Goal: Task Accomplishment & Management: Use online tool/utility

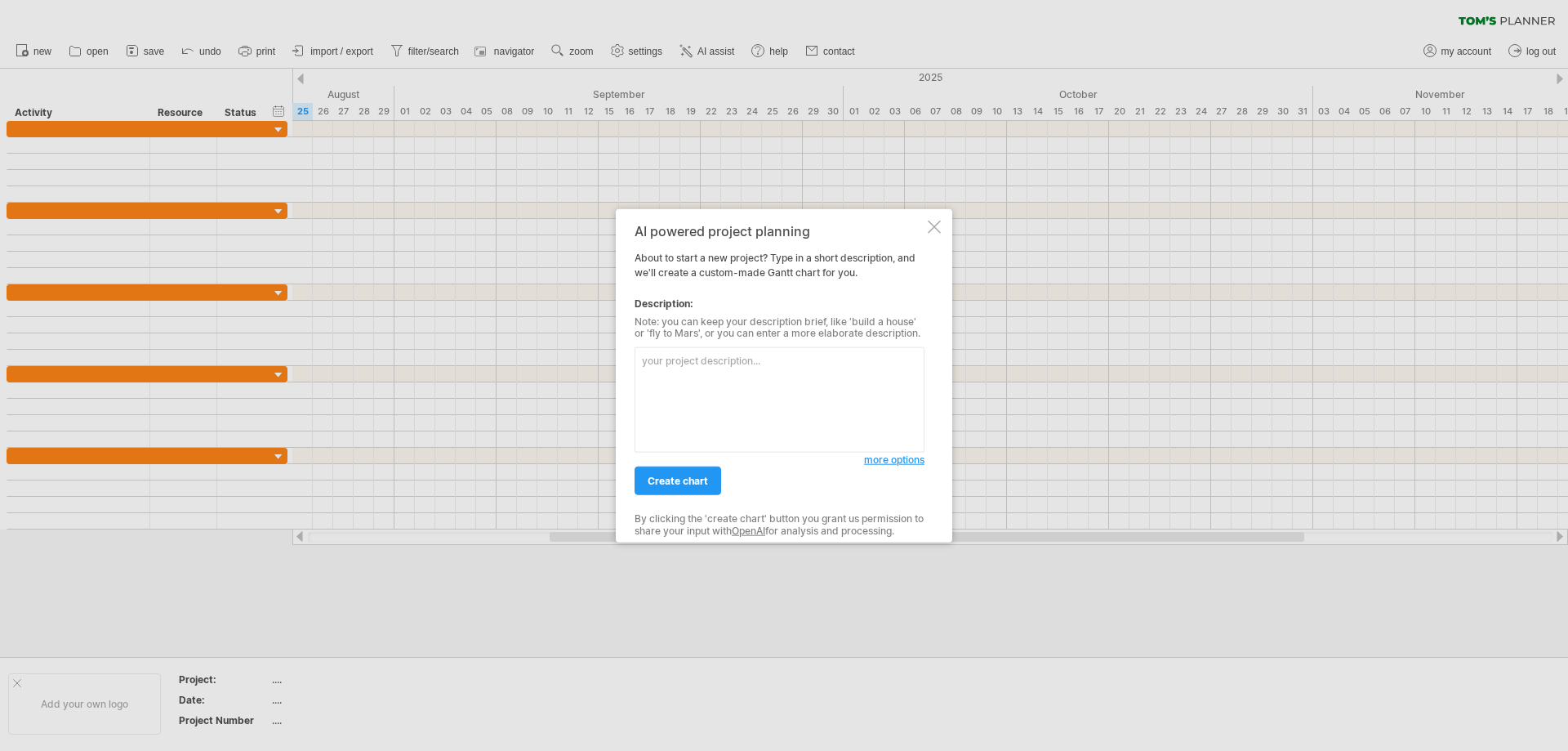
click at [673, 365] on textarea at bounding box center [779, 399] width 290 height 105
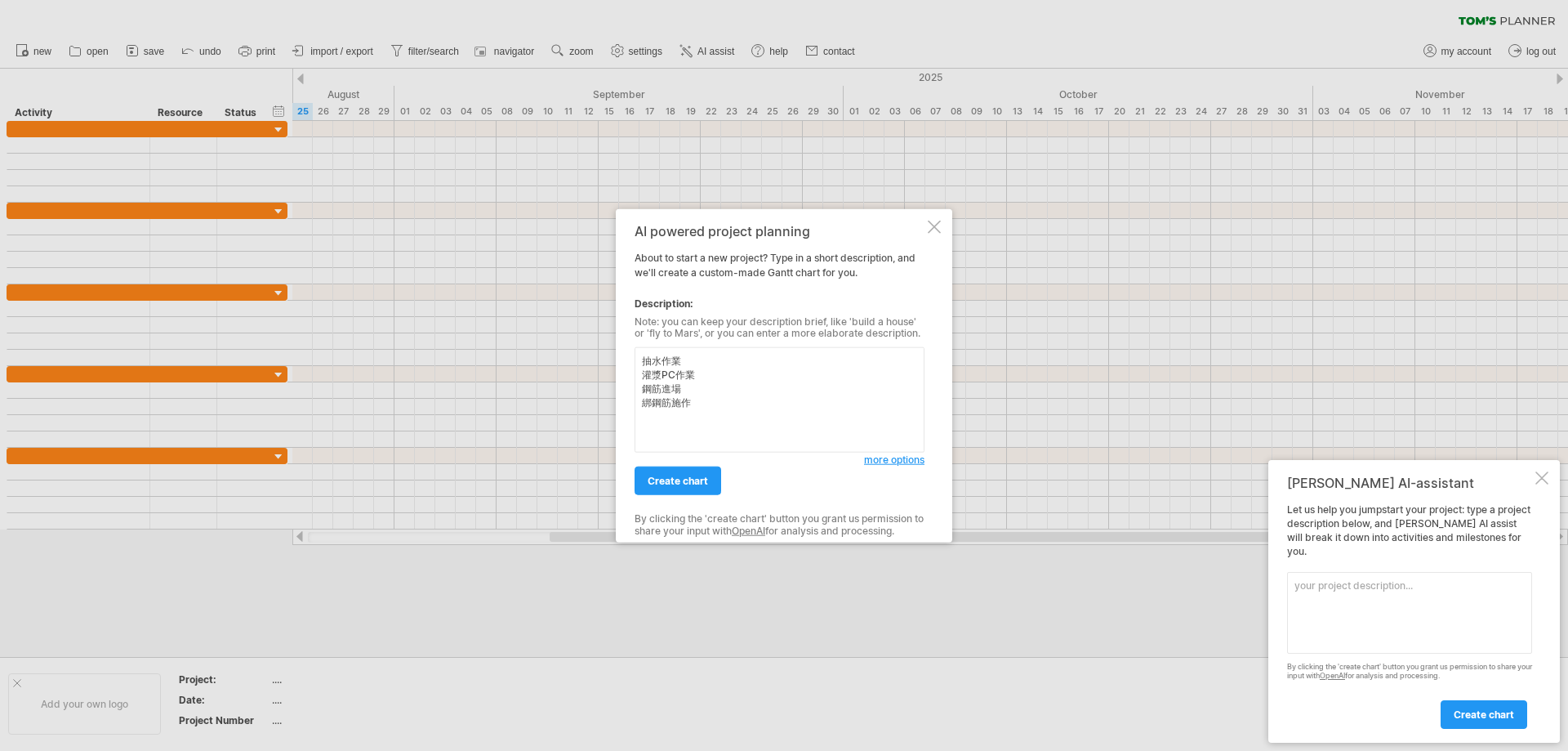
click at [742, 410] on textarea "抽水作業 灌漿PC作業 鋼筋進場 綁鋼筋施作" at bounding box center [779, 399] width 290 height 105
type textarea "抽水作業 灌漿PC作業 鋼筋進場 綁鋼筋施作 設定dress cod"
click at [688, 478] on span "create chart" at bounding box center [677, 480] width 61 height 12
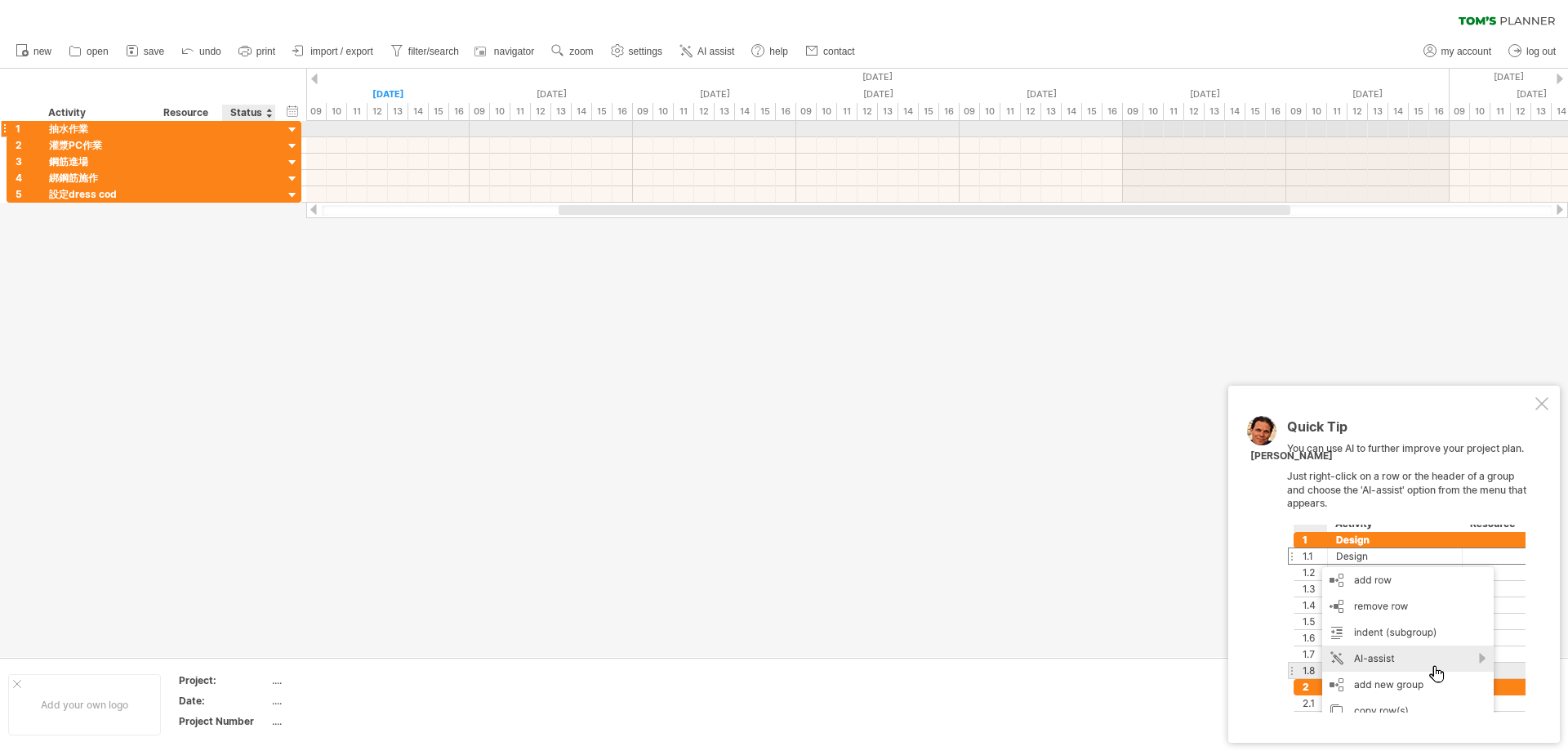
click at [293, 128] on div at bounding box center [293, 130] width 16 height 16
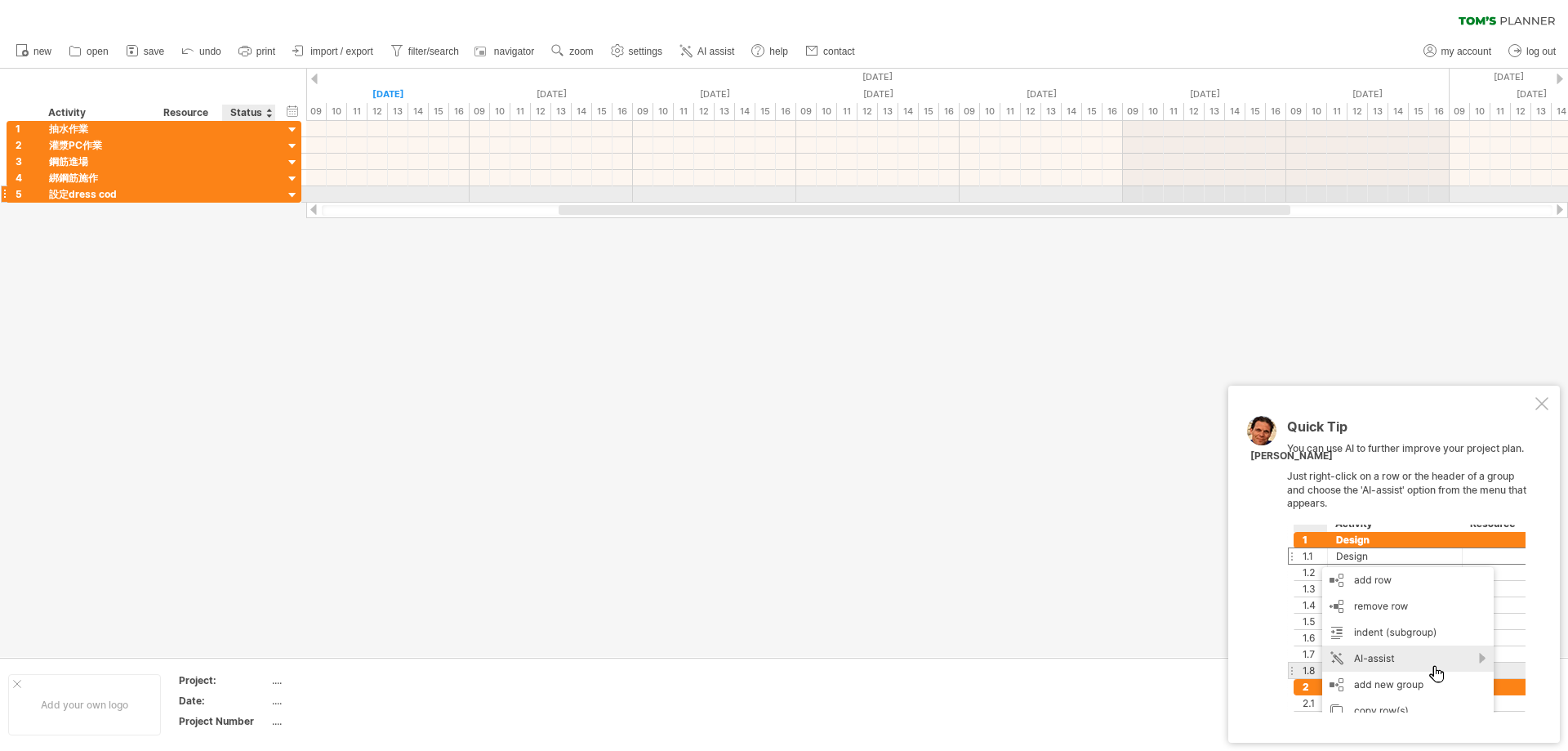
click at [284, 195] on div "**********" at bounding box center [154, 195] width 295 height 17
click at [293, 196] on div at bounding box center [293, 195] width 16 height 16
click at [226, 198] on div at bounding box center [249, 194] width 53 height 16
click at [3, 196] on div at bounding box center [4, 194] width 7 height 17
click at [7, 196] on div "5" at bounding box center [24, 194] width 34 height 16
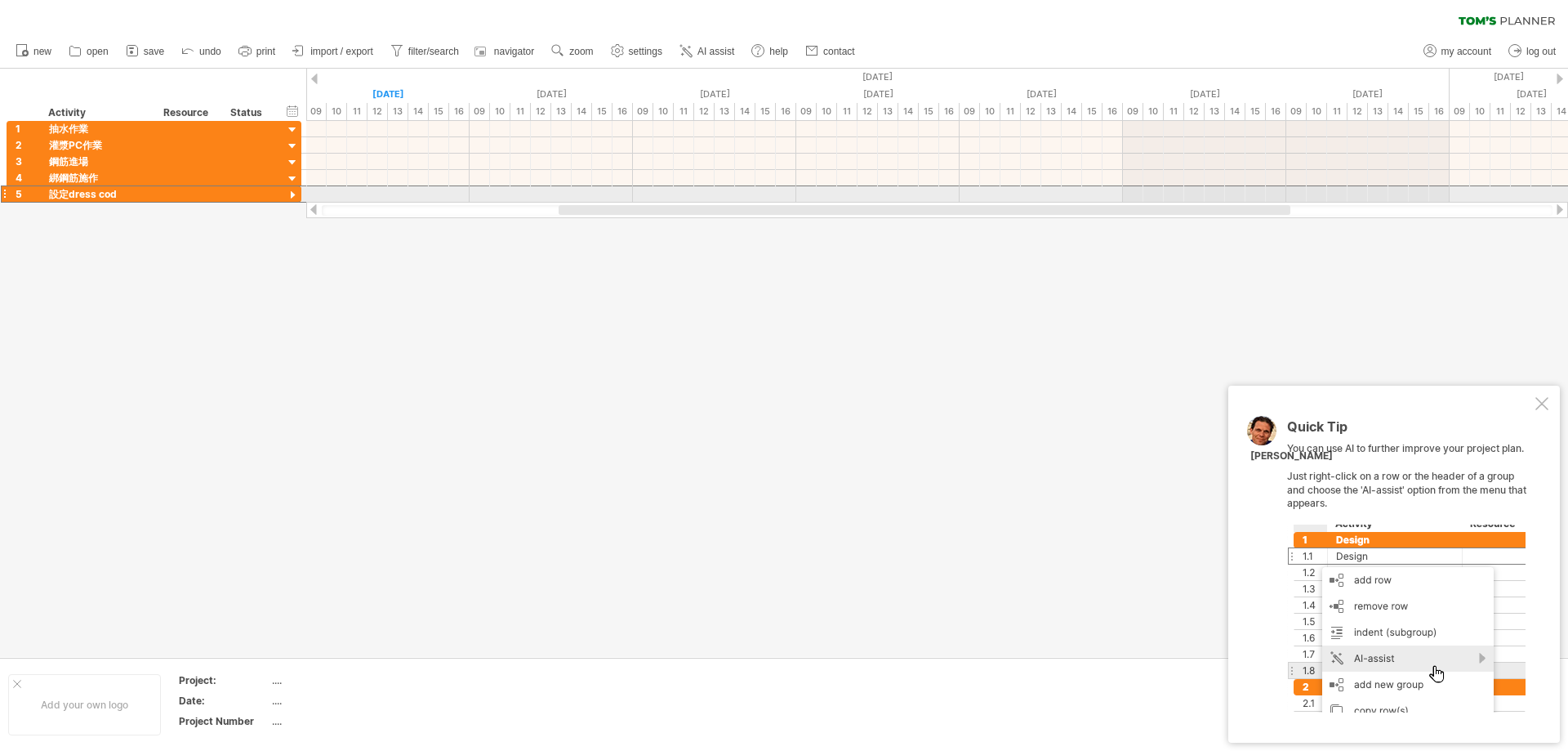
click at [5, 196] on div at bounding box center [4, 194] width 7 height 17
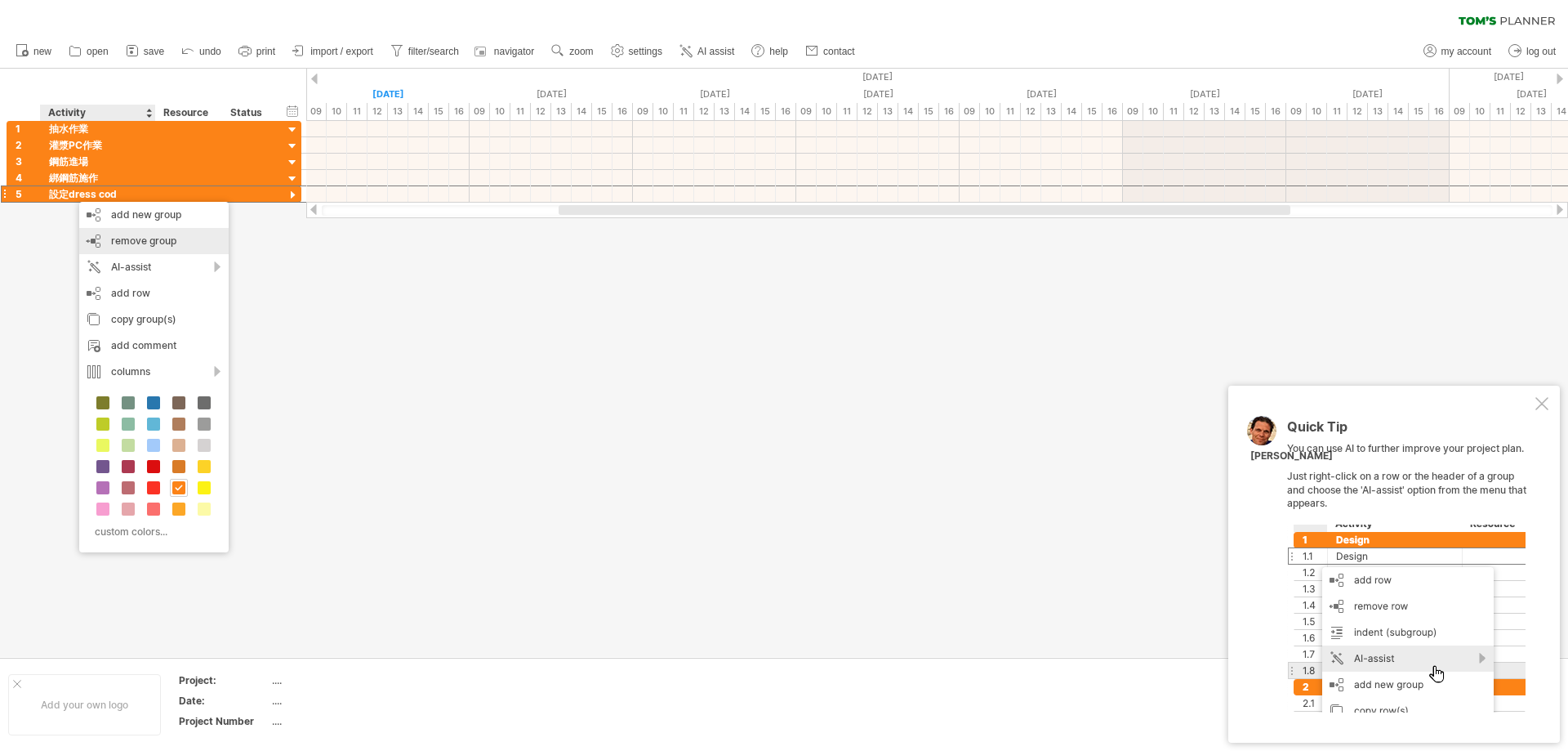
click at [168, 244] on span "remove group" at bounding box center [144, 240] width 65 height 12
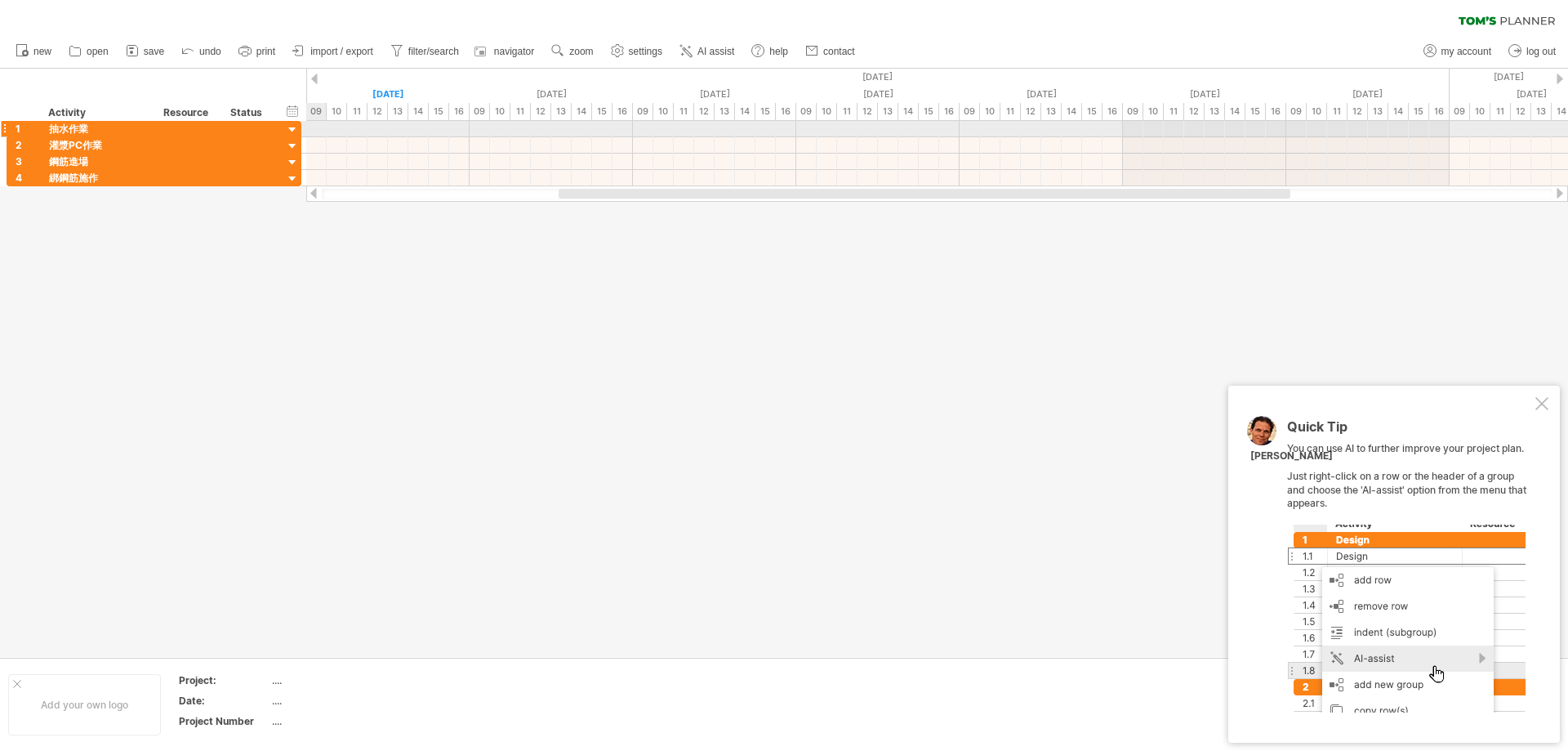
click at [289, 128] on div at bounding box center [293, 130] width 16 height 16
click at [241, 128] on div at bounding box center [249, 129] width 36 height 16
click at [270, 116] on div at bounding box center [269, 113] width 7 height 17
click at [7, 128] on div "1 **** 抽水作業" at bounding box center [154, 129] width 295 height 17
click at [6, 128] on div at bounding box center [4, 129] width 7 height 17
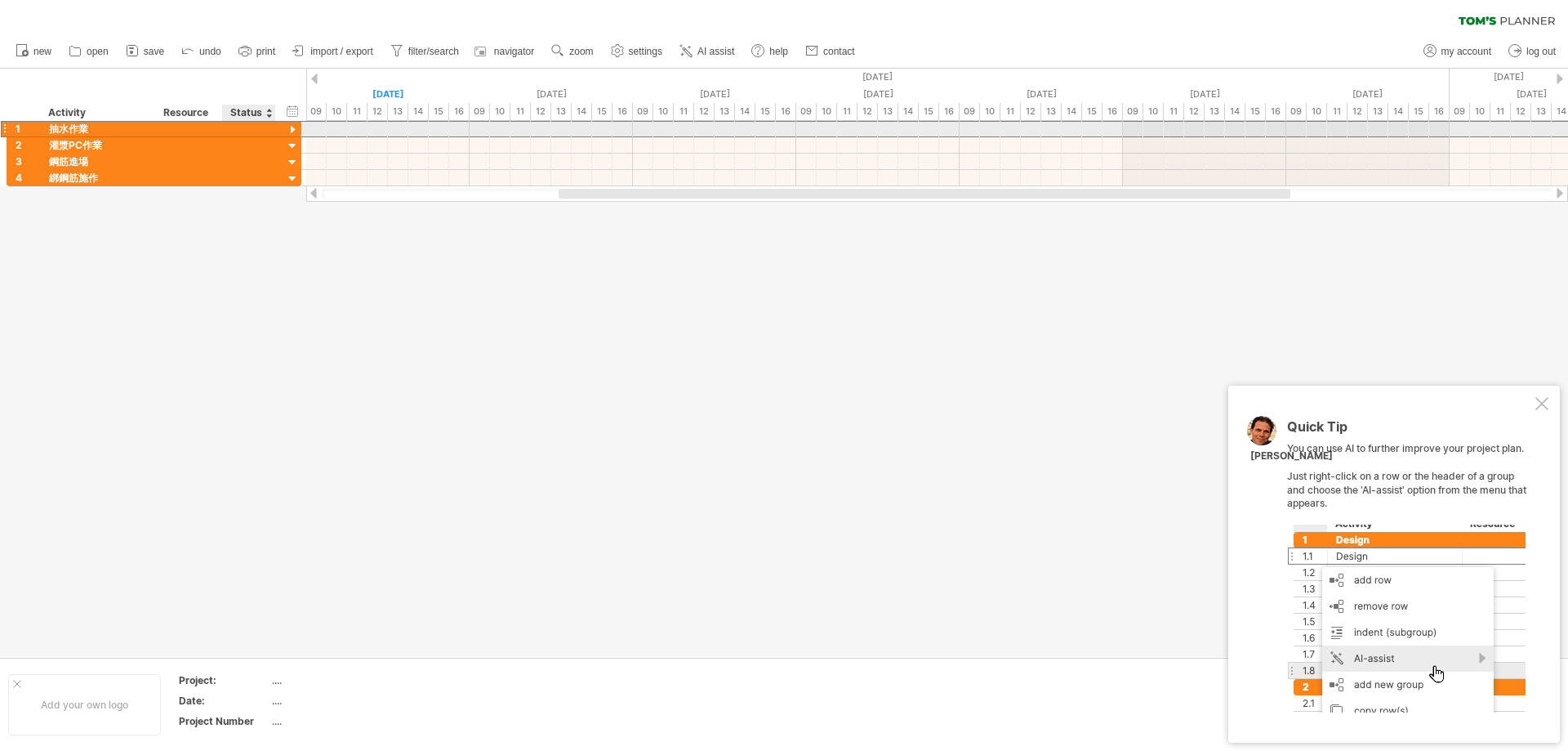
click at [293, 131] on div at bounding box center [293, 130] width 16 height 16
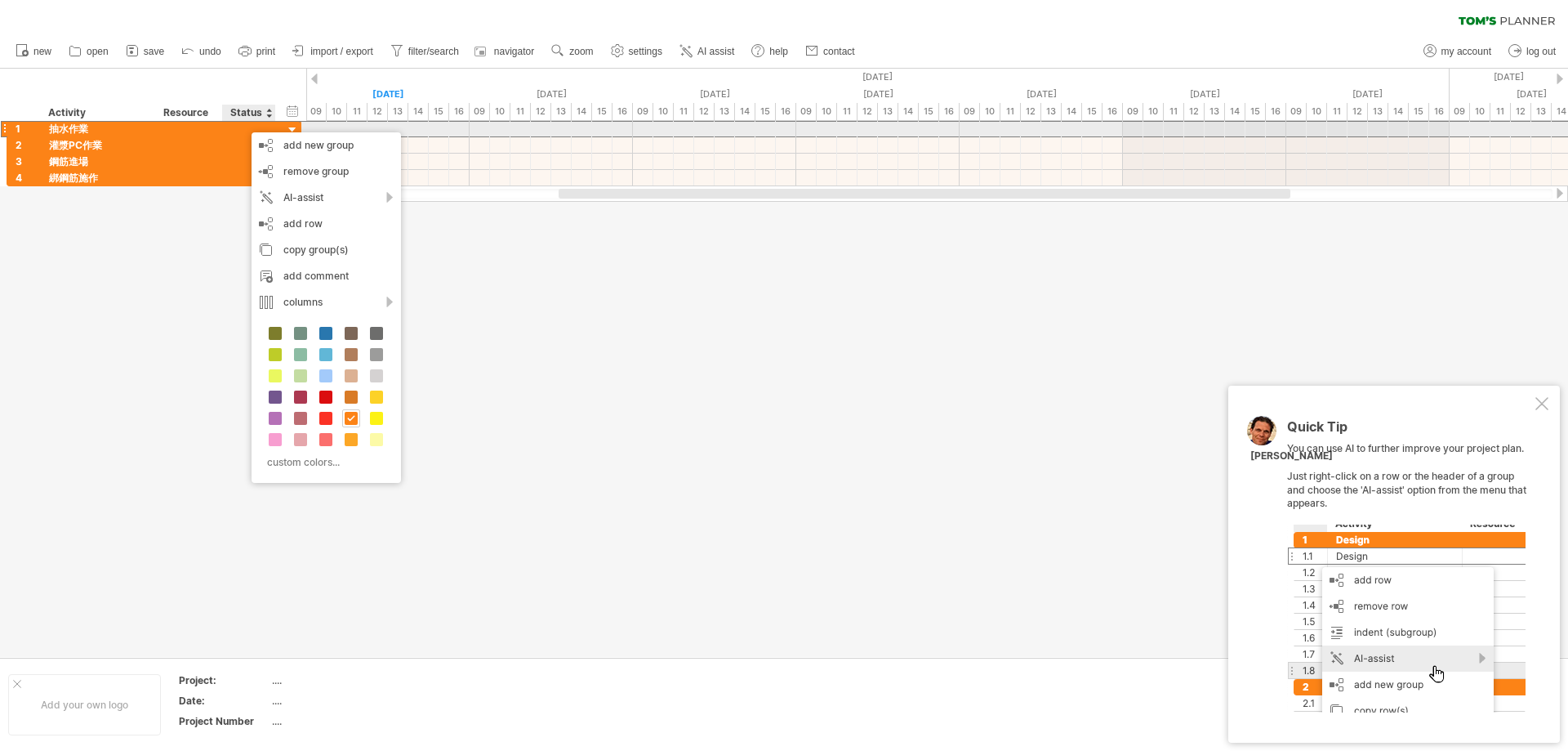
click at [243, 124] on div at bounding box center [249, 129] width 36 height 16
click at [569, 259] on div at bounding box center [784, 363] width 1568 height 589
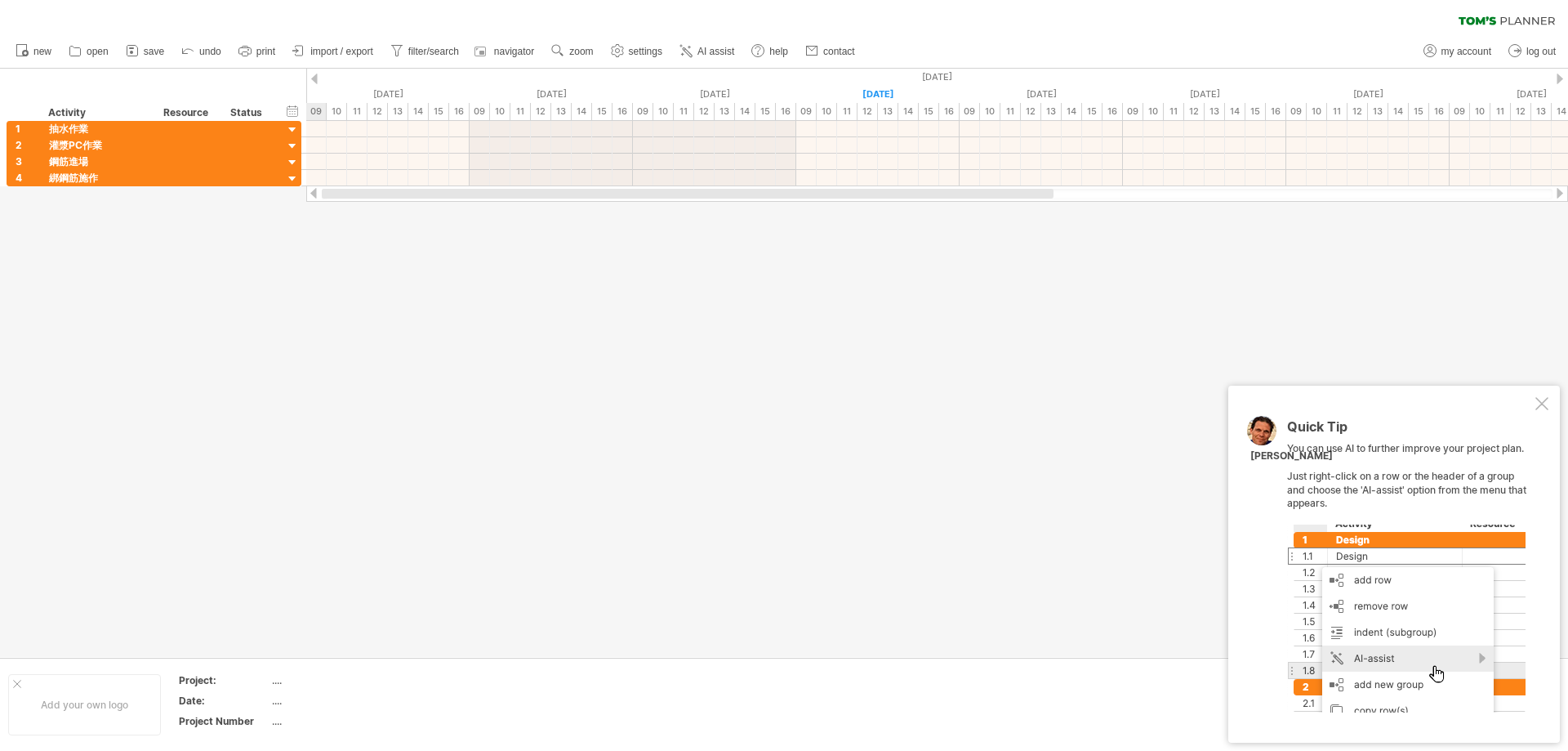
drag, startPoint x: 587, startPoint y: 193, endPoint x: 547, endPoint y: 591, distance: 400.0
click at [298, 188] on div "Trying to reach [DOMAIN_NAME] Connected again... 0% clear filter new 1" at bounding box center [784, 375] width 1568 height 751
click at [898, 477] on div at bounding box center [784, 363] width 1568 height 589
click at [1543, 410] on div at bounding box center [1542, 404] width 13 height 13
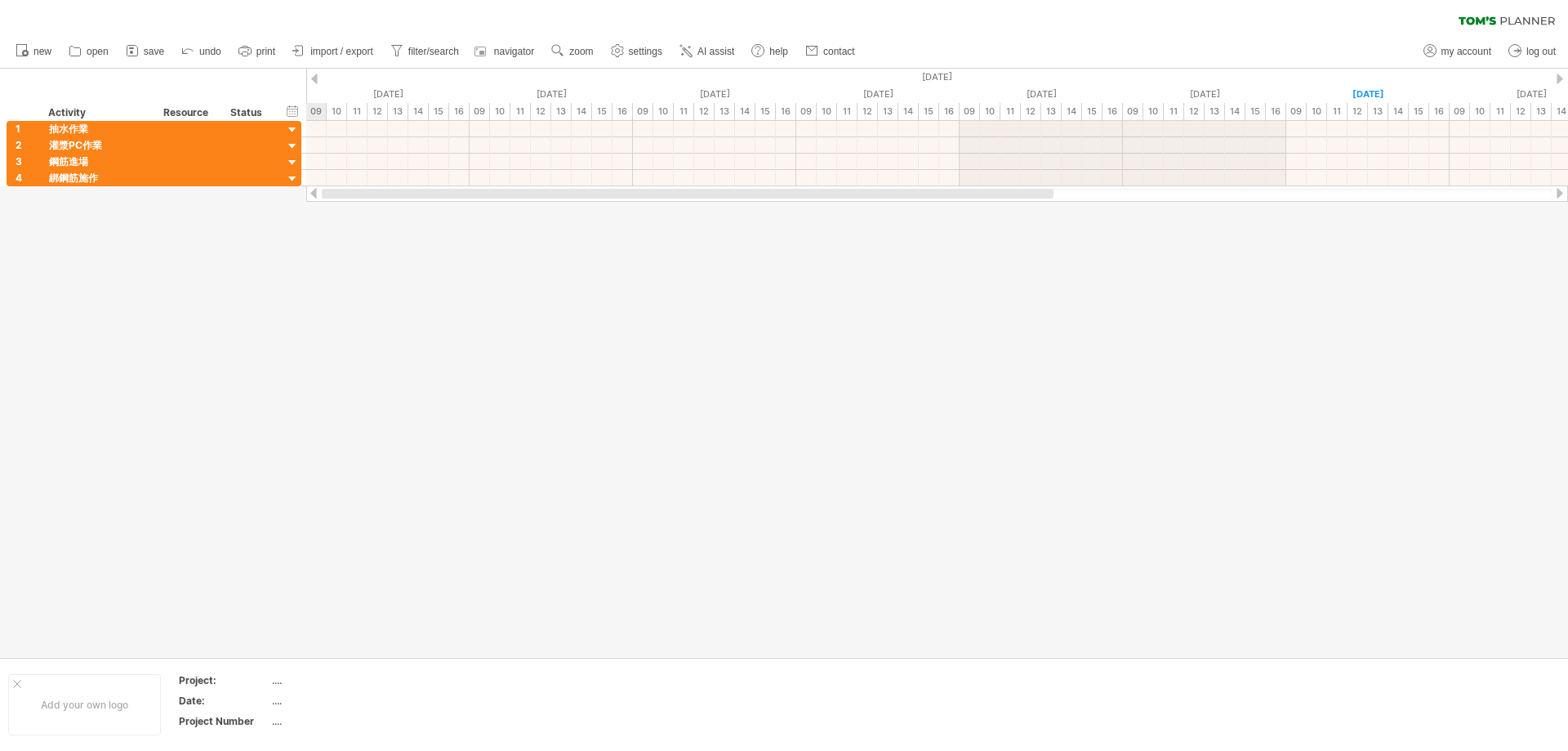
drag, startPoint x: 1272, startPoint y: 188, endPoint x: 594, endPoint y: 215, distance: 678.5
click at [594, 215] on div "Trying to reach [DOMAIN_NAME] Connected again... 0% clear filter new 1" at bounding box center [784, 375] width 1568 height 751
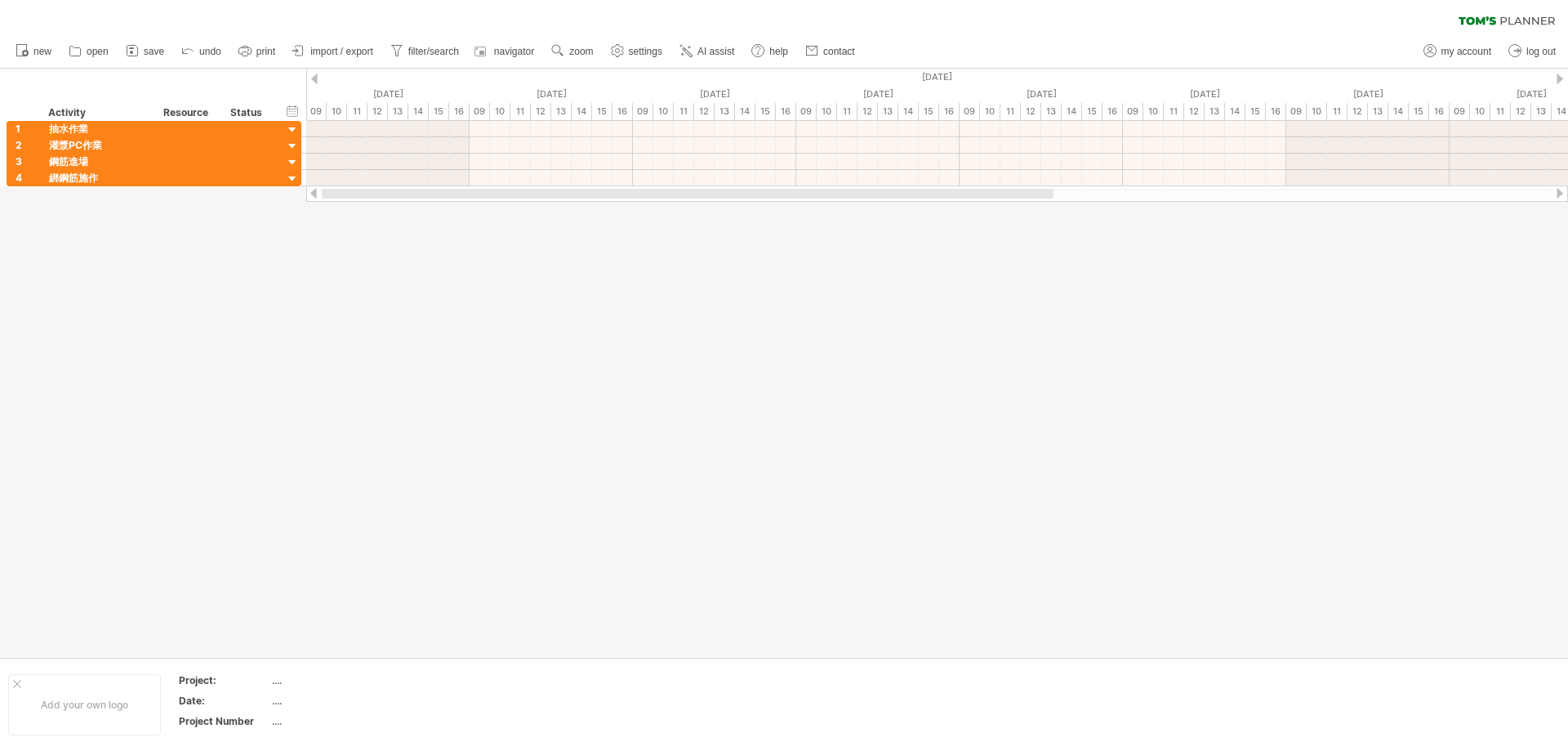
drag, startPoint x: 682, startPoint y: 194, endPoint x: 395, endPoint y: 160, distance: 289.0
click at [443, 214] on div "Trying to reach [DOMAIN_NAME] Connected again... 0% clear filter new 1" at bounding box center [784, 375] width 1568 height 751
click at [312, 132] on div at bounding box center [937, 130] width 1262 height 17
drag, startPoint x: 997, startPoint y: 374, endPoint x: 1006, endPoint y: 342, distance: 33.2
click at [997, 374] on div at bounding box center [784, 363] width 1568 height 589
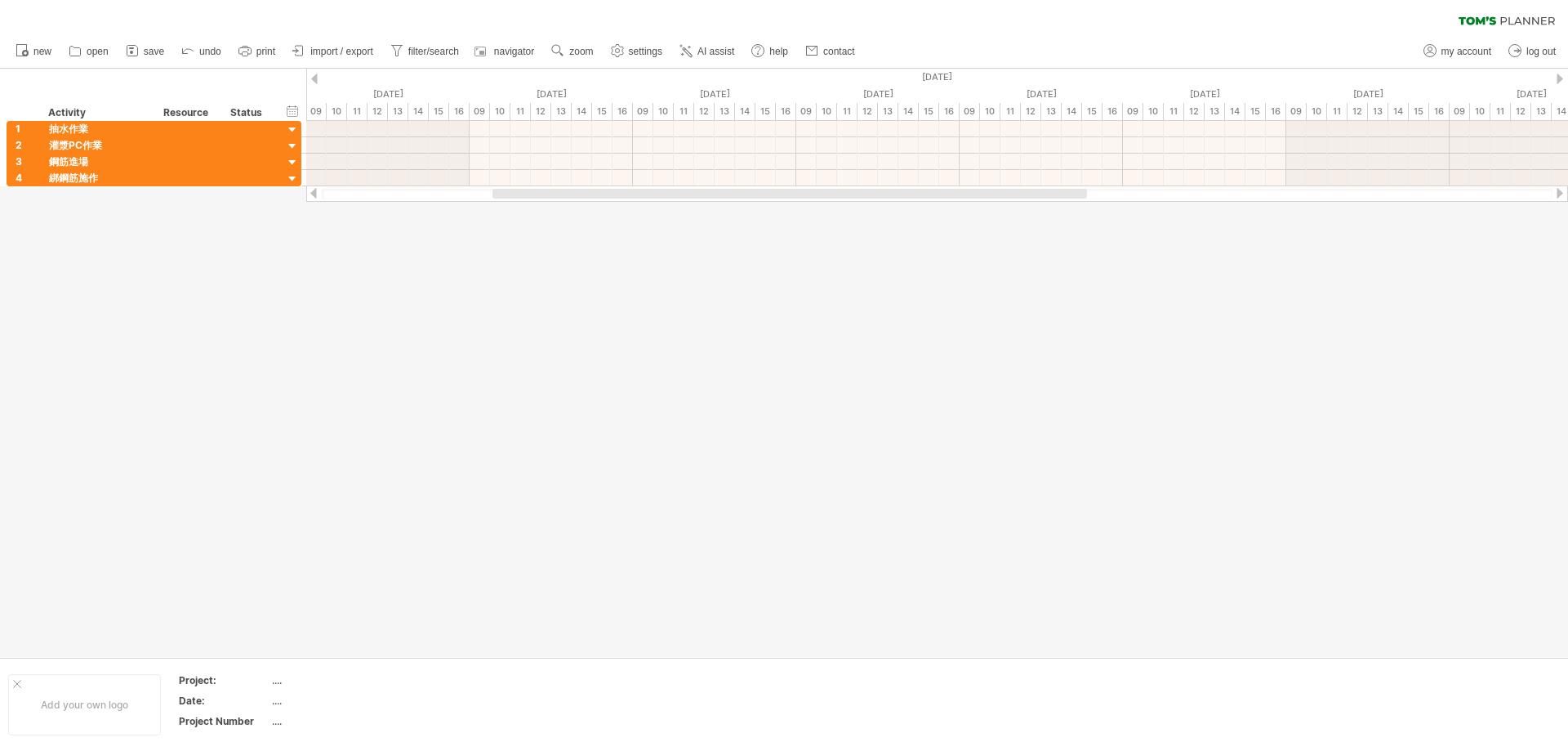
click at [871, 429] on div at bounding box center [784, 363] width 1568 height 589
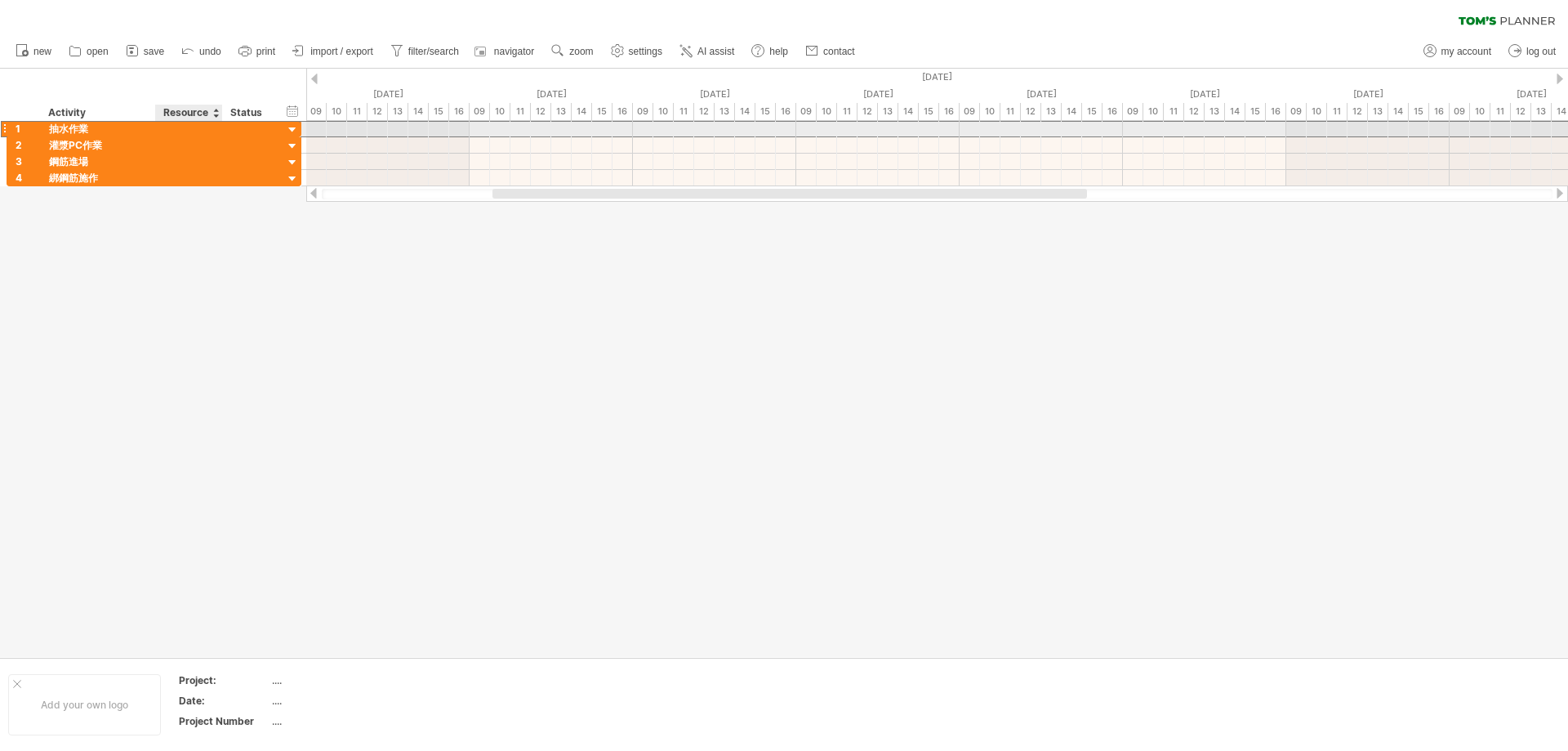
click at [206, 136] on div "1 **** 抽水作業" at bounding box center [154, 129] width 295 height 17
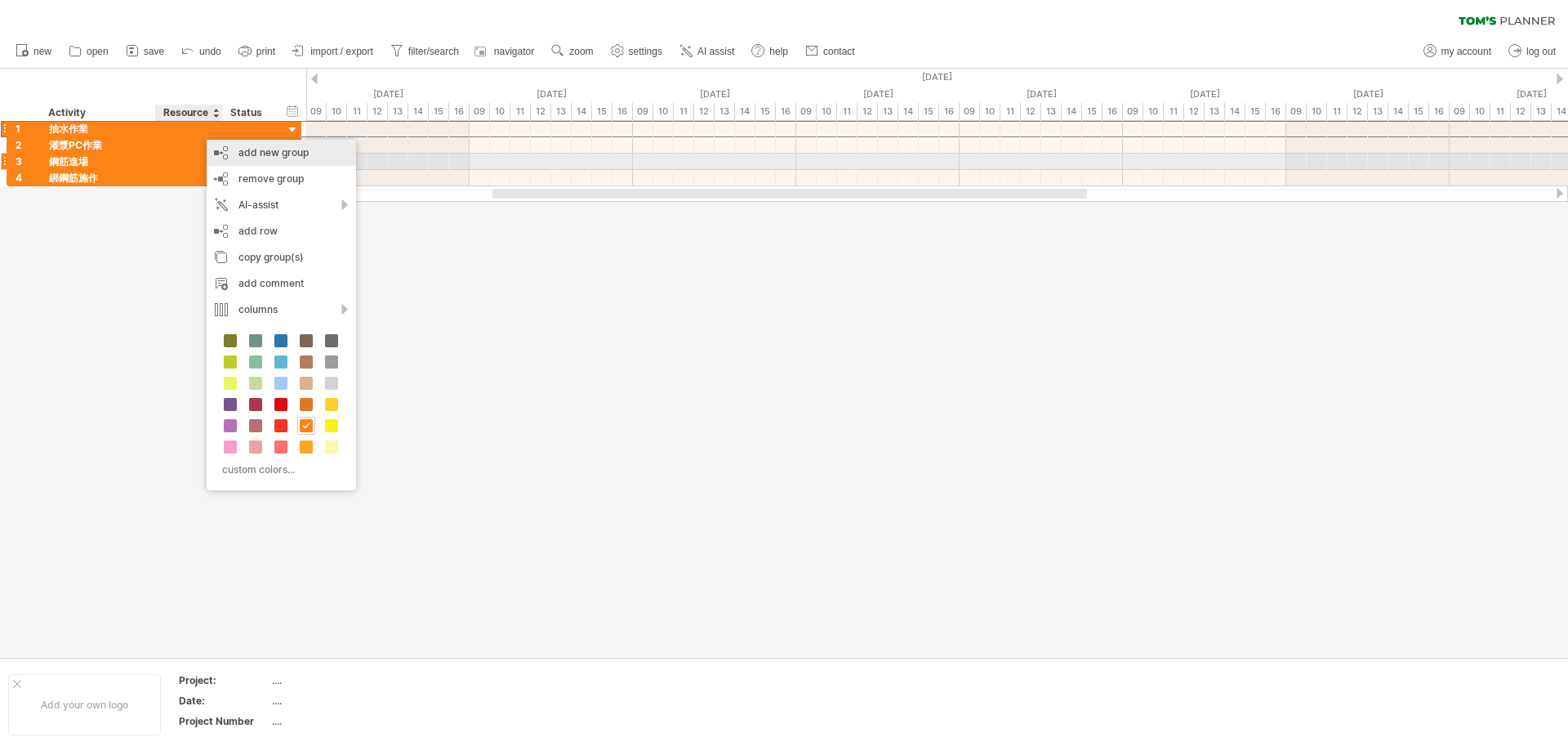
click at [294, 156] on div "add new group" at bounding box center [282, 153] width 149 height 26
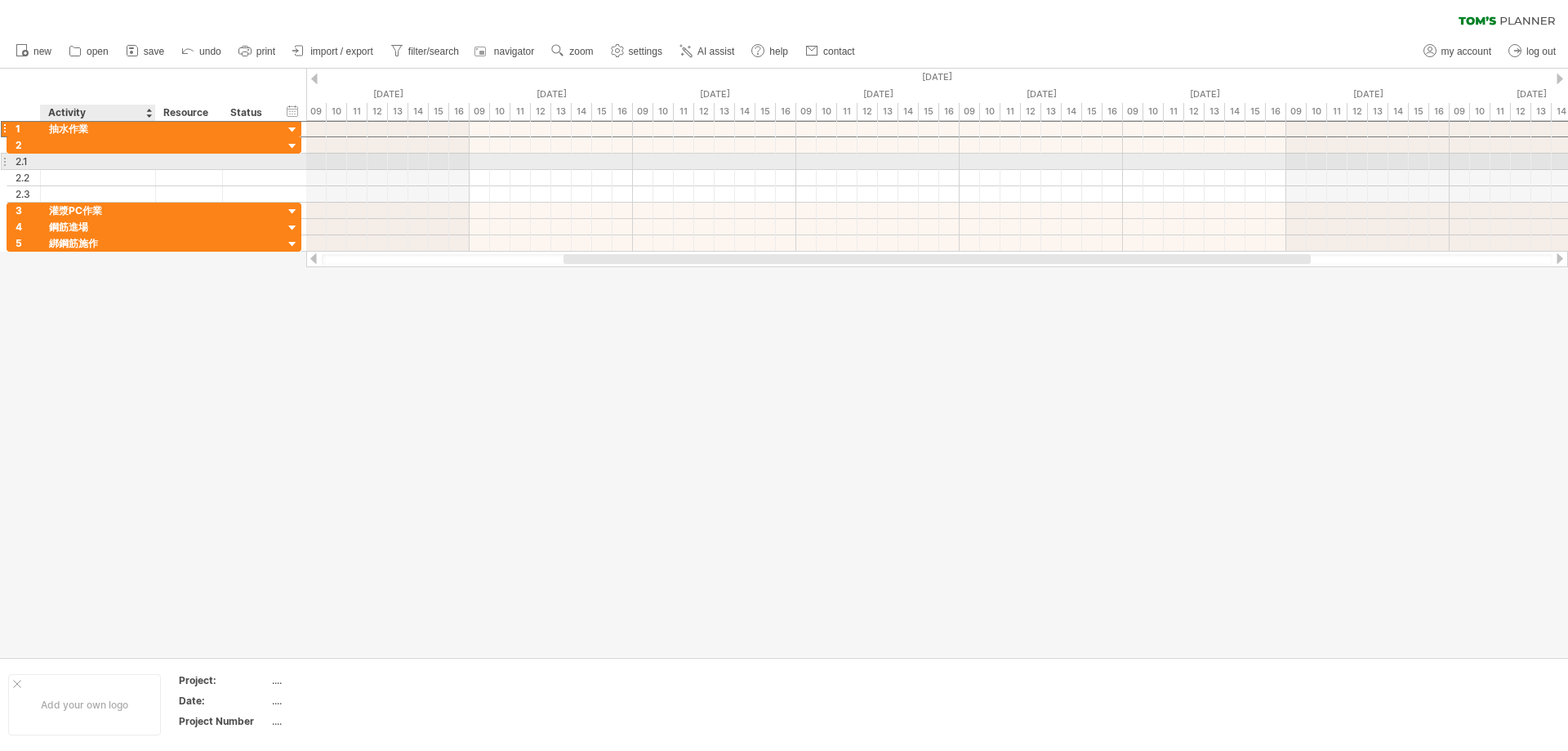
click at [108, 161] on div at bounding box center [98, 161] width 98 height 16
click at [17, 128] on div "1" at bounding box center [28, 129] width 24 height 16
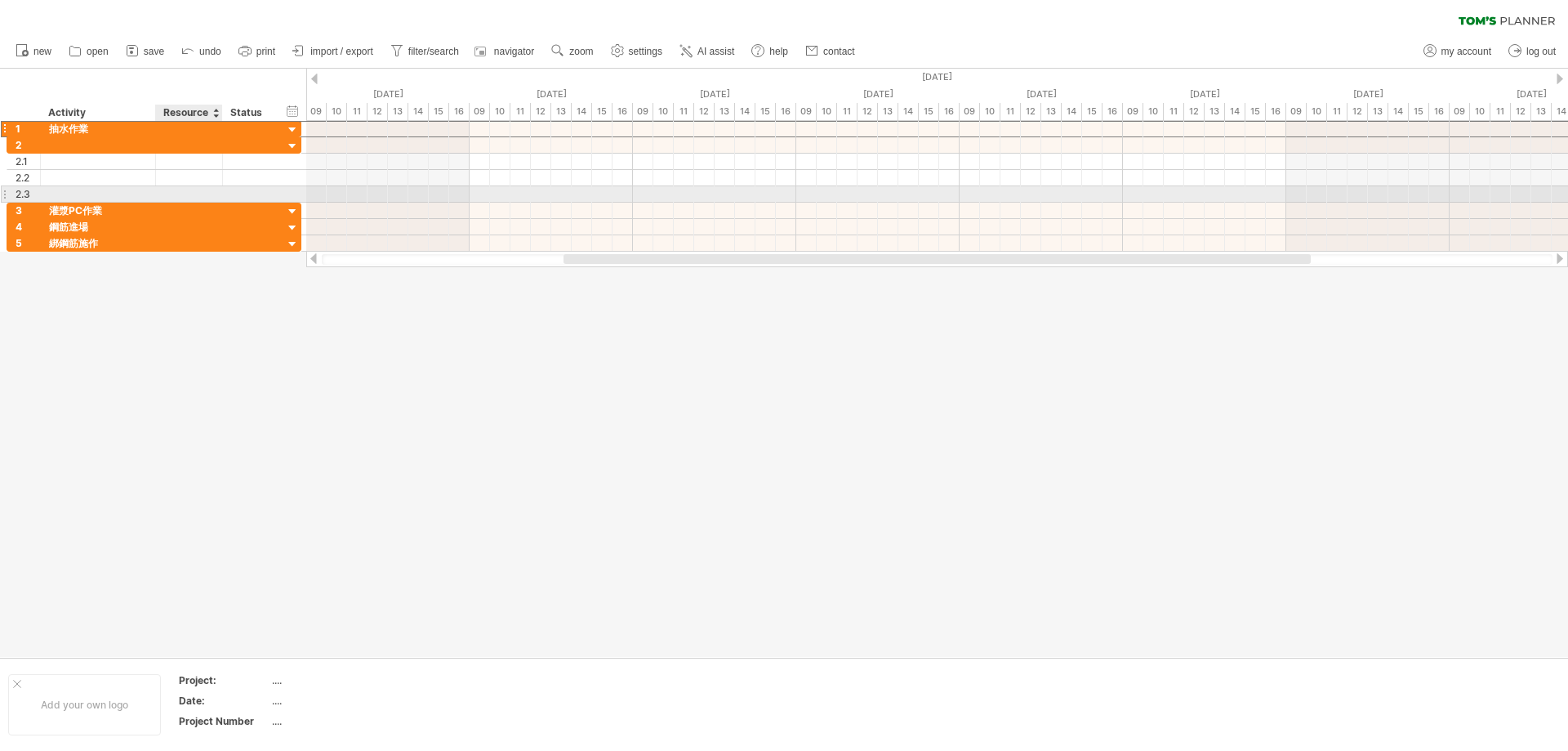
click at [201, 201] on div at bounding box center [188, 194] width 49 height 16
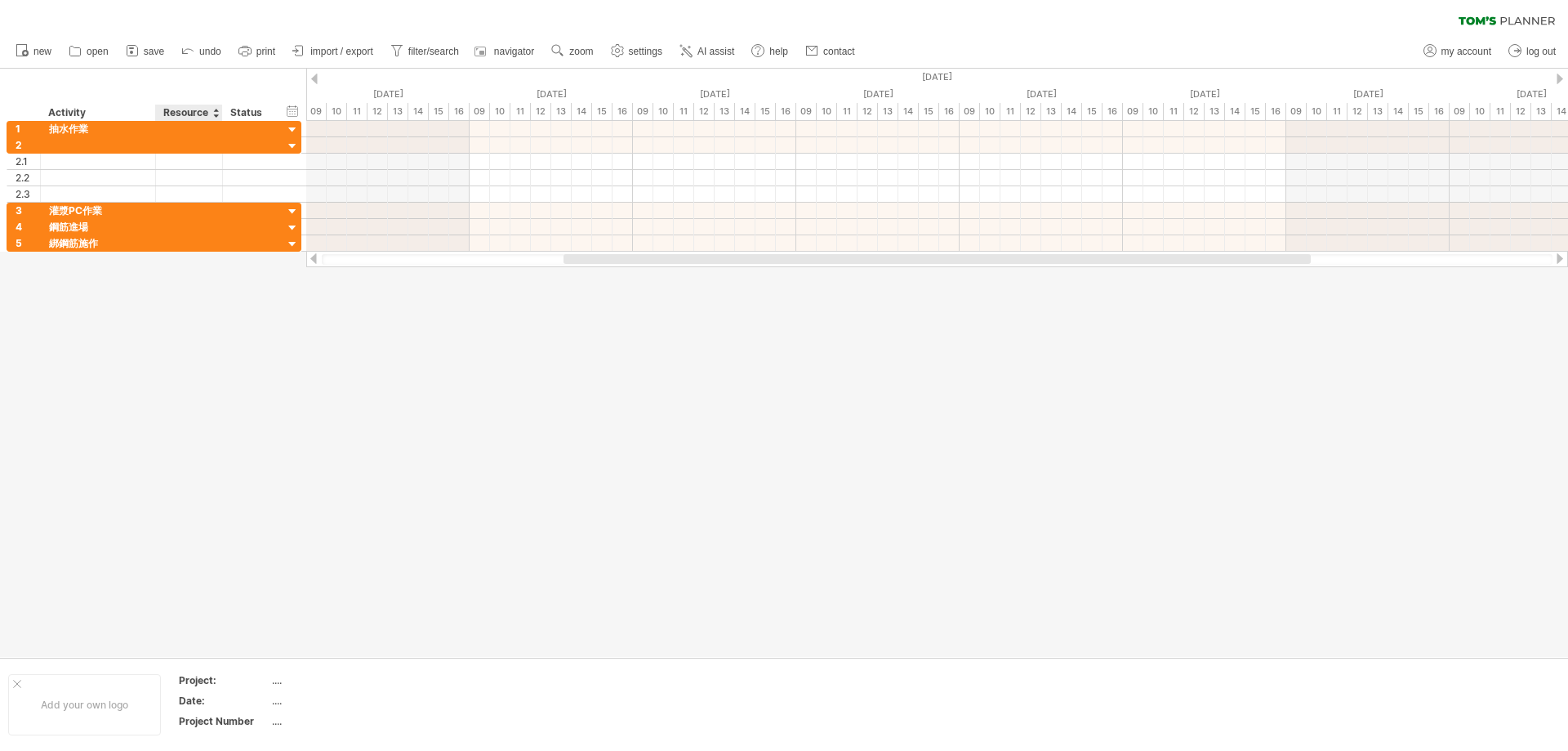
drag, startPoint x: 180, startPoint y: 307, endPoint x: 178, endPoint y: 297, distance: 10.2
click at [181, 308] on div at bounding box center [784, 363] width 1568 height 589
click at [7, 121] on div "1" at bounding box center [24, 129] width 34 height 16
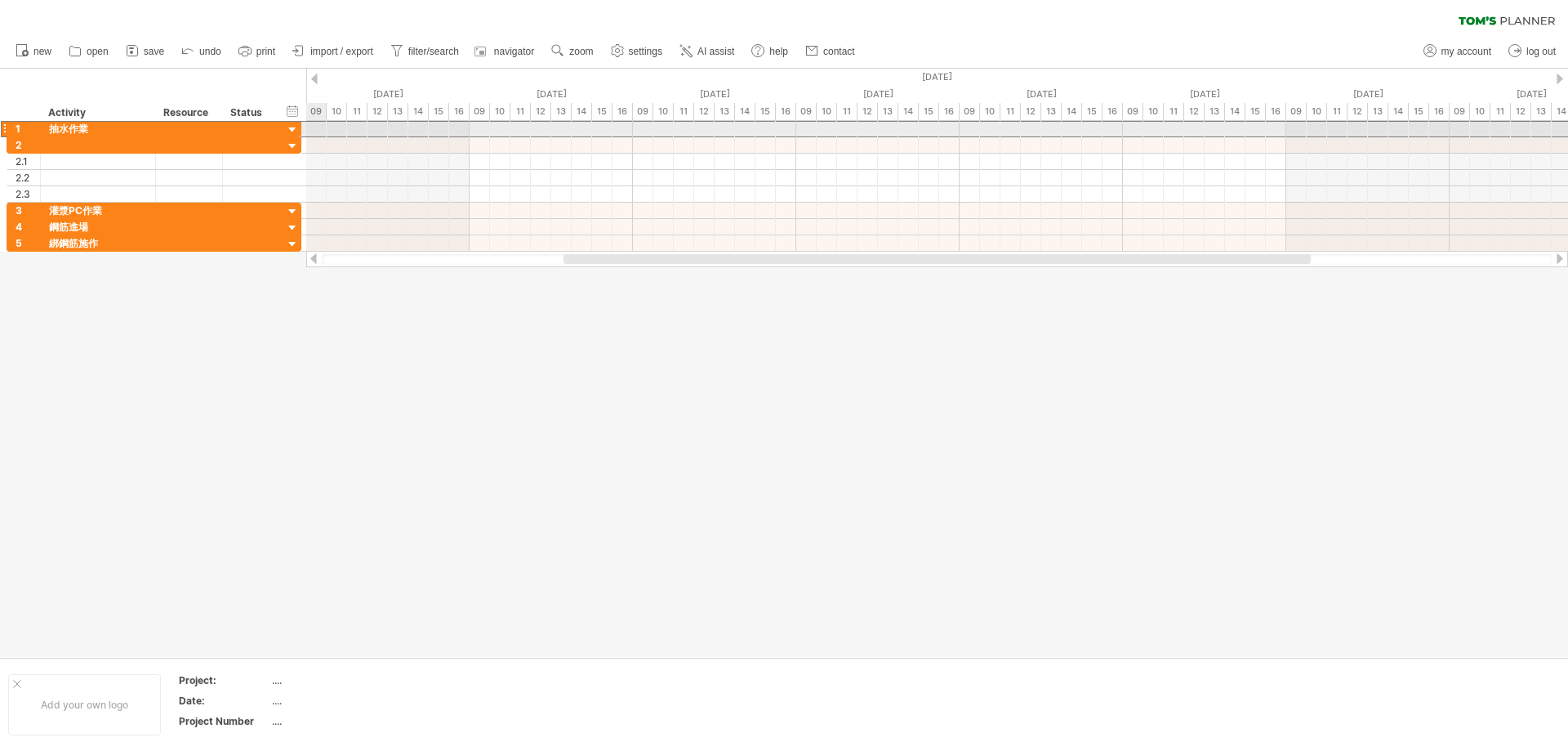
click at [291, 131] on div at bounding box center [293, 130] width 16 height 16
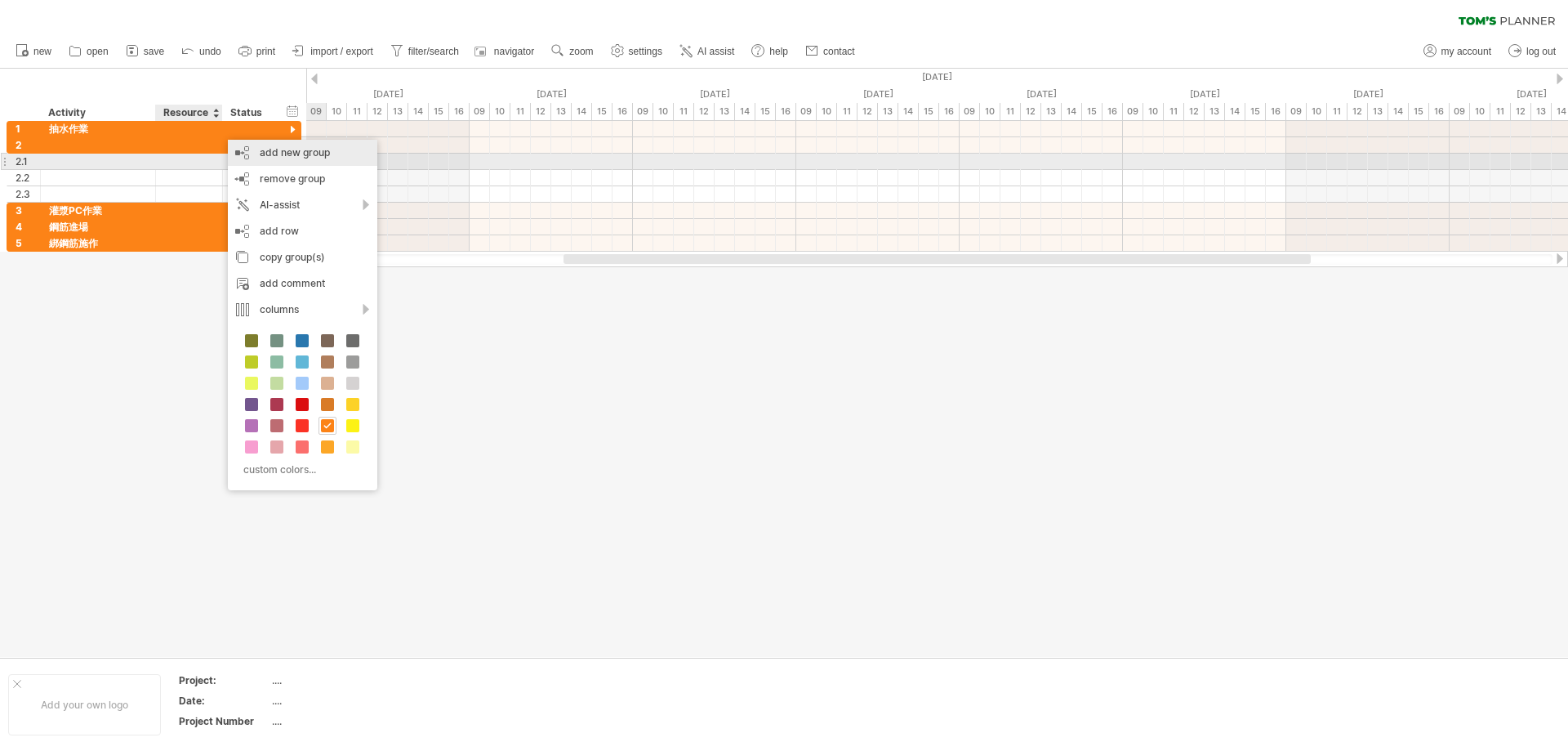
click at [295, 155] on div "add new group" at bounding box center [302, 153] width 149 height 26
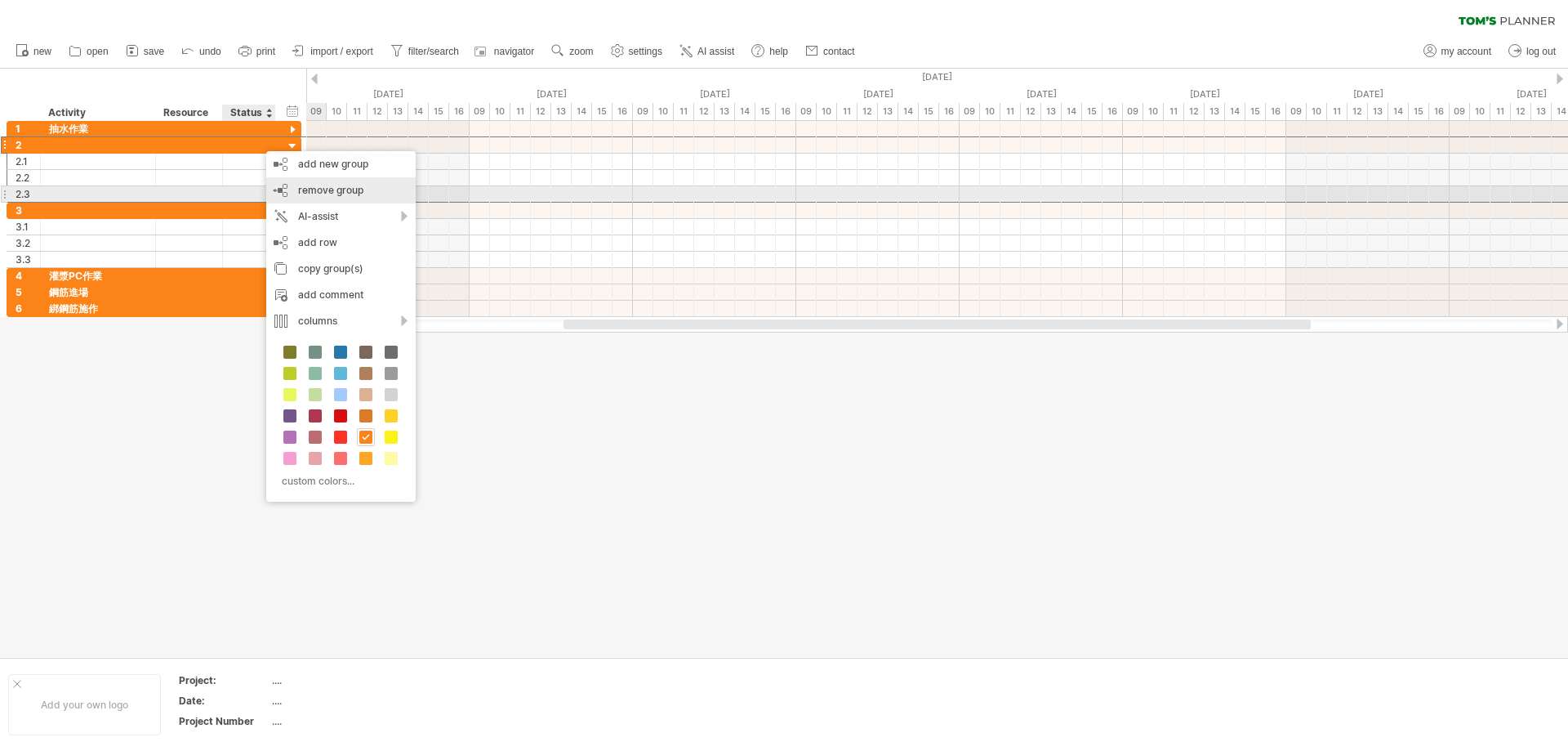
click at [322, 196] on div "remove group remove selected groups" at bounding box center [340, 190] width 149 height 26
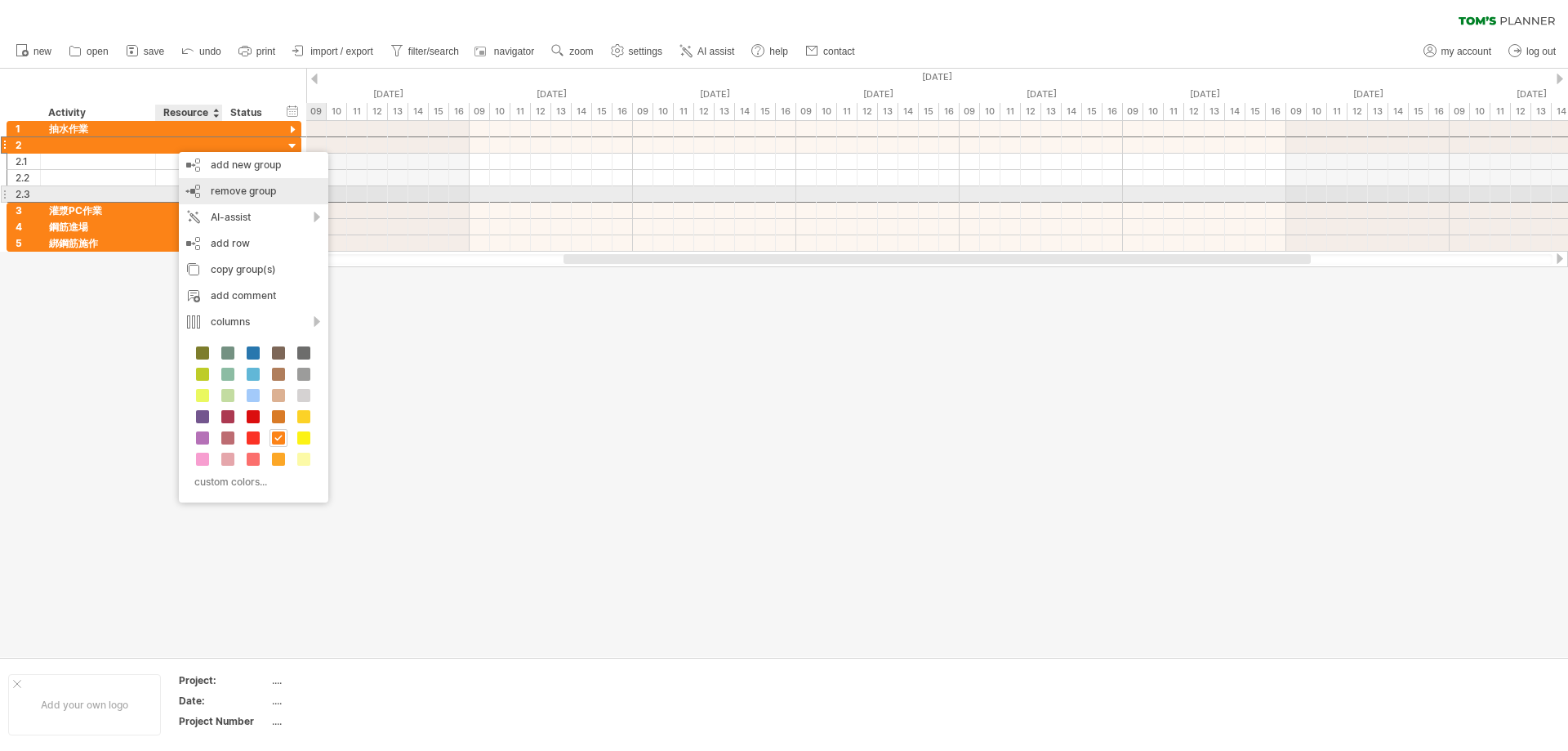
click at [233, 196] on span "remove group" at bounding box center [243, 190] width 65 height 12
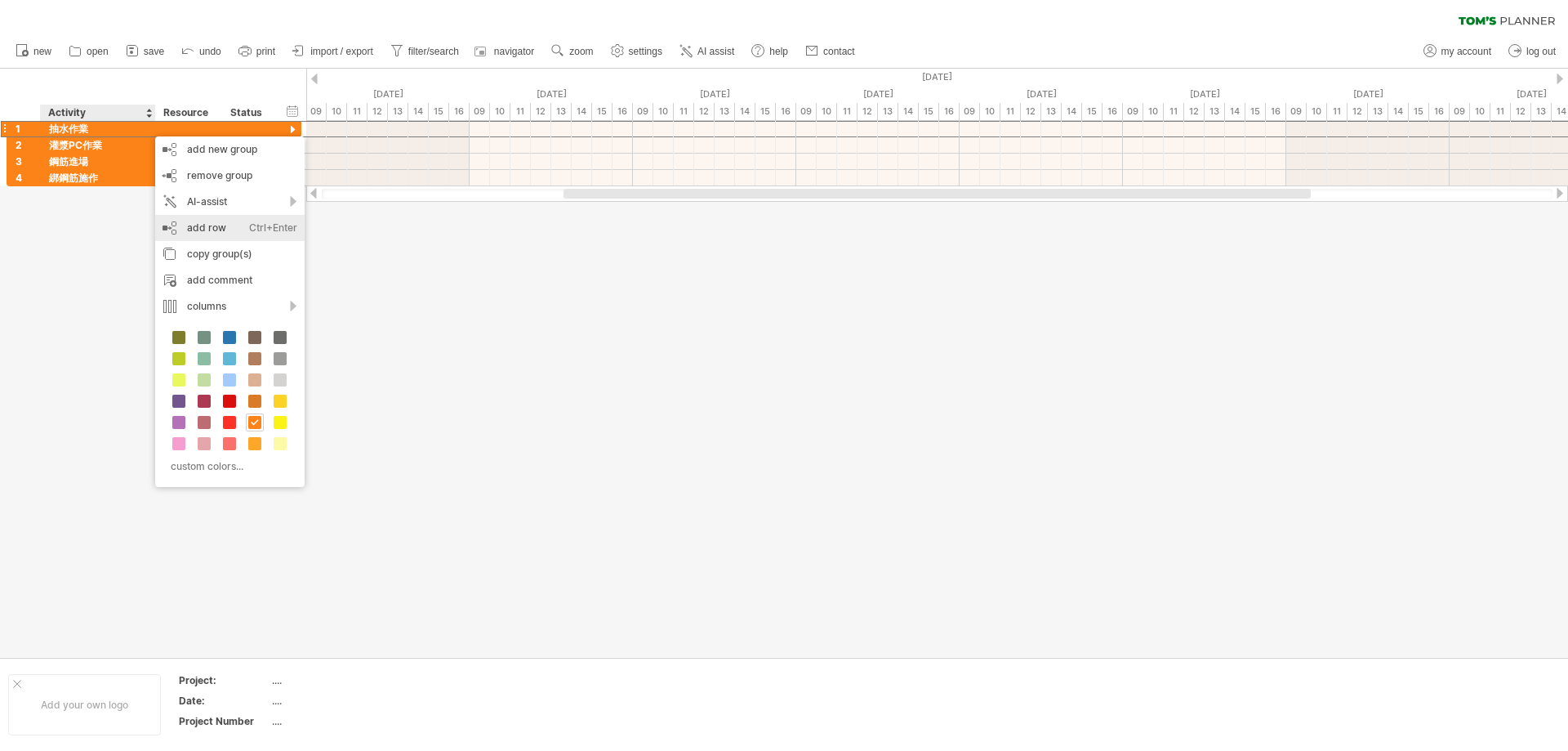
click at [222, 232] on div "add row Ctrl+Enter Cmd+Enter" at bounding box center [229, 228] width 149 height 26
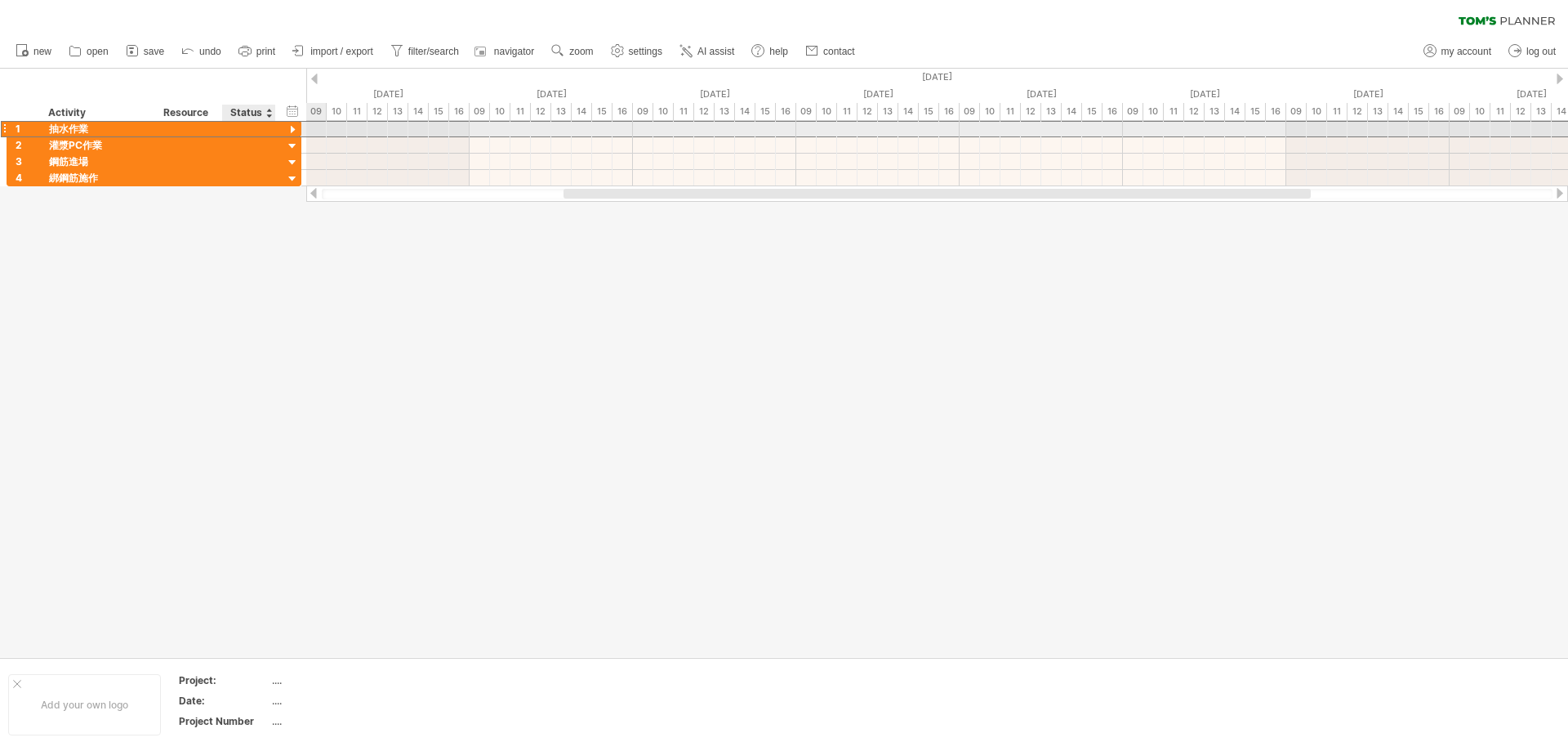
click at [284, 132] on div "1 **** 抽水作業" at bounding box center [154, 129] width 295 height 17
click at [293, 131] on div at bounding box center [293, 130] width 16 height 16
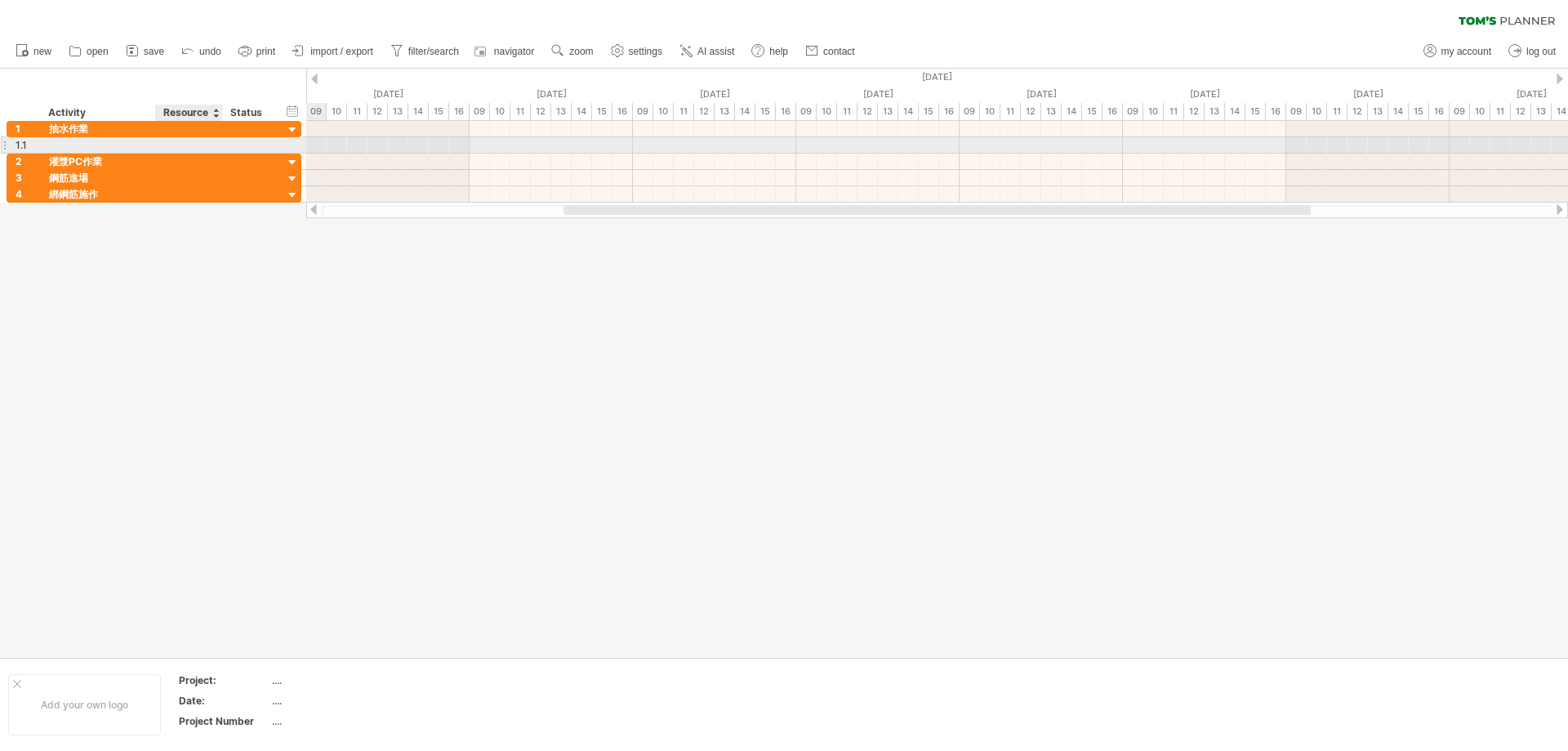
click at [182, 145] on div at bounding box center [188, 145] width 49 height 16
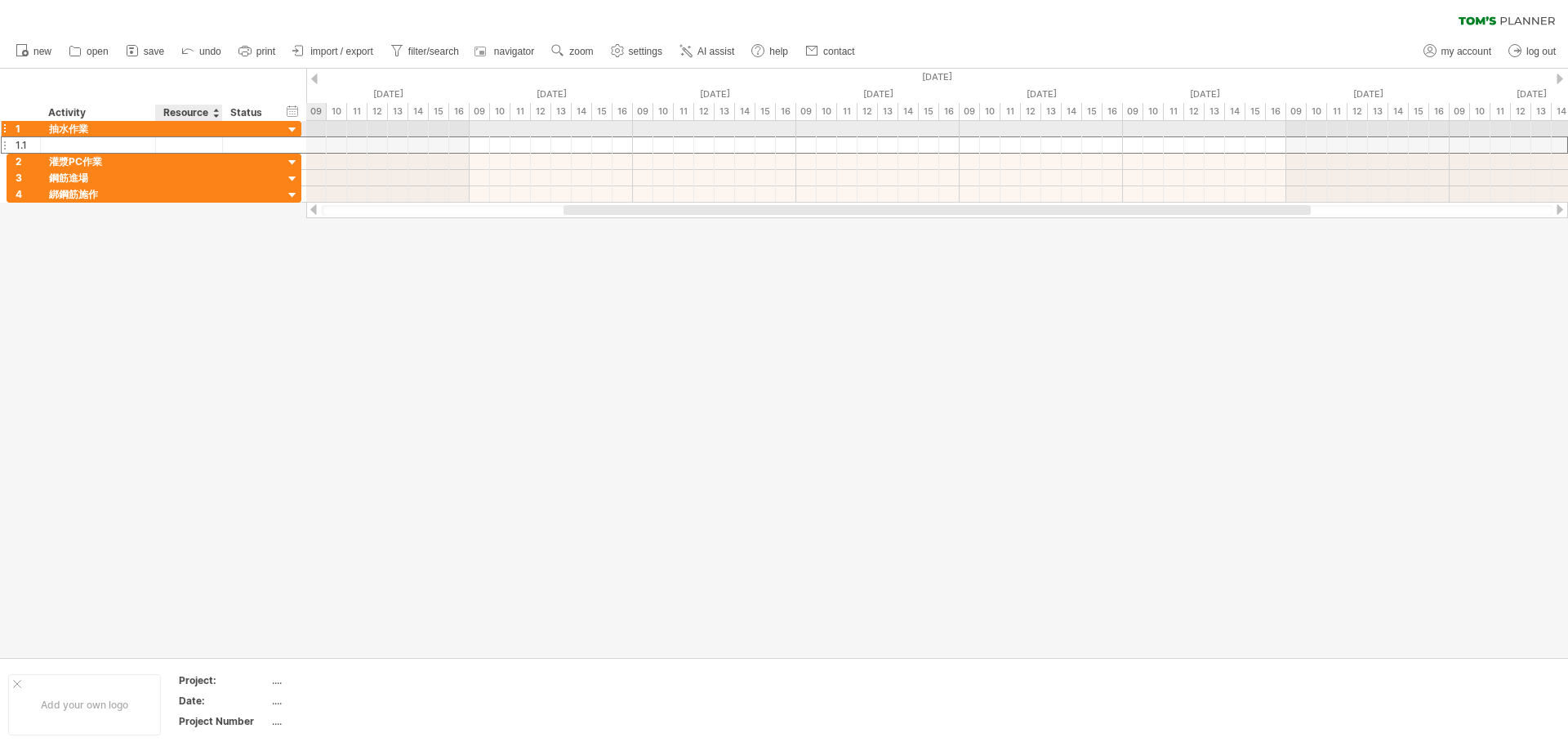
click at [173, 132] on div at bounding box center [188, 129] width 49 height 16
drag, startPoint x: 147, startPoint y: 130, endPoint x: 131, endPoint y: 133, distance: 16.3
click at [145, 130] on div "**** 抽水作業" at bounding box center [98, 129] width 115 height 16
click at [85, 133] on input "****" at bounding box center [98, 129] width 98 height 16
click at [91, 129] on input "****" at bounding box center [98, 129] width 98 height 16
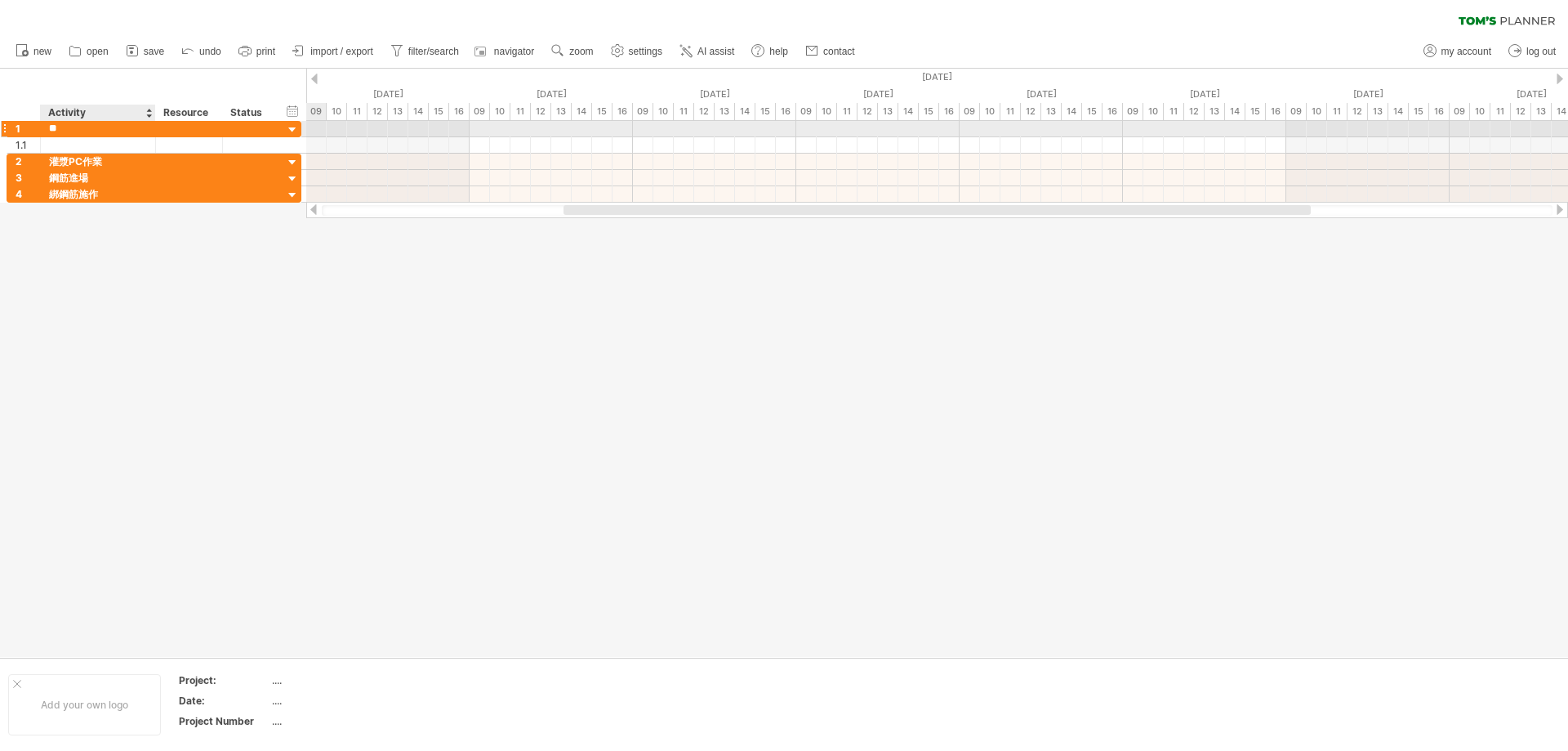
type input "*"
type input "****"
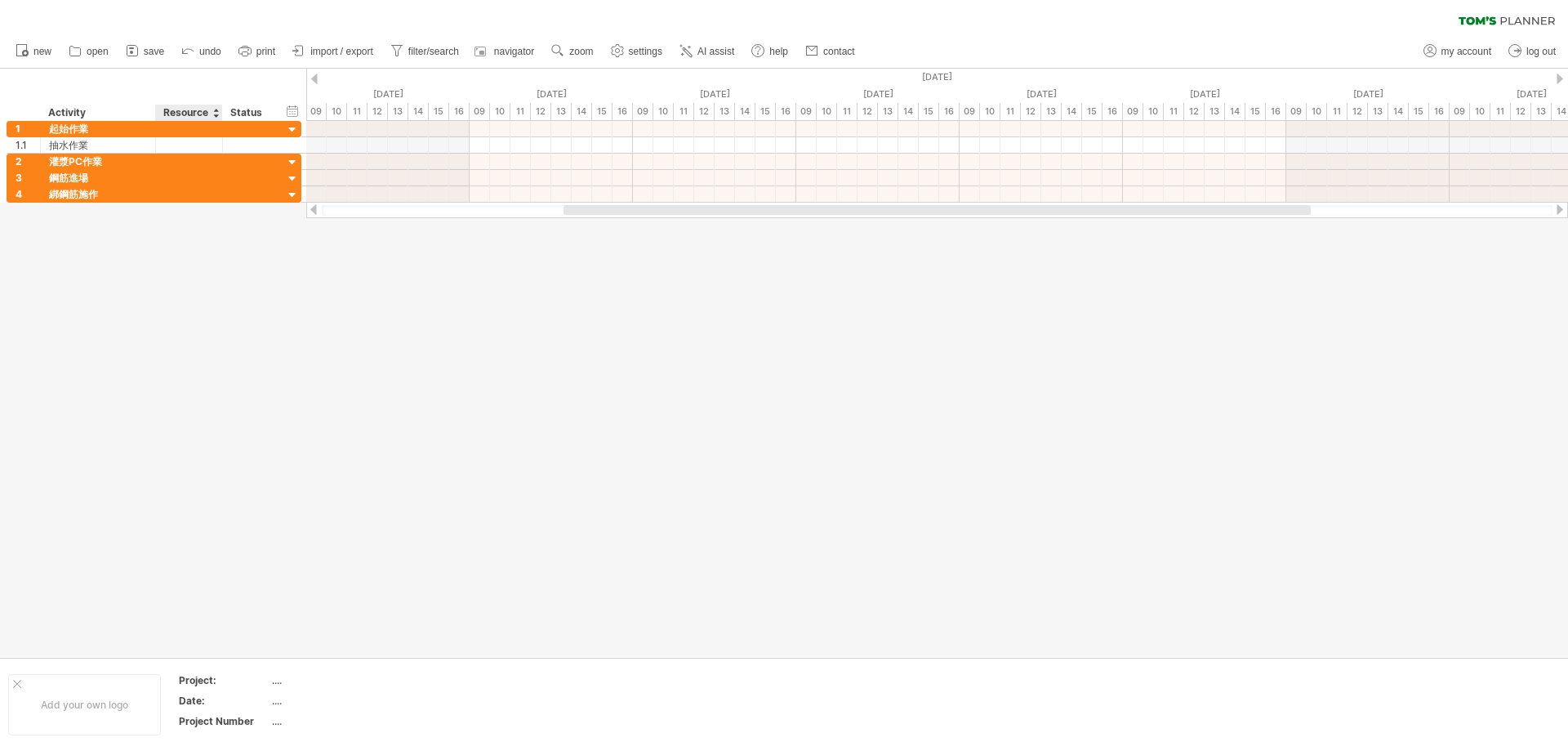
drag, startPoint x: 187, startPoint y: 427, endPoint x: 192, endPoint y: 406, distance: 21.6
click at [187, 432] on div at bounding box center [784, 363] width 1568 height 589
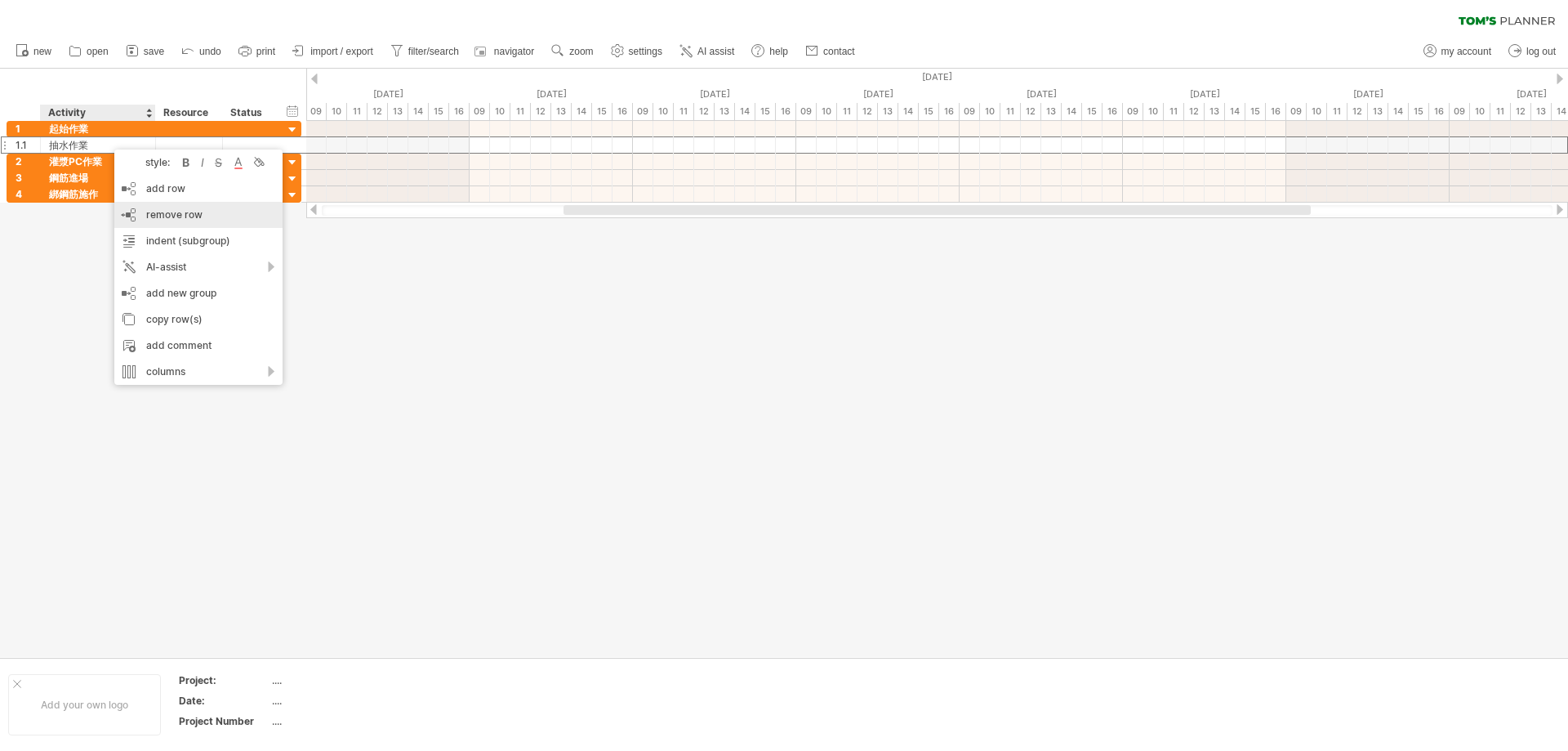
click at [200, 215] on span "remove row" at bounding box center [174, 214] width 56 height 12
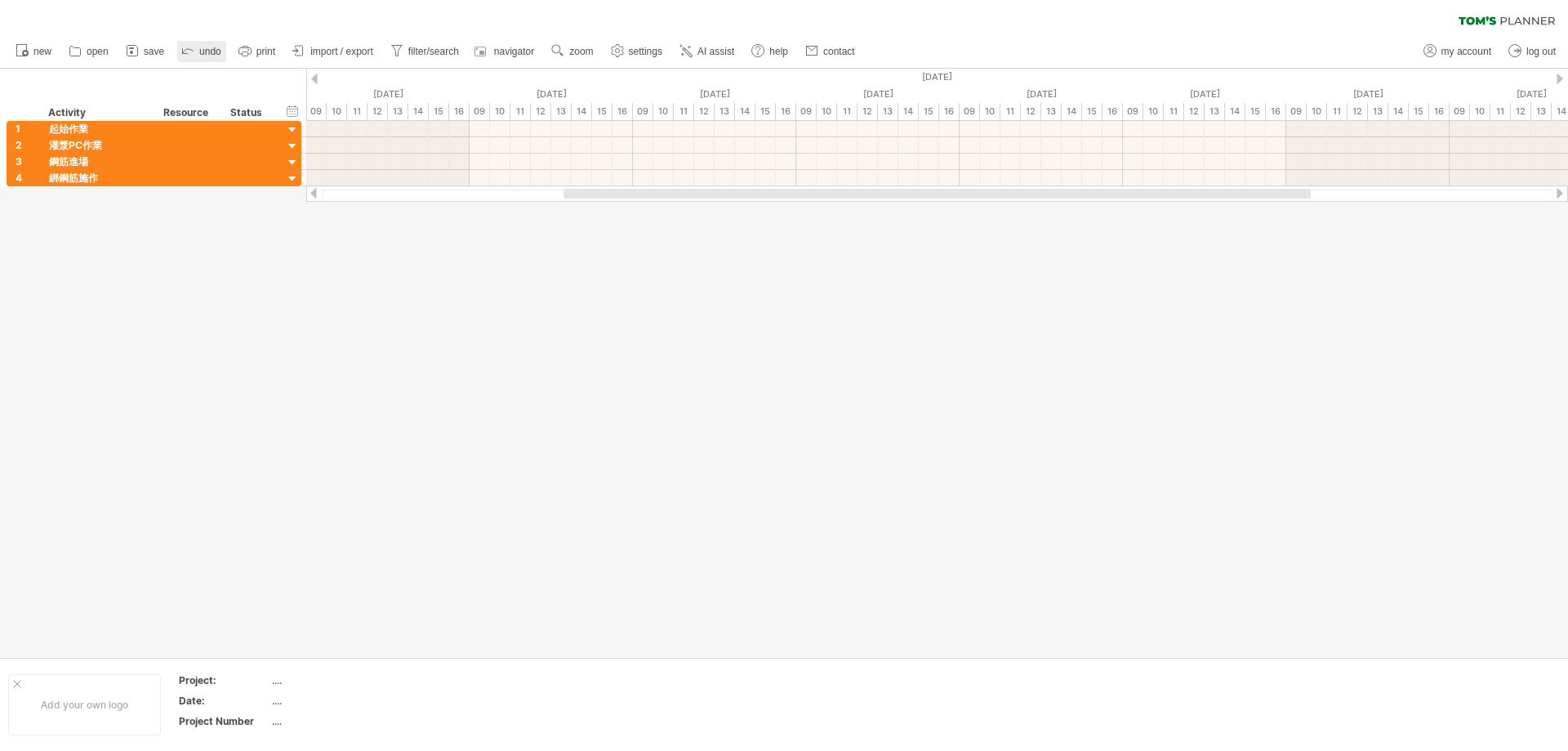
click at [188, 50] on icon at bounding box center [188, 50] width 17 height 17
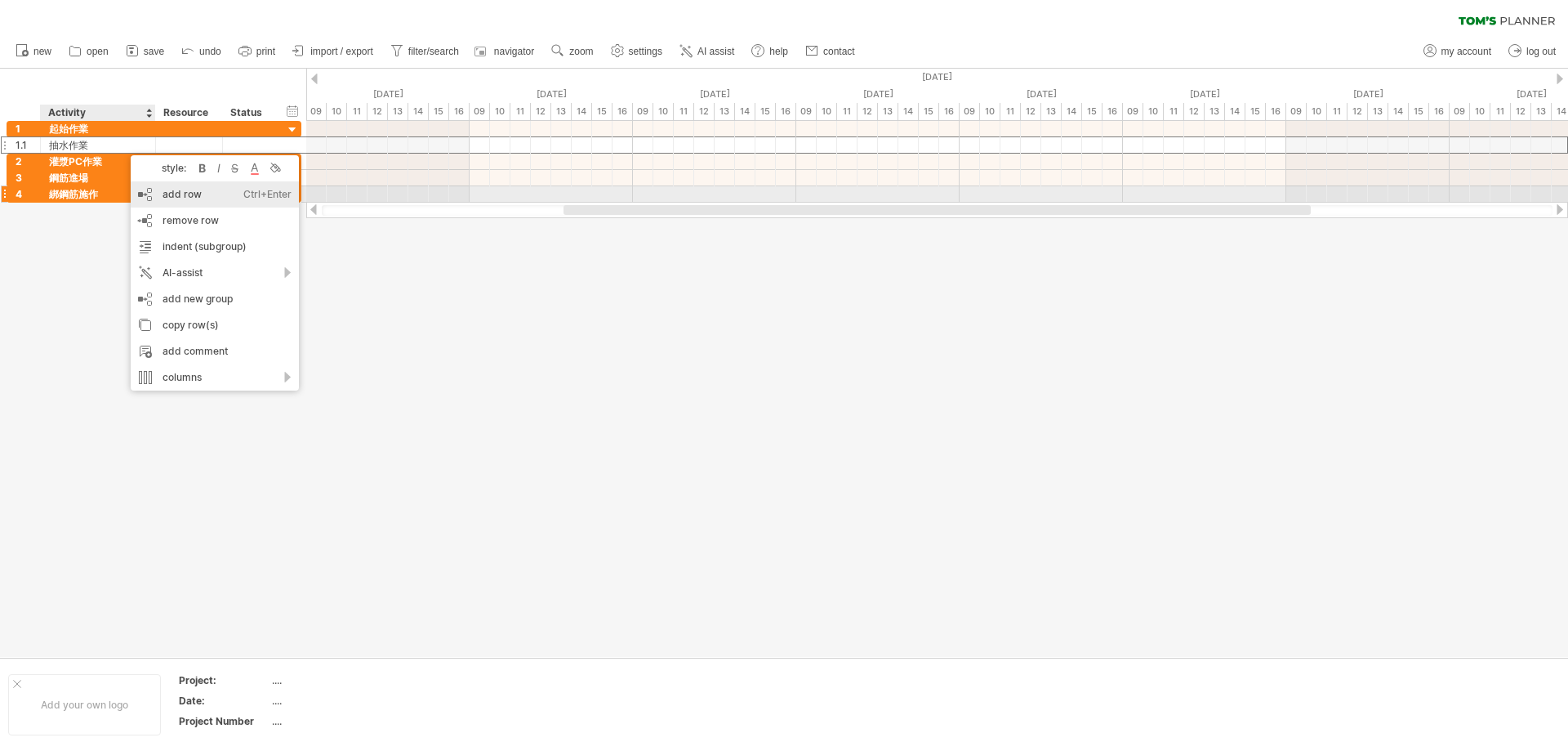
click at [206, 195] on div "add row Ctrl+Enter Cmd+Enter" at bounding box center [215, 194] width 168 height 26
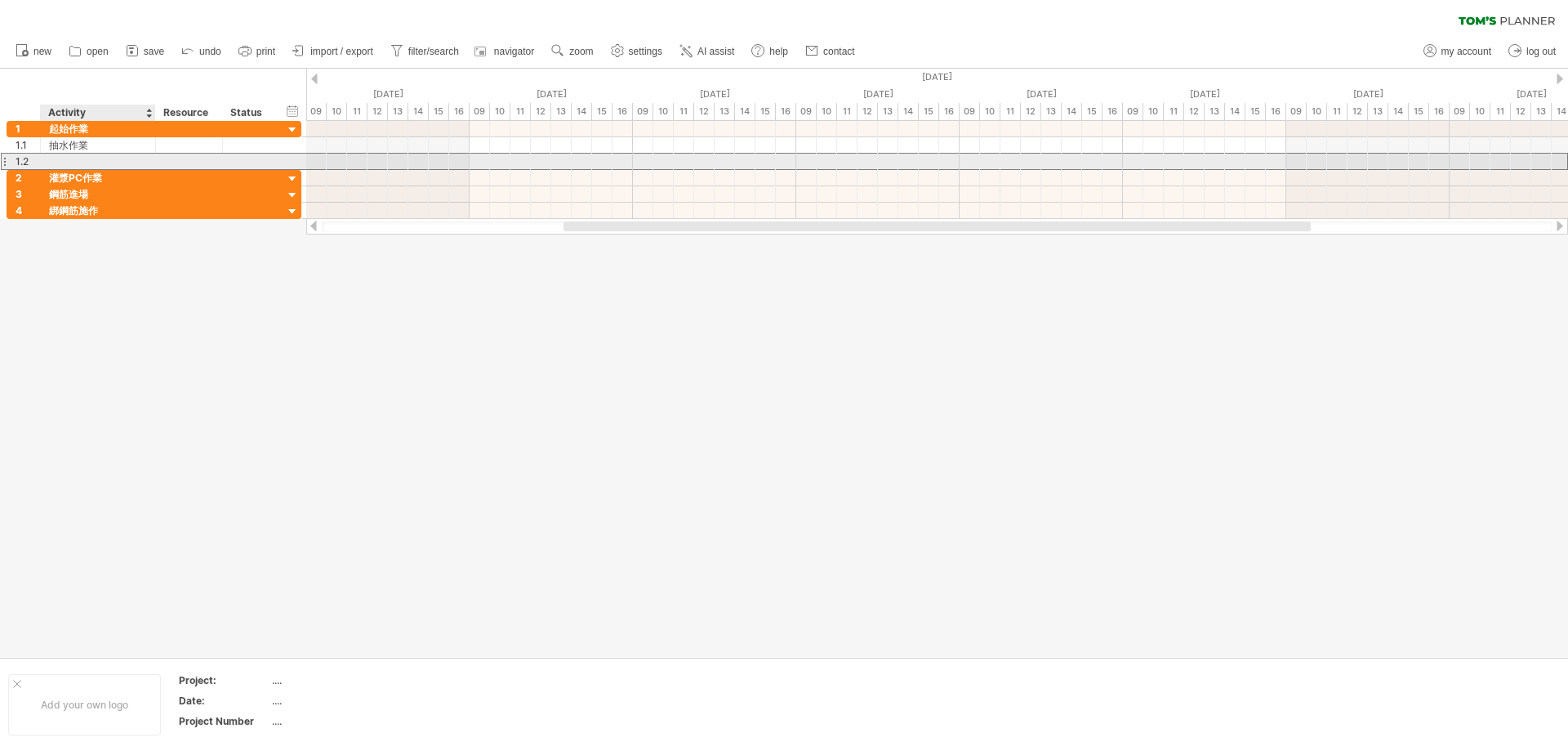
click at [105, 155] on div at bounding box center [98, 161] width 98 height 16
type input "**"
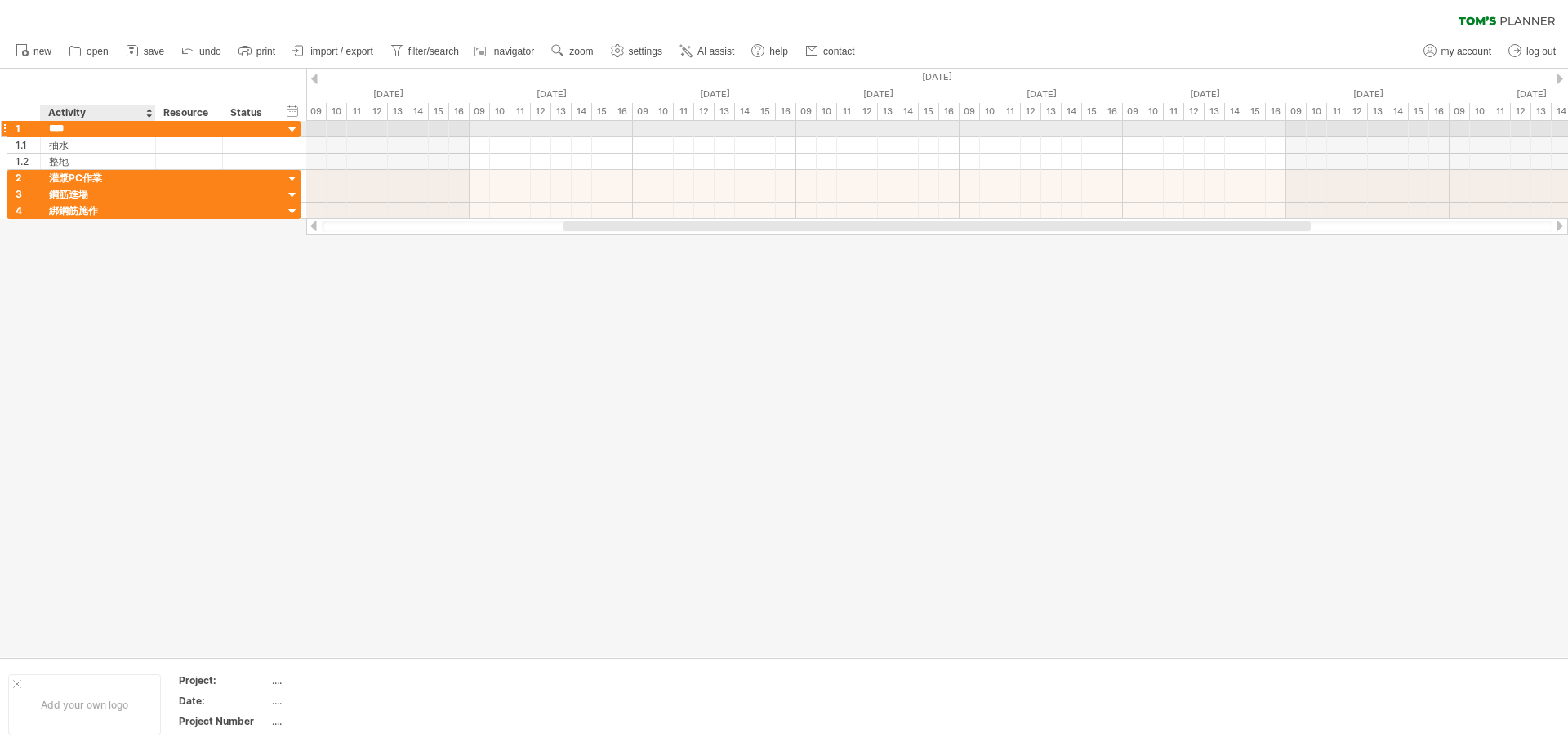
click at [94, 129] on input "****" at bounding box center [98, 129] width 98 height 16
type input "*"
type input "****"
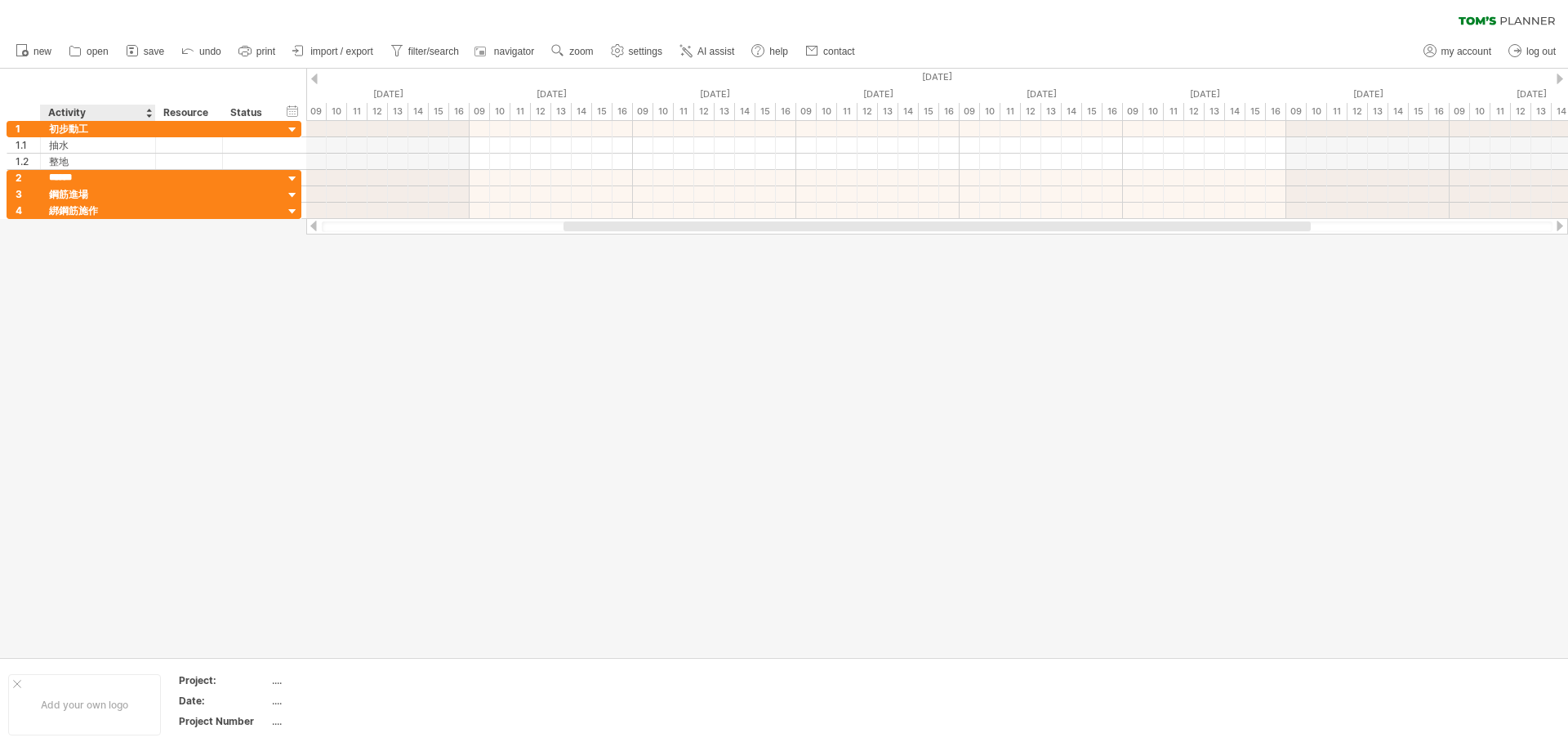
click at [118, 342] on div at bounding box center [784, 363] width 1568 height 589
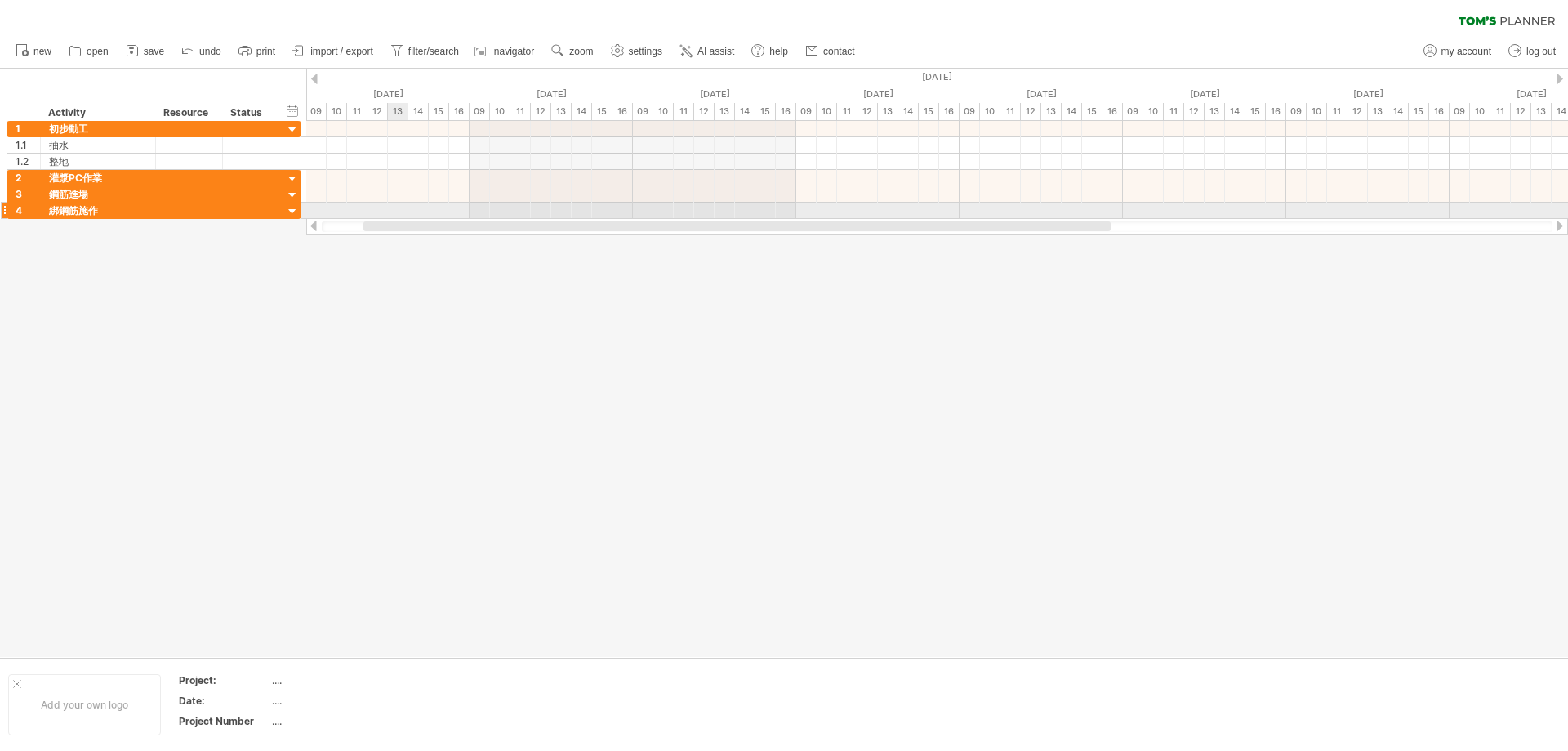
drag, startPoint x: 596, startPoint y: 227, endPoint x: 317, endPoint y: 236, distance: 279.1
click at [342, 218] on div at bounding box center [937, 227] width 1262 height 17
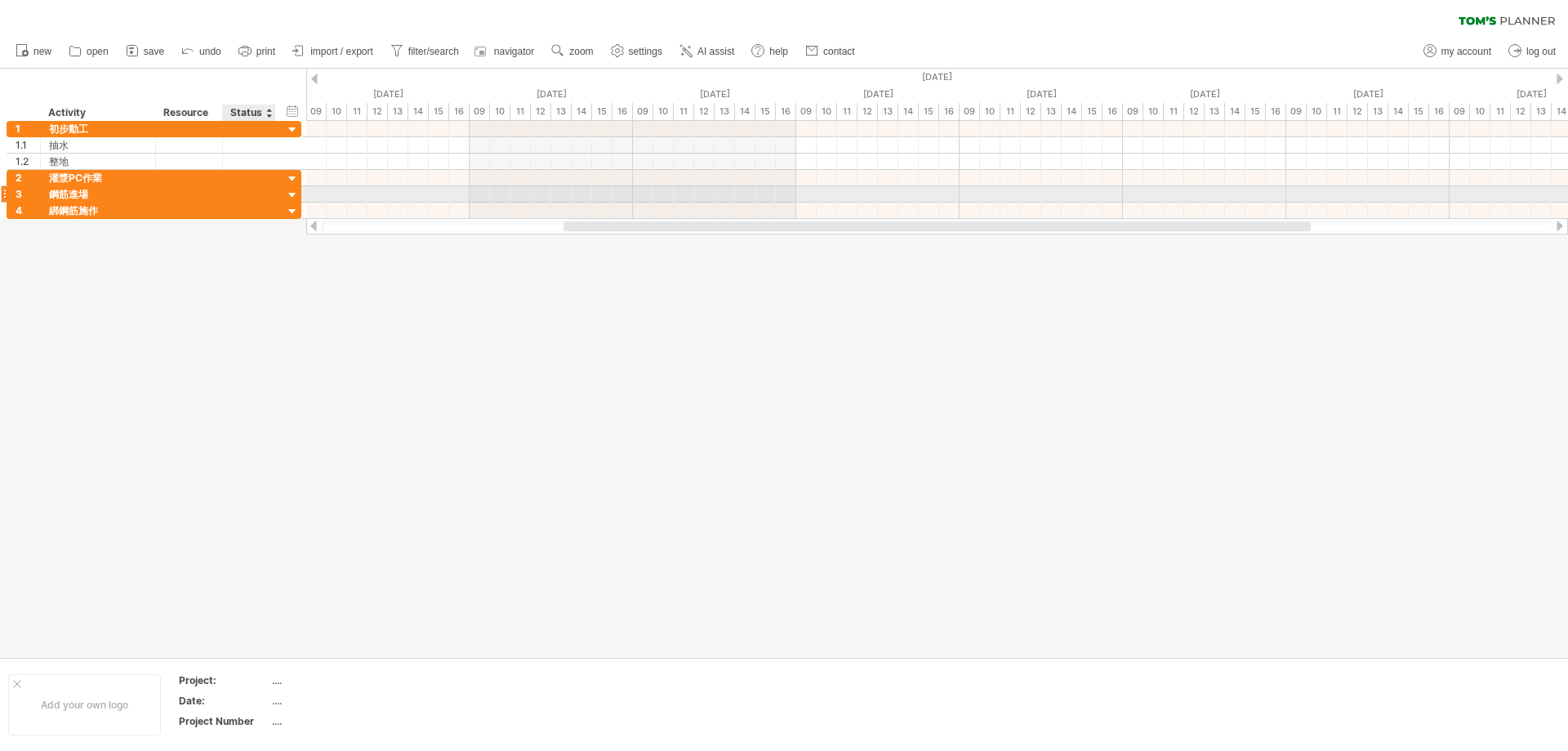
click at [293, 196] on div at bounding box center [293, 195] width 16 height 16
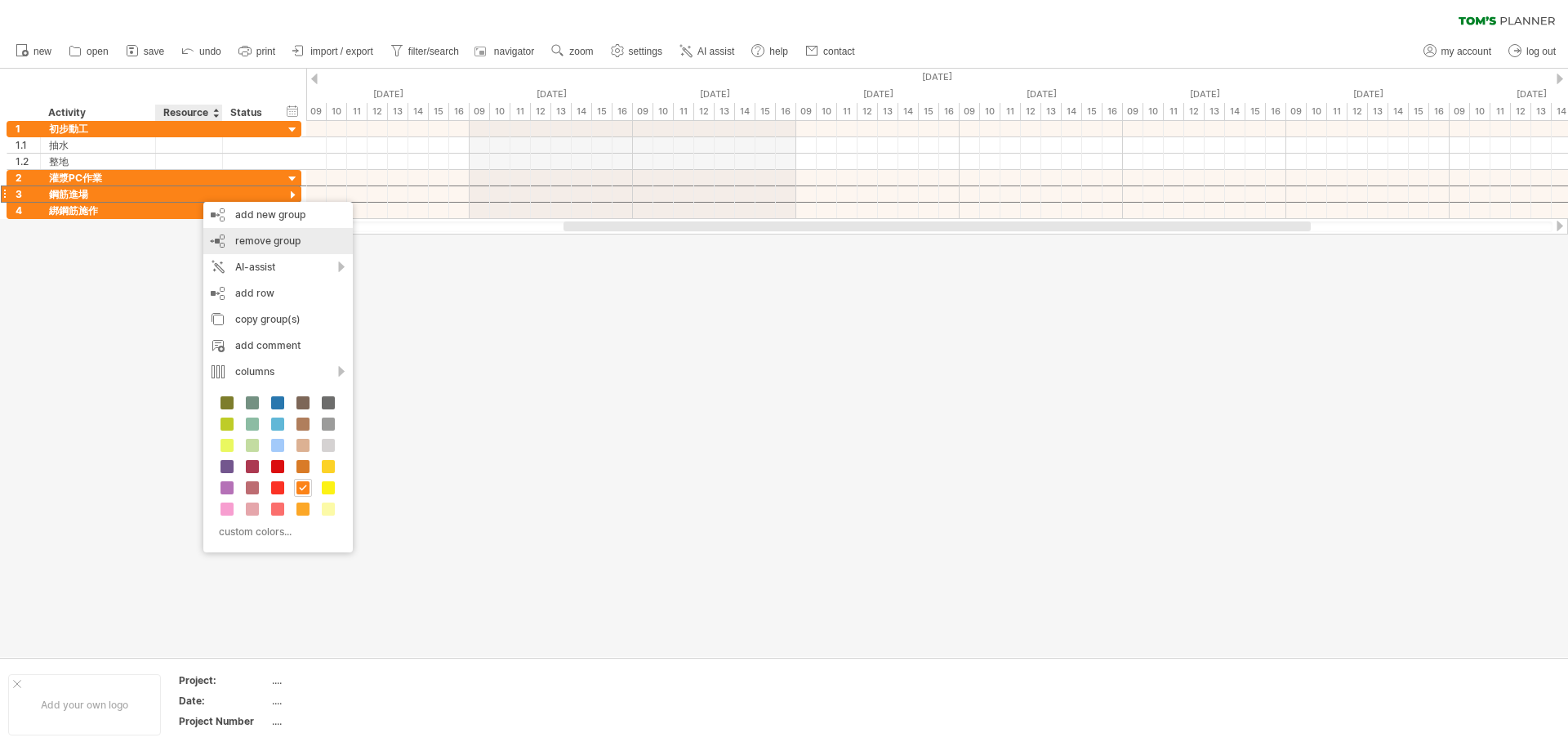
click at [270, 240] on span "remove group" at bounding box center [268, 240] width 65 height 12
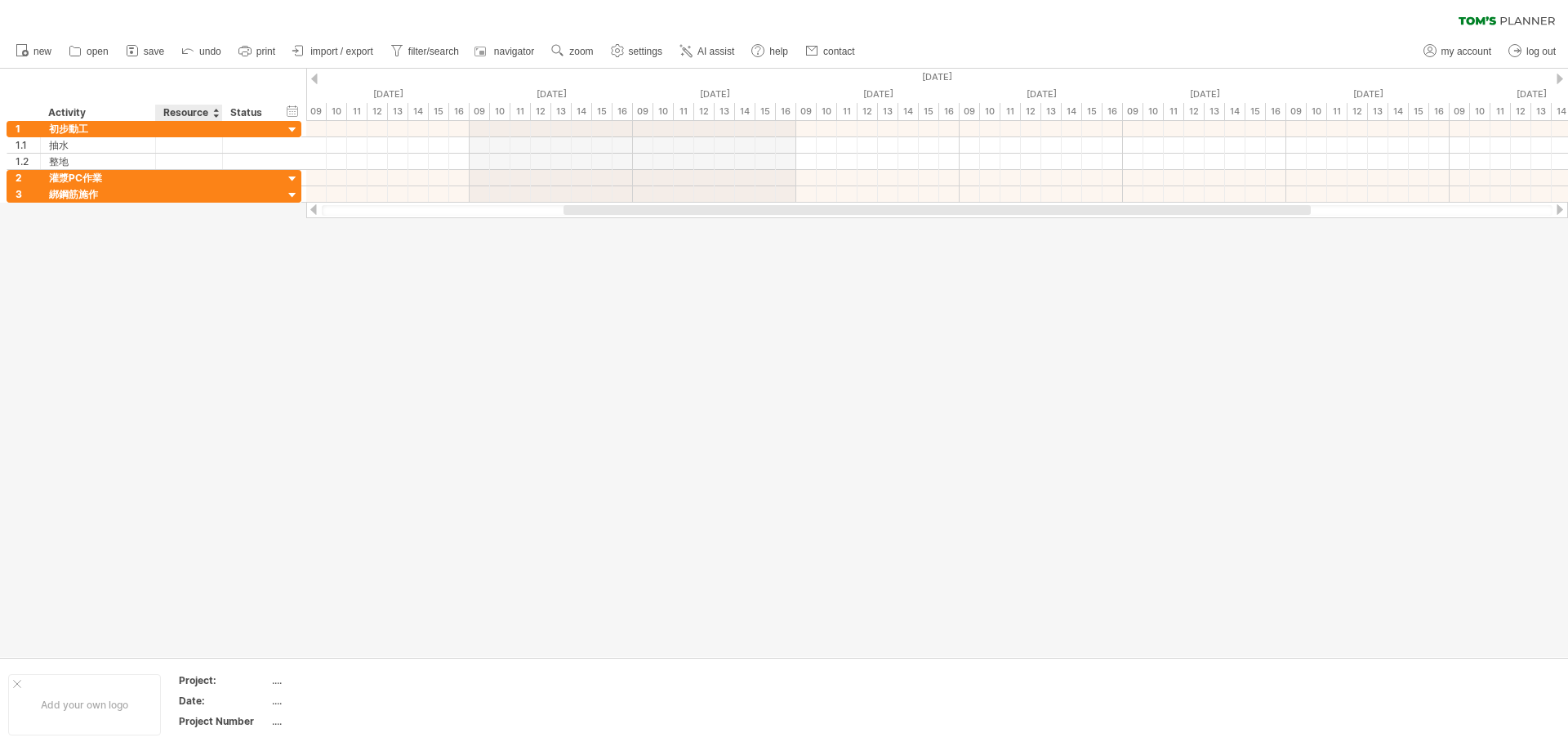
click at [173, 309] on div at bounding box center [784, 363] width 1568 height 589
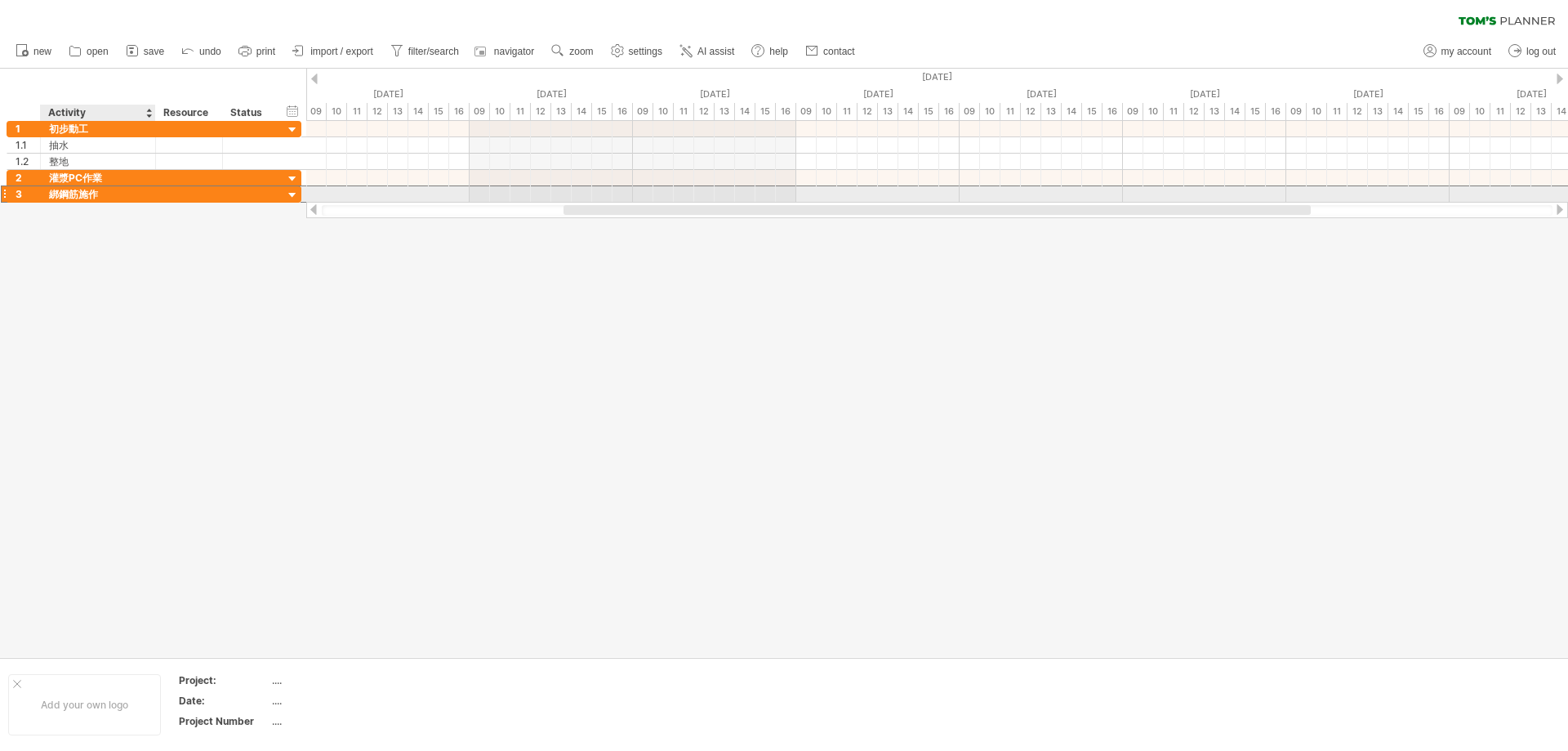
click at [62, 192] on div "綁鋼筋施作" at bounding box center [98, 194] width 98 height 16
click at [48, 216] on div at bounding box center [784, 363] width 1568 height 589
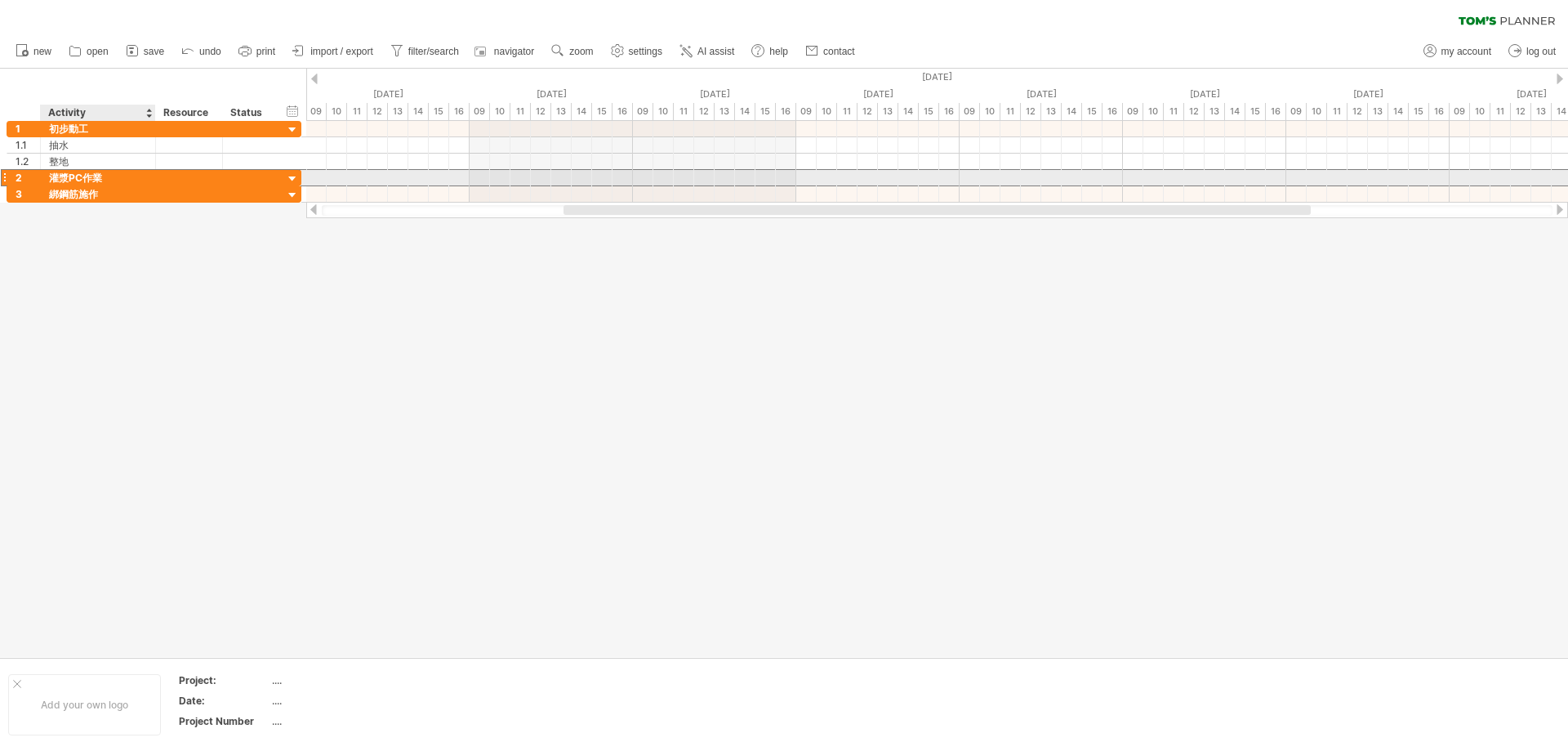
click at [107, 180] on div "灌漿PC作業" at bounding box center [98, 177] width 98 height 16
drag, startPoint x: 113, startPoint y: 181, endPoint x: 36, endPoint y: 179, distance: 77.0
click at [36, 179] on div "2 ****** 灌漿PC作業" at bounding box center [154, 177] width 295 height 17
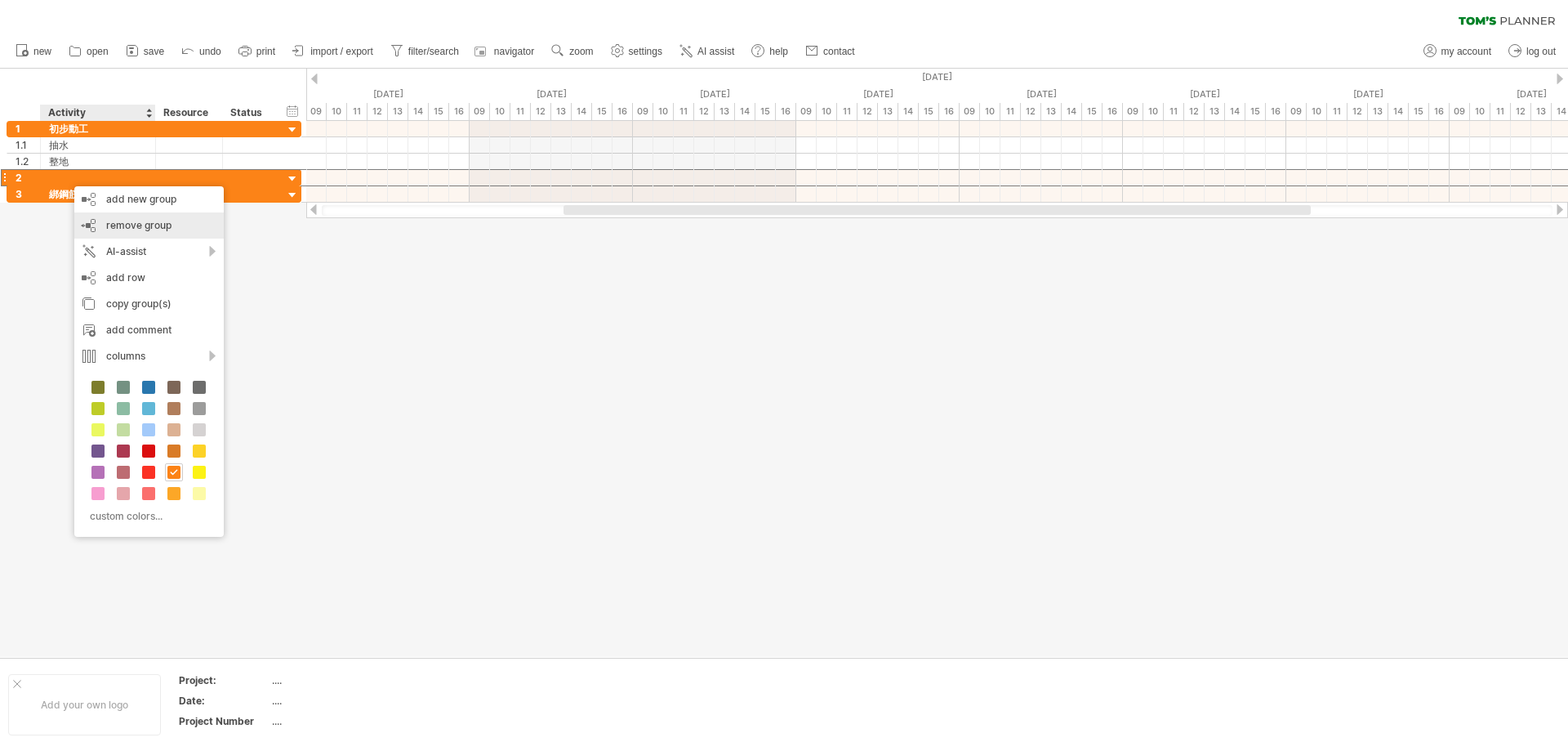
click at [141, 224] on span "remove group" at bounding box center [139, 225] width 65 height 12
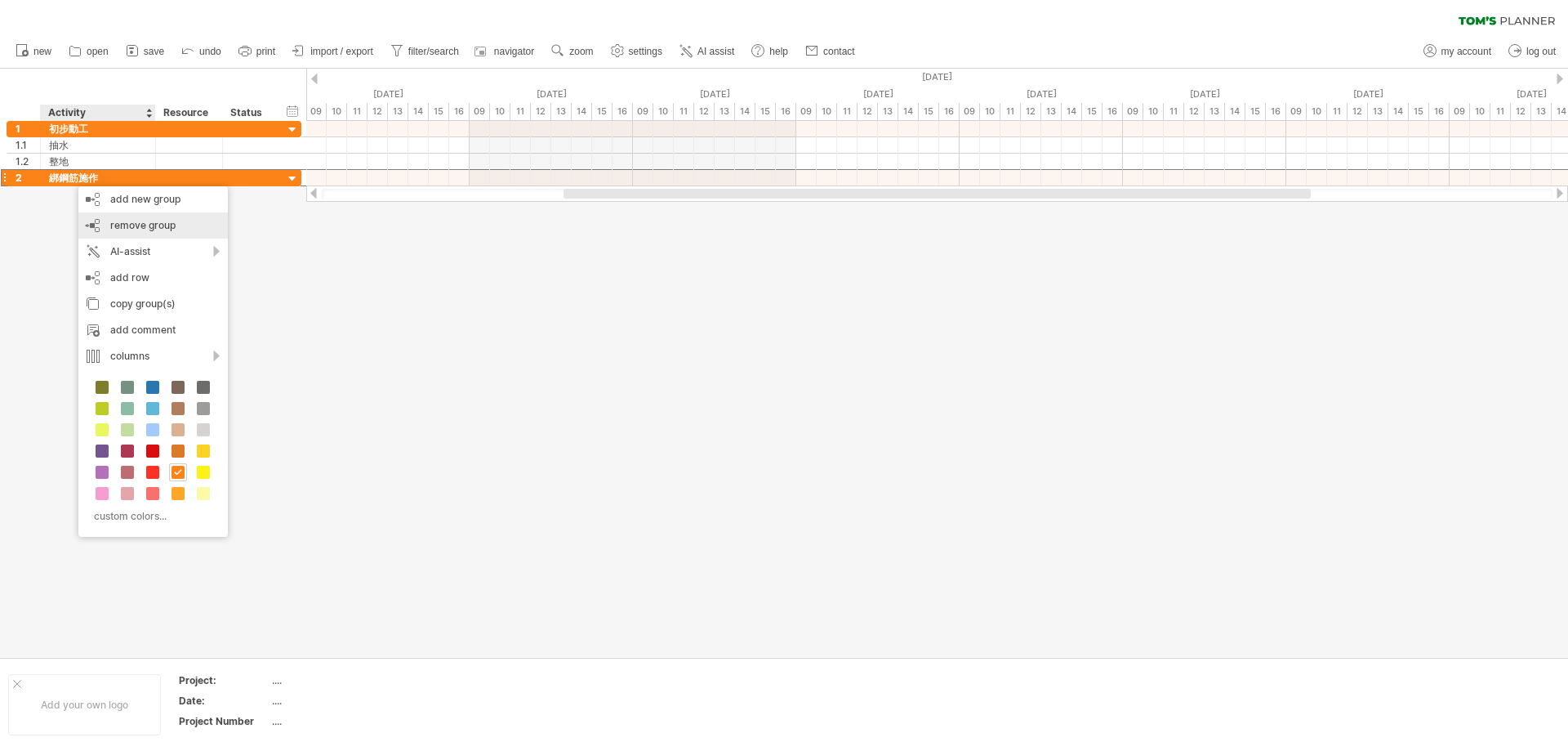
click at [128, 227] on span "remove group" at bounding box center [143, 225] width 65 height 12
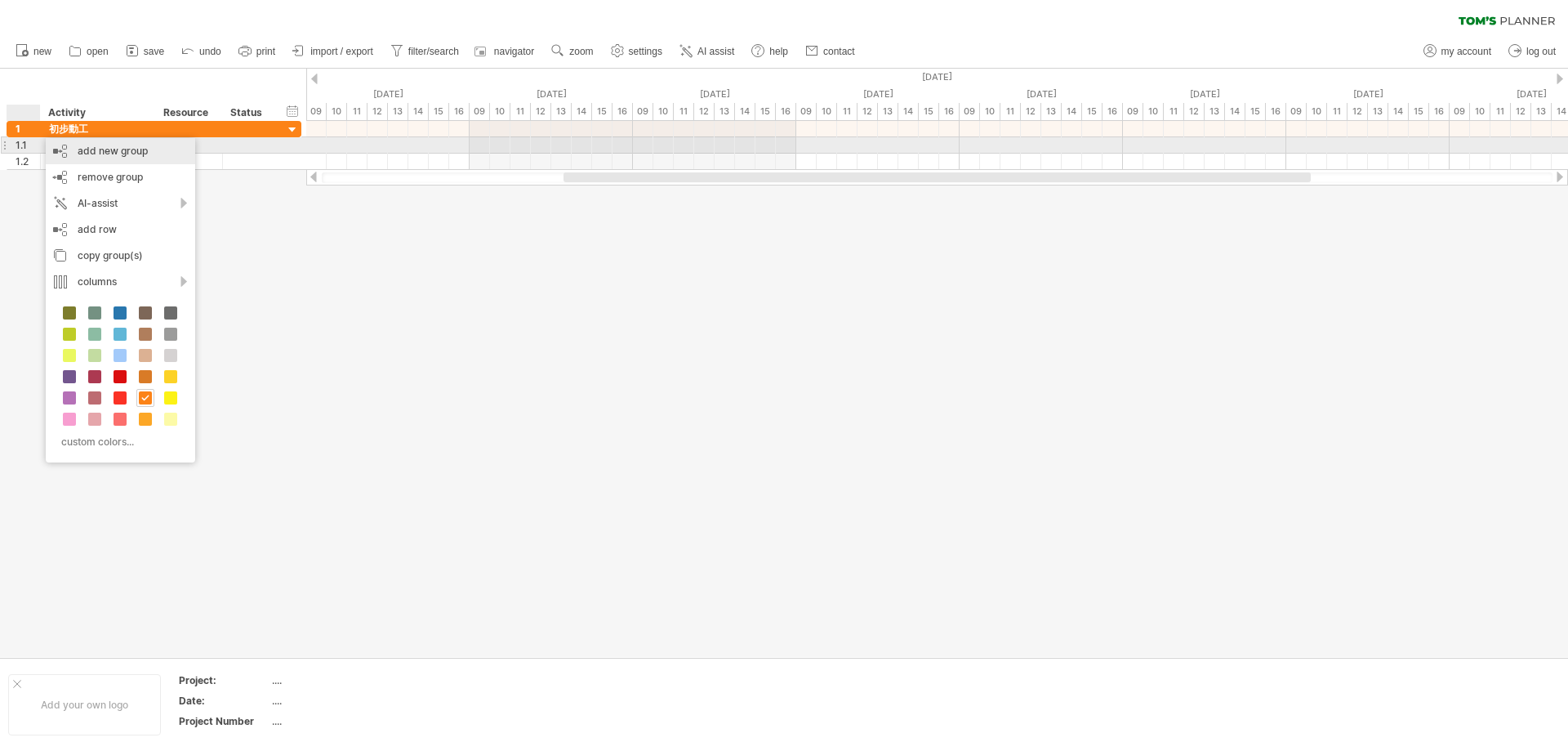
click at [123, 153] on div "add new group" at bounding box center [120, 151] width 149 height 26
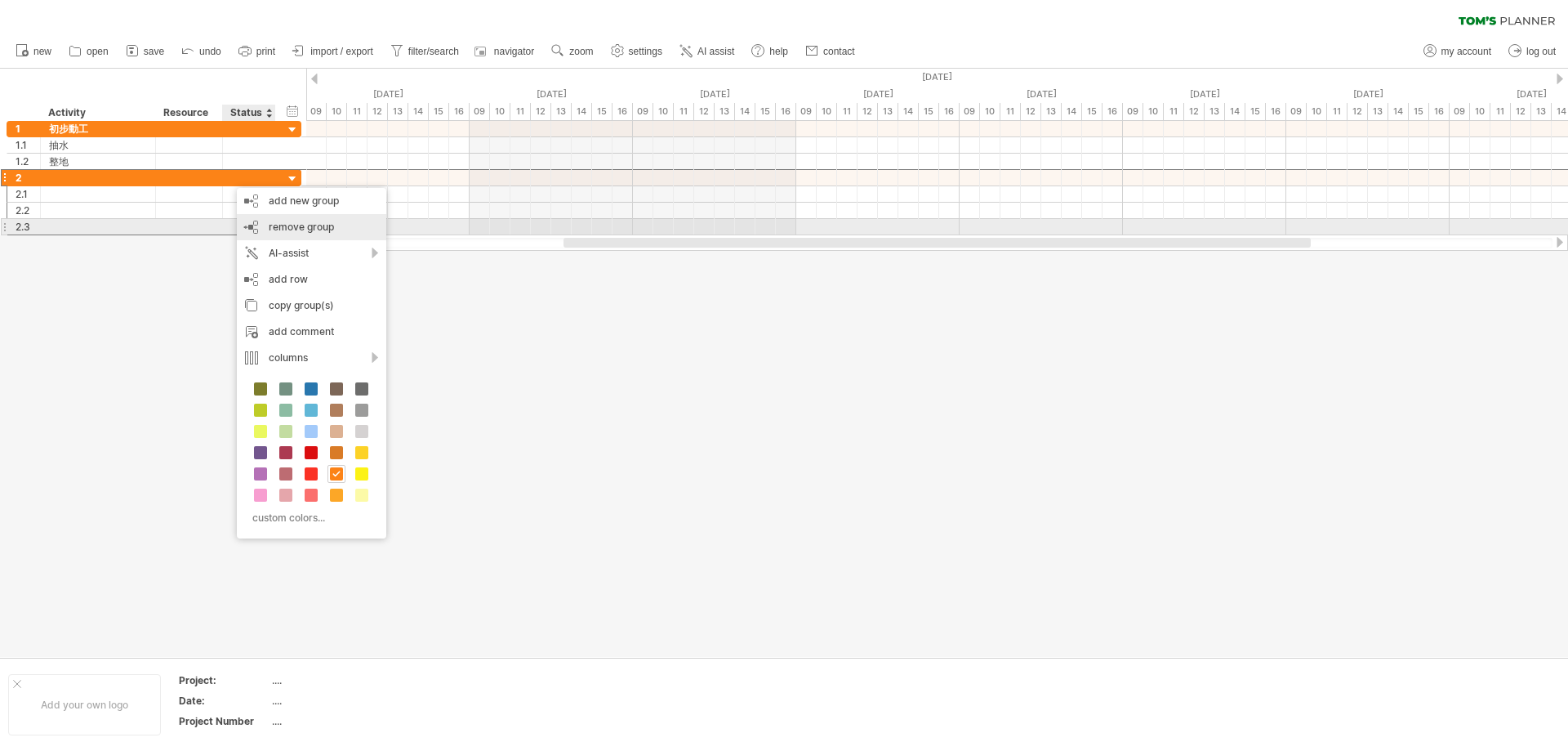
click at [315, 229] on span "remove group" at bounding box center [301, 226] width 65 height 12
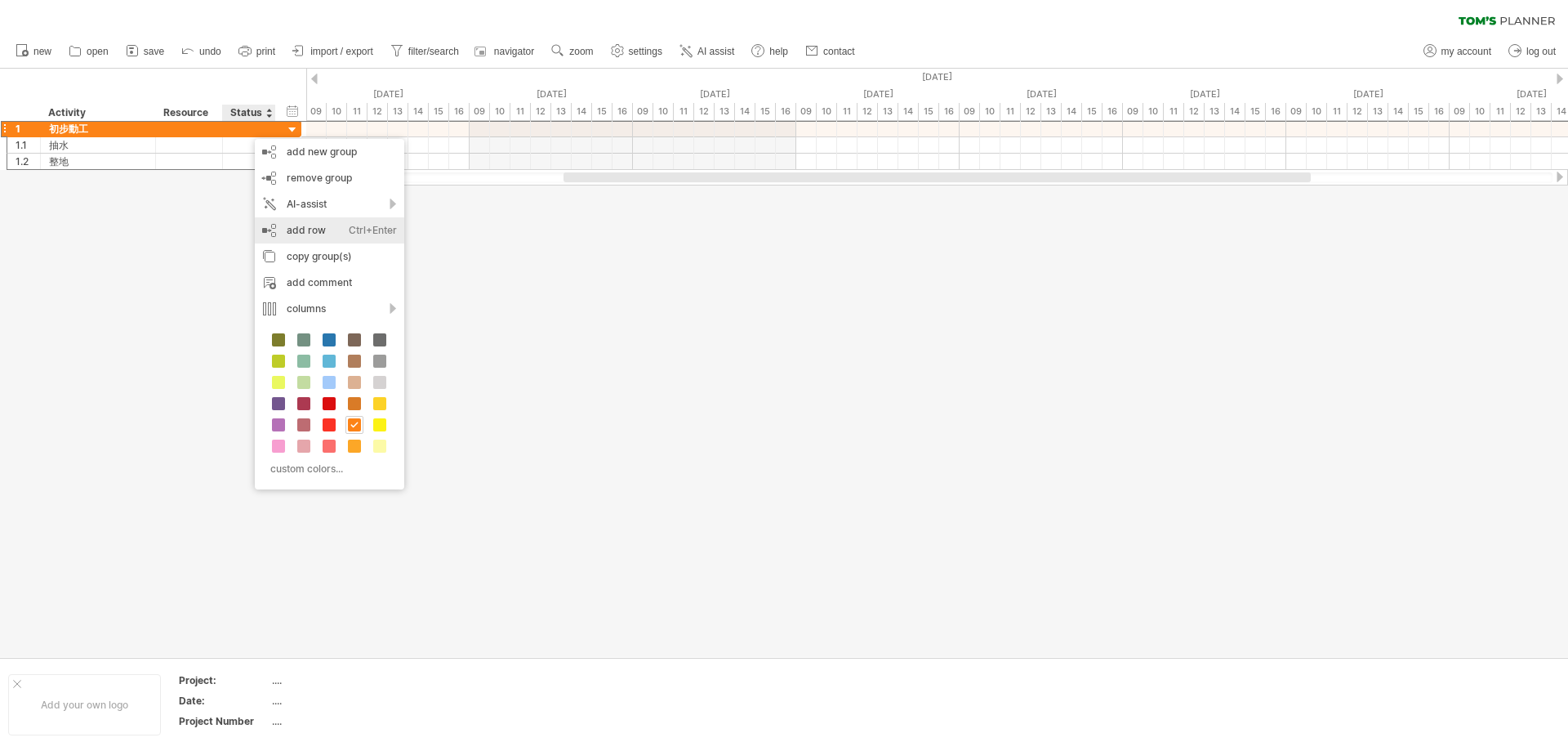
click at [349, 230] on div "Ctrl+Enter" at bounding box center [373, 230] width 49 height 26
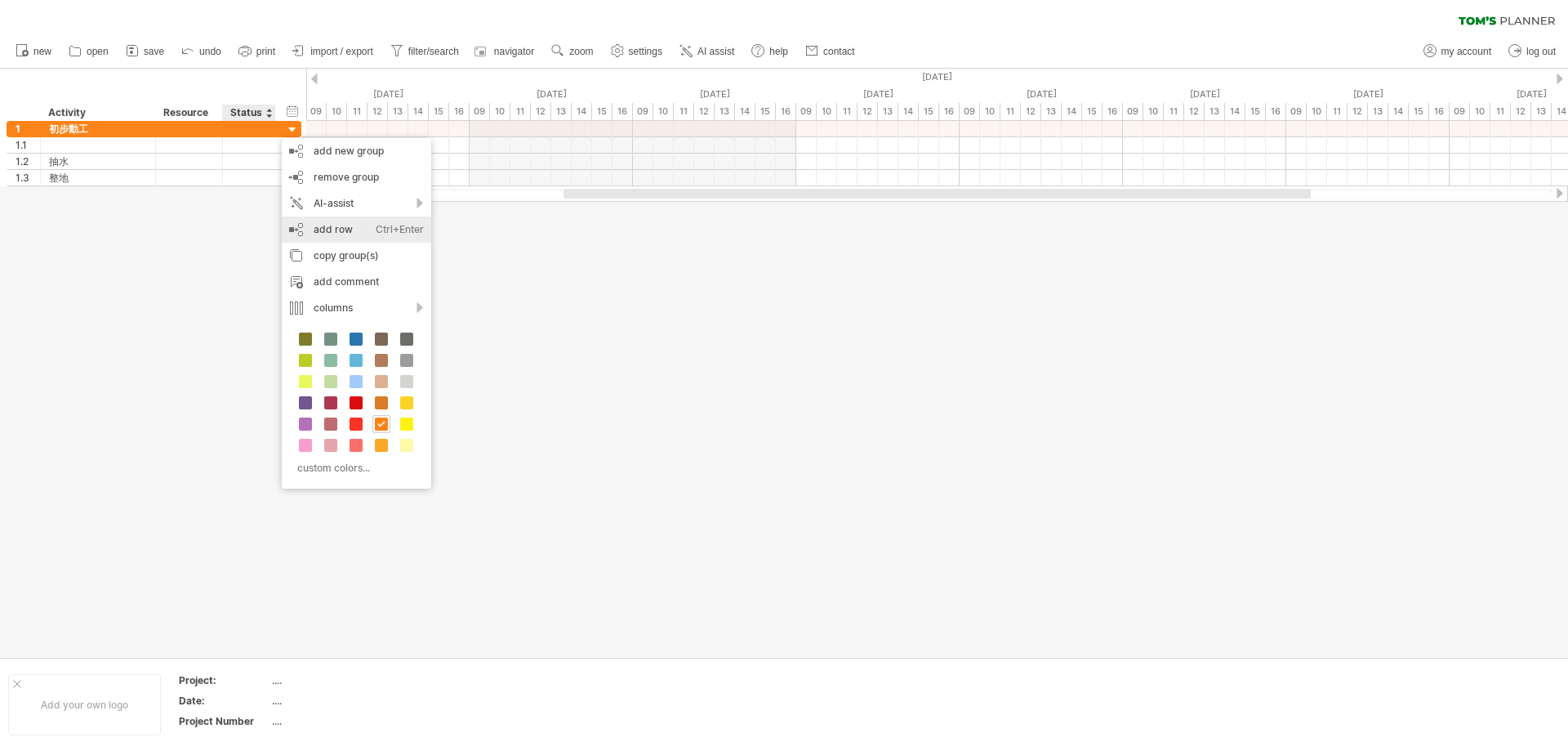
click at [348, 231] on div "add row Ctrl+Enter Cmd+Enter" at bounding box center [356, 229] width 149 height 26
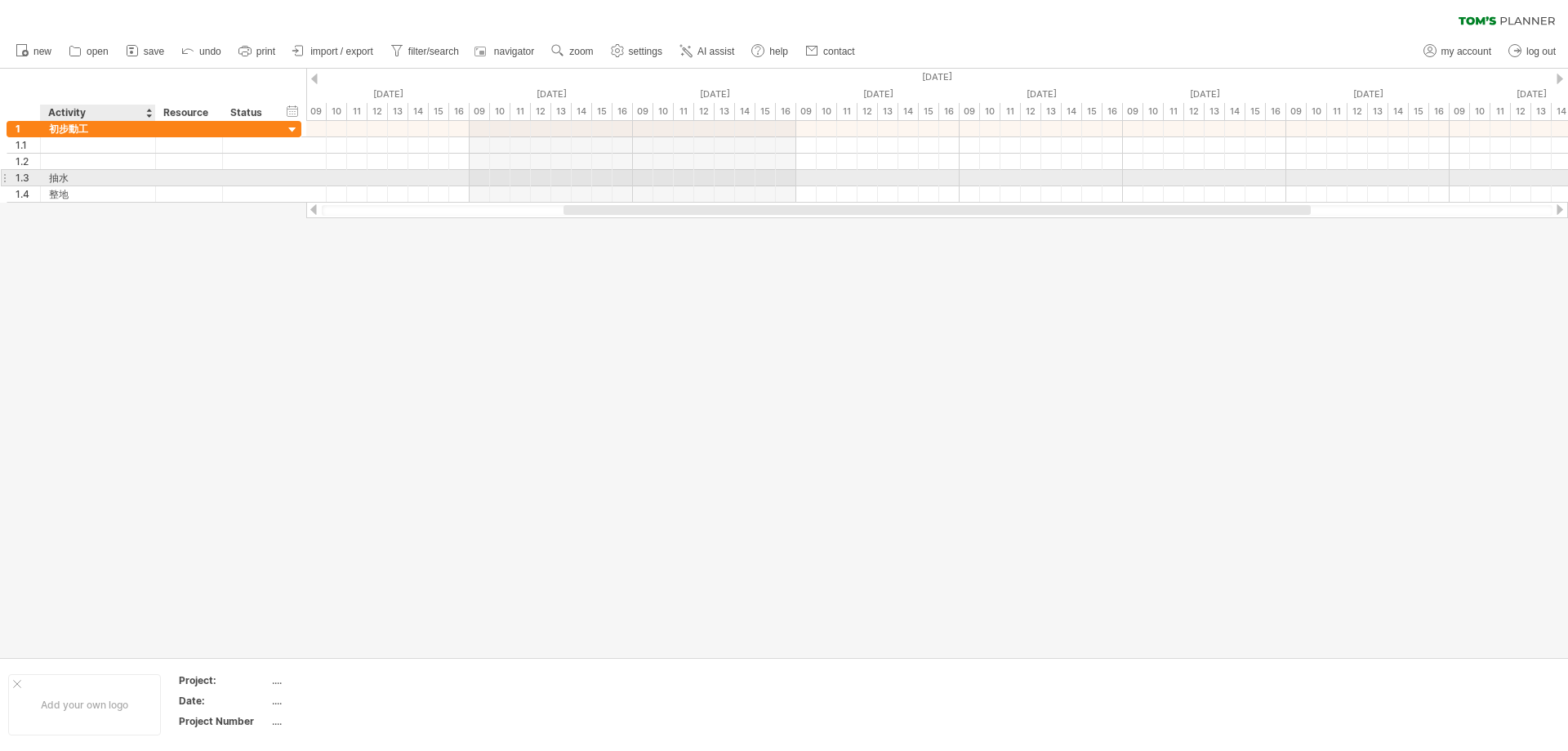
click at [82, 178] on div "抽水" at bounding box center [98, 177] width 98 height 16
drag, startPoint x: 77, startPoint y: 177, endPoint x: 48, endPoint y: 174, distance: 29.2
click at [48, 174] on div "** 抽水" at bounding box center [98, 177] width 115 height 16
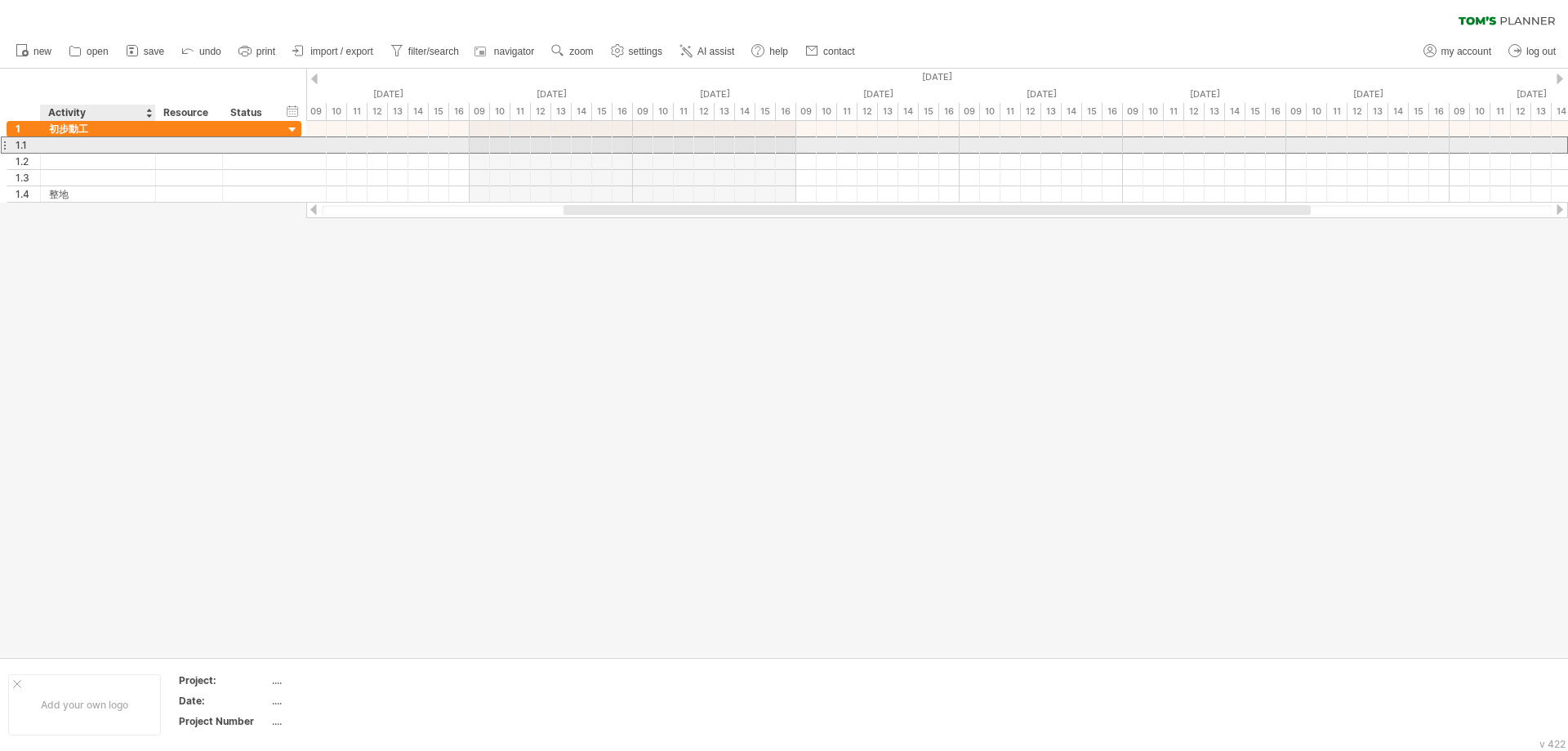
click at [75, 147] on div at bounding box center [98, 145] width 98 height 16
paste input "**"
type input "**"
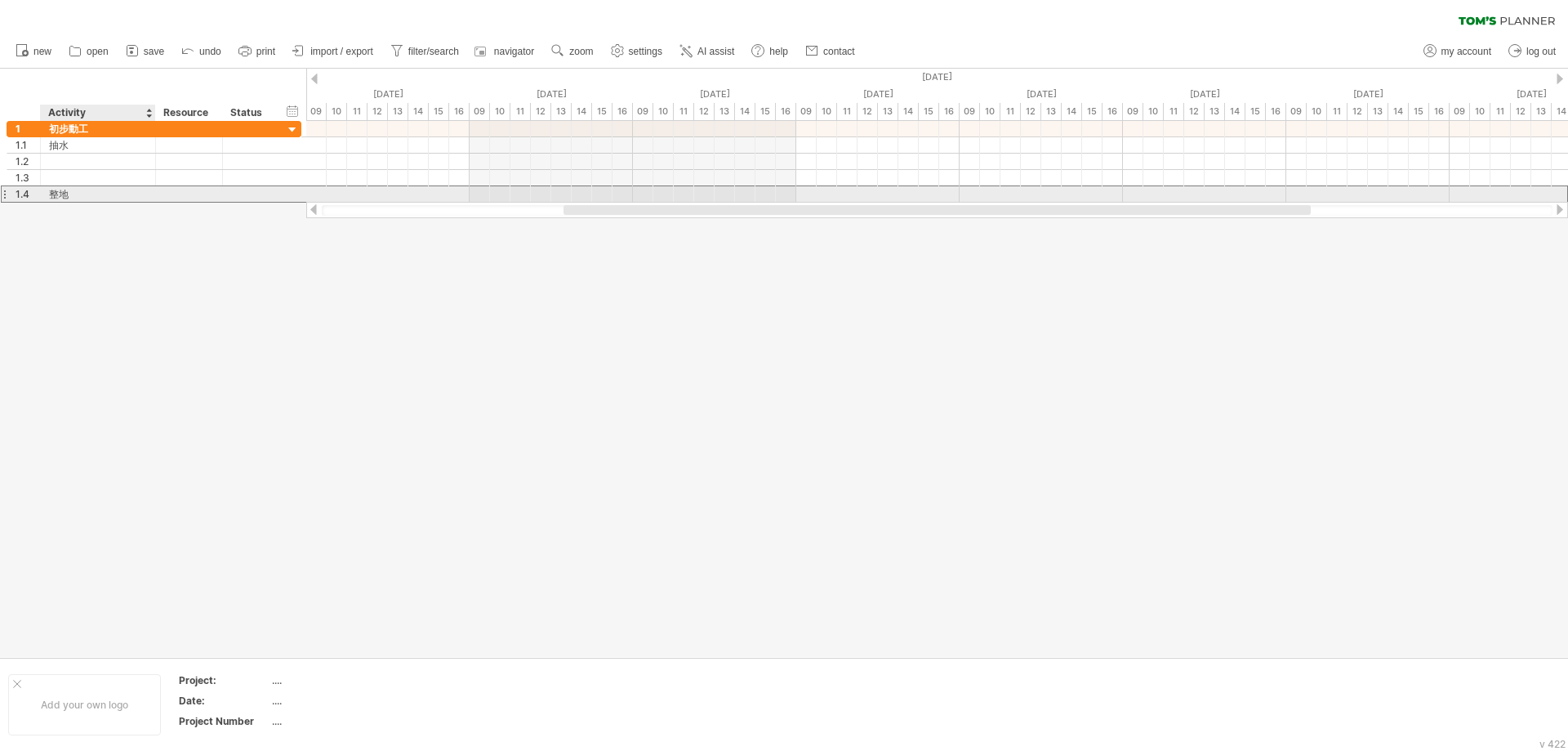
drag, startPoint x: 69, startPoint y: 196, endPoint x: 50, endPoint y: 199, distance: 19.2
click at [50, 199] on div "整地" at bounding box center [98, 194] width 98 height 16
drag, startPoint x: 82, startPoint y: 192, endPoint x: 53, endPoint y: 191, distance: 29.0
click at [53, 191] on input "**" at bounding box center [98, 194] width 98 height 16
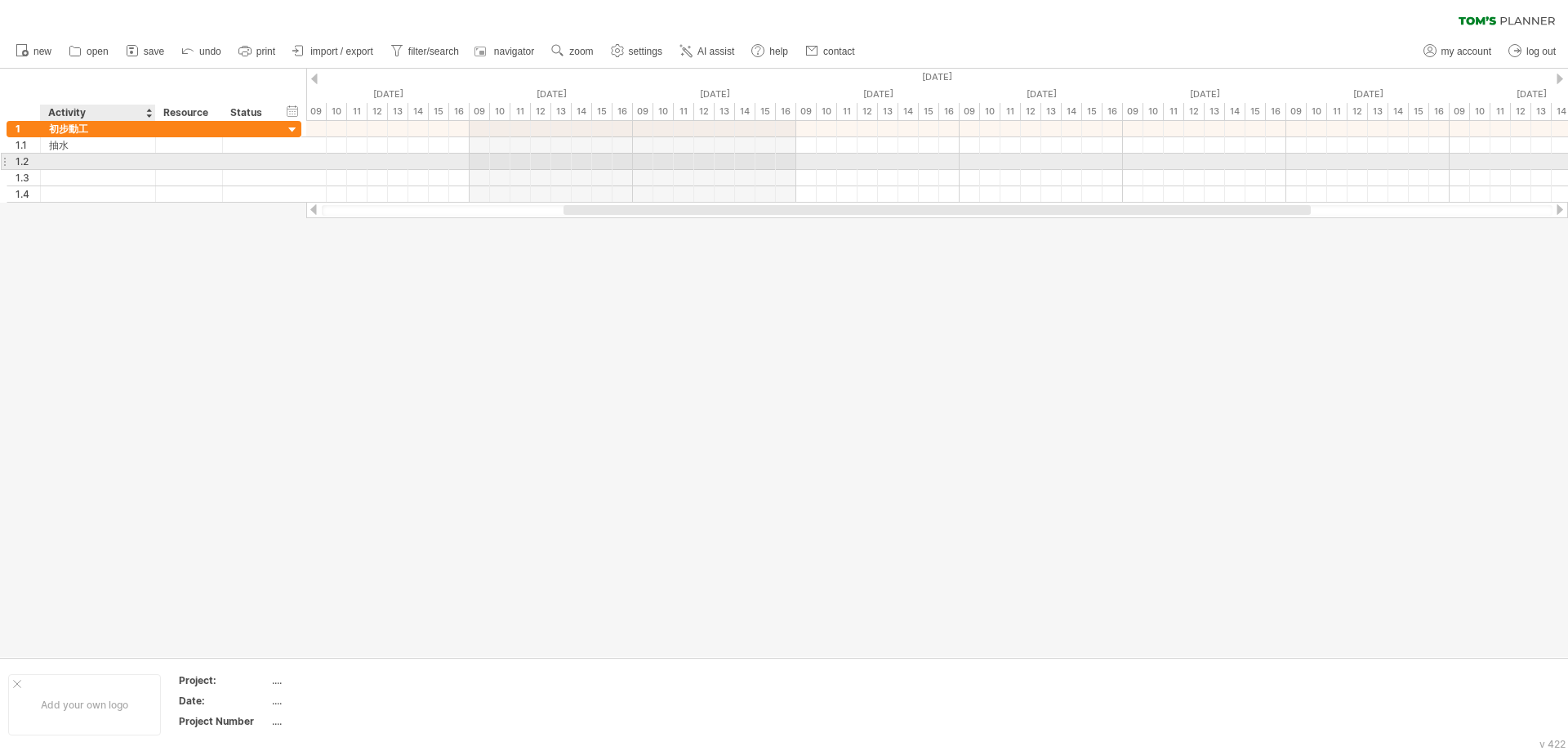
click at [86, 160] on div at bounding box center [98, 161] width 98 height 16
paste input "**"
type input "**"
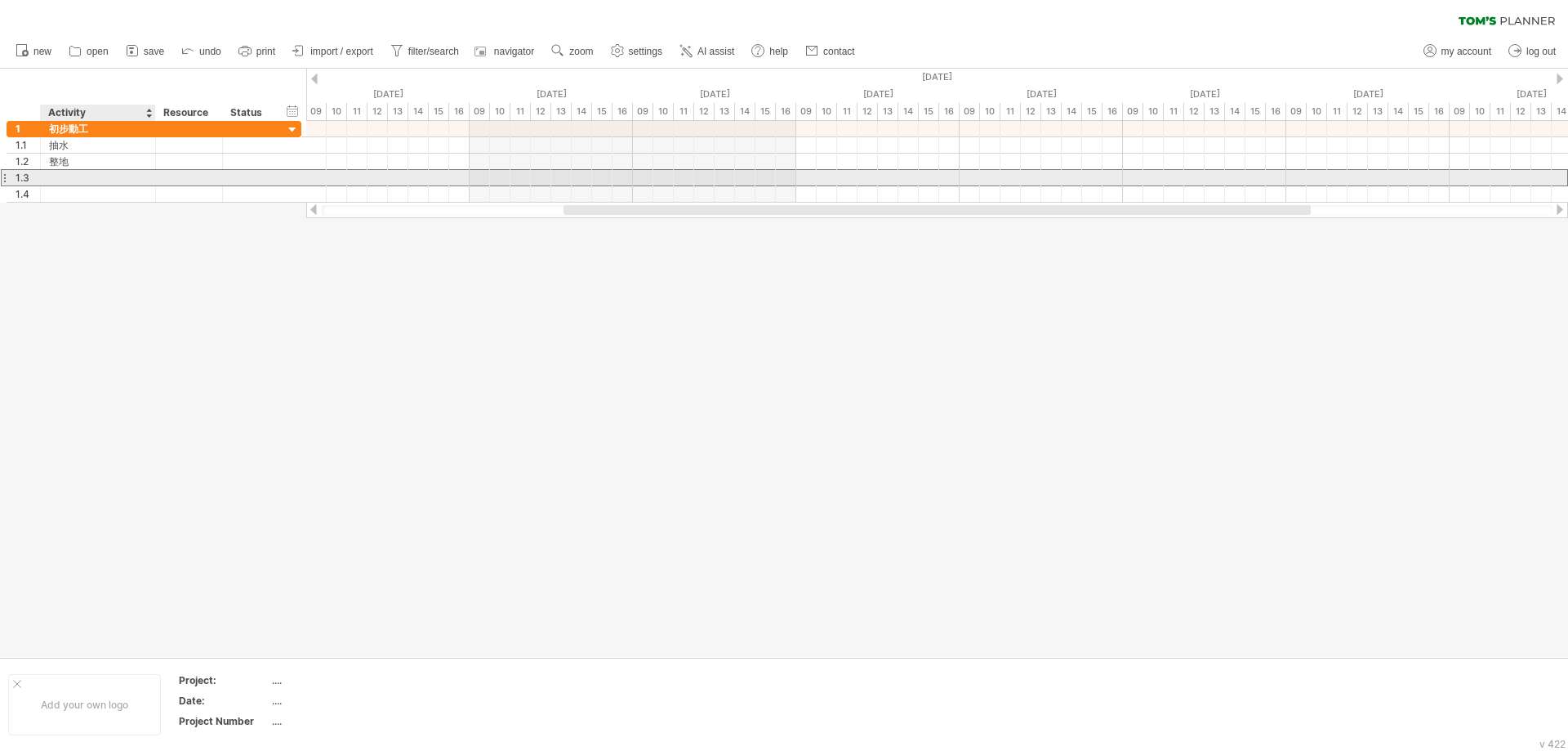
click at [87, 177] on div at bounding box center [98, 177] width 98 height 16
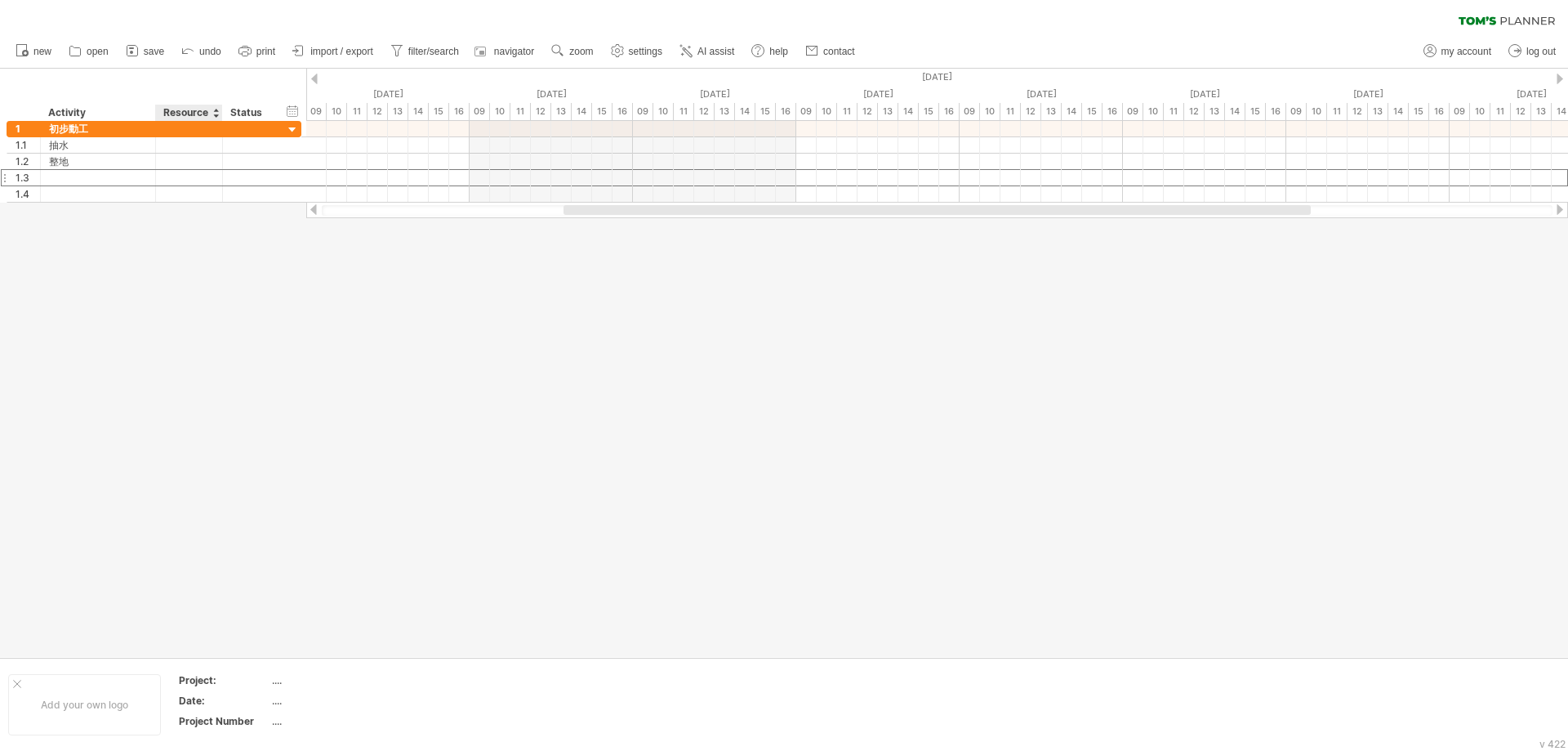
type input "*"
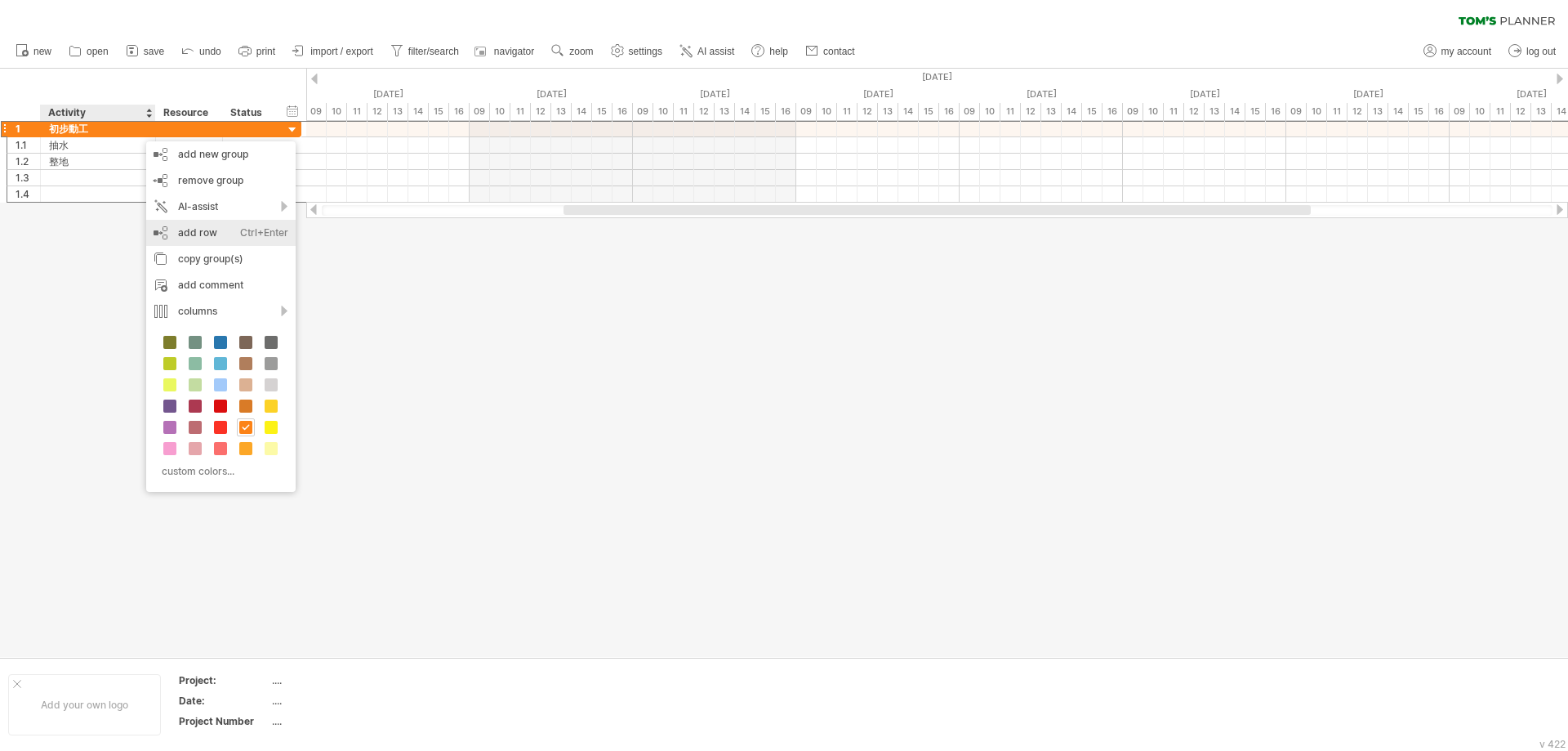
click at [221, 239] on div "add row Ctrl+Enter Cmd+Enter" at bounding box center [221, 233] width 149 height 26
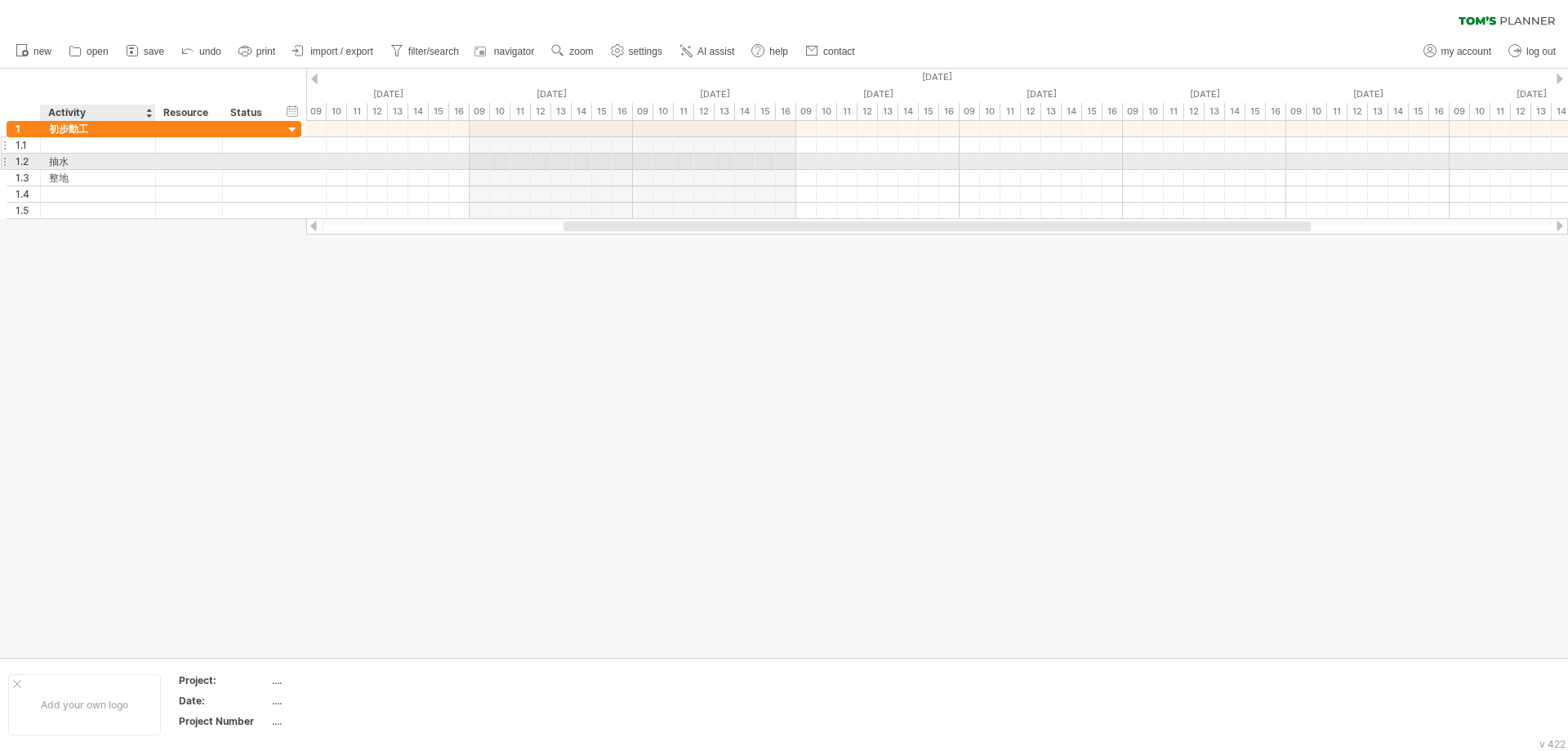
click at [101, 143] on div at bounding box center [98, 145] width 98 height 16
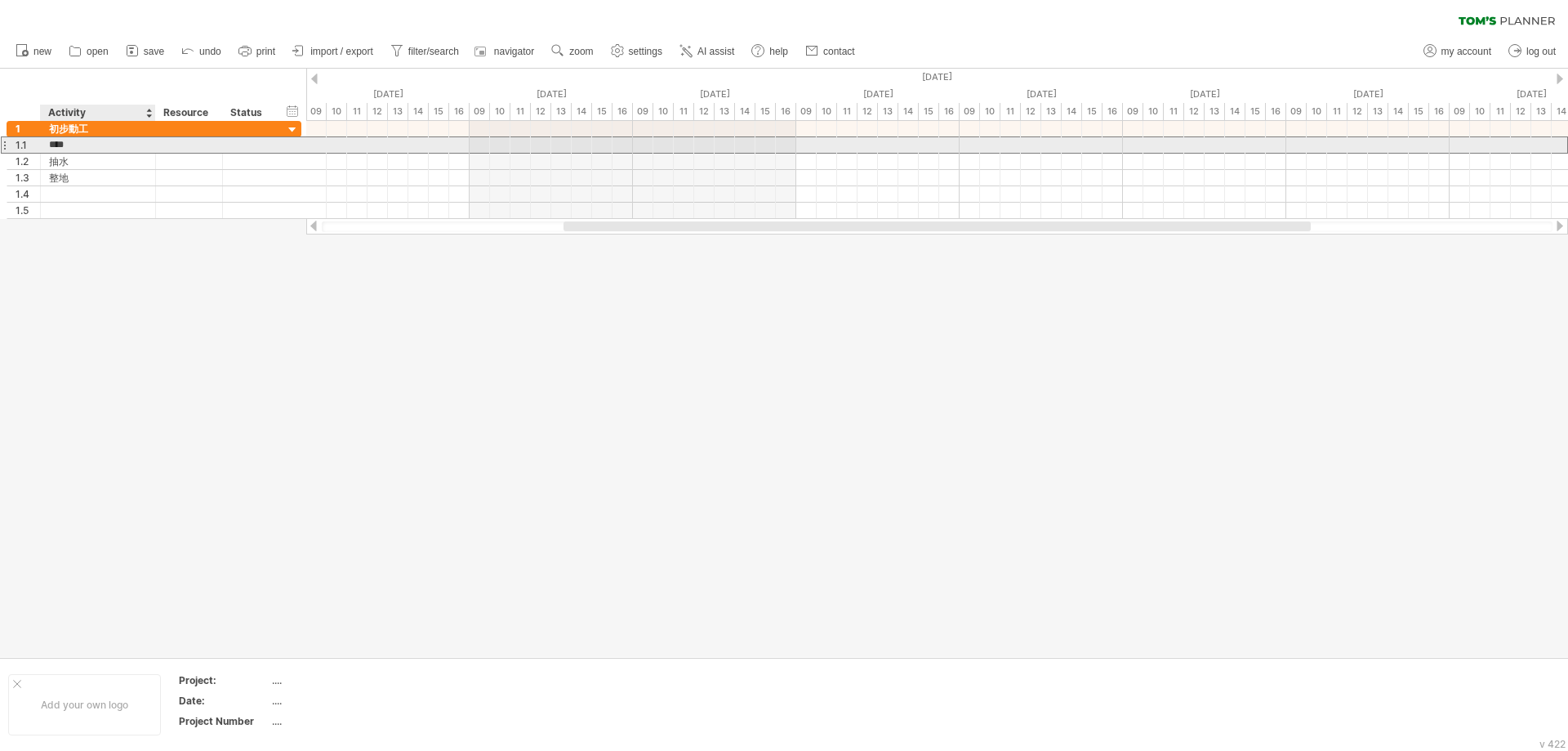
type input "**"
type input "*"
type input "****"
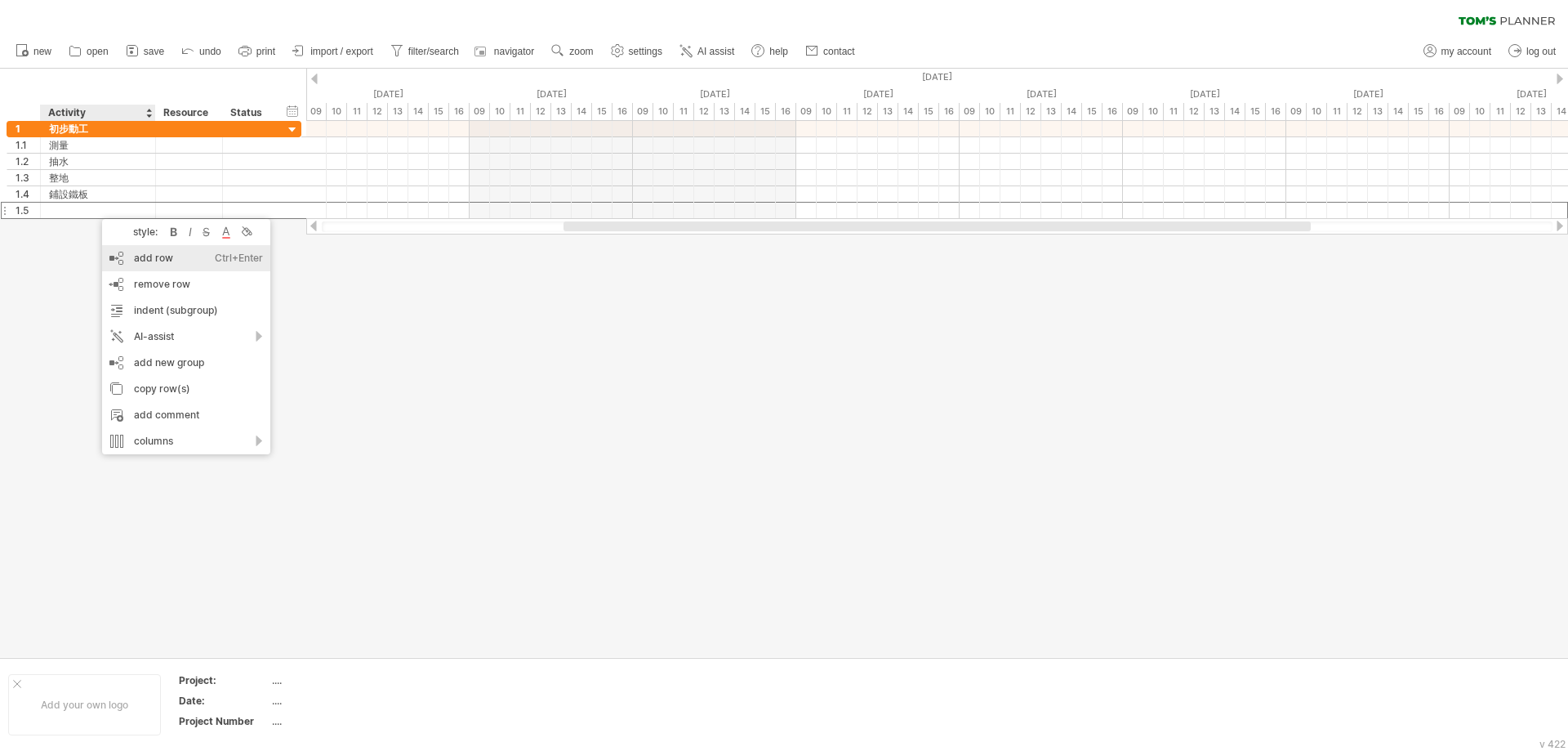
click at [187, 259] on div "add row Ctrl+Enter Cmd+Enter" at bounding box center [186, 258] width 168 height 26
drag, startPoint x: 169, startPoint y: 281, endPoint x: 147, endPoint y: 254, distance: 34.8
click at [169, 280] on div "add row Ctrl+Enter Cmd+Enter" at bounding box center [198, 278] width 168 height 26
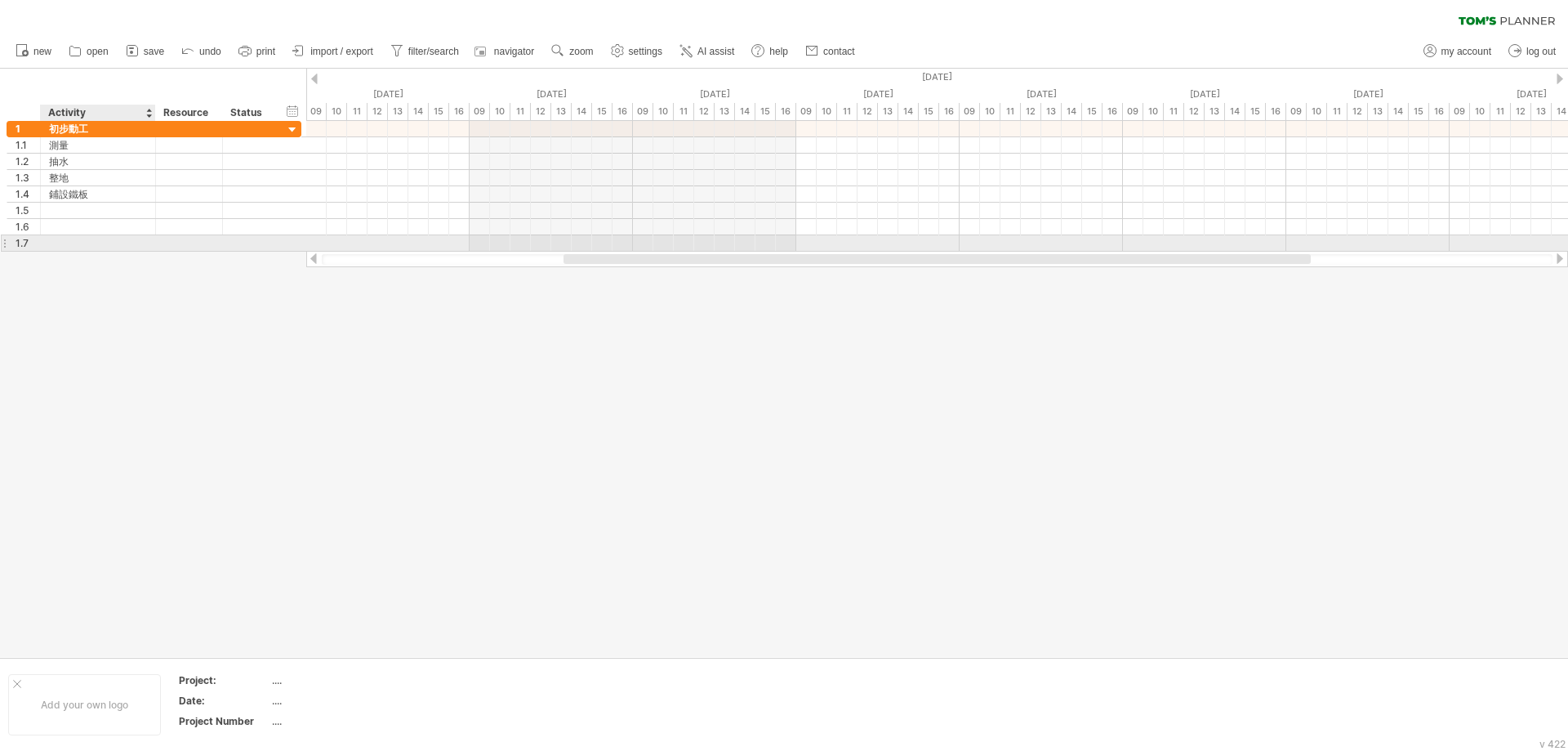
drag, startPoint x: 147, startPoint y: 254, endPoint x: 98, endPoint y: 236, distance: 52.2
click at [151, 276] on div "add row Ctrl+Enter Cmd+Enter" at bounding box center [190, 284] width 168 height 26
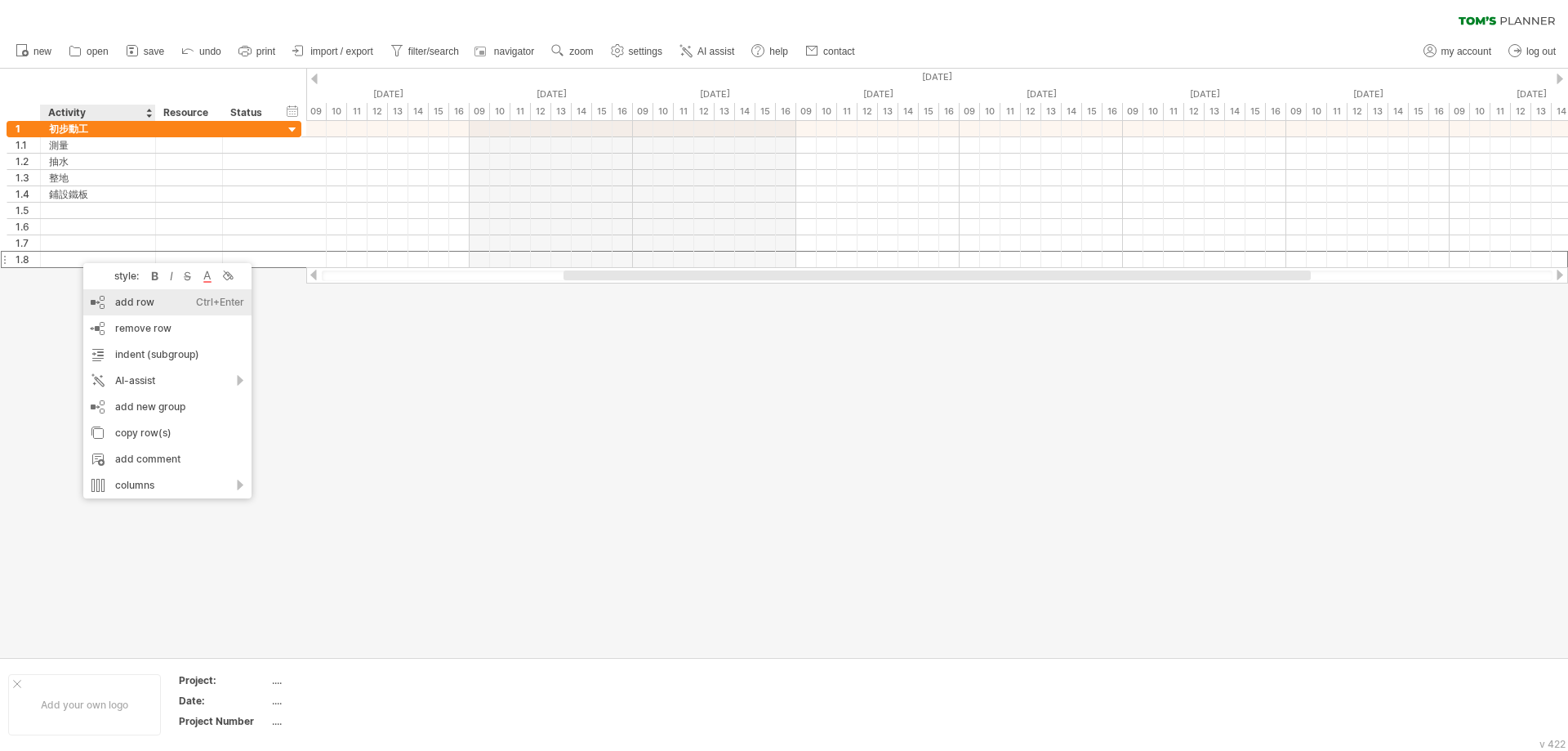
drag, startPoint x: 140, startPoint y: 299, endPoint x: 92, endPoint y: 214, distance: 97.6
click at [137, 295] on div "add row Ctrl+Enter Cmd+Enter" at bounding box center [167, 302] width 168 height 26
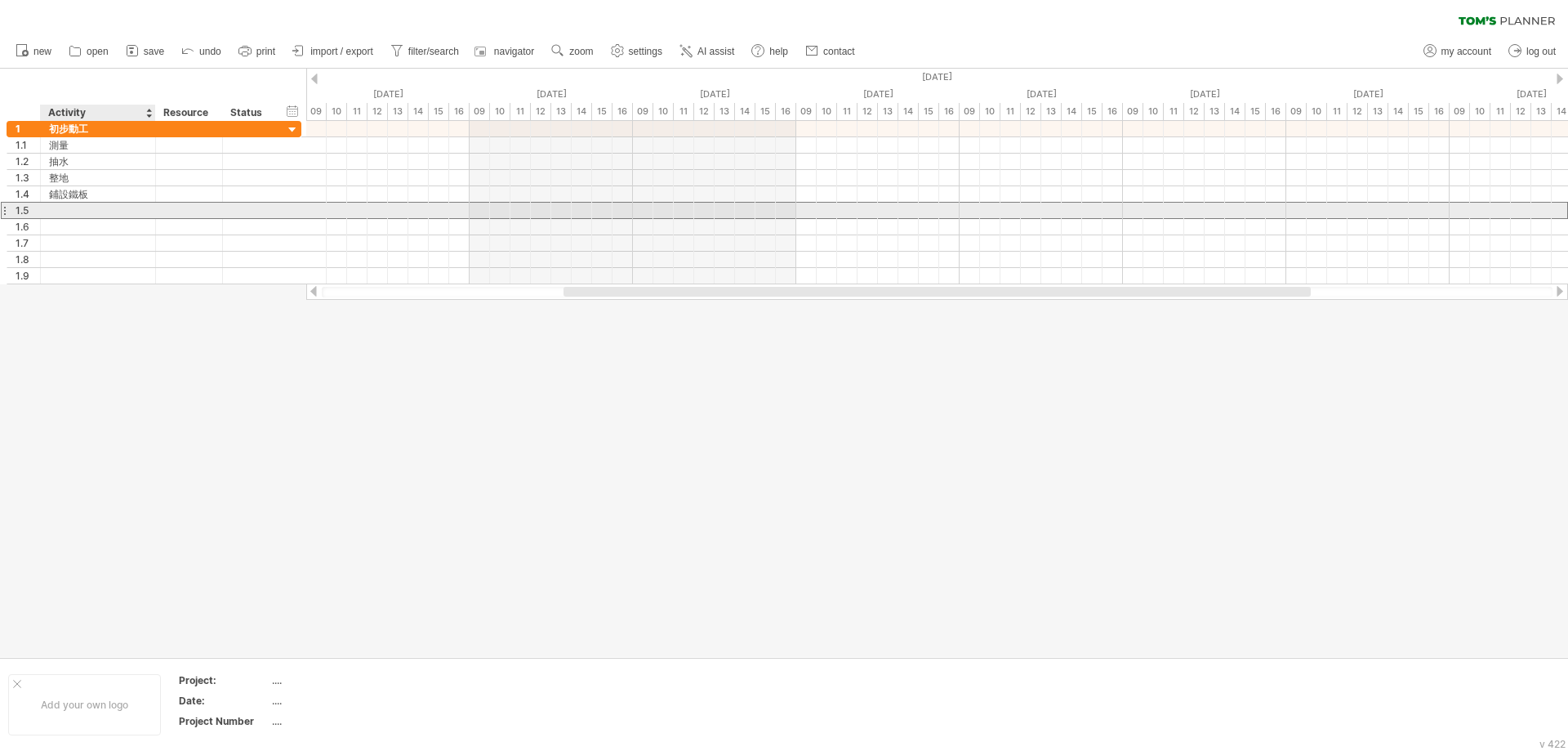
click at [92, 214] on div at bounding box center [98, 210] width 98 height 16
click at [96, 199] on div "鋪設鐵板" at bounding box center [98, 194] width 98 height 16
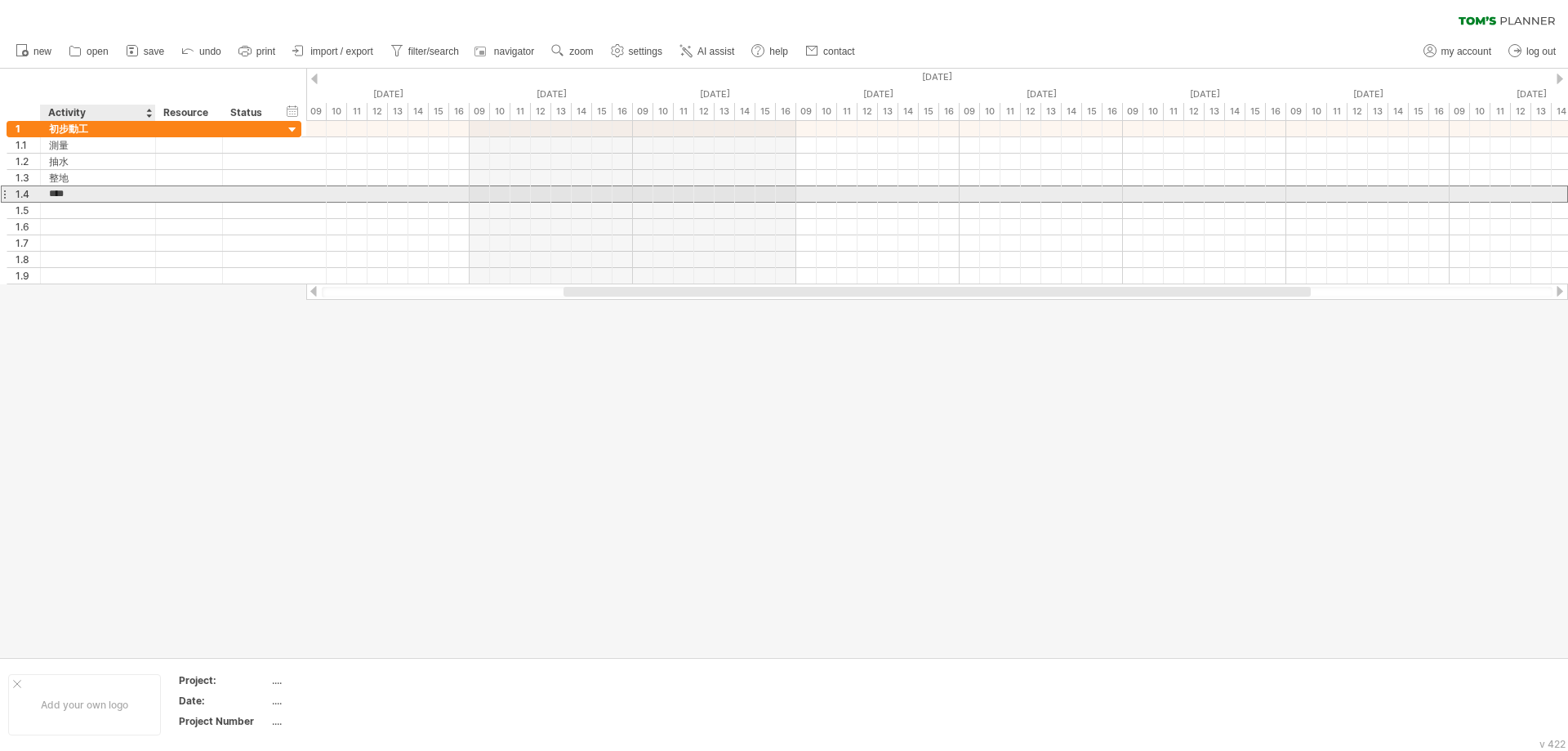
click at [76, 189] on input "****" at bounding box center [98, 194] width 98 height 16
click at [69, 191] on input "****" at bounding box center [98, 194] width 98 height 16
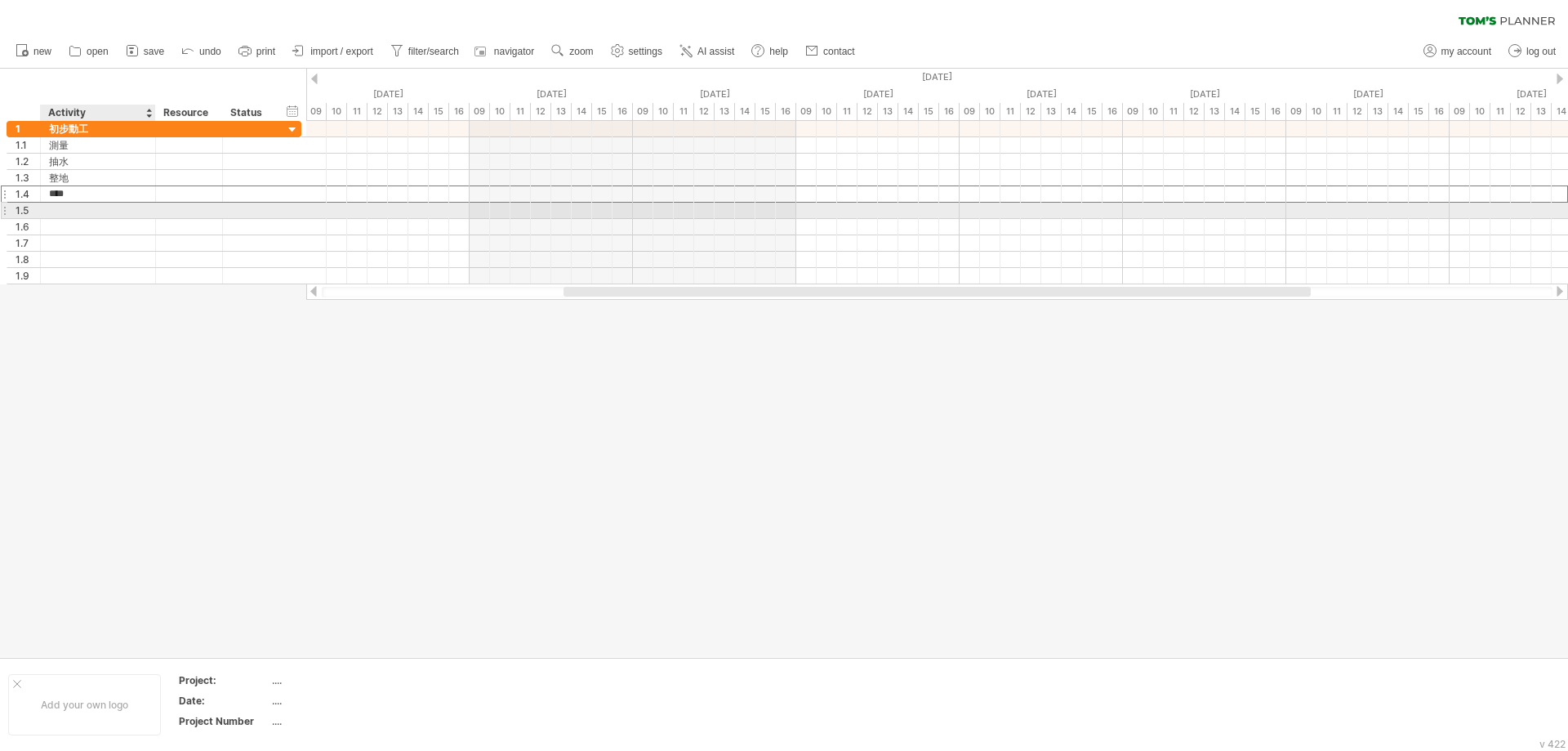
click at [108, 215] on div at bounding box center [98, 210] width 98 height 16
type input "*"
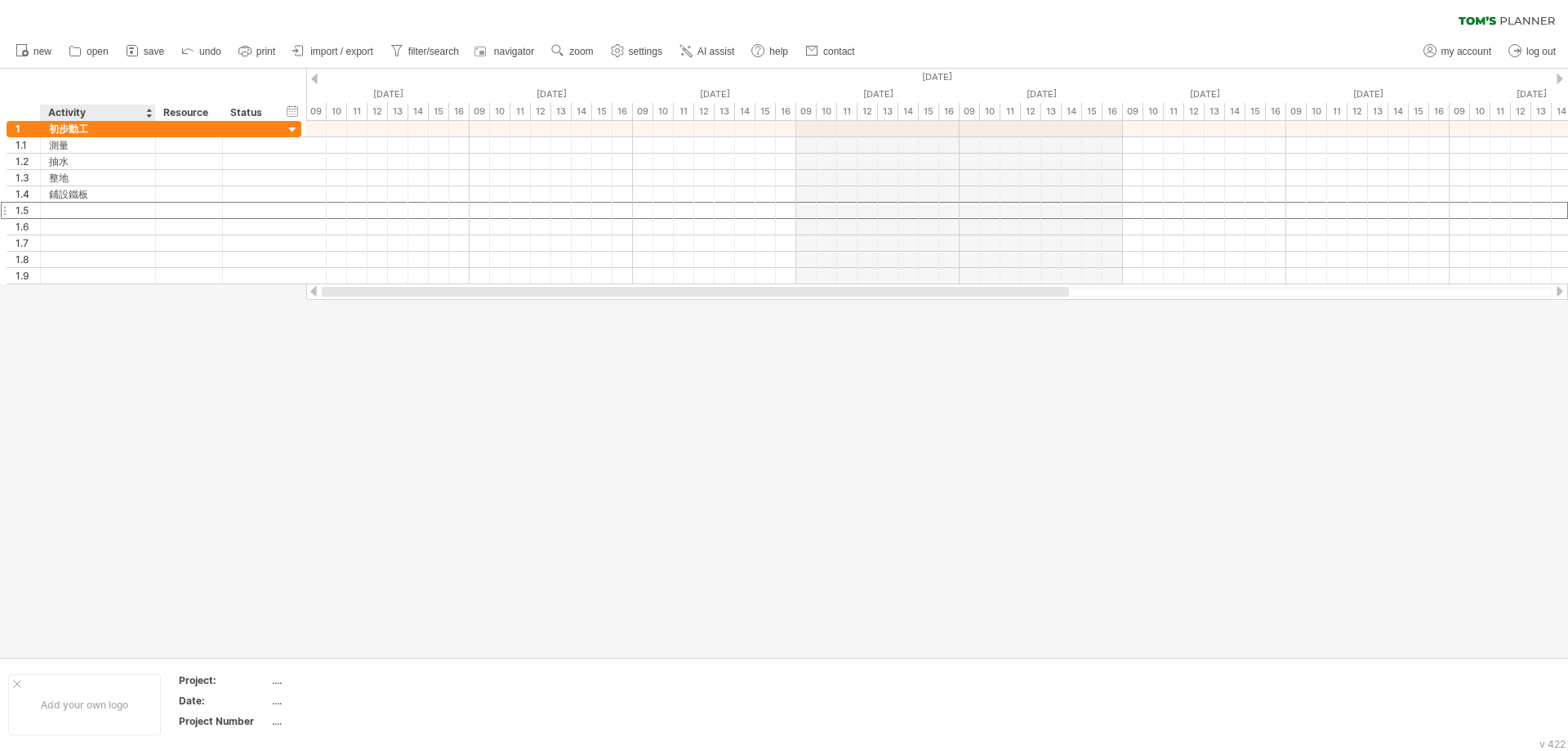
drag, startPoint x: 630, startPoint y: 293, endPoint x: 56, endPoint y: 311, distance: 574.3
click at [56, 311] on div "Trying to reach [DOMAIN_NAME] Connected again... 0% clear filter new 1" at bounding box center [784, 375] width 1568 height 751
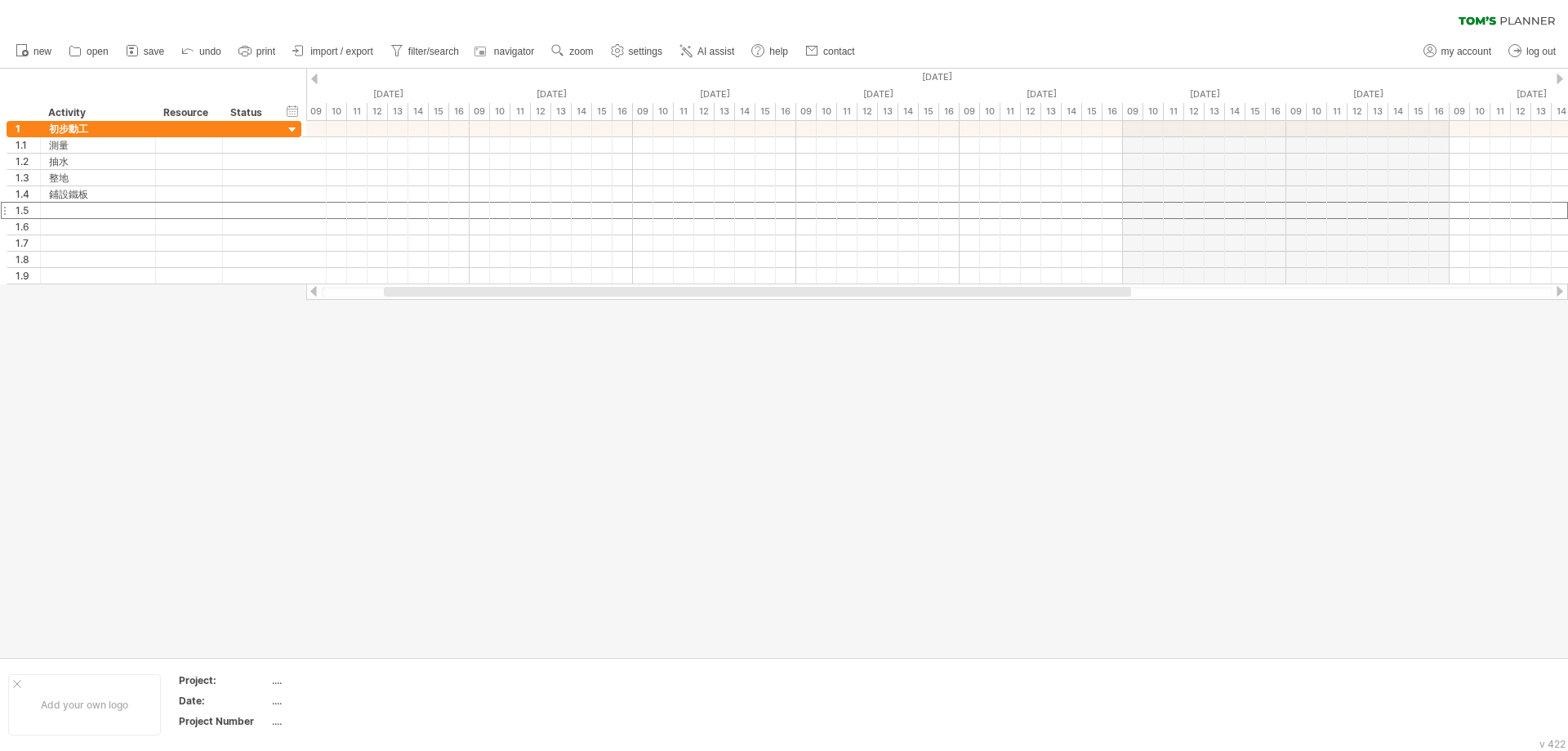
drag, startPoint x: 495, startPoint y: 299, endPoint x: 326, endPoint y: 301, distance: 169.0
click at [326, 301] on div "Trying to reach [DOMAIN_NAME] Connected again... 0% clear filter new 1" at bounding box center [784, 375] width 1568 height 751
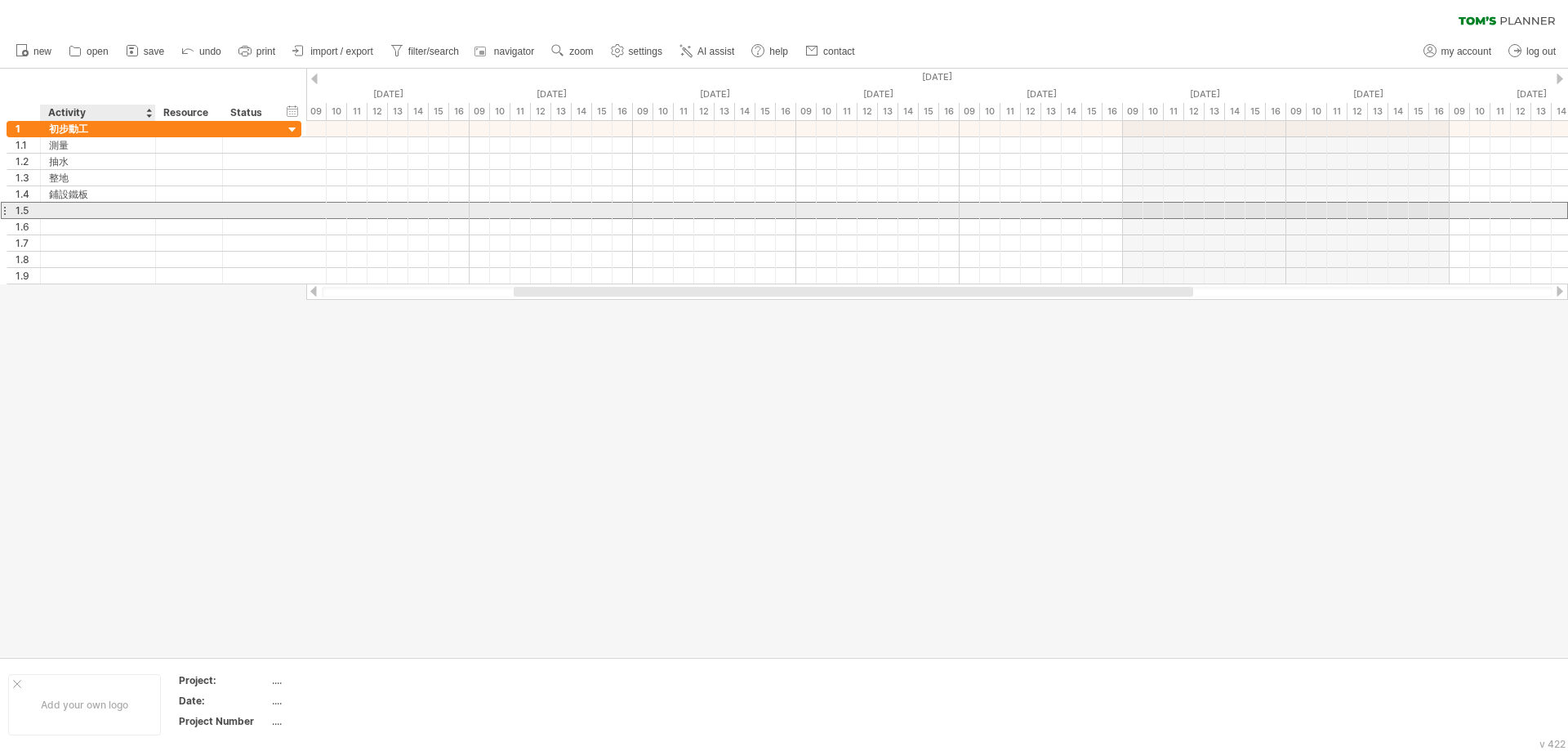
click at [114, 212] on div at bounding box center [98, 210] width 98 height 16
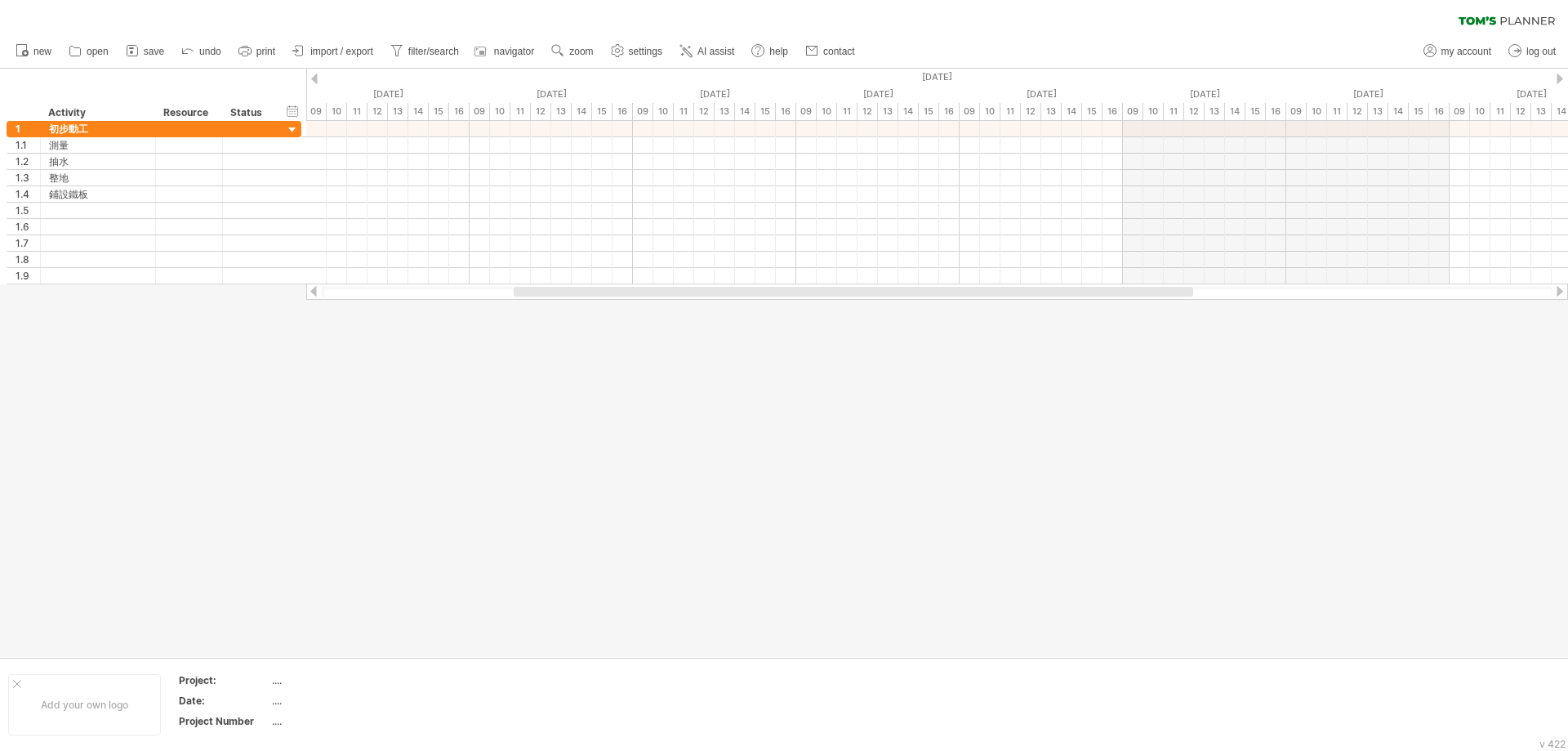
click at [798, 442] on div at bounding box center [784, 363] width 1568 height 589
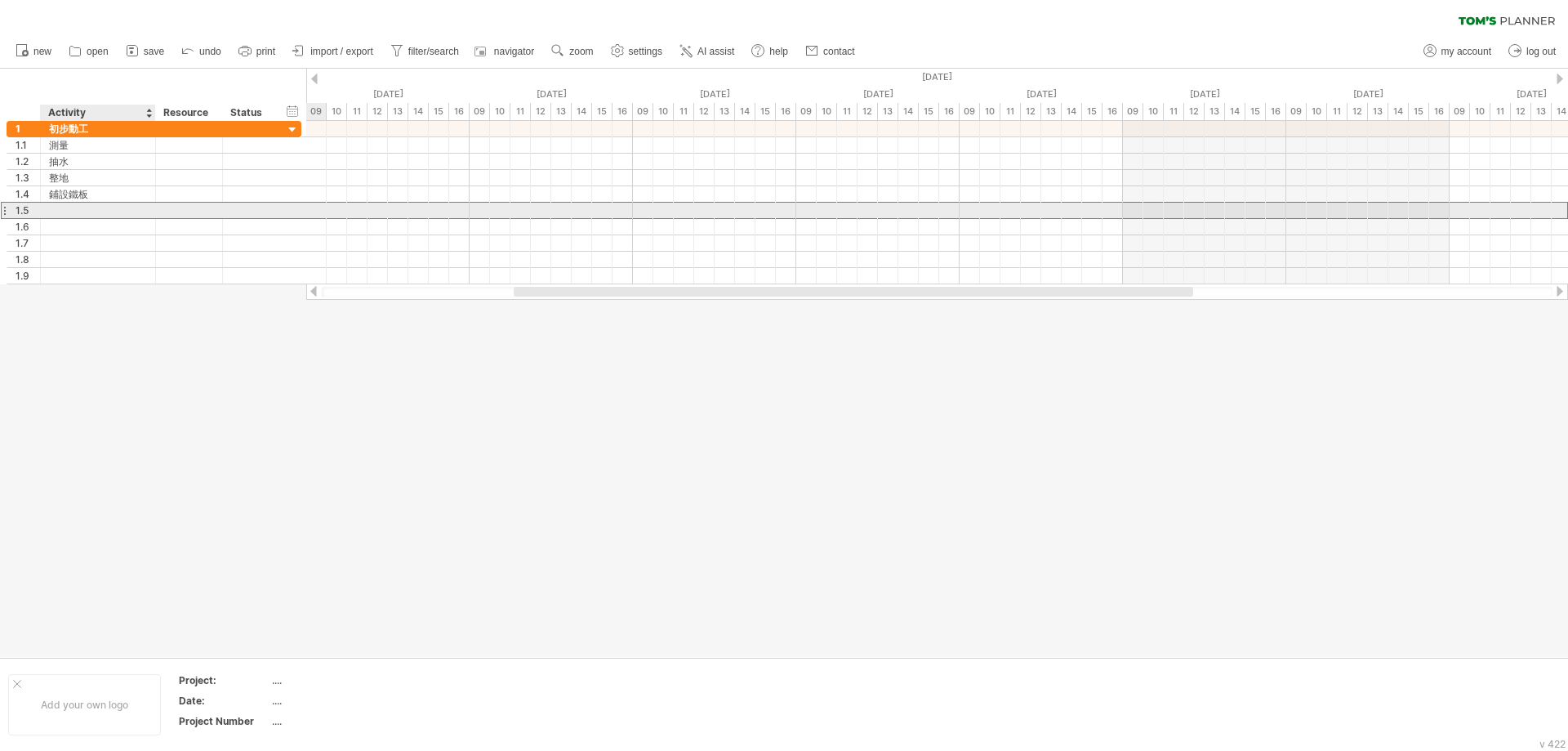
click at [101, 215] on div at bounding box center [98, 210] width 98 height 16
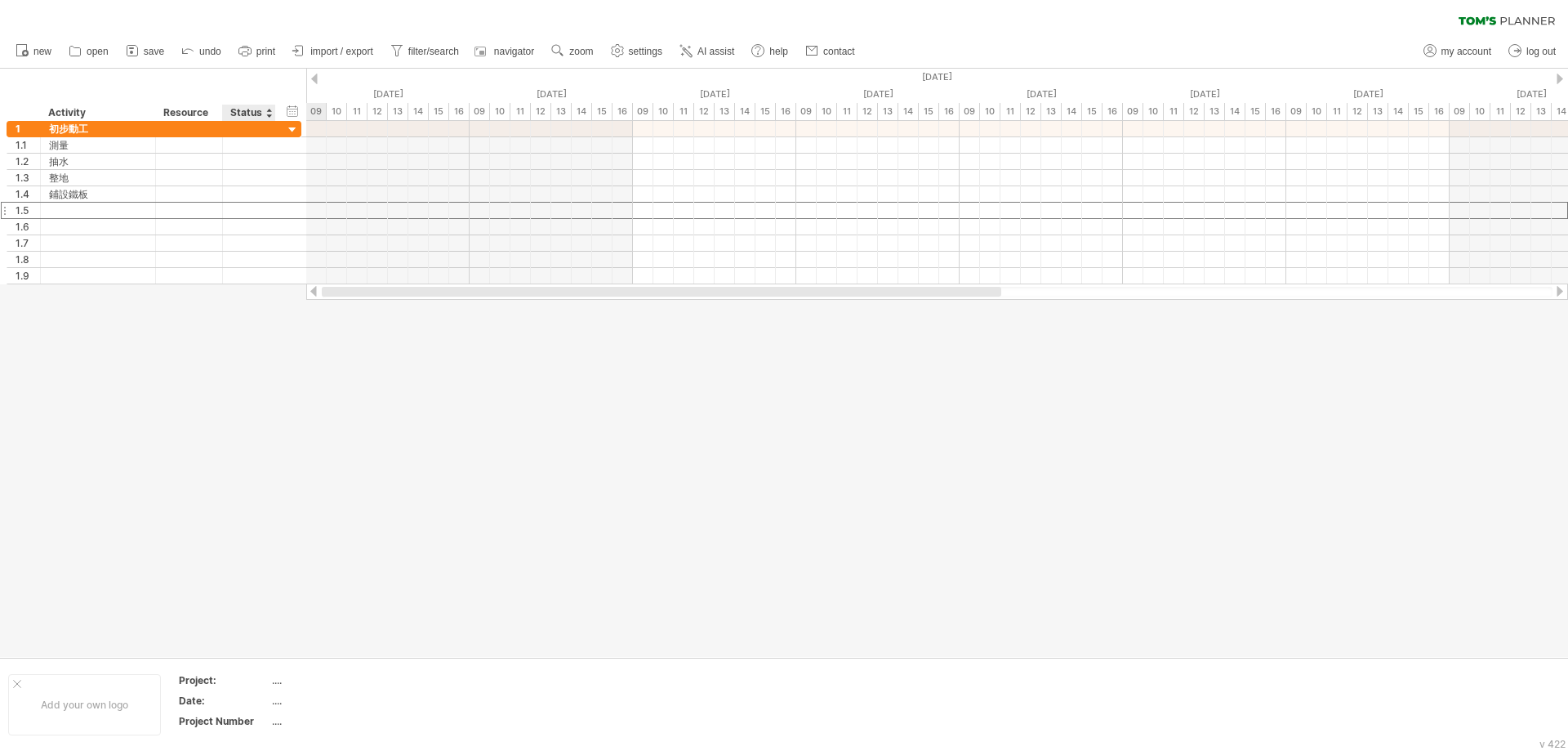
drag, startPoint x: 582, startPoint y: 296, endPoint x: 285, endPoint y: 302, distance: 297.1
click at [285, 302] on div "Trying to reach [DOMAIN_NAME] Connected again... 0% clear filter new 1" at bounding box center [784, 375] width 1568 height 751
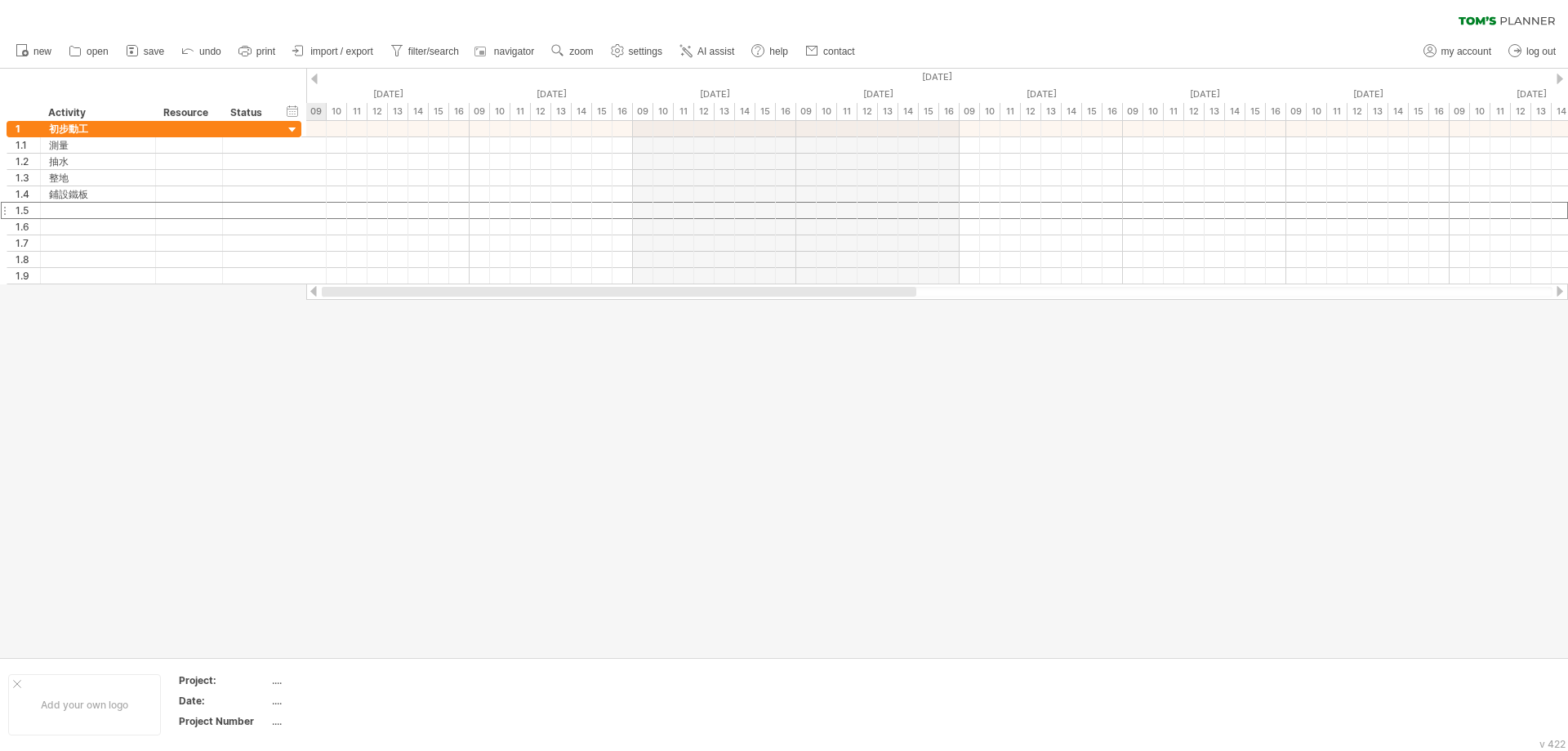
drag, startPoint x: 479, startPoint y: 302, endPoint x: 321, endPoint y: 307, distance: 158.1
click at [321, 307] on div "Trying to reach [DOMAIN_NAME] Connected again... 0% clear filter new 1" at bounding box center [784, 375] width 1568 height 751
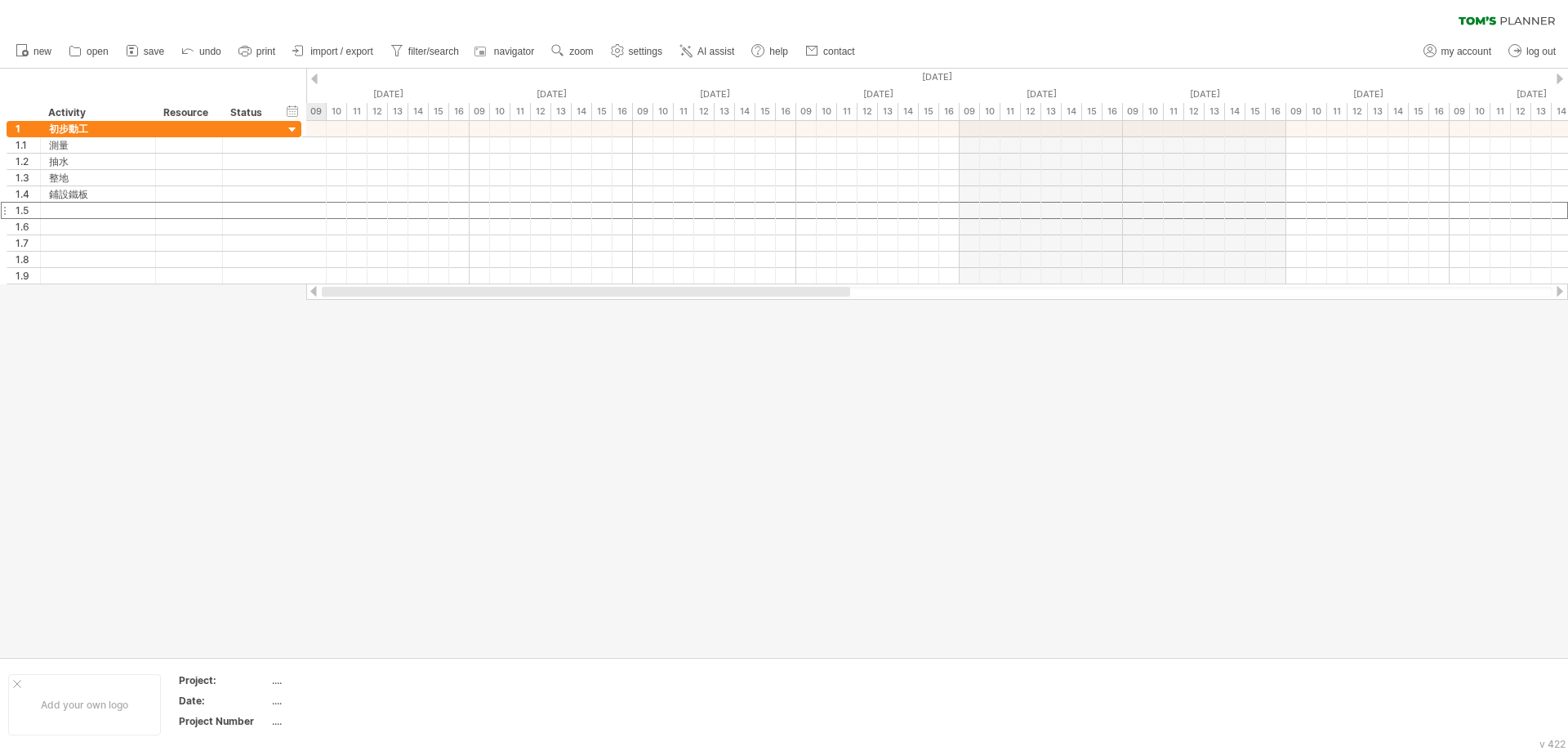
drag, startPoint x: 525, startPoint y: 290, endPoint x: 340, endPoint y: 292, distance: 185.0
click at [340, 292] on div at bounding box center [586, 291] width 529 height 10
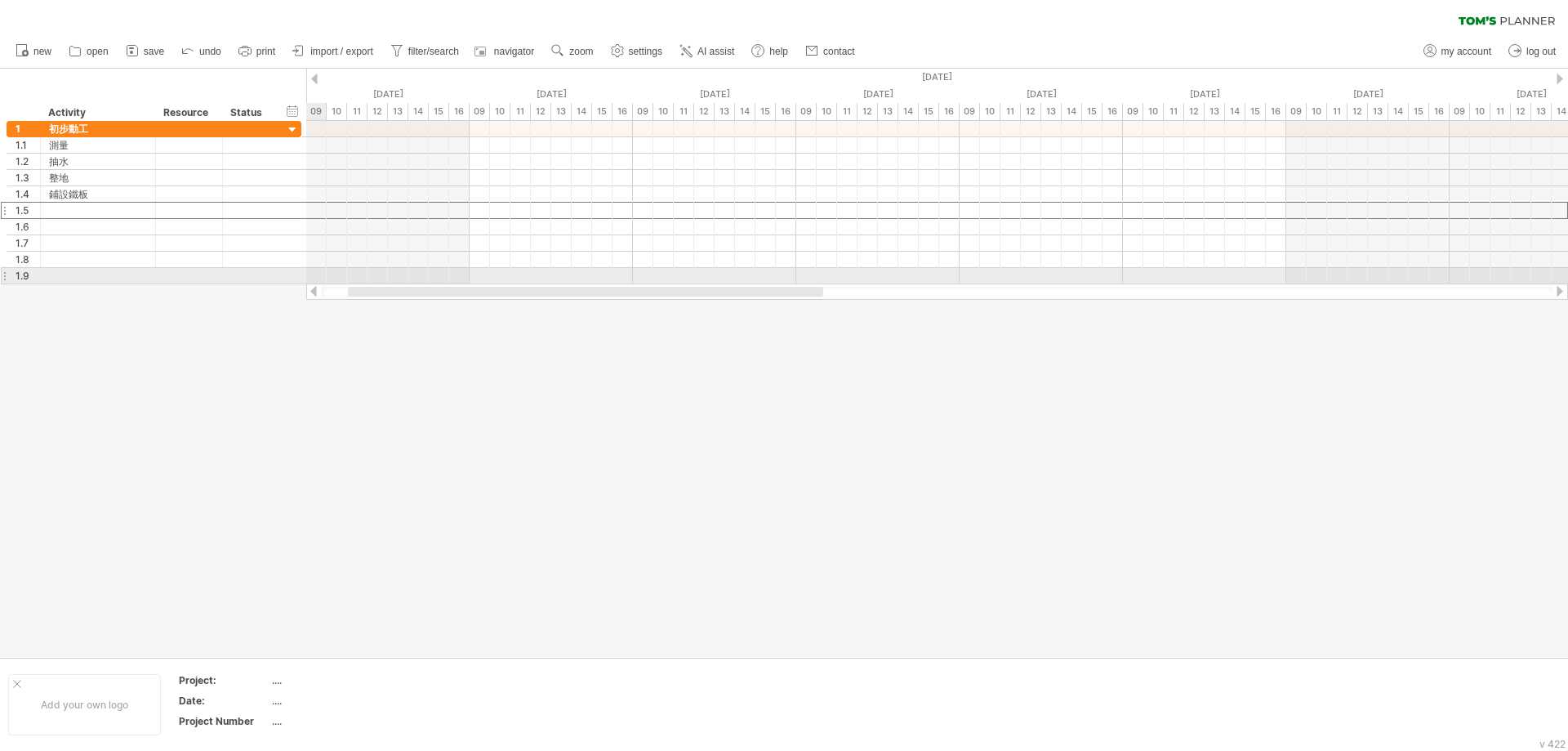
drag, startPoint x: 541, startPoint y: 293, endPoint x: 366, endPoint y: 285, distance: 175.2
click at [367, 285] on div at bounding box center [937, 292] width 1262 height 17
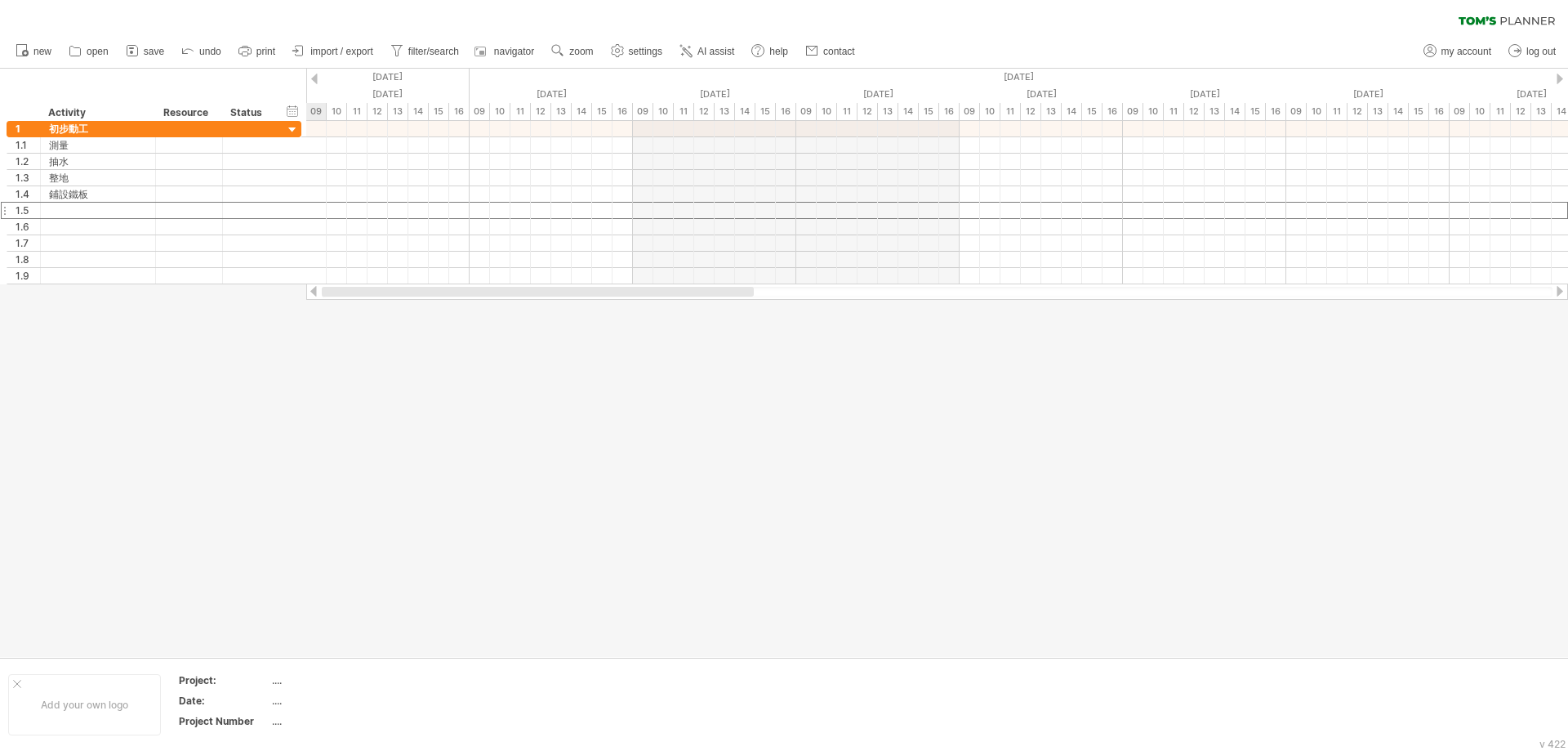
drag, startPoint x: 512, startPoint y: 290, endPoint x: 309, endPoint y: 287, distance: 203.0
click at [309, 287] on div at bounding box center [937, 292] width 1262 height 17
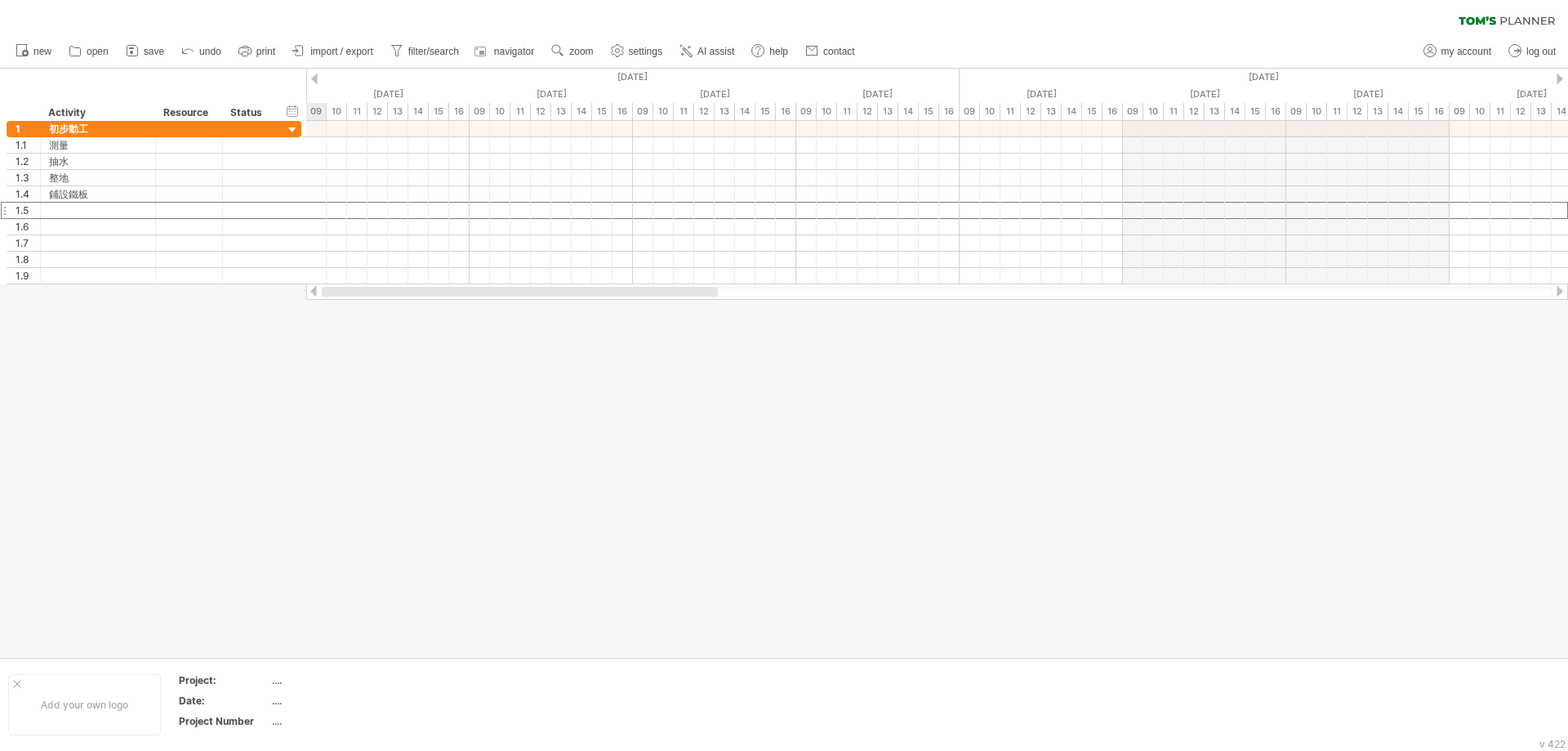
drag, startPoint x: 503, startPoint y: 295, endPoint x: 352, endPoint y: 285, distance: 151.3
click at [352, 285] on div at bounding box center [937, 292] width 1262 height 17
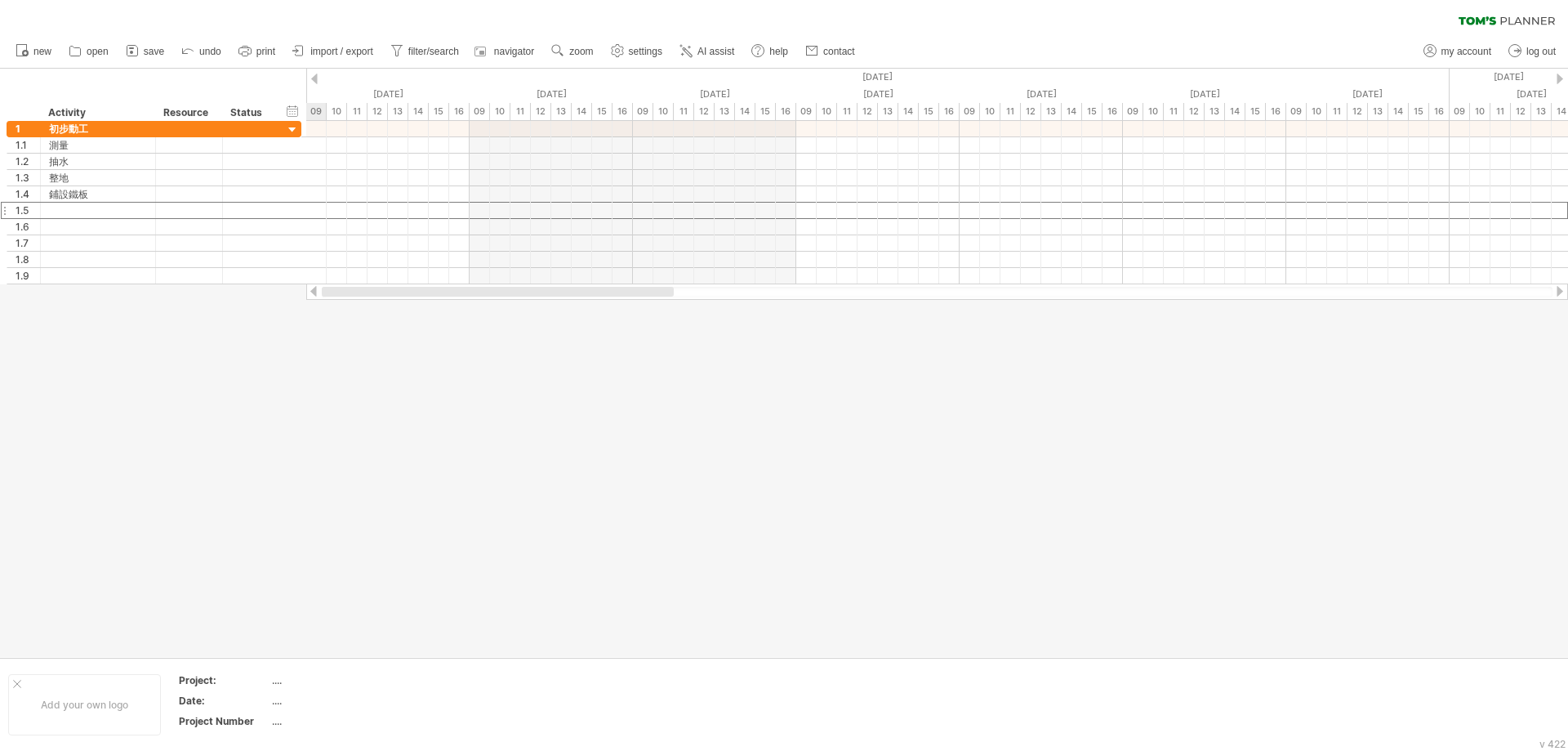
drag, startPoint x: 419, startPoint y: 295, endPoint x: 352, endPoint y: 297, distance: 67.0
click at [352, 297] on div at bounding box center [937, 291] width 1231 height 10
drag, startPoint x: 431, startPoint y: 309, endPoint x: 300, endPoint y: 306, distance: 131.0
click at [300, 306] on div at bounding box center [784, 363] width 1568 height 589
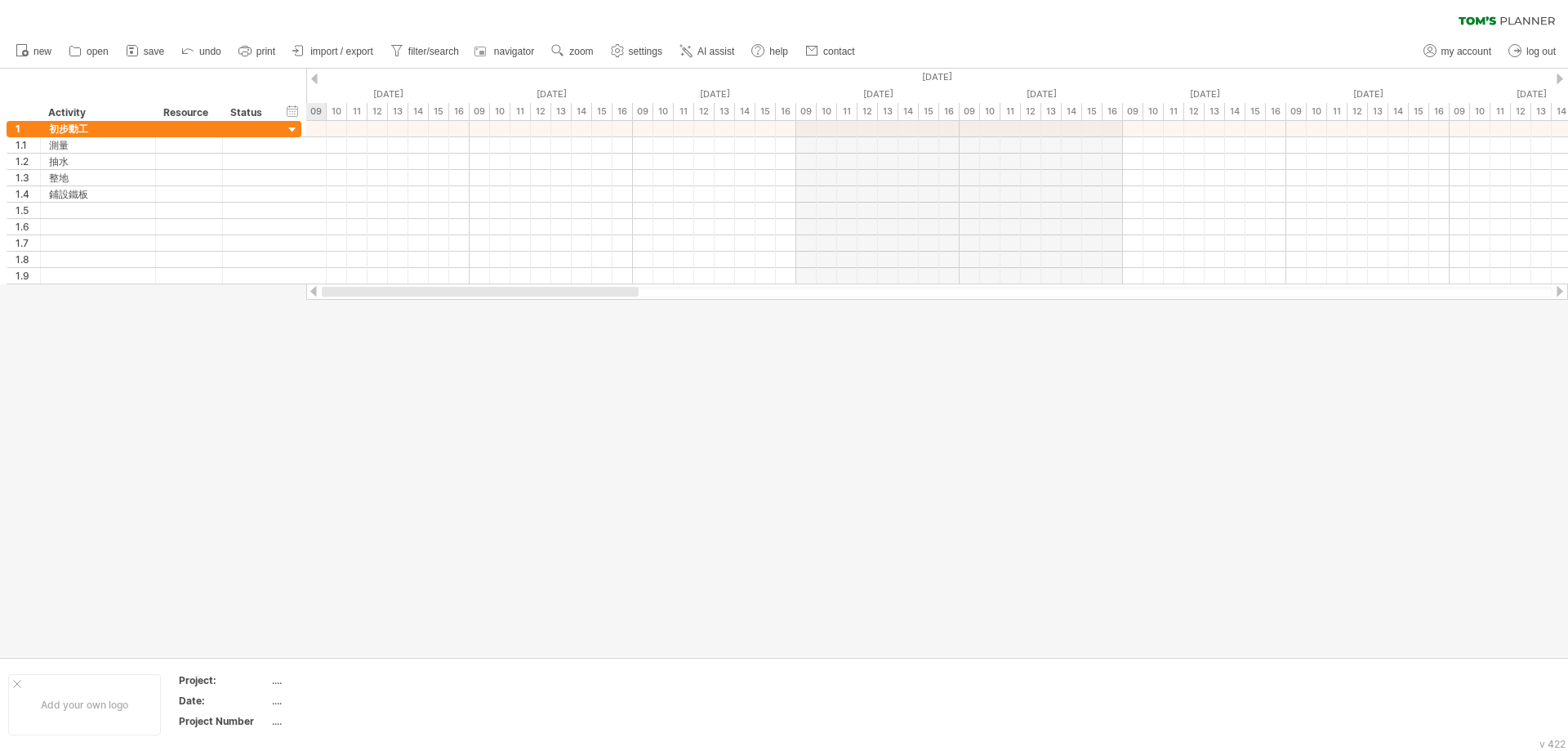
drag, startPoint x: 449, startPoint y: 294, endPoint x: 314, endPoint y: 300, distance: 135.1
click at [314, 300] on div "Trying to reach [DOMAIN_NAME] Connected again... 0% clear filter new 1" at bounding box center [784, 375] width 1568 height 751
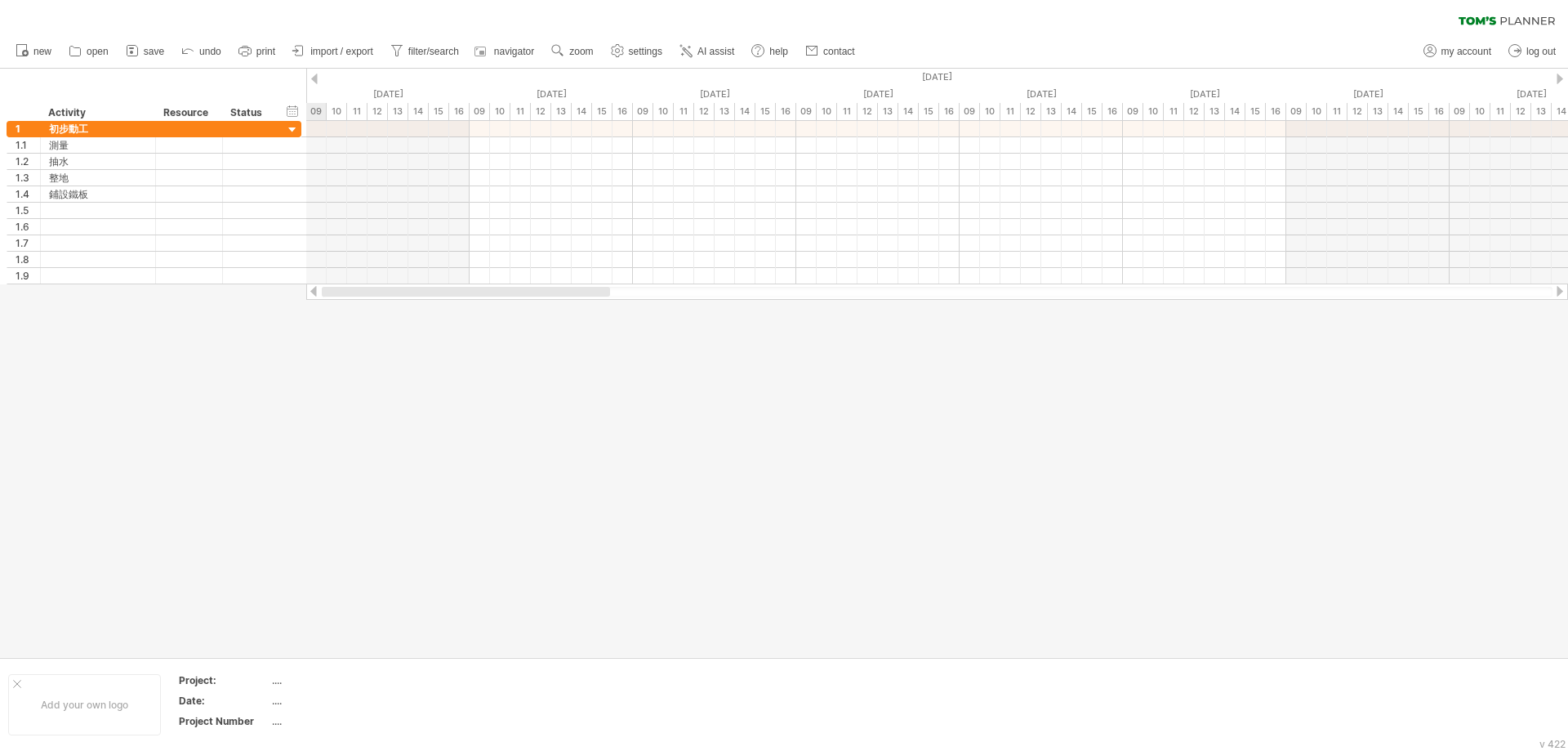
drag, startPoint x: 491, startPoint y: 292, endPoint x: 332, endPoint y: 309, distance: 159.9
click at [332, 309] on div "Trying to reach [DOMAIN_NAME] Connected again... 0% clear filter new 1" at bounding box center [784, 375] width 1568 height 751
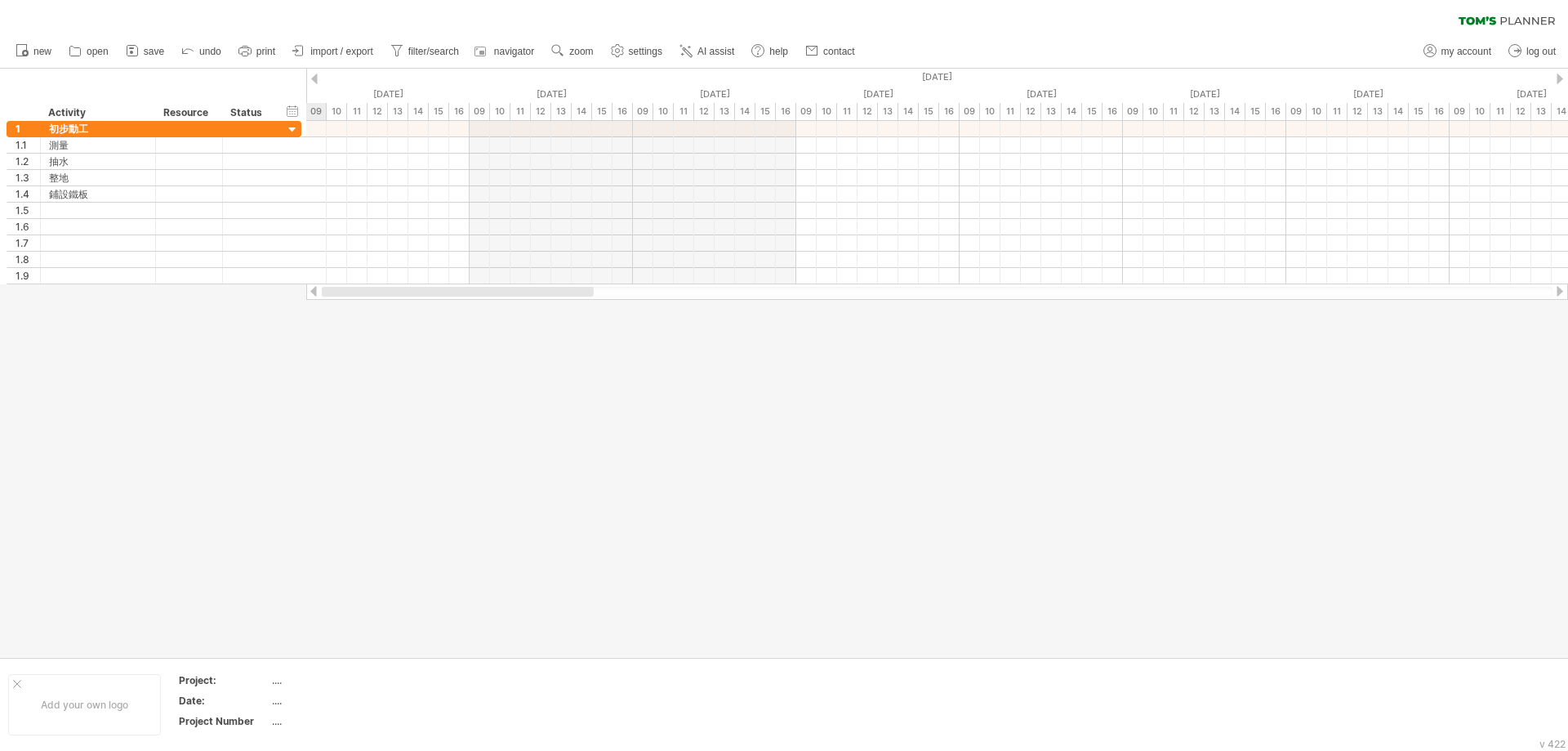
drag, startPoint x: 456, startPoint y: 293, endPoint x: 325, endPoint y: 313, distance: 132.5
click at [325, 313] on div "Trying to reach [DOMAIN_NAME] Connected again... 0% clear filter new 1" at bounding box center [784, 375] width 1568 height 751
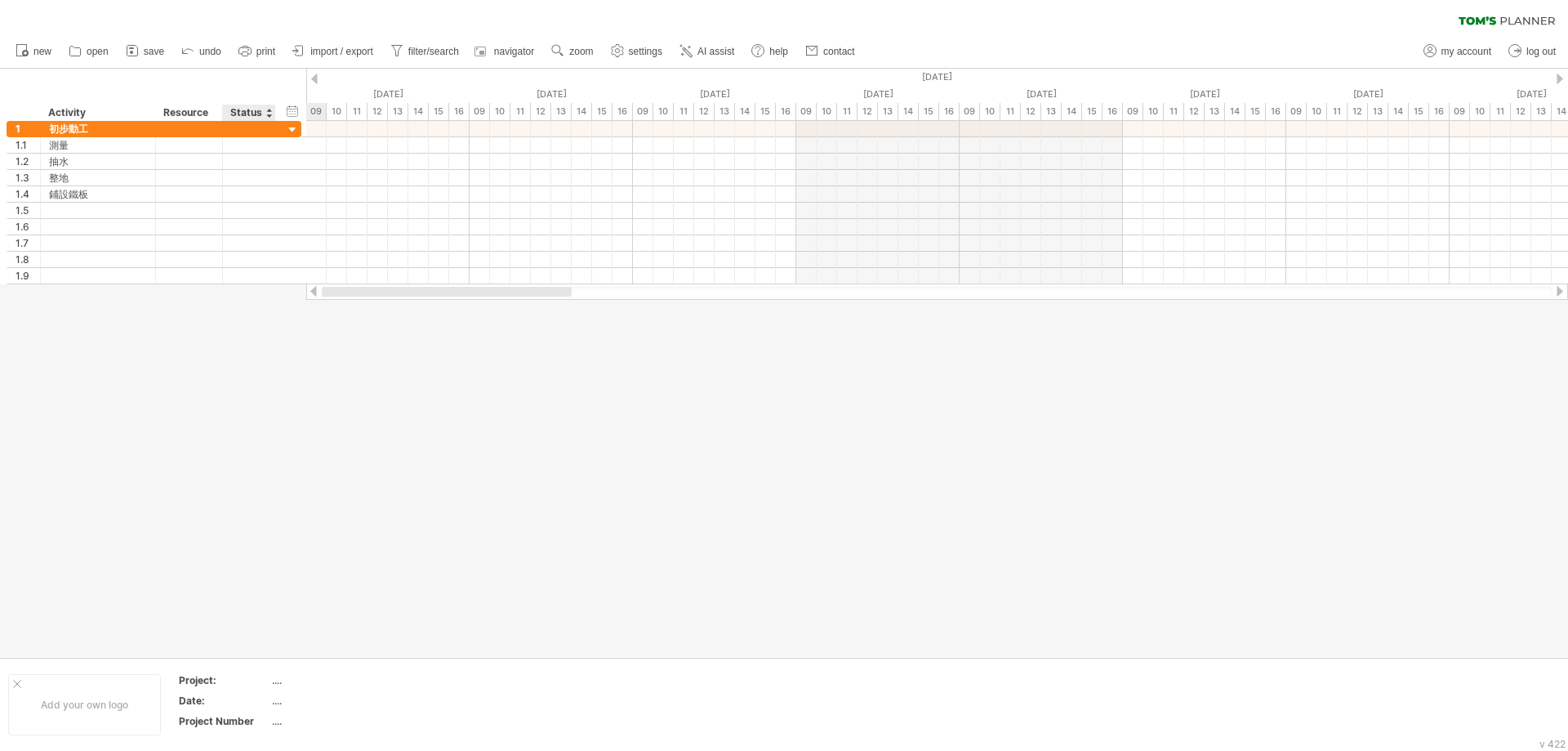
drag, startPoint x: 431, startPoint y: 299, endPoint x: 284, endPoint y: 304, distance: 147.1
click at [284, 304] on div "Trying to reach [DOMAIN_NAME] Connected again... 0% clear filter new 1" at bounding box center [784, 375] width 1568 height 751
click at [1041, 10] on div "清除過濾器 重新套用濾鏡" at bounding box center [784, 17] width 1568 height 35
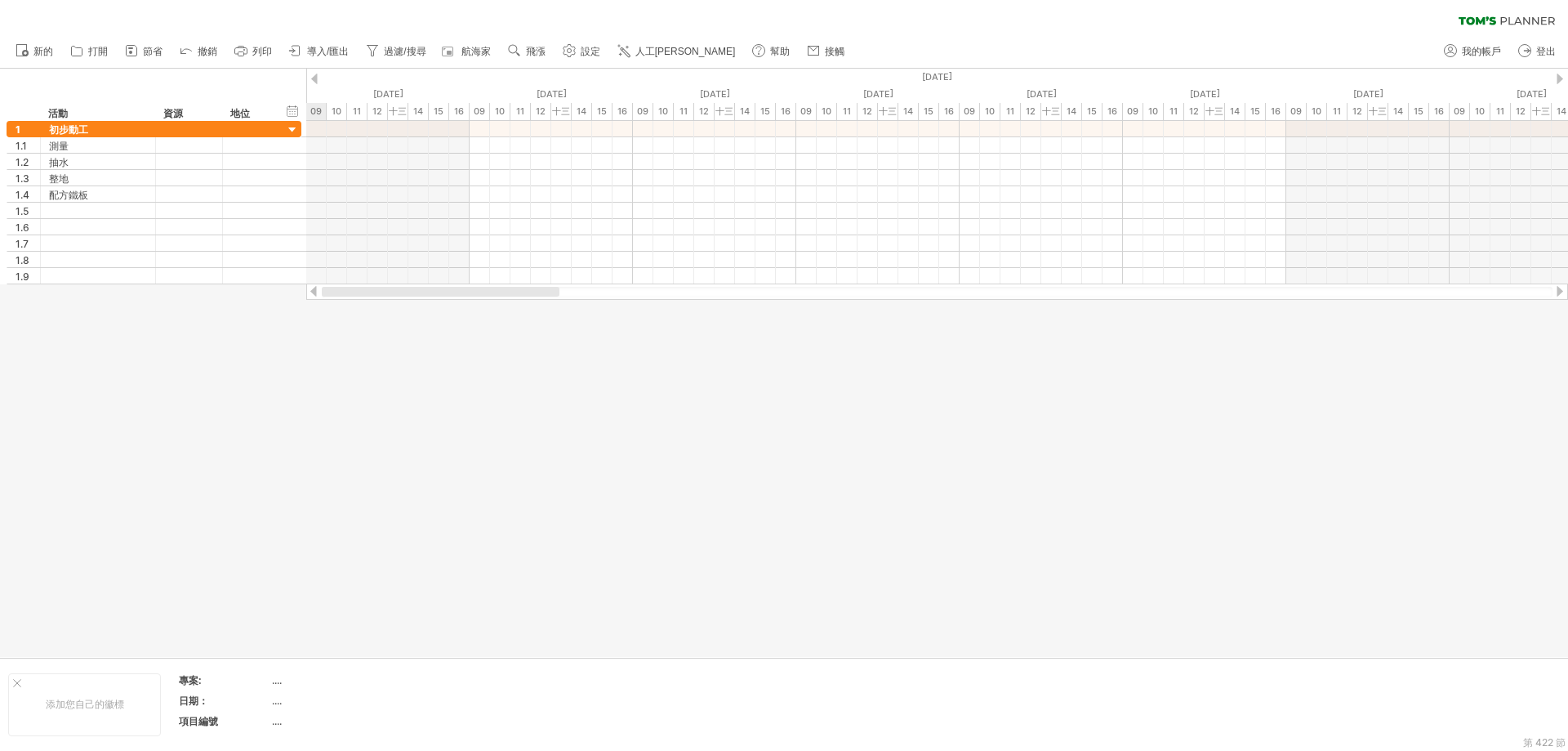
drag, startPoint x: 562, startPoint y: 293, endPoint x: 423, endPoint y: 288, distance: 139.1
click at [423, 290] on div at bounding box center [440, 291] width 238 height 10
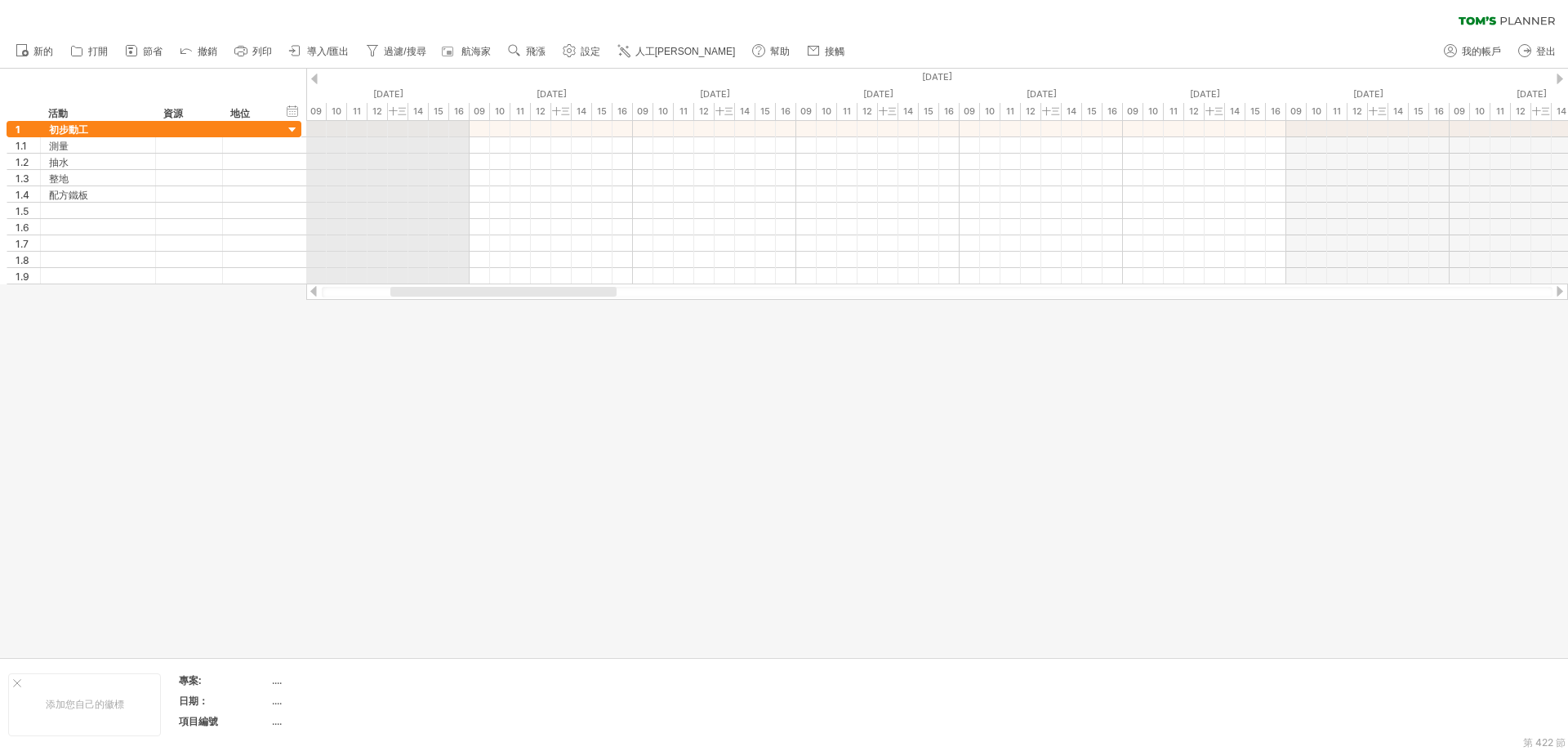
click at [318, 76] on div "[DATE]" at bounding box center [1123, 77] width 4574 height 17
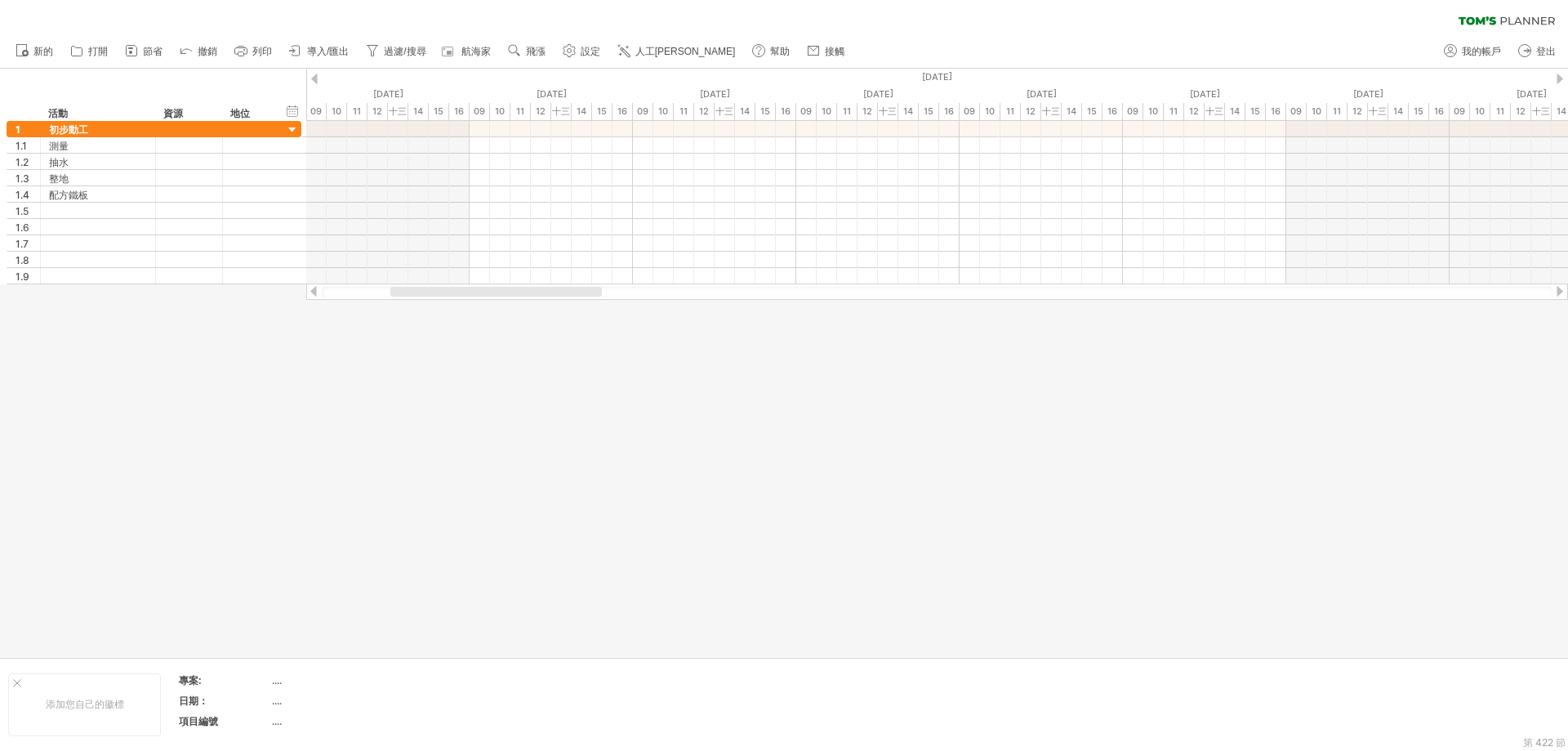
click at [316, 76] on div at bounding box center [314, 78] width 7 height 10
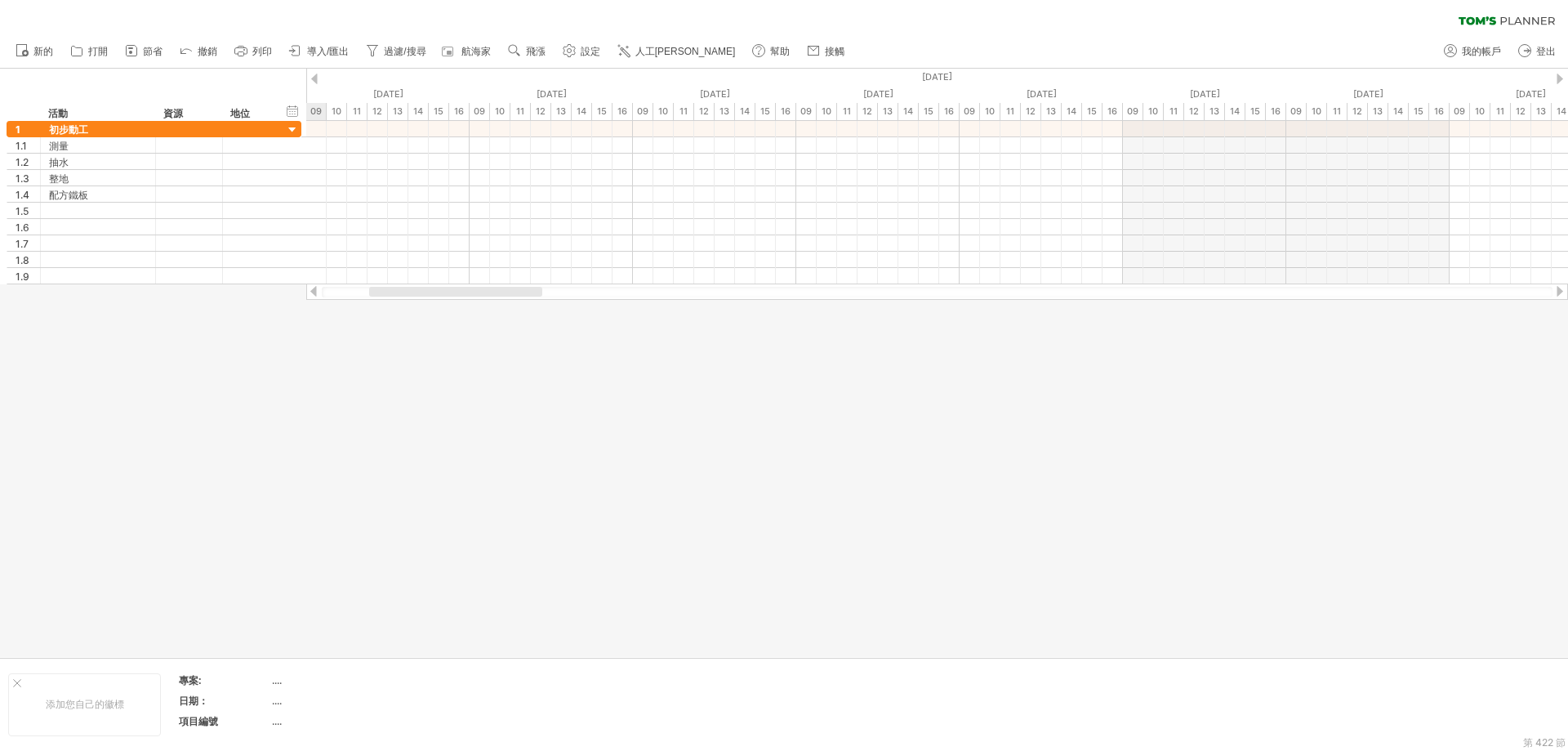
click at [316, 76] on div at bounding box center [314, 78] width 7 height 10
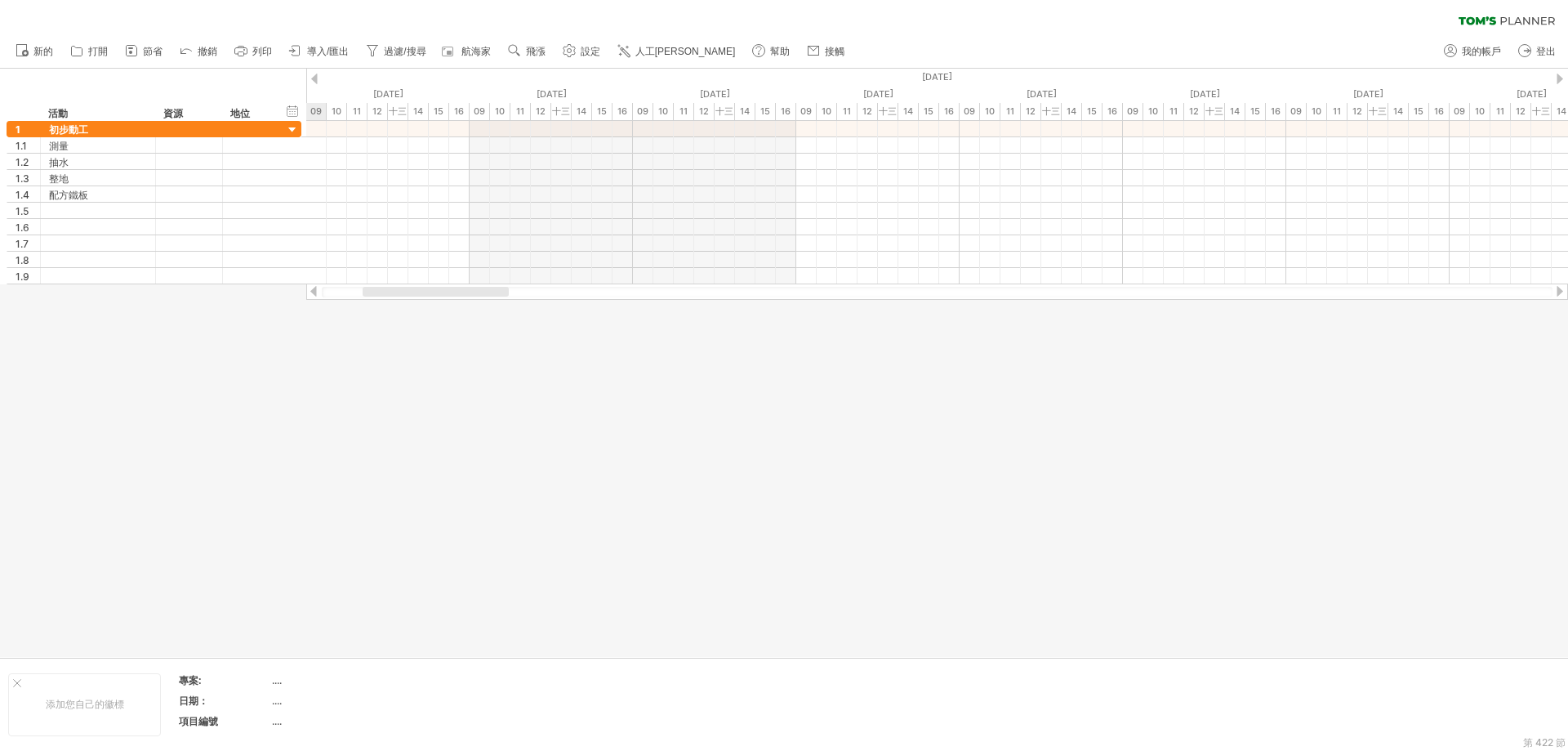
click at [316, 76] on div at bounding box center [314, 78] width 7 height 10
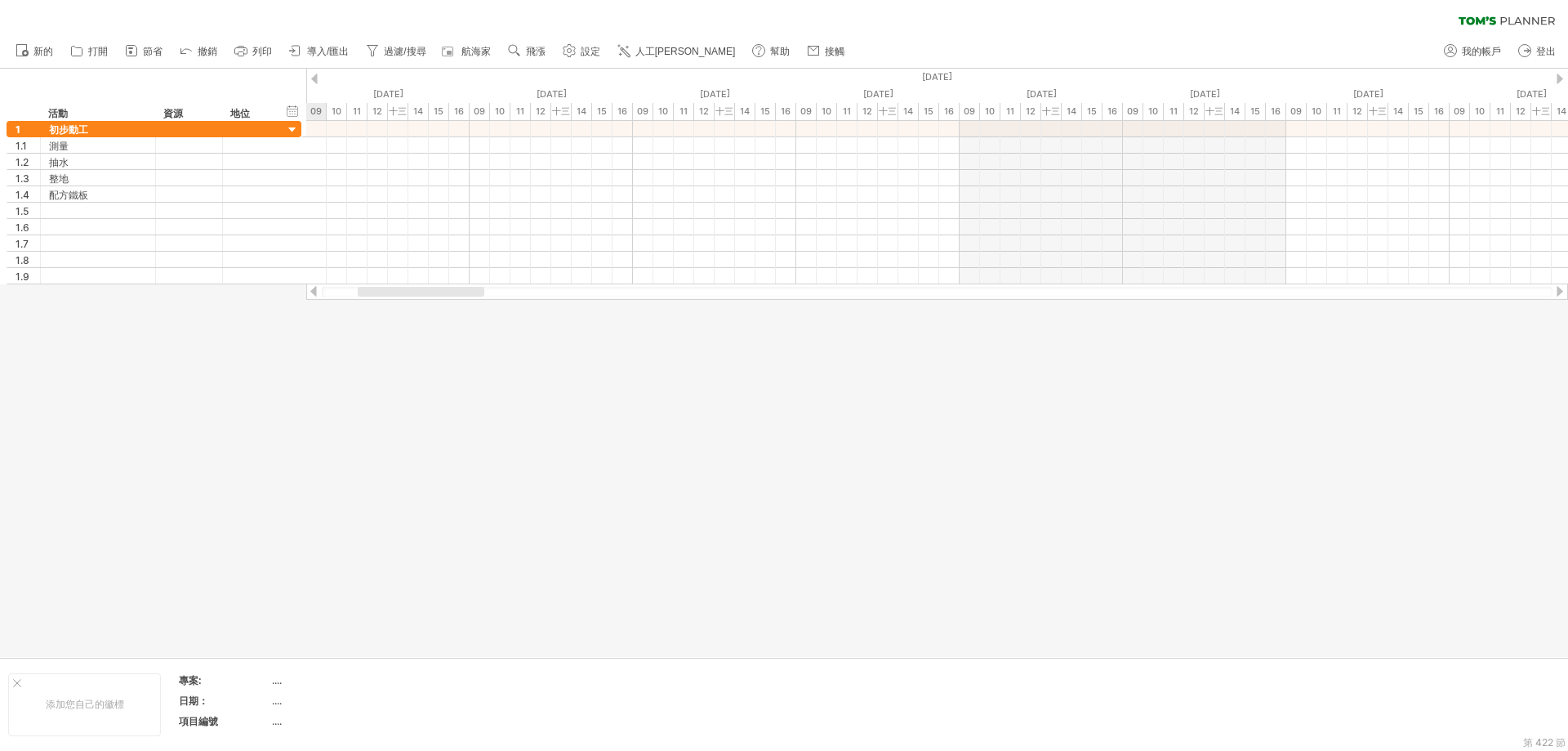
click at [316, 76] on div at bounding box center [314, 78] width 7 height 10
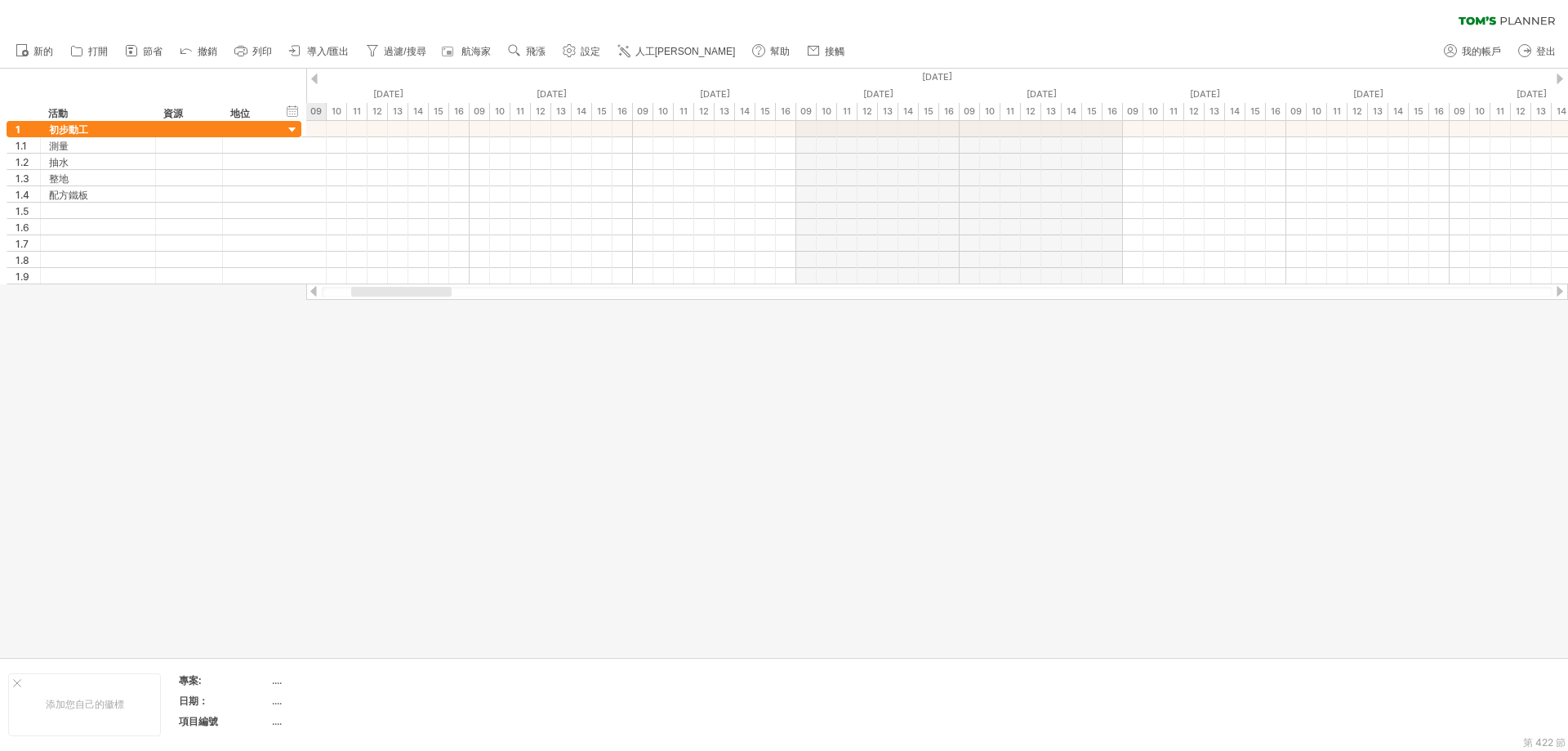
click at [316, 76] on div at bounding box center [314, 78] width 7 height 10
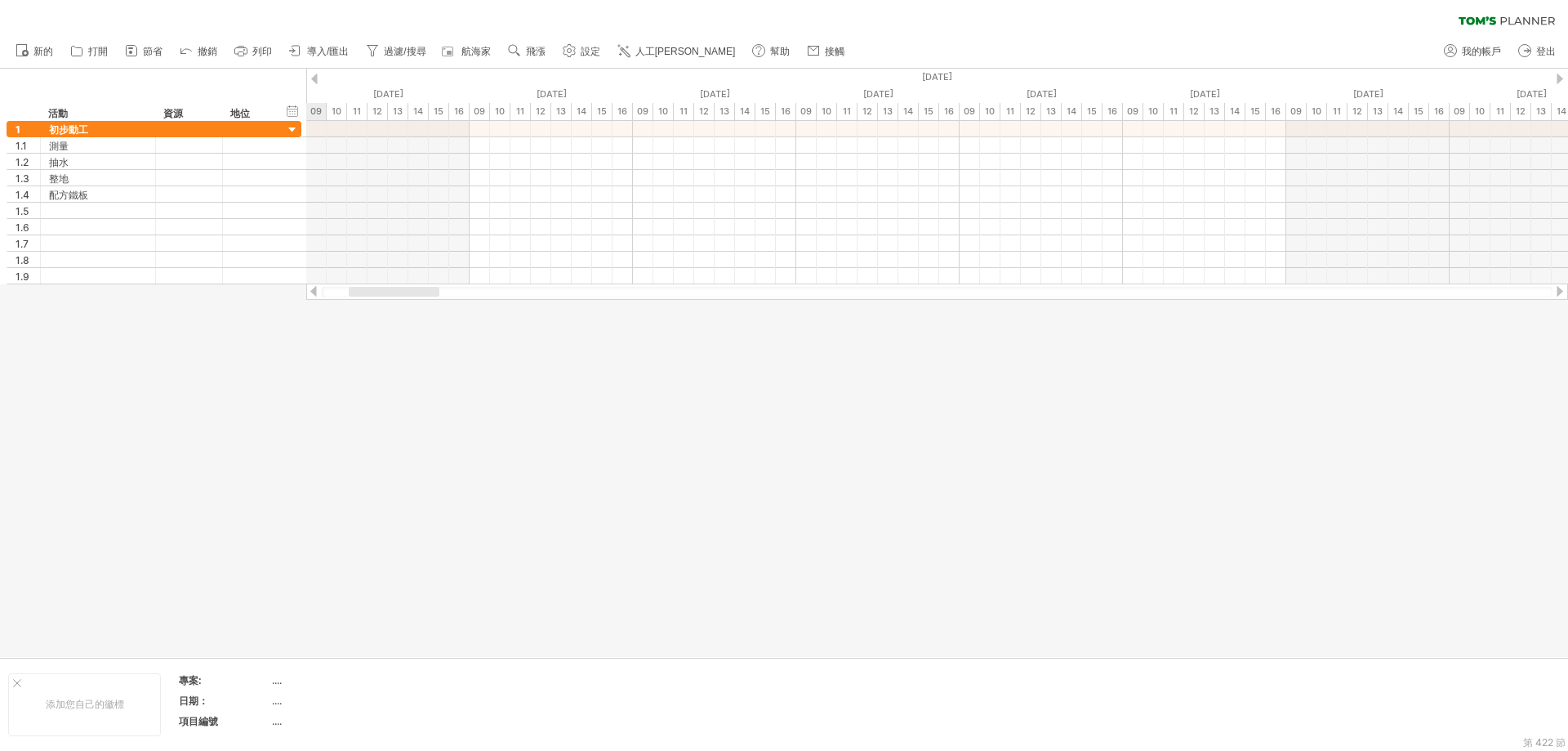
click at [316, 76] on div at bounding box center [314, 78] width 7 height 10
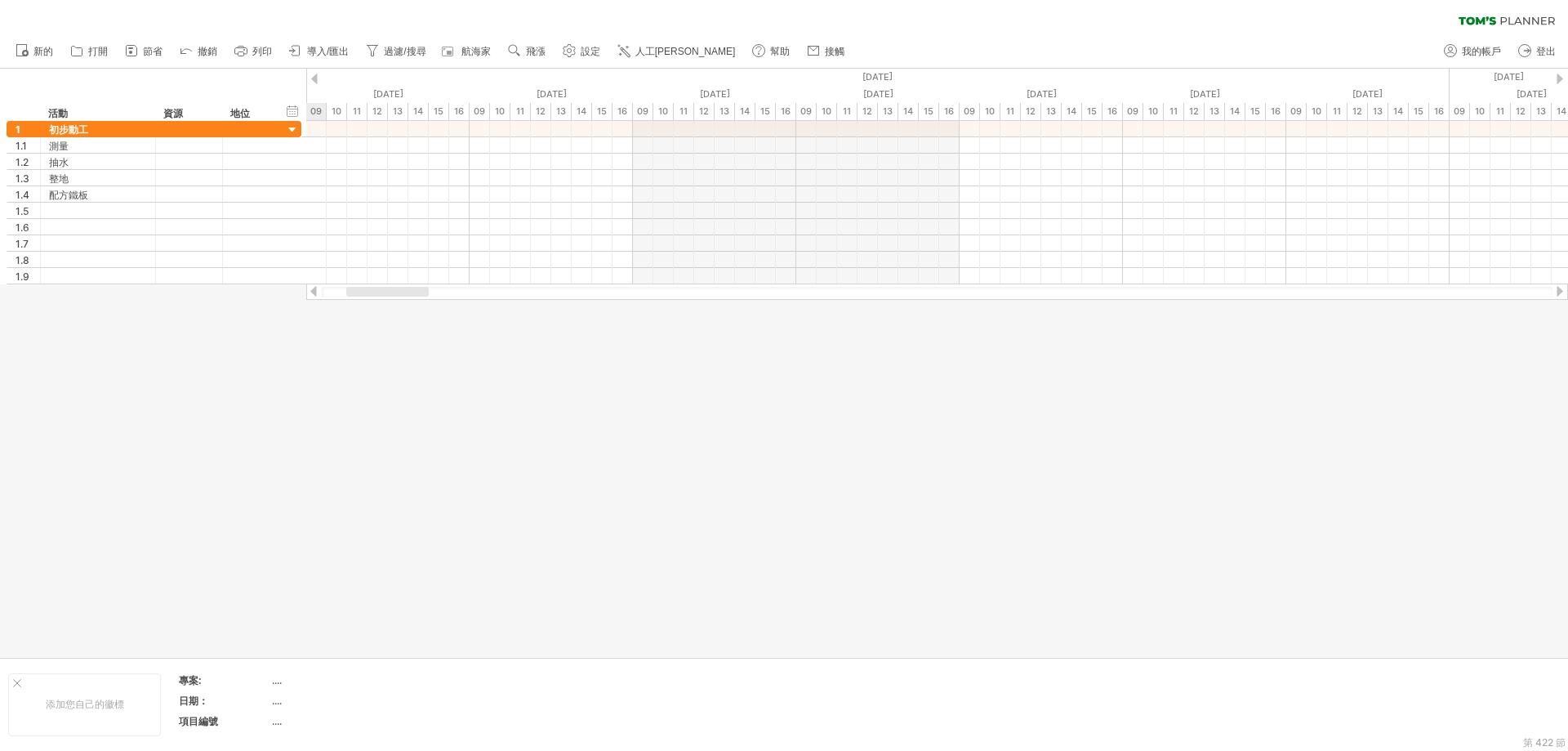
click at [316, 76] on div at bounding box center [314, 78] width 7 height 10
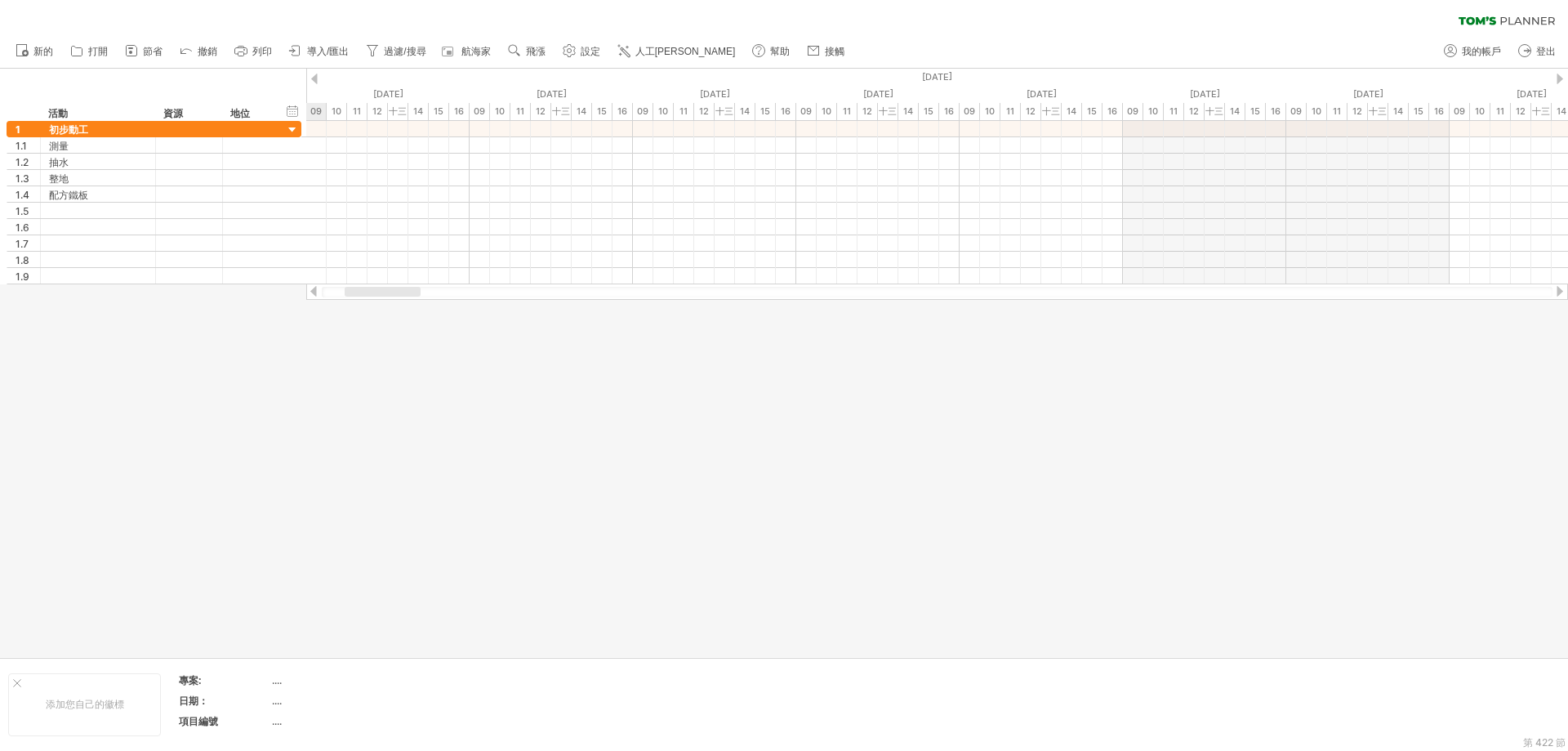
click at [316, 76] on div at bounding box center [314, 78] width 7 height 10
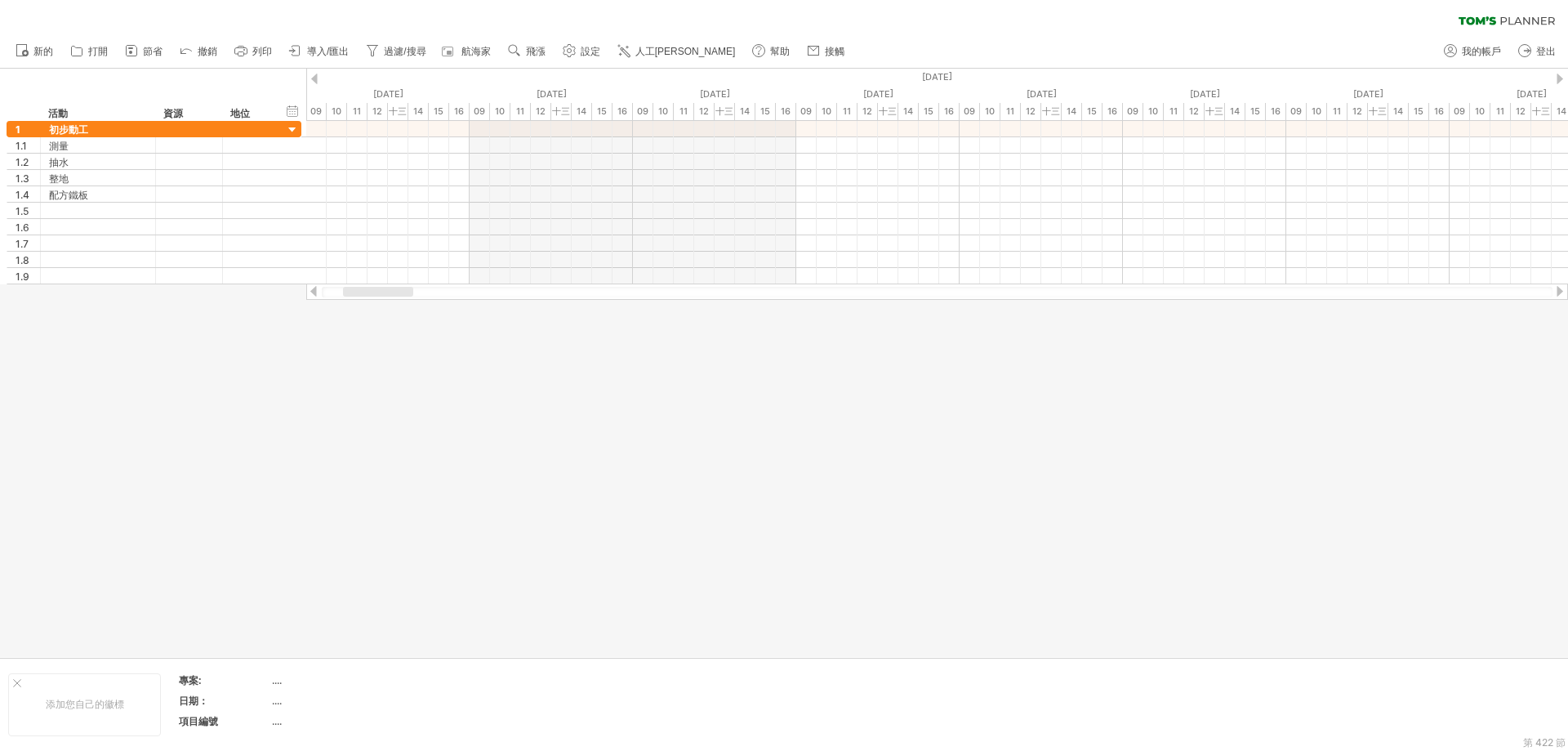
click at [1561, 75] on div at bounding box center [1560, 78] width 7 height 10
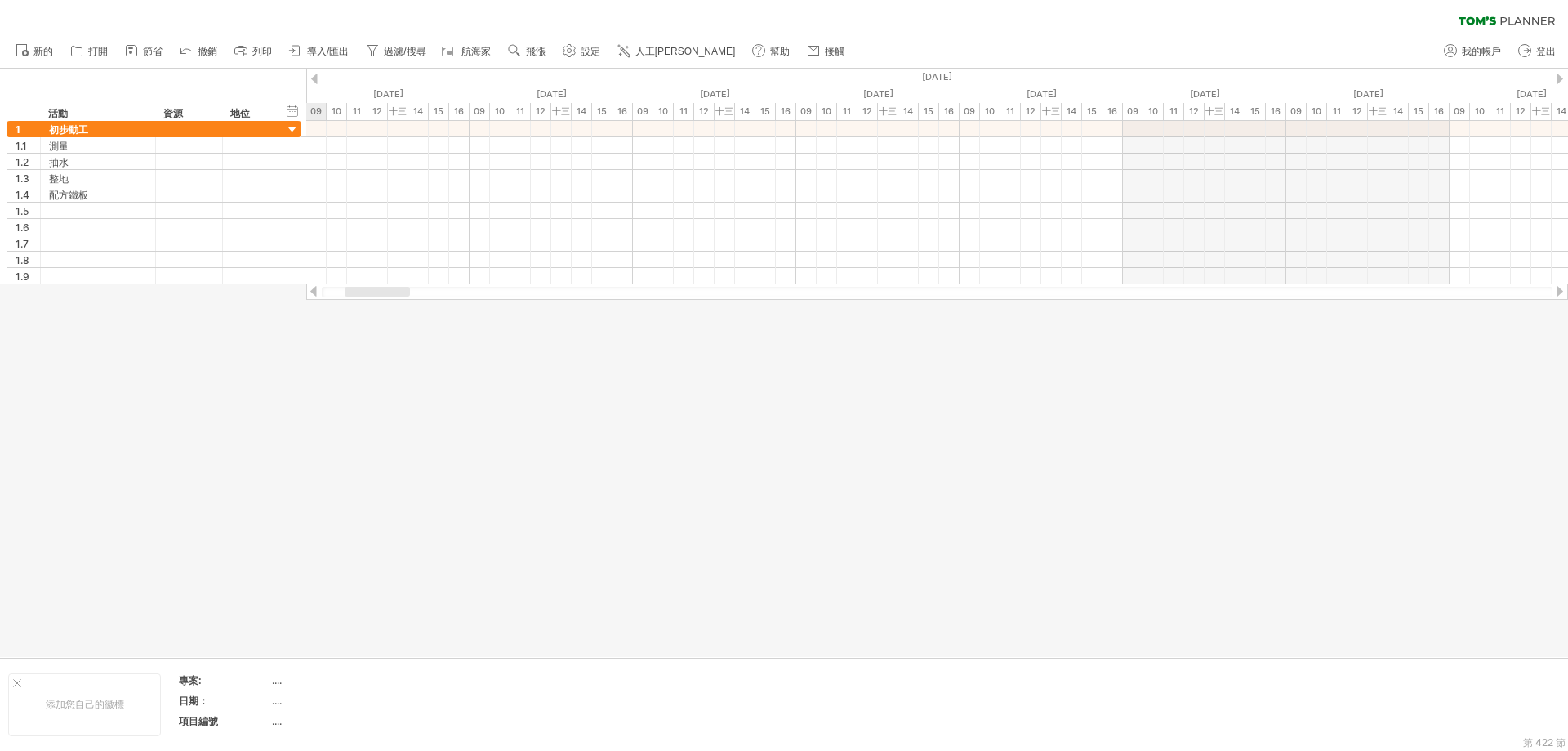
click at [1561, 75] on div at bounding box center [1560, 78] width 7 height 10
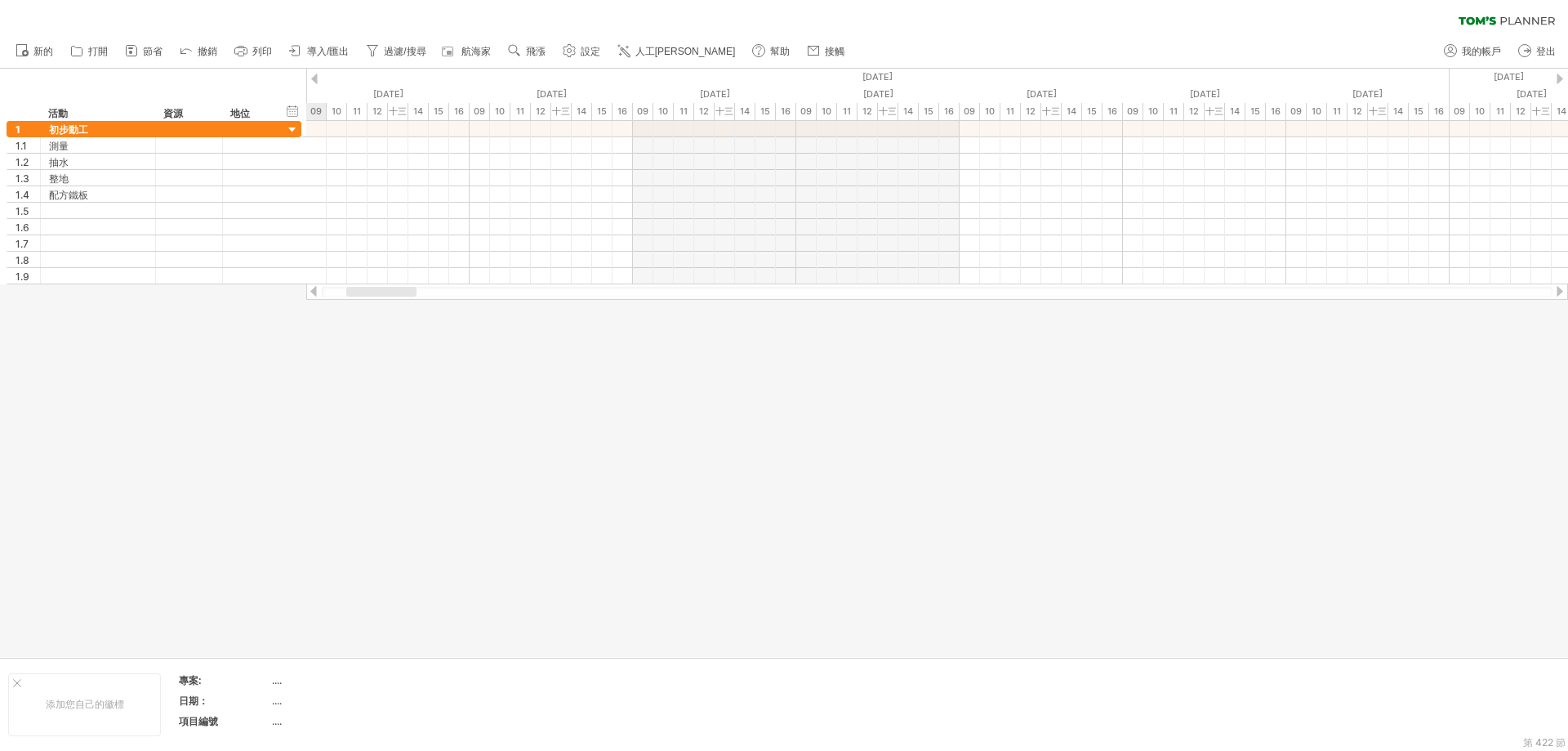
click at [1561, 75] on div at bounding box center [1560, 78] width 7 height 10
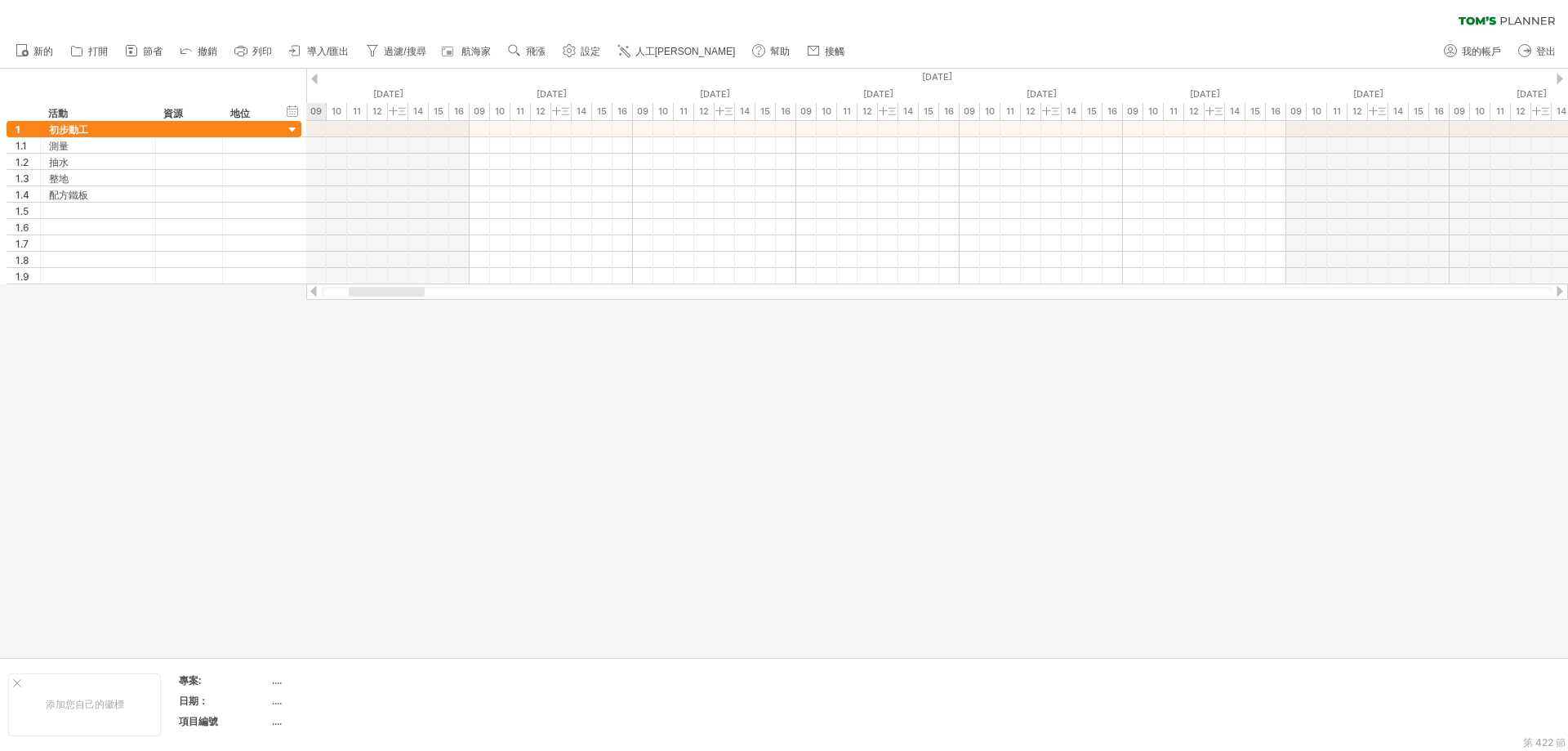
click at [1561, 75] on div at bounding box center [1560, 78] width 7 height 10
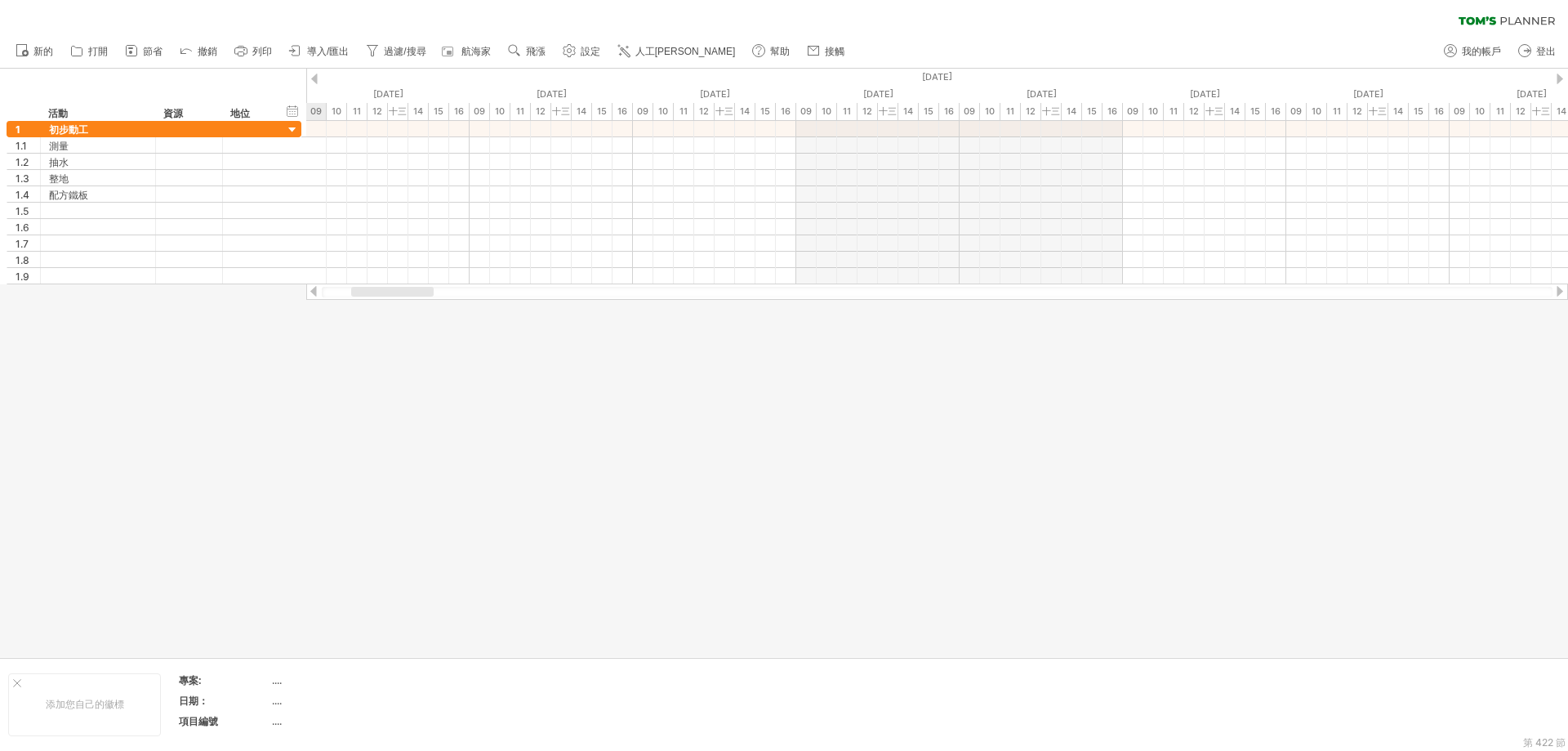
click at [1561, 75] on div at bounding box center [1560, 78] width 7 height 10
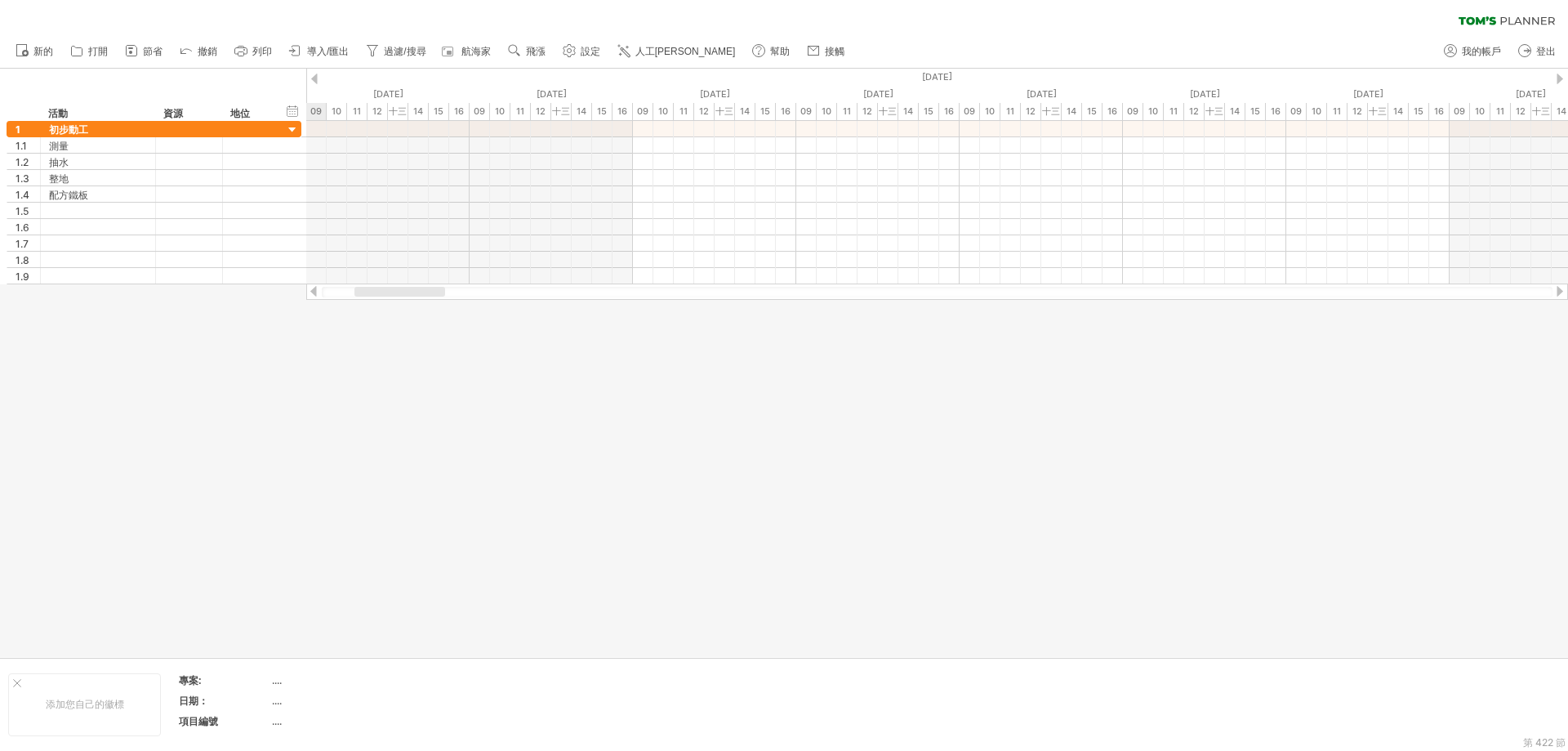
click at [1561, 75] on div at bounding box center [1560, 78] width 7 height 10
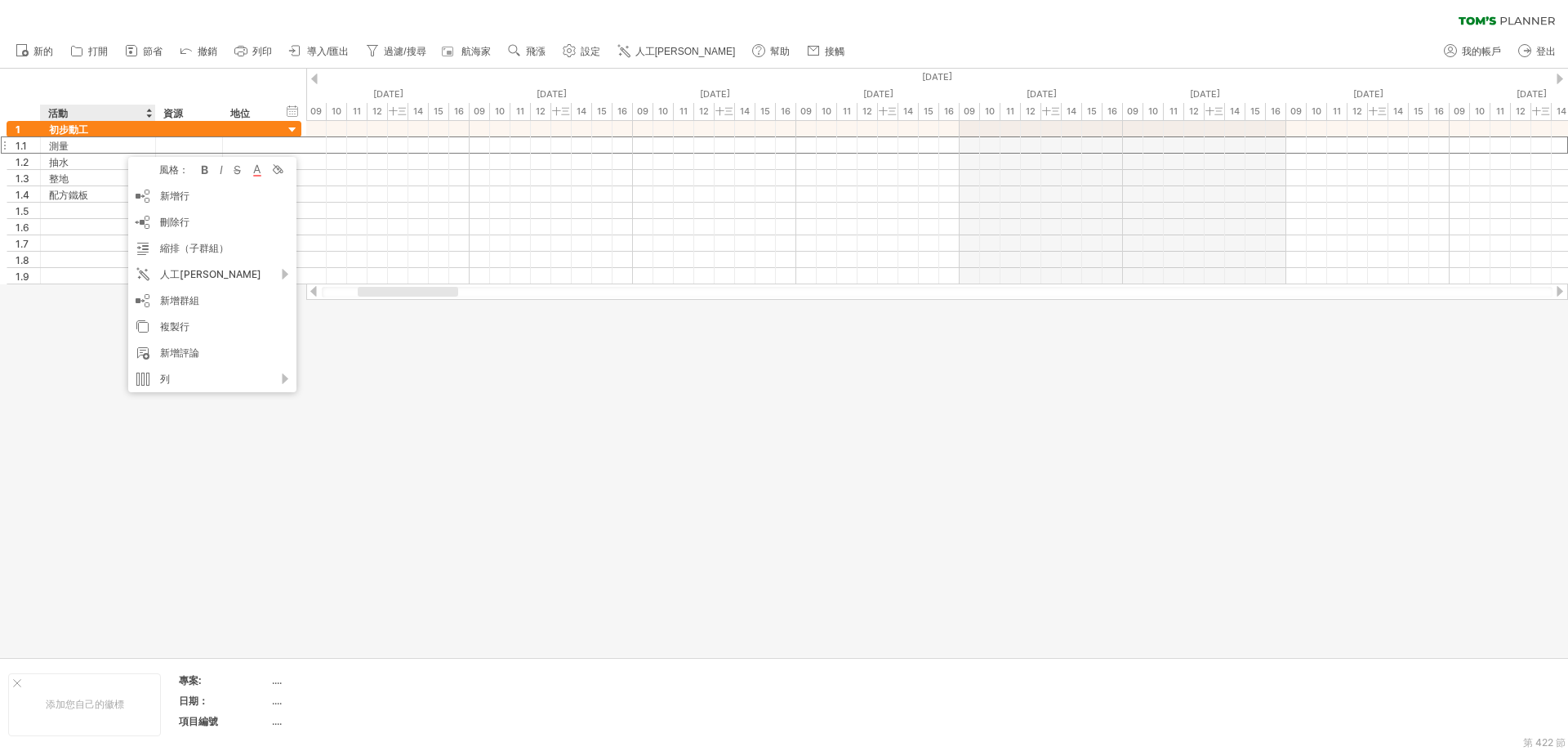
click at [460, 459] on div at bounding box center [784, 363] width 1568 height 589
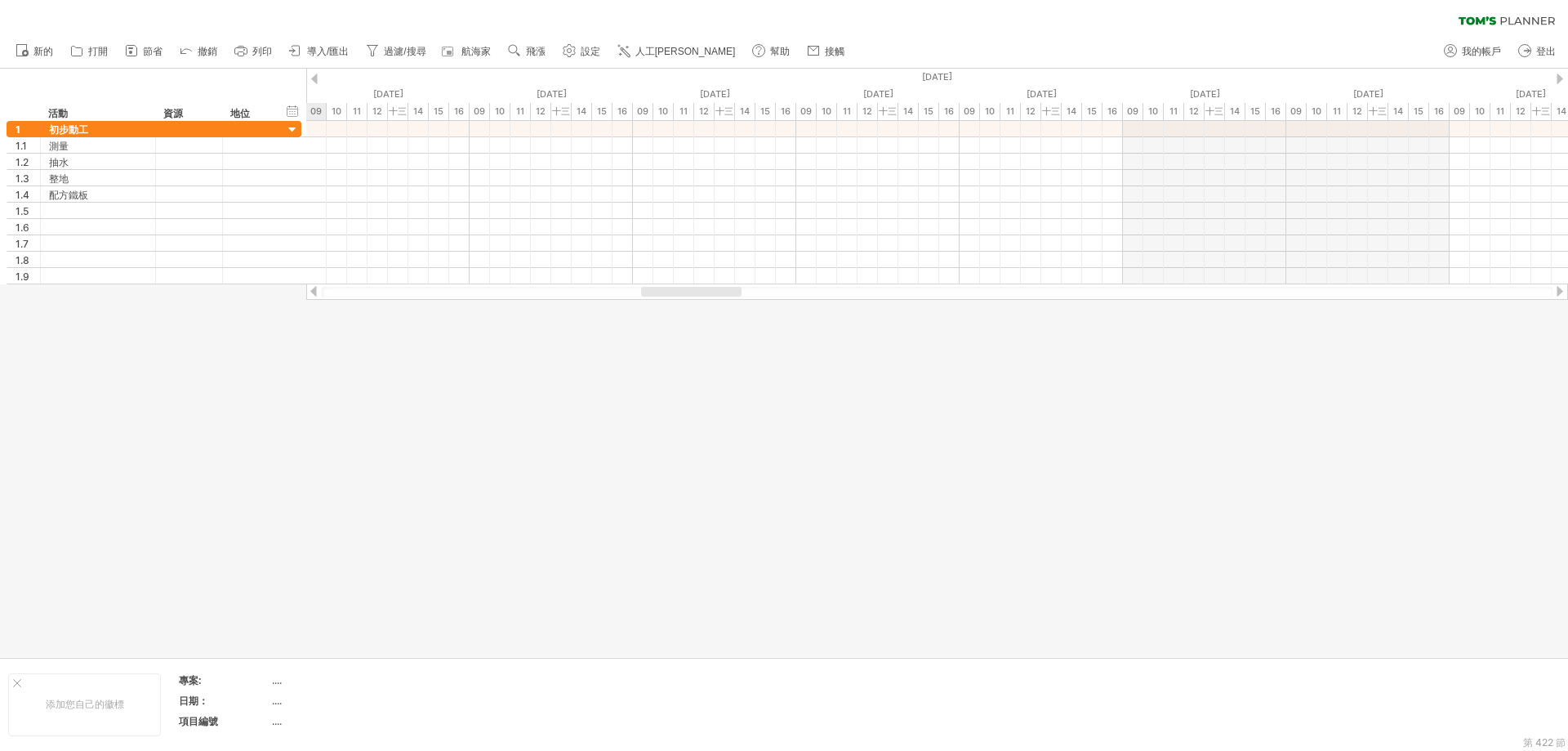
drag, startPoint x: 444, startPoint y: 293, endPoint x: 724, endPoint y: 291, distance: 280.0
click at [724, 291] on div at bounding box center [691, 291] width 101 height 10
click at [803, 130] on div at bounding box center [937, 130] width 1262 height 17
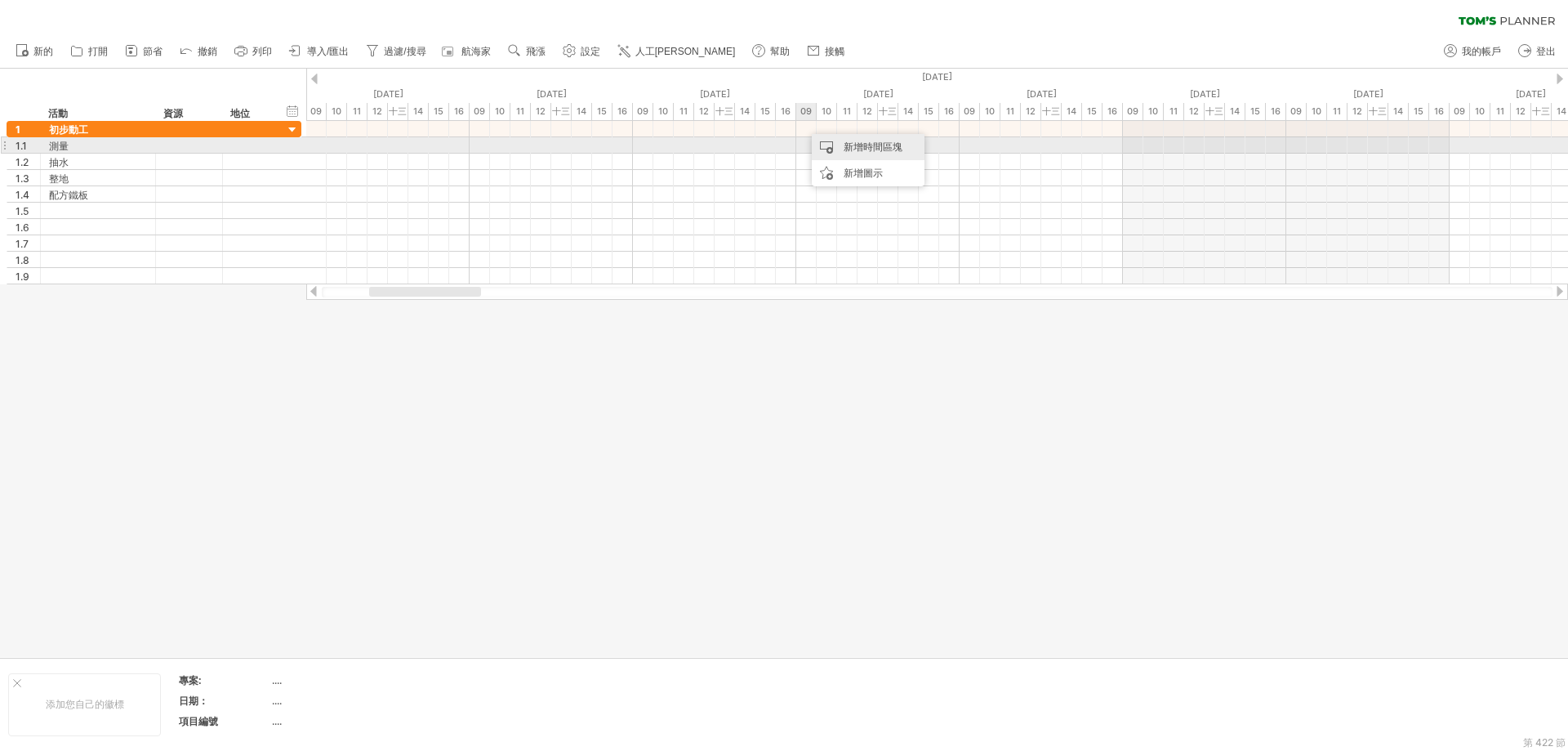
click at [881, 155] on div "新增時間區塊" at bounding box center [867, 147] width 113 height 26
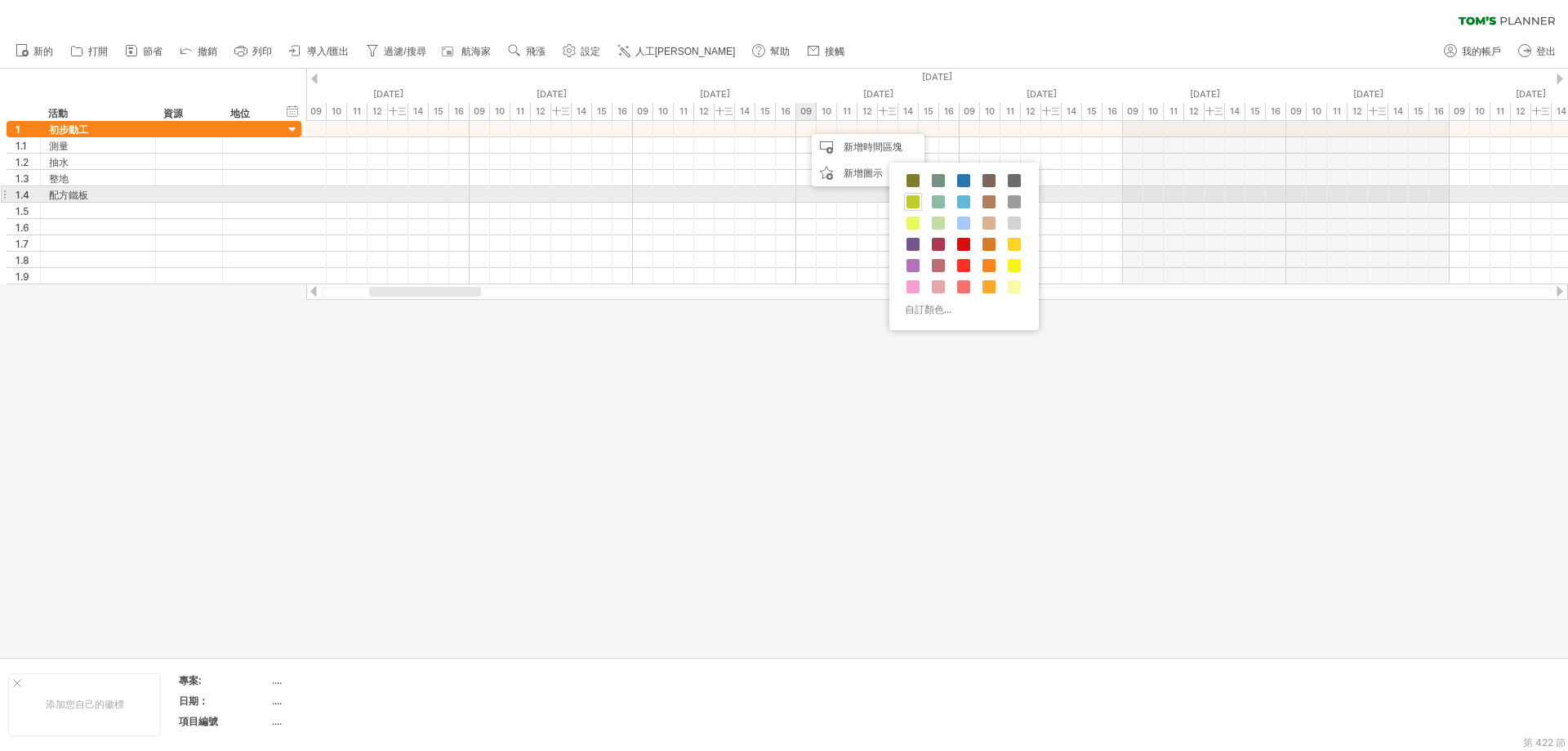
click at [913, 197] on span at bounding box center [913, 202] width 13 height 13
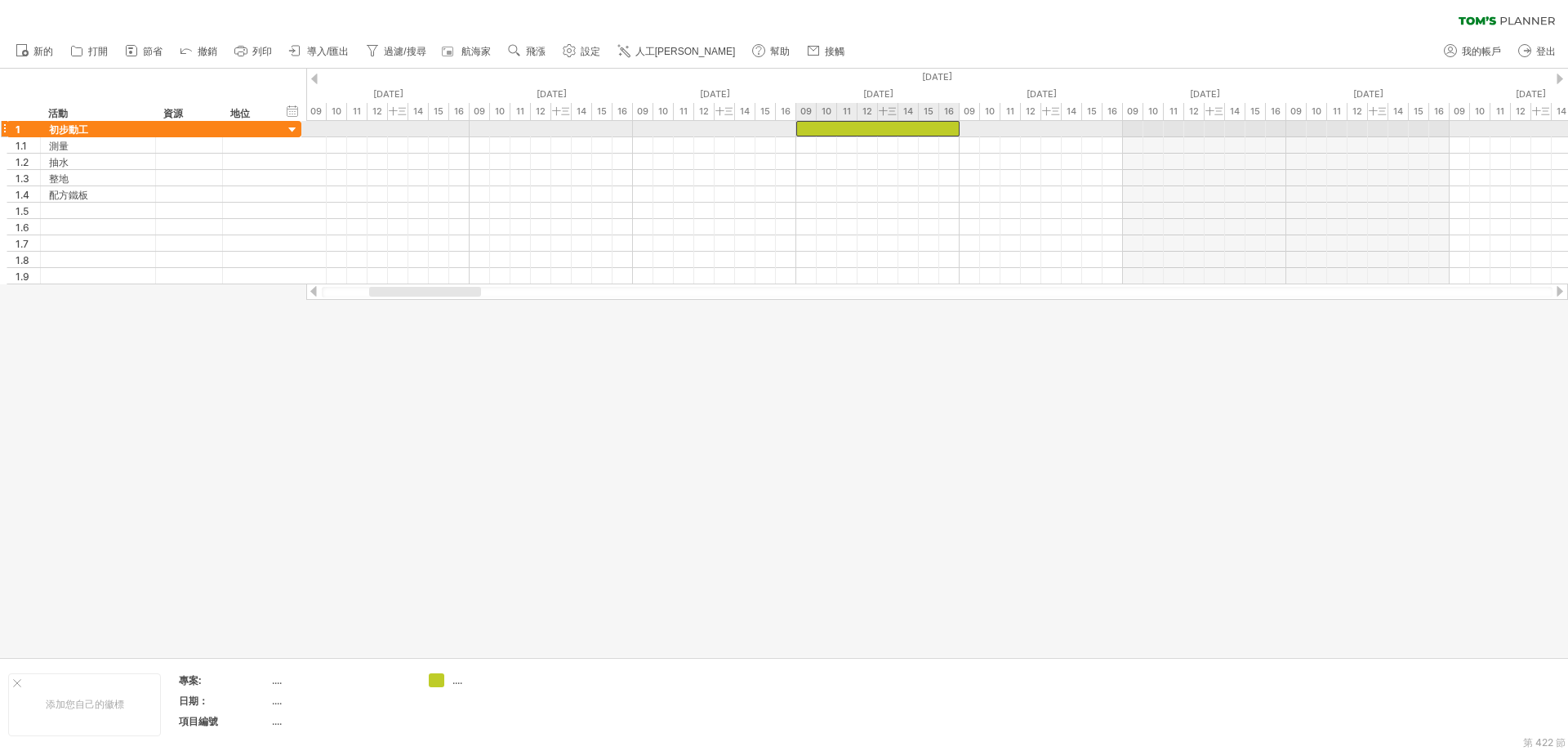
click at [947, 128] on div at bounding box center [878, 129] width 163 height 16
drag, startPoint x: 1010, startPoint y: 132, endPoint x: 909, endPoint y: 134, distance: 101.0
click at [909, 134] on div at bounding box center [878, 129] width 163 height 16
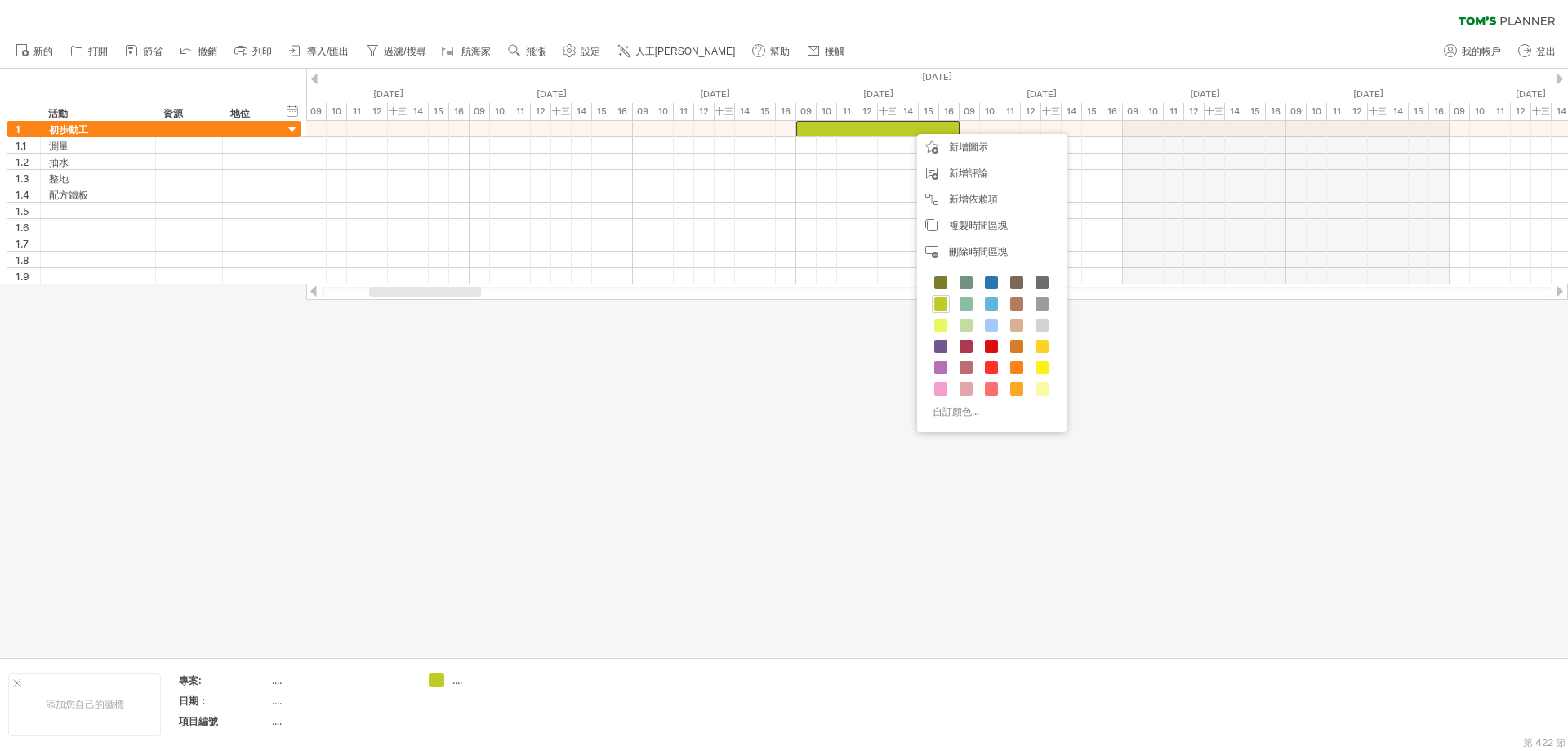
click at [873, 449] on div at bounding box center [784, 363] width 1568 height 589
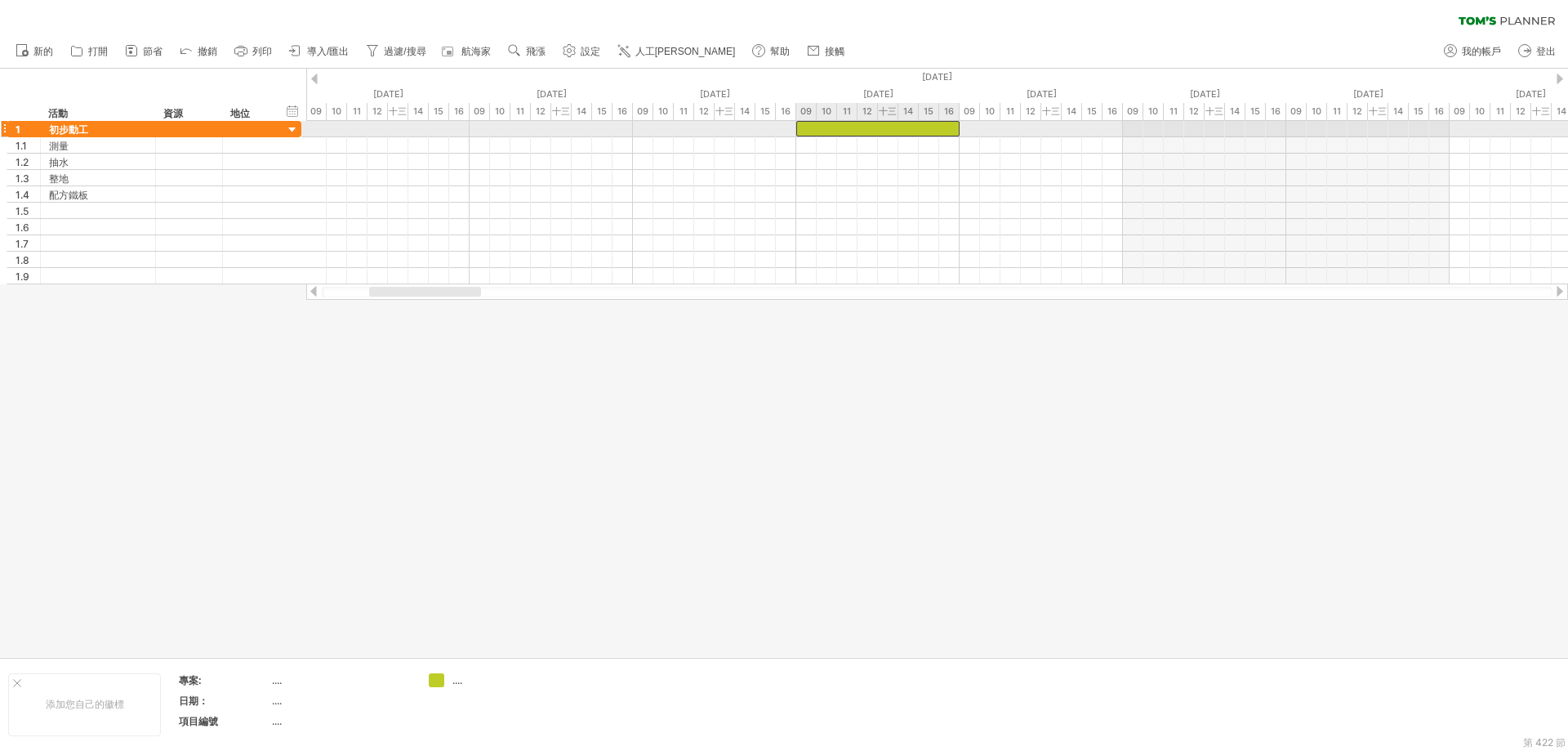
click at [864, 132] on div at bounding box center [878, 129] width 163 height 16
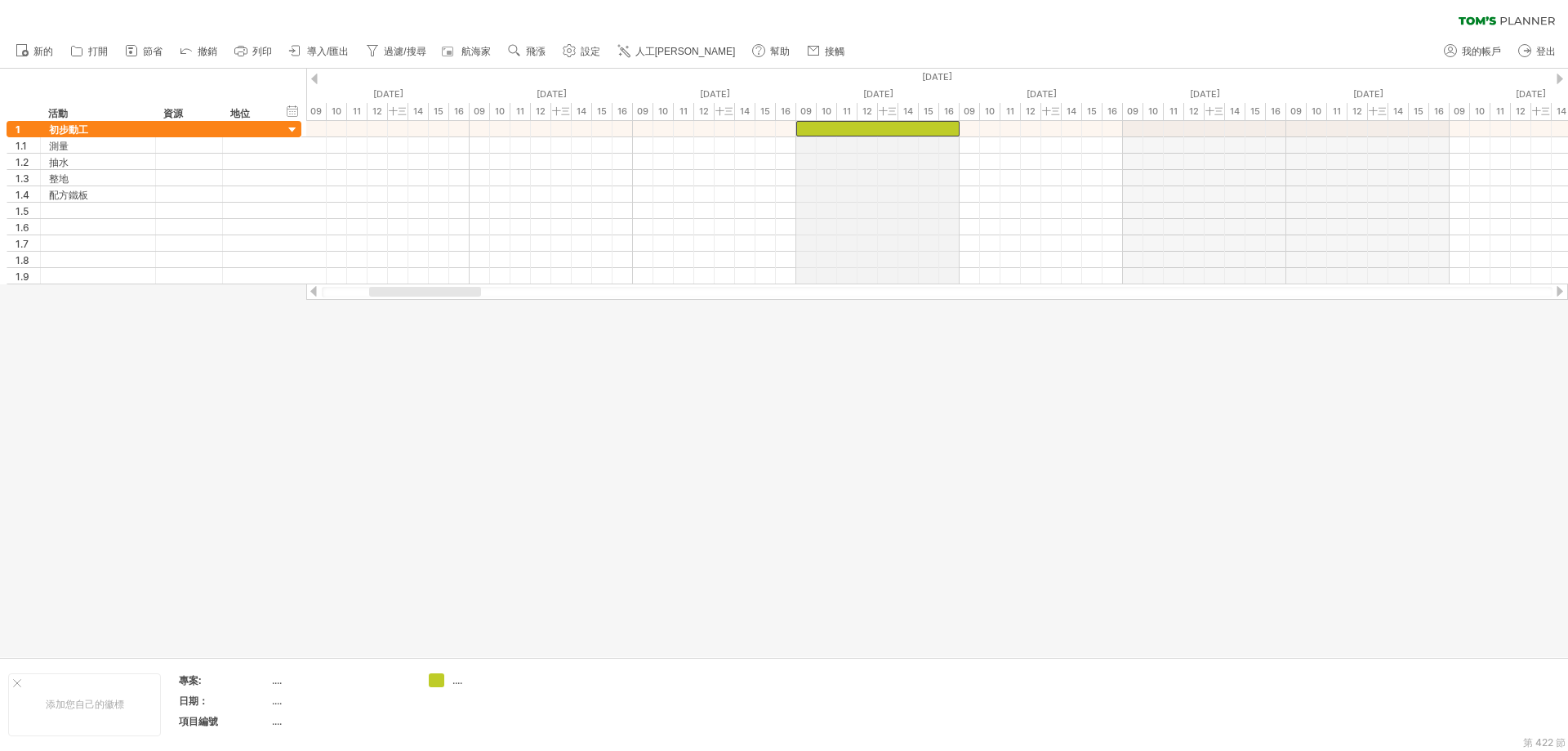
click at [812, 115] on font "09" at bounding box center [806, 111] width 11 height 11
click at [951, 108] on font "16" at bounding box center [949, 111] width 10 height 11
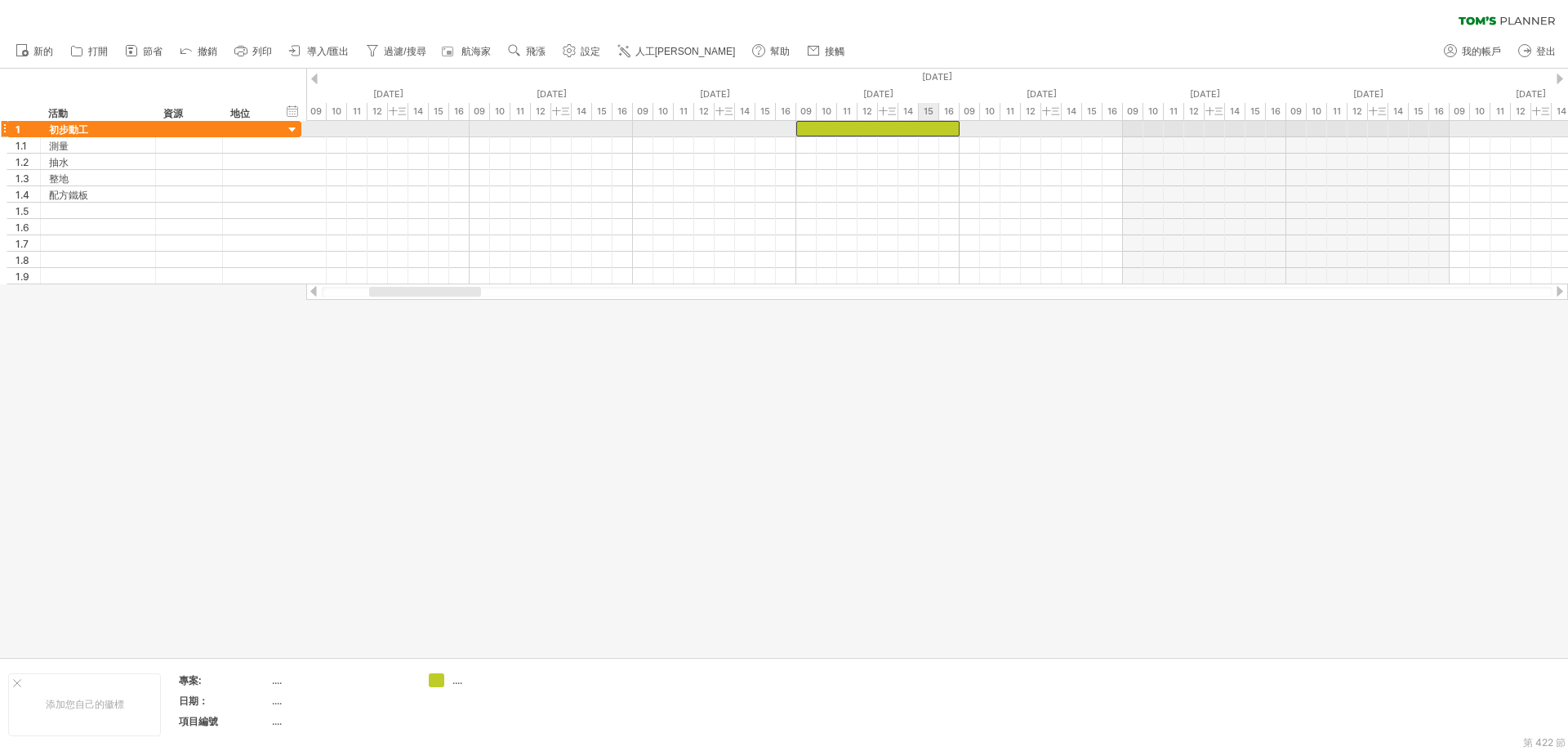
click at [933, 133] on div at bounding box center [878, 129] width 163 height 16
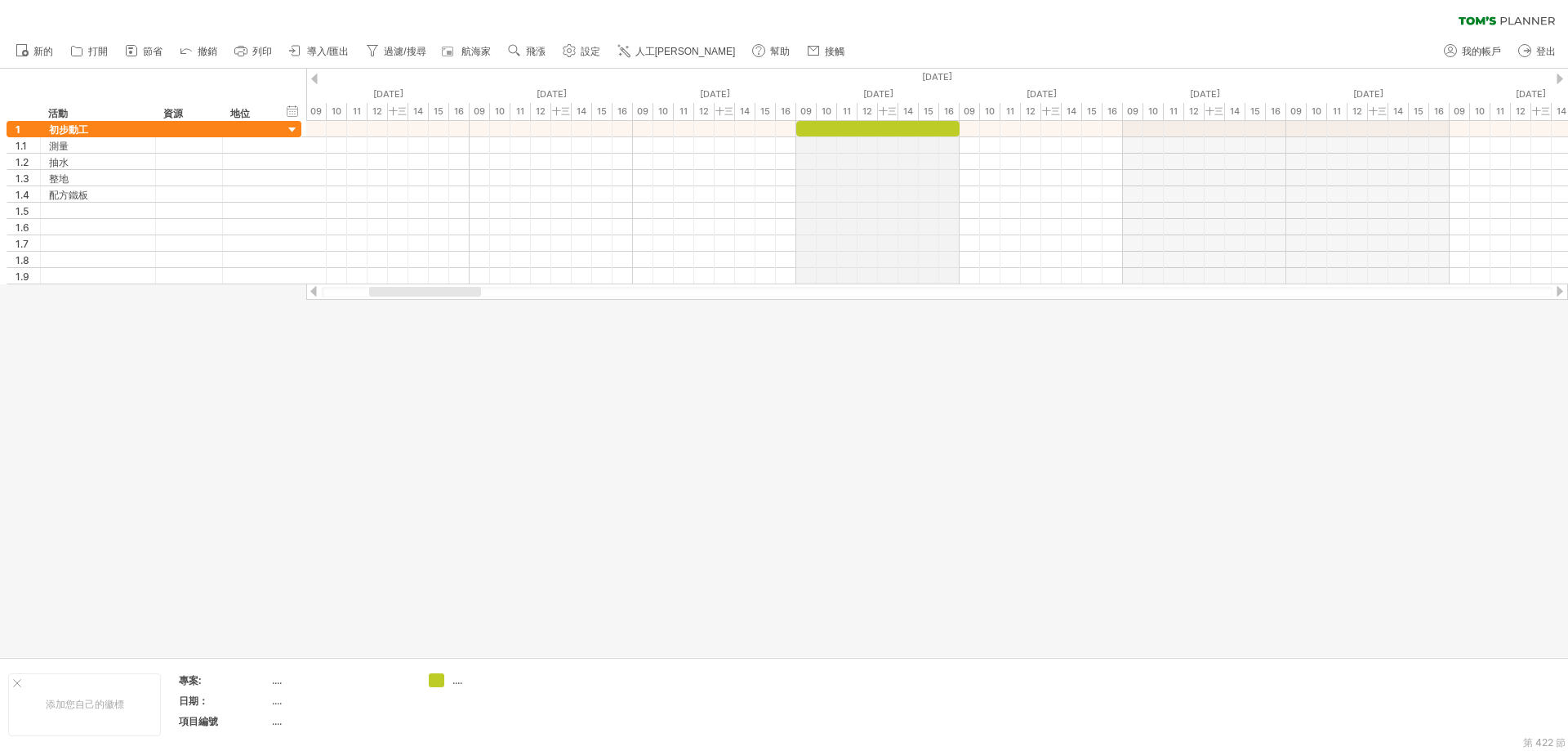
click at [950, 110] on font "16" at bounding box center [949, 111] width 10 height 11
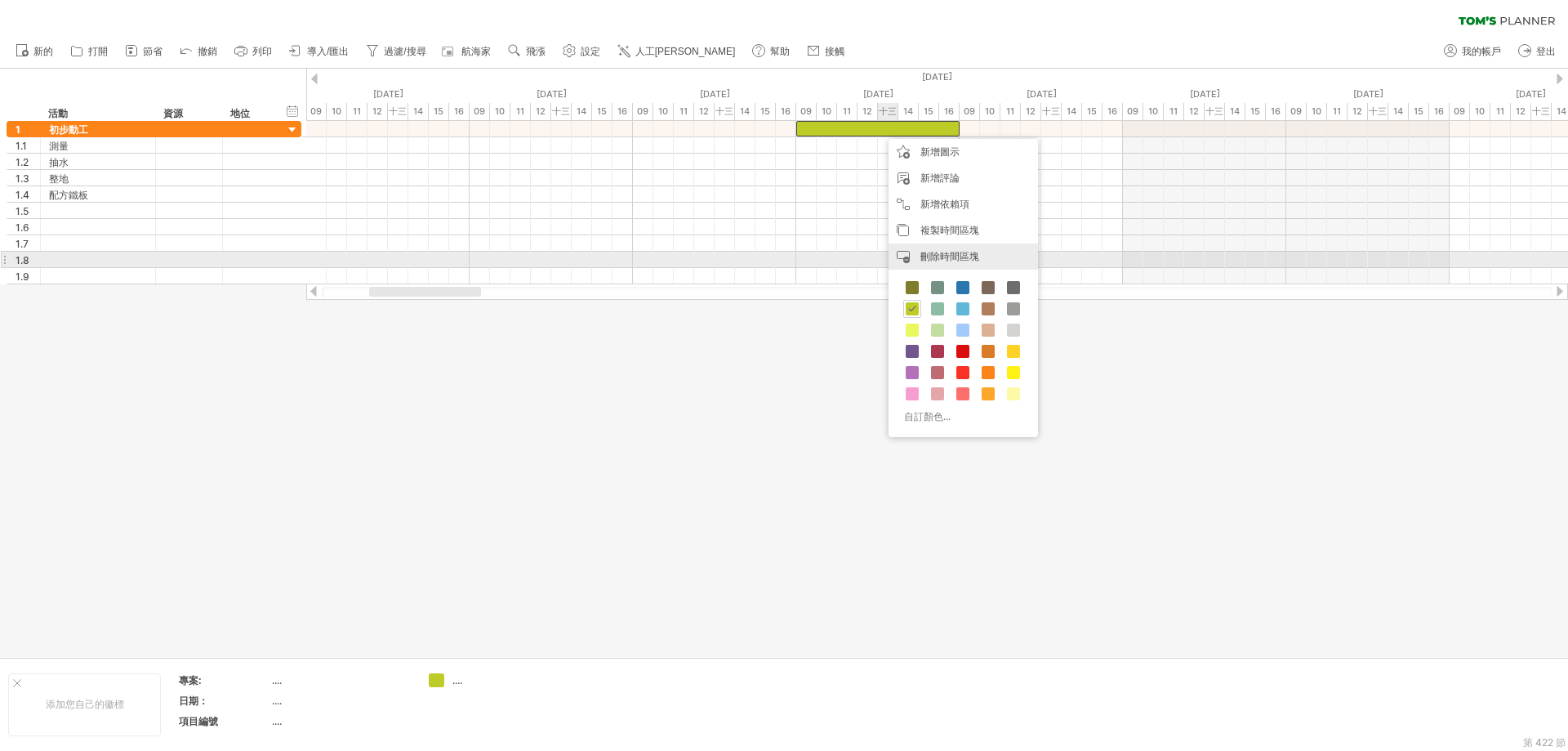
click at [975, 255] on font "刪除時間區塊" at bounding box center [950, 256] width 59 height 12
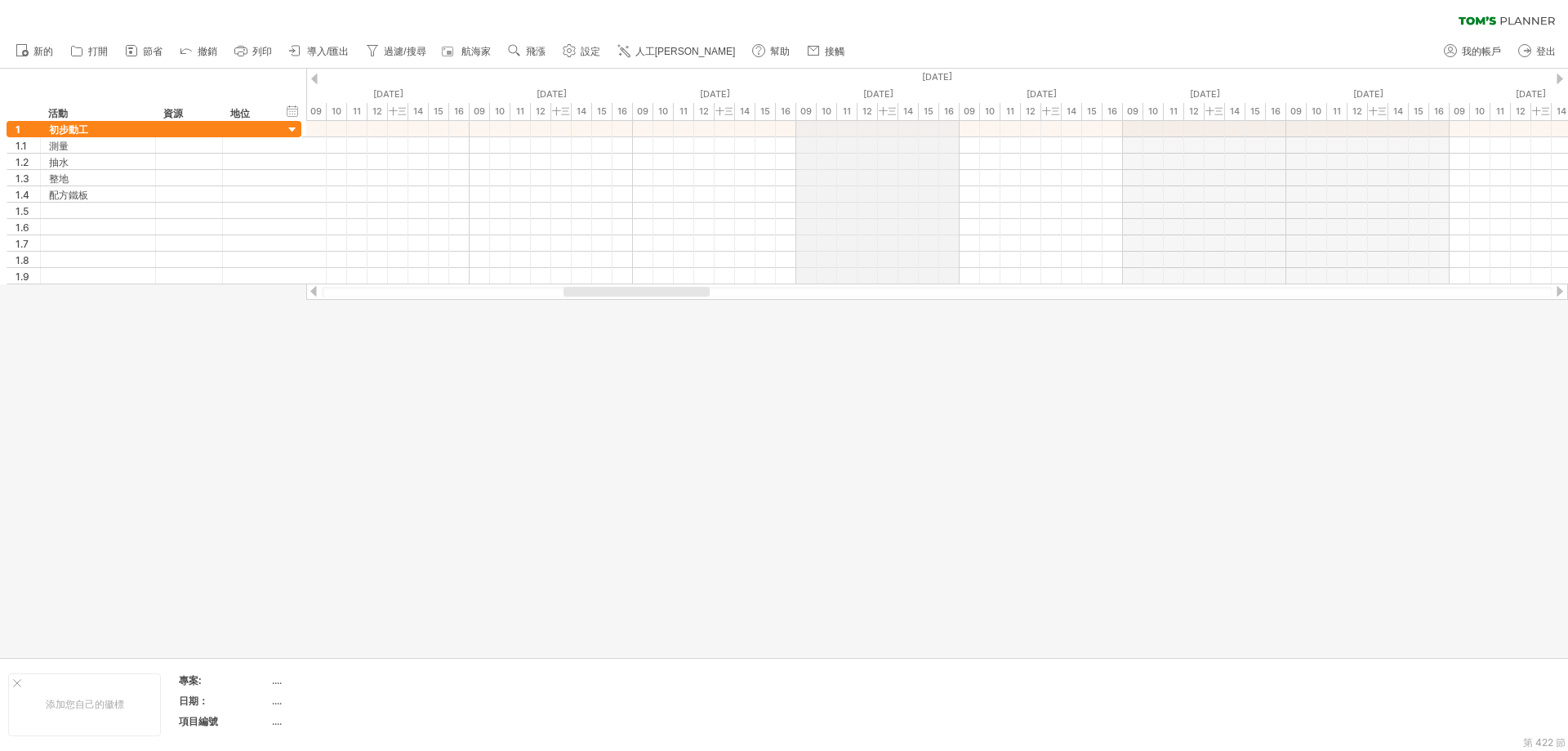
click at [812, 108] on font "09" at bounding box center [806, 111] width 11 height 11
drag, startPoint x: 805, startPoint y: 111, endPoint x: 904, endPoint y: 115, distance: 99.1
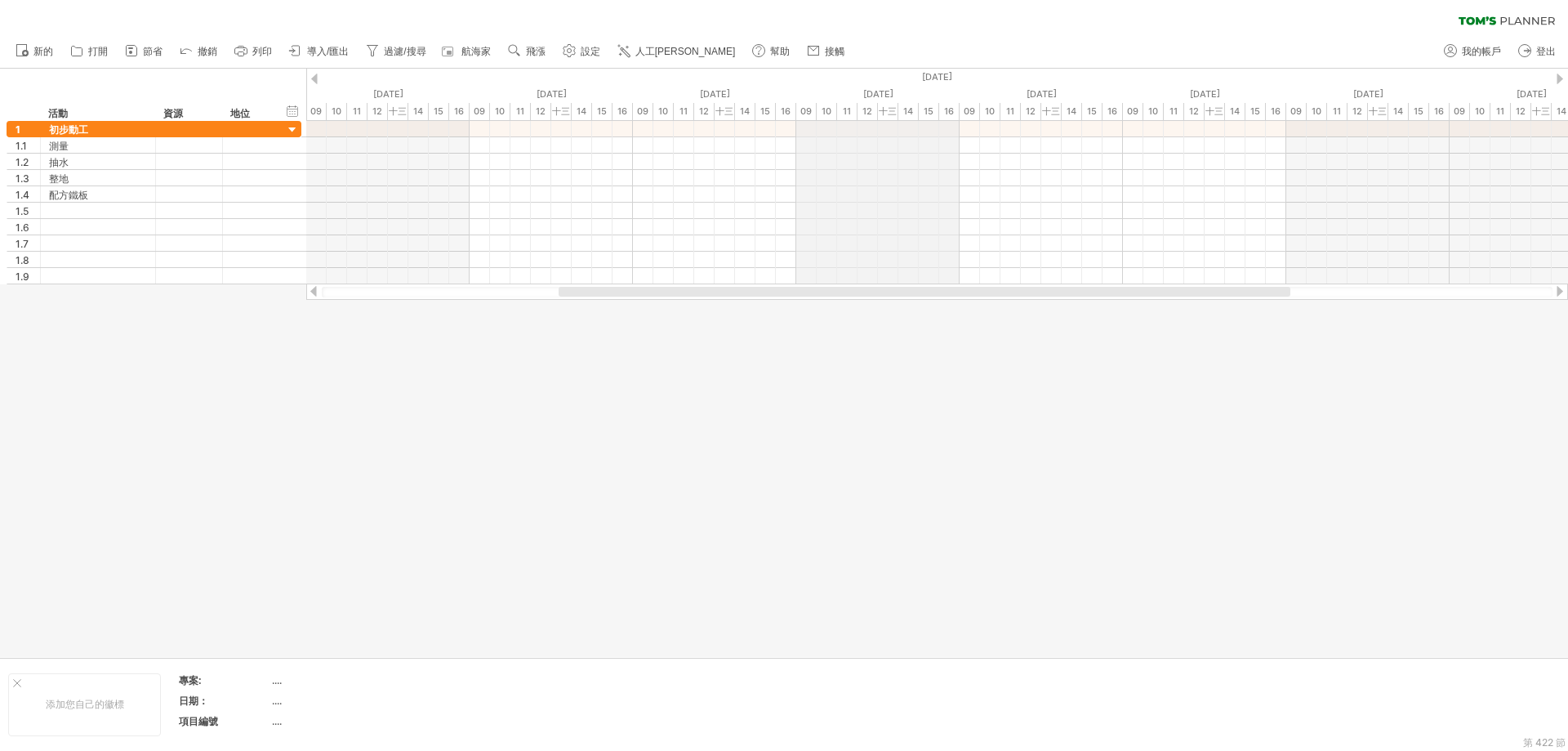
click at [865, 89] on font "[DATE]" at bounding box center [879, 94] width 30 height 11
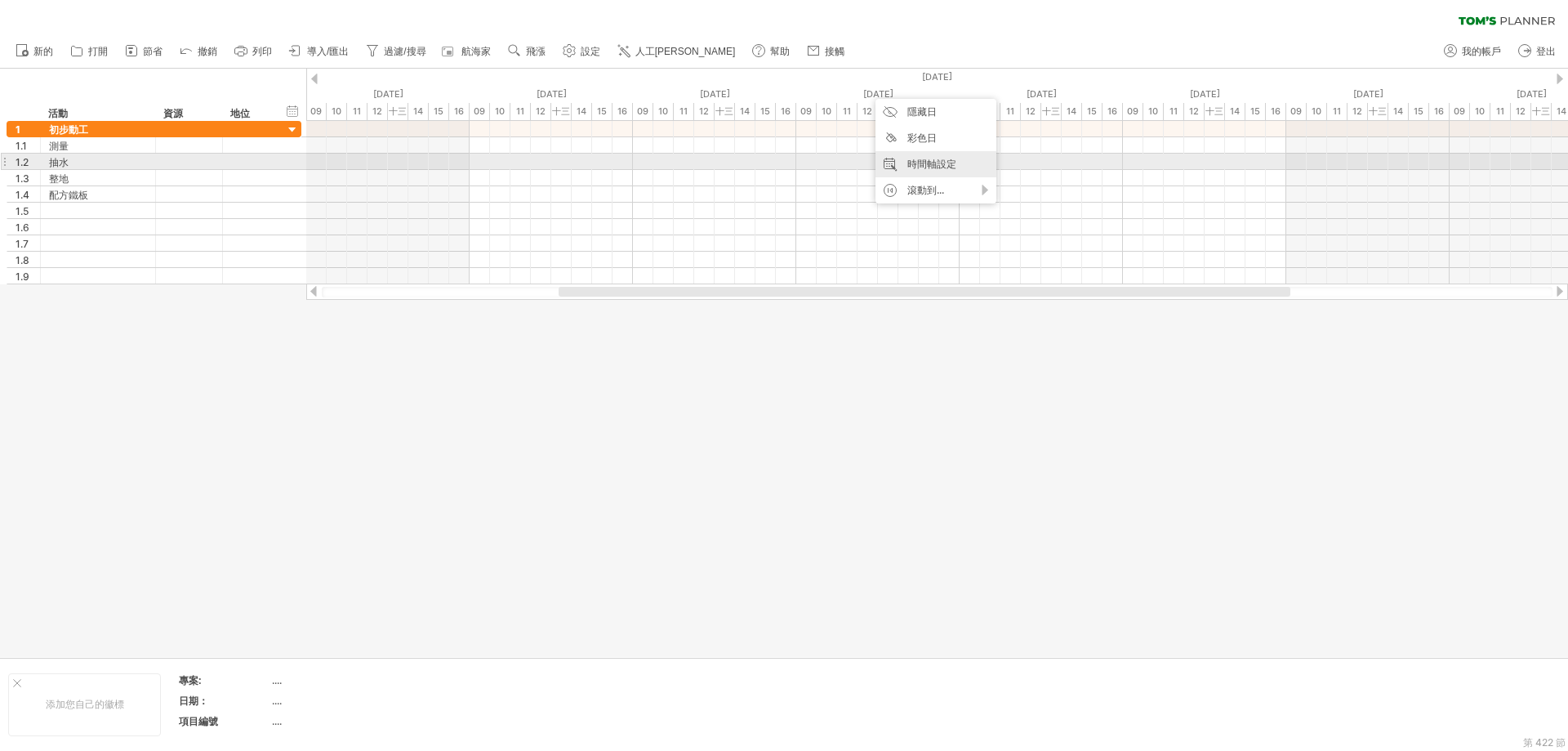
click at [949, 166] on font "時間軸設定" at bounding box center [932, 163] width 49 height 12
select select "*"
select select "**"
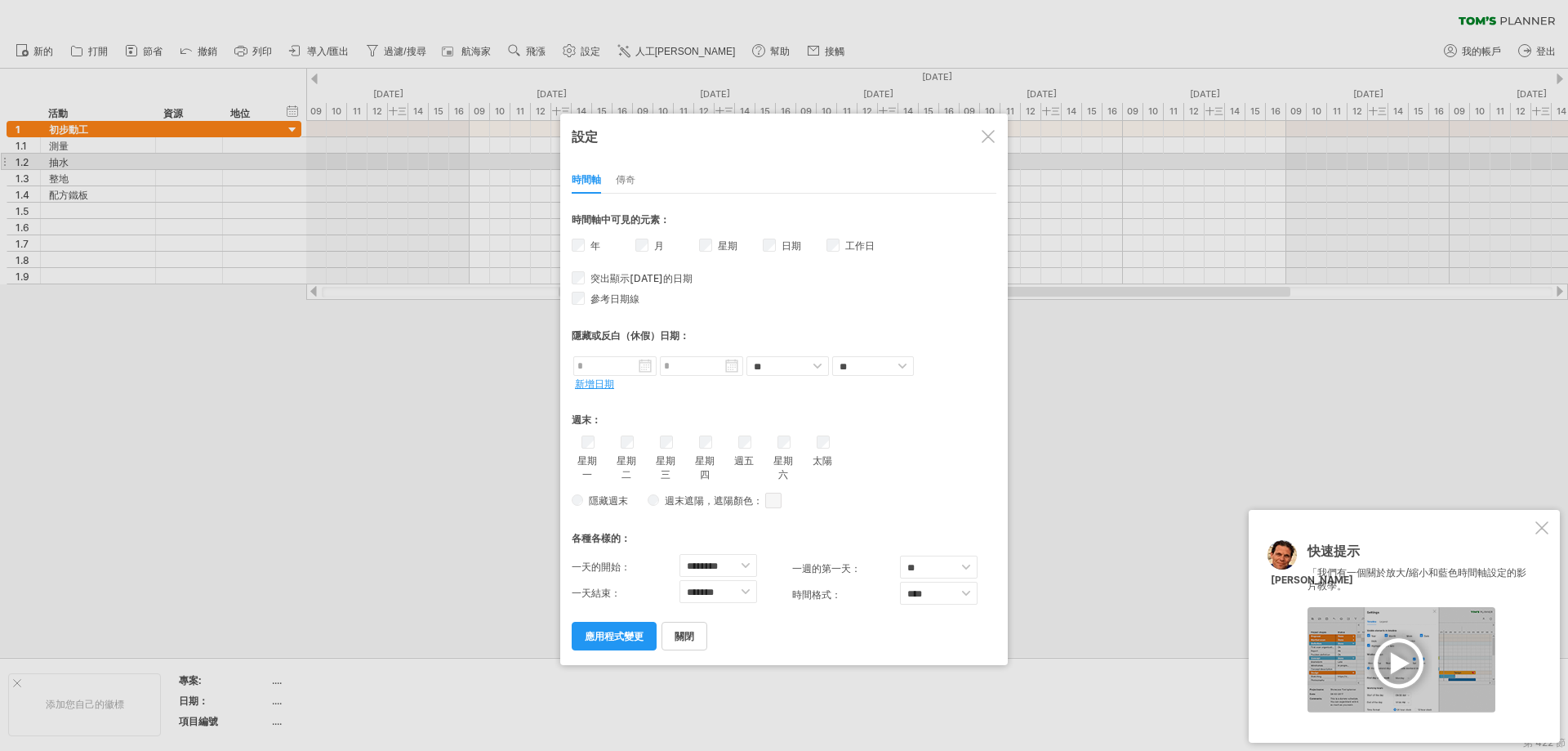
click at [823, 441] on div "太陽" at bounding box center [823, 452] width 21 height 33
click at [733, 554] on select "******** ******* ******* ******* ******* ******* ******* ******* ******* ******…" at bounding box center [718, 565] width 77 height 23
select select "*"
click at [680, 554] on select "******** ******* ******* ******* ******* ******* ******* ******* ******* ******…" at bounding box center [718, 565] width 77 height 23
click at [925, 494] on div "隱藏週末 週末遮陽 ，遮陽顏色： 您可以選擇為週末新增陰影。 或者您可以選擇隱藏它們。 假設週六和週日是周末。 如果您選擇包含週末： - 將此時間表的部分內容…" at bounding box center [784, 500] width 424 height 23
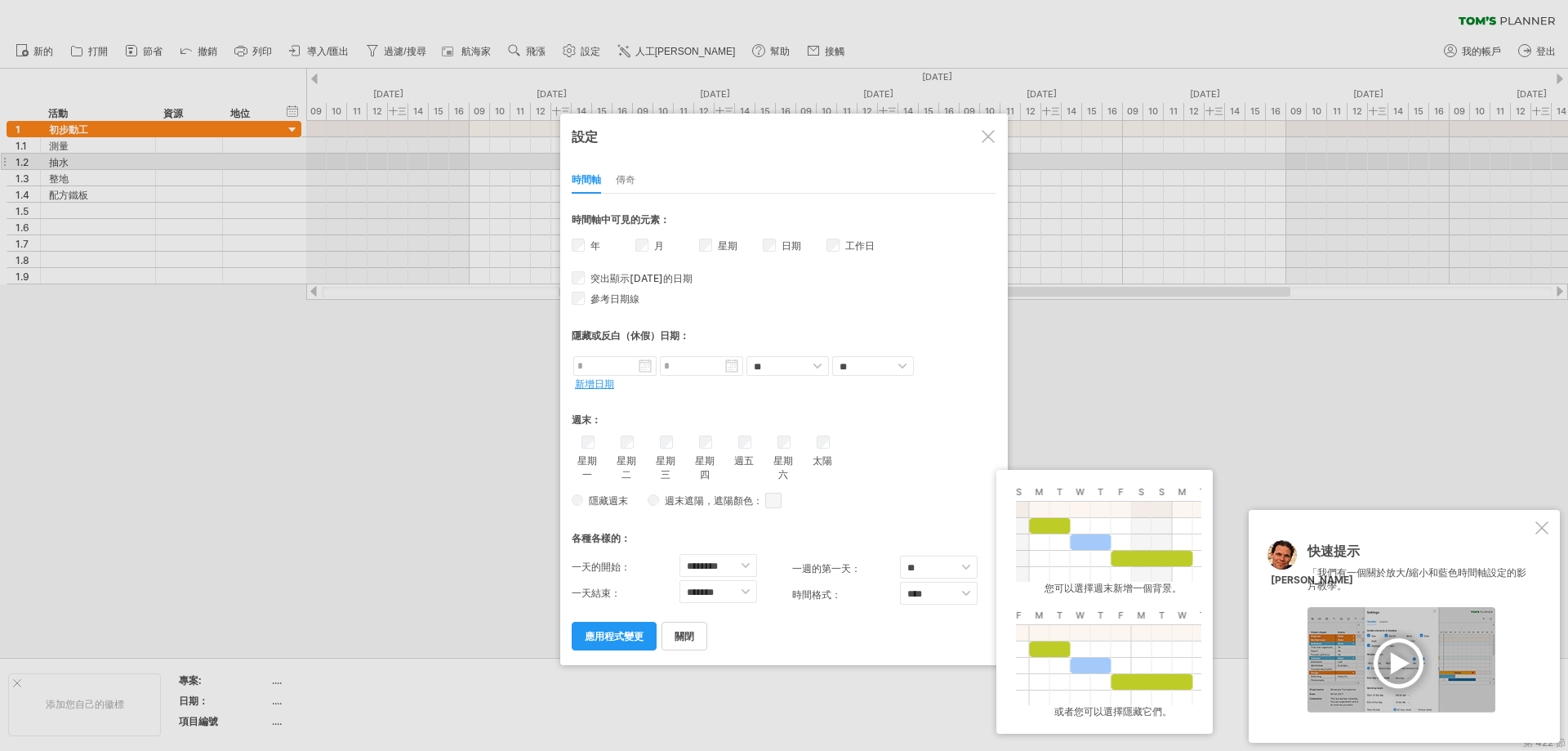
click at [912, 501] on div "隱藏週末 週末遮陽 ，遮陽顏色： 您可以選擇為週末新增陰影。 或者您可以選擇隱藏它們。 假設週六和週日是周末。 如果您選擇包含週末： - 將此時間表的部分內容…" at bounding box center [784, 500] width 424 height 23
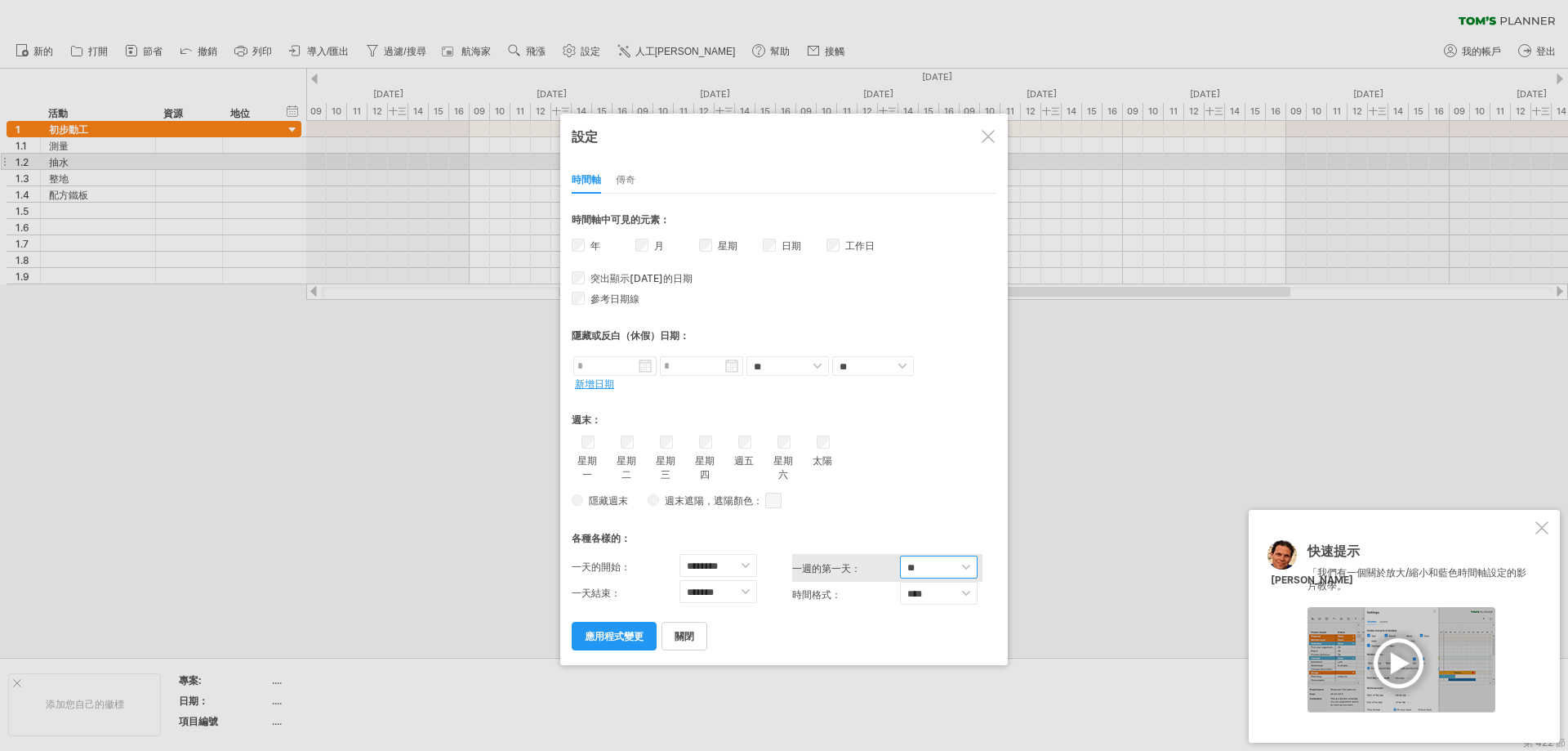
click at [940, 555] on select "** *** **" at bounding box center [938, 566] width 77 height 23
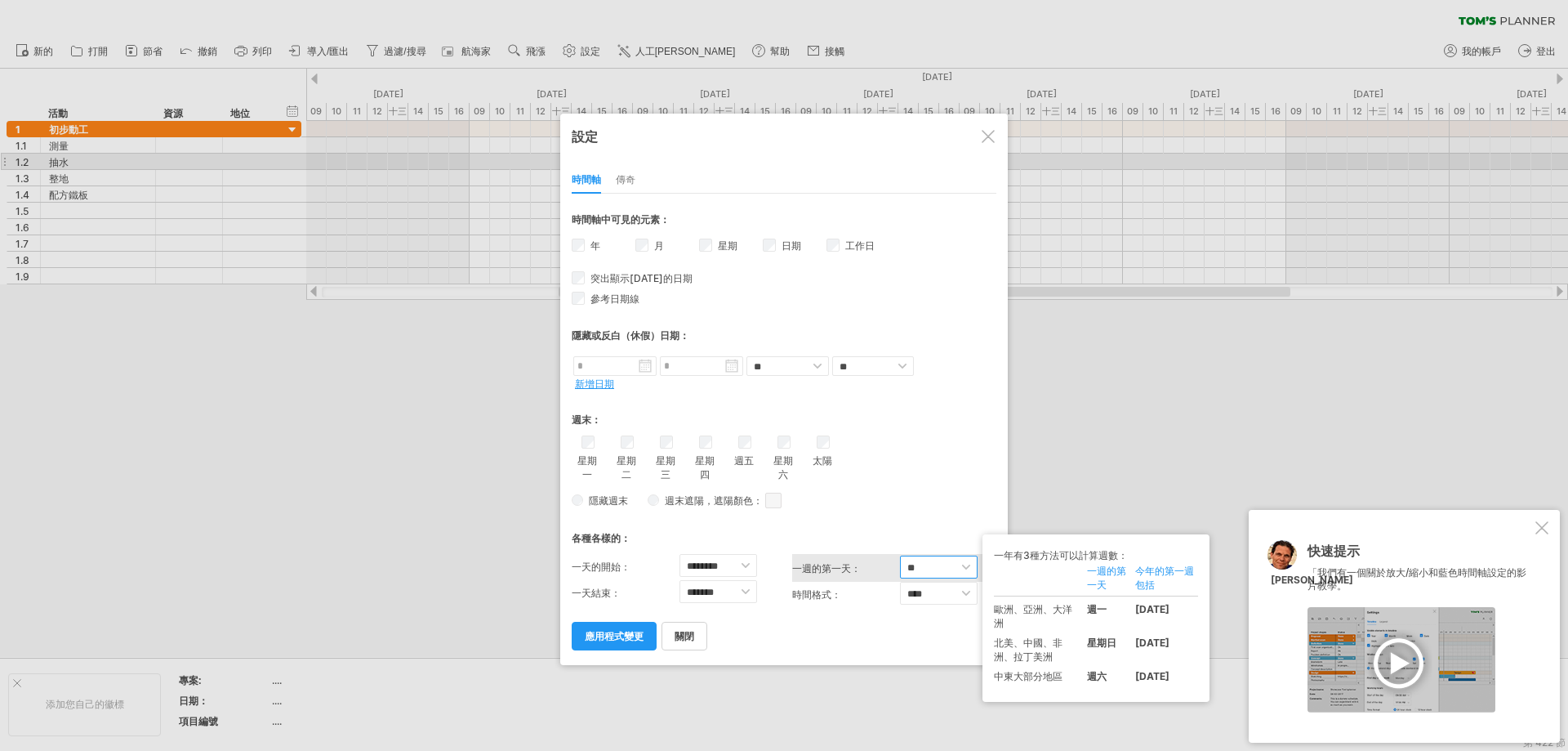
select select "*"
click at [900, 555] on select "** *** **" at bounding box center [938, 566] width 77 height 23
click at [919, 475] on div "週末： 星期一 星期二 星期三 星期四 週五" at bounding box center [784, 452] width 424 height 118
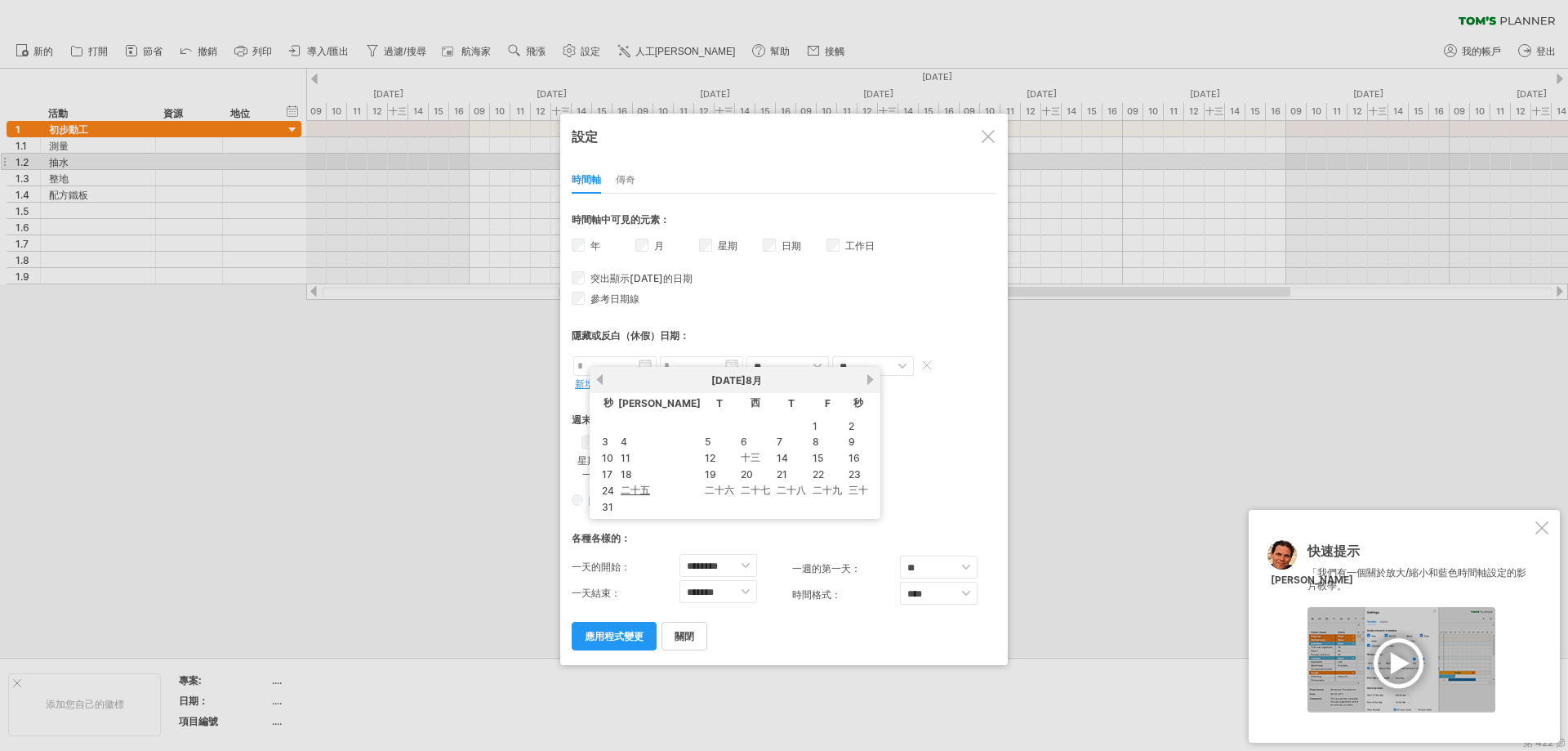
click at [640, 361] on input "text" at bounding box center [615, 366] width 83 height 20
click at [812, 302] on div "* ** **** **** *** 時間軸中可見的元素： 年 月 星期 週數的可見性 日期 工作日 **" at bounding box center [784, 422] width 424 height 456
click at [630, 630] on font "應用程式變更" at bounding box center [614, 635] width 59 height 12
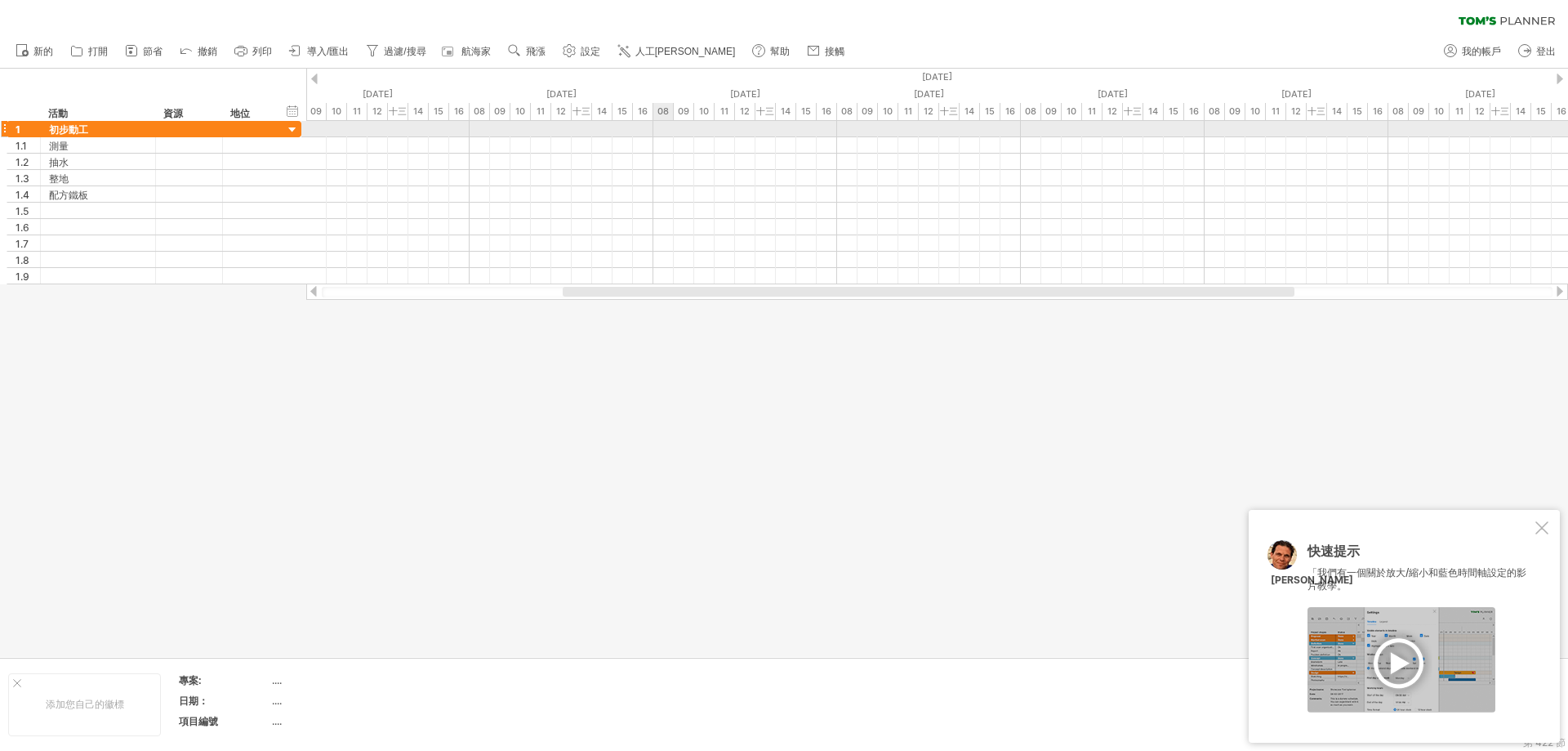
click at [660, 132] on div at bounding box center [937, 130] width 1262 height 17
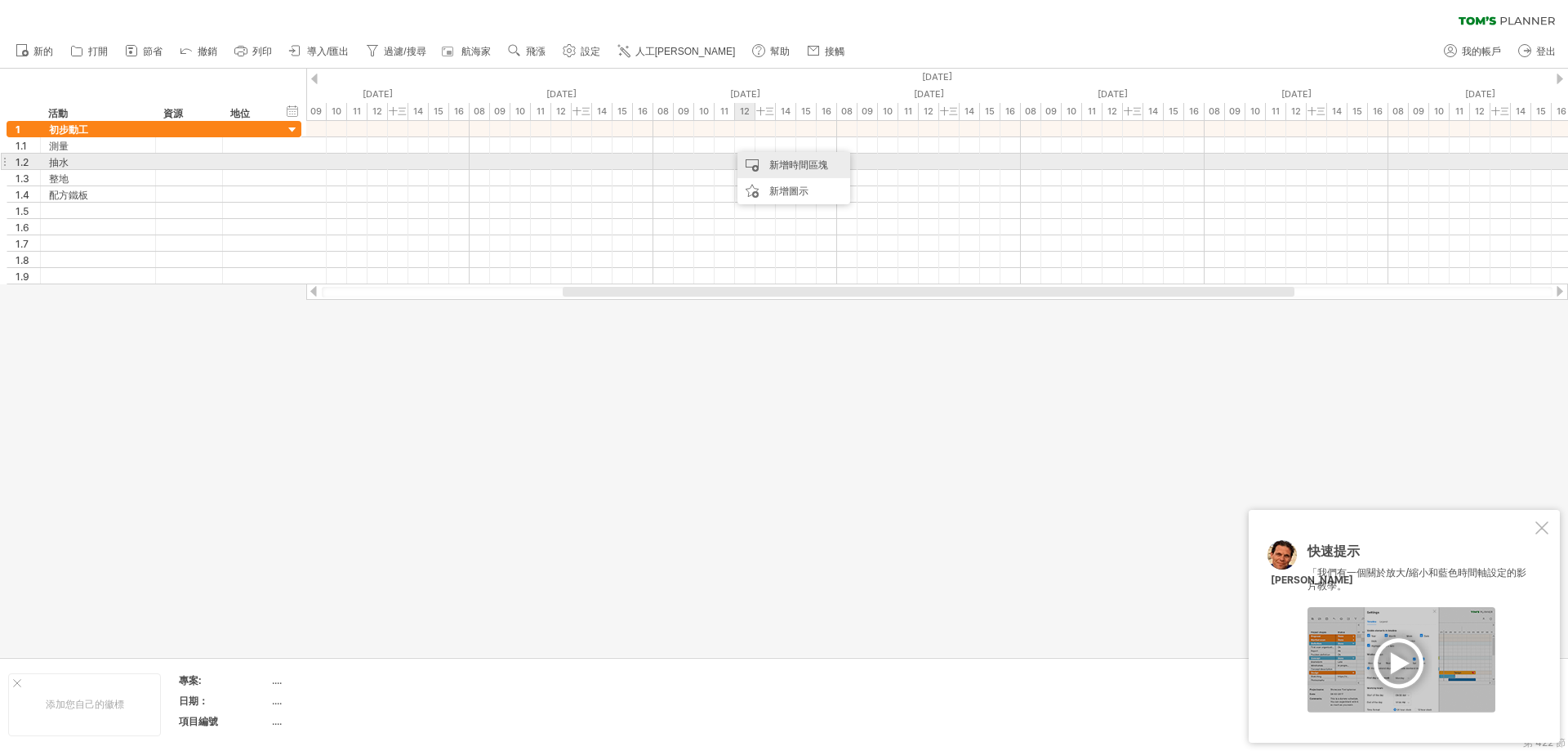
click at [774, 168] on font "新增時間區塊" at bounding box center [798, 164] width 59 height 12
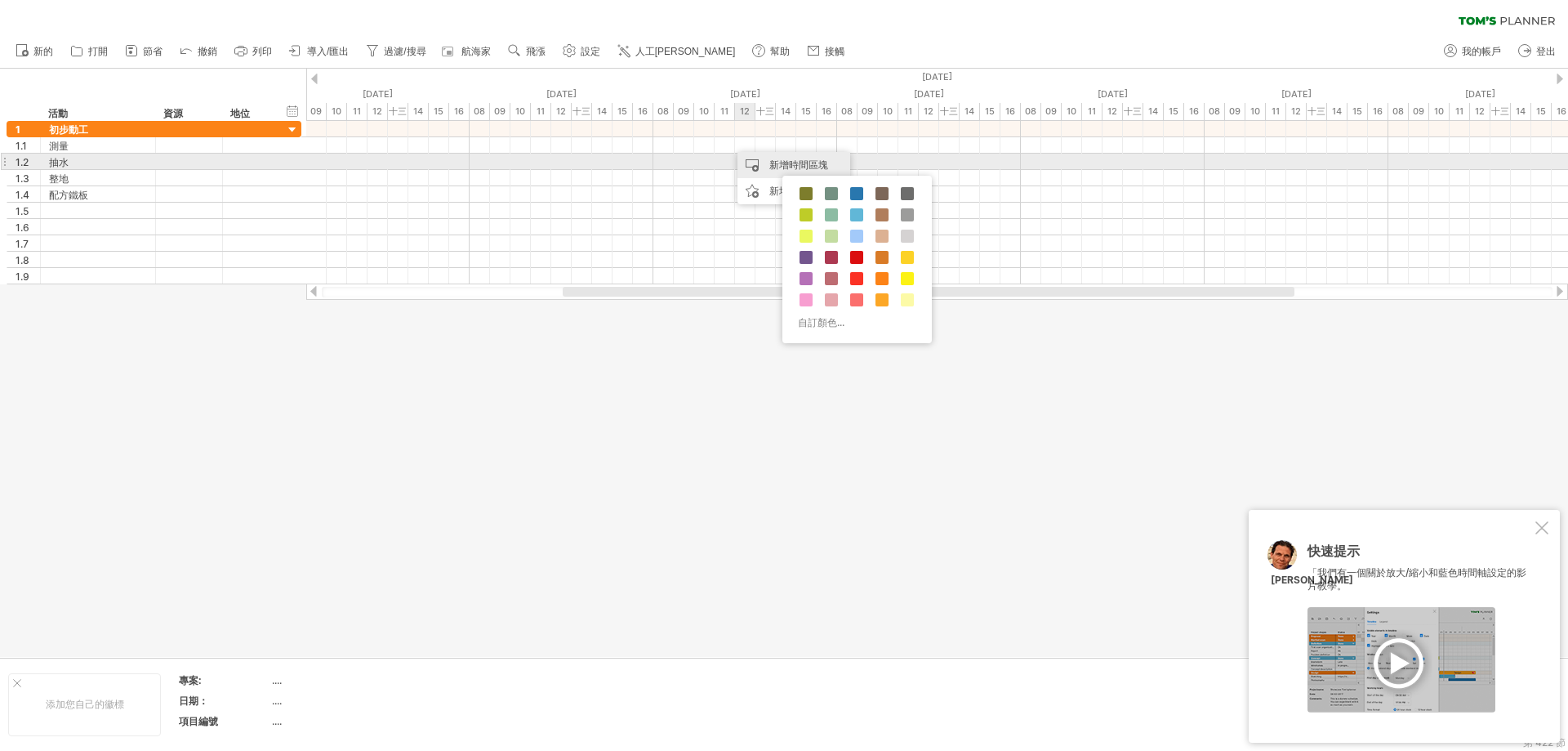
click at [779, 163] on font "新增時間區塊" at bounding box center [798, 164] width 59 height 12
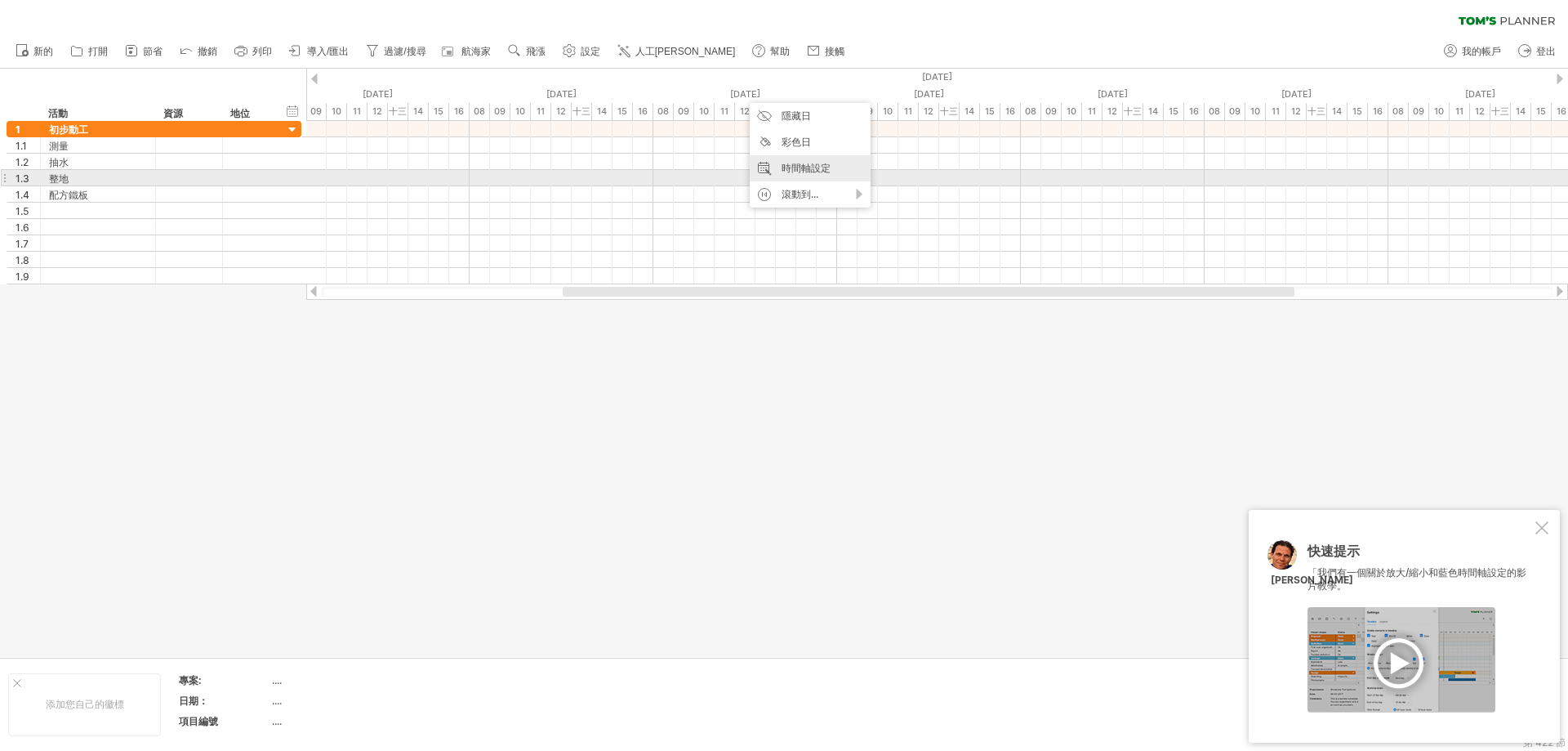
click at [806, 171] on font "時間軸設定" at bounding box center [806, 167] width 49 height 12
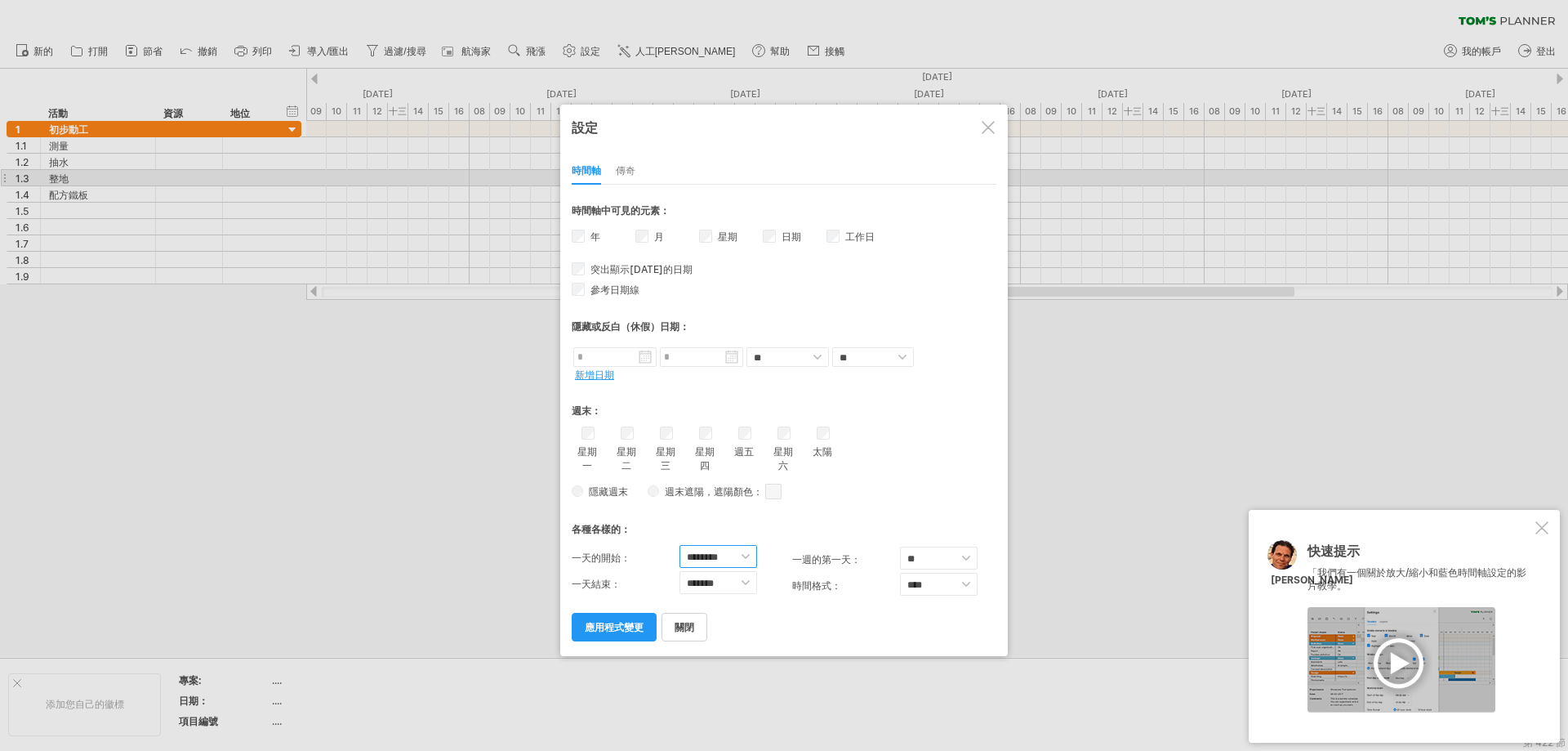
click at [742, 545] on select "******** ******* ******* ******* ******* ******* ******* ******* ******* ******…" at bounding box center [718, 556] width 77 height 23
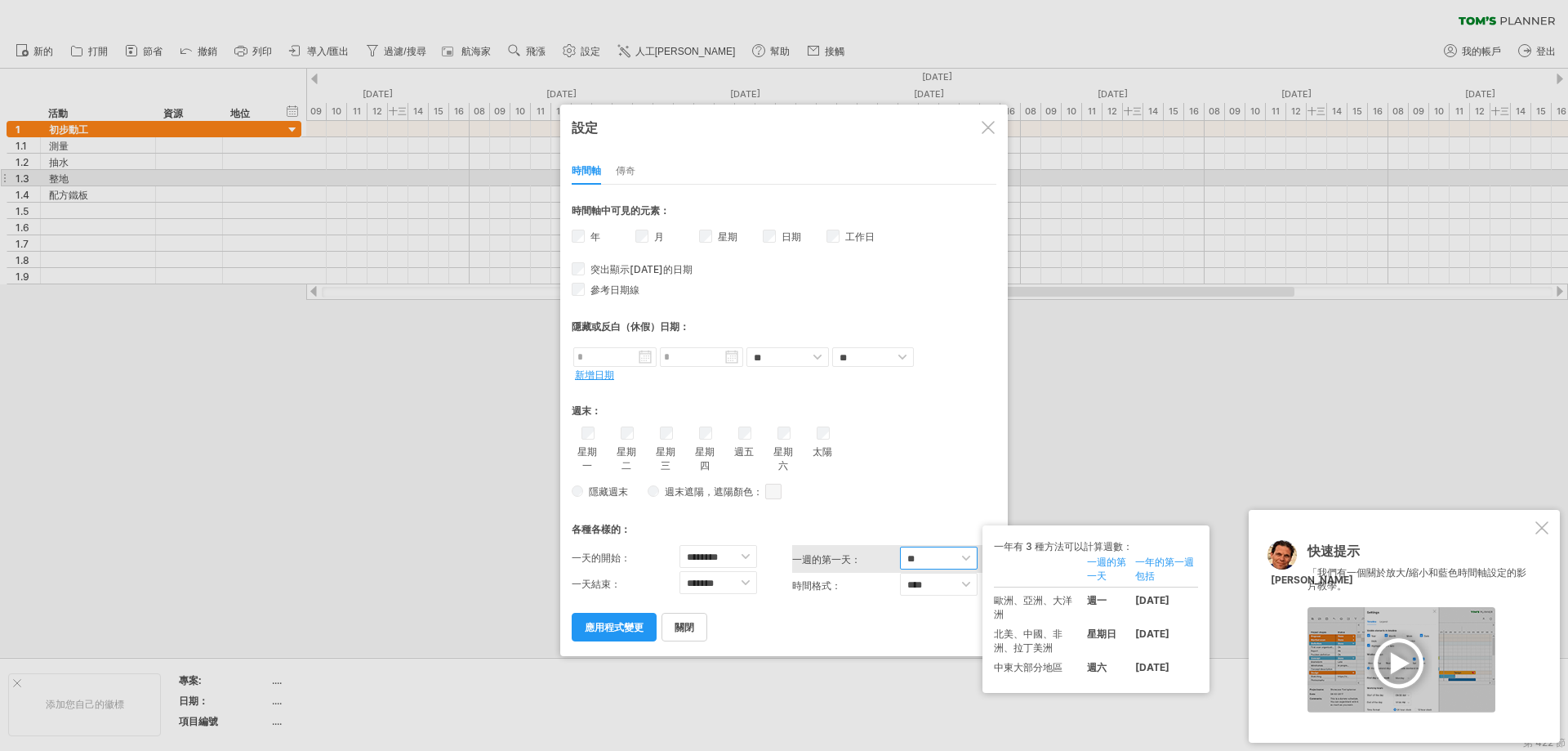
click at [925, 547] on select "** *** **" at bounding box center [938, 558] width 77 height 23
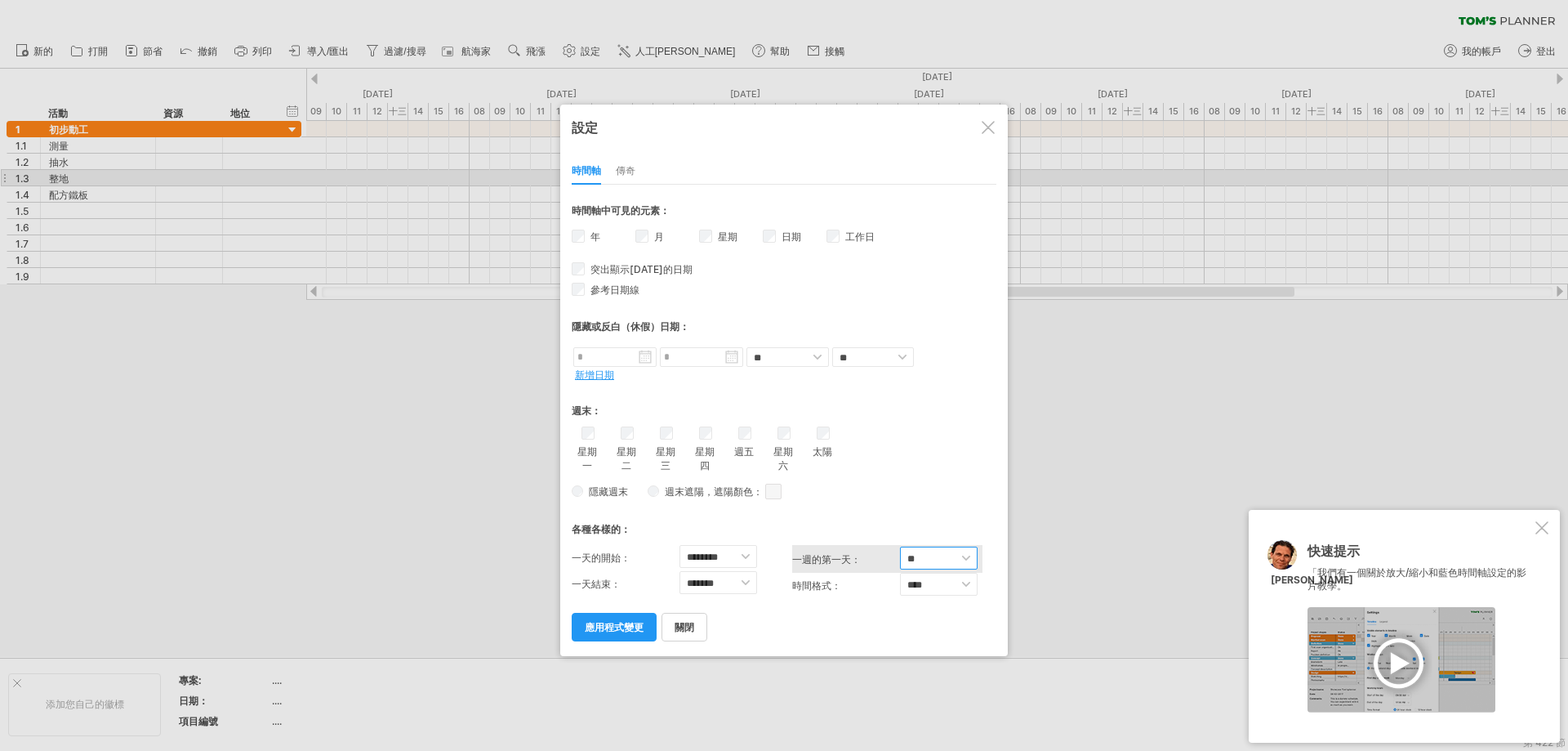
click at [925, 547] on select "** *** **" at bounding box center [938, 558] width 77 height 23
click at [923, 581] on select "**** ****" at bounding box center [938, 584] width 77 height 23
click at [744, 576] on select "******* ******* ******* ******* ******* ******* ******* ******* ****** ******* …" at bounding box center [718, 582] width 77 height 23
click at [884, 480] on div "隱藏週末 週末遮陽 ，遮陽顏色： 您可以選擇為週末新增陰影。 或者您可以選擇隱藏它們。 假設週六和週日是周末。 如果您選擇包含週末： - 將此時間表的部分內容…" at bounding box center [784, 491] width 424 height 23
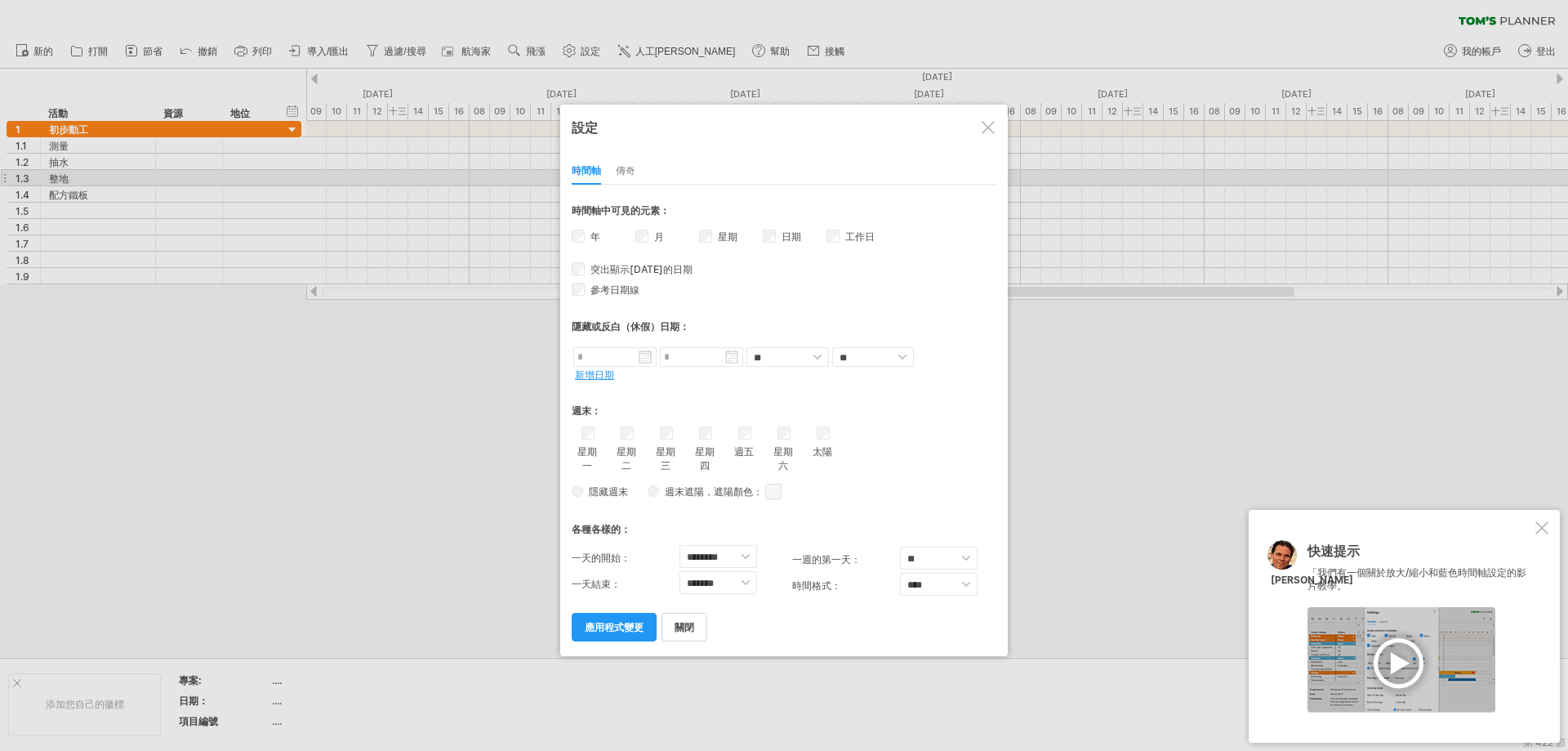
click at [844, 508] on div "各種各樣的：" at bounding box center [784, 524] width 424 height 34
click at [987, 128] on div at bounding box center [989, 128] width 13 height 13
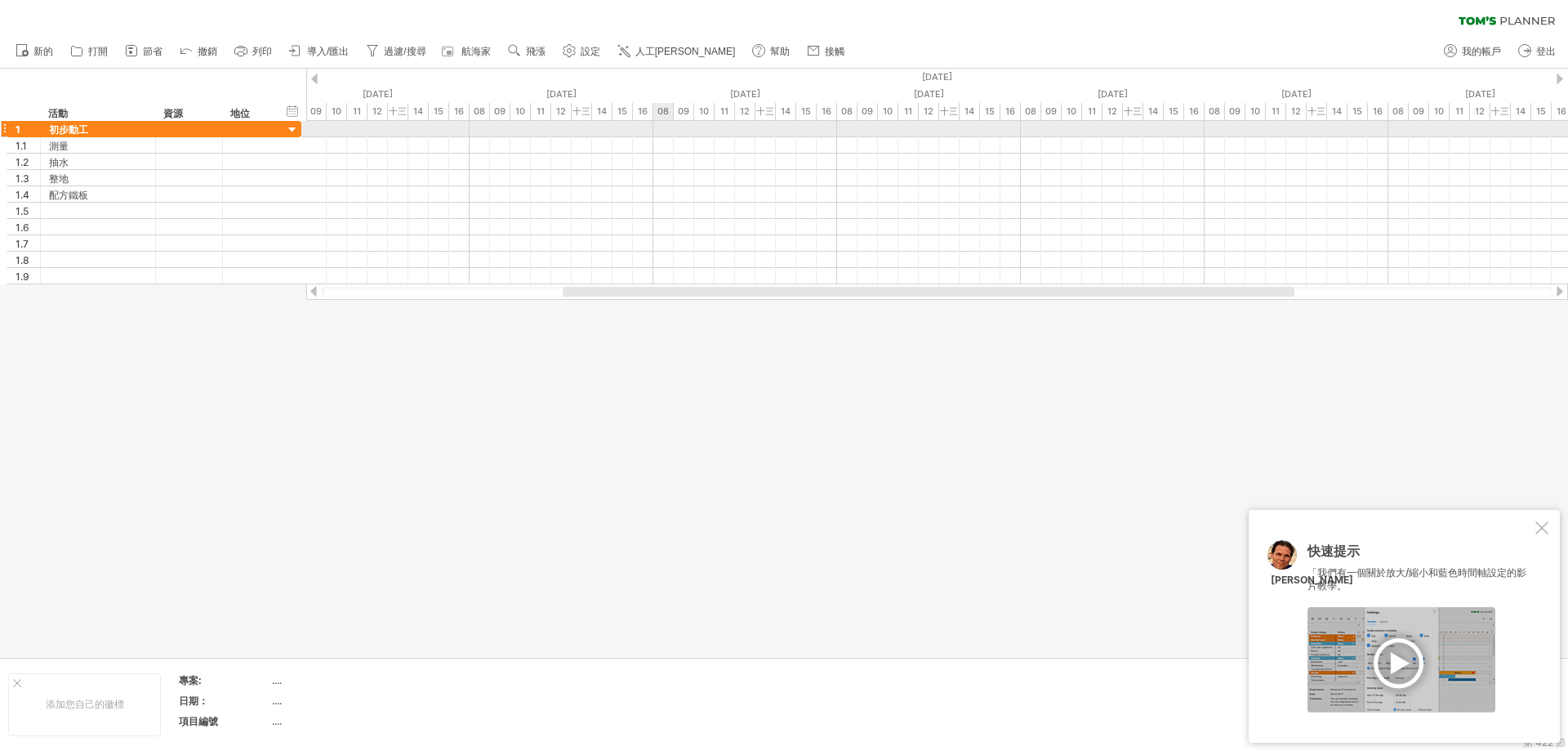
click at [660, 132] on div at bounding box center [937, 130] width 1262 height 17
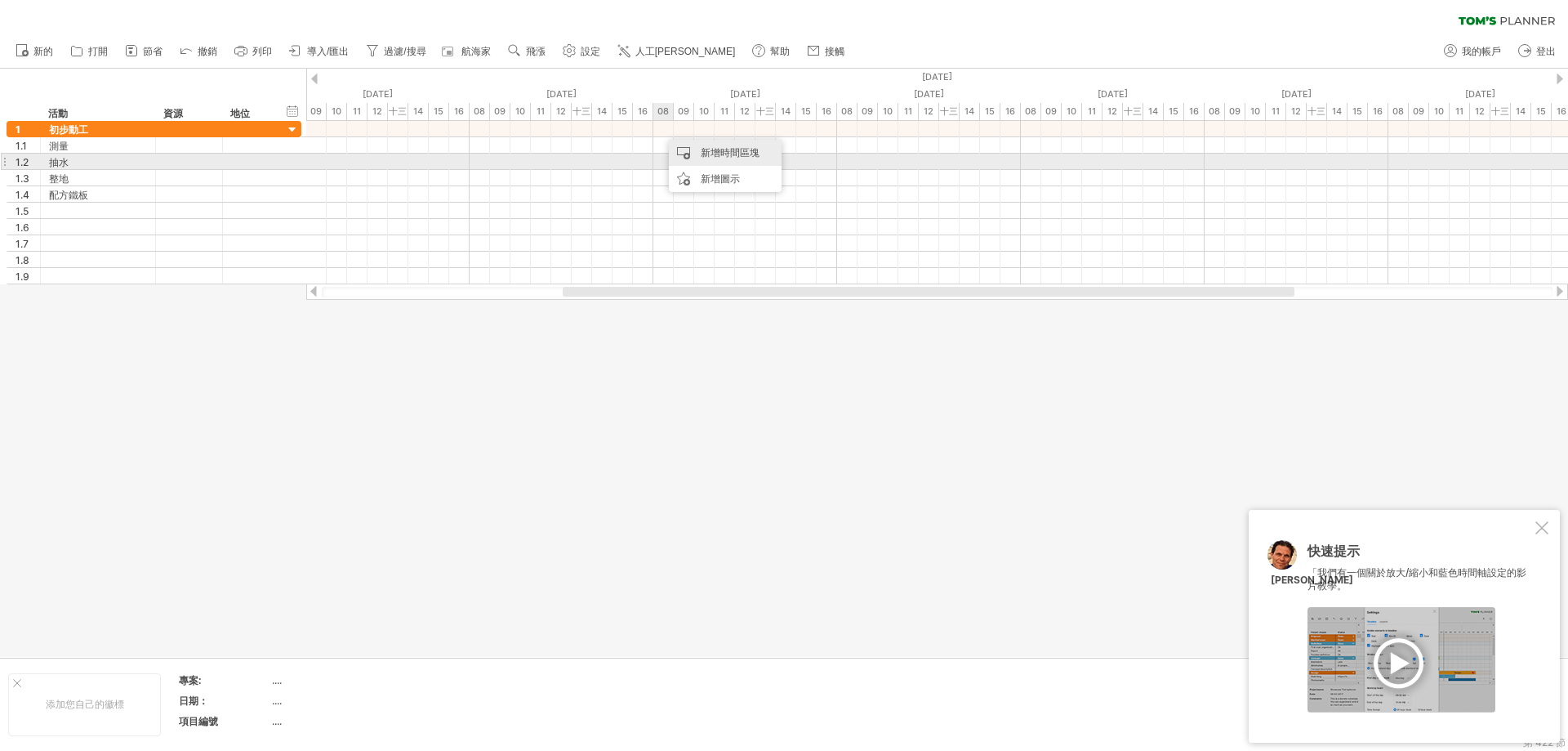
click at [708, 156] on font "新增時間區塊" at bounding box center [729, 152] width 59 height 12
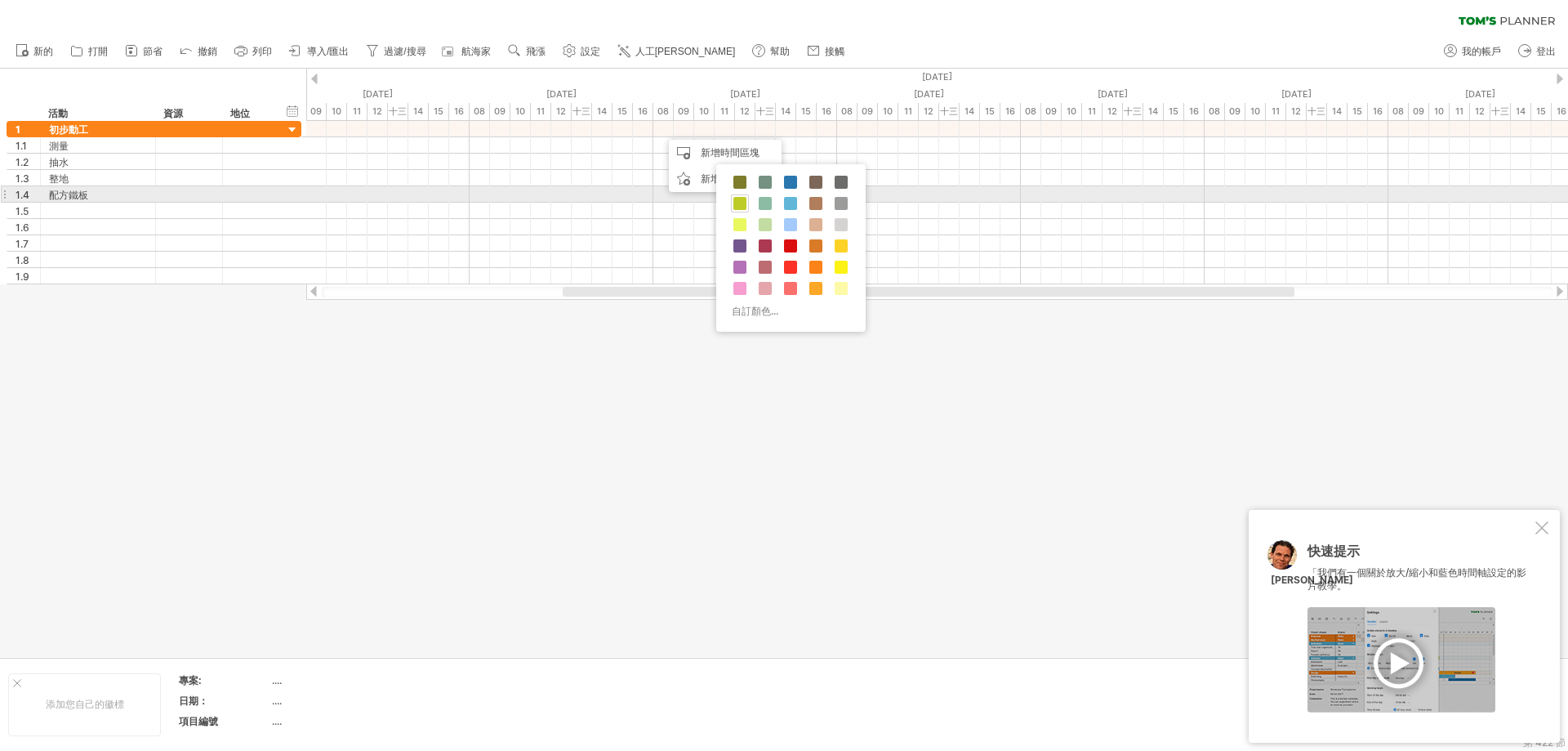
click at [744, 202] on span at bounding box center [740, 203] width 13 height 13
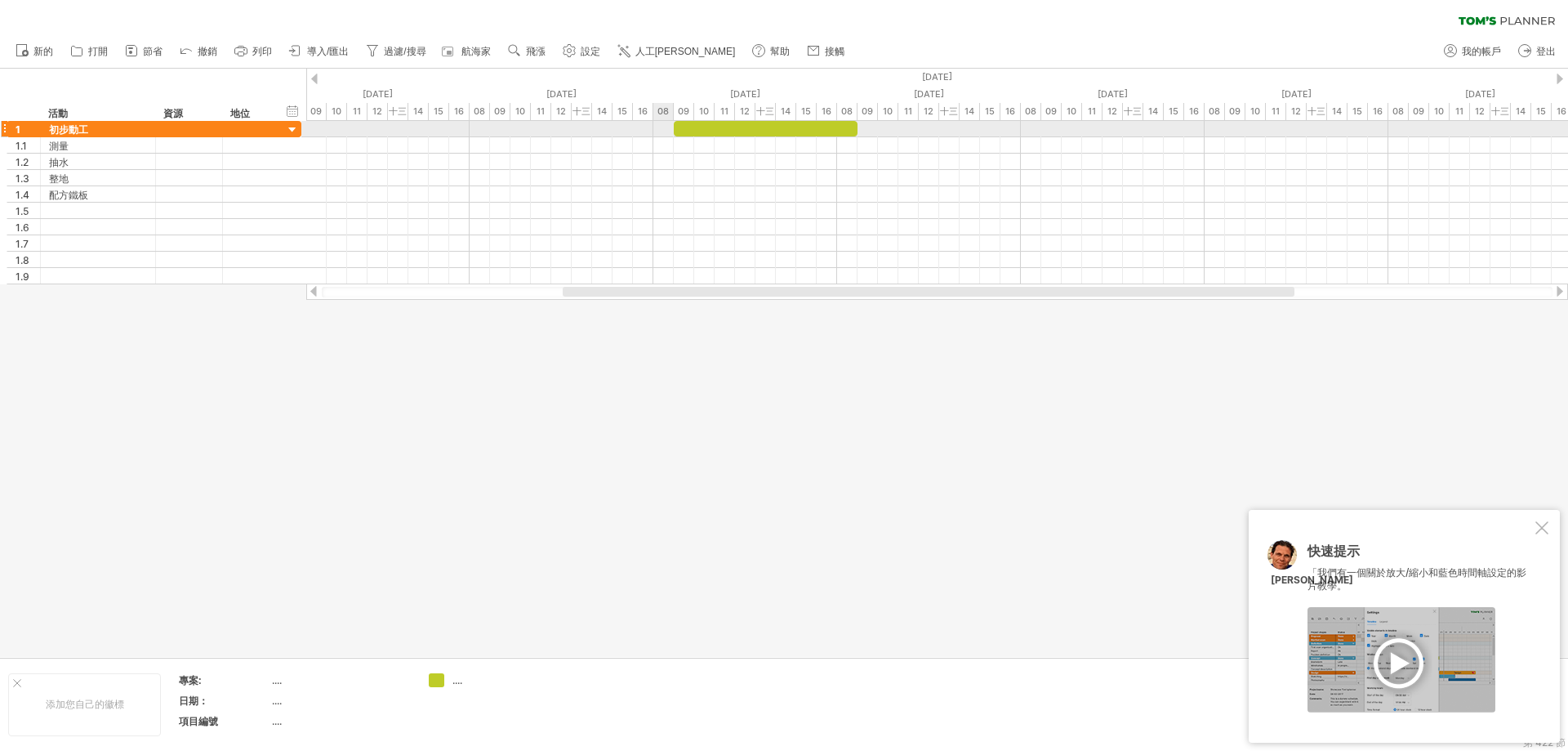
click at [662, 125] on div at bounding box center [937, 130] width 1262 height 17
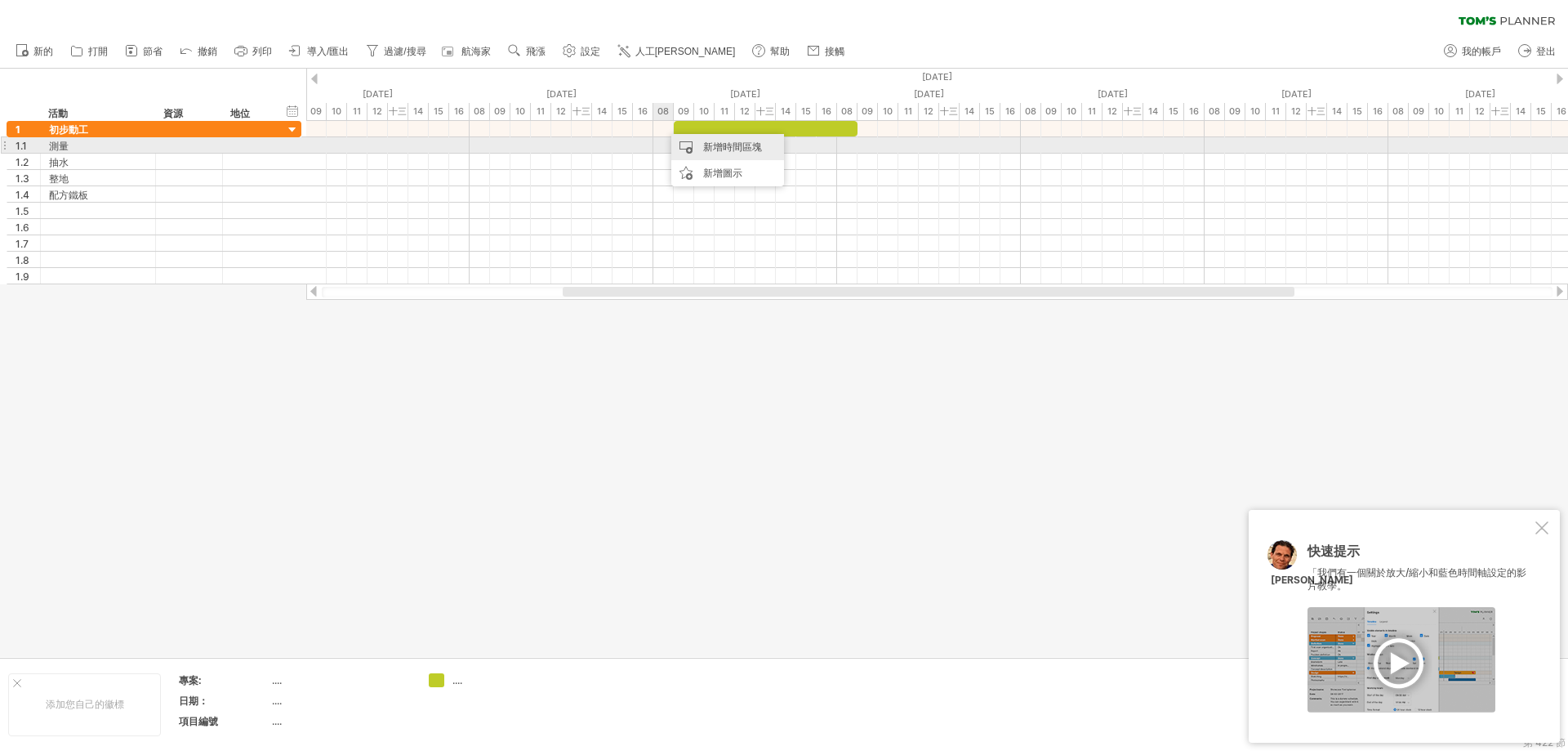
click at [702, 141] on div "新增時間區塊" at bounding box center [728, 147] width 113 height 26
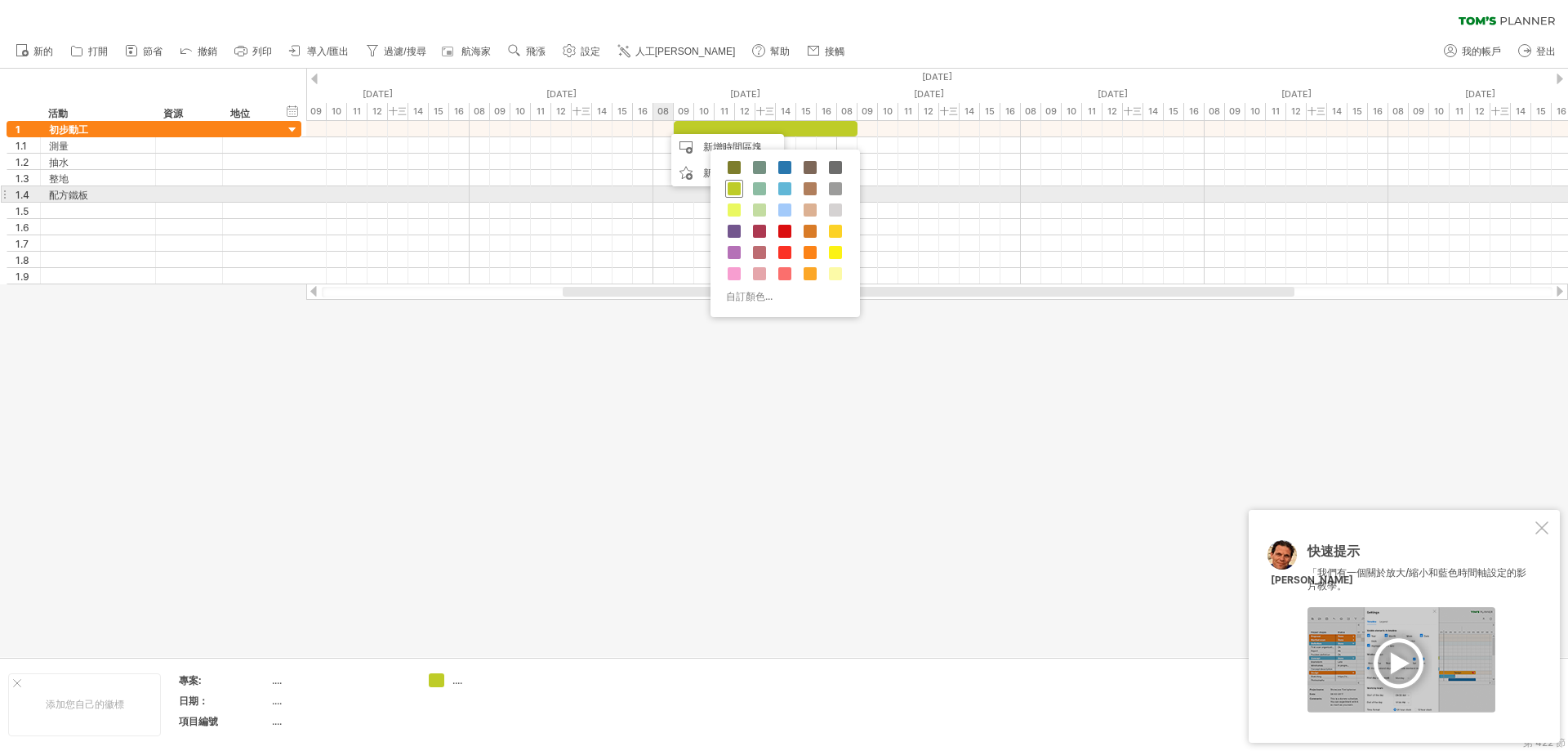
click at [731, 191] on span at bounding box center [734, 188] width 13 height 13
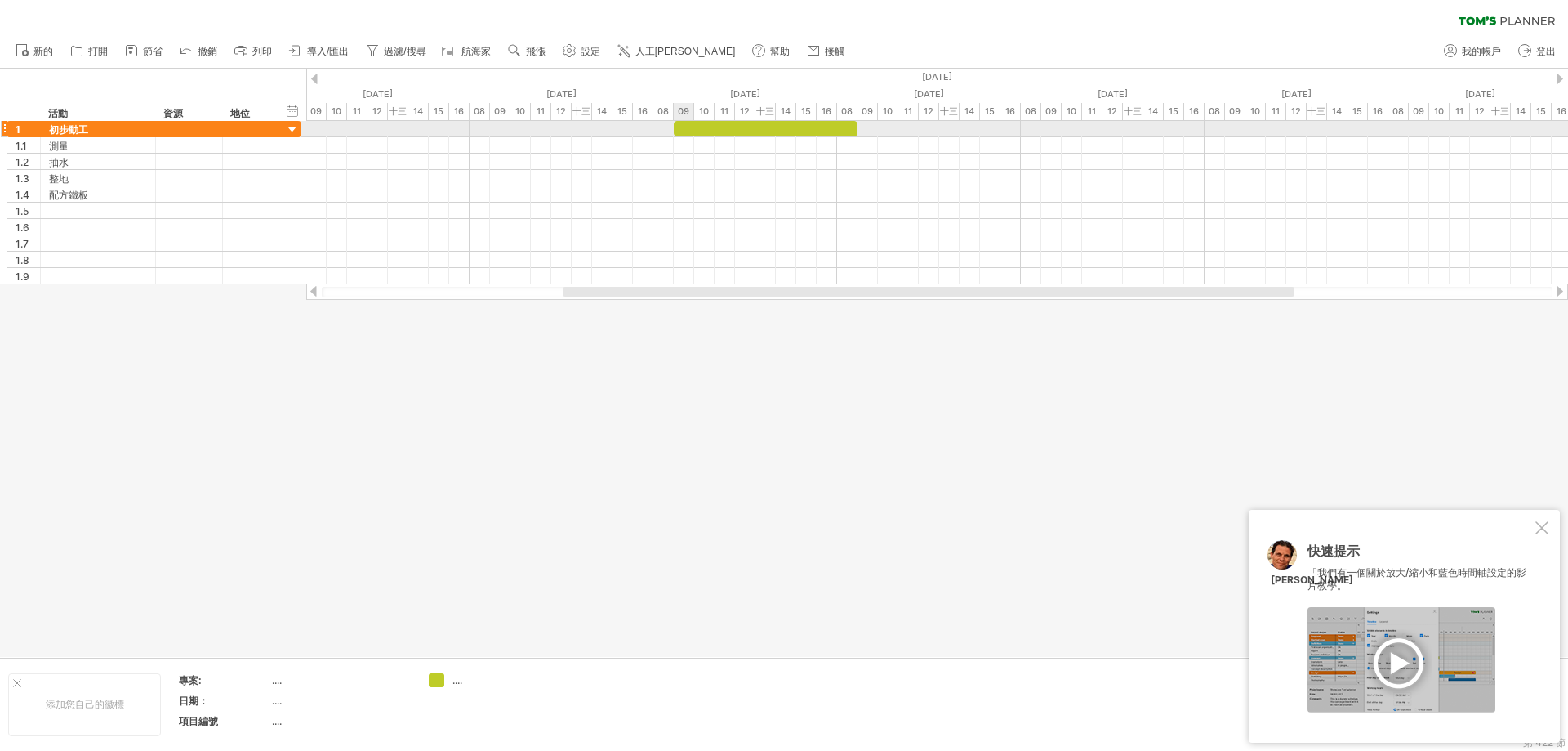
click at [693, 122] on div at bounding box center [765, 129] width 184 height 16
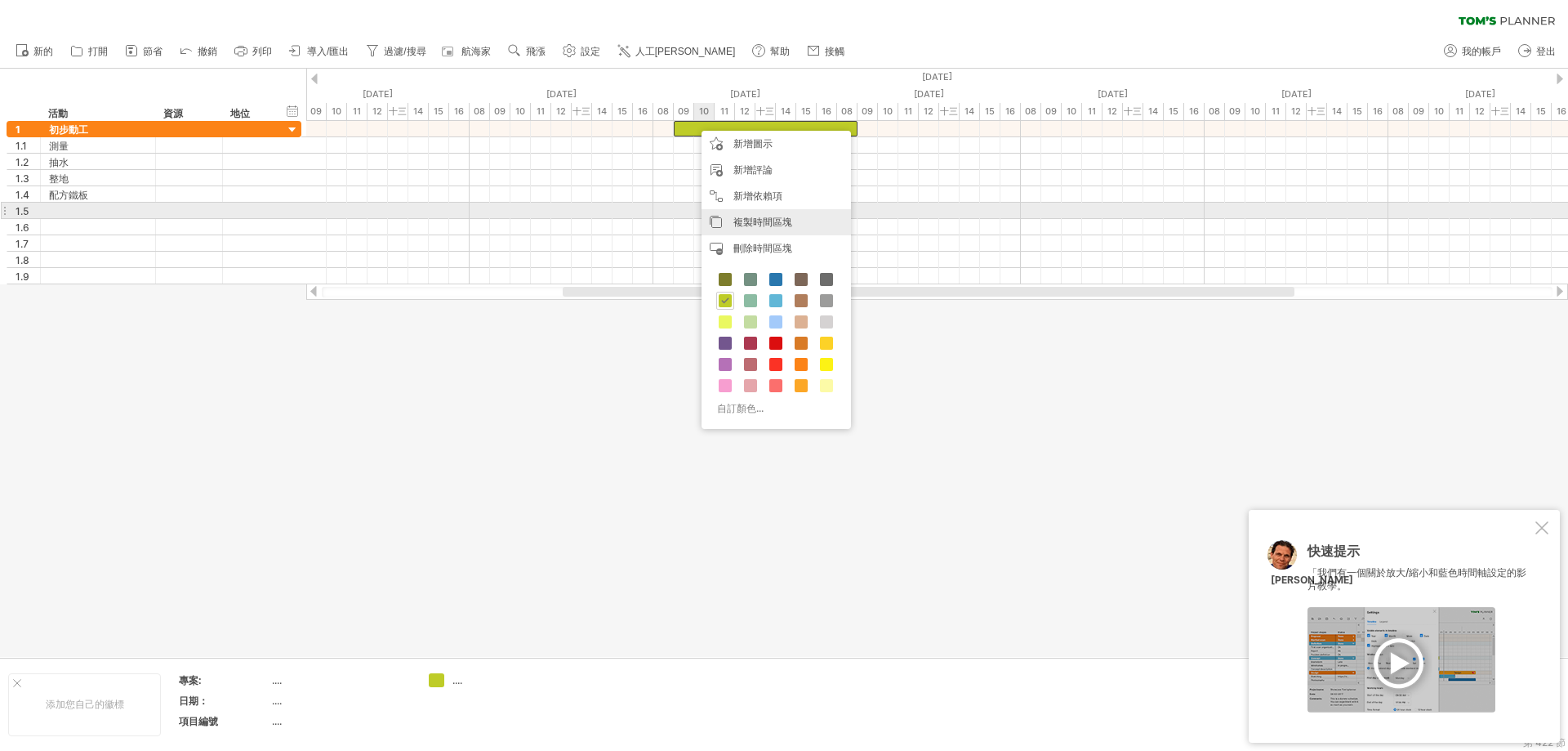
click at [790, 216] on font "複製時間區塊" at bounding box center [762, 221] width 59 height 12
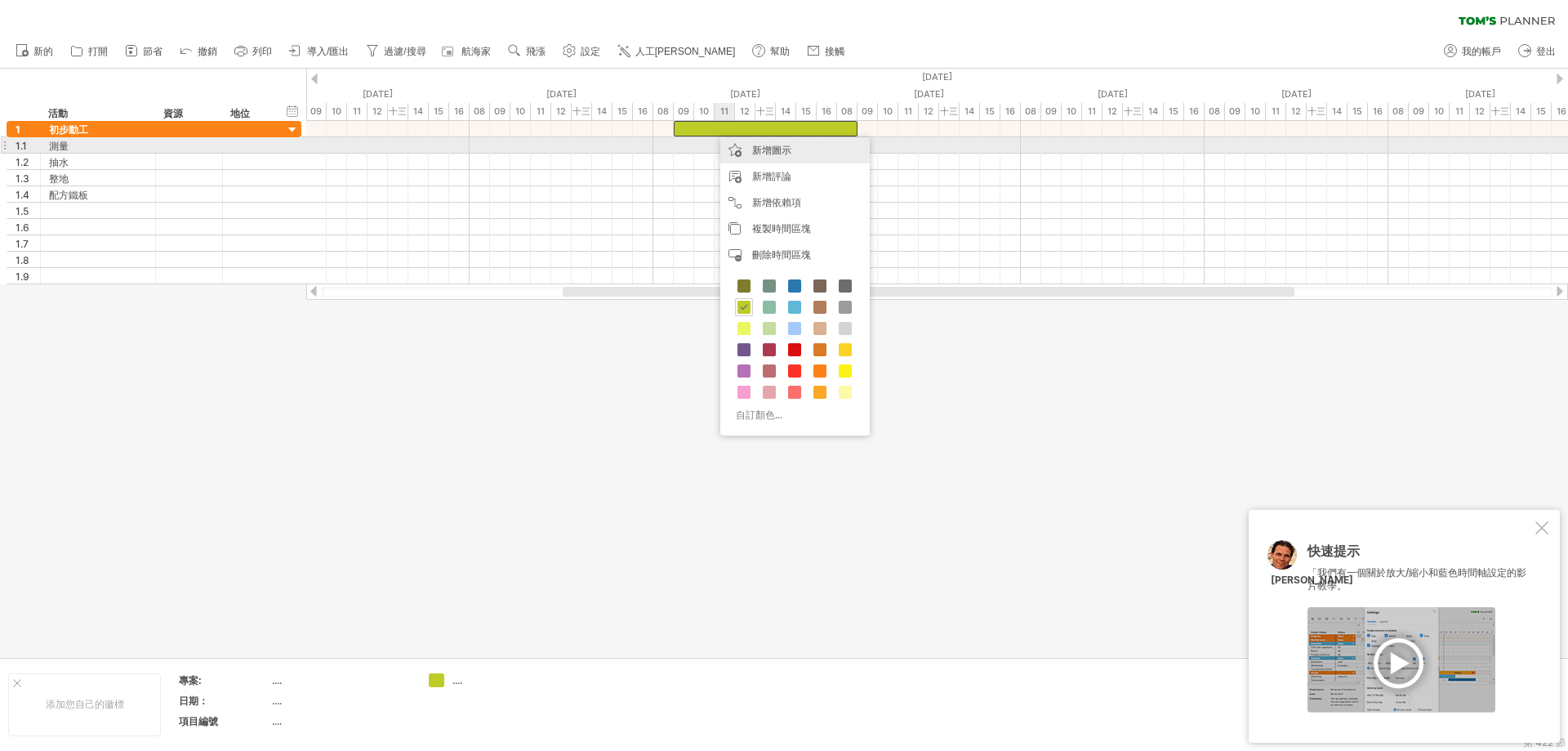
click at [765, 151] on font "新增圖示" at bounding box center [772, 149] width 39 height 12
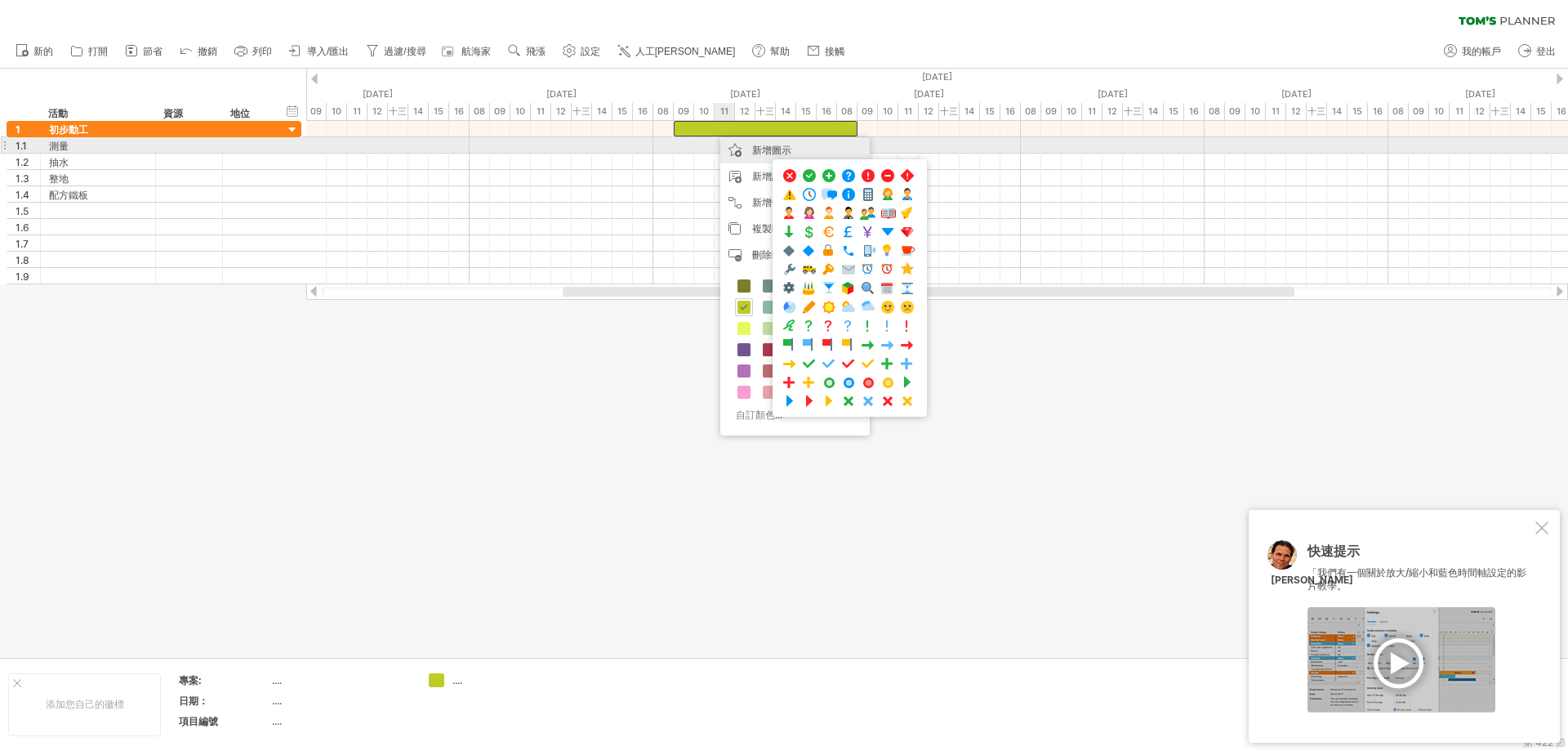
click at [763, 145] on font "新增圖示" at bounding box center [772, 149] width 39 height 12
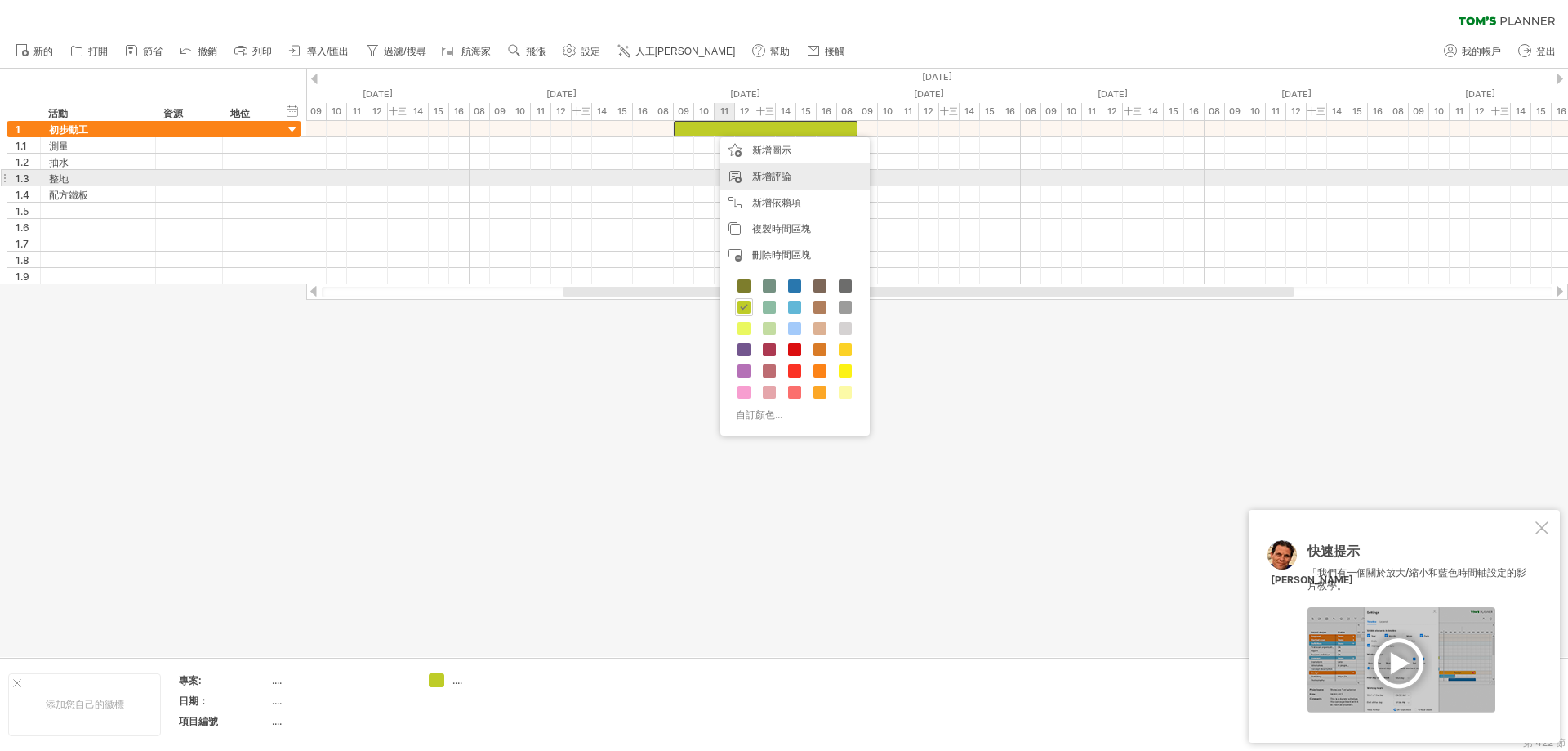
click at [767, 178] on font "新增評論" at bounding box center [772, 175] width 39 height 12
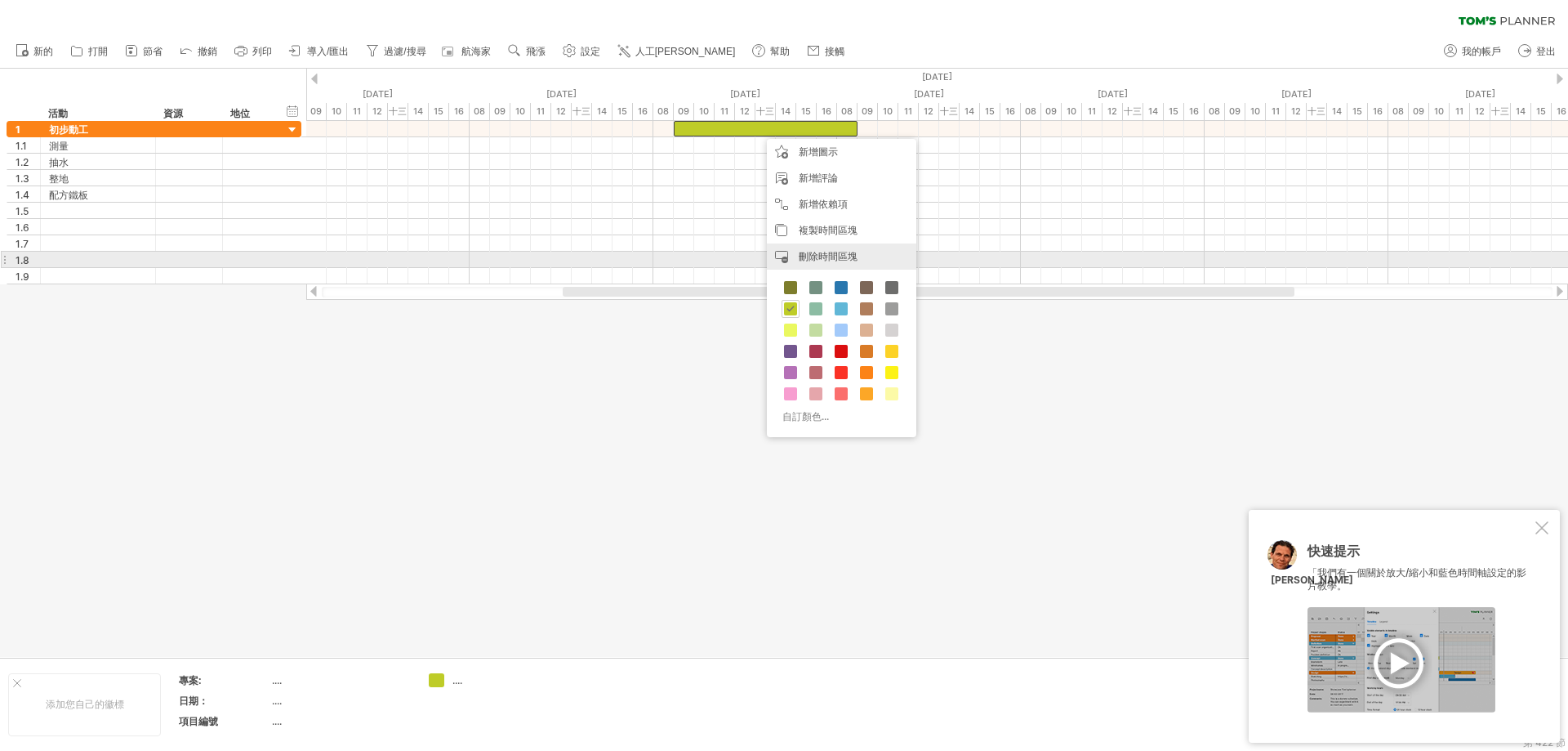
click at [833, 255] on font "刪除時間區塊" at bounding box center [827, 256] width 59 height 12
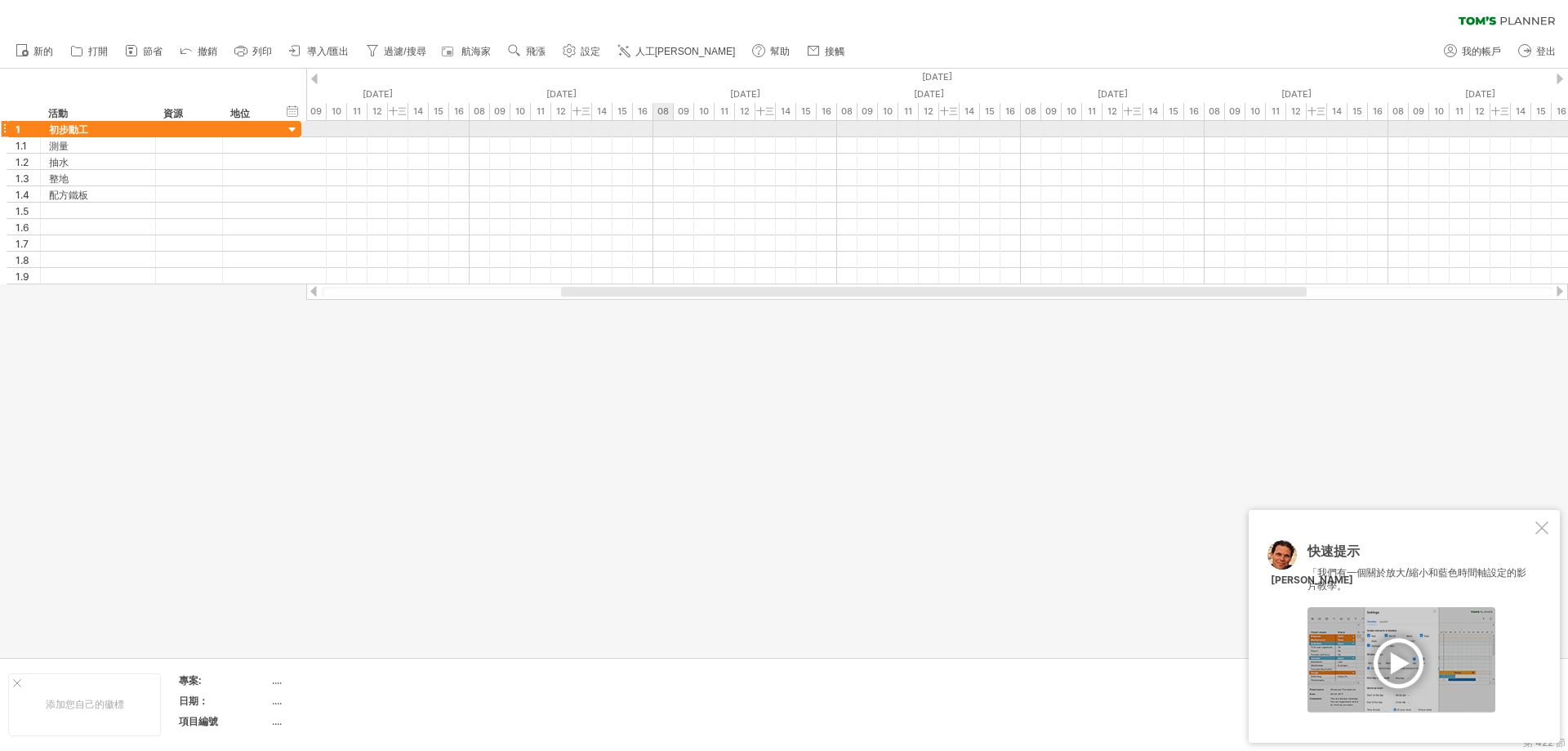
click at [662, 129] on div at bounding box center [937, 130] width 1262 height 17
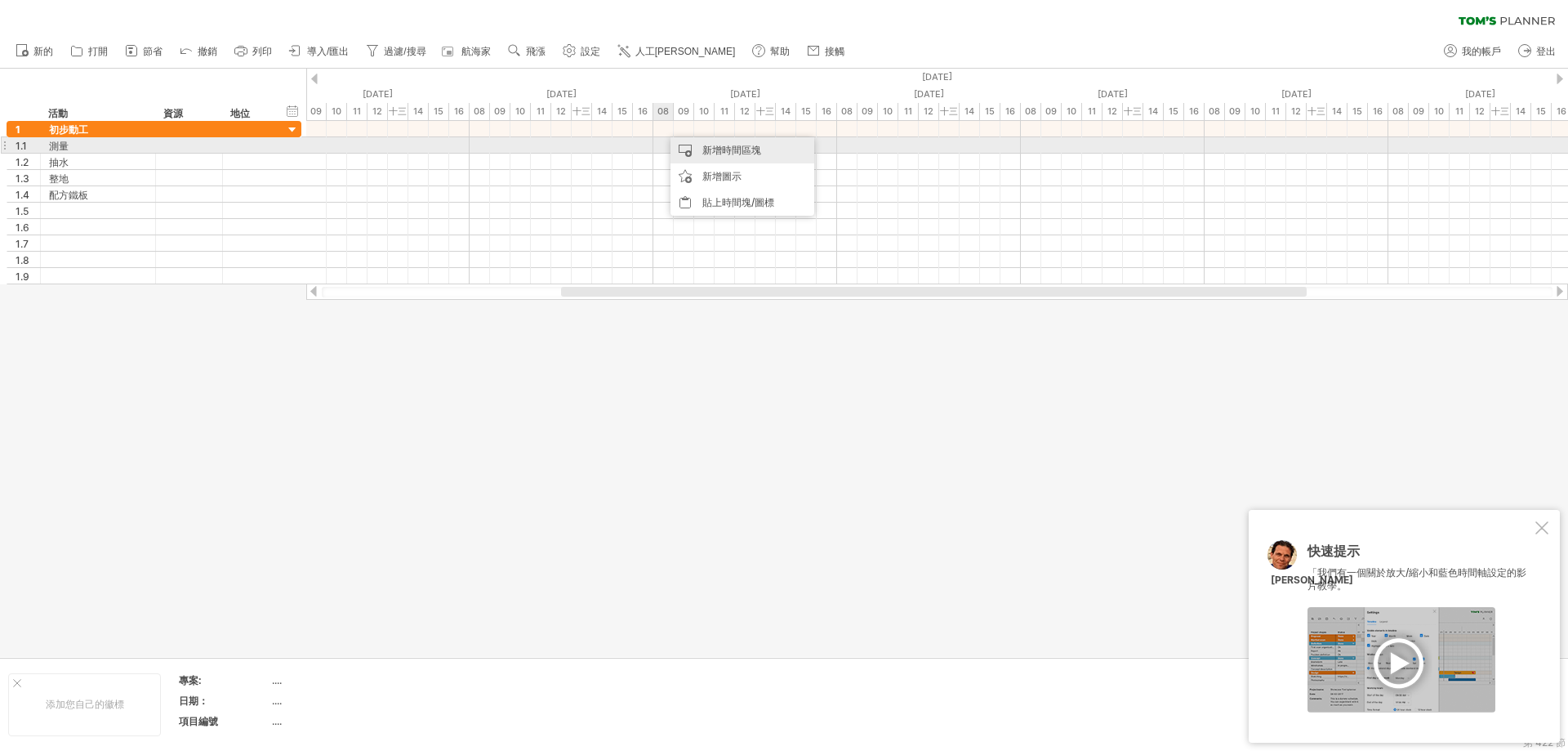
click at [716, 152] on font "新增時間區塊" at bounding box center [731, 149] width 59 height 12
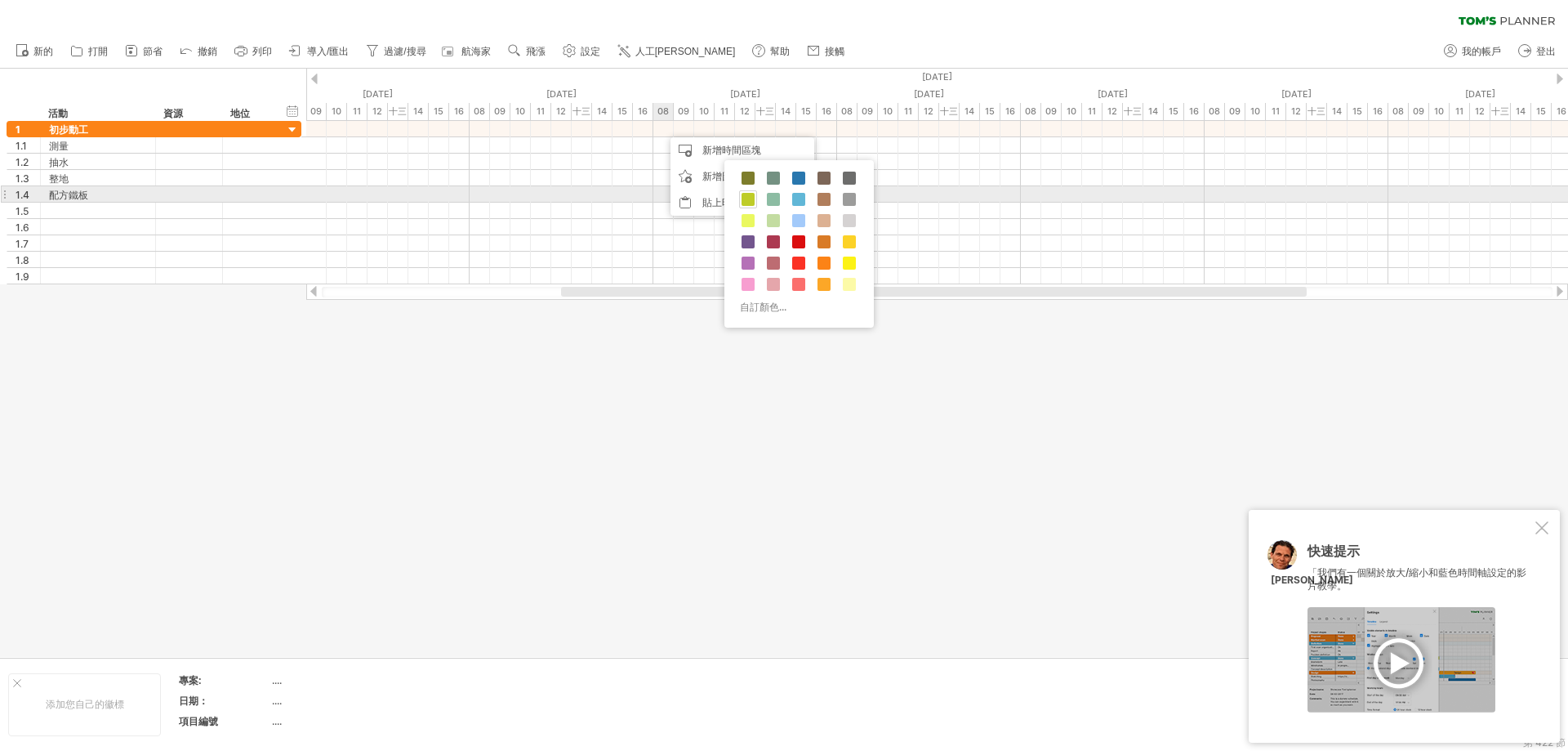
click at [749, 199] on span at bounding box center [748, 200] width 13 height 13
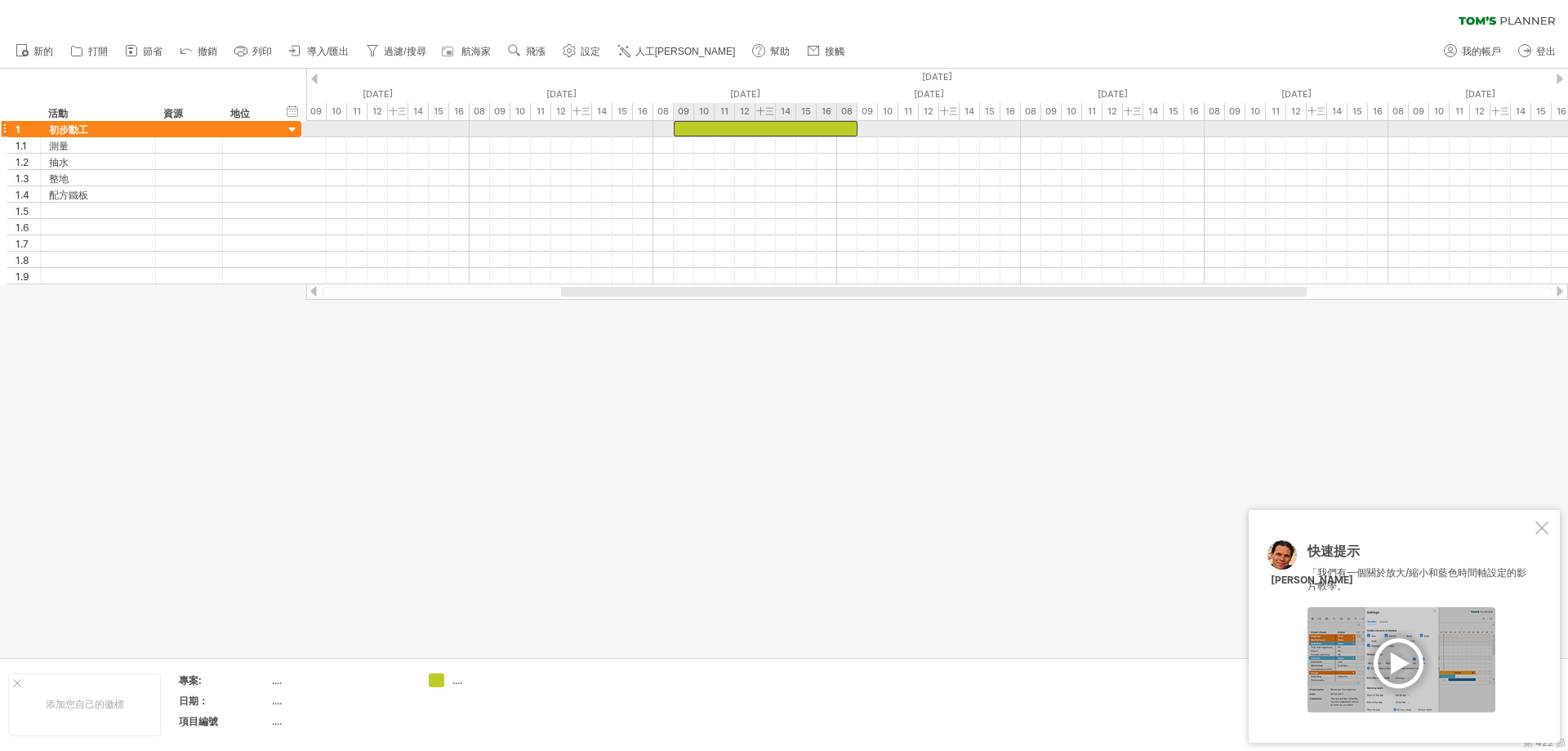
click at [701, 132] on div at bounding box center [765, 129] width 184 height 16
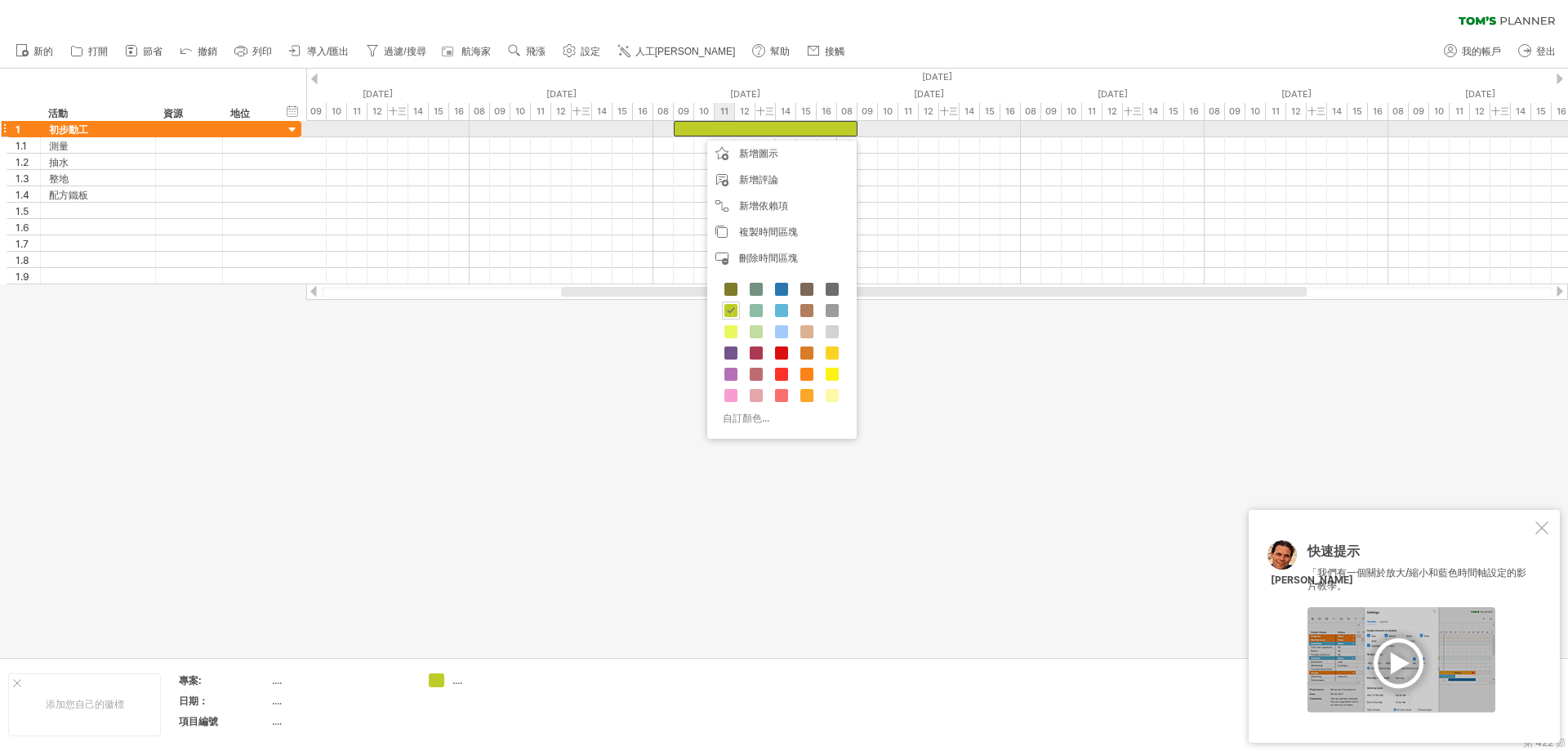
click at [728, 129] on div at bounding box center [765, 129] width 184 height 16
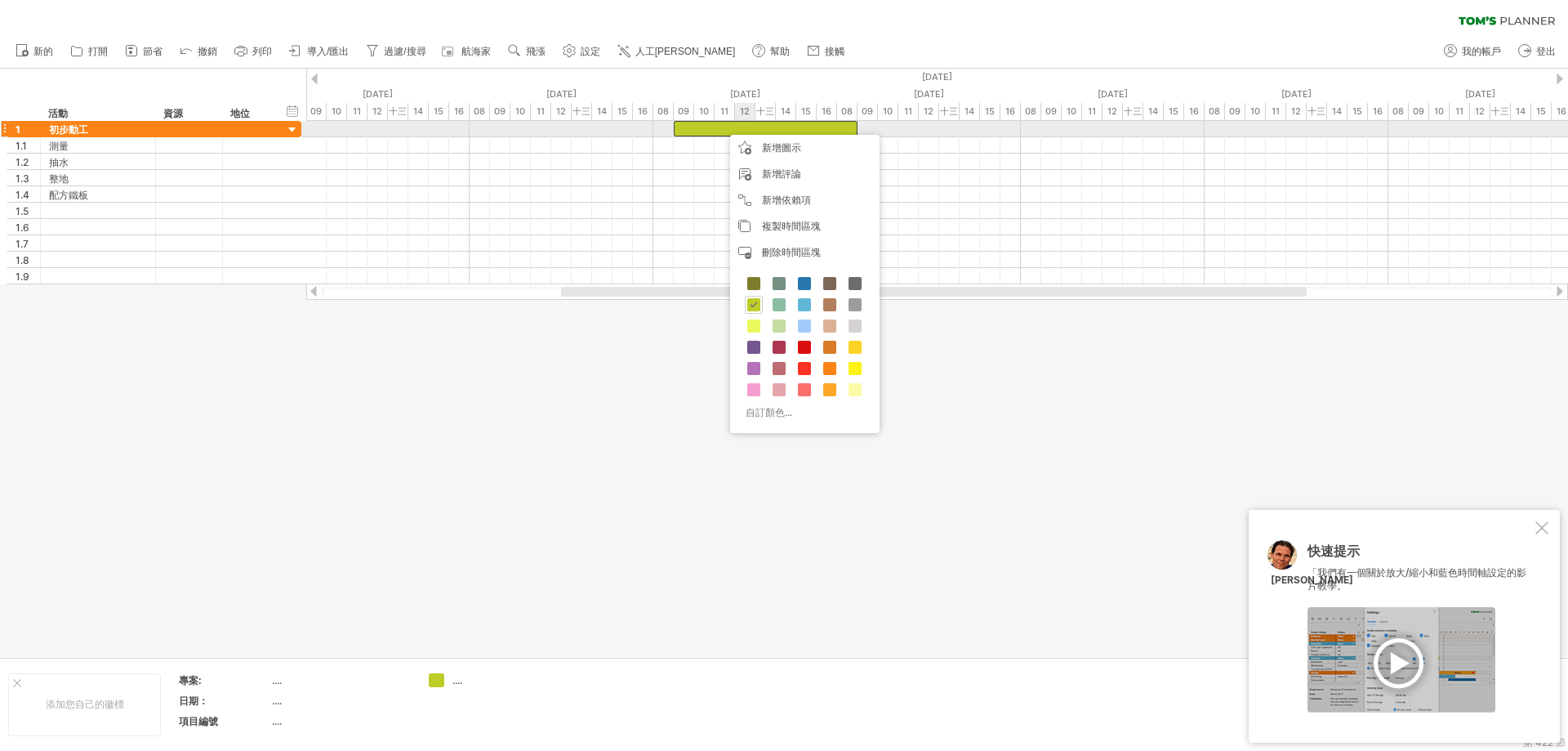
click at [742, 128] on div at bounding box center [765, 129] width 184 height 16
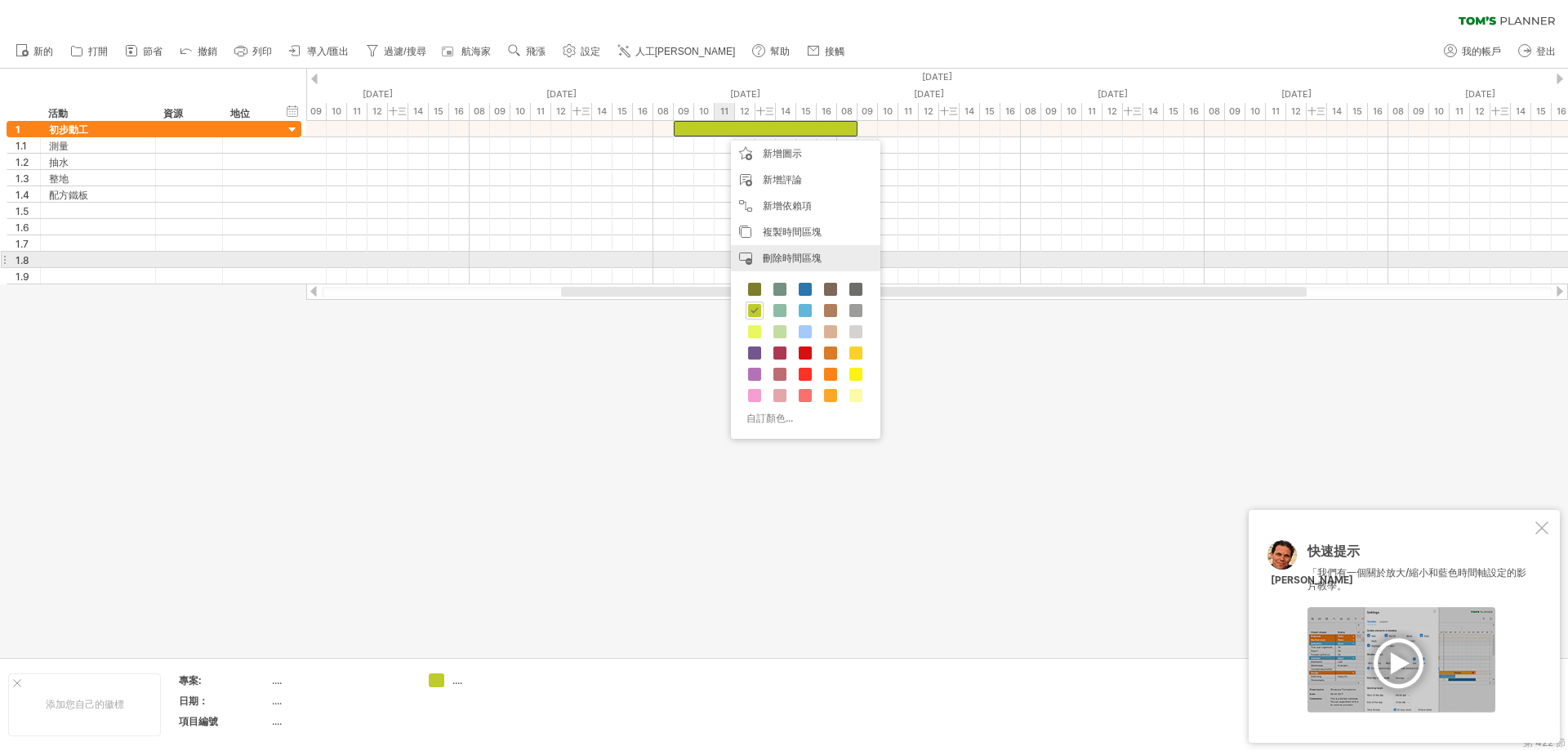
click at [810, 260] on font "刪除時間區塊" at bounding box center [792, 257] width 59 height 12
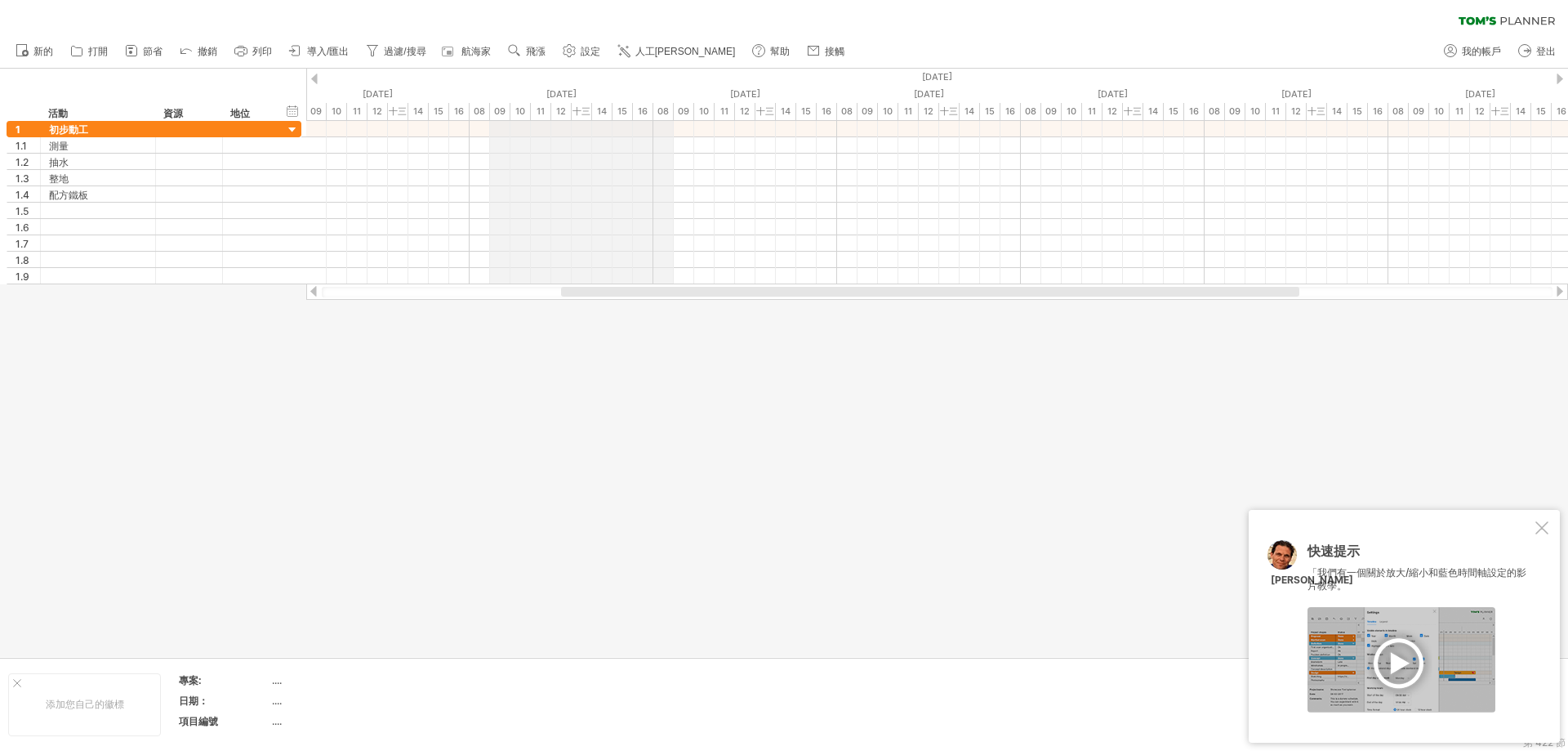
click at [655, 115] on div "08" at bounding box center [664, 111] width 21 height 17
click at [661, 112] on font "08" at bounding box center [663, 111] width 11 height 11
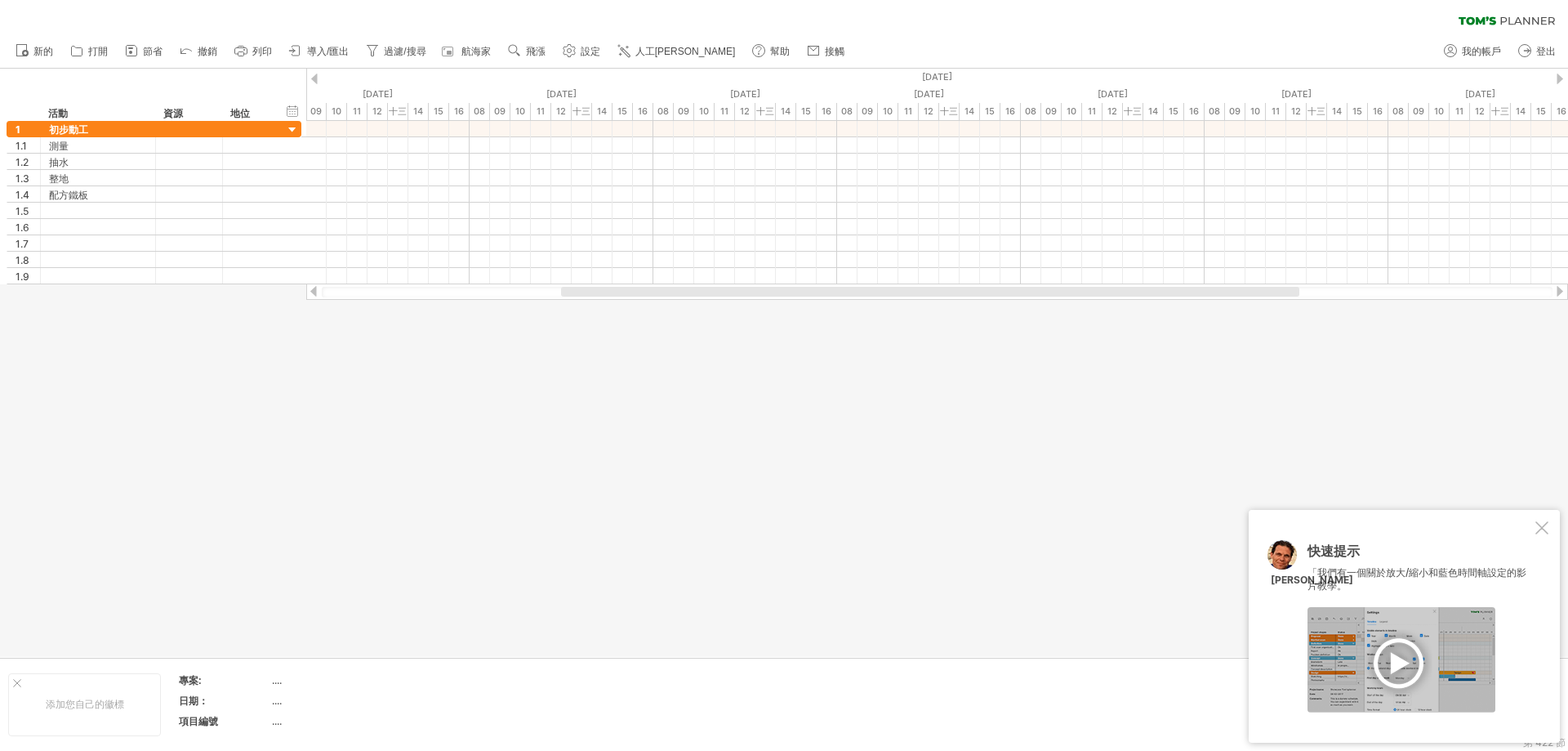
click at [584, 377] on div at bounding box center [784, 363] width 1568 height 589
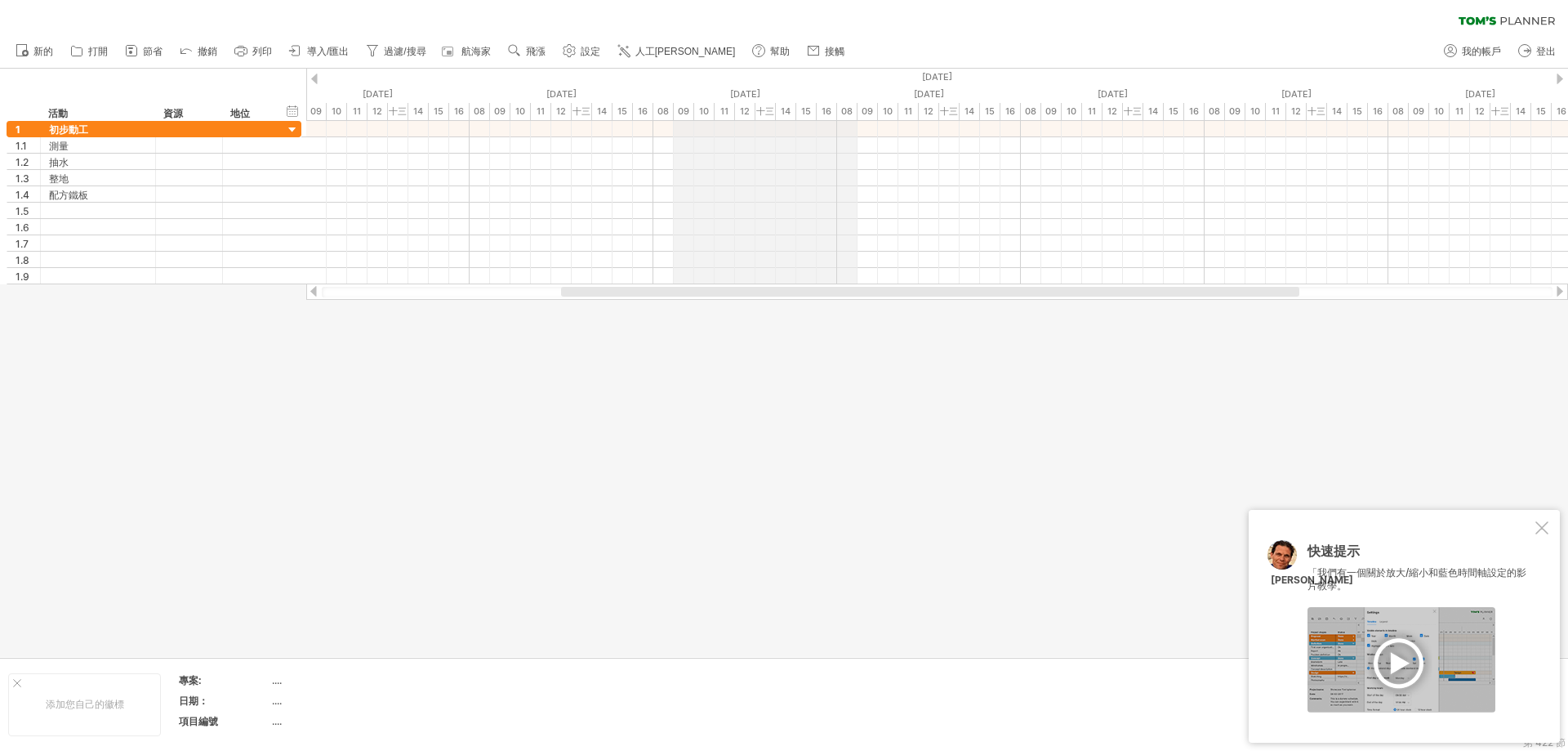
click at [744, 83] on div "[DATE]" at bounding box center [285, 77] width 3309 height 17
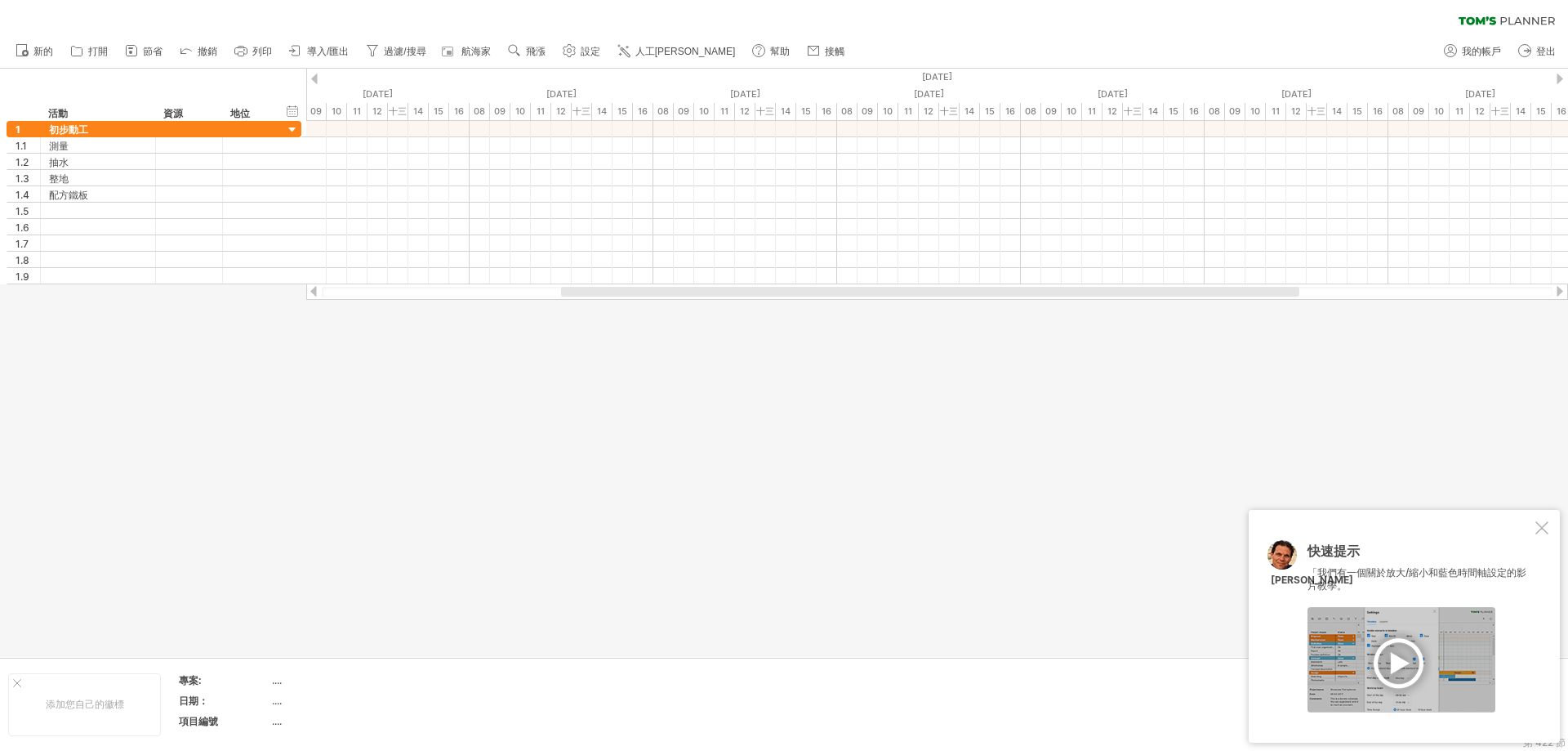
drag, startPoint x: 666, startPoint y: 394, endPoint x: 660, endPoint y: 386, distance: 10.0
click at [665, 394] on div at bounding box center [784, 363] width 1568 height 589
click at [658, 375] on div at bounding box center [784, 363] width 1568 height 589
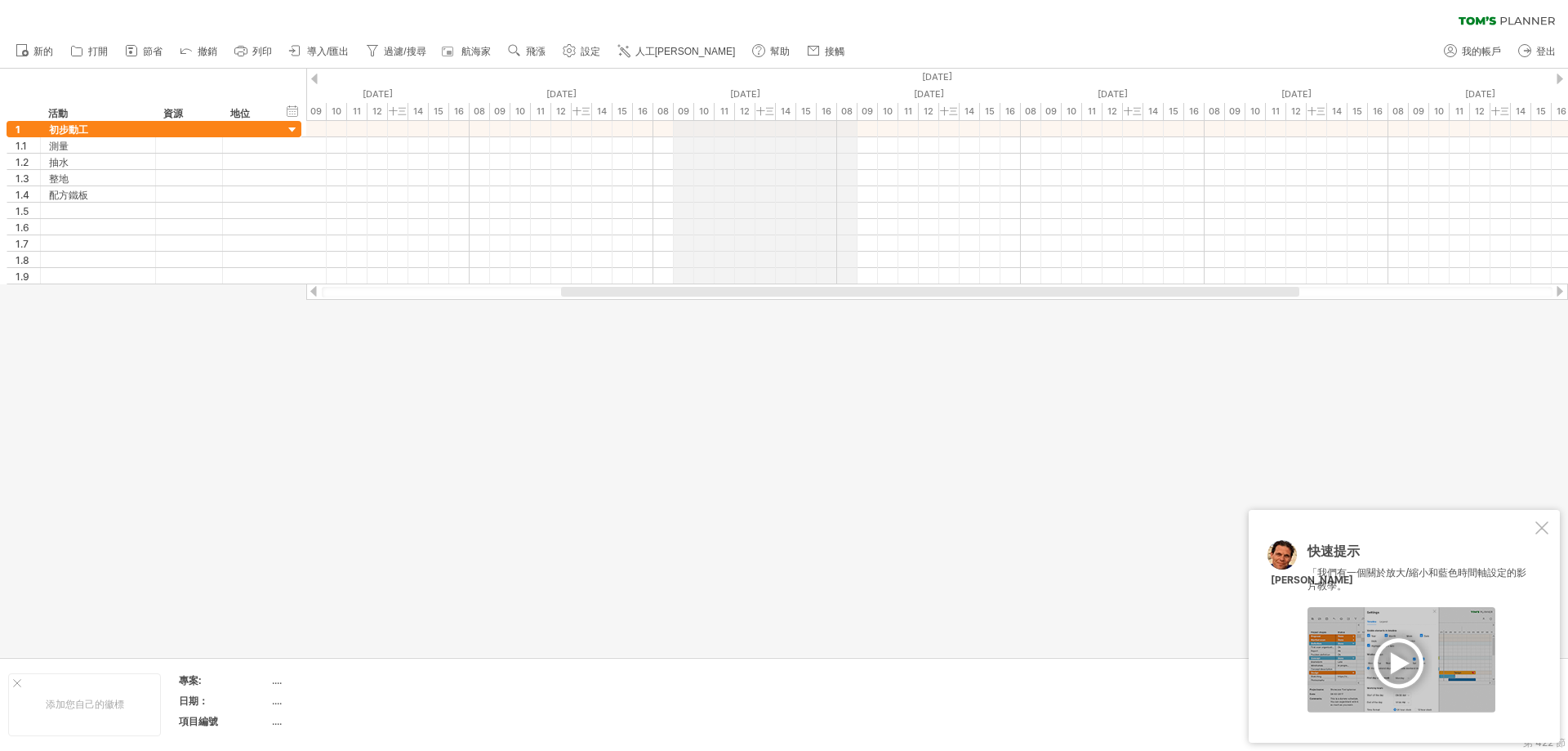
click at [733, 85] on div "[DATE]" at bounding box center [285, 77] width 3309 height 17
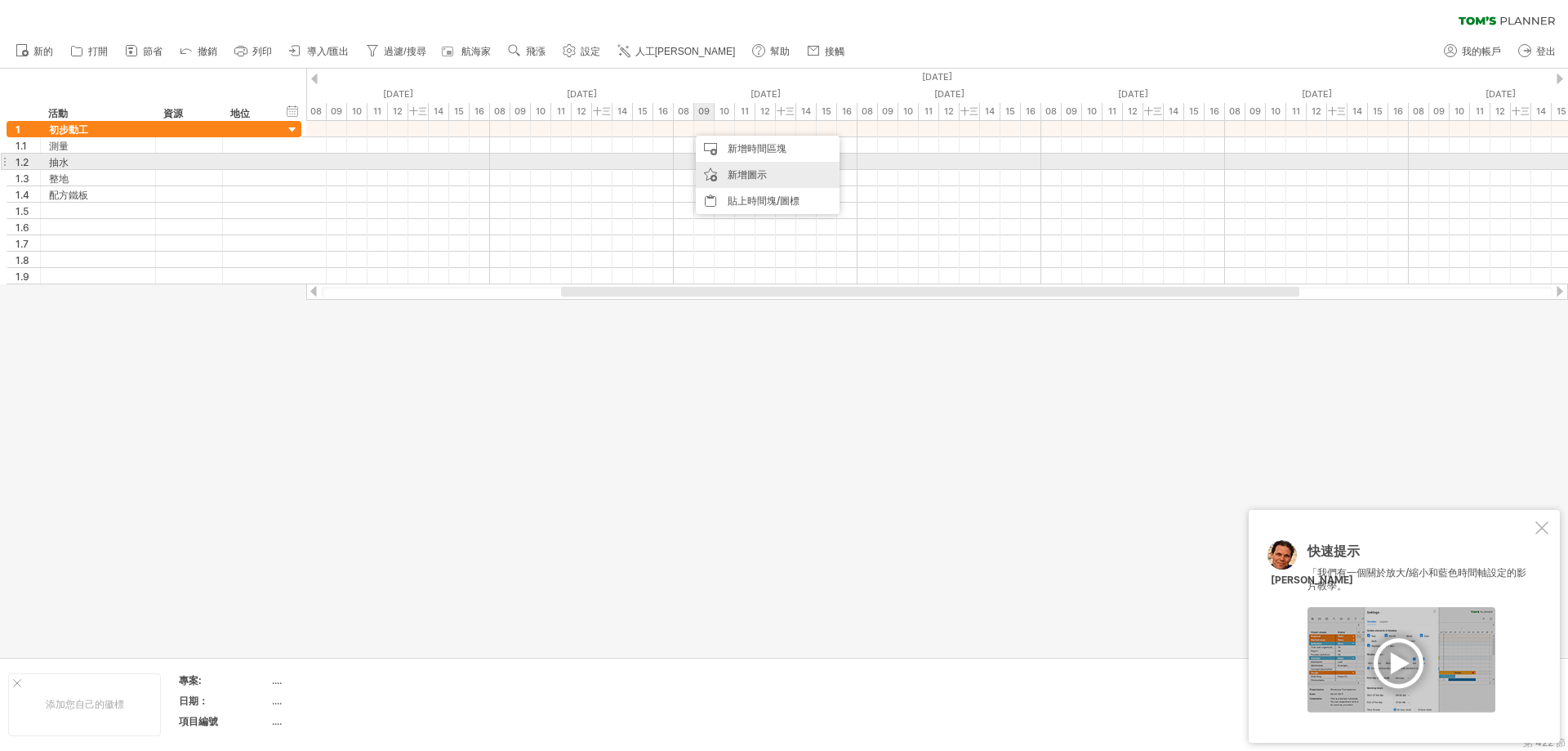
click at [743, 170] on font "新增圖示" at bounding box center [747, 174] width 39 height 12
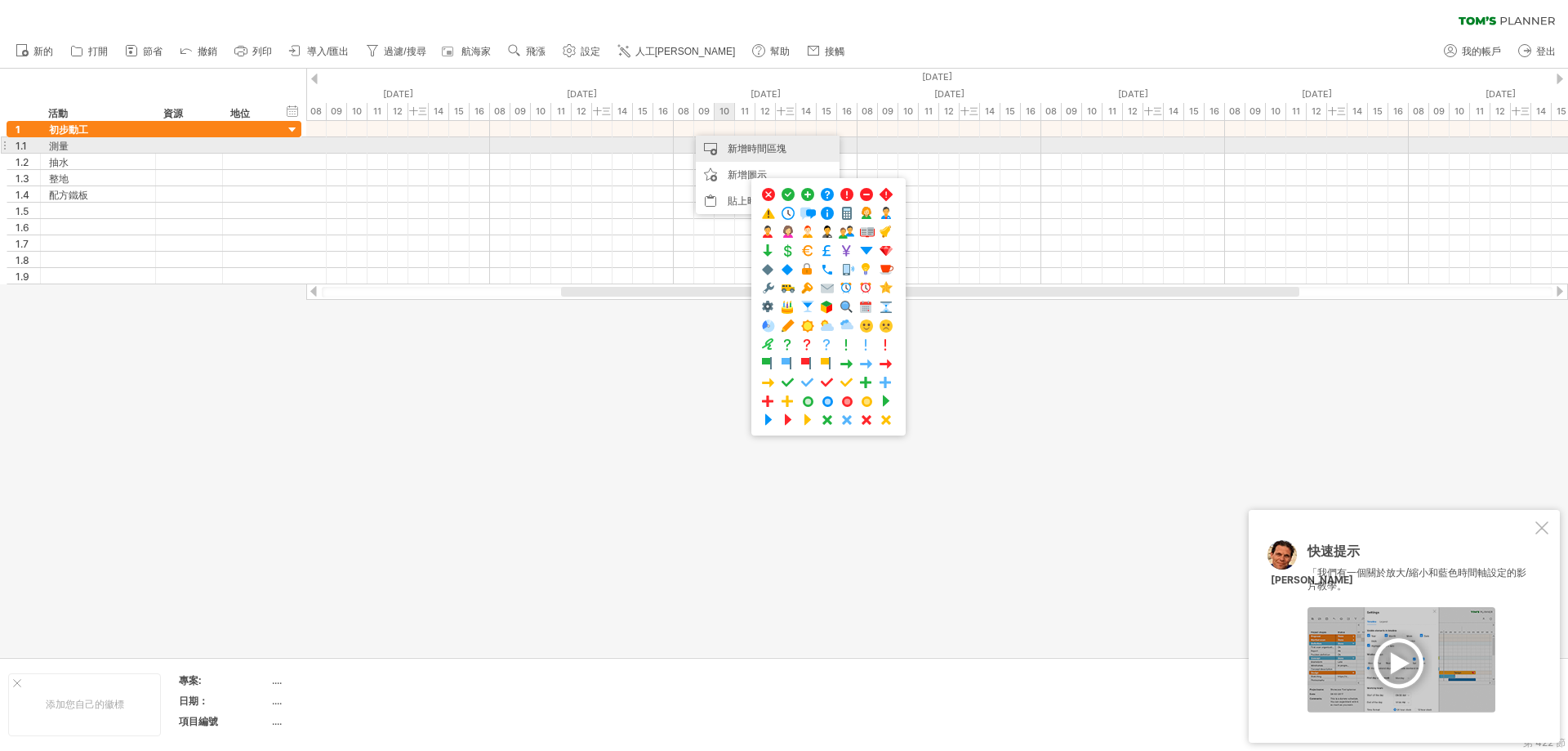
click at [735, 146] on font "新增時間區塊" at bounding box center [756, 147] width 59 height 12
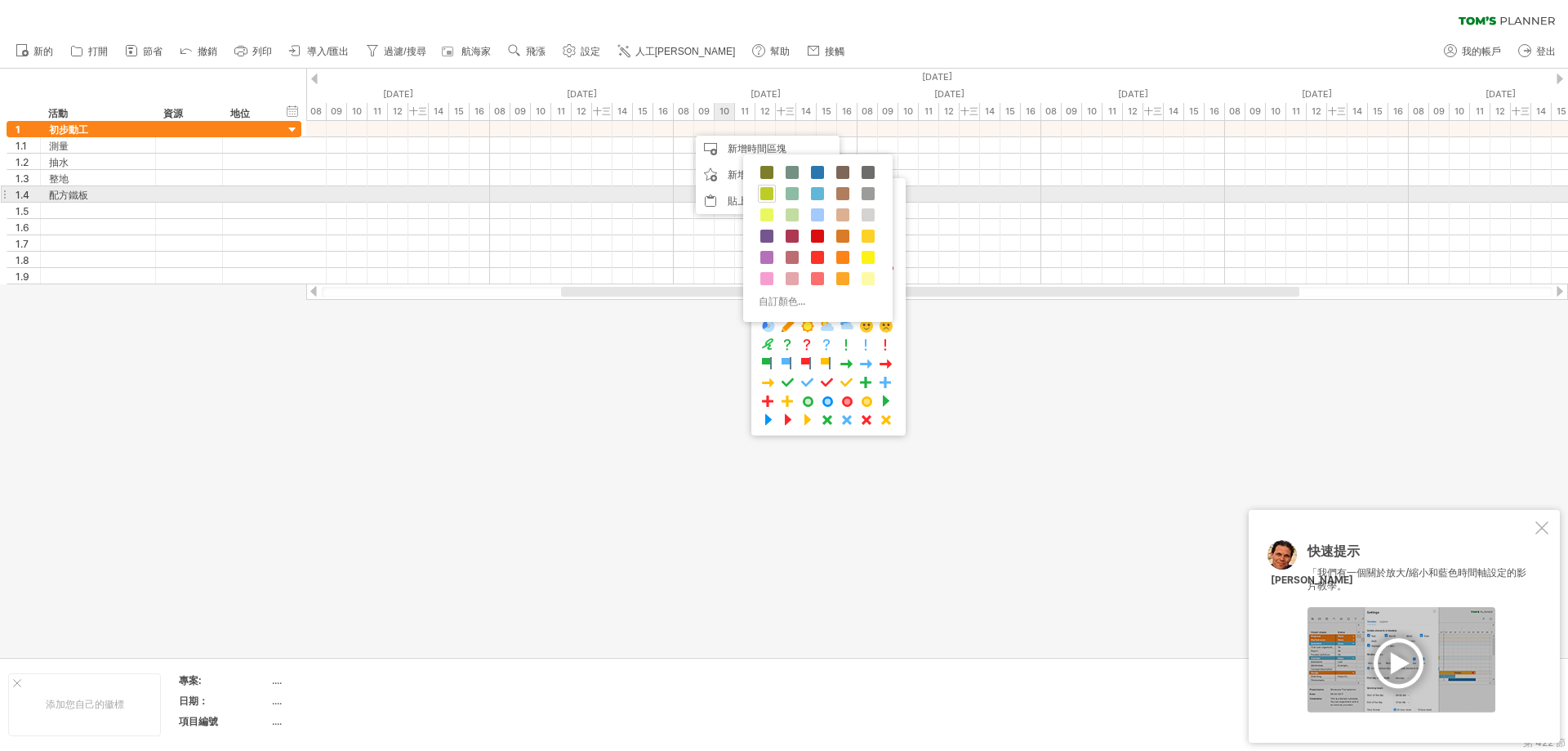
click at [767, 197] on span at bounding box center [767, 194] width 13 height 13
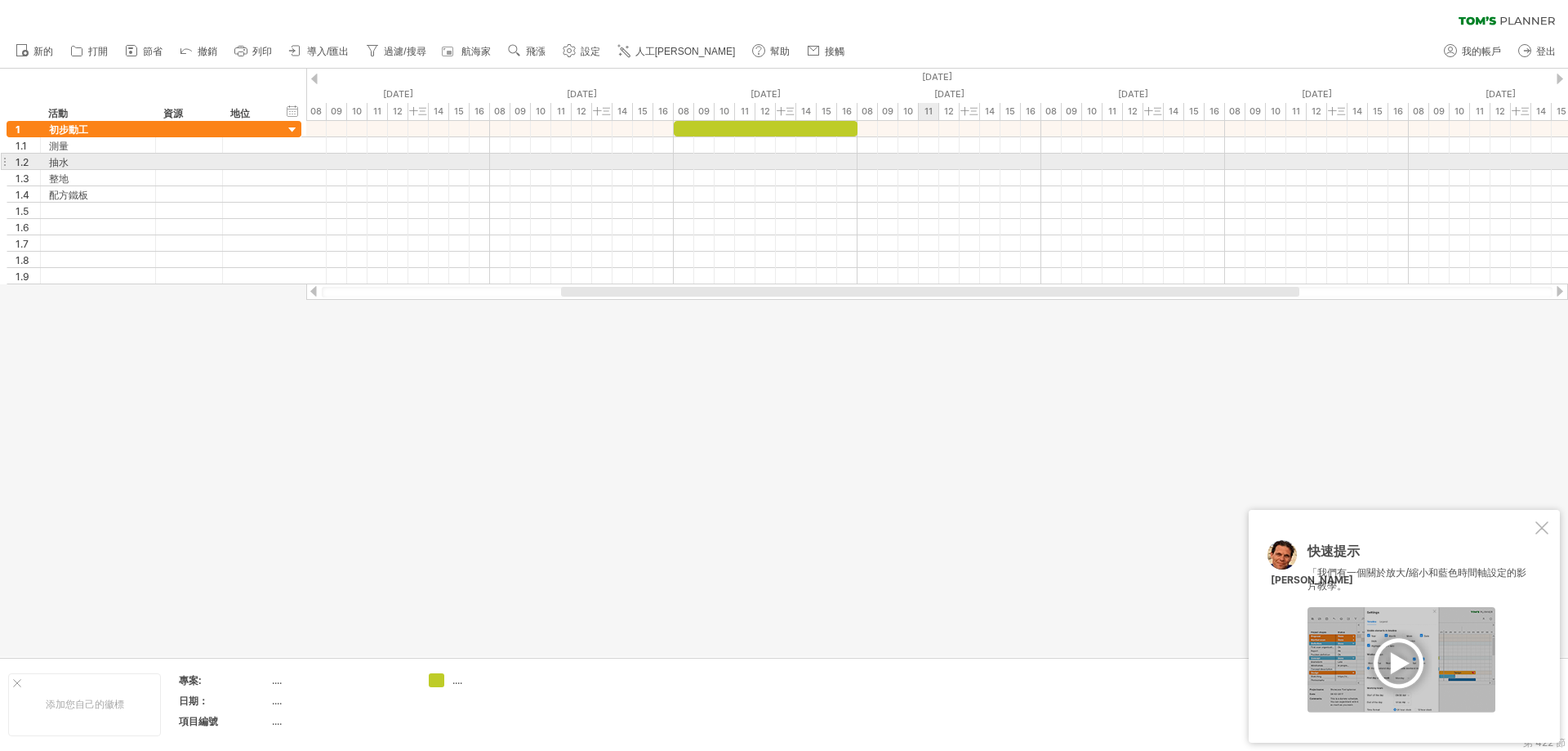
click at [924, 163] on div at bounding box center [937, 162] width 1262 height 17
click at [950, 161] on div "新增時間區塊" at bounding box center [953, 151] width 144 height 26
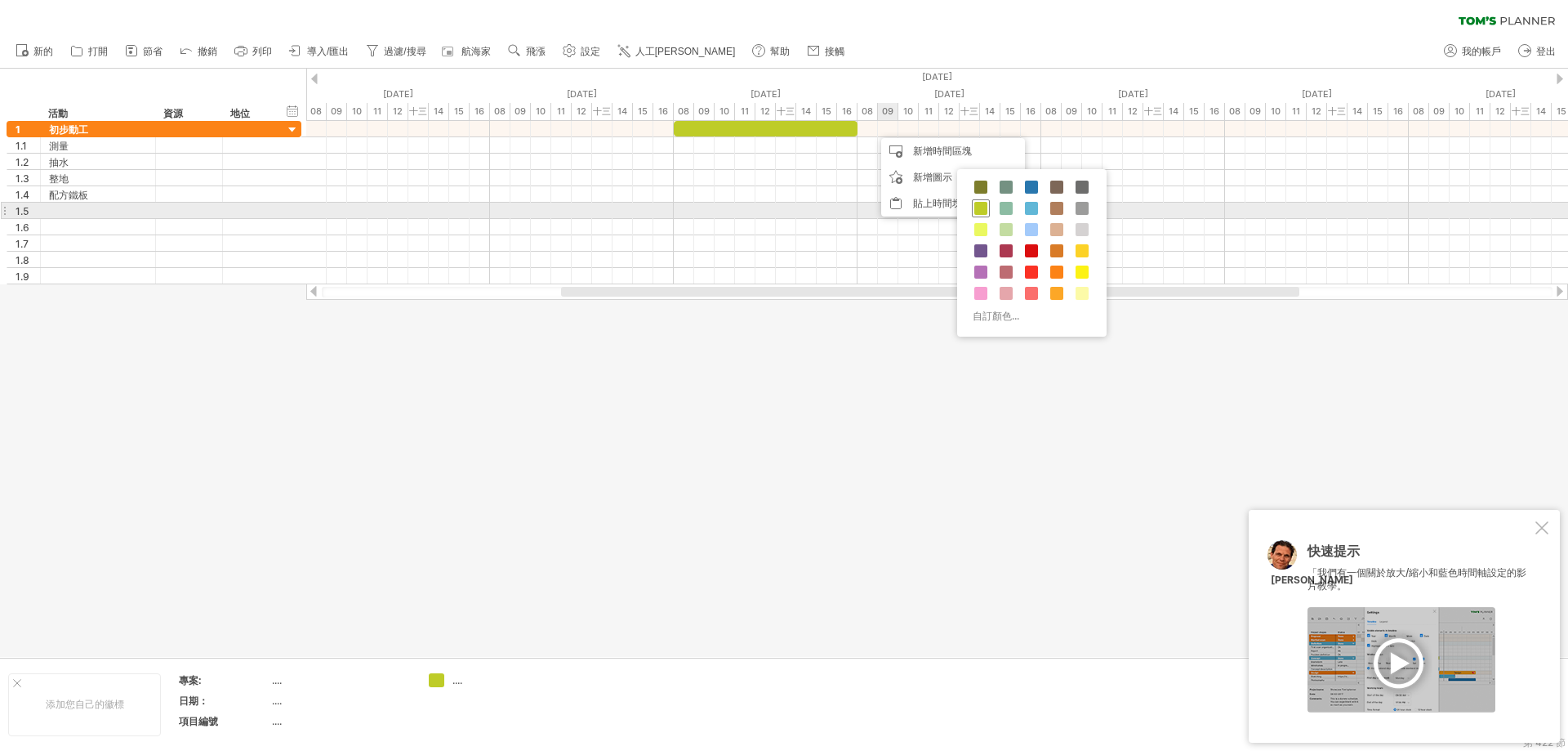
click at [982, 207] on span at bounding box center [981, 208] width 13 height 13
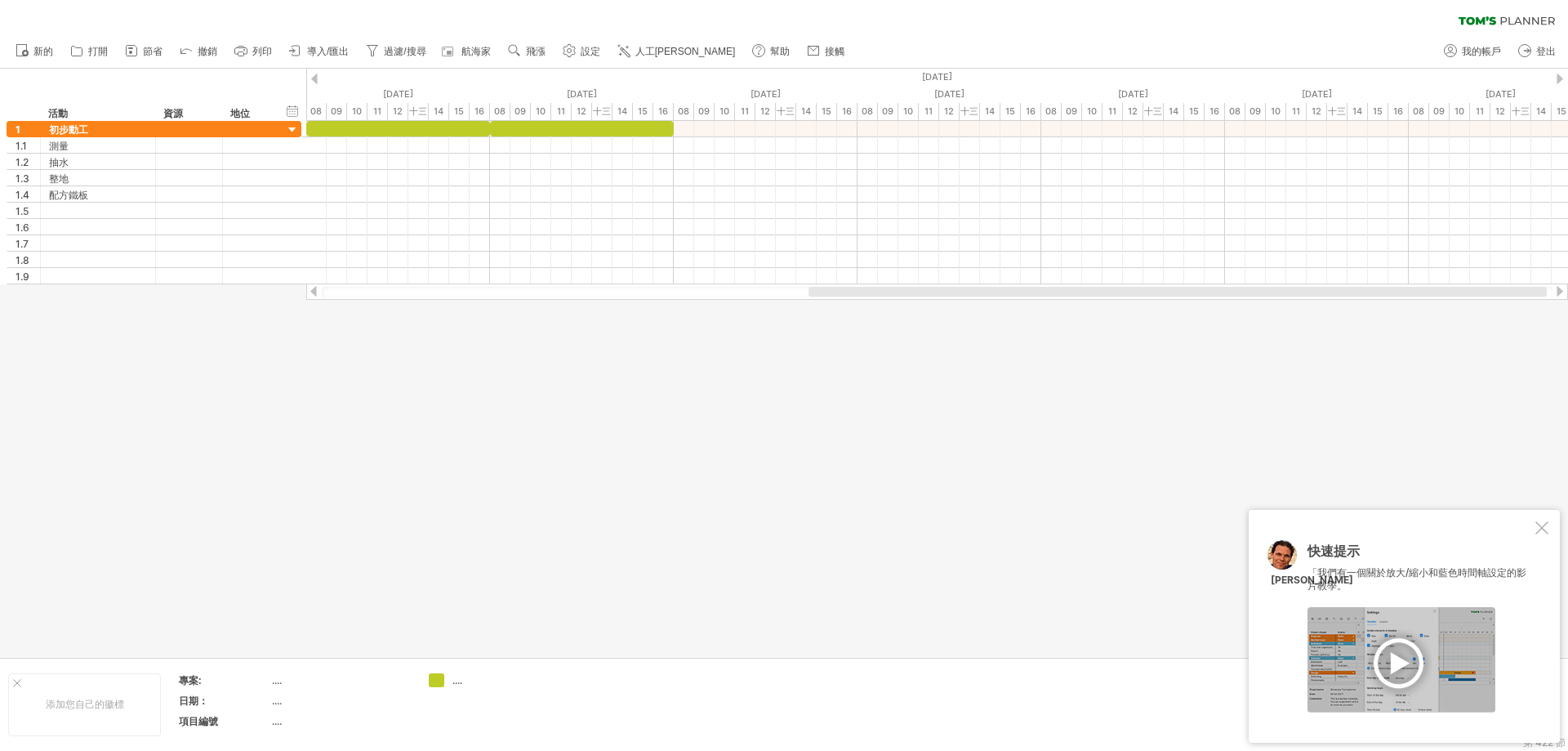
drag, startPoint x: 937, startPoint y: 293, endPoint x: 962, endPoint y: 202, distance: 94.4
click at [1185, 292] on div at bounding box center [1178, 291] width 739 height 10
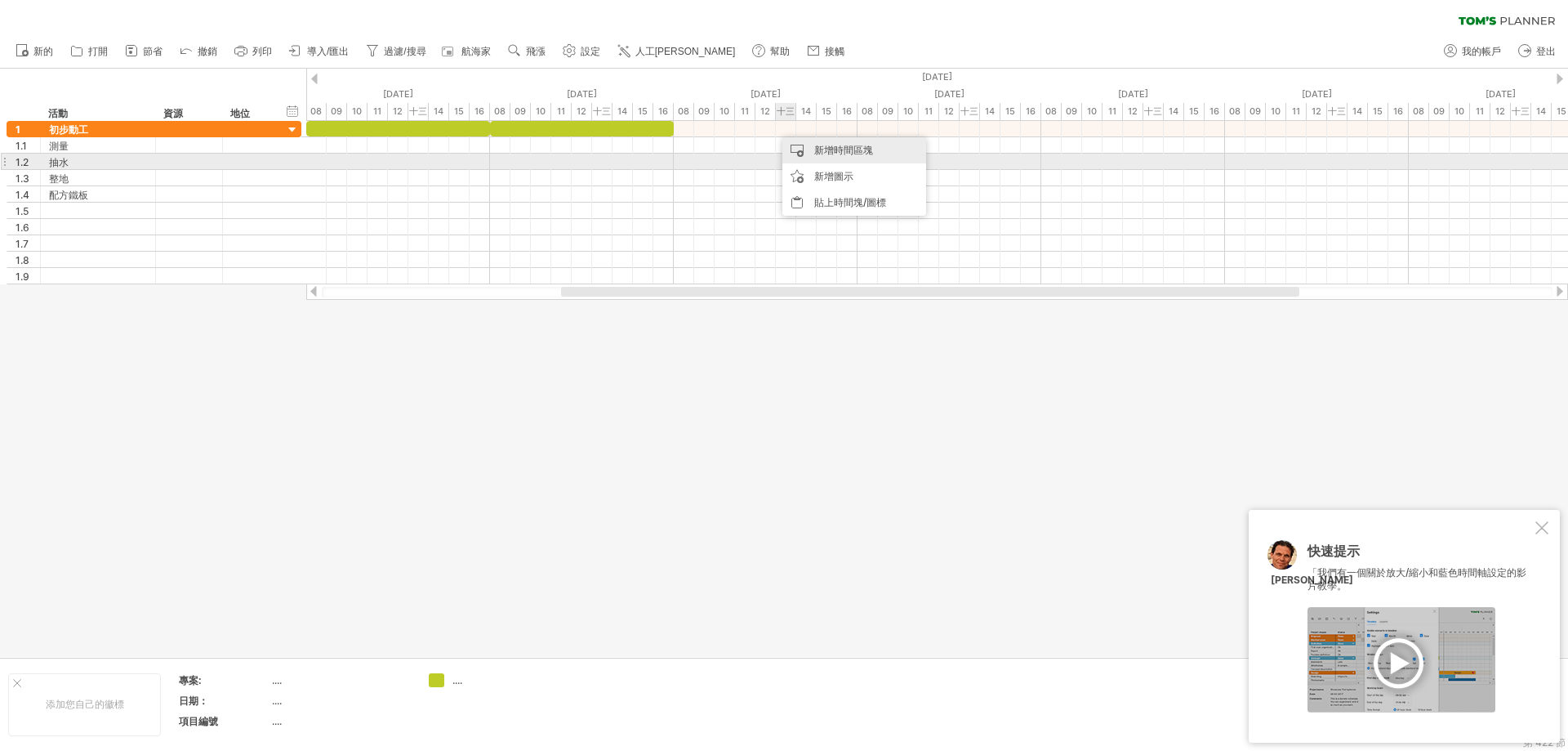
click at [845, 160] on div "新增時間區塊" at bounding box center [854, 150] width 144 height 26
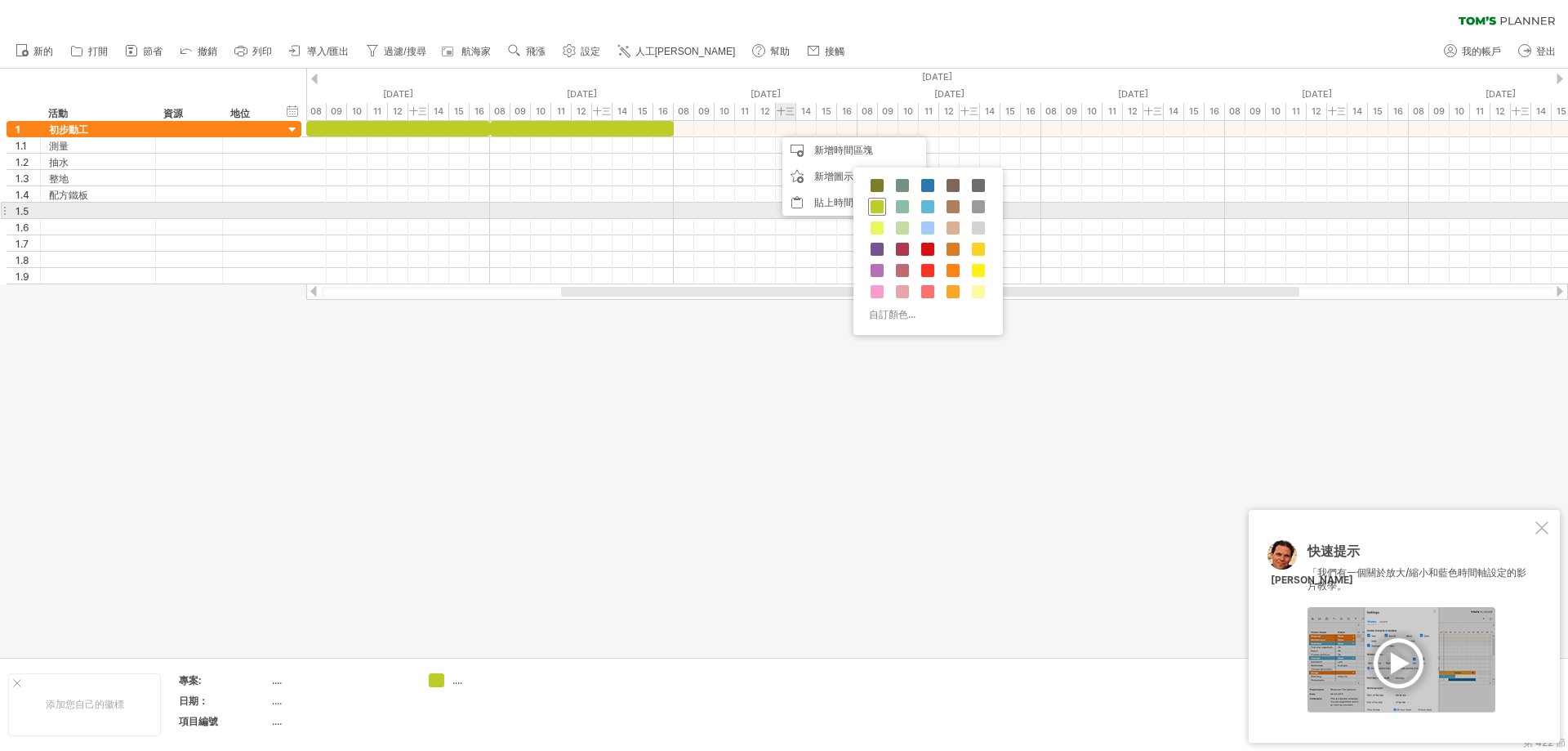
click at [877, 208] on span at bounding box center [878, 207] width 13 height 13
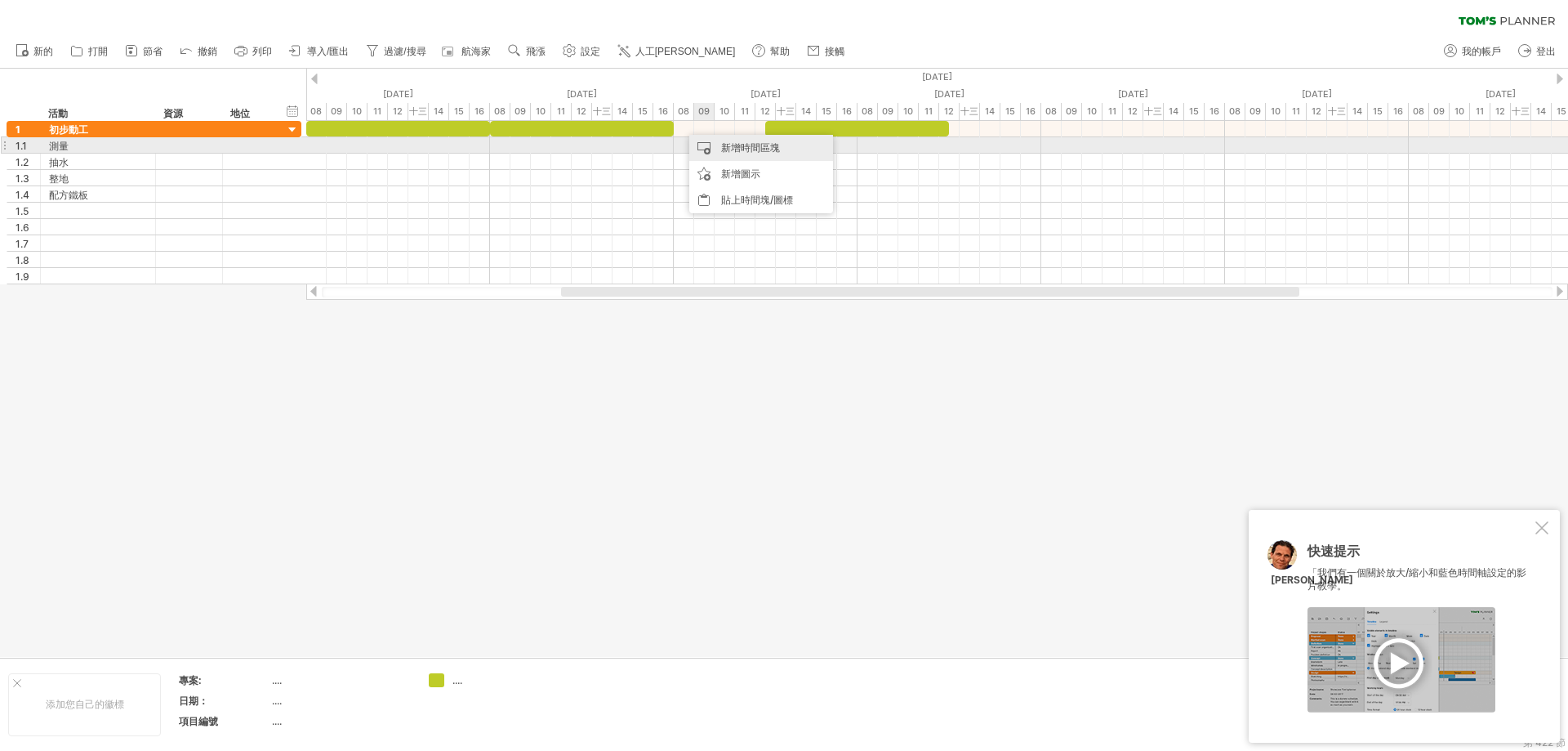
click at [748, 149] on font "新增時間區塊" at bounding box center [750, 146] width 59 height 12
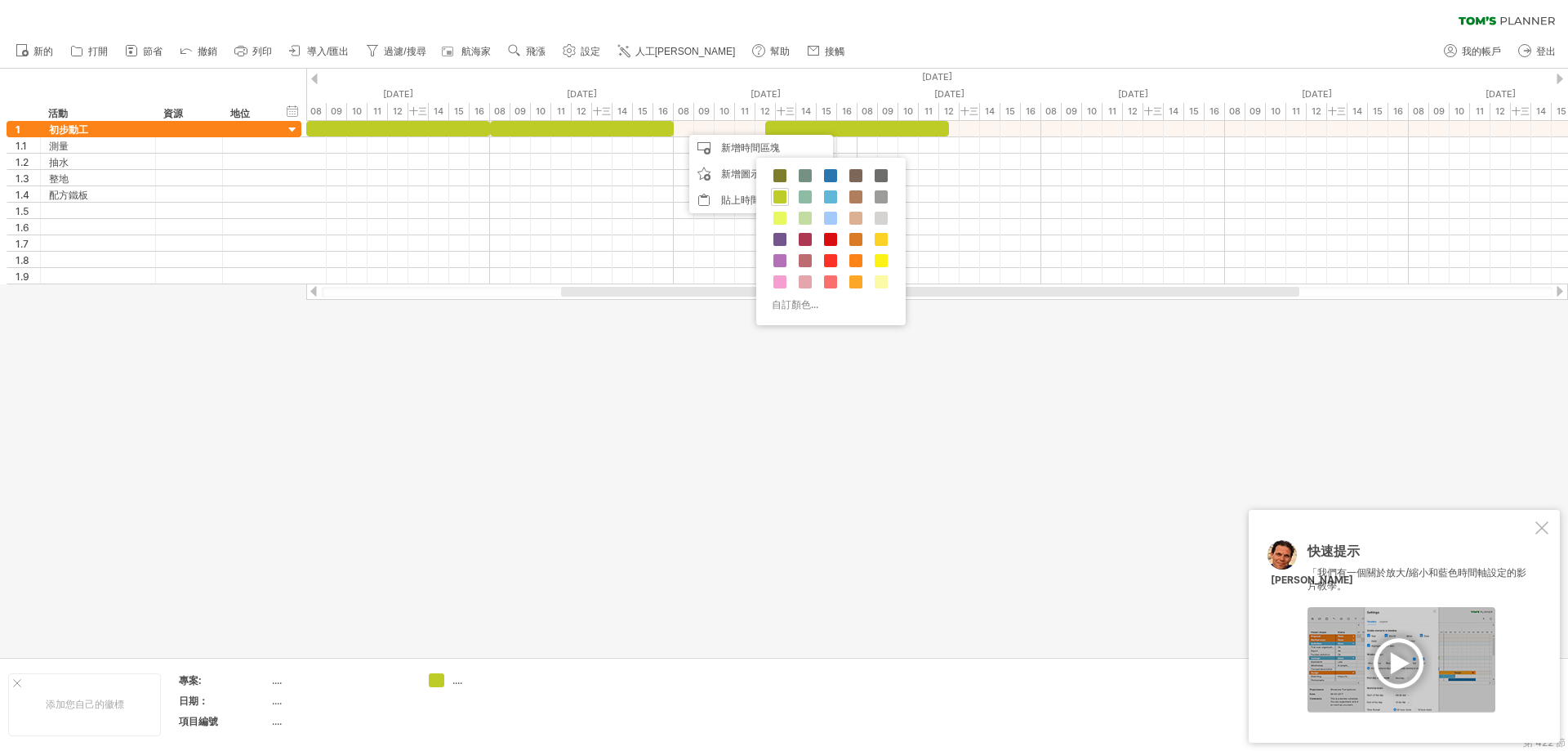
click at [699, 339] on div at bounding box center [784, 363] width 1568 height 589
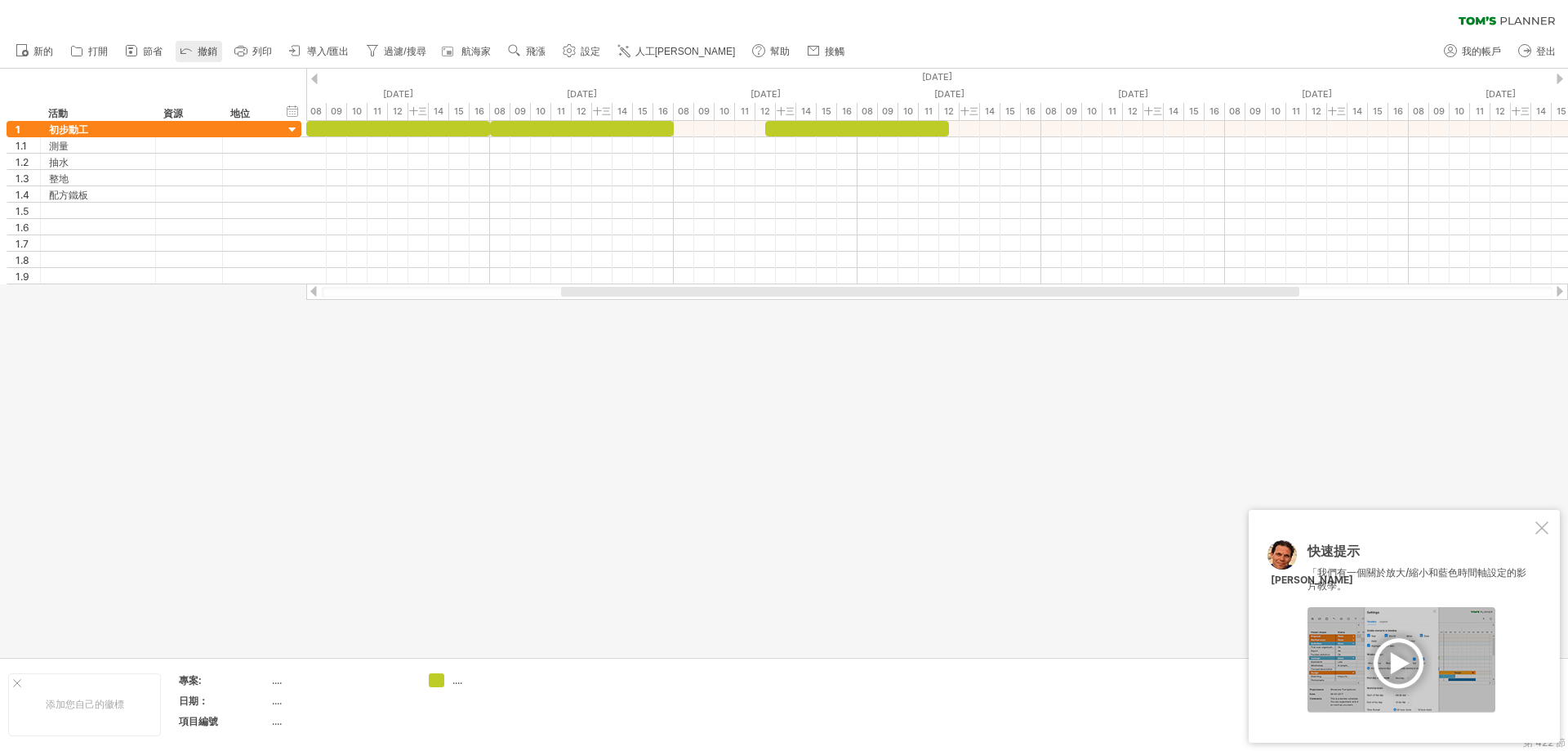
click at [203, 52] on font "撤銷" at bounding box center [207, 51] width 20 height 11
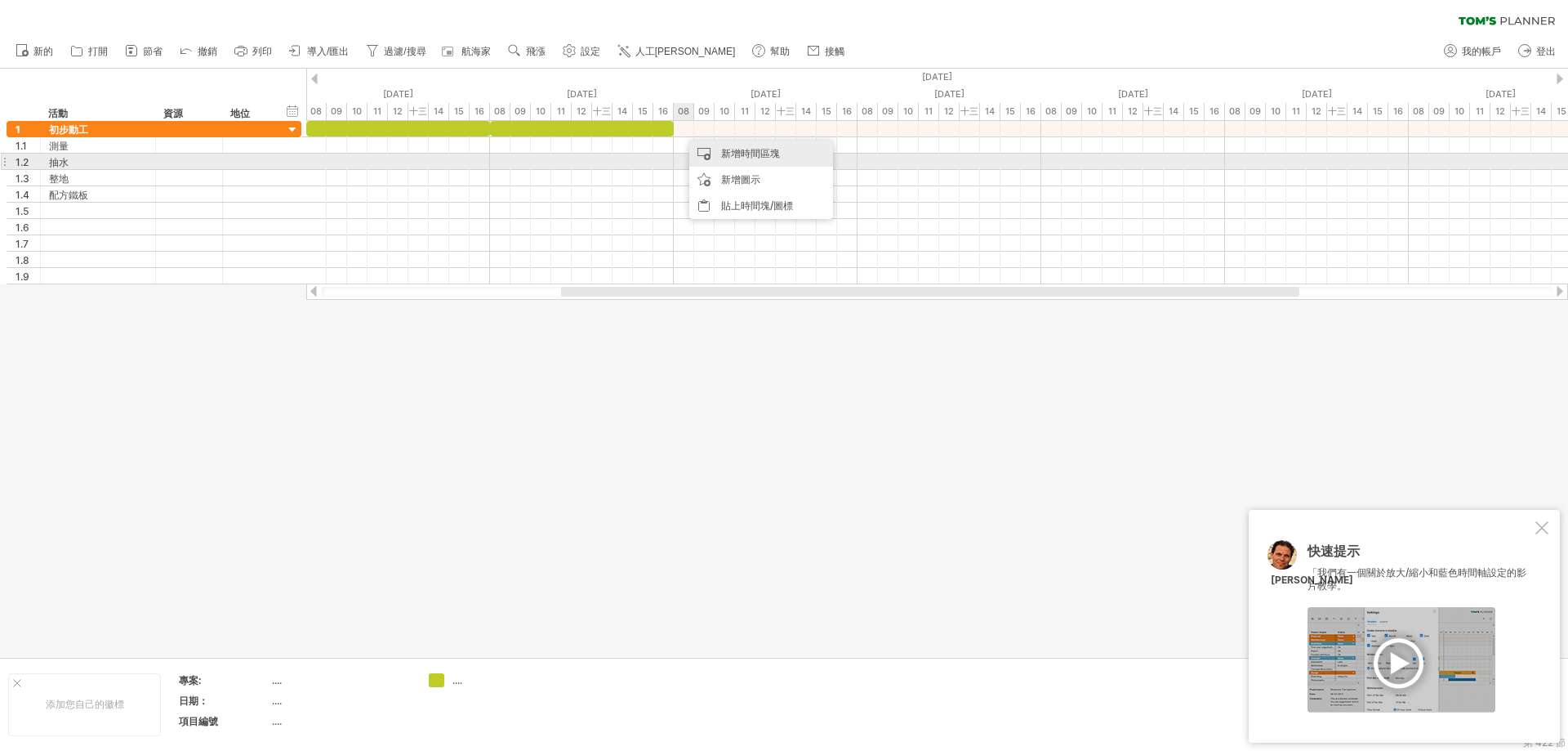
click at [727, 160] on div "新增時間區塊" at bounding box center [761, 154] width 144 height 26
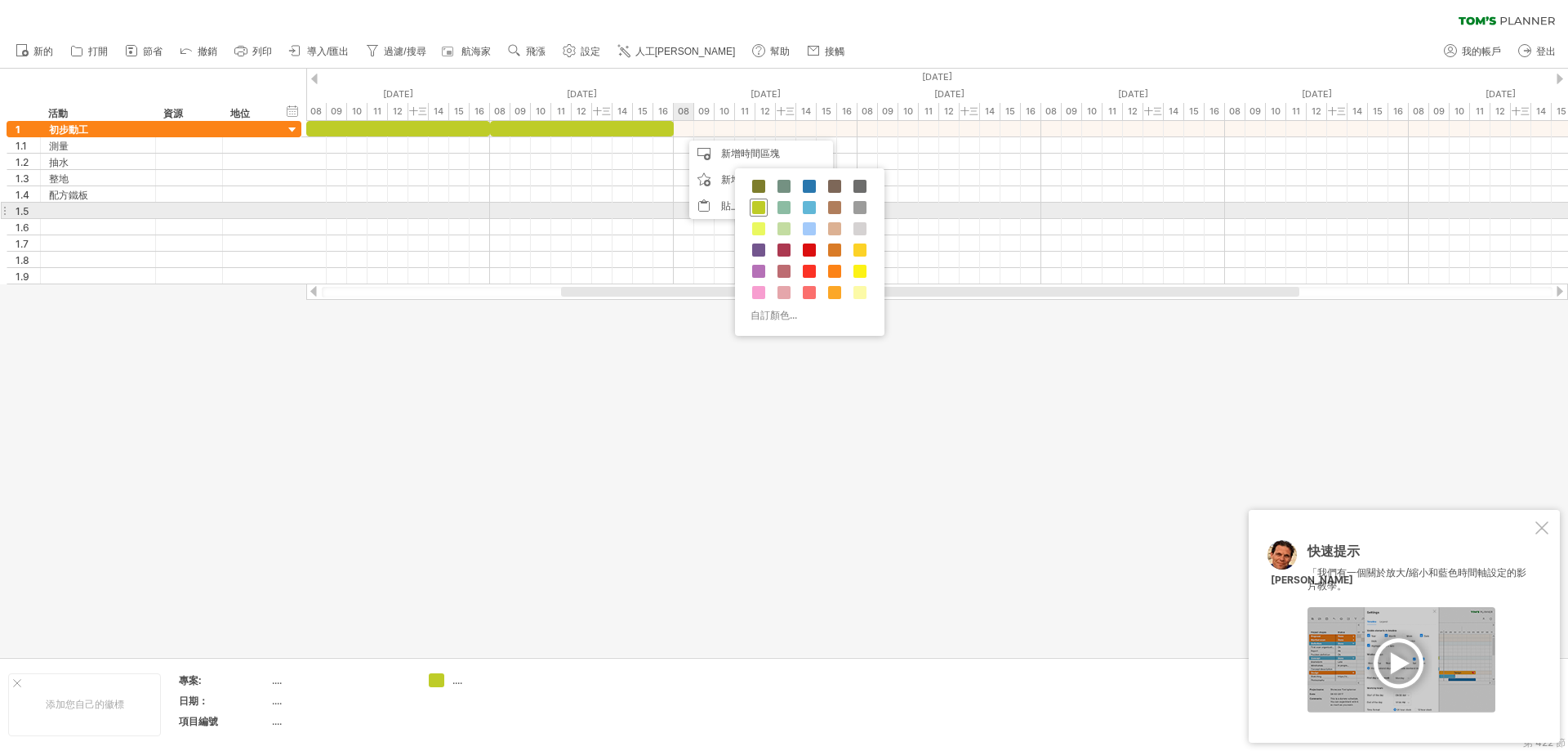
click at [753, 206] on span at bounding box center [759, 207] width 13 height 13
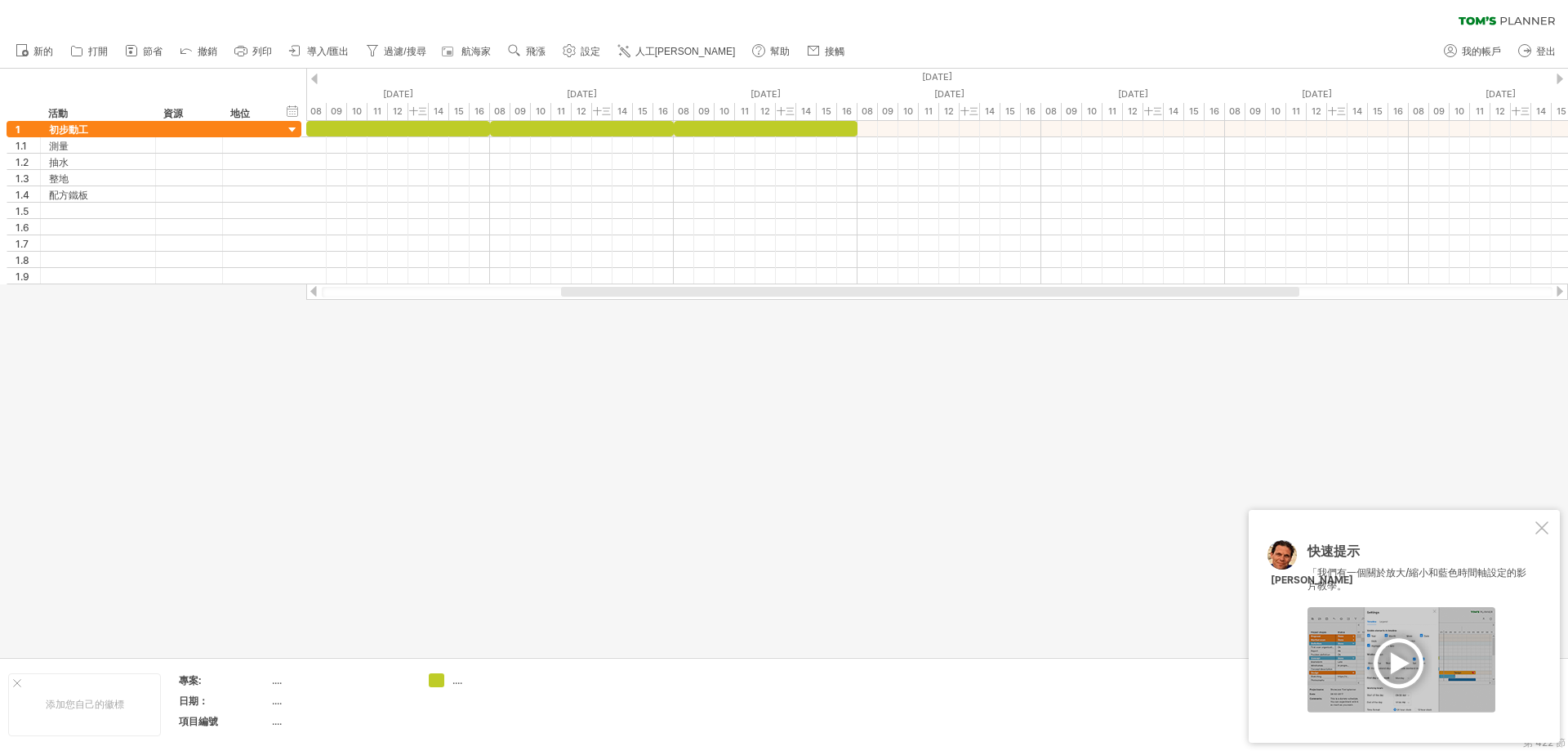
click at [851, 361] on div at bounding box center [784, 363] width 1568 height 589
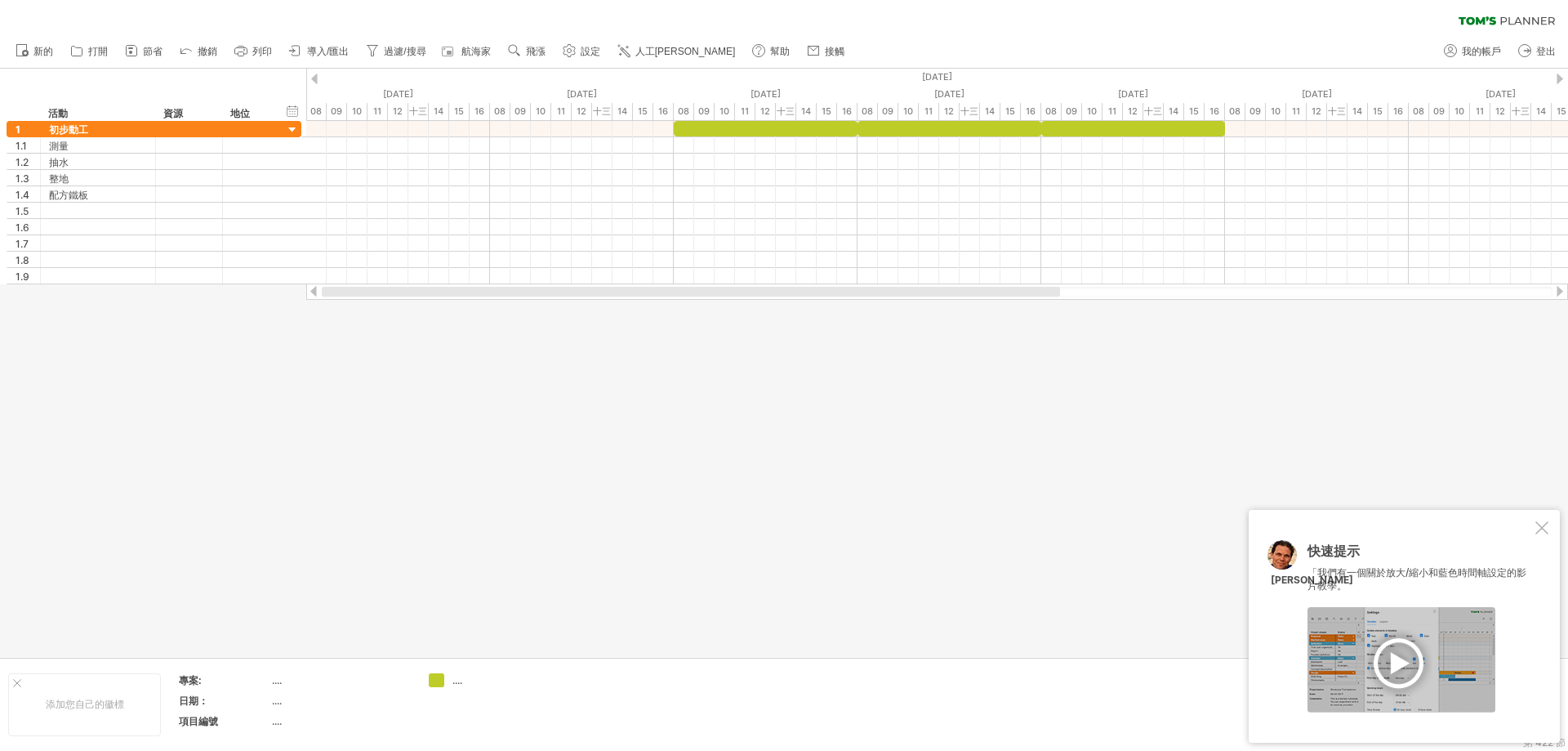
drag, startPoint x: 673, startPoint y: 291, endPoint x: 555, endPoint y: 148, distance: 185.4
click at [297, 296] on div "嘗試造訪 [DOMAIN_NAME] 再次連接... 0% 清除過濾器 新的" at bounding box center [784, 375] width 1568 height 751
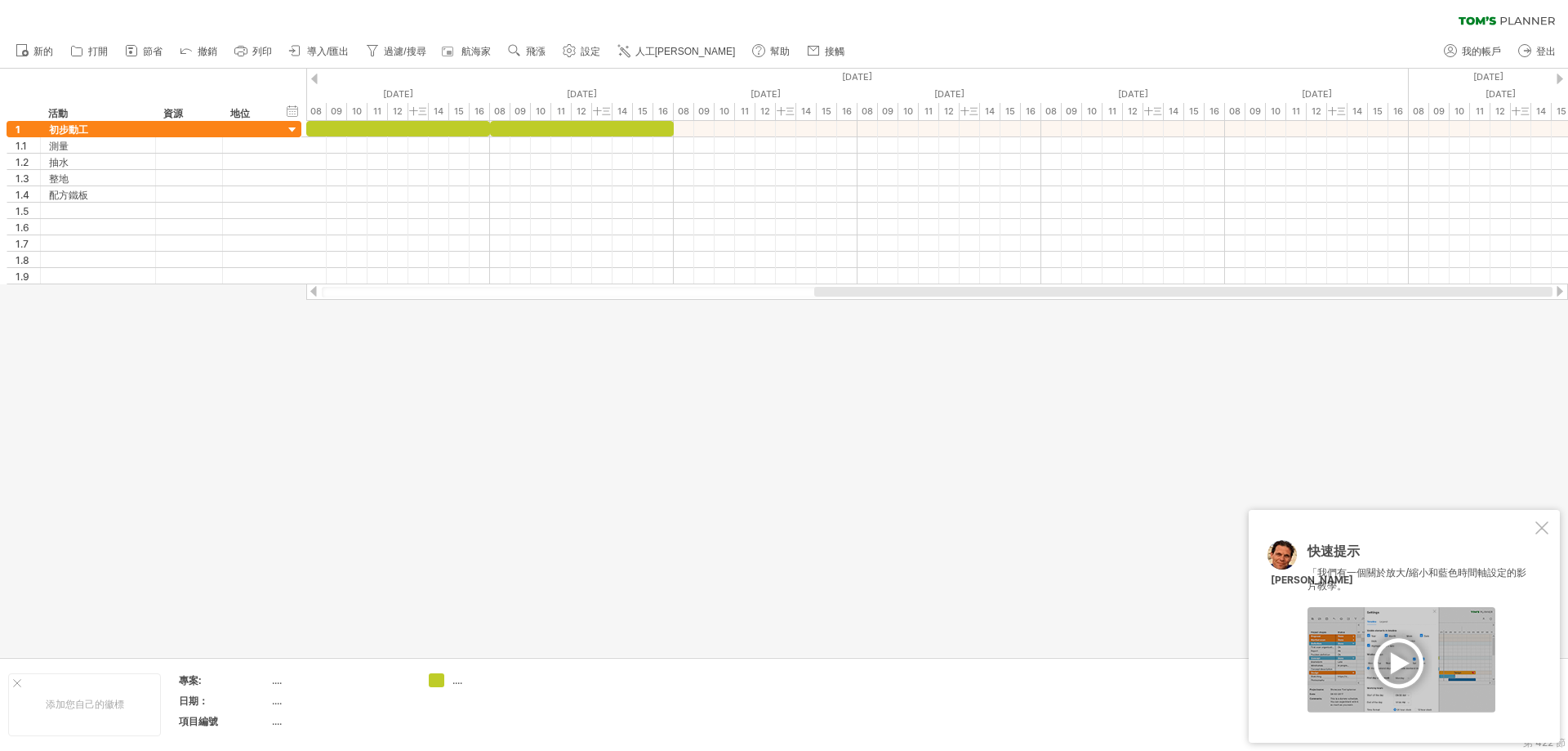
drag, startPoint x: 840, startPoint y: 293, endPoint x: 1469, endPoint y: 308, distance: 629.2
click at [1477, 299] on div at bounding box center [937, 292] width 1262 height 17
click at [1561, 286] on div at bounding box center [1561, 291] width 13 height 10
click at [1562, 287] on div at bounding box center [1561, 291] width 13 height 10
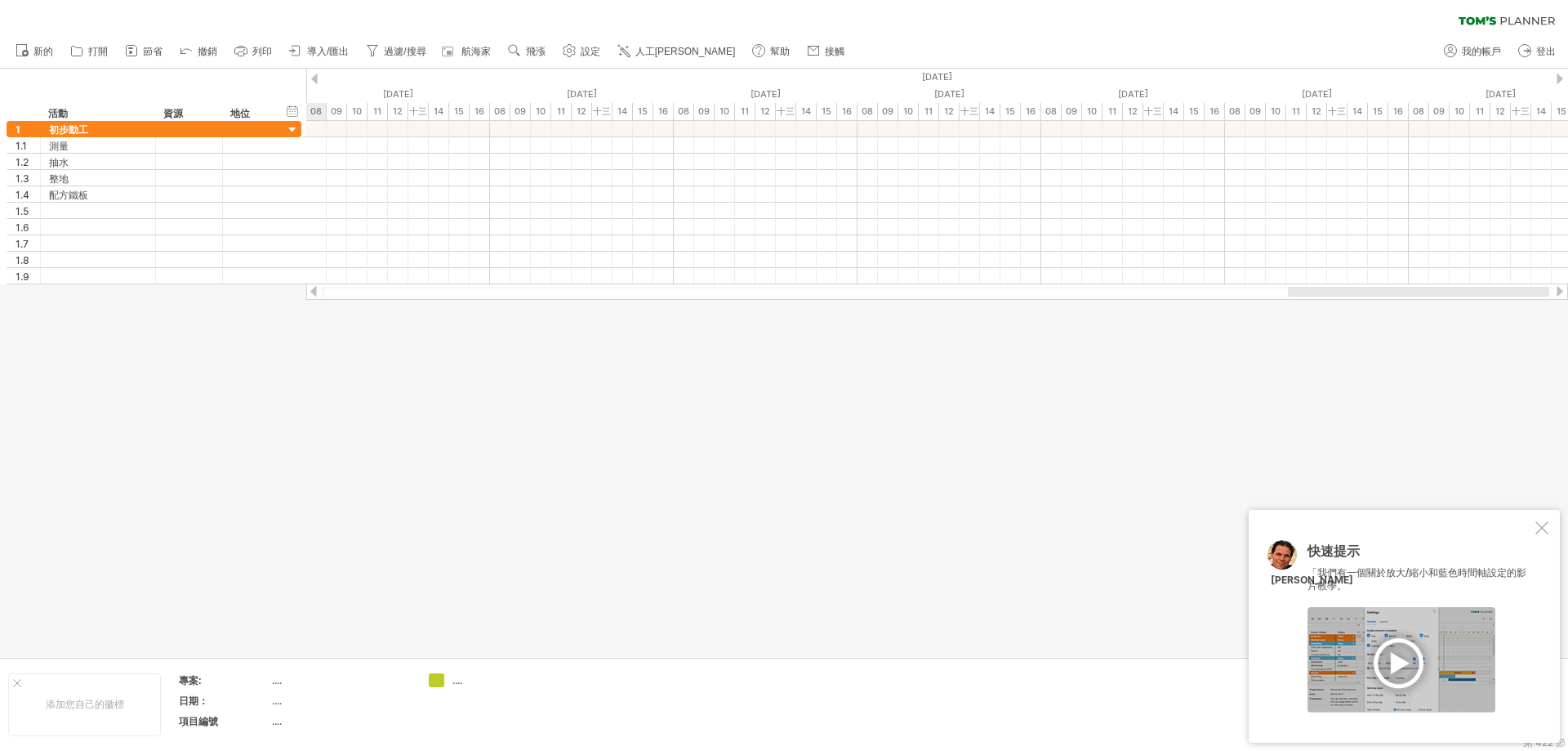
click at [1562, 287] on div at bounding box center [1561, 291] width 13 height 10
click at [311, 292] on div at bounding box center [313, 291] width 13 height 10
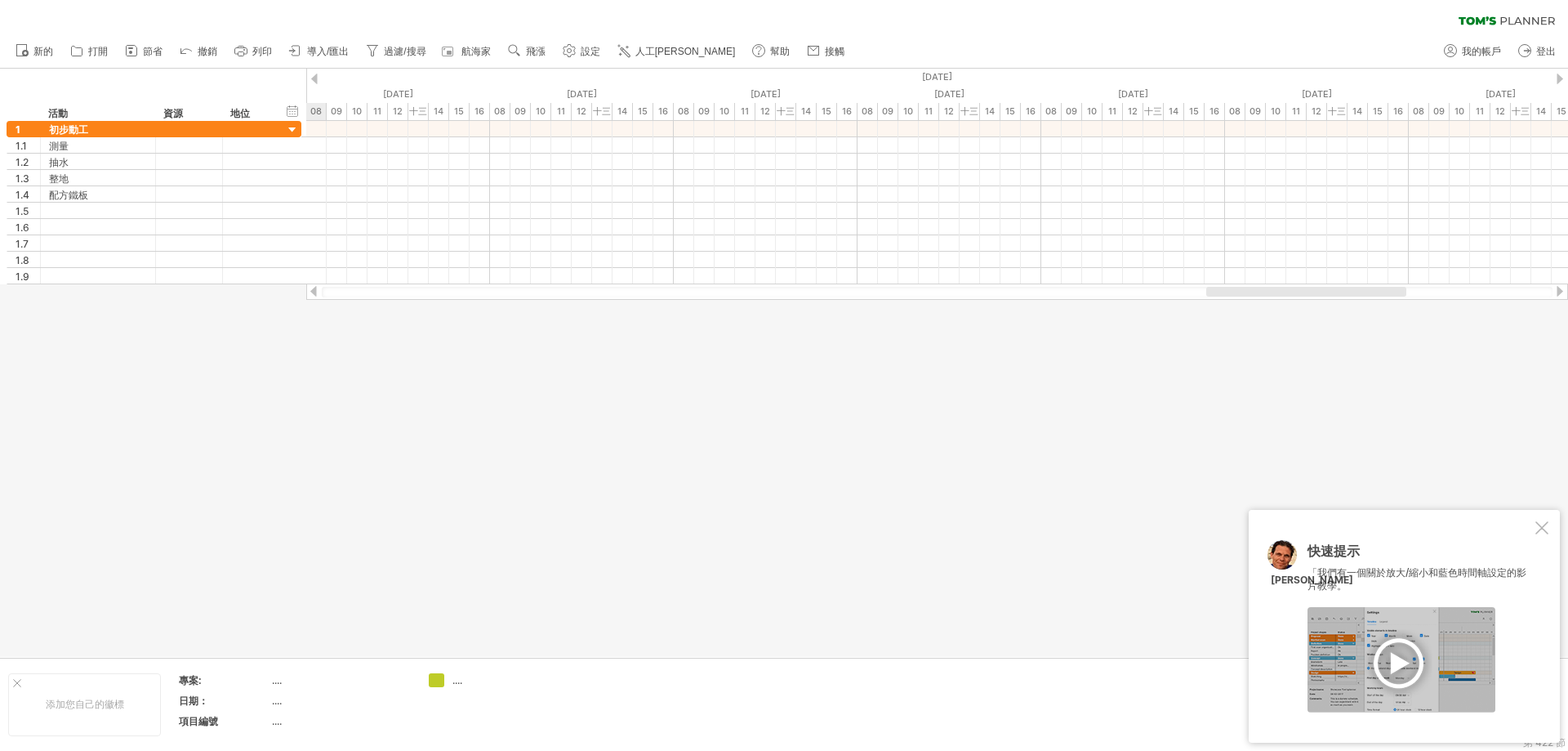
click at [311, 292] on div at bounding box center [313, 291] width 13 height 10
click at [1555, 291] on div at bounding box center [1561, 291] width 13 height 10
drag, startPoint x: 1155, startPoint y: 291, endPoint x: 1090, endPoint y: 299, distance: 65.5
click at [1085, 298] on div at bounding box center [937, 292] width 1262 height 17
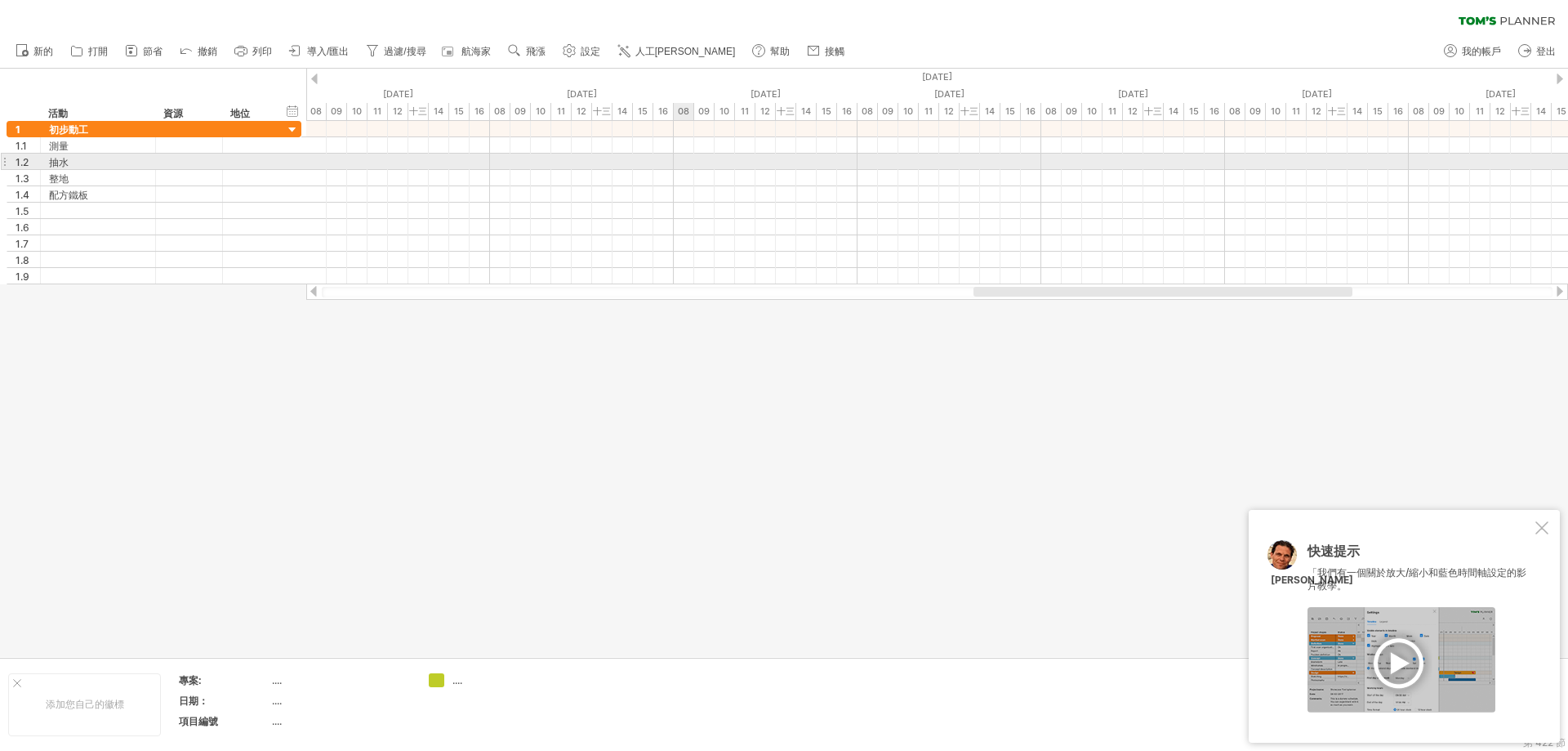
click at [680, 160] on div at bounding box center [937, 162] width 1262 height 17
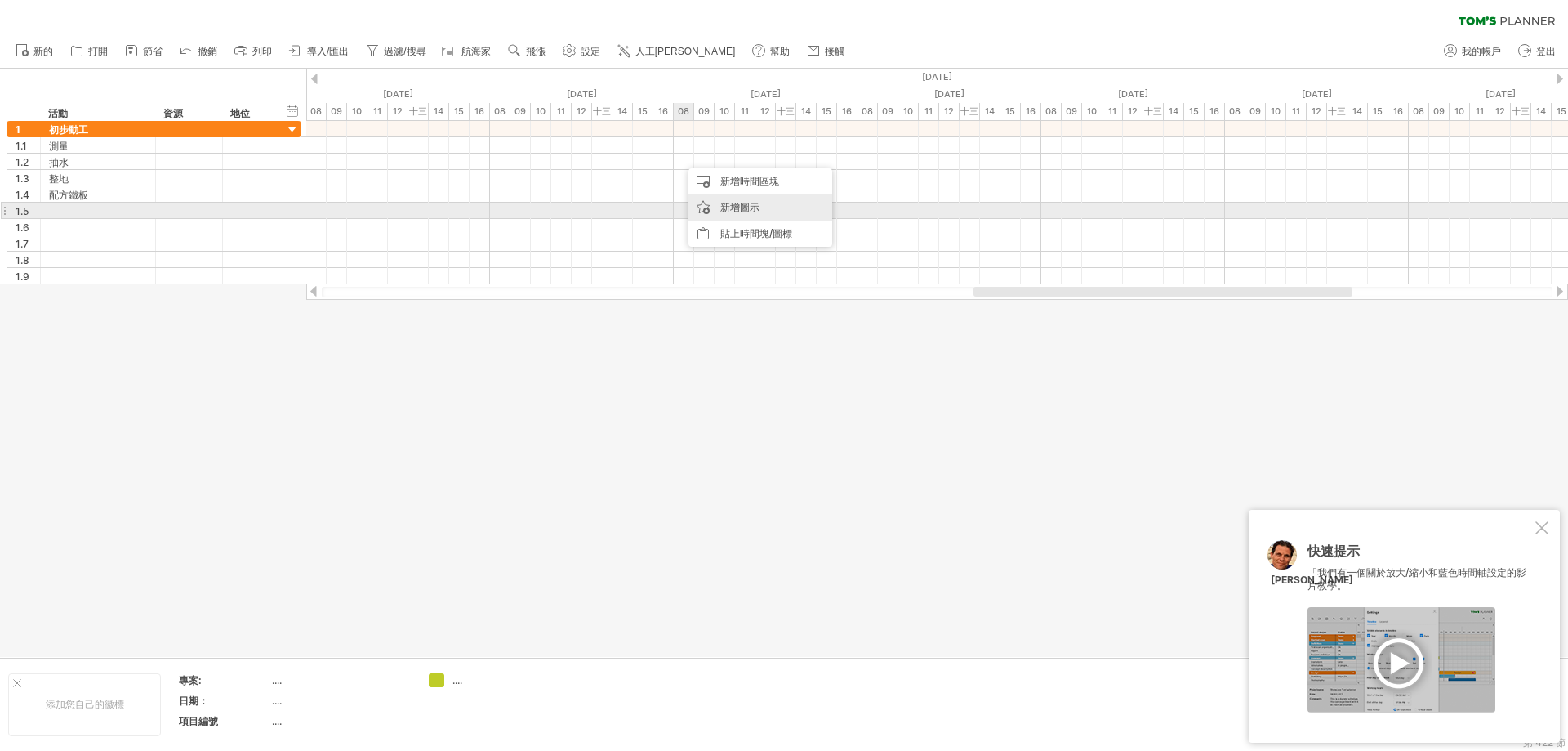
click at [729, 207] on font "新增圖示" at bounding box center [740, 206] width 39 height 12
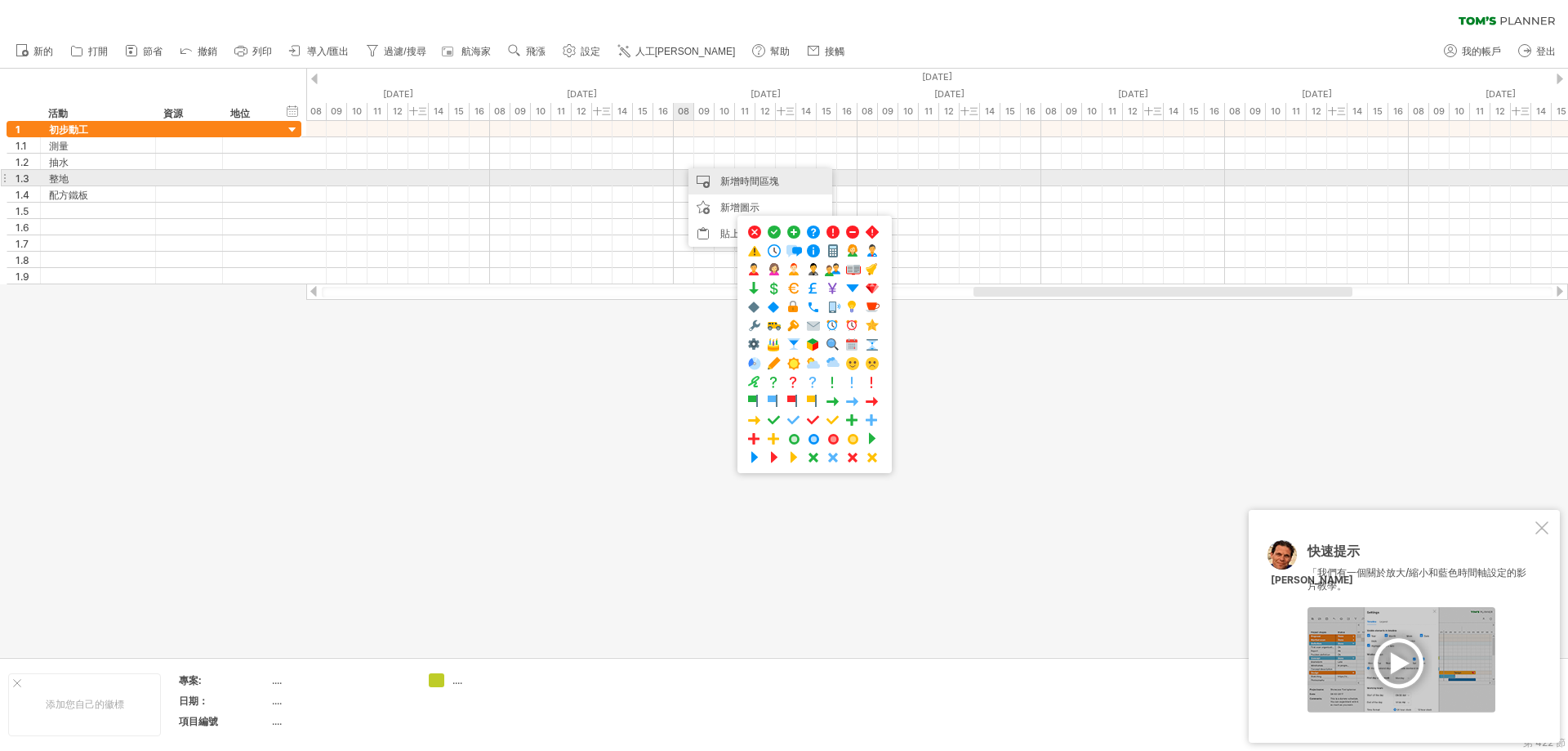
click at [743, 185] on font "新增時間區塊" at bounding box center [749, 180] width 59 height 12
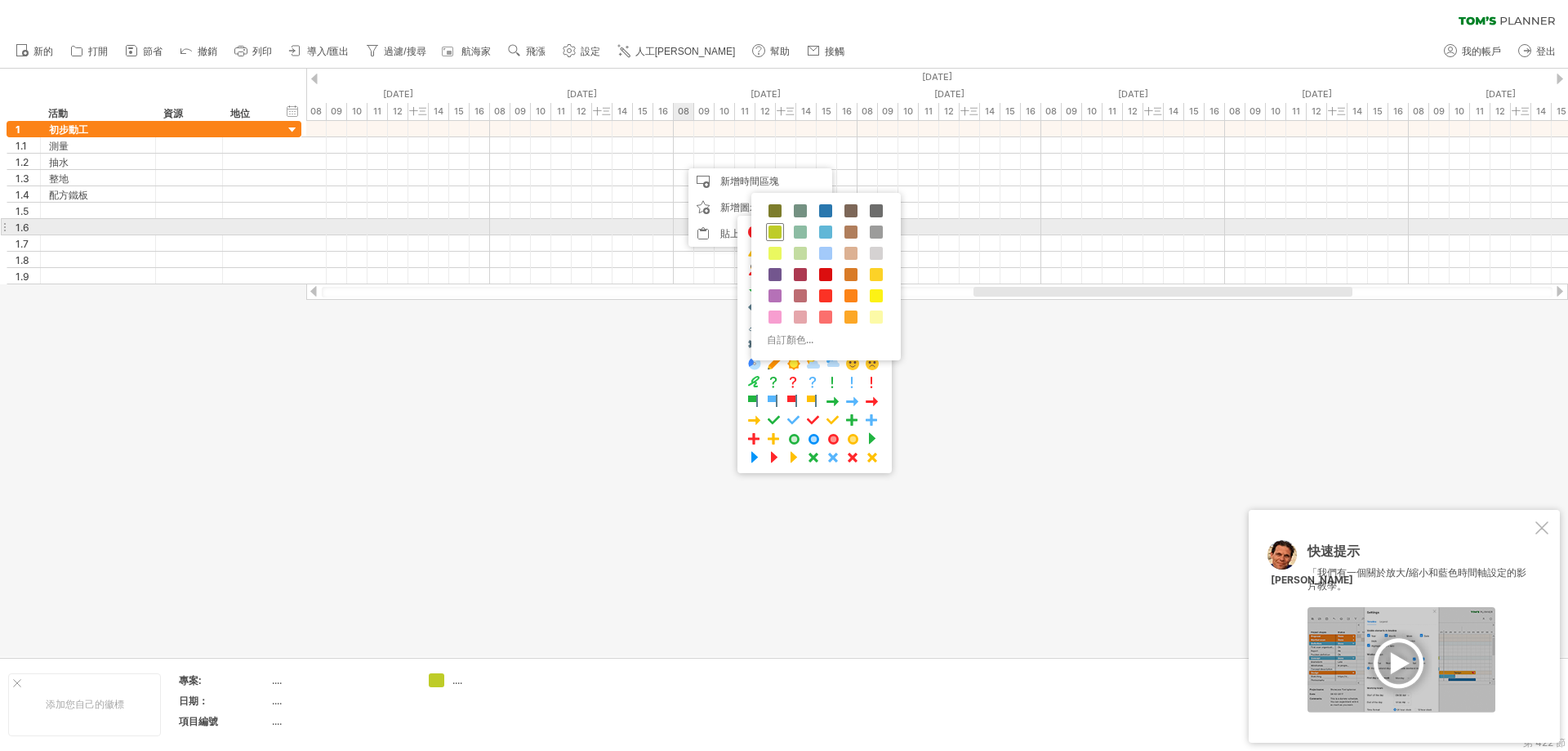
click at [779, 232] on span at bounding box center [775, 232] width 13 height 13
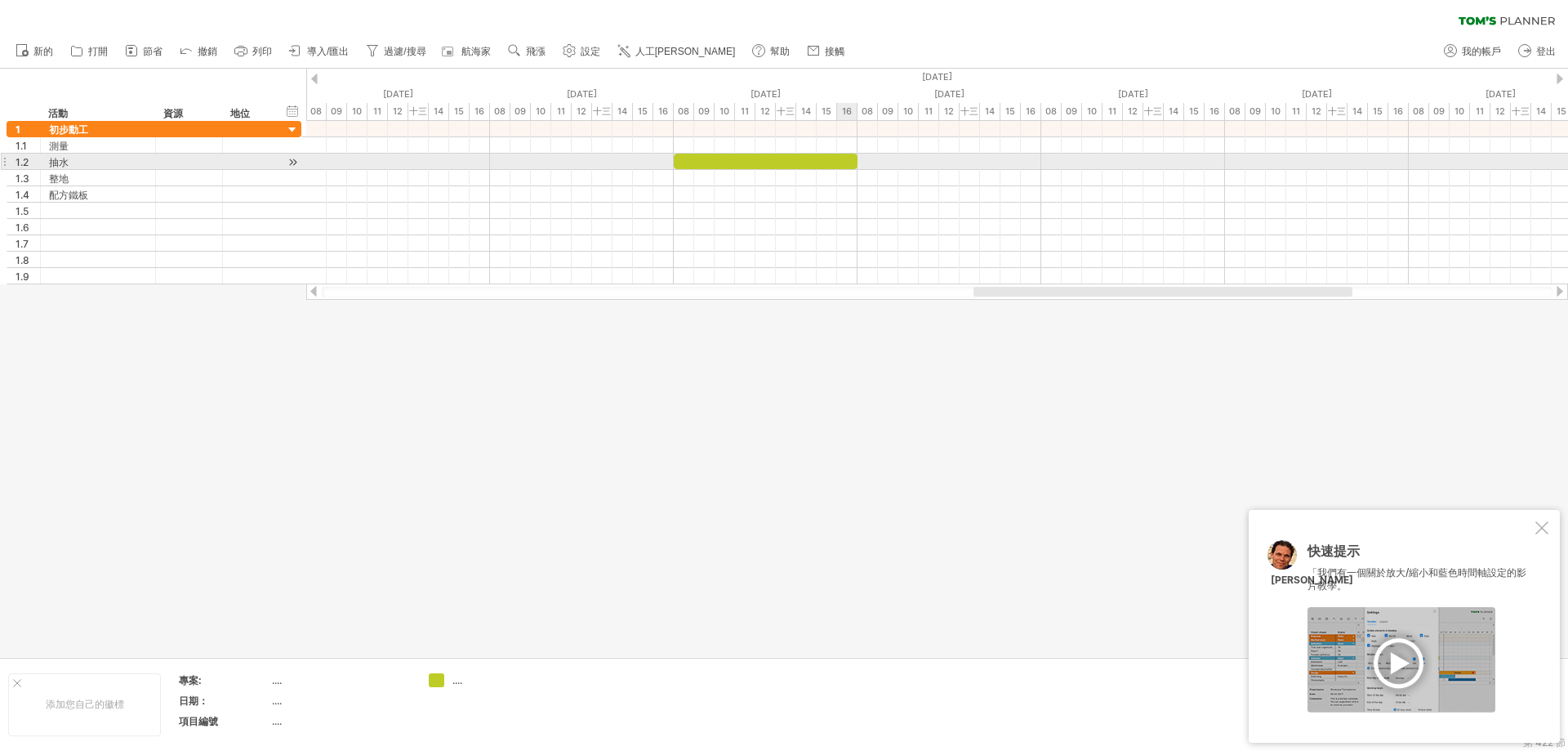
click at [843, 160] on div at bounding box center [765, 161] width 184 height 16
click at [932, 166] on div at bounding box center [937, 162] width 1262 height 17
click at [917, 160] on div at bounding box center [937, 162] width 1262 height 17
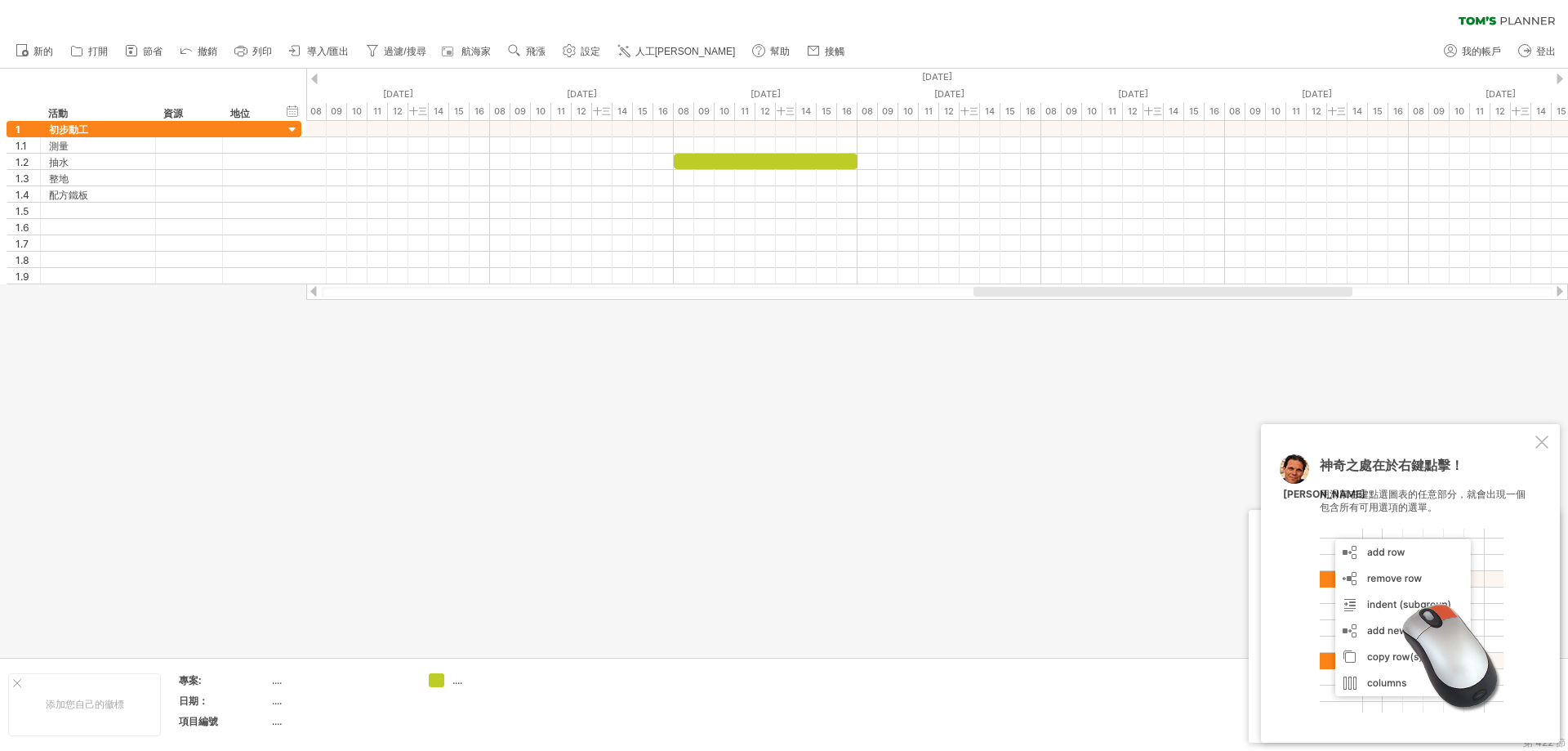
click at [1543, 444] on div at bounding box center [1542, 442] width 13 height 13
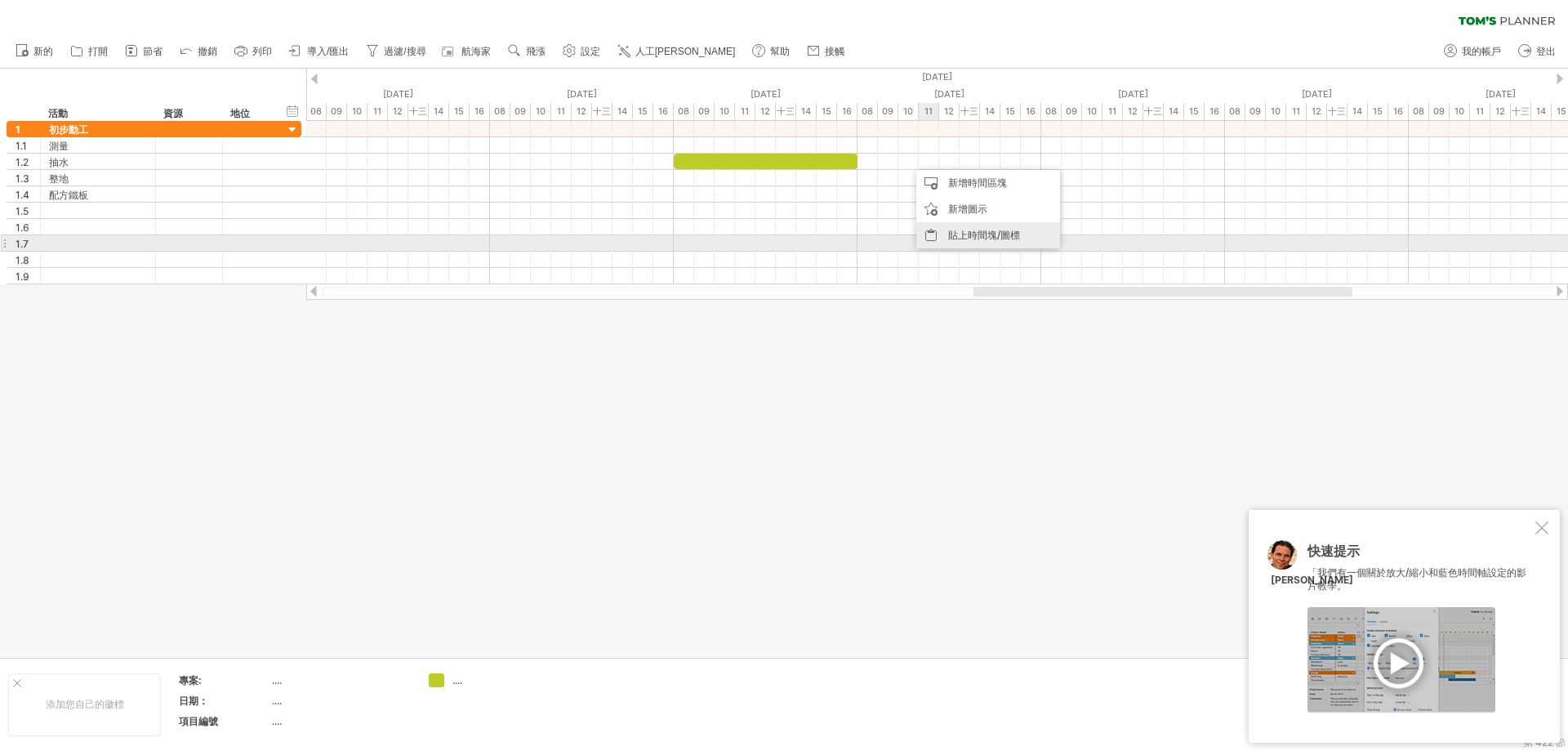
click at [975, 241] on div "貼上時間塊/圖標" at bounding box center [989, 235] width 144 height 26
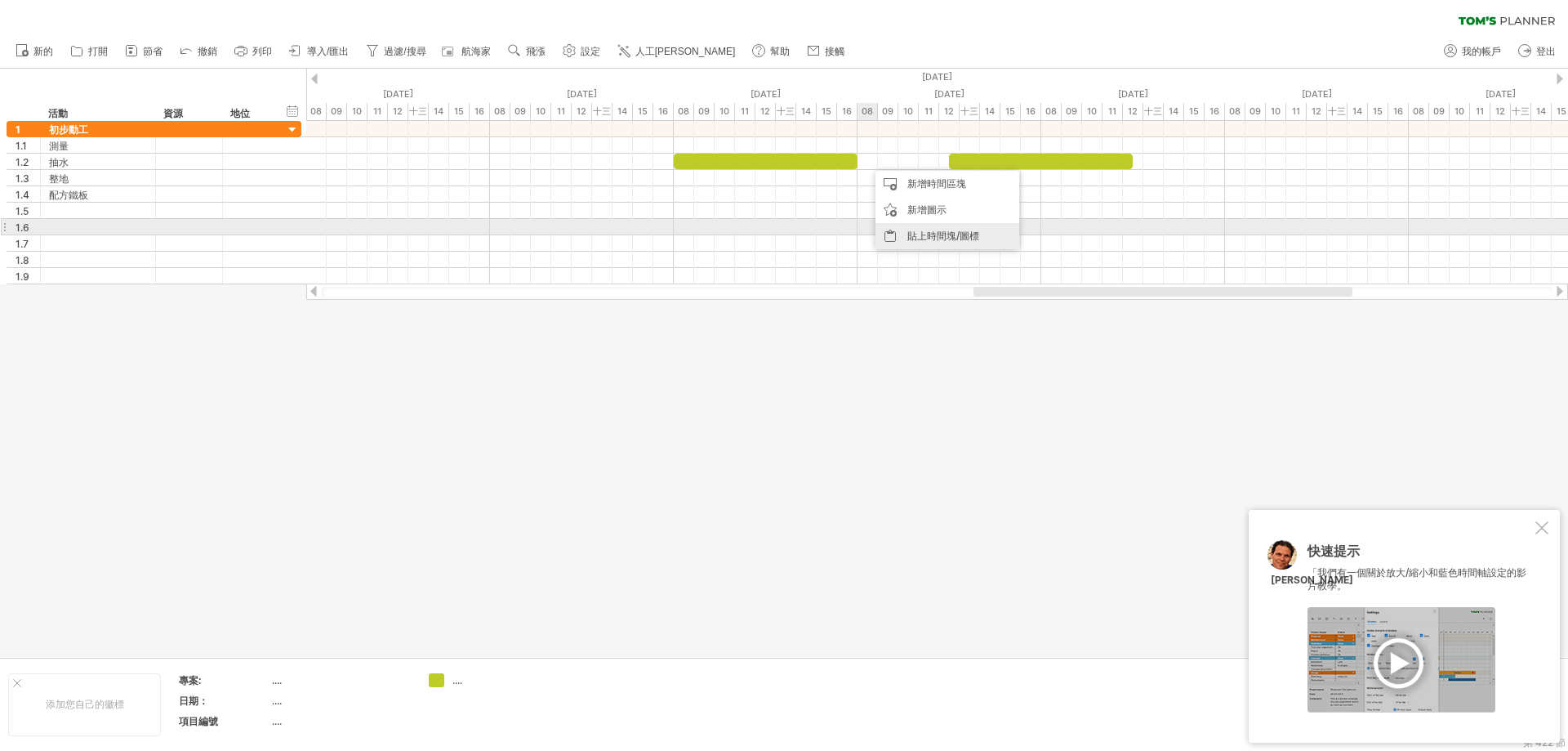
click at [927, 233] on font "貼上時間塊/圖標" at bounding box center [943, 235] width 72 height 12
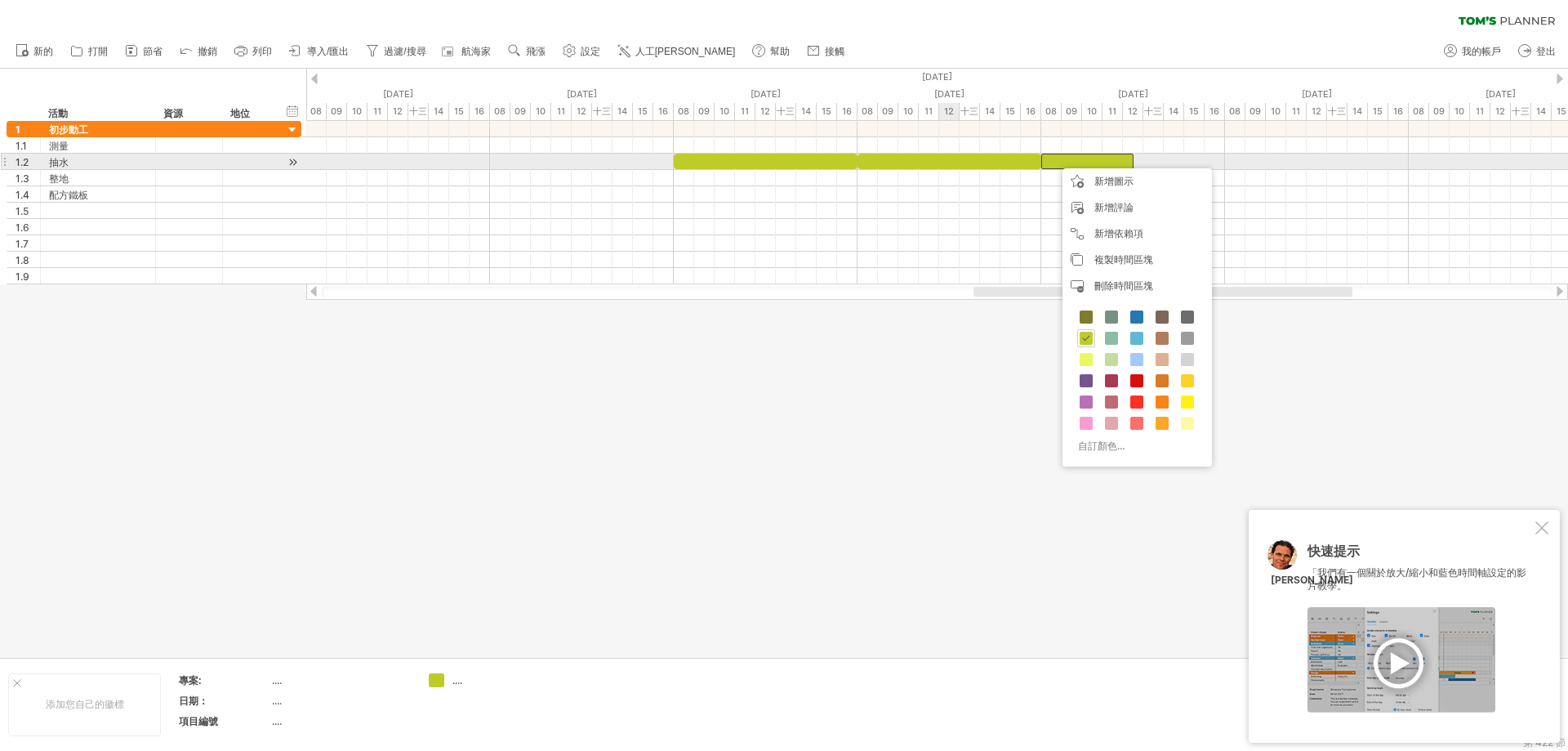
drag, startPoint x: 950, startPoint y: 168, endPoint x: 912, endPoint y: 167, distance: 38.0
click at [950, 168] on div at bounding box center [950, 161] width 184 height 16
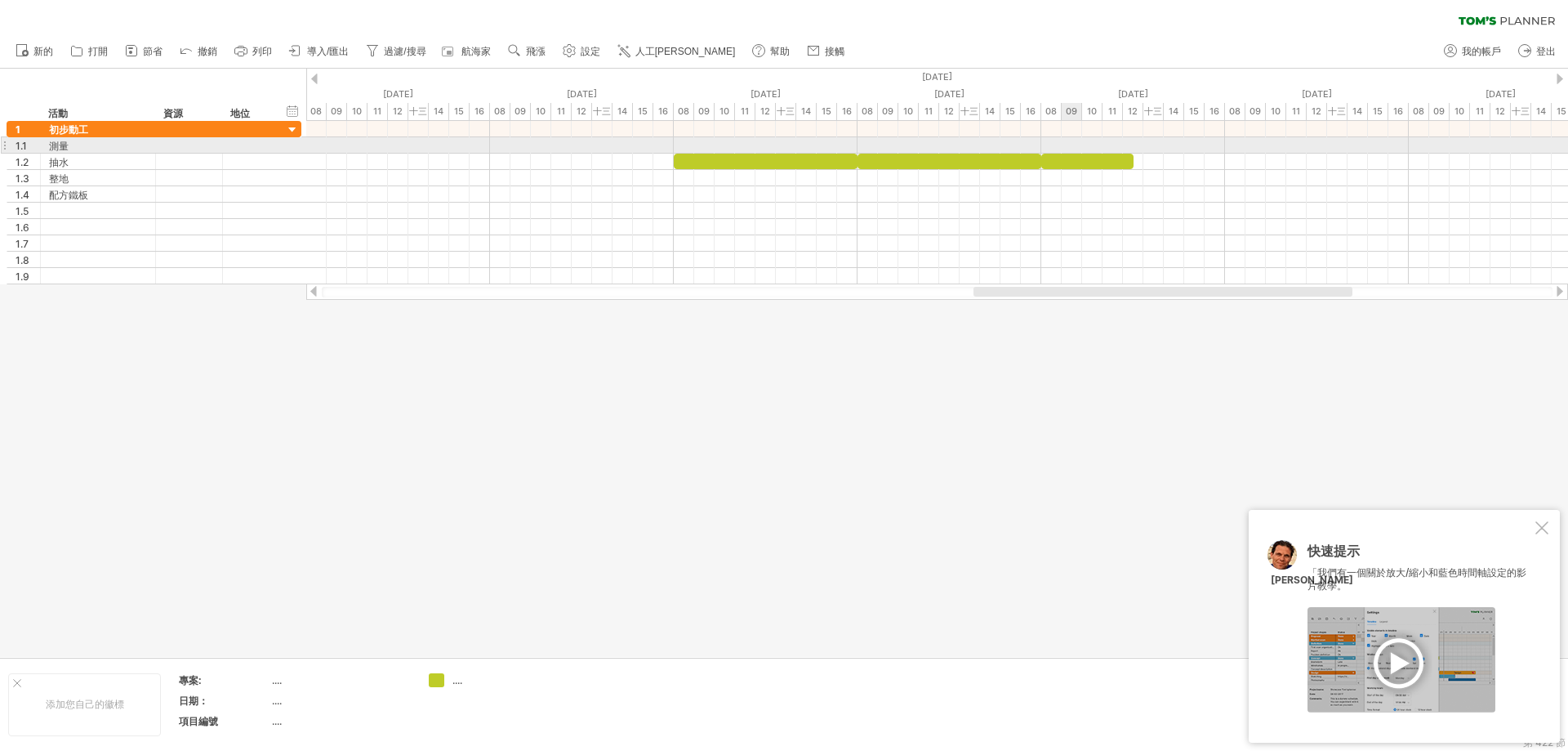
click at [1081, 146] on div at bounding box center [937, 146] width 1262 height 17
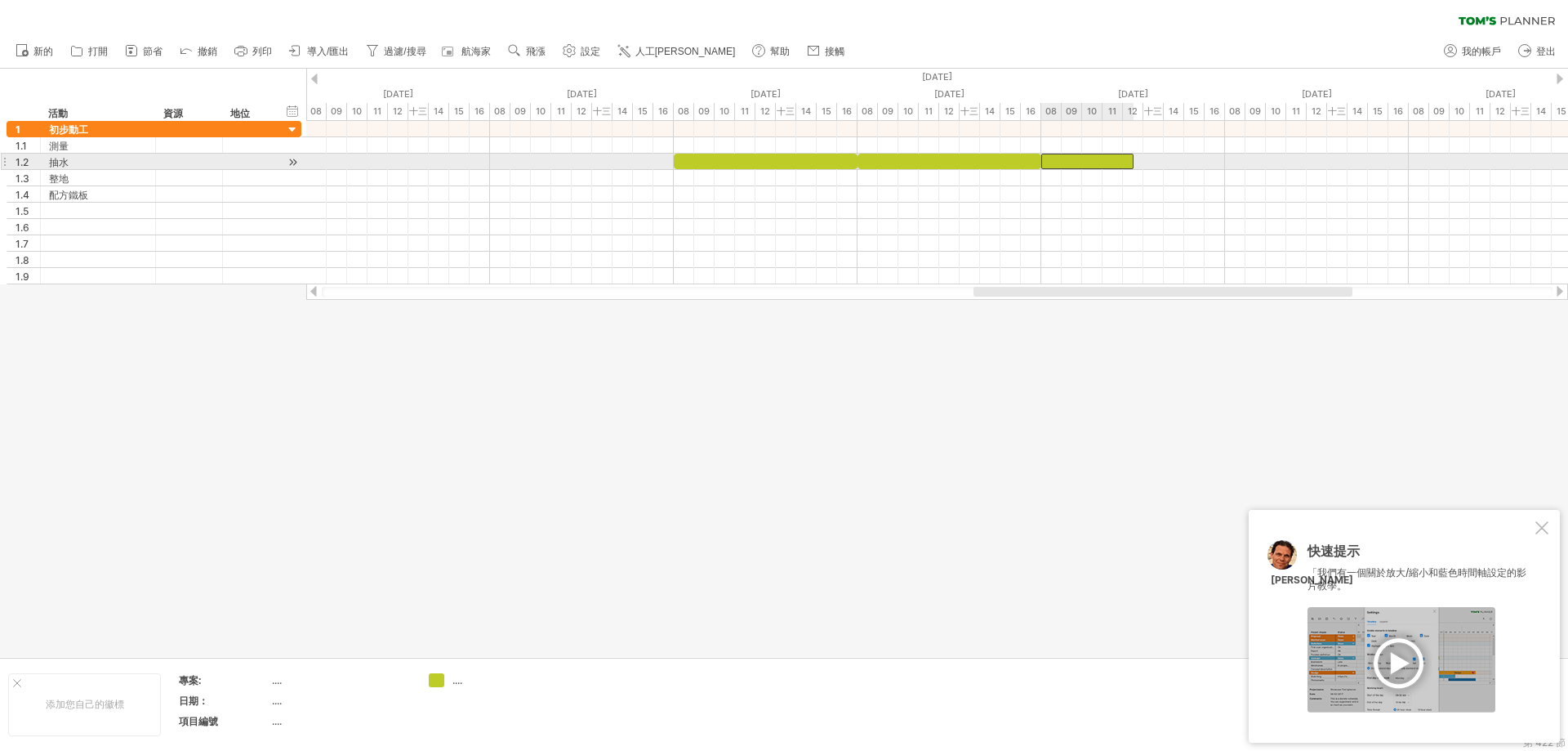
click at [1083, 160] on div at bounding box center [1088, 161] width 92 height 16
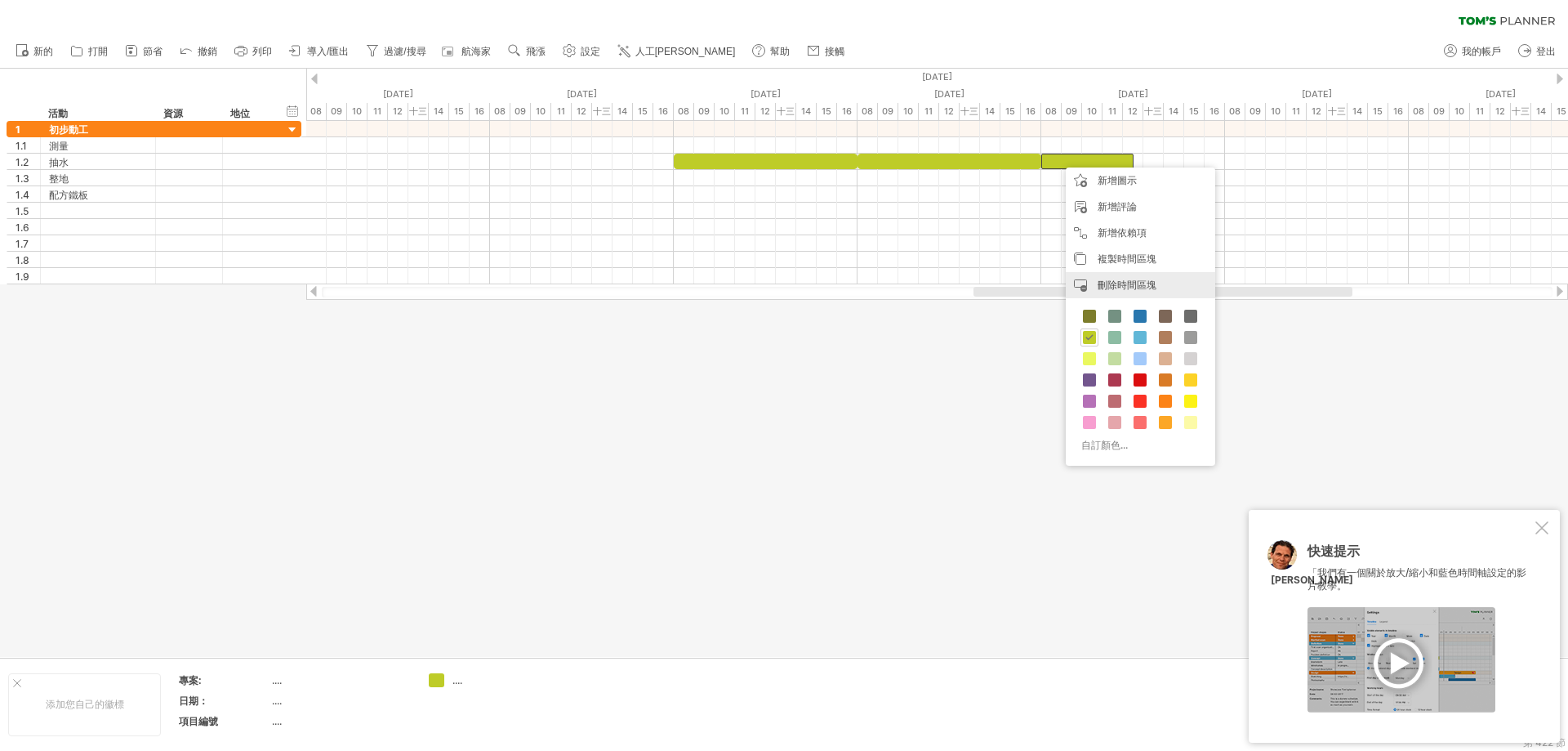
click at [1133, 286] on font "刪除時間區塊" at bounding box center [1127, 285] width 59 height 12
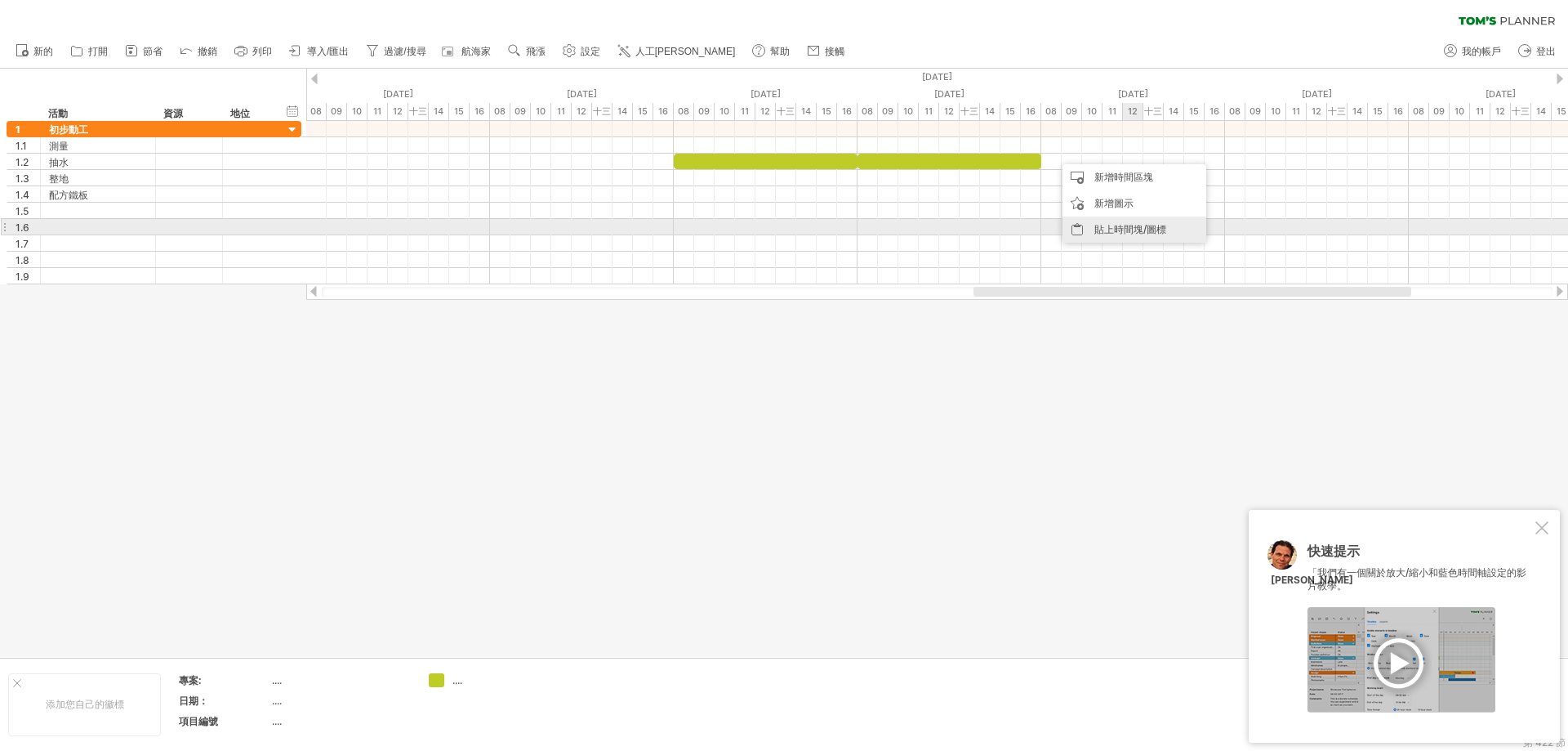
click at [1130, 234] on font "貼上時間塊/圖標" at bounding box center [1130, 229] width 72 height 12
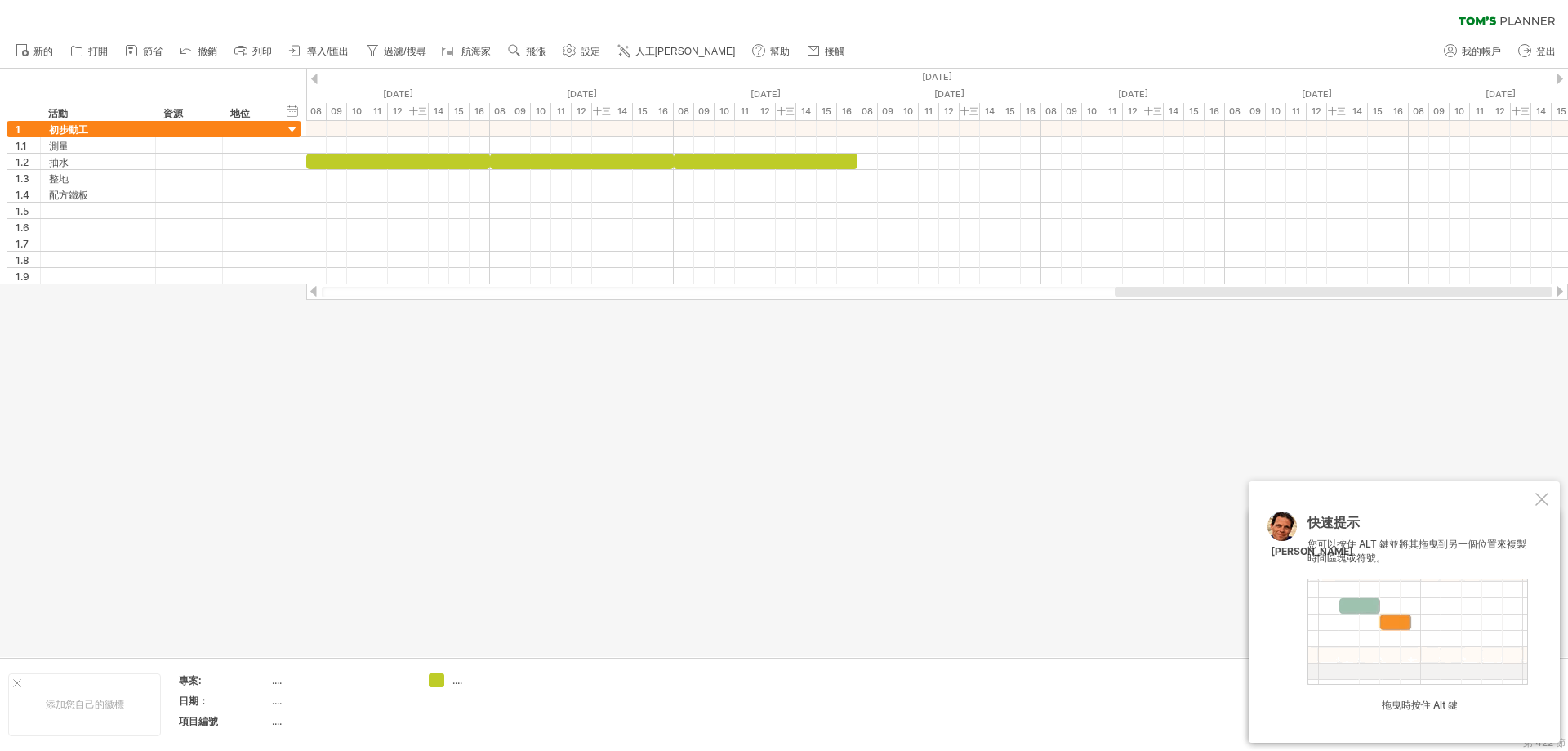
drag, startPoint x: 1095, startPoint y: 294, endPoint x: 1355, endPoint y: 291, distance: 260.0
click at [1355, 291] on div at bounding box center [1333, 291] width 437 height 10
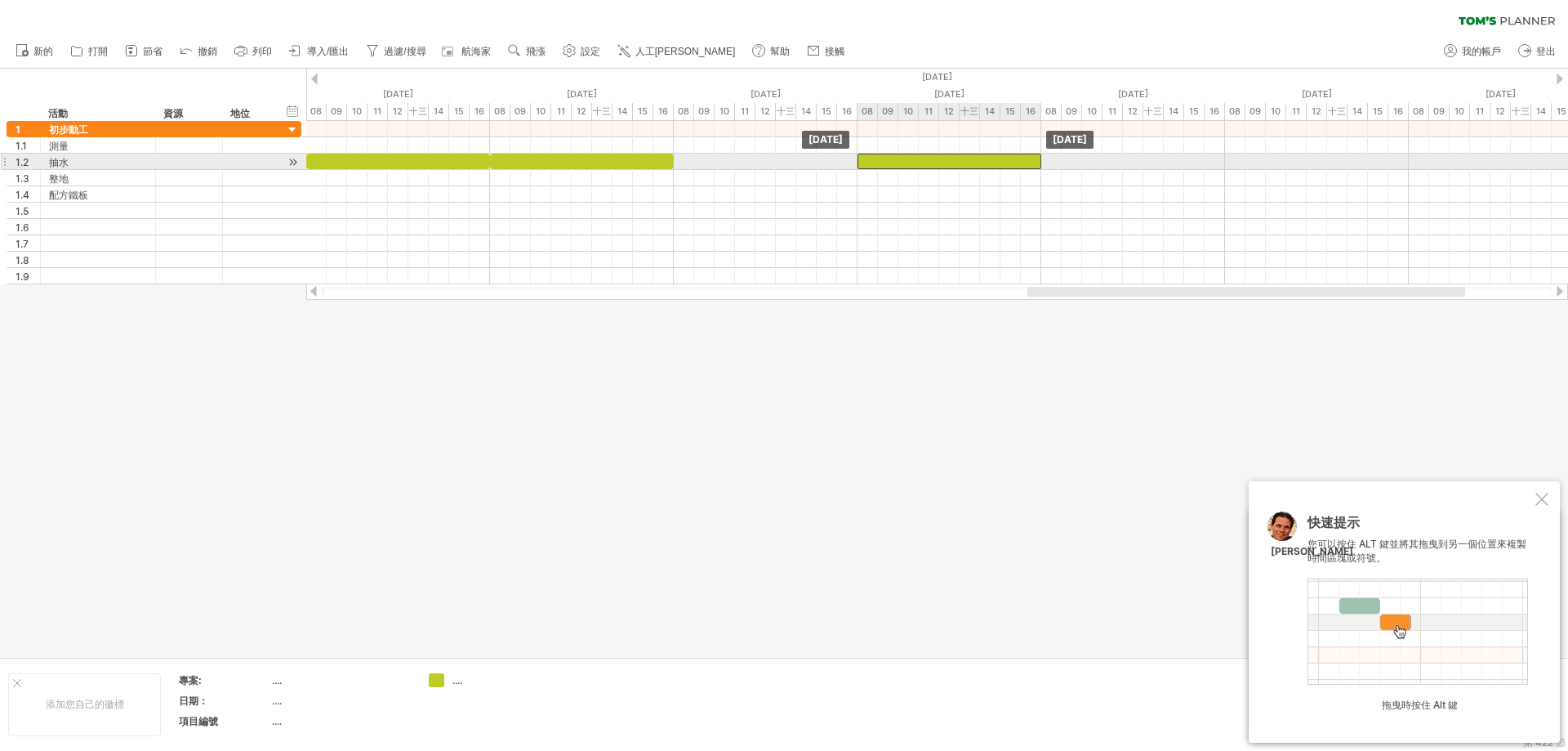
drag, startPoint x: 794, startPoint y: 168, endPoint x: 950, endPoint y: 162, distance: 156.1
click at [950, 162] on div at bounding box center [950, 161] width 184 height 16
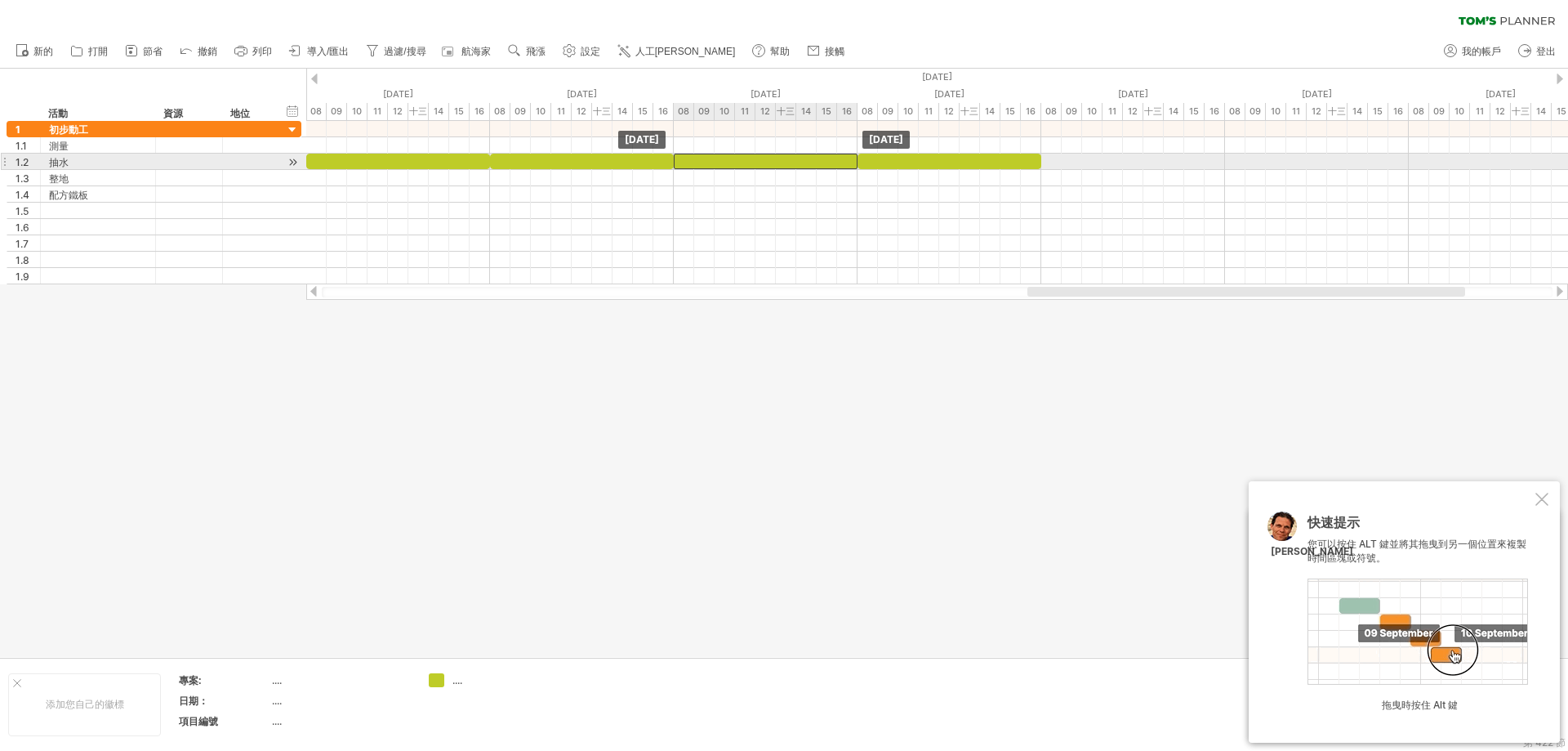
drag, startPoint x: 940, startPoint y: 160, endPoint x: 764, endPoint y: 160, distance: 176.0
click at [764, 160] on div at bounding box center [765, 161] width 184 height 16
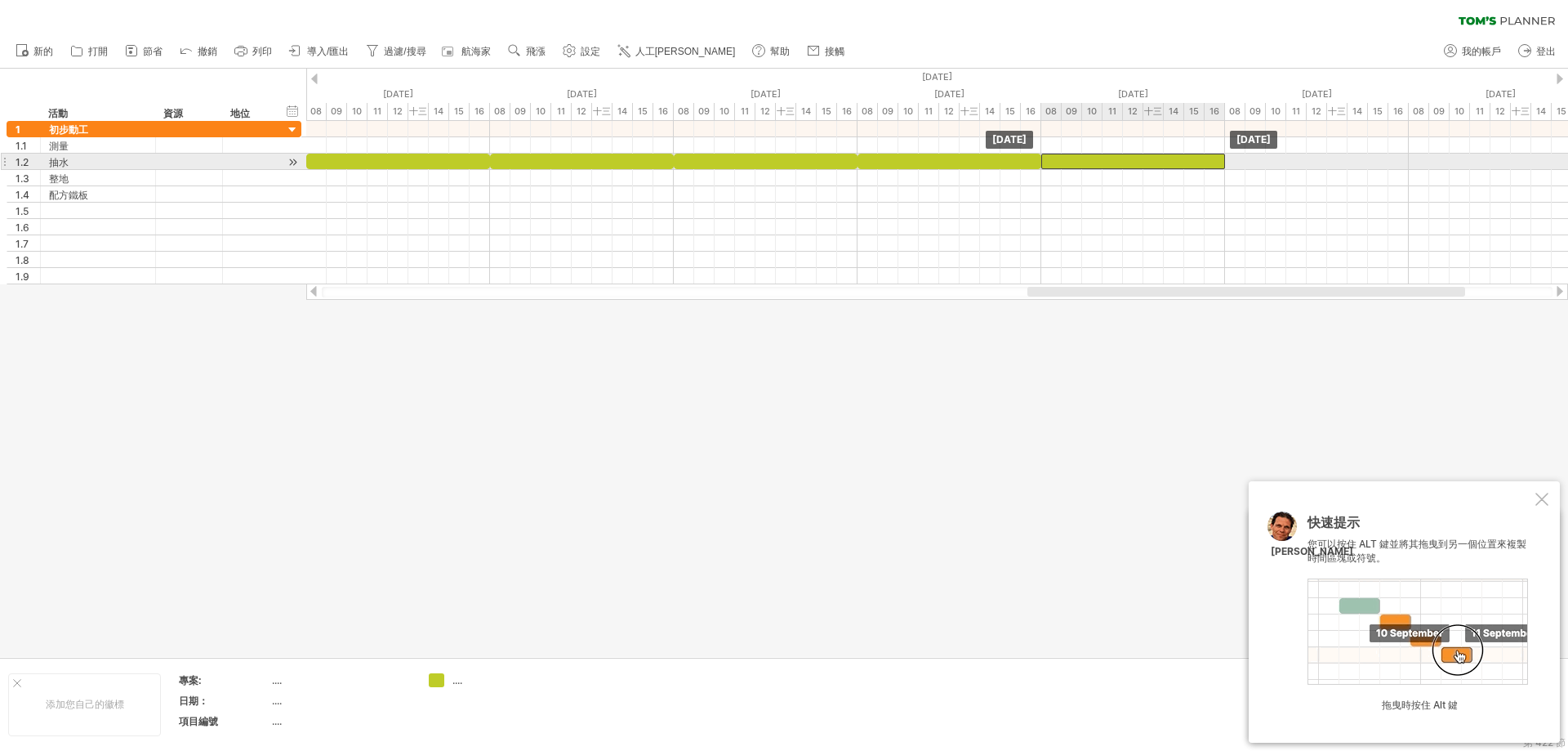
drag, startPoint x: 923, startPoint y: 160, endPoint x: 1088, endPoint y: 157, distance: 165.0
click at [1088, 157] on div at bounding box center [1133, 161] width 184 height 16
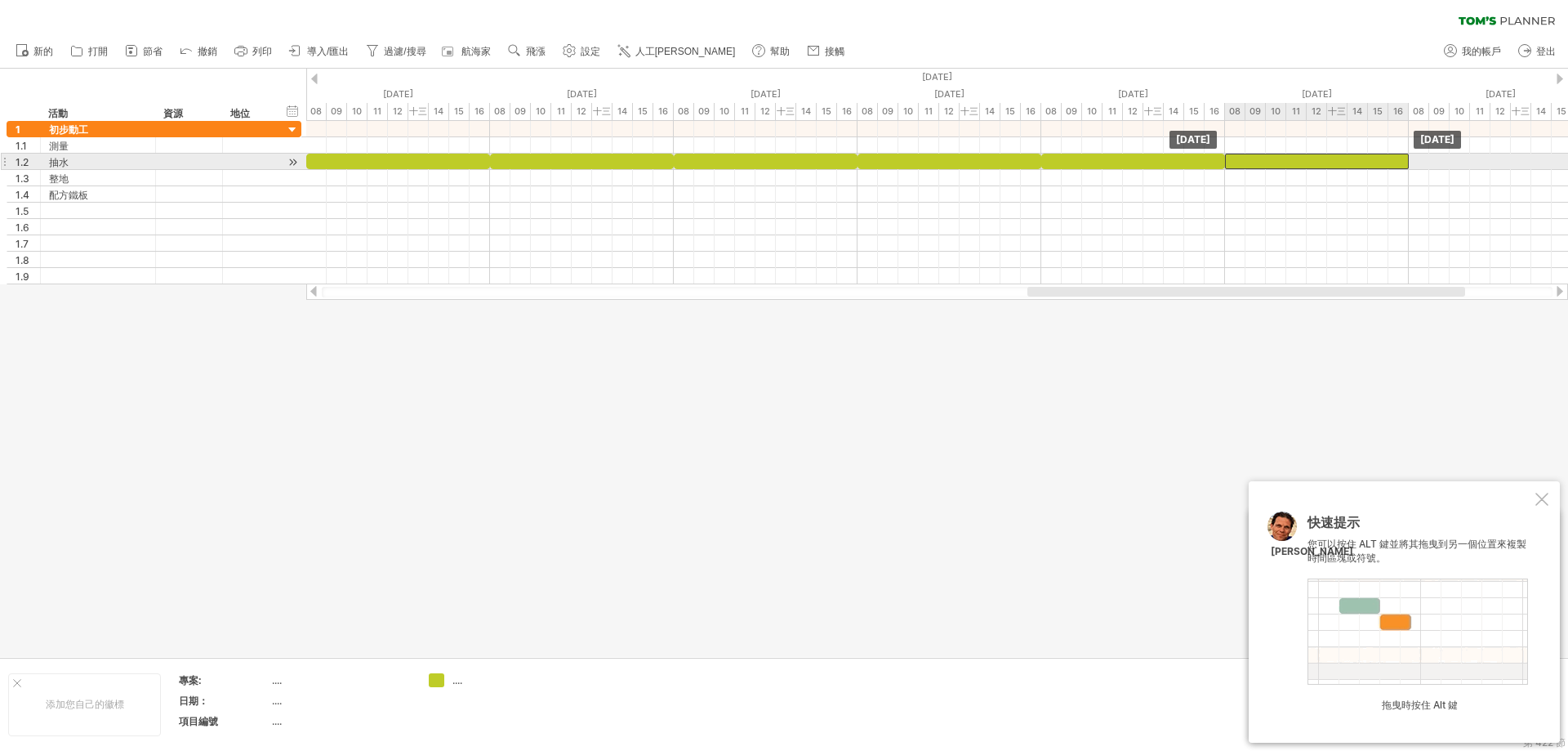
drag, startPoint x: 367, startPoint y: 160, endPoint x: 1257, endPoint y: 161, distance: 890.0
click at [1257, 161] on div at bounding box center [1317, 161] width 184 height 16
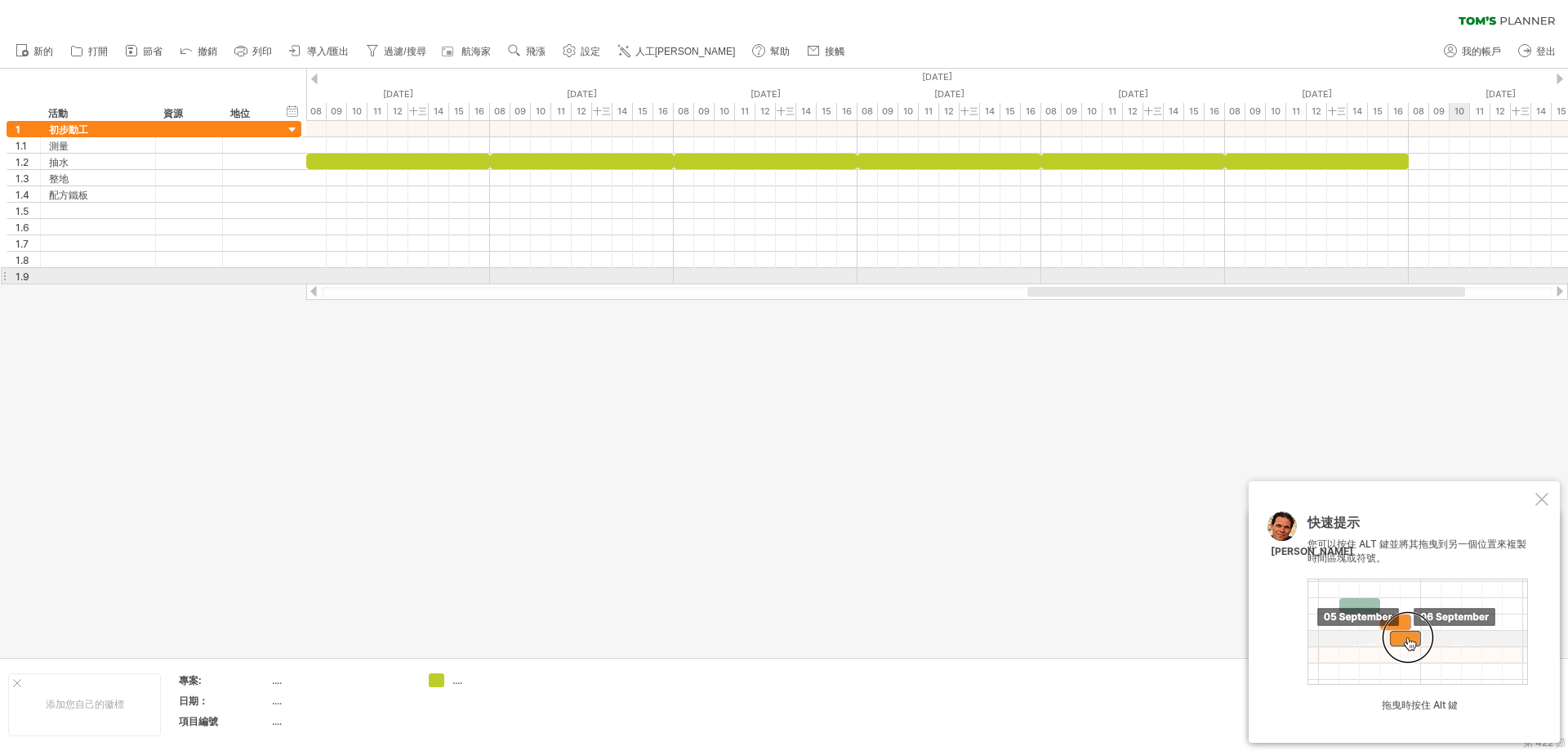
drag, startPoint x: 1204, startPoint y: 298, endPoint x: 1449, endPoint y: 284, distance: 245.4
click at [1449, 284] on div at bounding box center [937, 292] width 1262 height 17
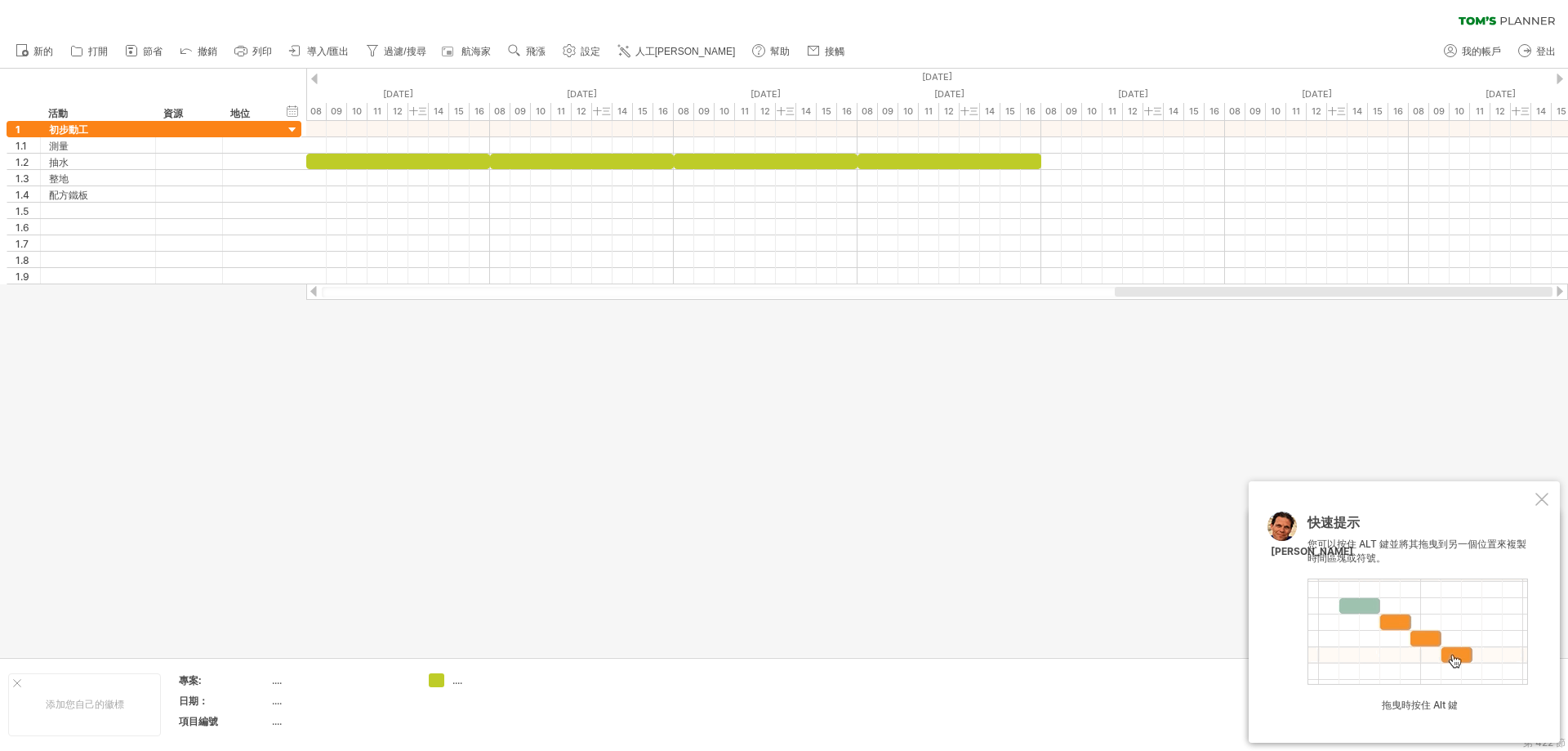
drag, startPoint x: 1383, startPoint y: 290, endPoint x: 1555, endPoint y: 286, distance: 172.0
click at [1555, 286] on div at bounding box center [937, 292] width 1262 height 17
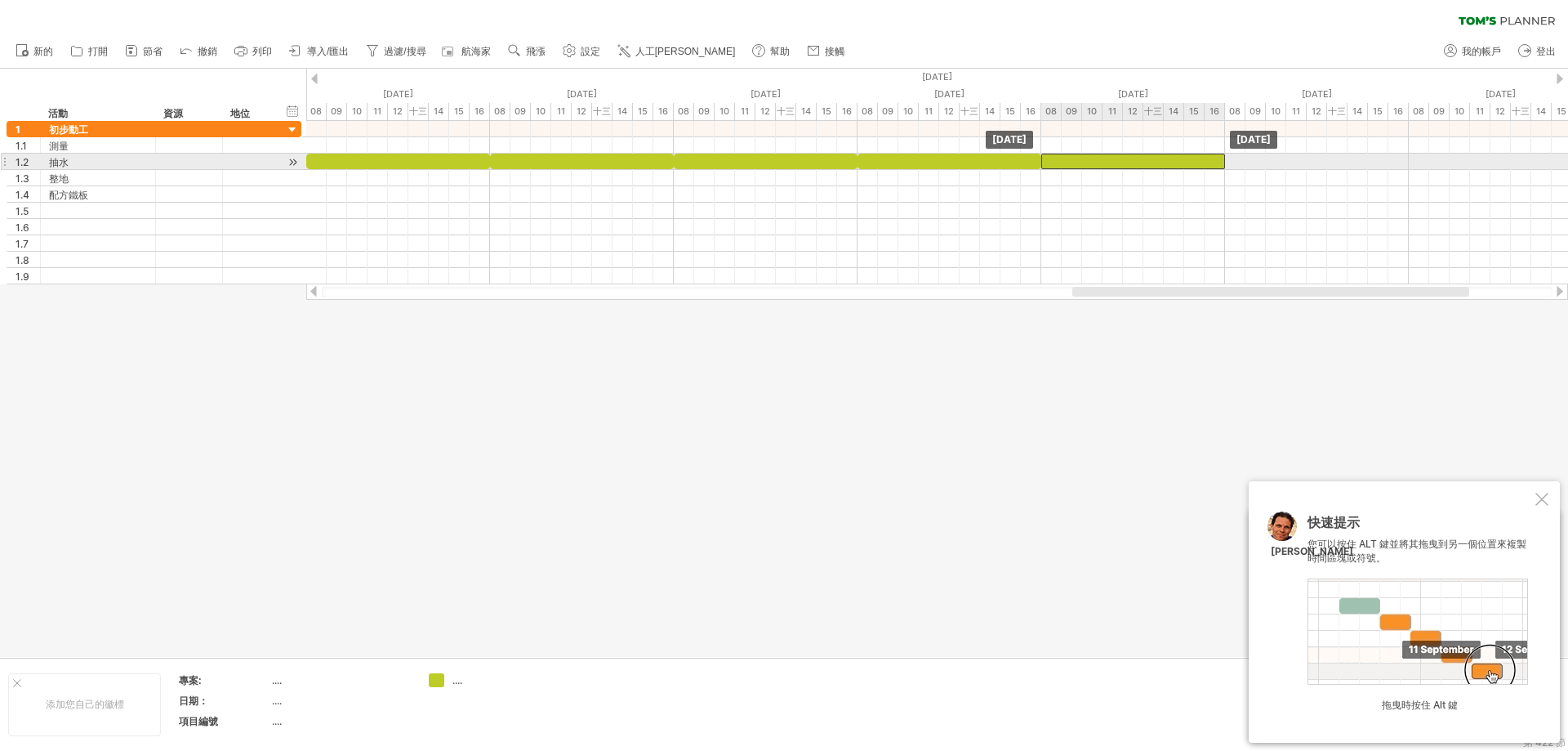
drag, startPoint x: 992, startPoint y: 165, endPoint x: 1136, endPoint y: 160, distance: 144.1
click at [1136, 160] on div at bounding box center [1133, 161] width 184 height 16
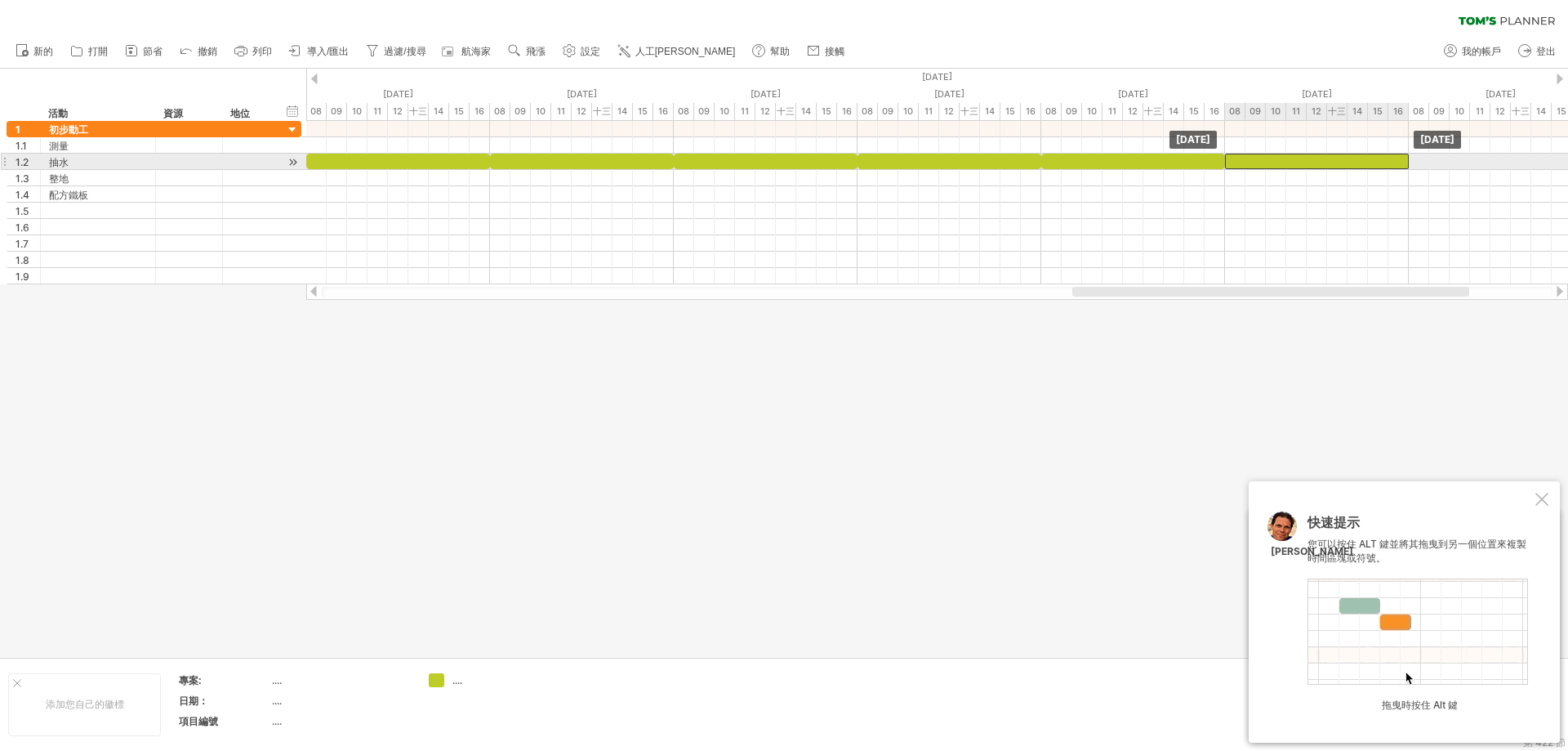
drag, startPoint x: 1186, startPoint y: 160, endPoint x: 1349, endPoint y: 157, distance: 163.0
click at [1349, 157] on div at bounding box center [1317, 161] width 184 height 16
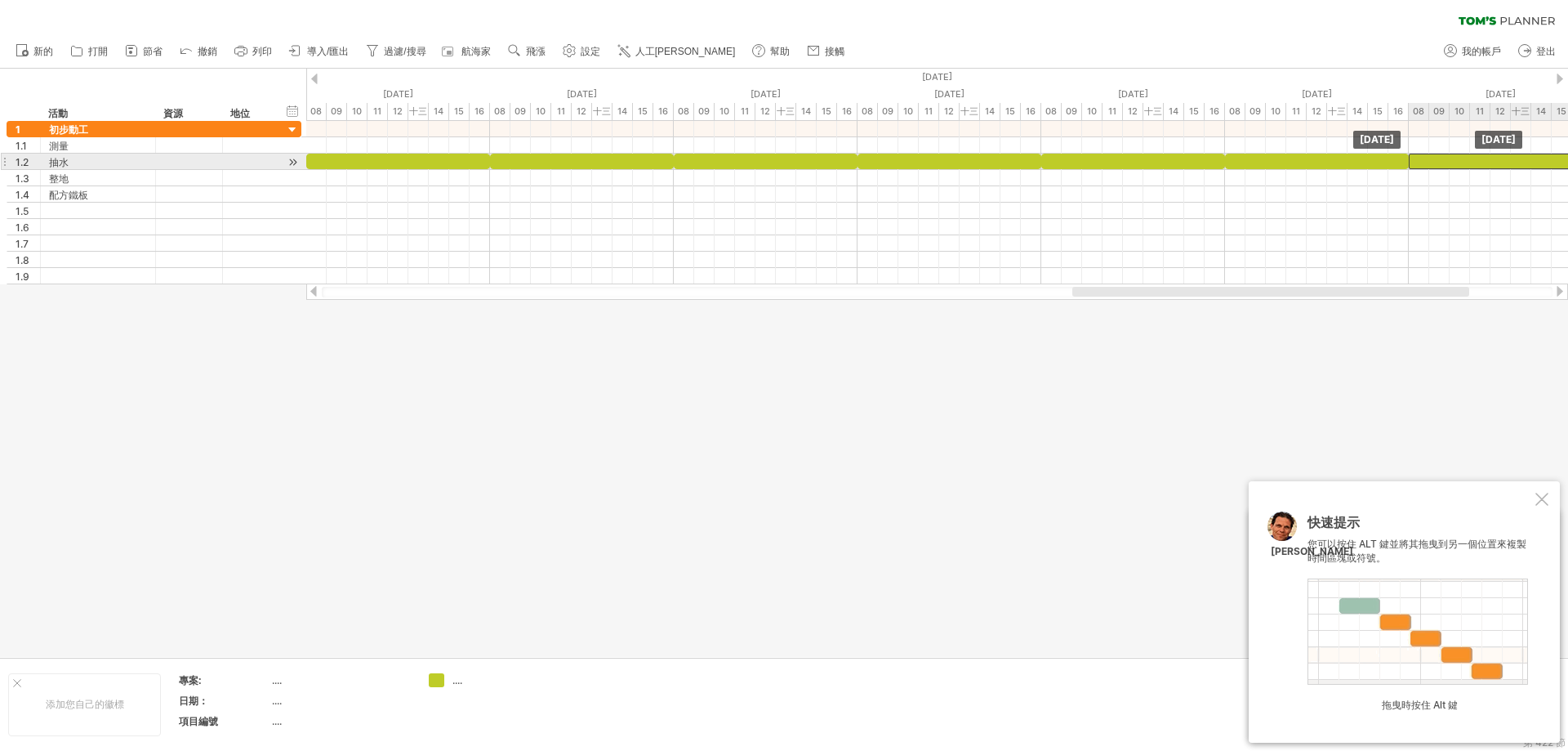
drag, startPoint x: 1327, startPoint y: 162, endPoint x: 1482, endPoint y: 160, distance: 155.0
click at [1482, 160] on div at bounding box center [1501, 161] width 184 height 16
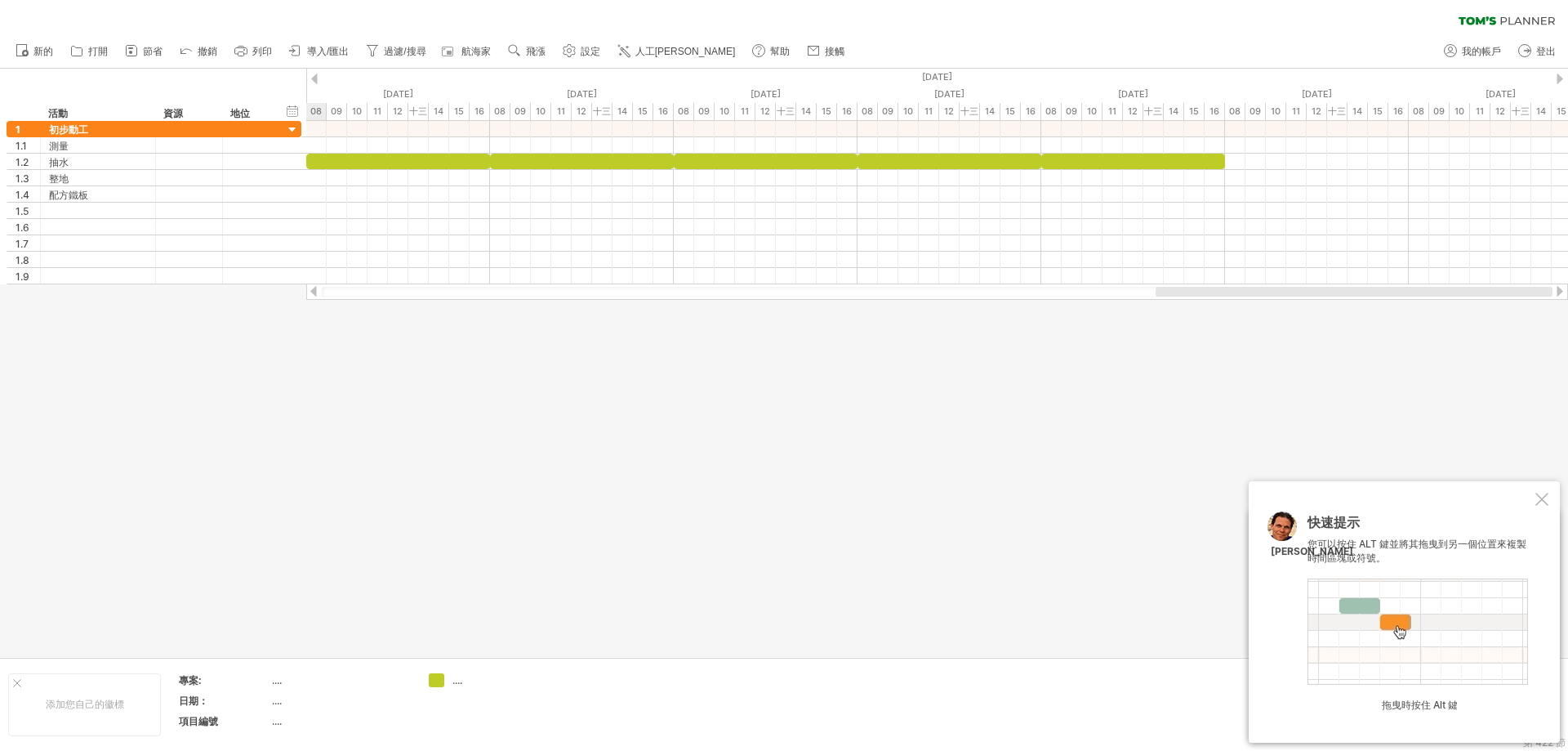
drag, startPoint x: 1379, startPoint y: 295, endPoint x: 1456, endPoint y: 286, distance: 77.5
click at [1562, 312] on div "嘗試造訪 [DOMAIN_NAME] 再次連接... 0% 清除過濾器 新的" at bounding box center [784, 375] width 1568 height 751
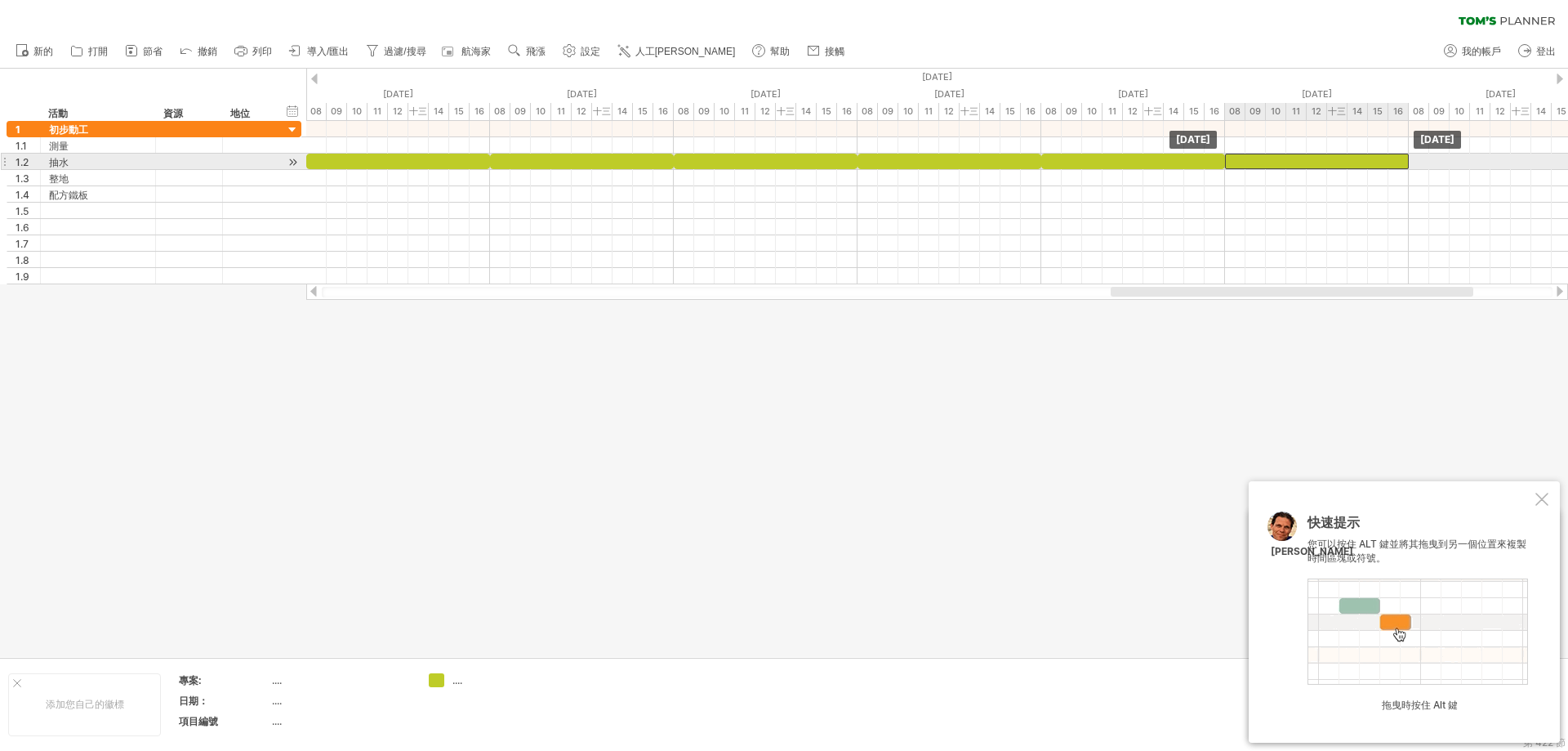
drag, startPoint x: 1185, startPoint y: 163, endPoint x: 1352, endPoint y: 163, distance: 167.0
click at [1352, 163] on div at bounding box center [1317, 161] width 184 height 16
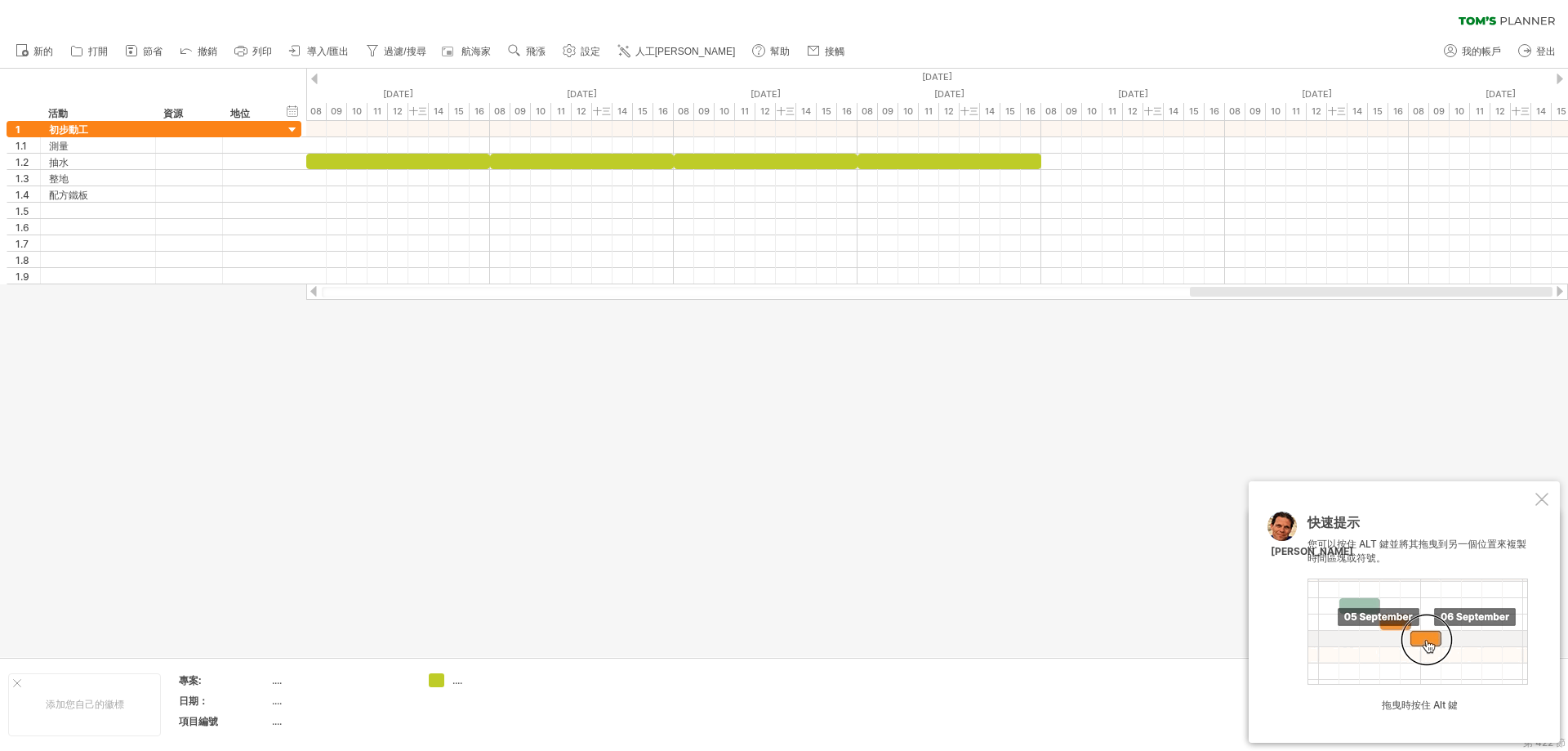
drag, startPoint x: 1322, startPoint y: 295, endPoint x: 1472, endPoint y: 293, distance: 150.0
click at [1472, 293] on div at bounding box center [1371, 291] width 363 height 10
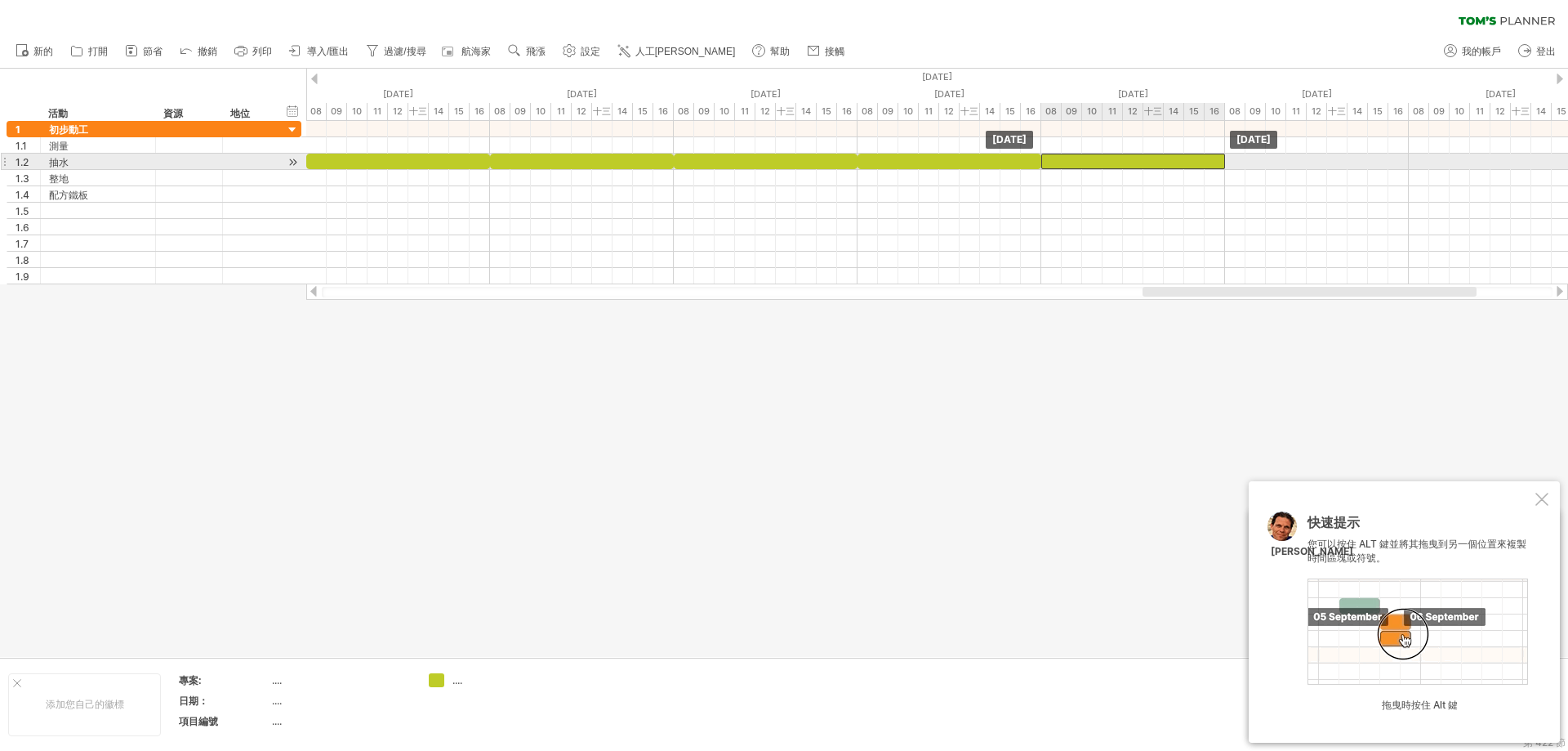
drag, startPoint x: 983, startPoint y: 159, endPoint x: 1157, endPoint y: 161, distance: 174.0
click at [1157, 161] on div at bounding box center [1133, 161] width 184 height 16
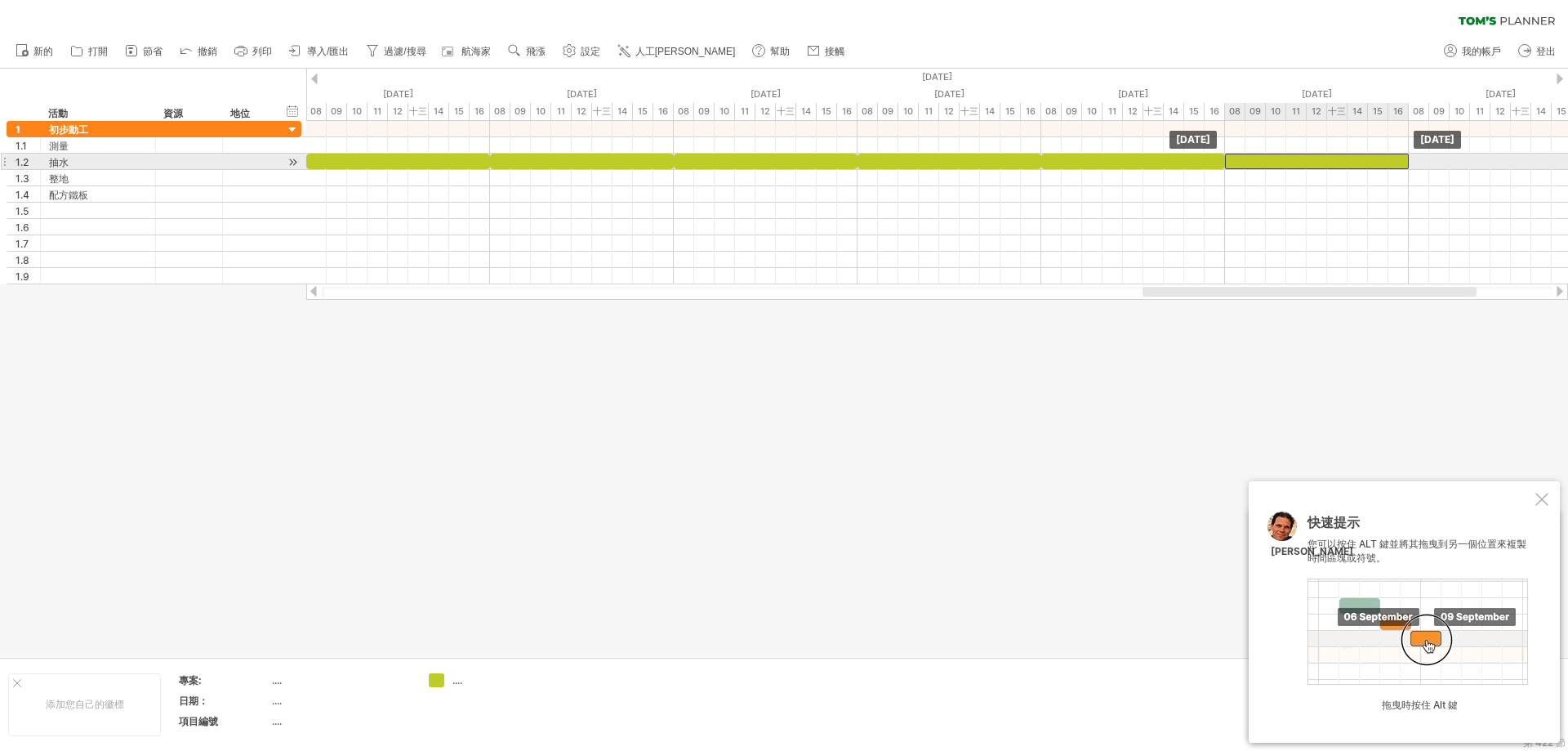
drag, startPoint x: 1180, startPoint y: 162, endPoint x: 1351, endPoint y: 162, distance: 171.0
click at [1351, 162] on div at bounding box center [1317, 161] width 184 height 16
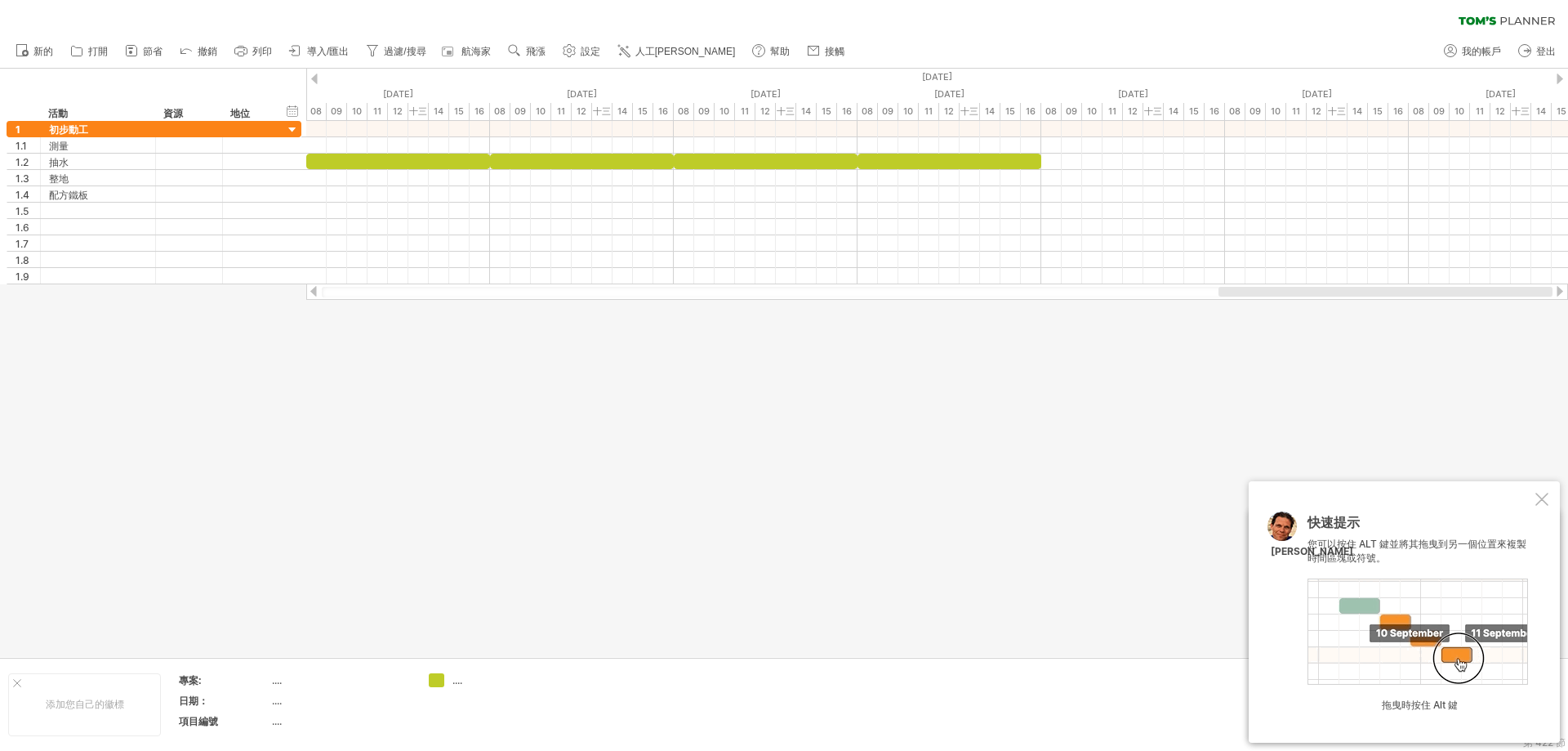
drag, startPoint x: 1340, startPoint y: 288, endPoint x: 1128, endPoint y: 199, distance: 229.9
click at [1472, 298] on div at bounding box center [937, 292] width 1262 height 17
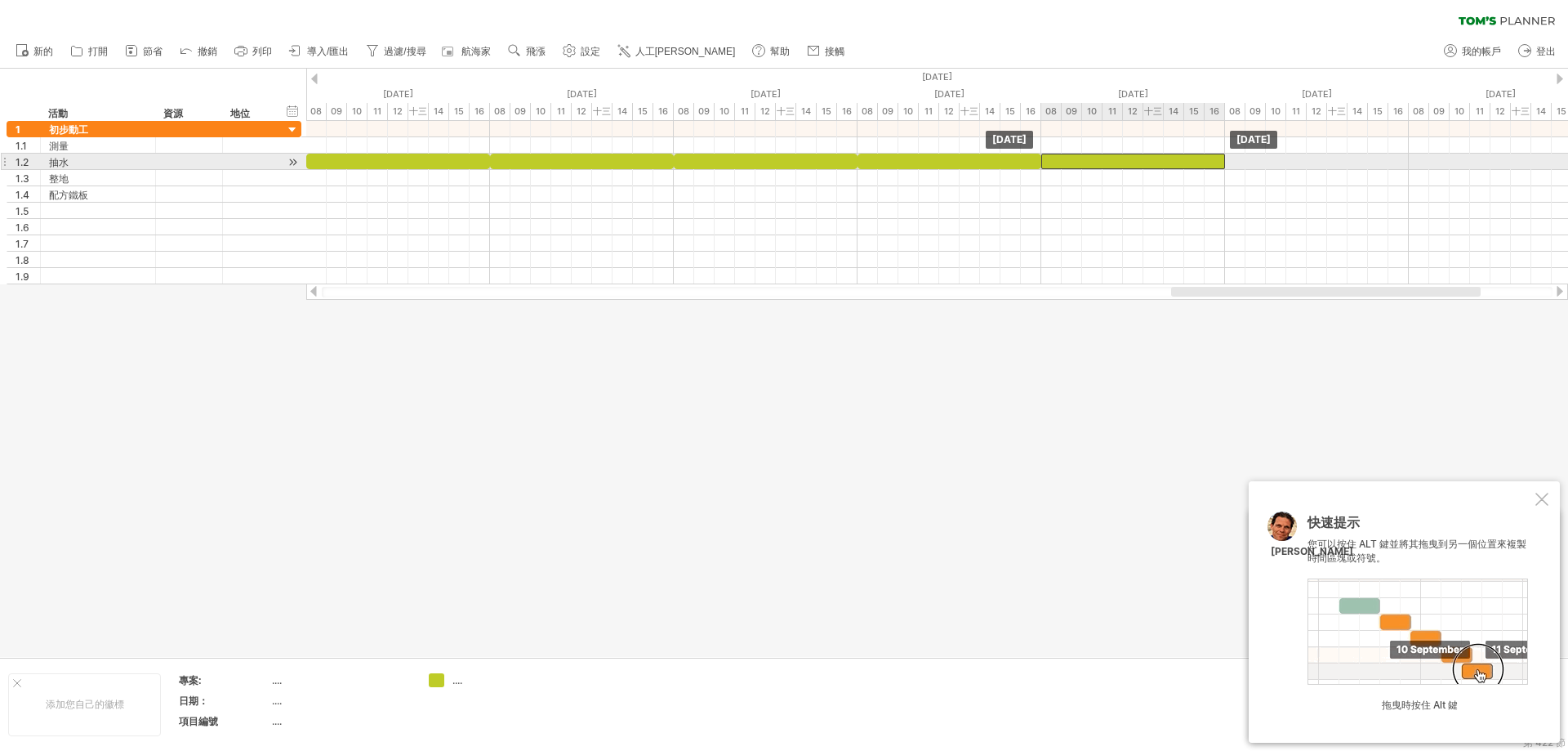
drag, startPoint x: 1088, startPoint y: 166, endPoint x: 1138, endPoint y: 167, distance: 50.0
click at [1138, 167] on div at bounding box center [1133, 161] width 184 height 16
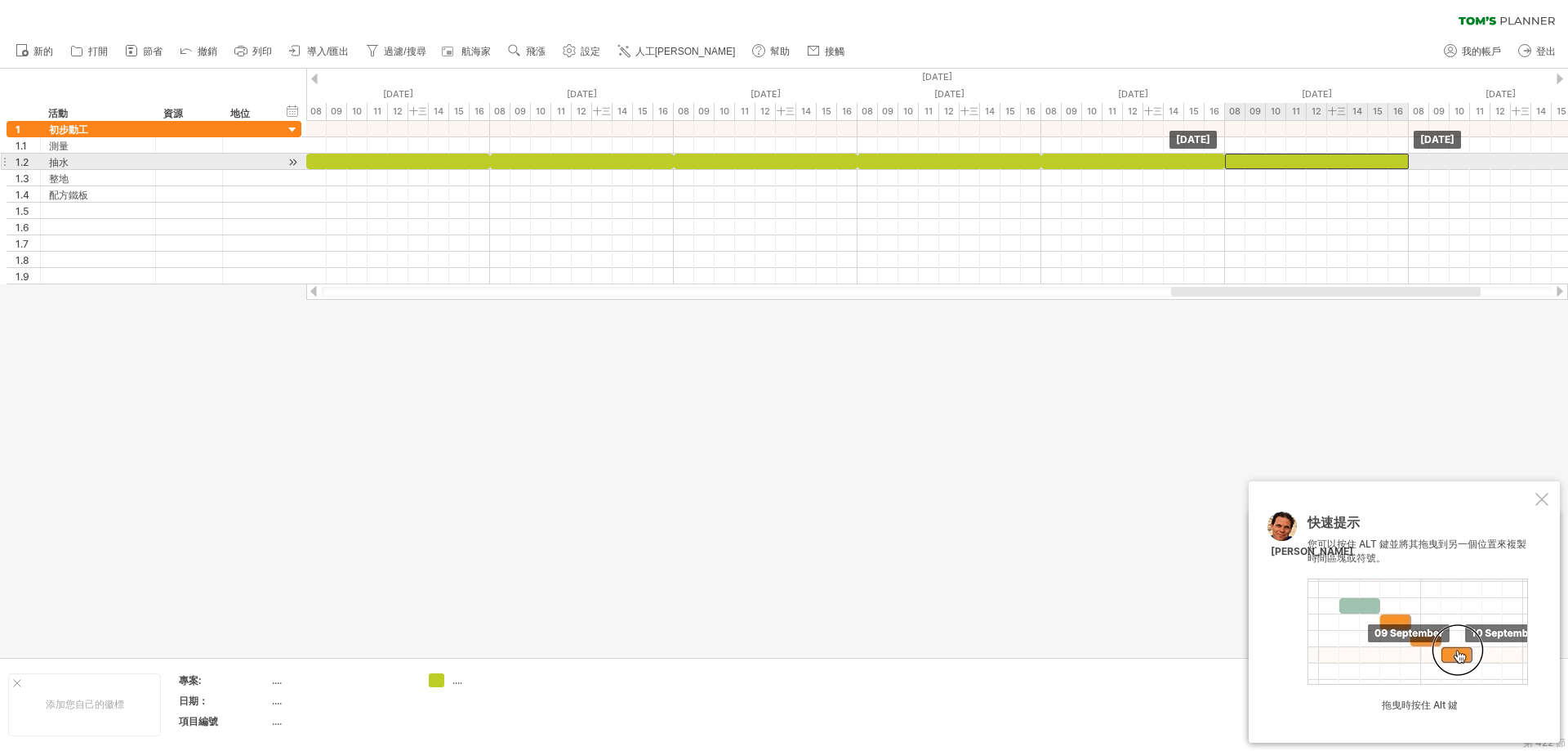
drag, startPoint x: 1173, startPoint y: 161, endPoint x: 1327, endPoint y: 155, distance: 154.1
click at [1327, 155] on div at bounding box center [1317, 161] width 184 height 16
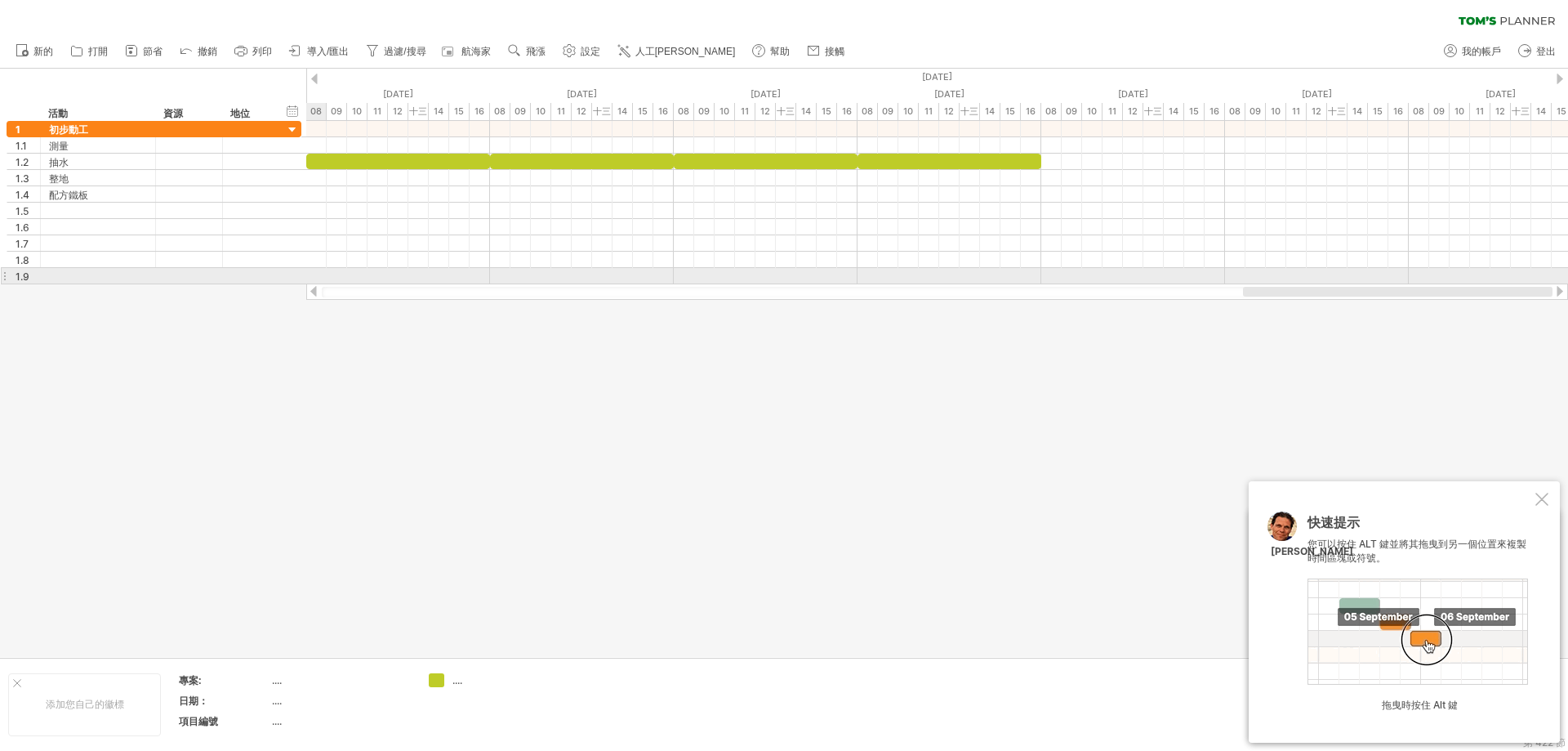
drag, startPoint x: 1337, startPoint y: 291, endPoint x: 1422, endPoint y: 271, distance: 87.3
click at [1447, 285] on div at bounding box center [937, 292] width 1262 height 17
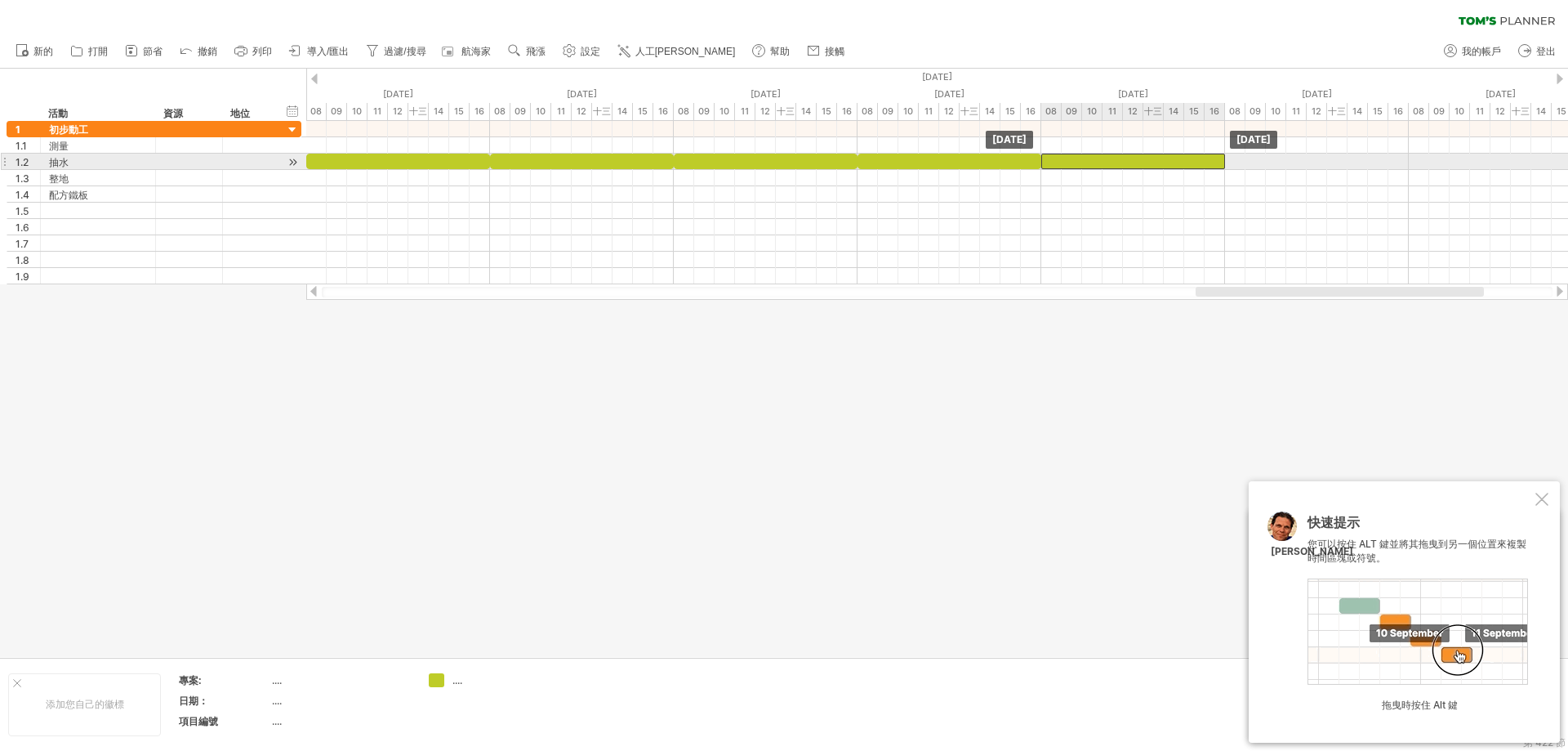
drag, startPoint x: 1008, startPoint y: 162, endPoint x: 1167, endPoint y: 160, distance: 159.0
click at [1167, 160] on div at bounding box center [1133, 161] width 184 height 16
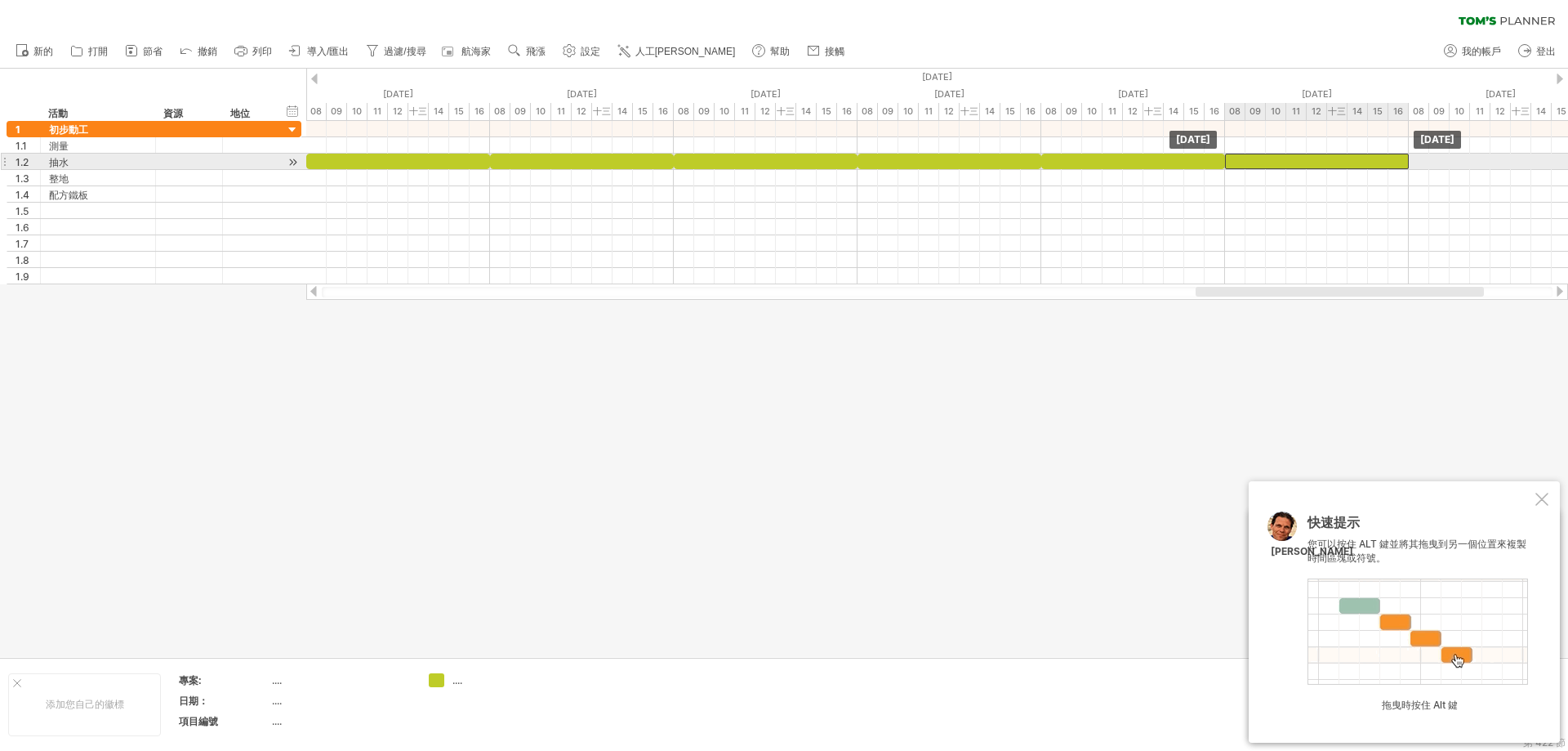
drag, startPoint x: 1173, startPoint y: 161, endPoint x: 1333, endPoint y: 161, distance: 160.0
click at [1333, 161] on div at bounding box center [1317, 161] width 184 height 16
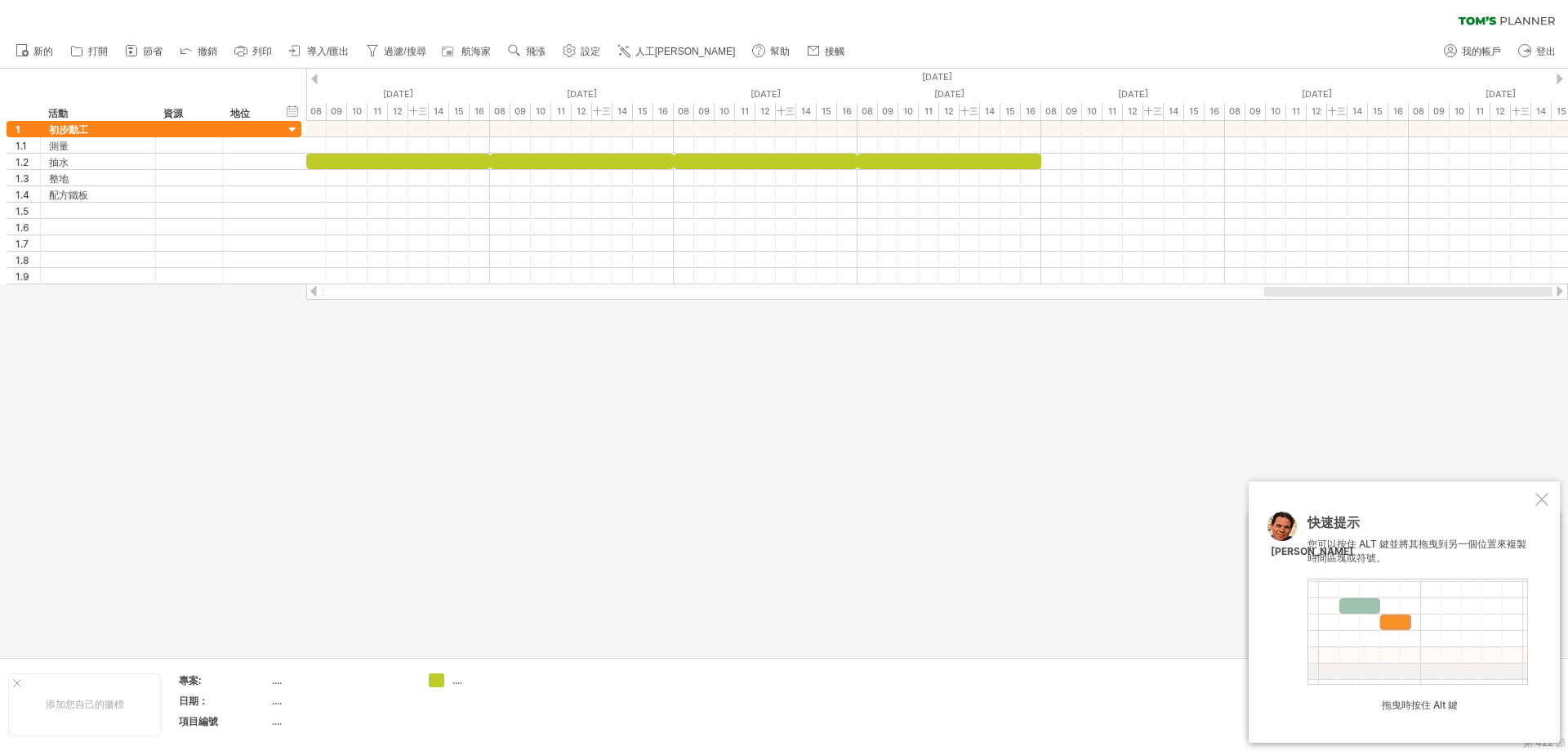
drag, startPoint x: 1383, startPoint y: 292, endPoint x: 1396, endPoint y: 243, distance: 50.7
click at [1536, 301] on div "嘗試造訪 [DOMAIN_NAME] 再次連接... 0% 清除過濾器 新的" at bounding box center [784, 375] width 1568 height 751
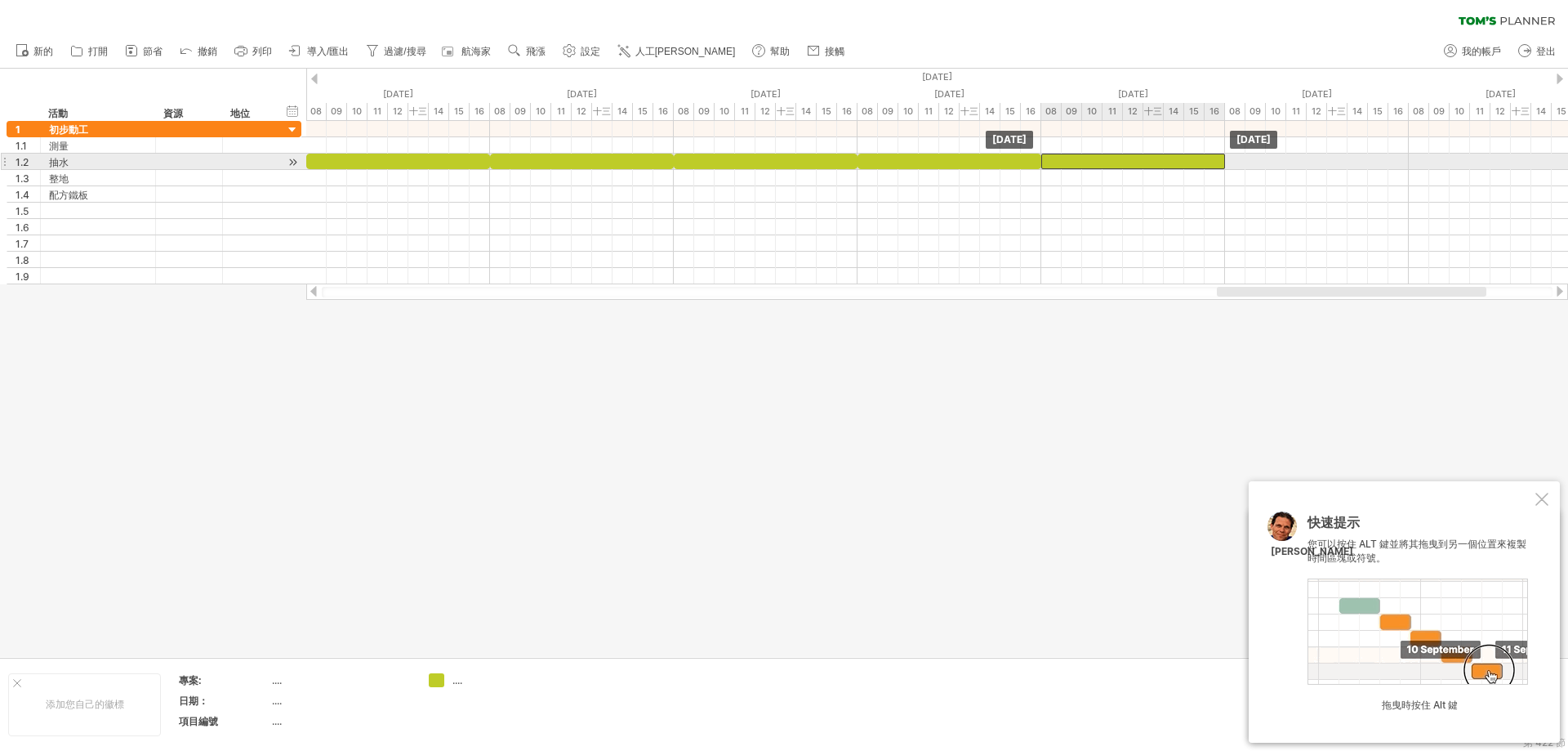
drag, startPoint x: 1001, startPoint y: 159, endPoint x: 1163, endPoint y: 163, distance: 162.0
click at [1163, 163] on div at bounding box center [1133, 161] width 184 height 16
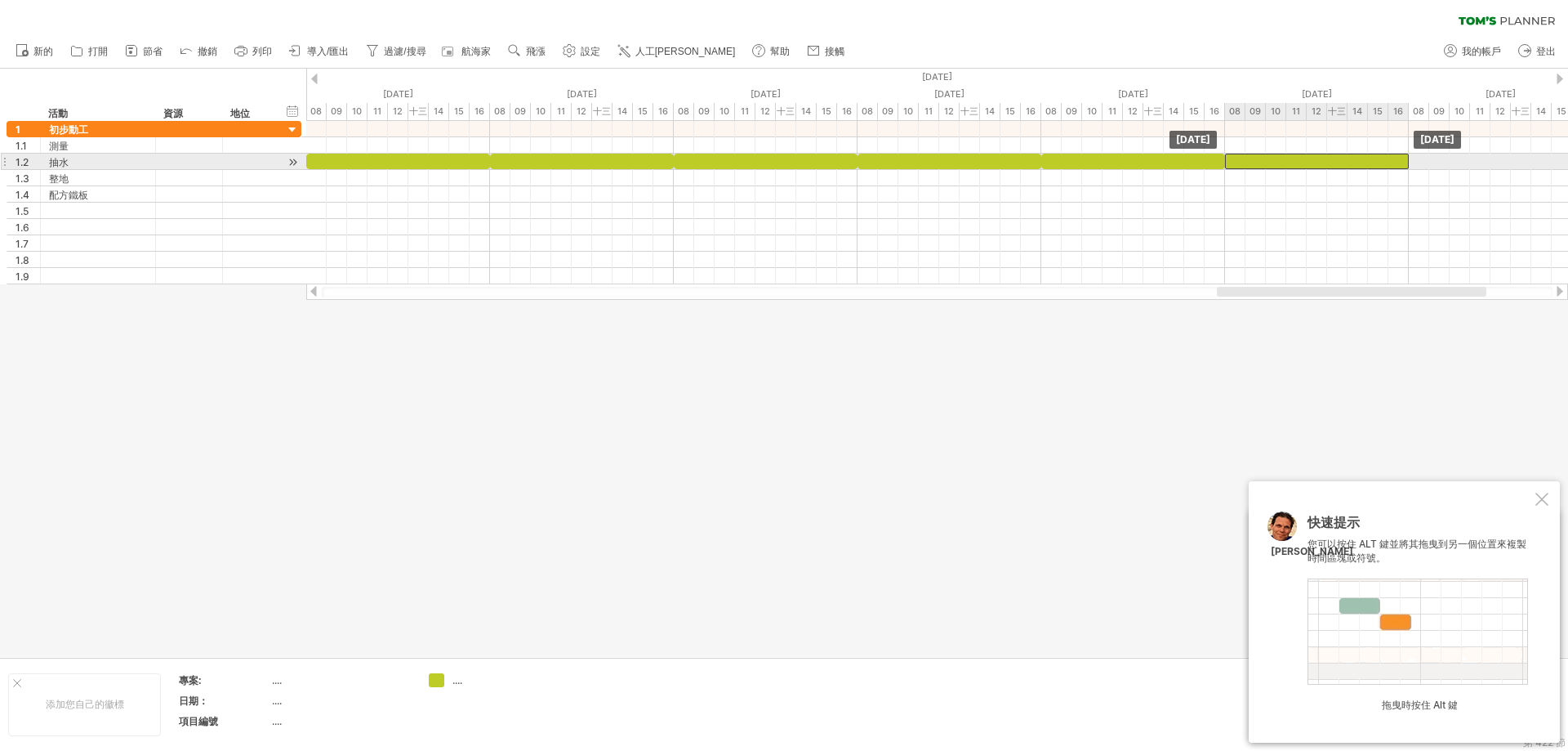
drag, startPoint x: 1176, startPoint y: 156, endPoint x: 1344, endPoint y: 161, distance: 168.1
click at [1344, 161] on div at bounding box center [1317, 161] width 184 height 16
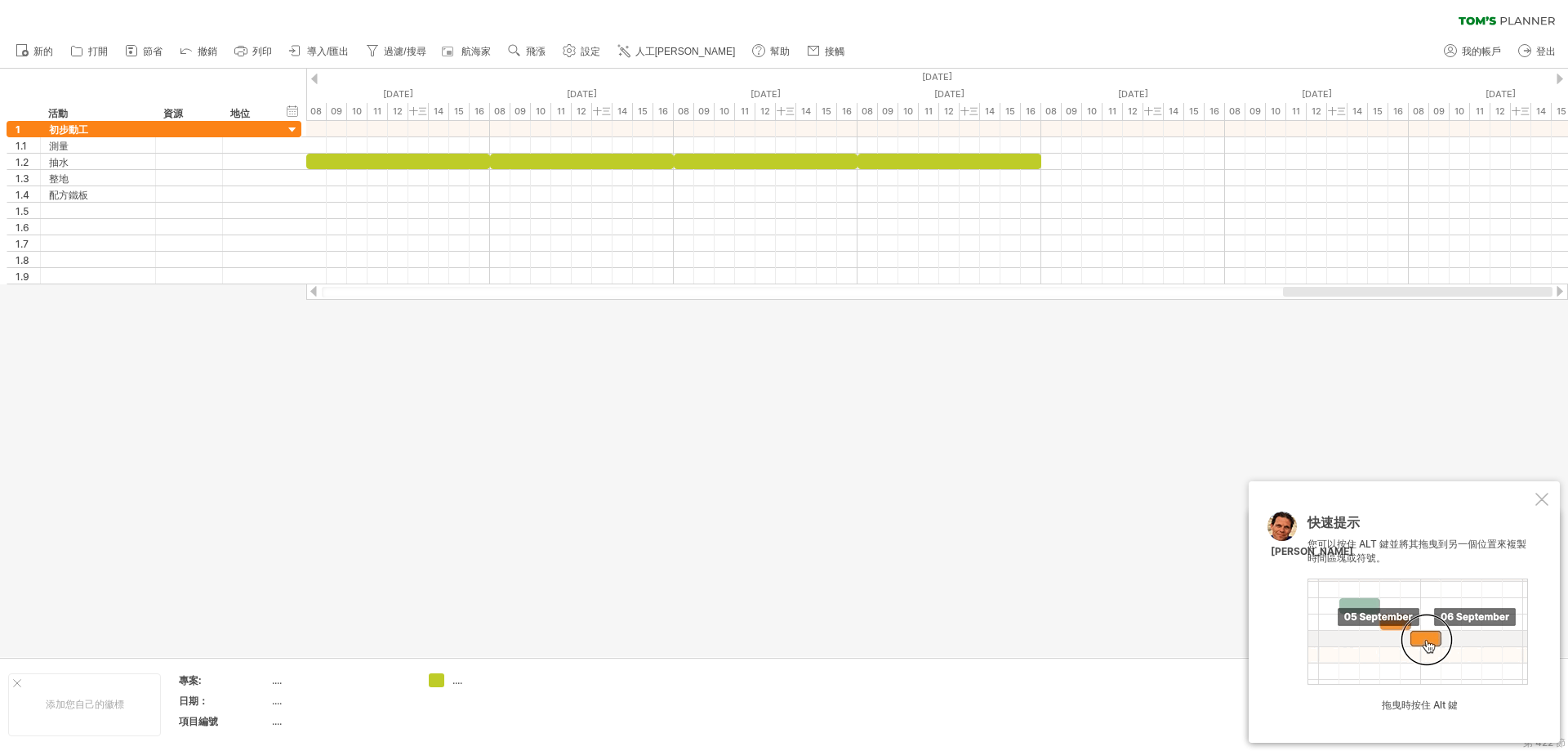
drag, startPoint x: 1390, startPoint y: 295, endPoint x: 1456, endPoint y: 286, distance: 66.6
click at [1483, 296] on div at bounding box center [1418, 291] width 270 height 10
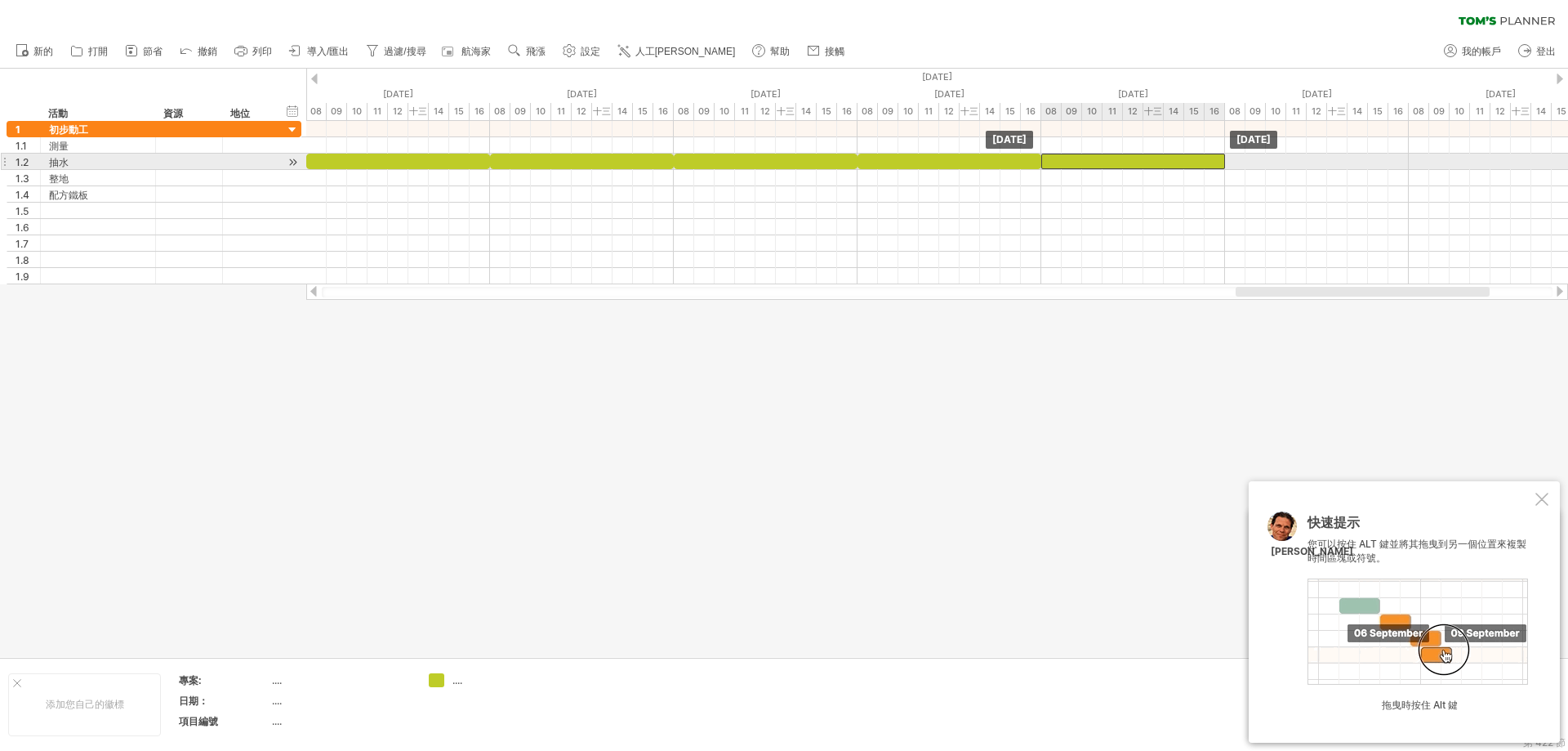
drag, startPoint x: 1090, startPoint y: 176, endPoint x: 1163, endPoint y: 164, distance: 74.0
click at [1163, 164] on div at bounding box center [1133, 161] width 184 height 16
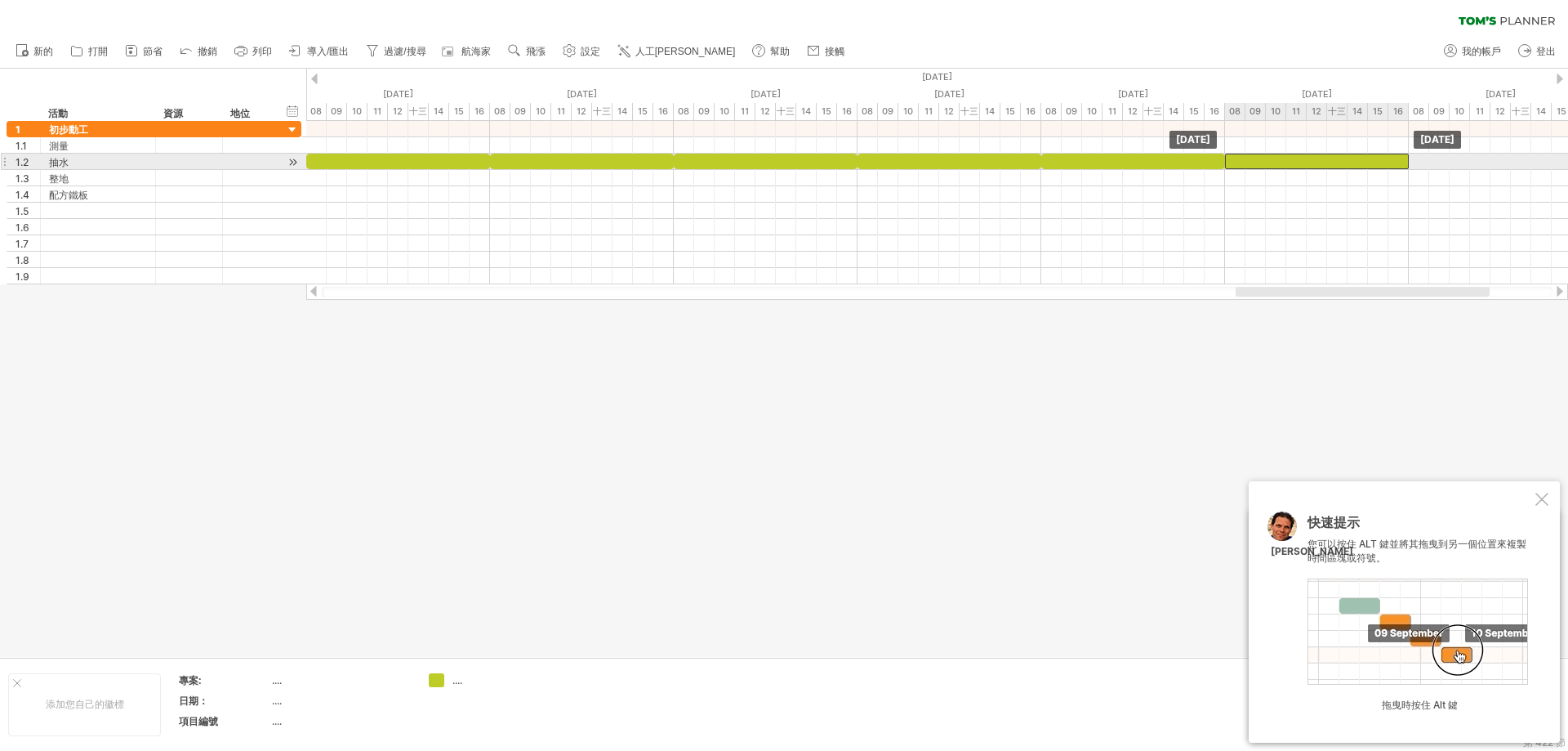
drag, startPoint x: 1178, startPoint y: 159, endPoint x: 1362, endPoint y: 155, distance: 184.0
click at [1362, 155] on div at bounding box center [1317, 161] width 184 height 16
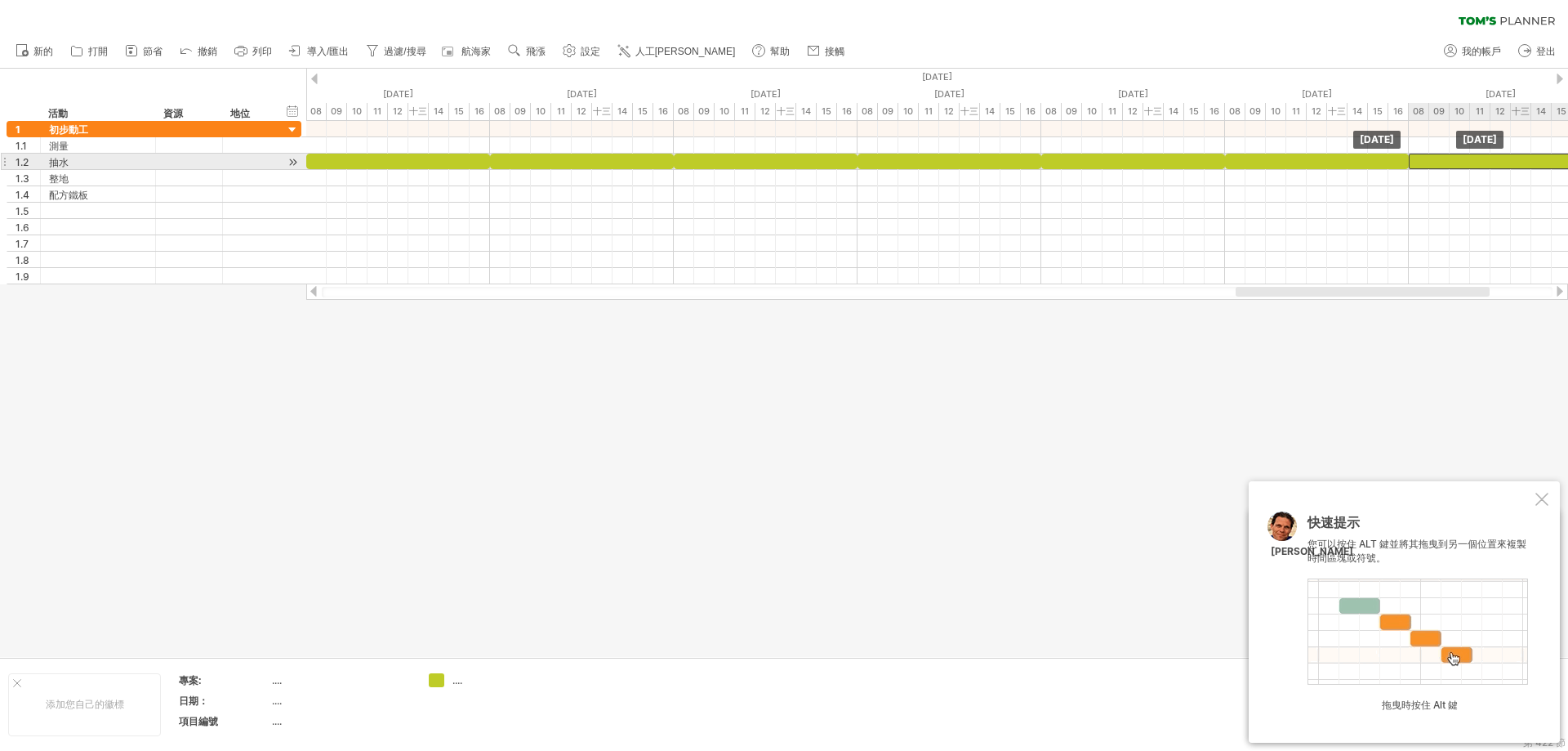
drag, startPoint x: 1334, startPoint y: 160, endPoint x: 1509, endPoint y: 160, distance: 175.0
click at [1509, 160] on div at bounding box center [1501, 161] width 184 height 16
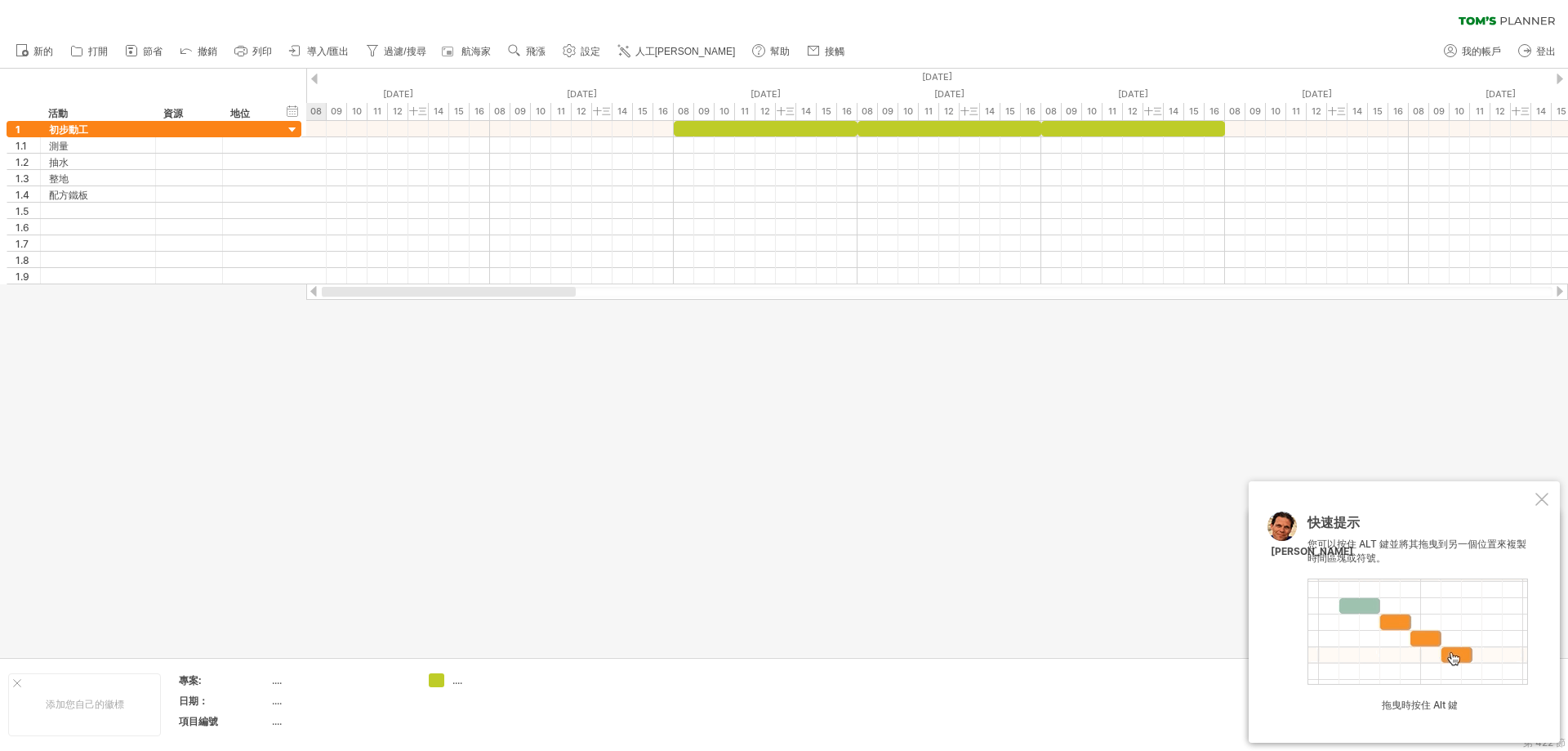
drag, startPoint x: 1355, startPoint y: 290, endPoint x: 368, endPoint y: 310, distance: 987.2
click at [368, 310] on div "嘗試造訪 [DOMAIN_NAME] 再次連接... 0% 清除過濾器 新的" at bounding box center [784, 375] width 1568 height 751
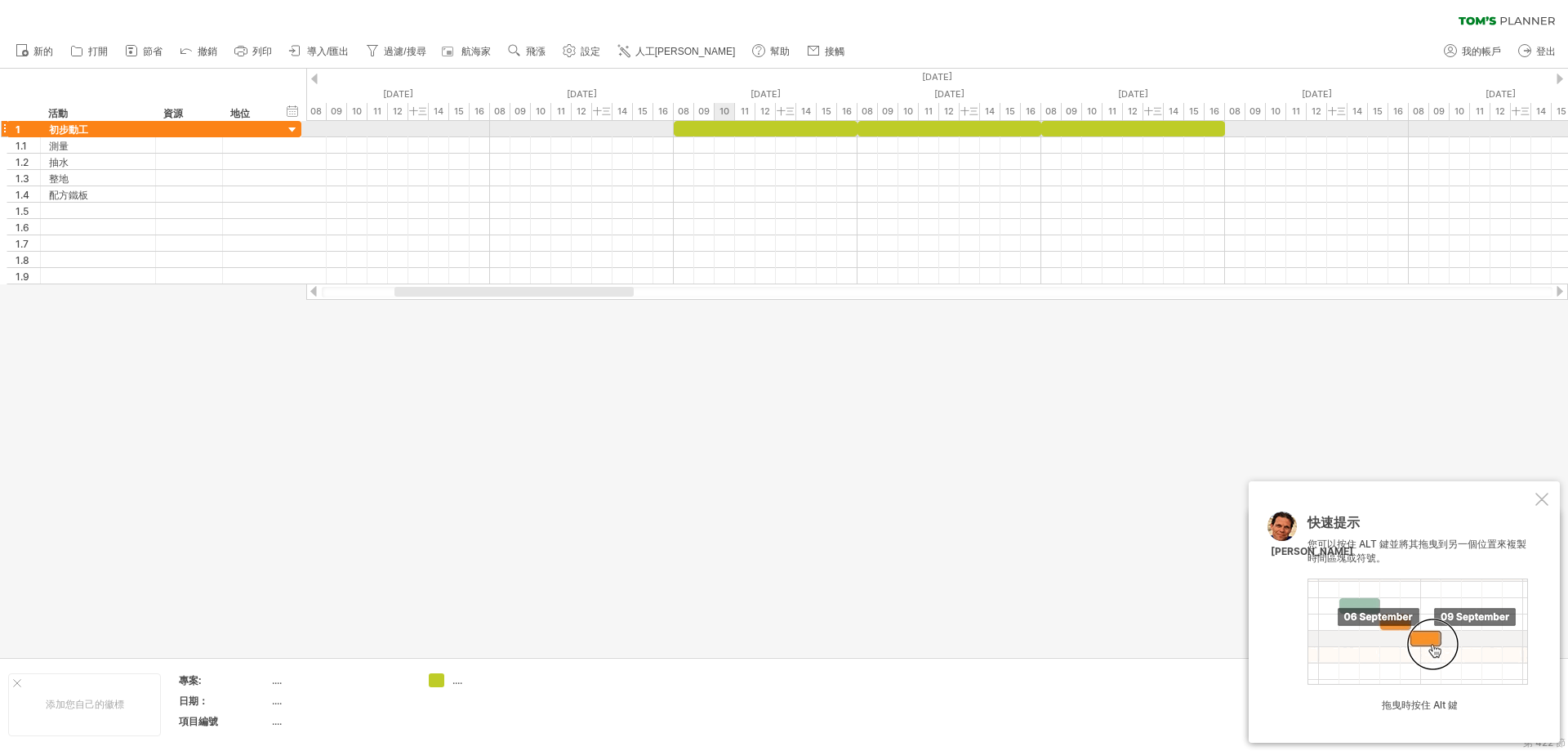
click at [725, 128] on div at bounding box center [765, 129] width 184 height 16
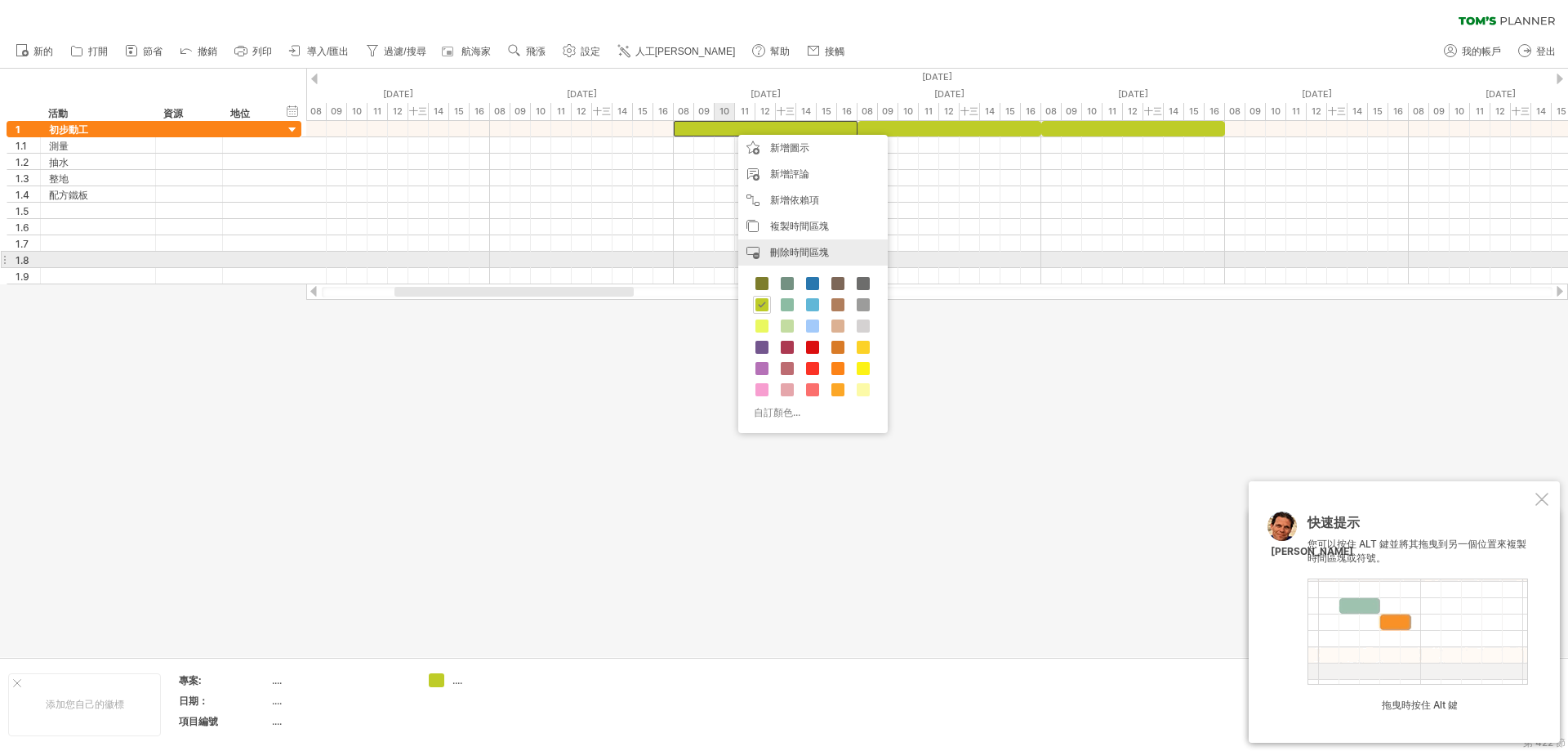
drag, startPoint x: 795, startPoint y: 253, endPoint x: 815, endPoint y: 195, distance: 61.4
click at [795, 253] on font "刪除時間區塊" at bounding box center [799, 252] width 59 height 12
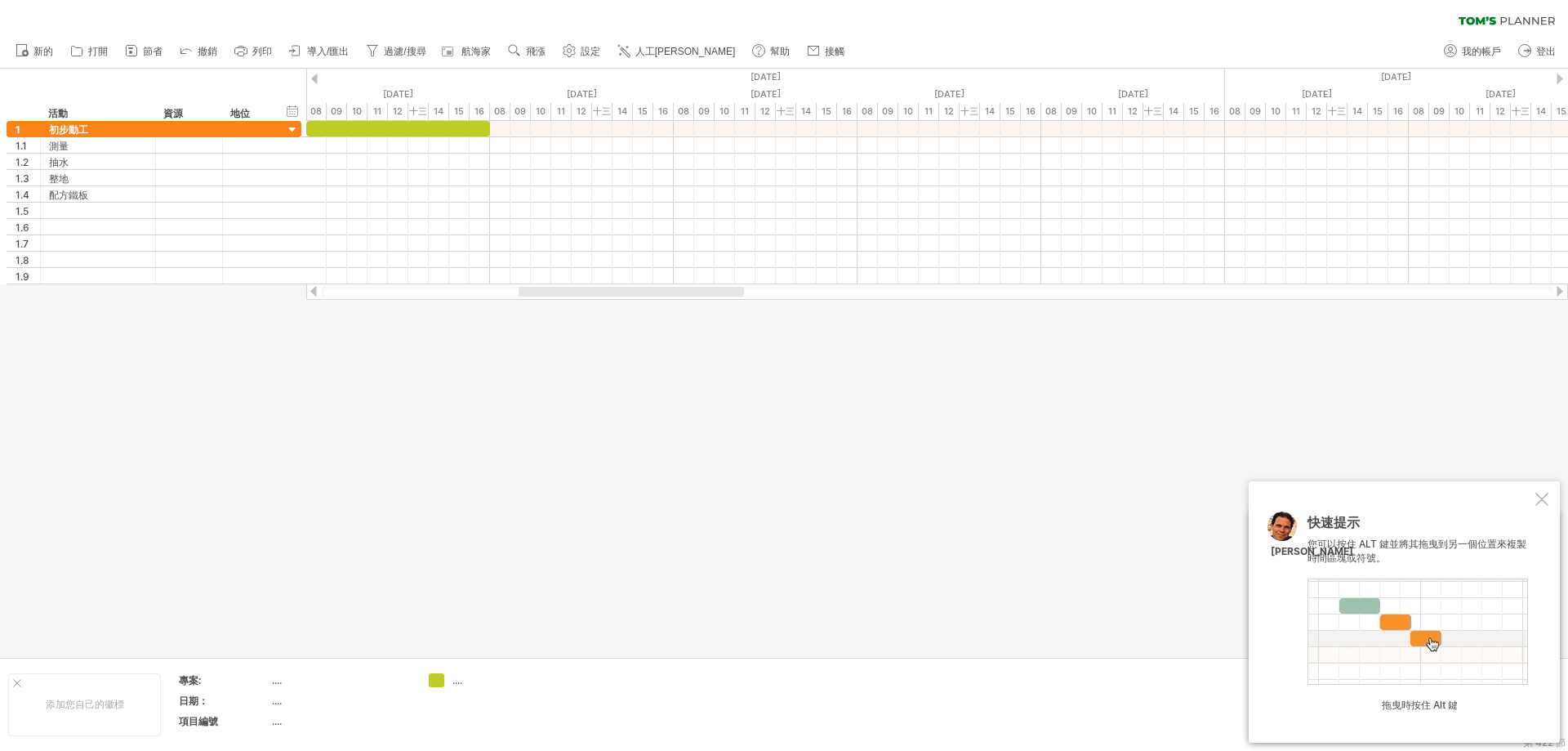
drag, startPoint x: 581, startPoint y: 291, endPoint x: 673, endPoint y: 283, distance: 92.3
click at [687, 290] on div at bounding box center [631, 291] width 226 height 10
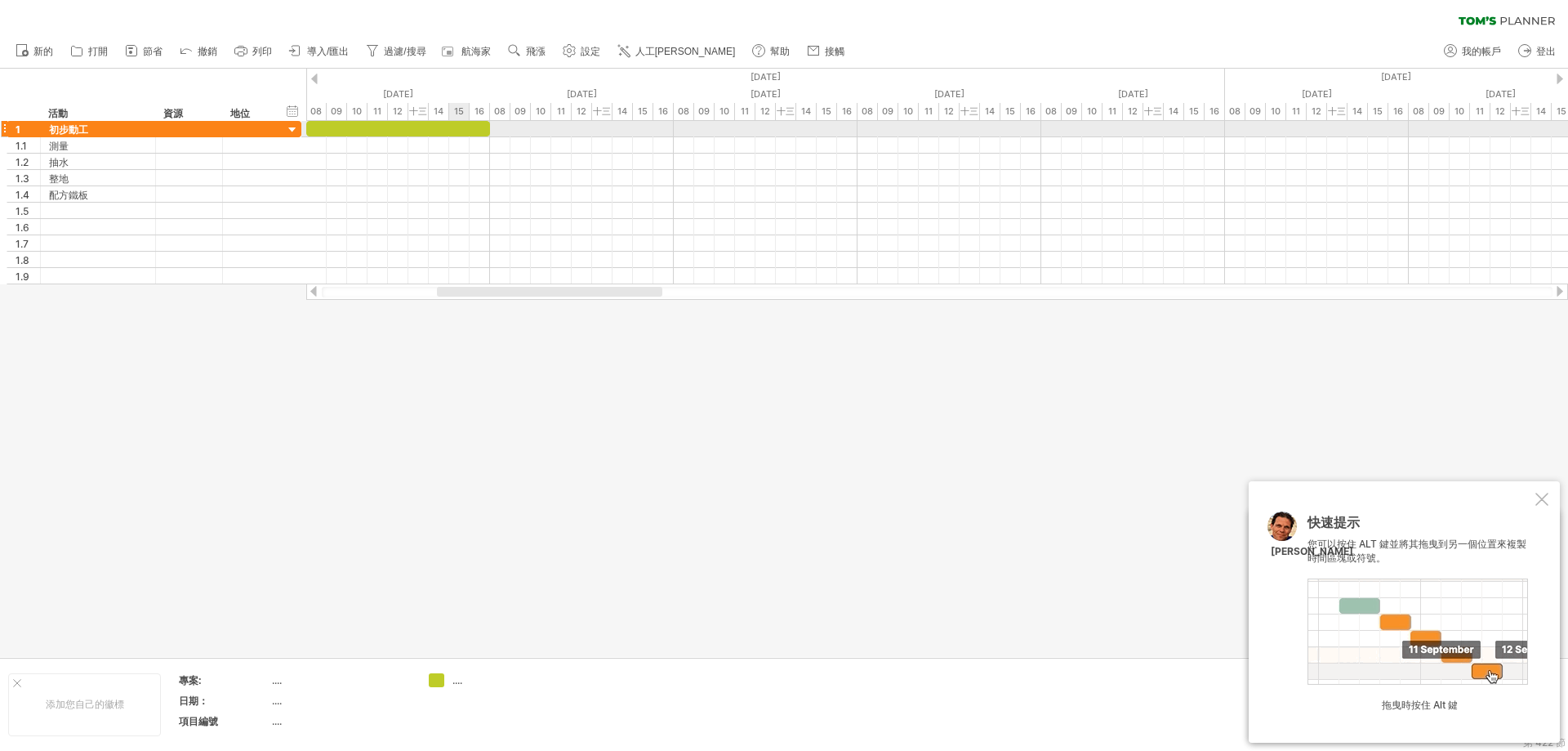
click at [456, 128] on div at bounding box center [397, 129] width 184 height 16
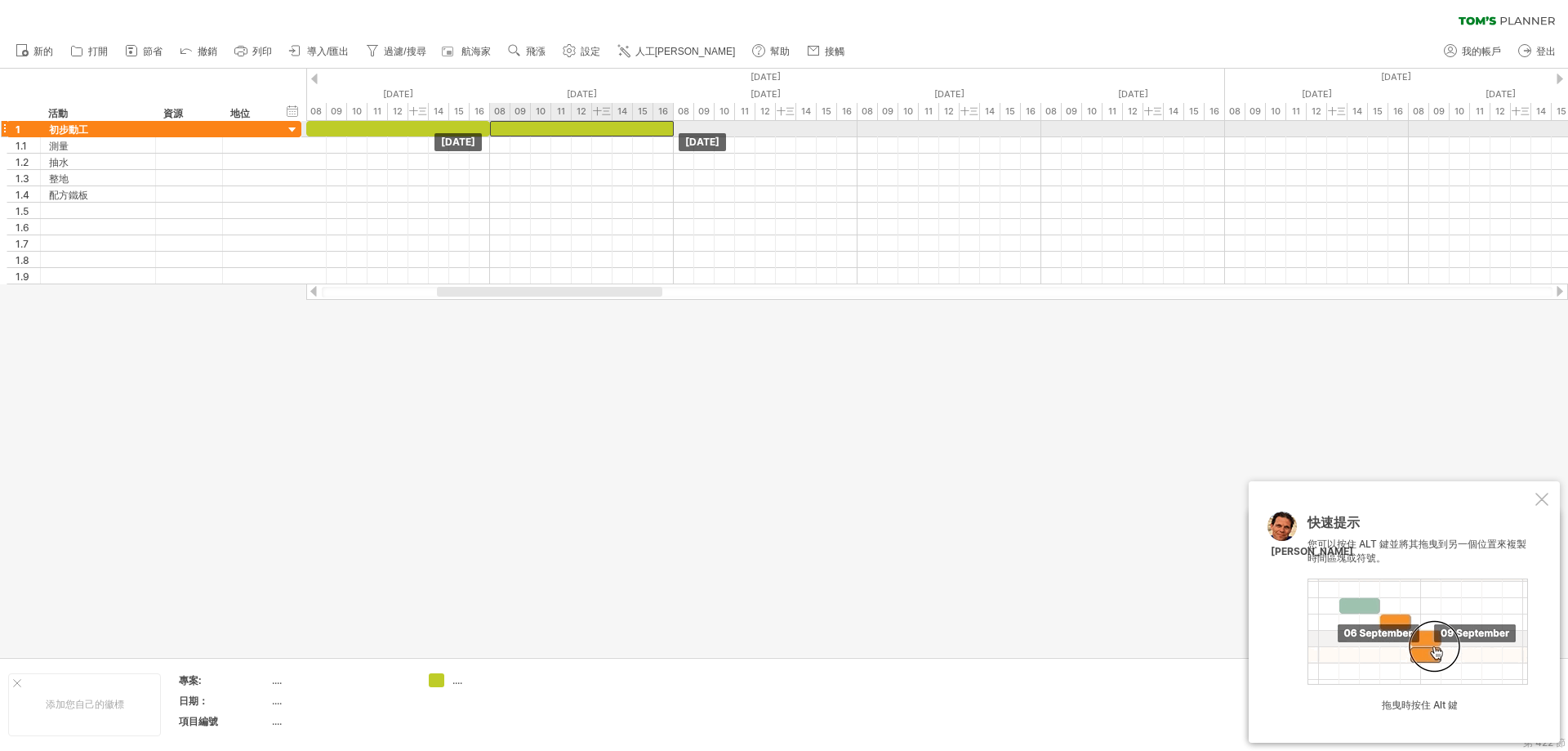
drag
click at [602, 126] on div at bounding box center [581, 129] width 184 height 16
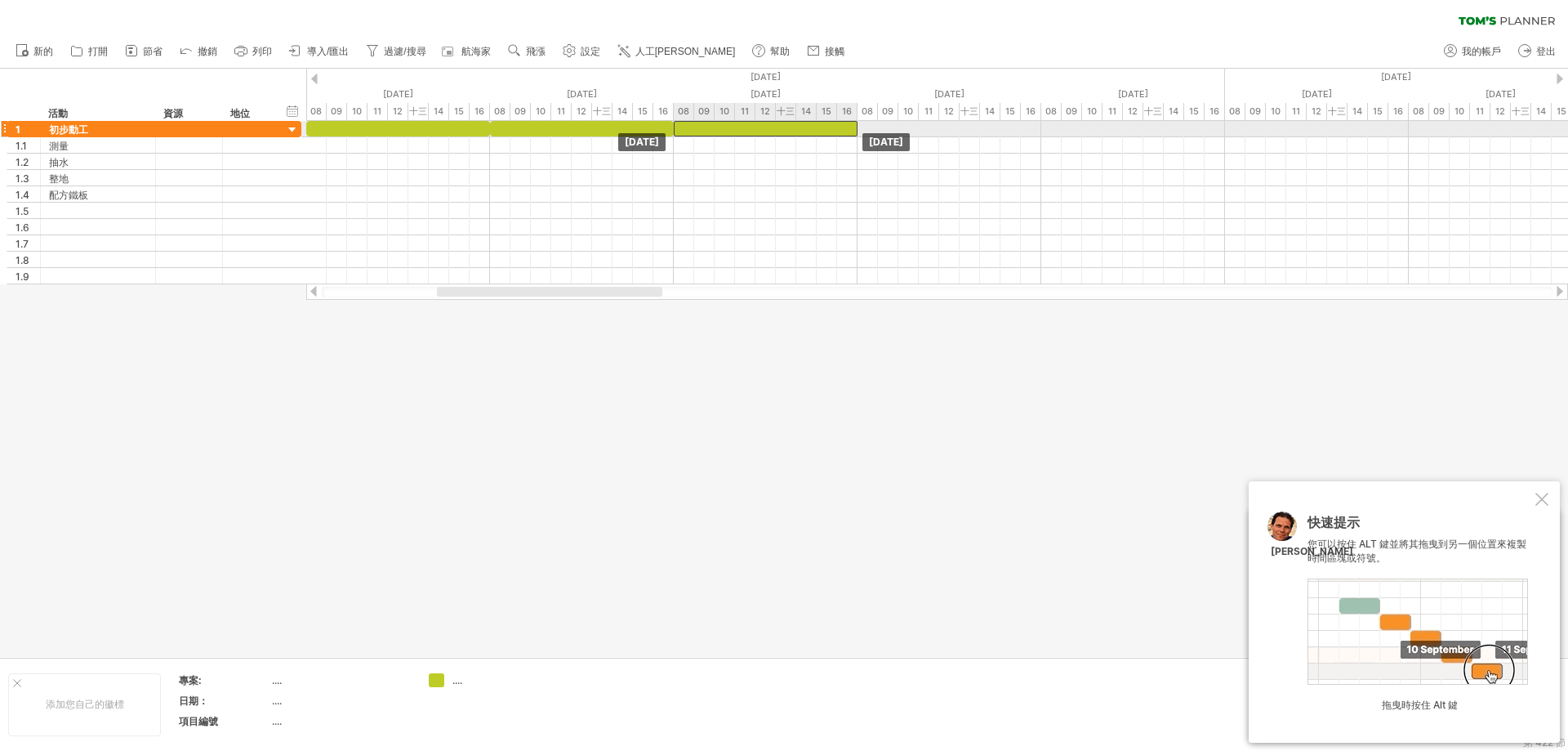
click at [795, 128] on div at bounding box center [765, 129] width 184 height 16
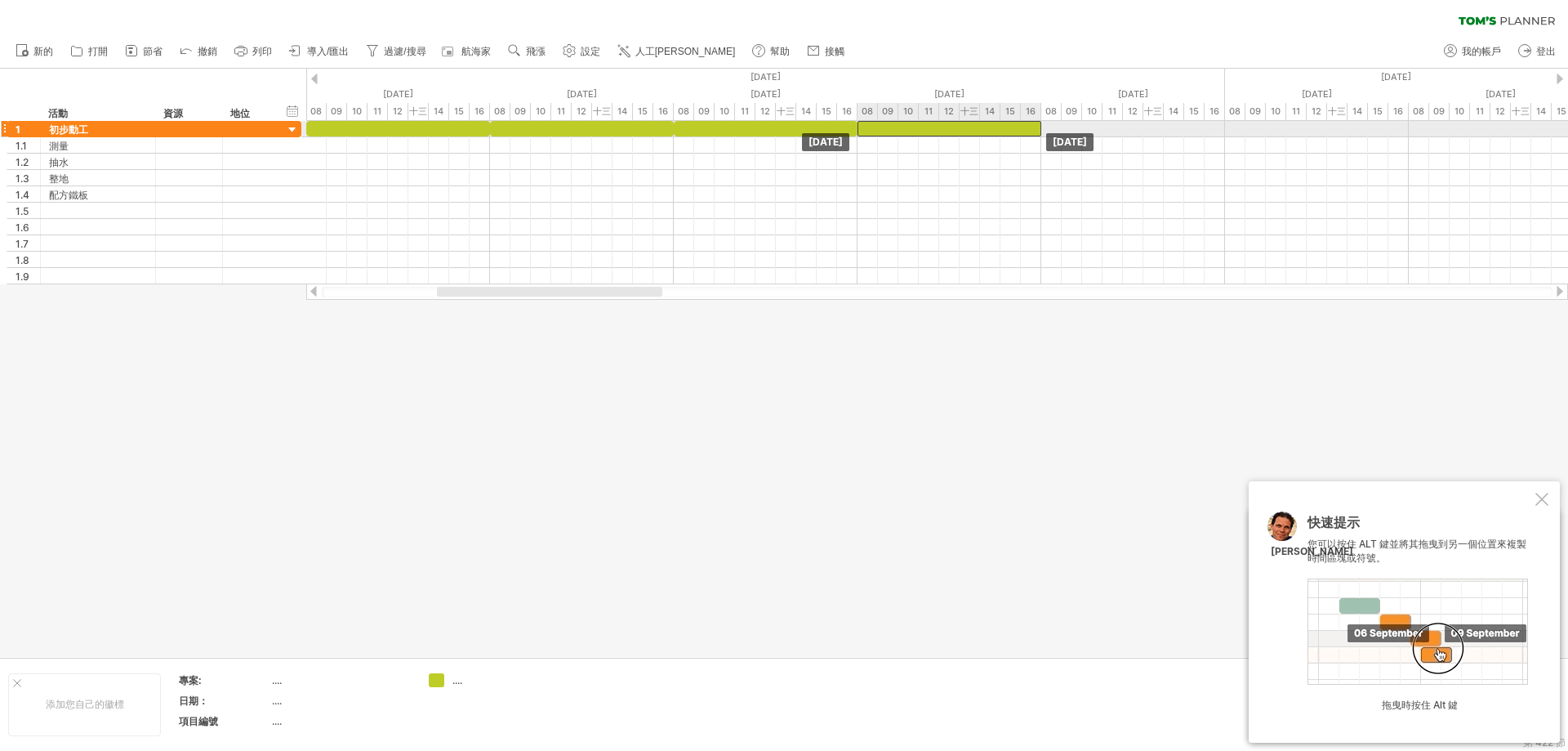
click at [969, 123] on div at bounding box center [950, 129] width 184 height 16
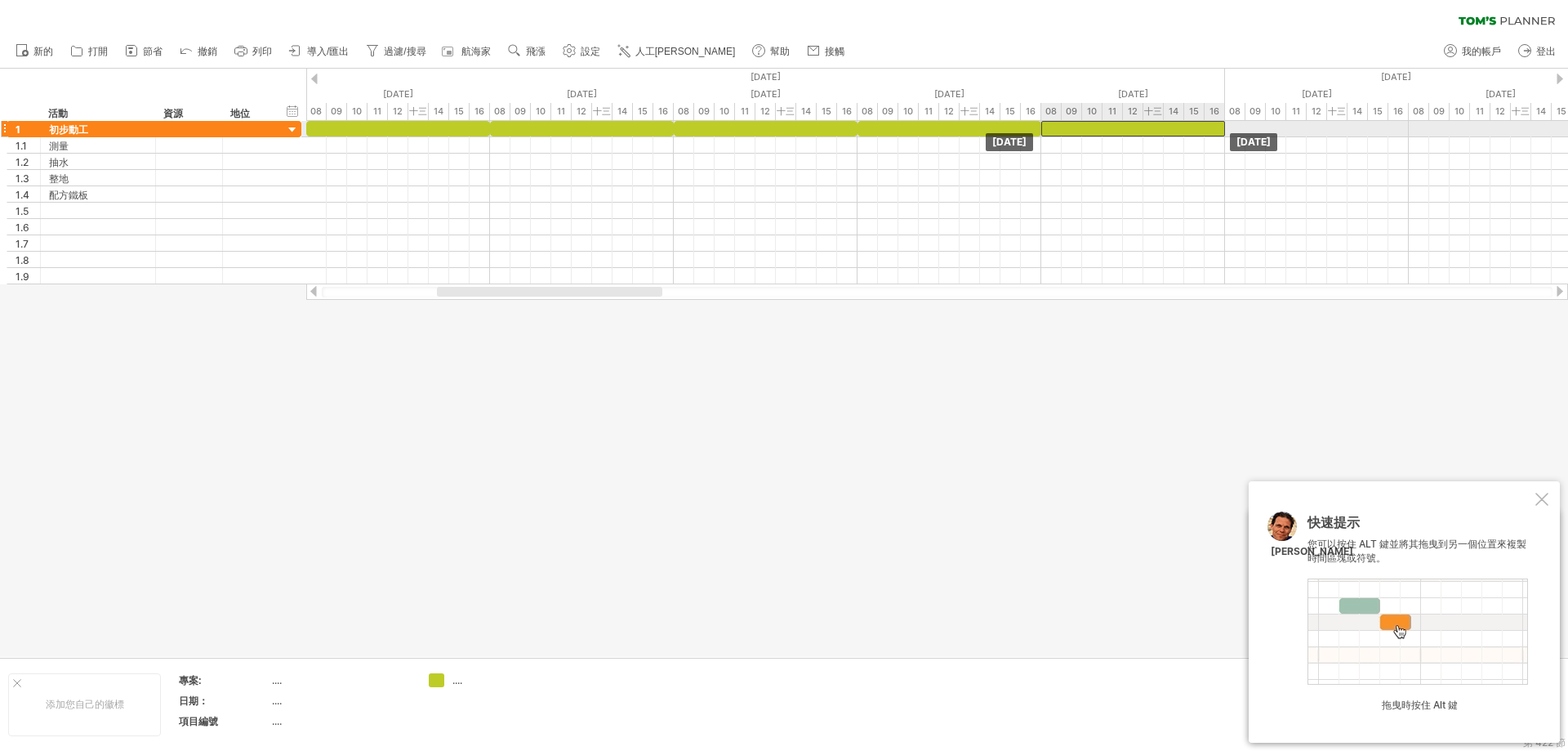
click at [1153, 134] on div at bounding box center [1133, 129] width 184 height 16
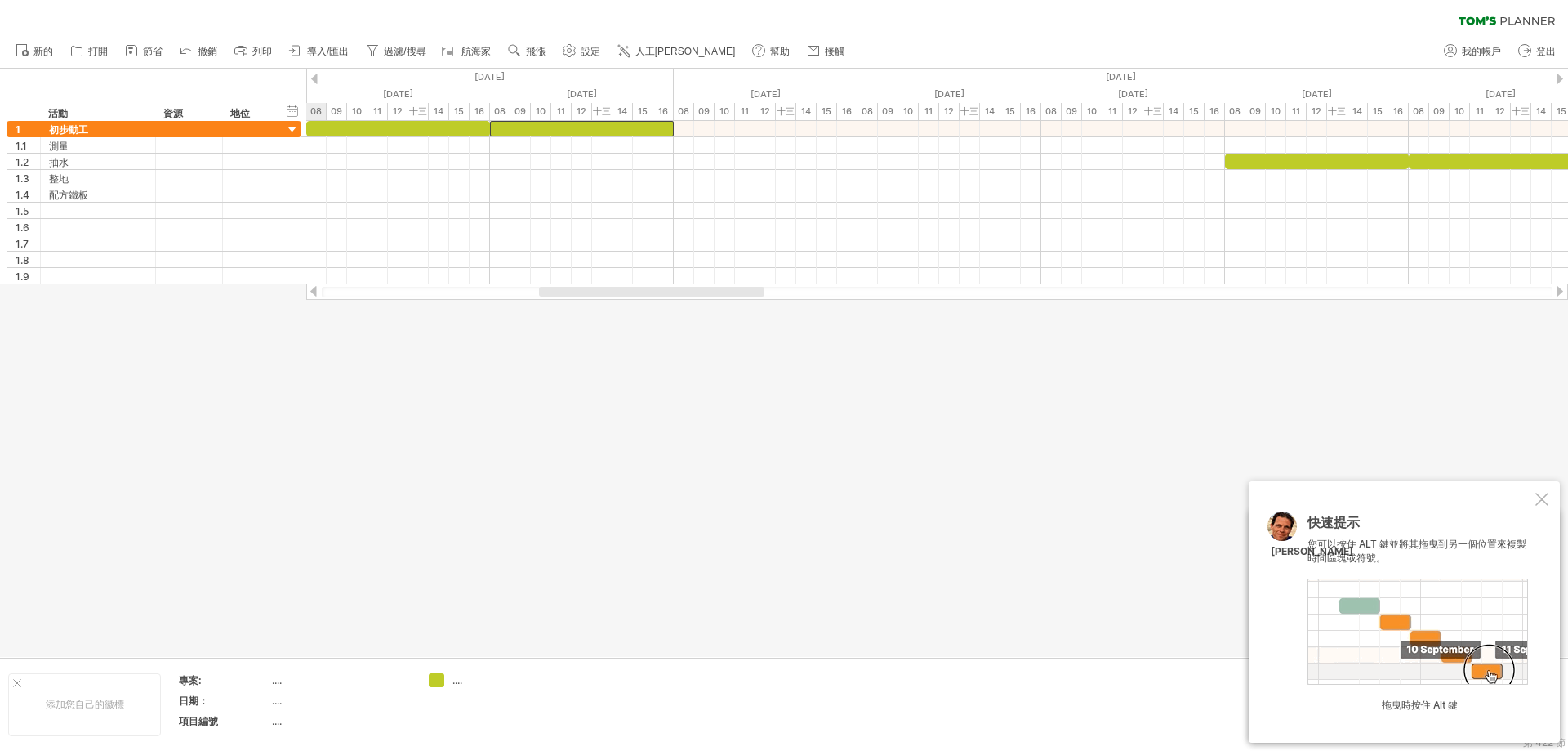
click at [751, 296] on div at bounding box center [652, 291] width 226 height 10
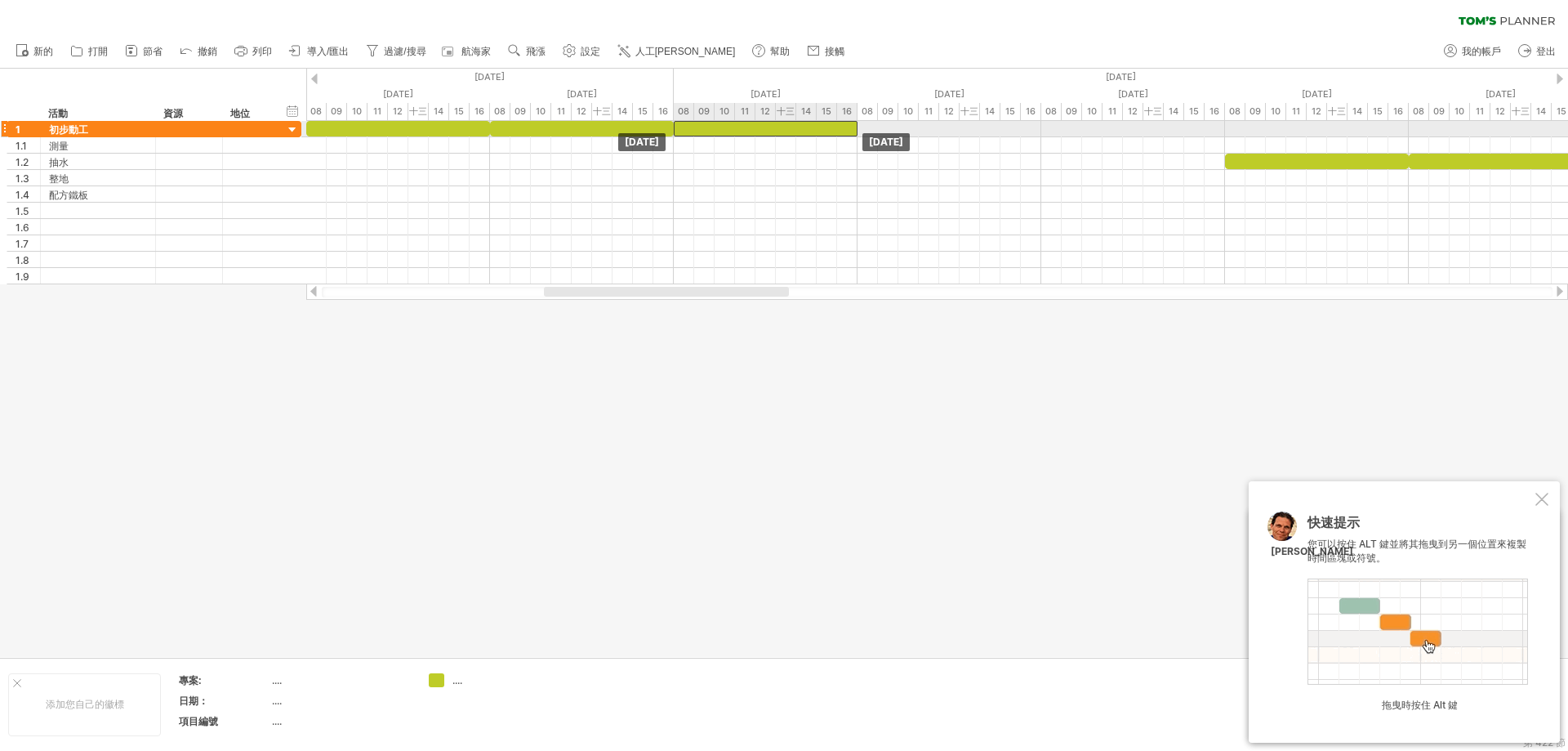
click at [792, 125] on div at bounding box center [765, 129] width 184 height 16
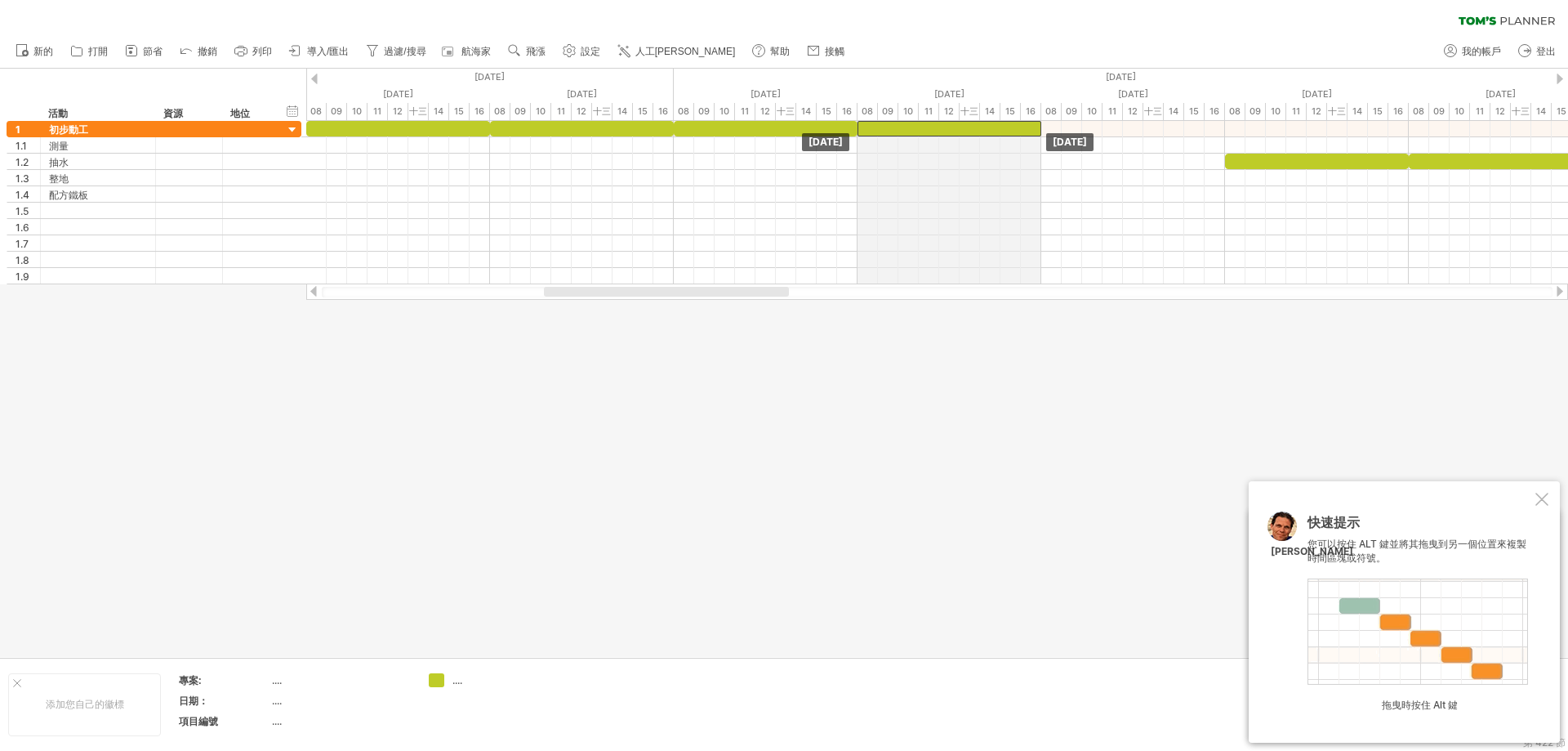
click at [988, 116] on div "嘗試造訪 [DOMAIN_NAME] 再次連接... 0% 清除過濾器 新的" at bounding box center [784, 375] width 1568 height 751
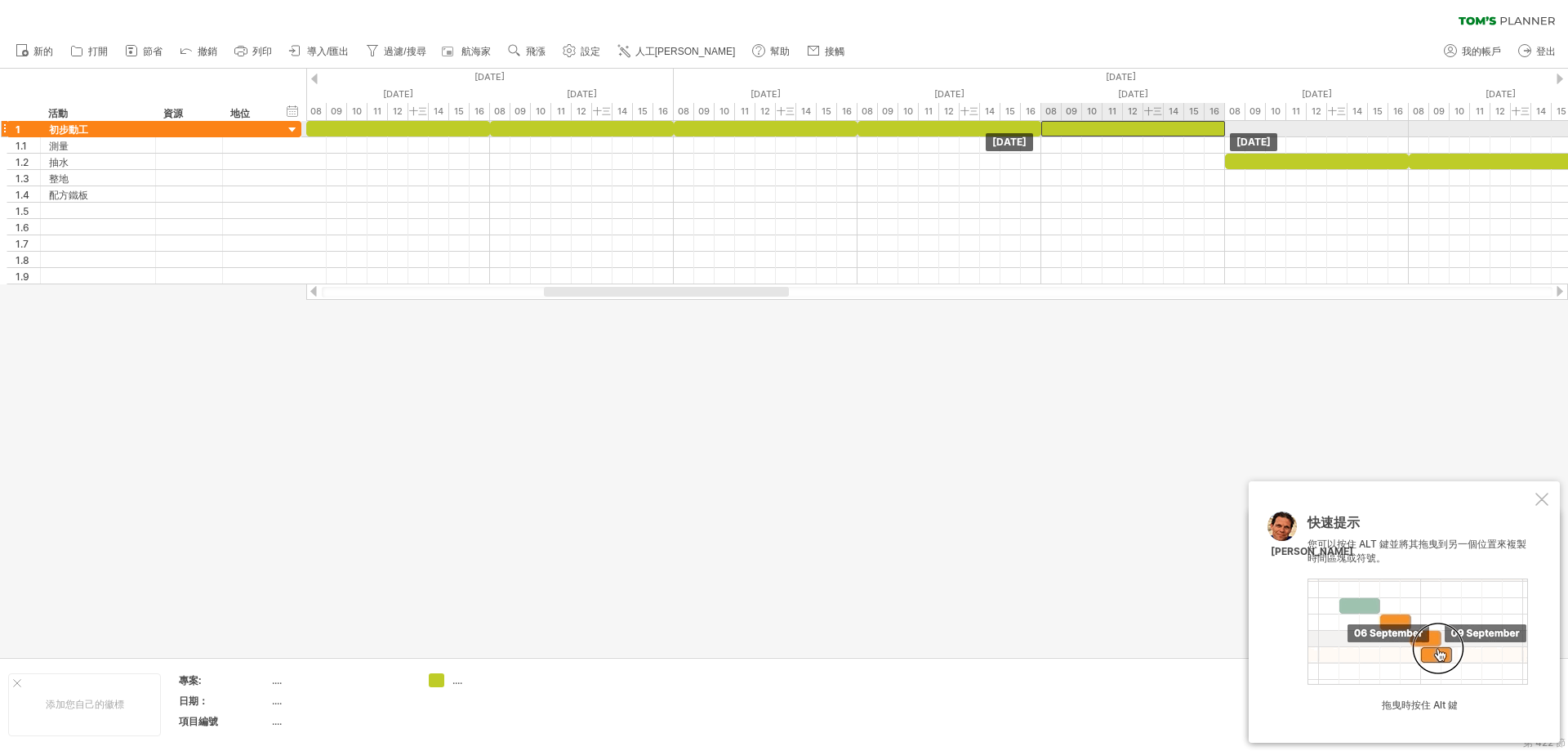
click at [1143, 123] on div at bounding box center [1133, 129] width 184 height 16
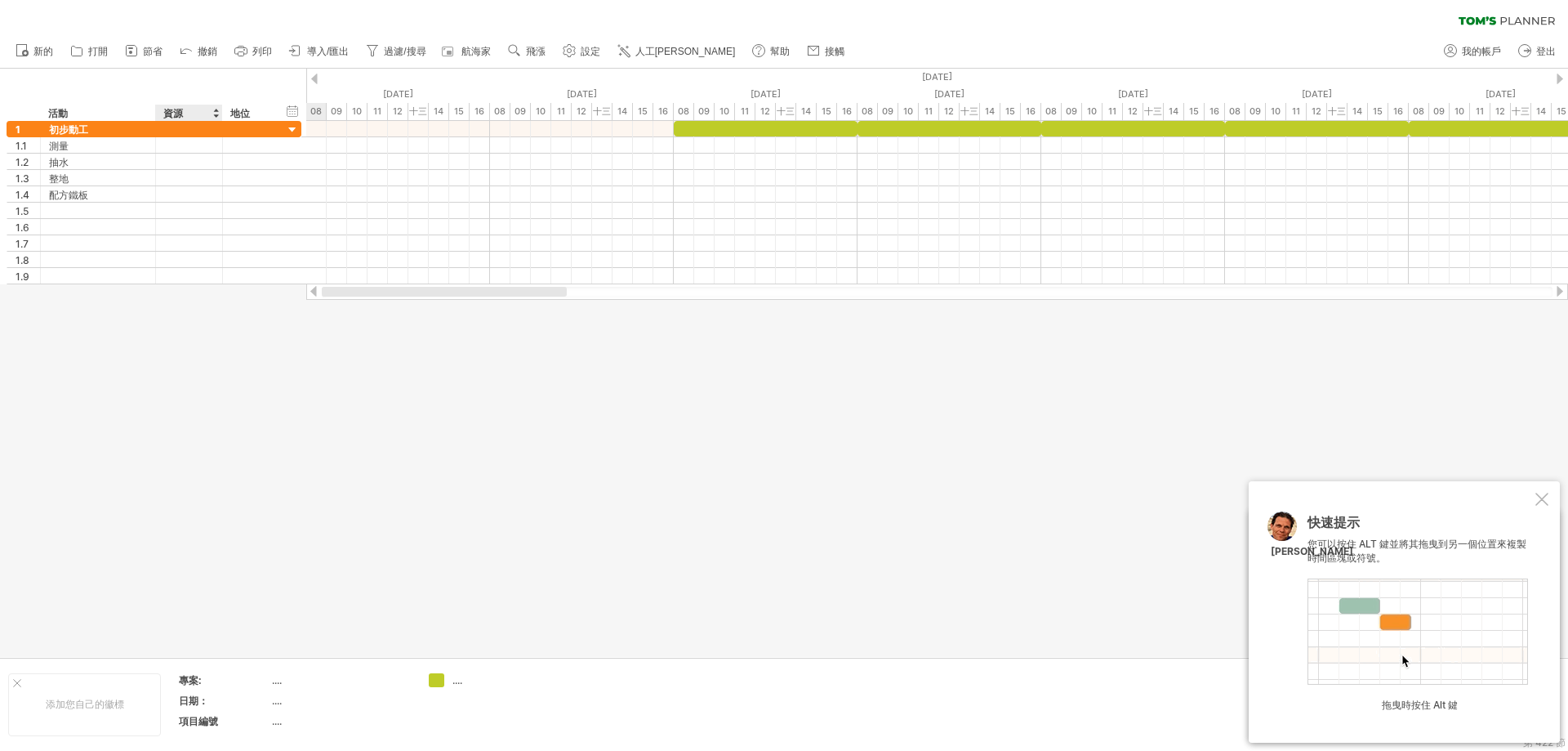
click at [198, 323] on div "嘗試造訪 [DOMAIN_NAME] 再次連接... 0% 清除過濾器 新的" at bounding box center [784, 375] width 1568 height 751
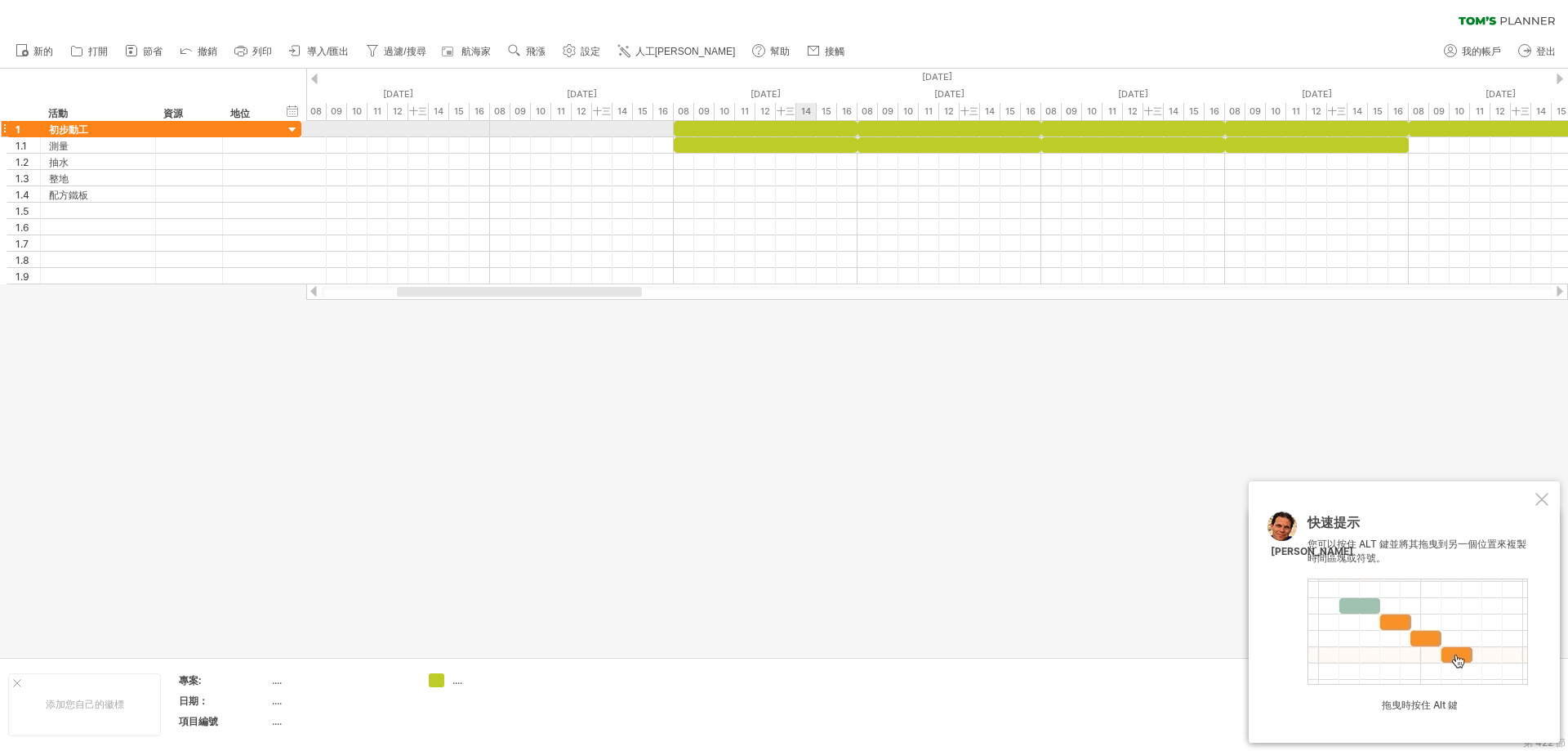
click at [807, 128] on div at bounding box center [765, 129] width 184 height 16
click at [897, 127] on div at bounding box center [950, 129] width 184 height 16
click at [777, 123] on div at bounding box center [765, 129] width 184 height 16
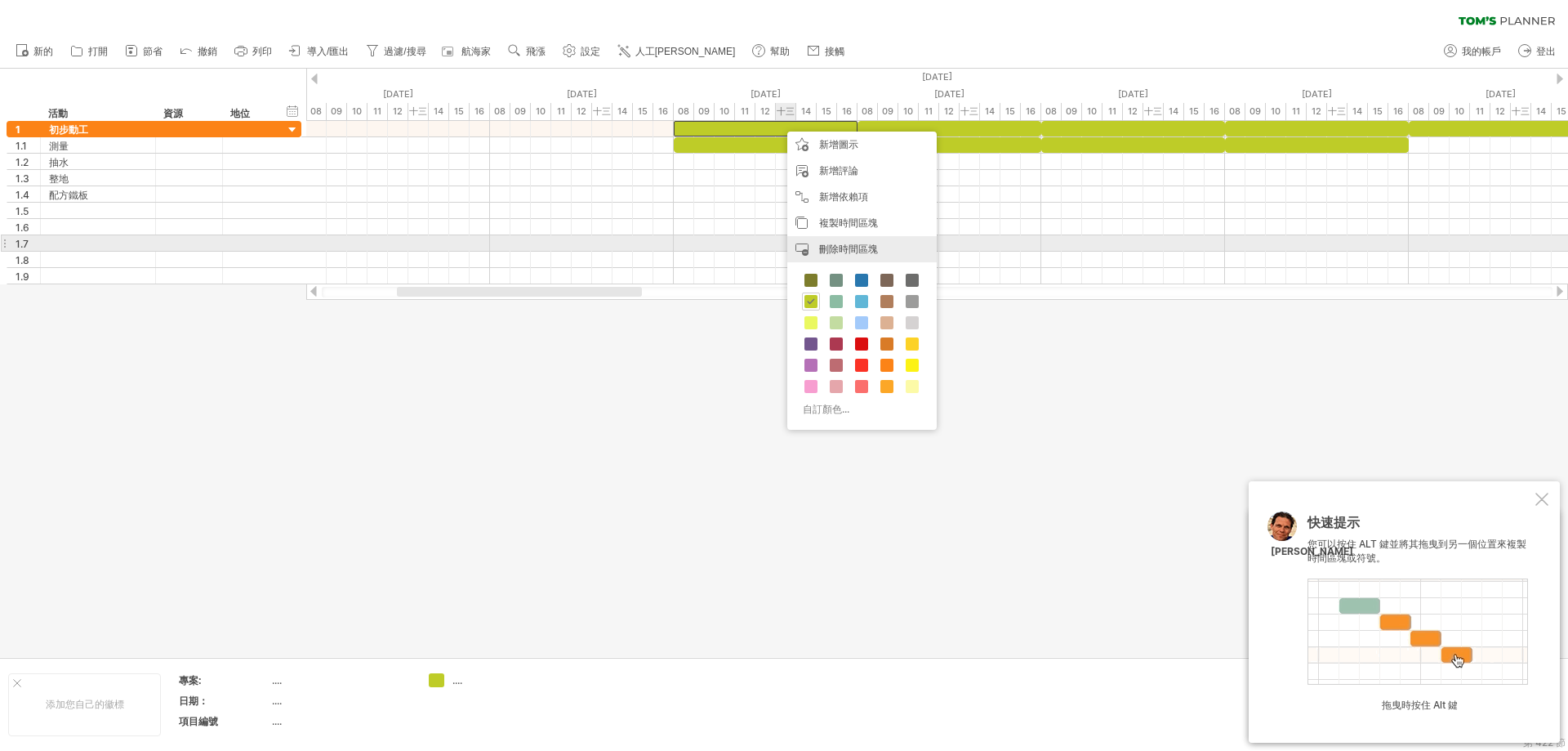
click at [843, 247] on font "刪除時間區塊" at bounding box center [848, 248] width 59 height 12
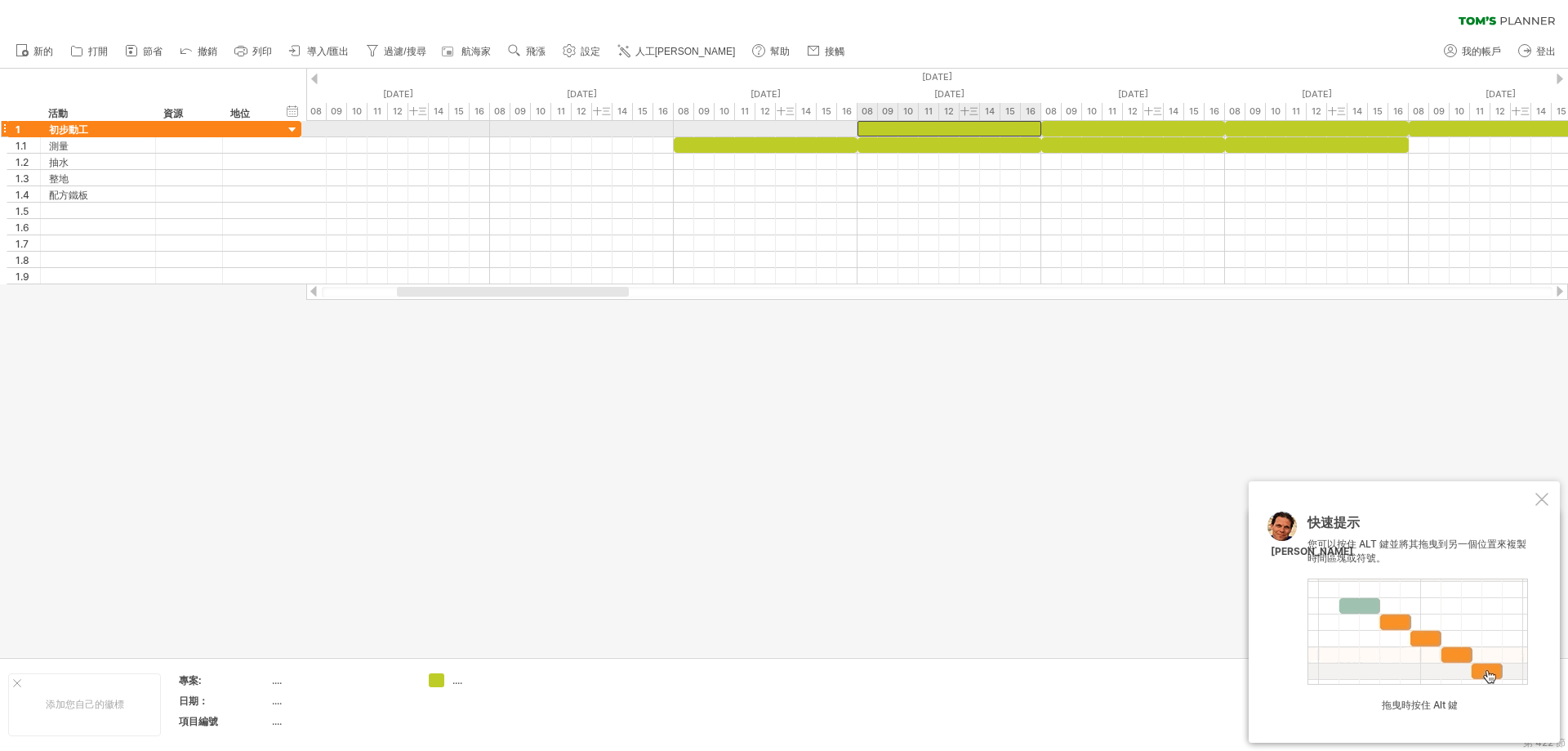
click at [892, 126] on div at bounding box center [950, 129] width 184 height 16
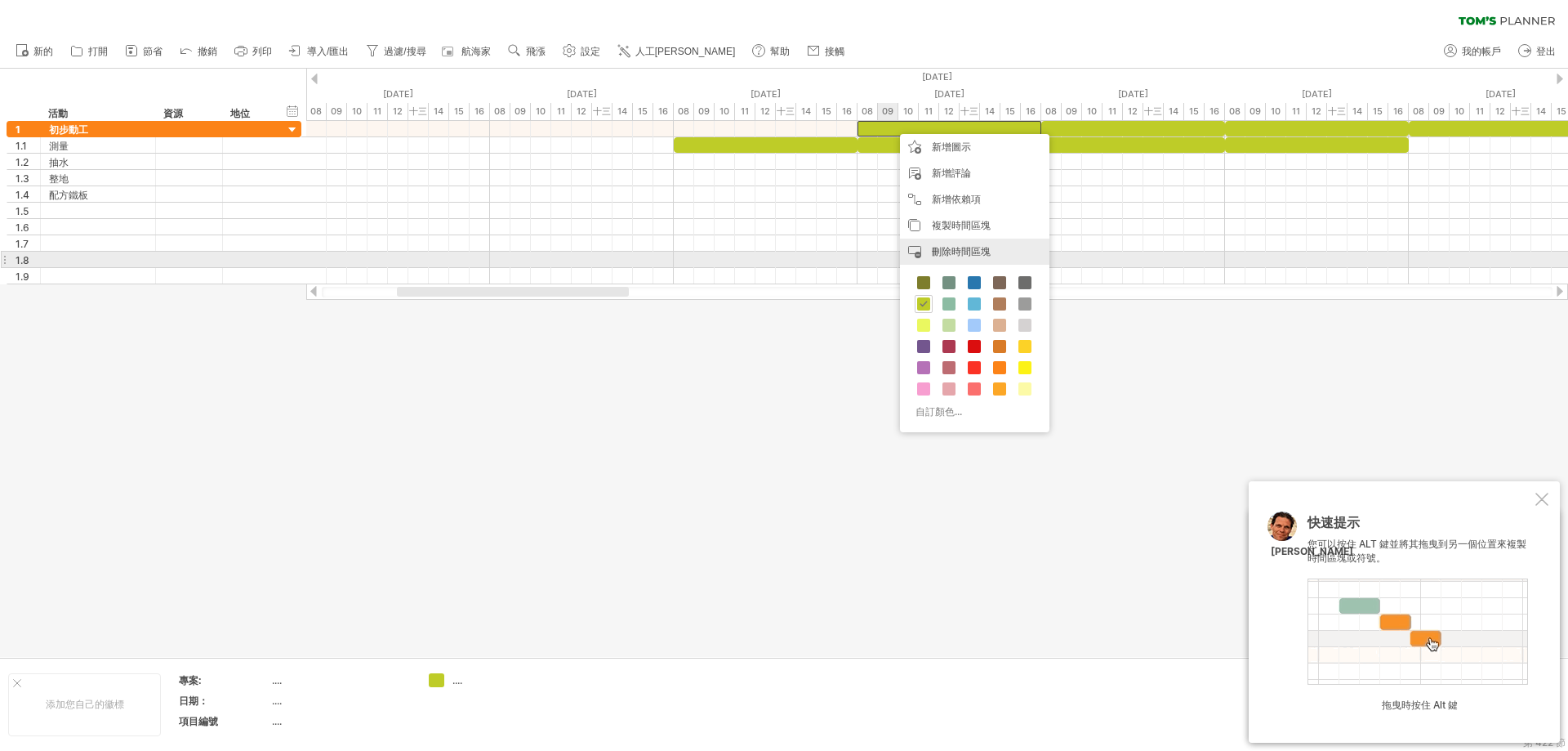
click at [956, 255] on font "刪除時間區塊" at bounding box center [961, 251] width 59 height 12
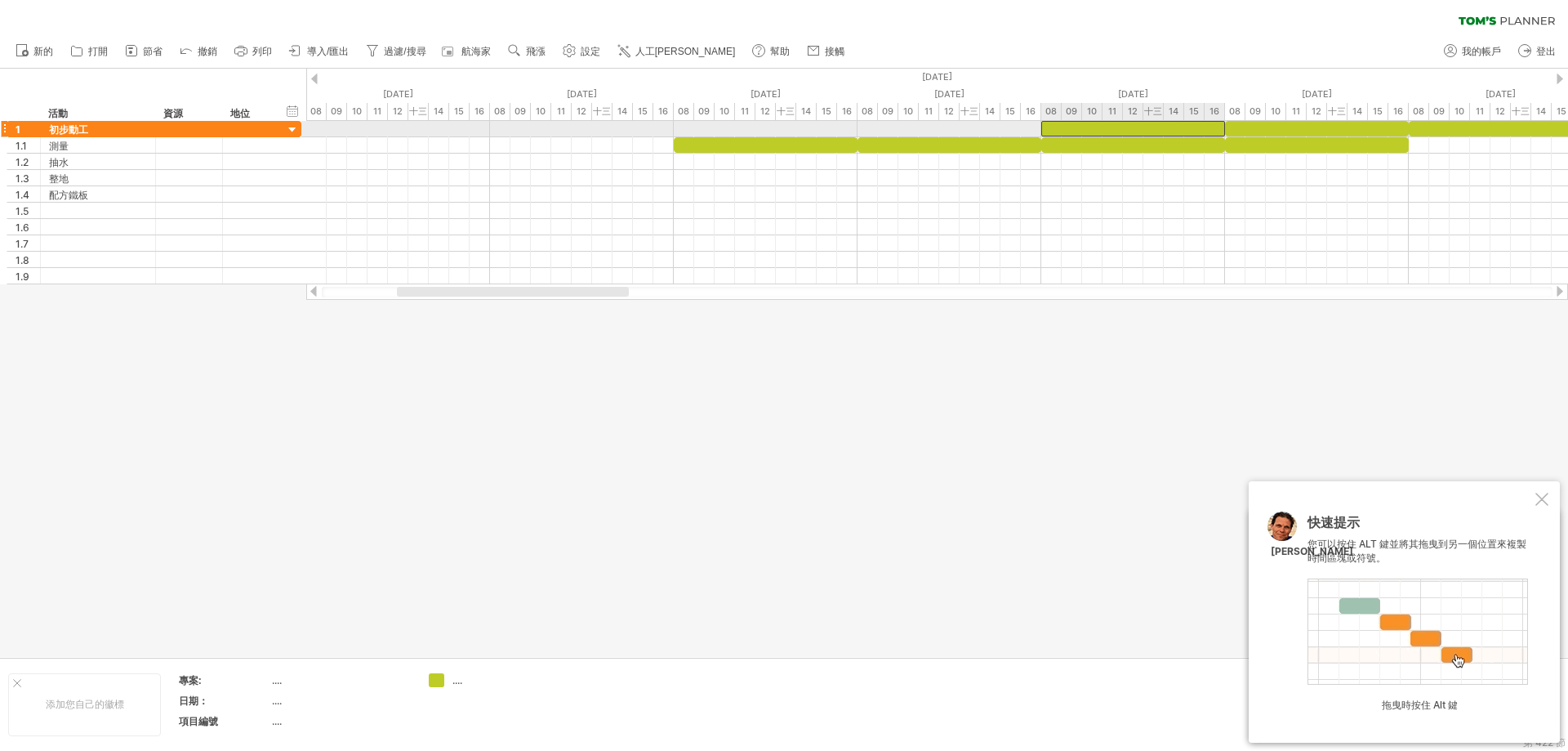
click at [1061, 128] on div at bounding box center [1133, 129] width 184 height 16
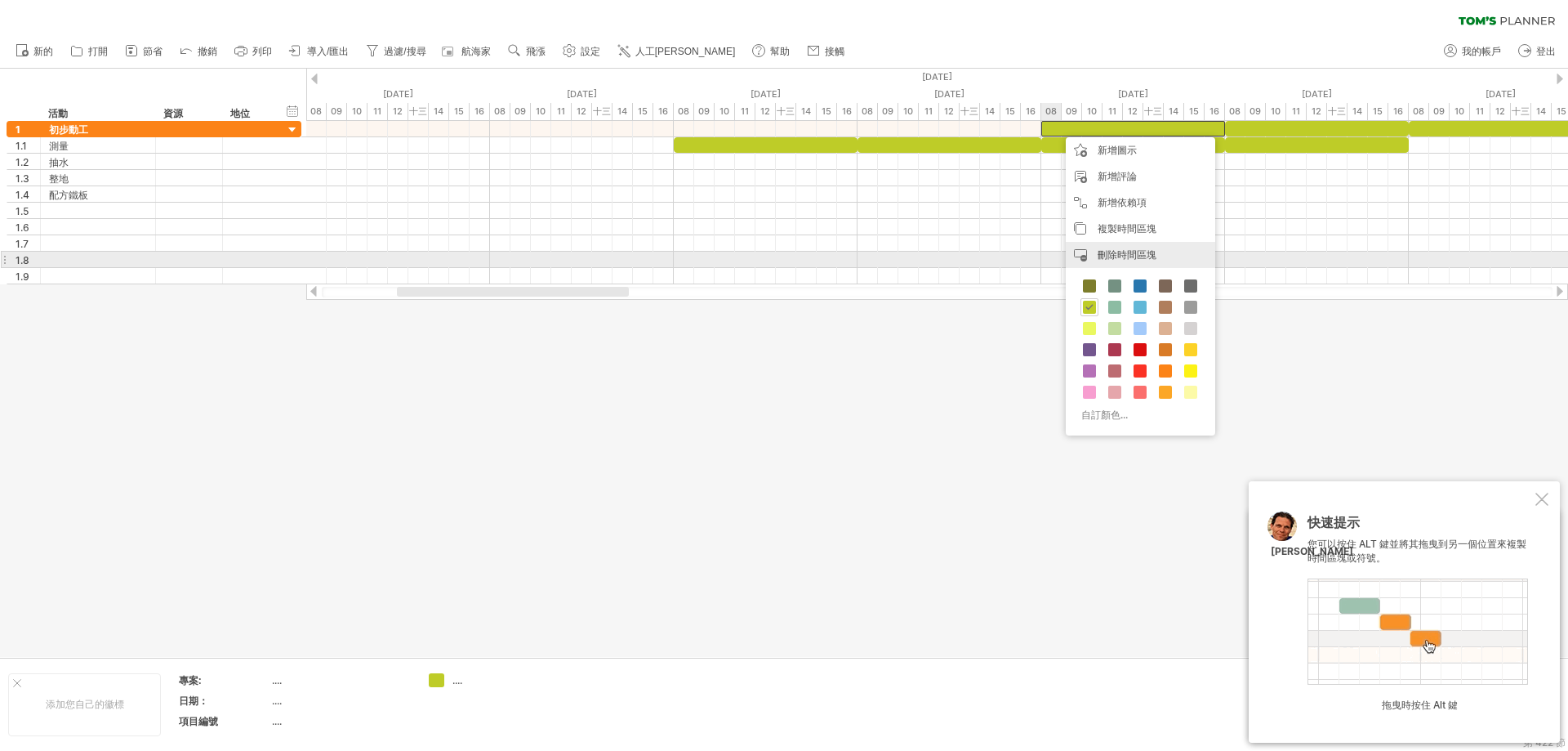
click at [1114, 261] on div "刪除時間區塊 刪除選定的項目" at bounding box center [1141, 255] width 149 height 26
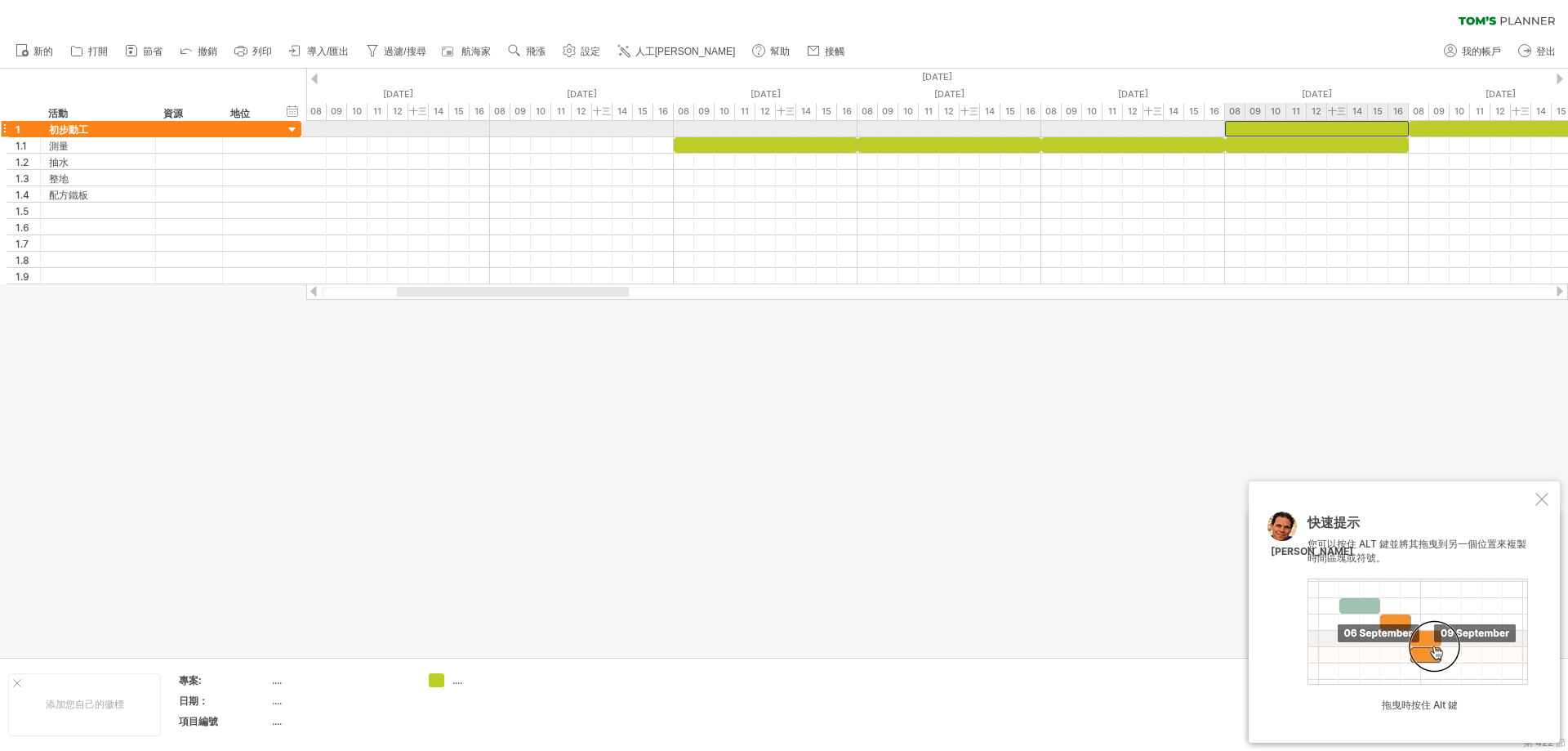
click at [1250, 122] on div at bounding box center [1317, 129] width 184 height 16
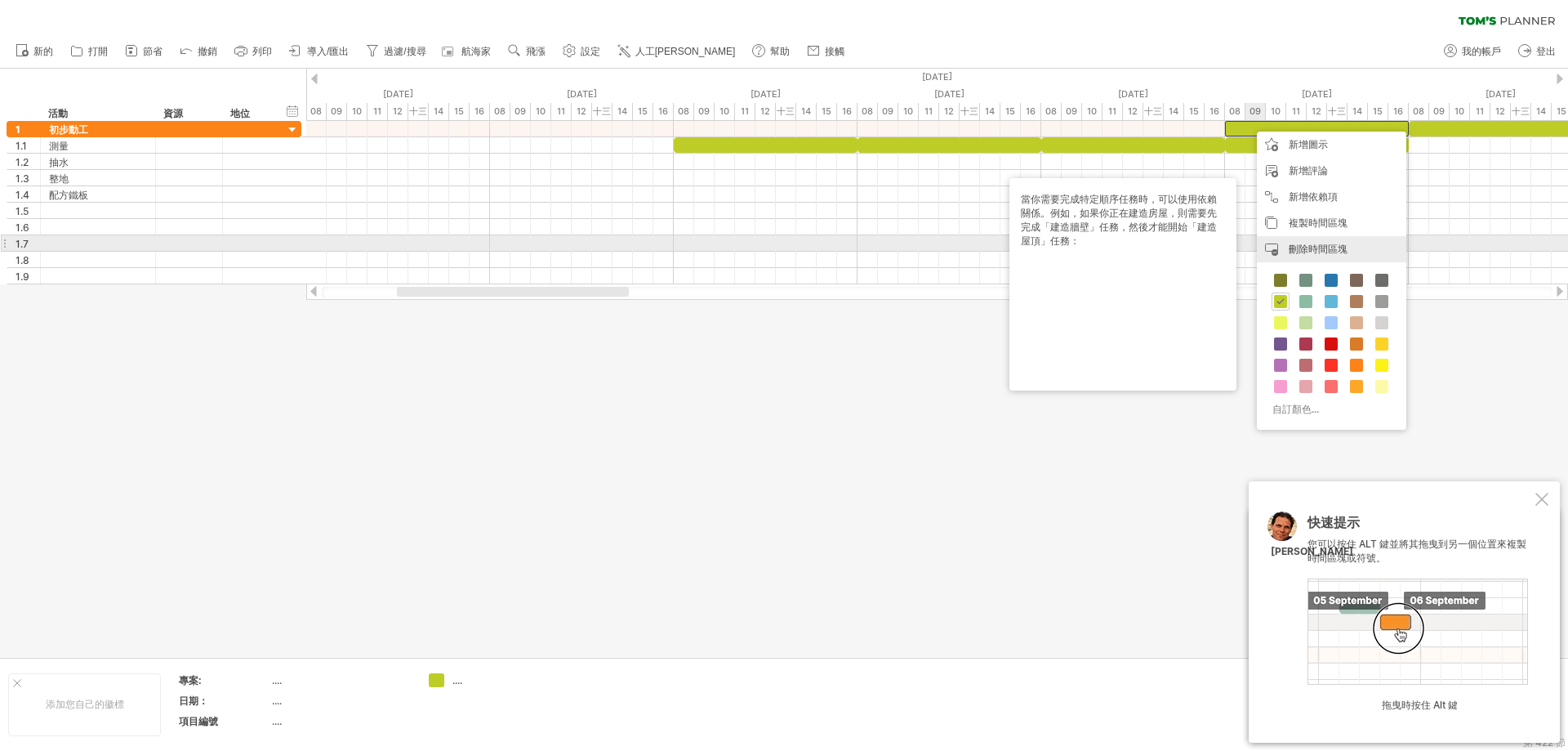
drag, startPoint x: 1307, startPoint y: 251, endPoint x: 657, endPoint y: 318, distance: 653.4
click at [1305, 249] on font "刪除時間區塊" at bounding box center [1318, 248] width 59 height 12
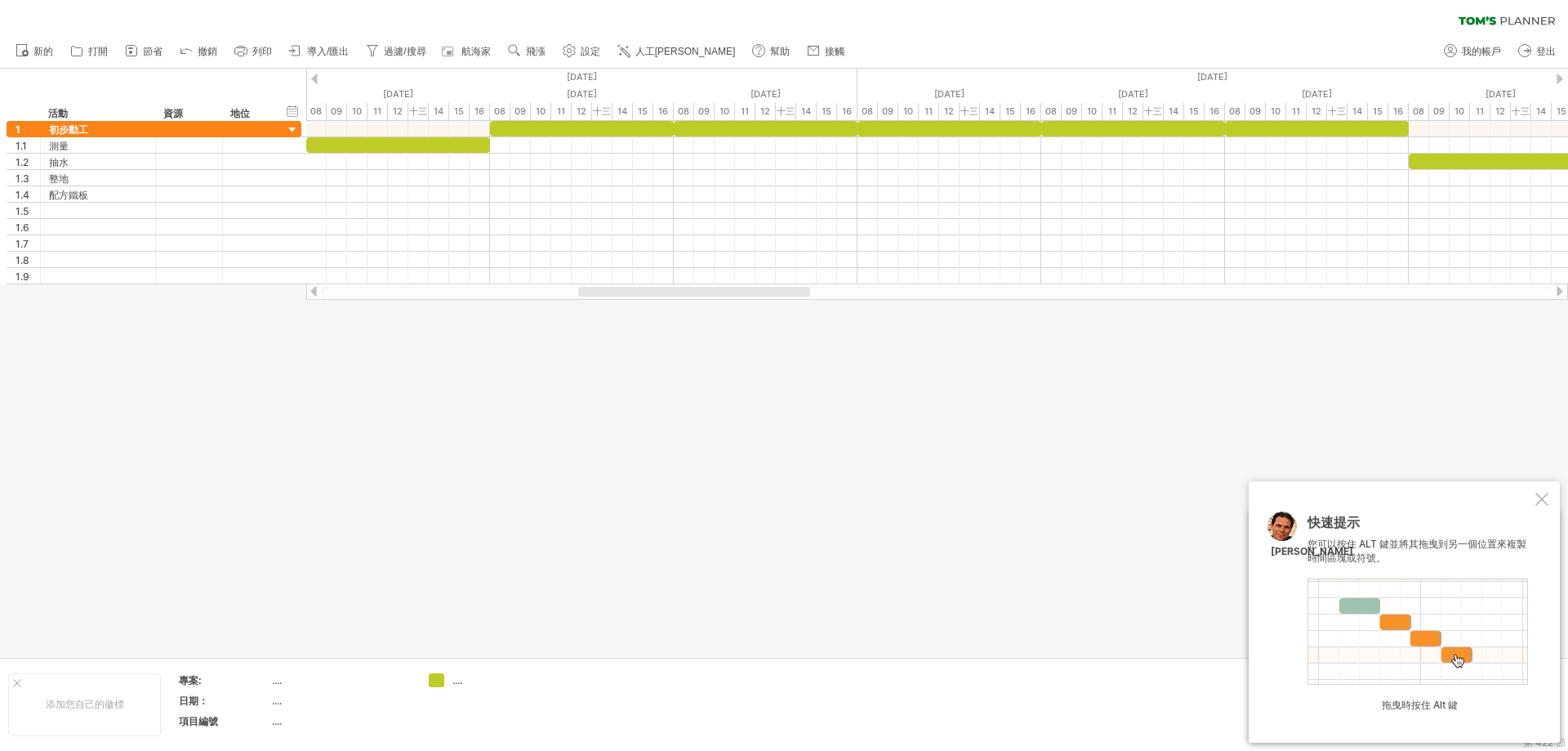
drag, startPoint x: 528, startPoint y: 291, endPoint x: 698, endPoint y: 280, distance: 170.4
click at [711, 285] on div at bounding box center [937, 292] width 1262 height 17
click at [582, 128] on div at bounding box center [581, 129] width 184 height 16
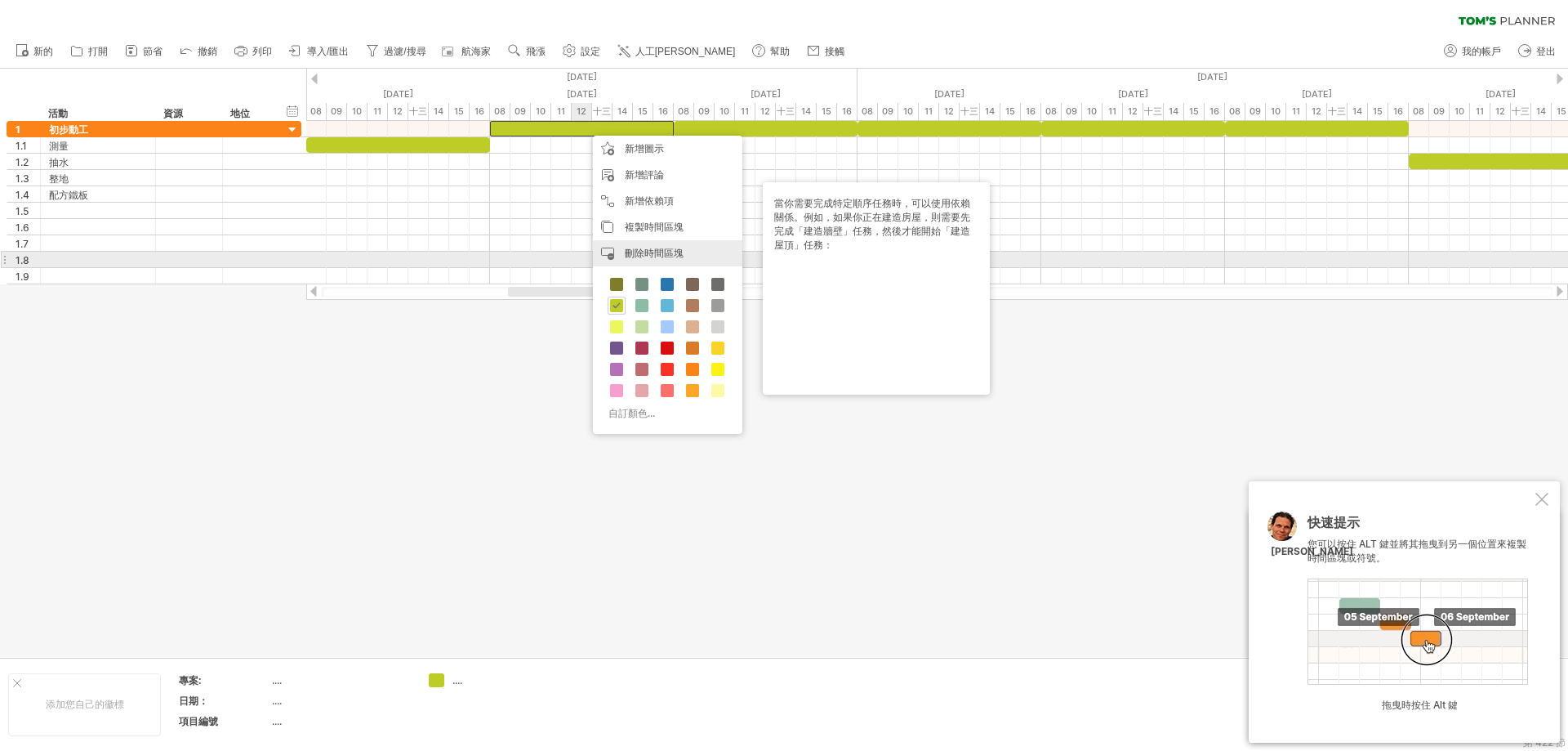
click at [673, 257] on font "刪除時間區塊" at bounding box center [654, 252] width 59 height 12
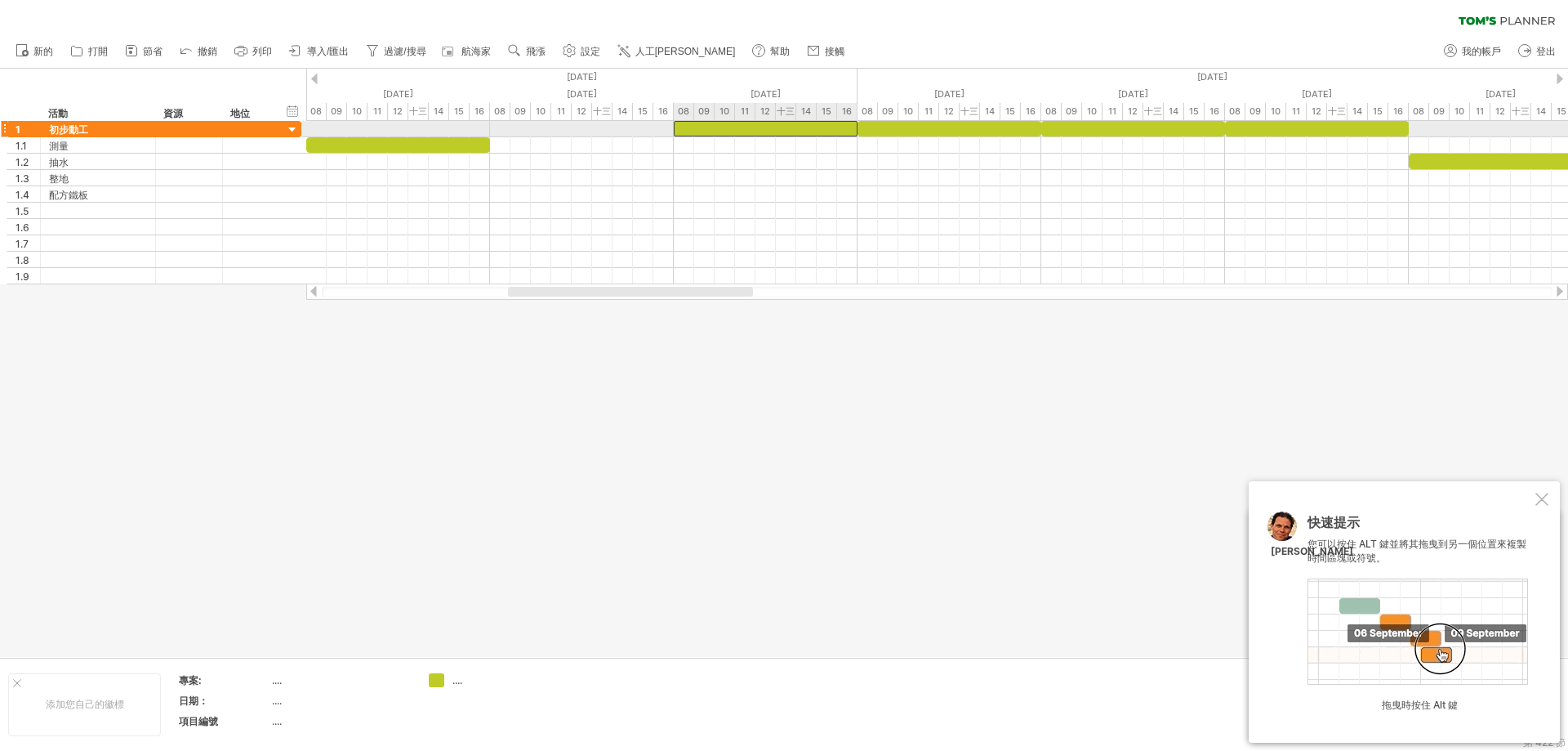
click at [709, 132] on div at bounding box center [765, 129] width 184 height 16
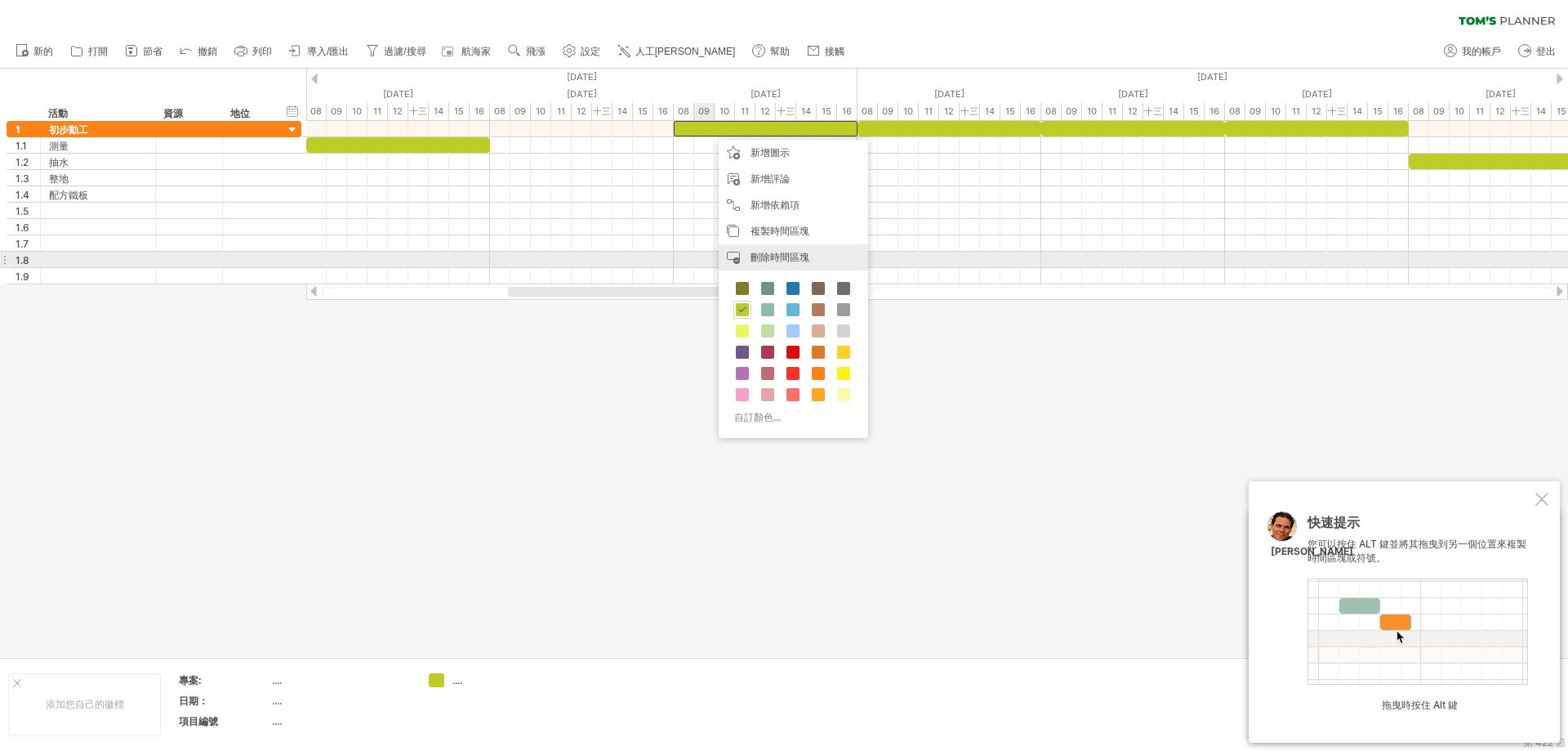
click at [772, 257] on font "刪除時間區塊" at bounding box center [780, 257] width 59 height 12
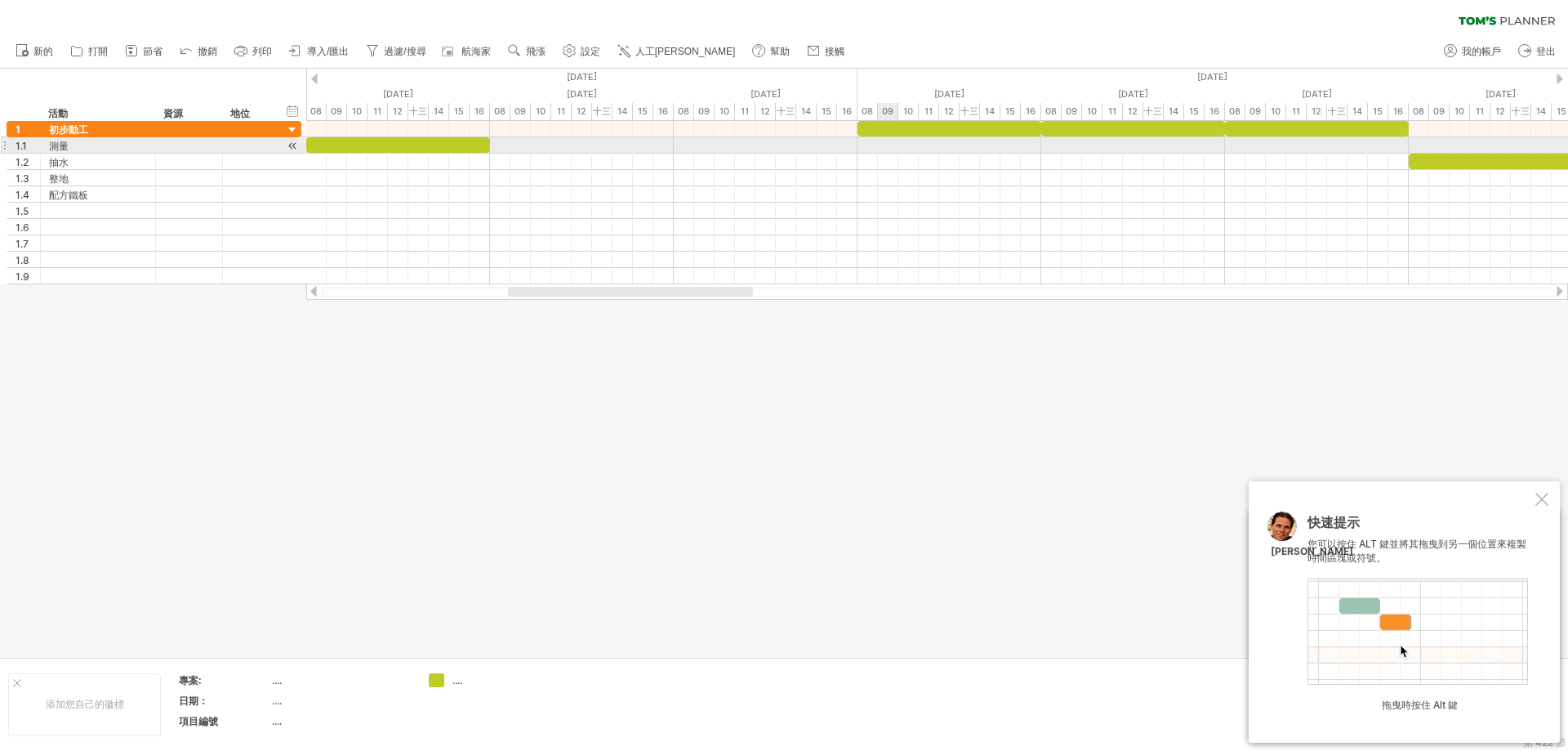
click at [904, 126] on div at bounding box center [950, 129] width 184 height 16
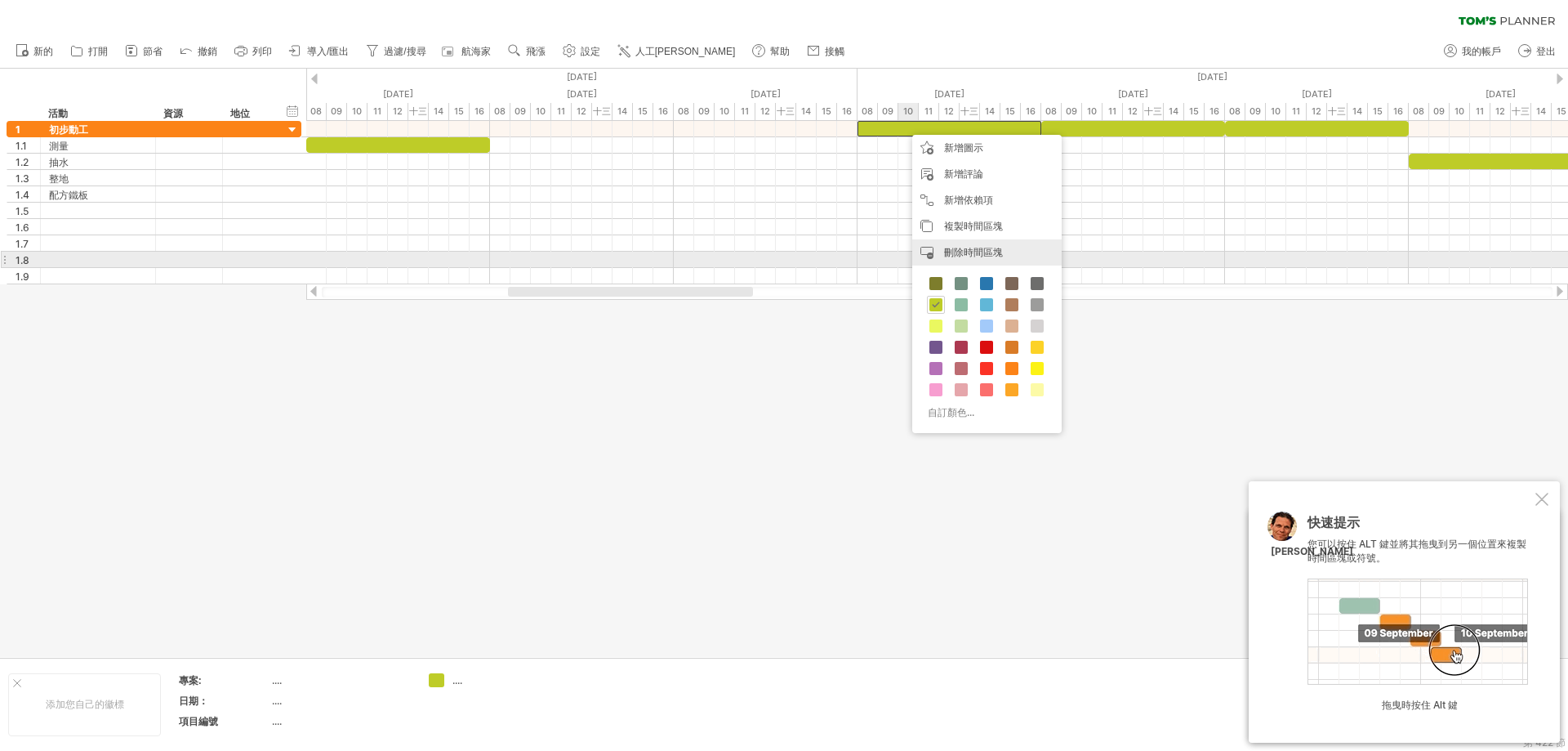
drag, startPoint x: 969, startPoint y: 253, endPoint x: 1078, endPoint y: 160, distance: 143.3
click at [969, 252] on font "刪除時間區塊" at bounding box center [973, 252] width 59 height 12
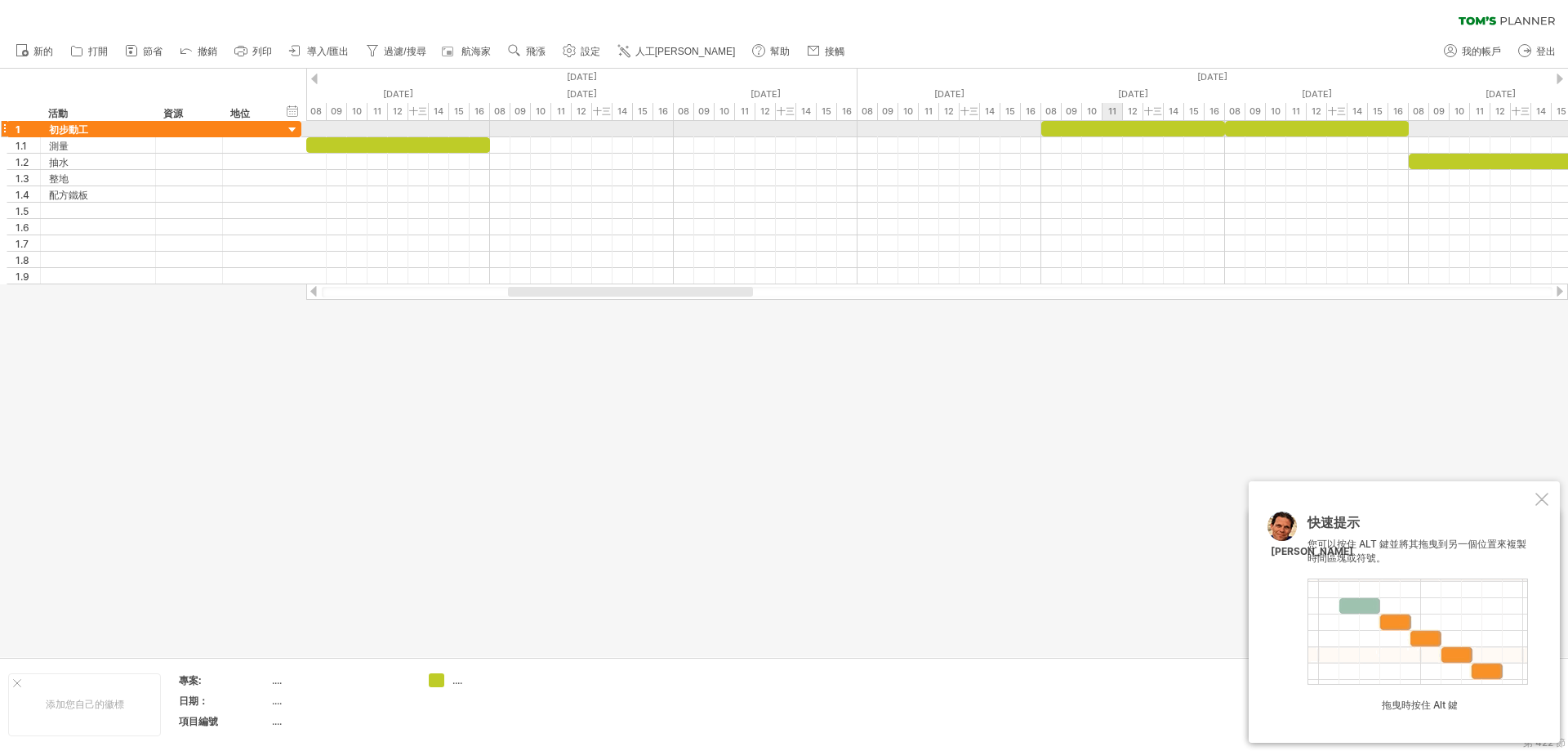
click at [1116, 122] on div at bounding box center [1133, 129] width 184 height 16
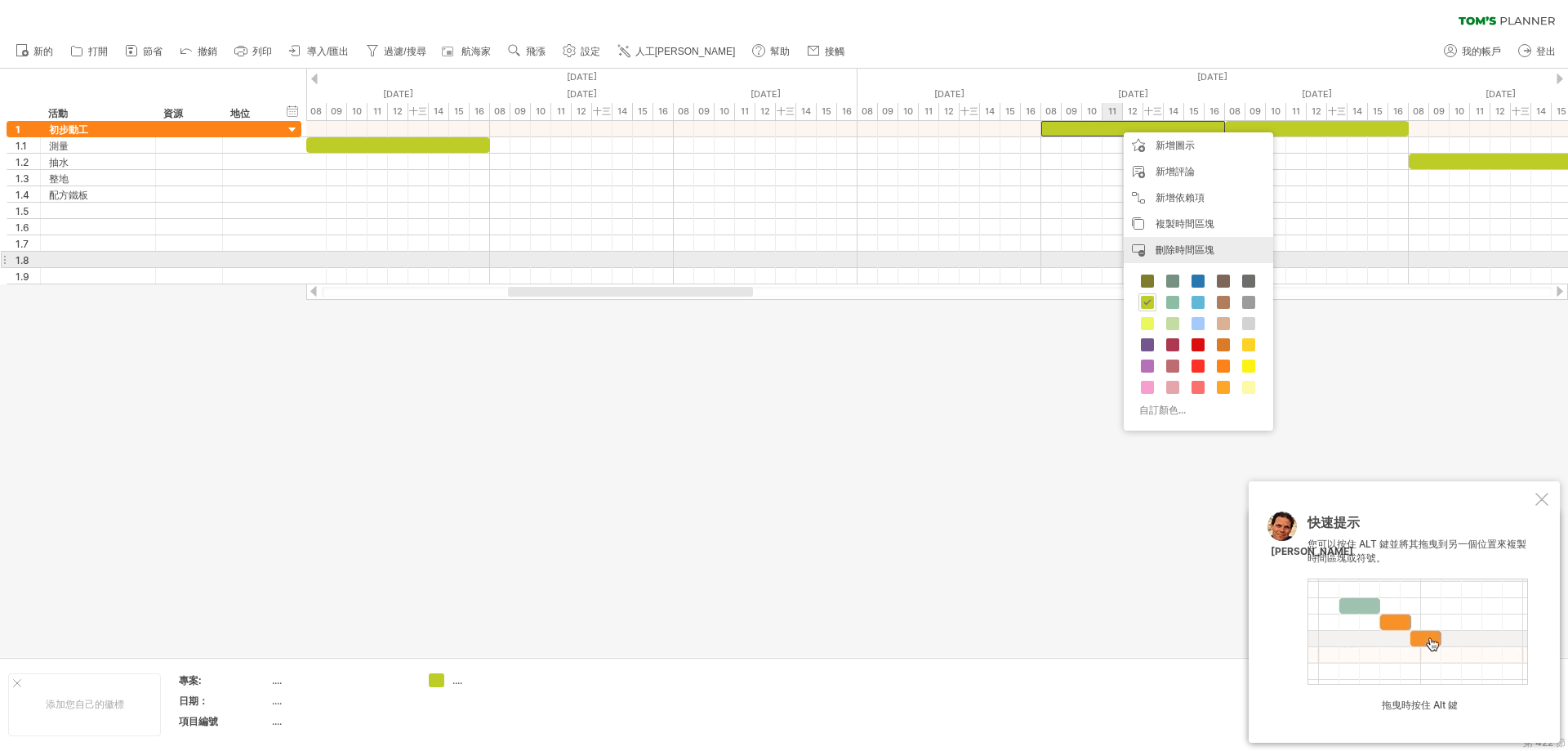
drag, startPoint x: 1218, startPoint y: 257, endPoint x: 1246, endPoint y: 196, distance: 67.1
click at [1218, 257] on div "刪除時間區塊 刪除選定的項目" at bounding box center [1199, 250] width 149 height 26
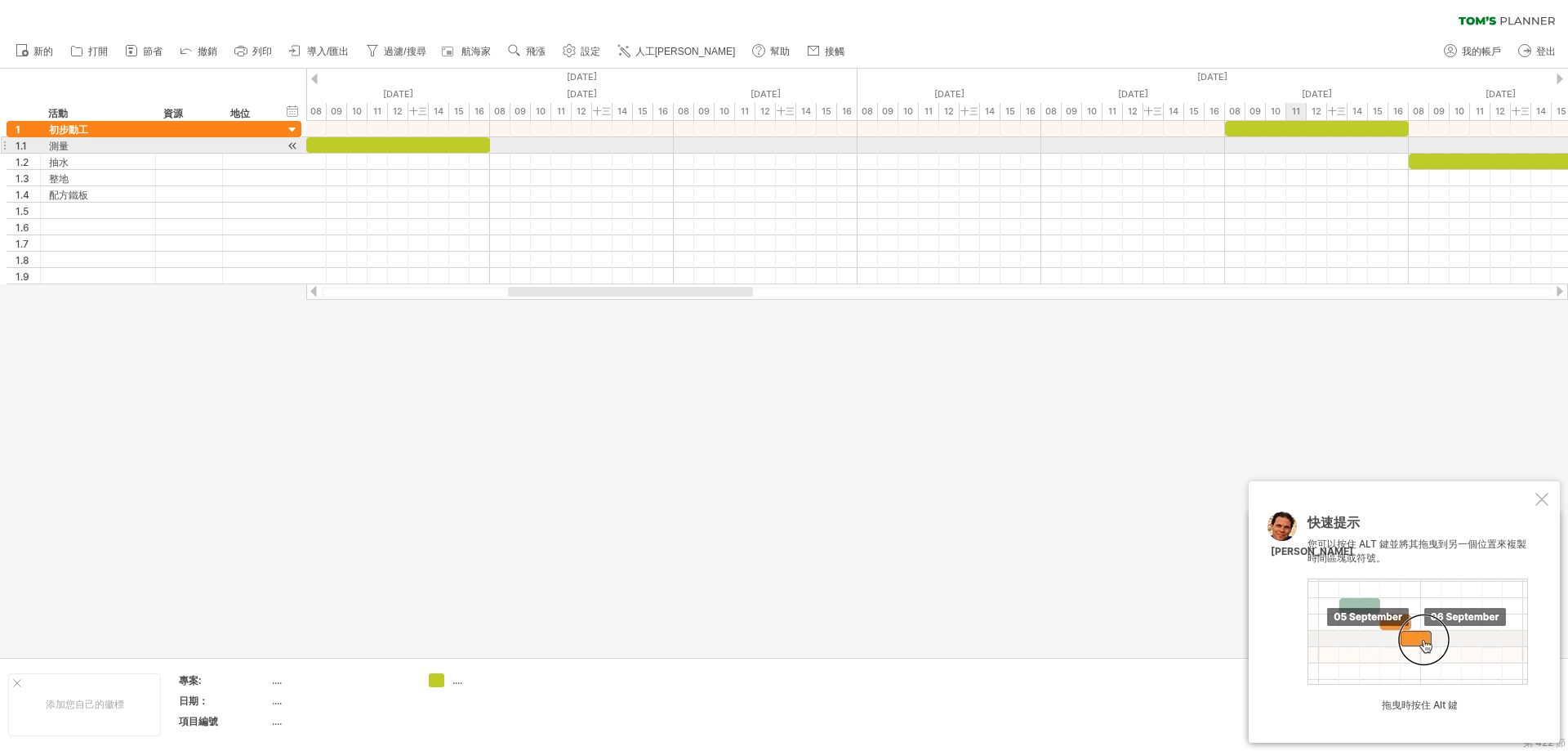
click at [1287, 136] on div at bounding box center [937, 130] width 1262 height 17
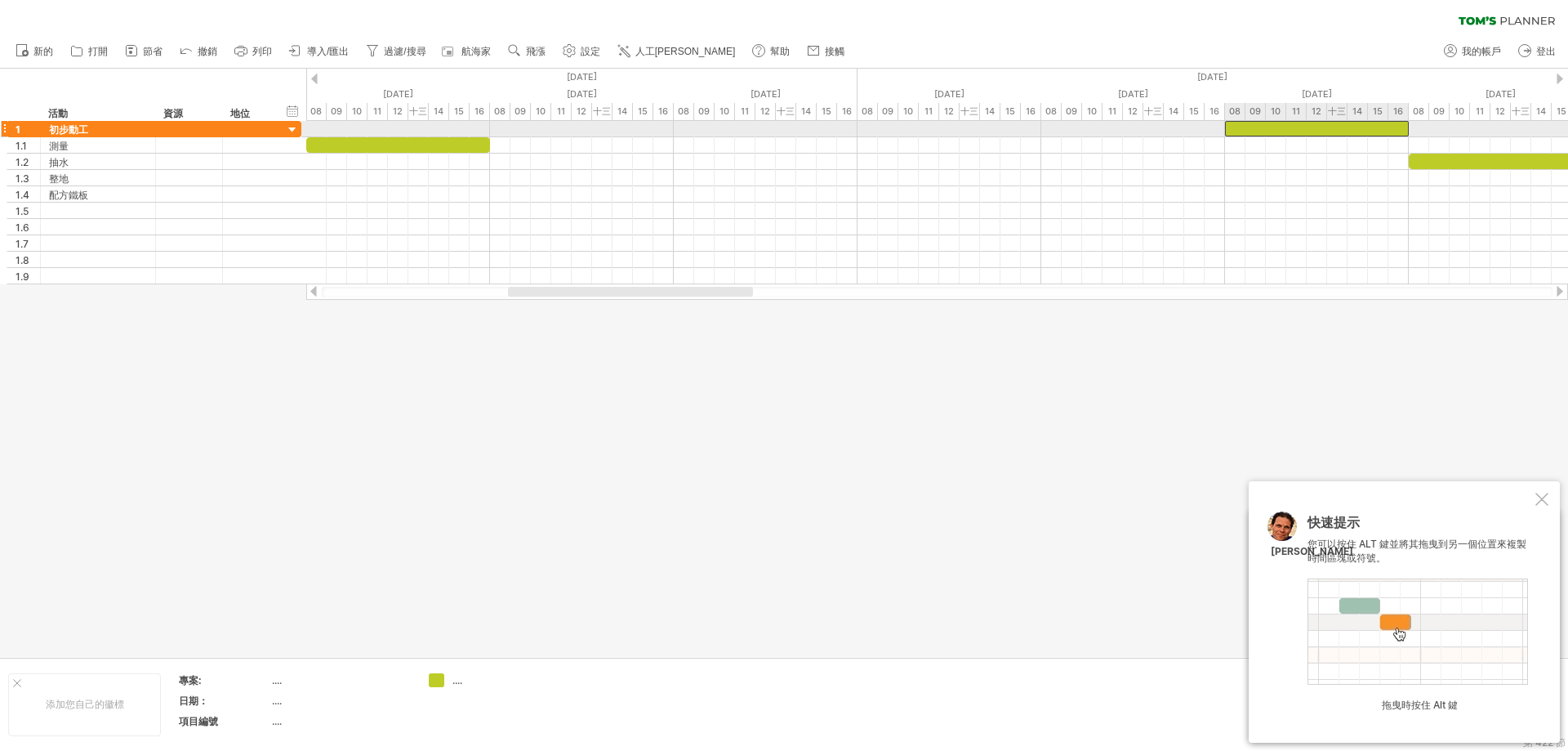
click at [1289, 131] on div at bounding box center [1317, 129] width 184 height 16
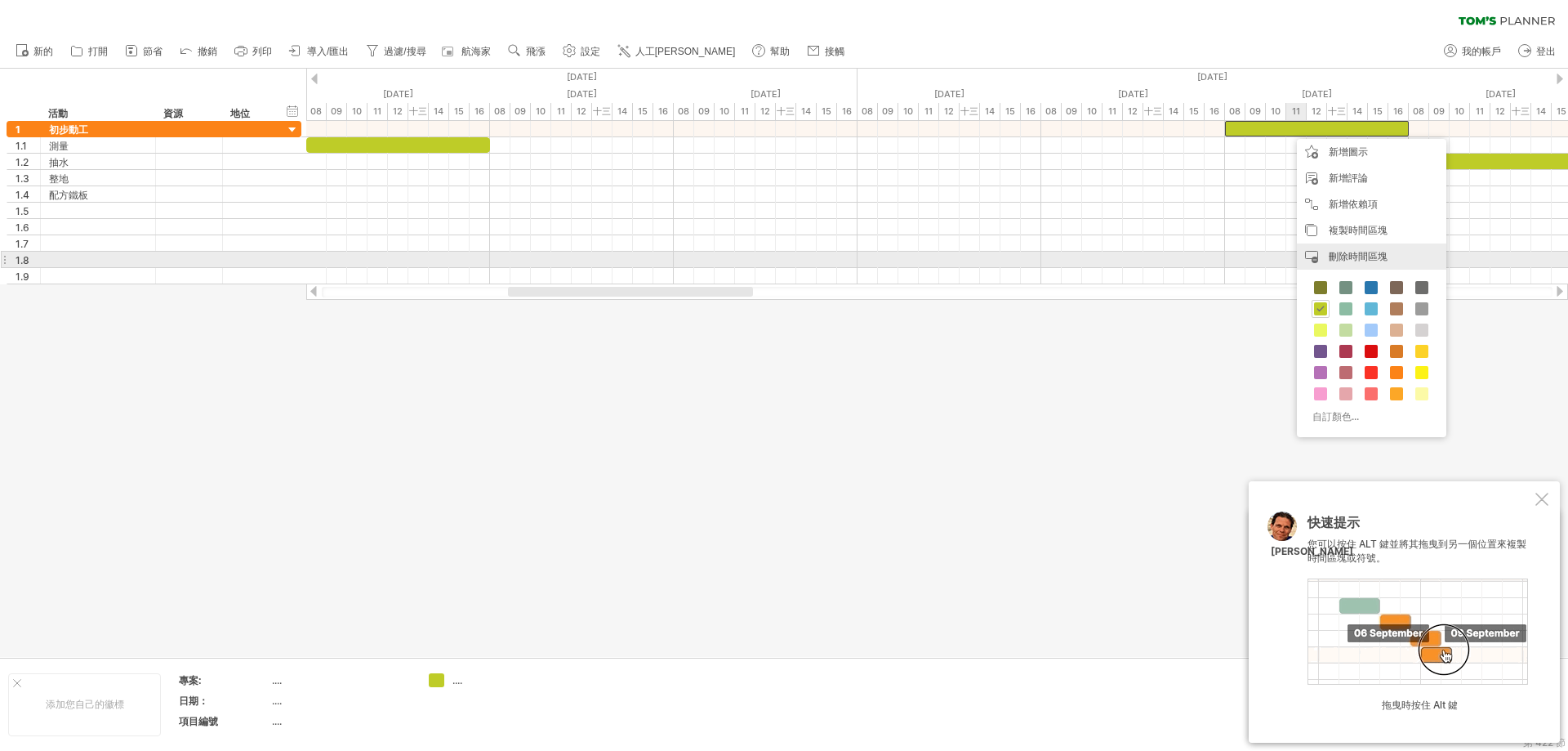
drag, startPoint x: 1336, startPoint y: 257, endPoint x: 856, endPoint y: 243, distance: 480.2
click at [1335, 257] on font "刪除時間區塊" at bounding box center [1358, 256] width 59 height 12
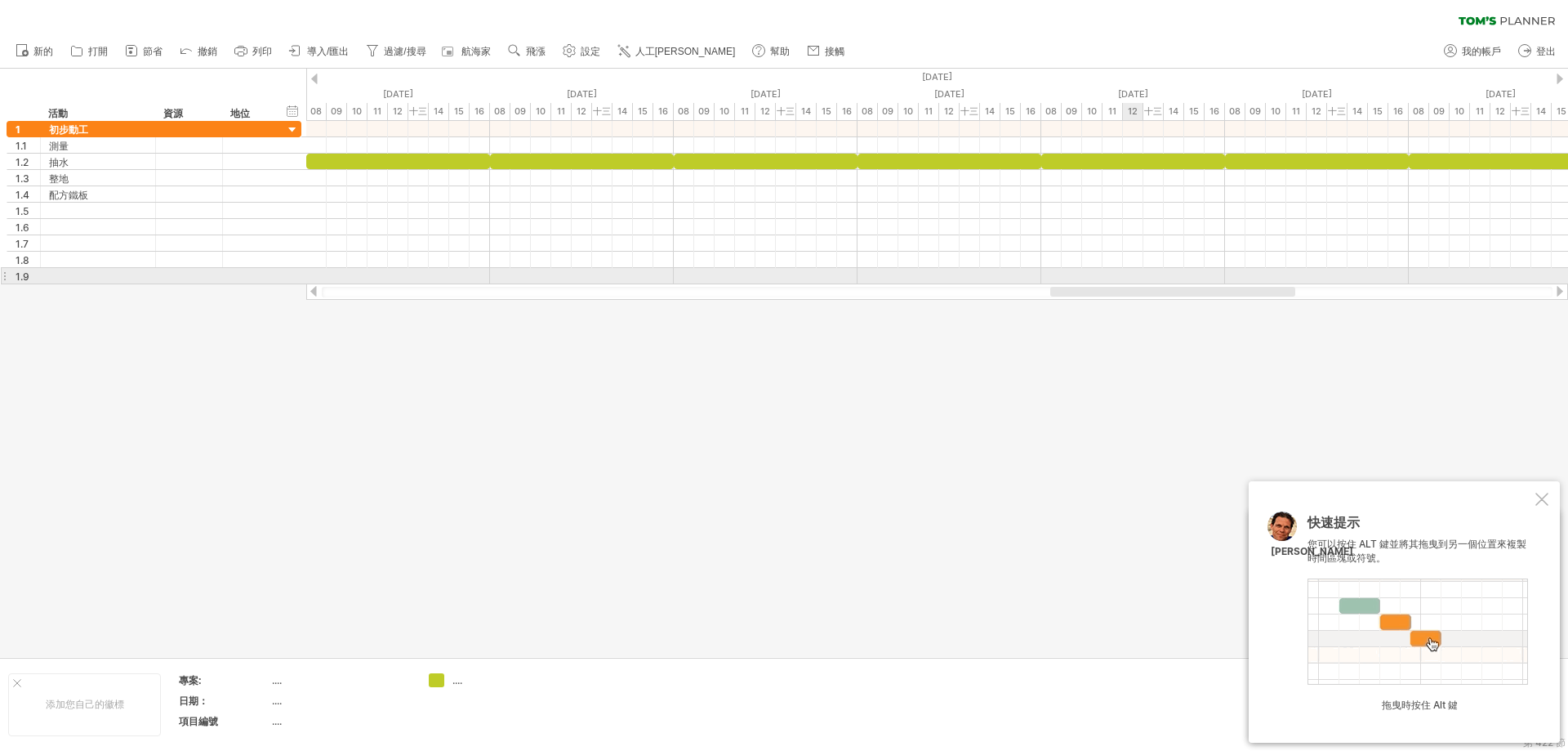
drag, startPoint x: 592, startPoint y: 293, endPoint x: 1134, endPoint y: 279, distance: 542.2
click at [1134, 279] on div "嘗試造訪 [DOMAIN_NAME] 再次連接... 0% 清除過濾器 新的" at bounding box center [784, 375] width 1568 height 751
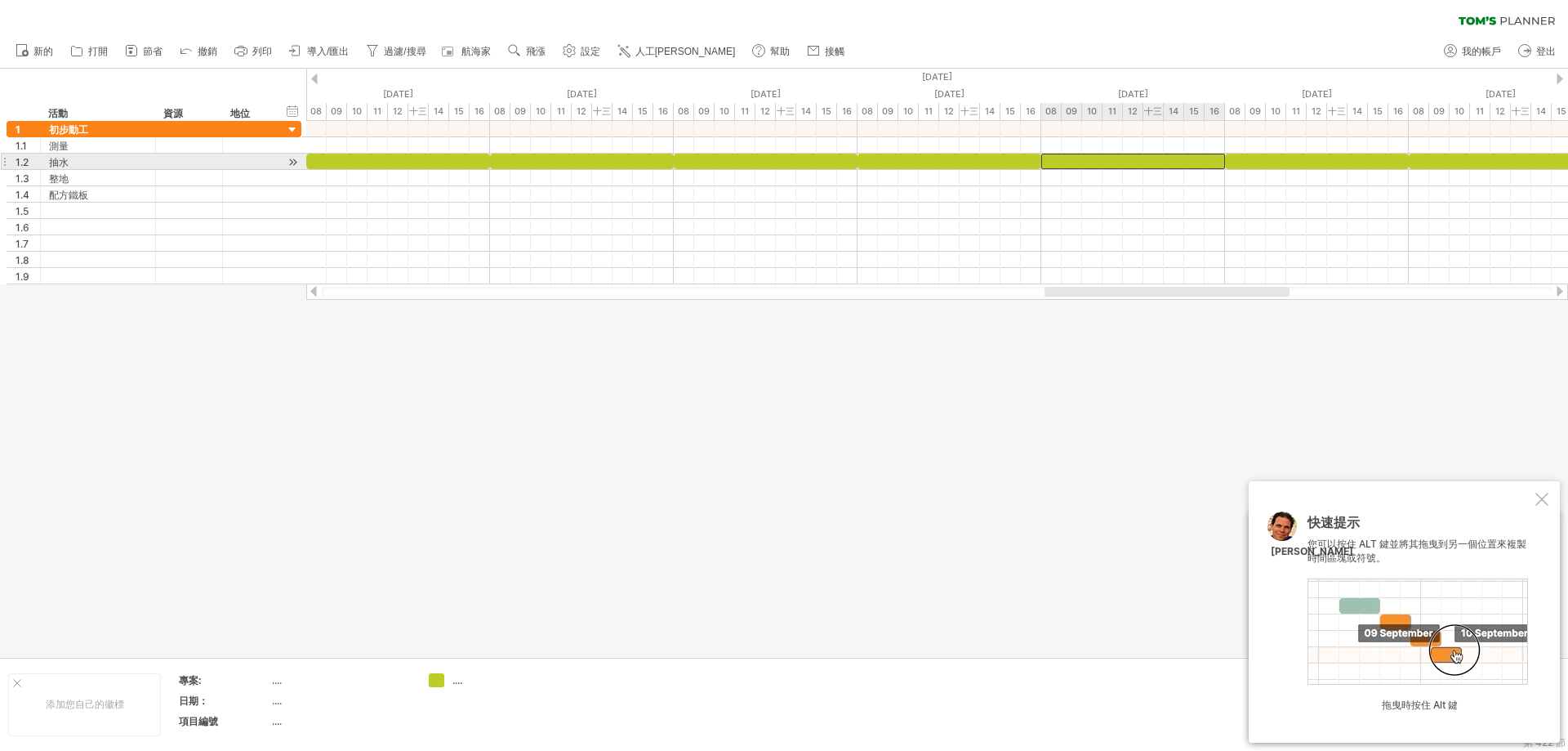
click at [1145, 163] on div at bounding box center [1133, 161] width 184 height 16
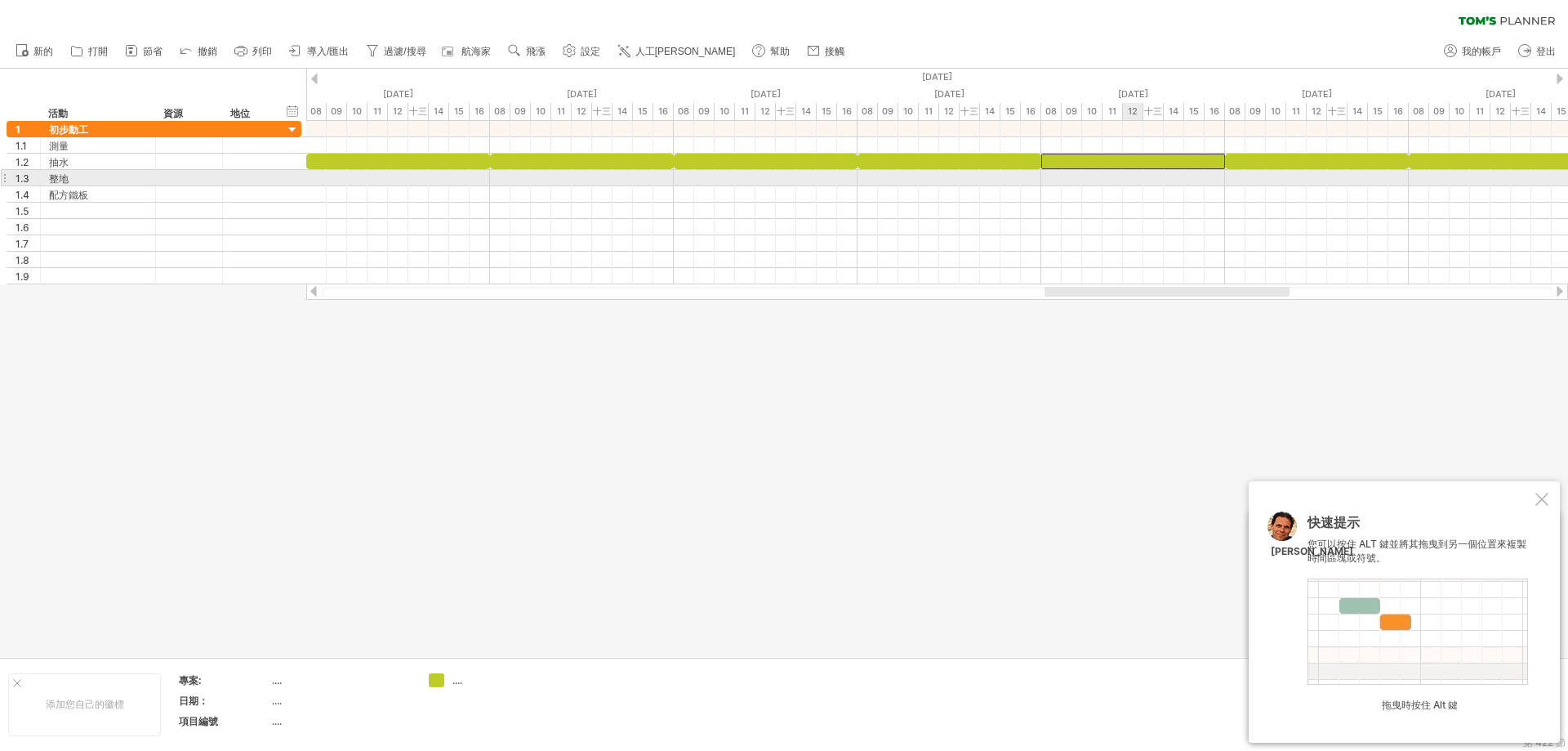
click at [1131, 178] on div at bounding box center [937, 178] width 1262 height 17
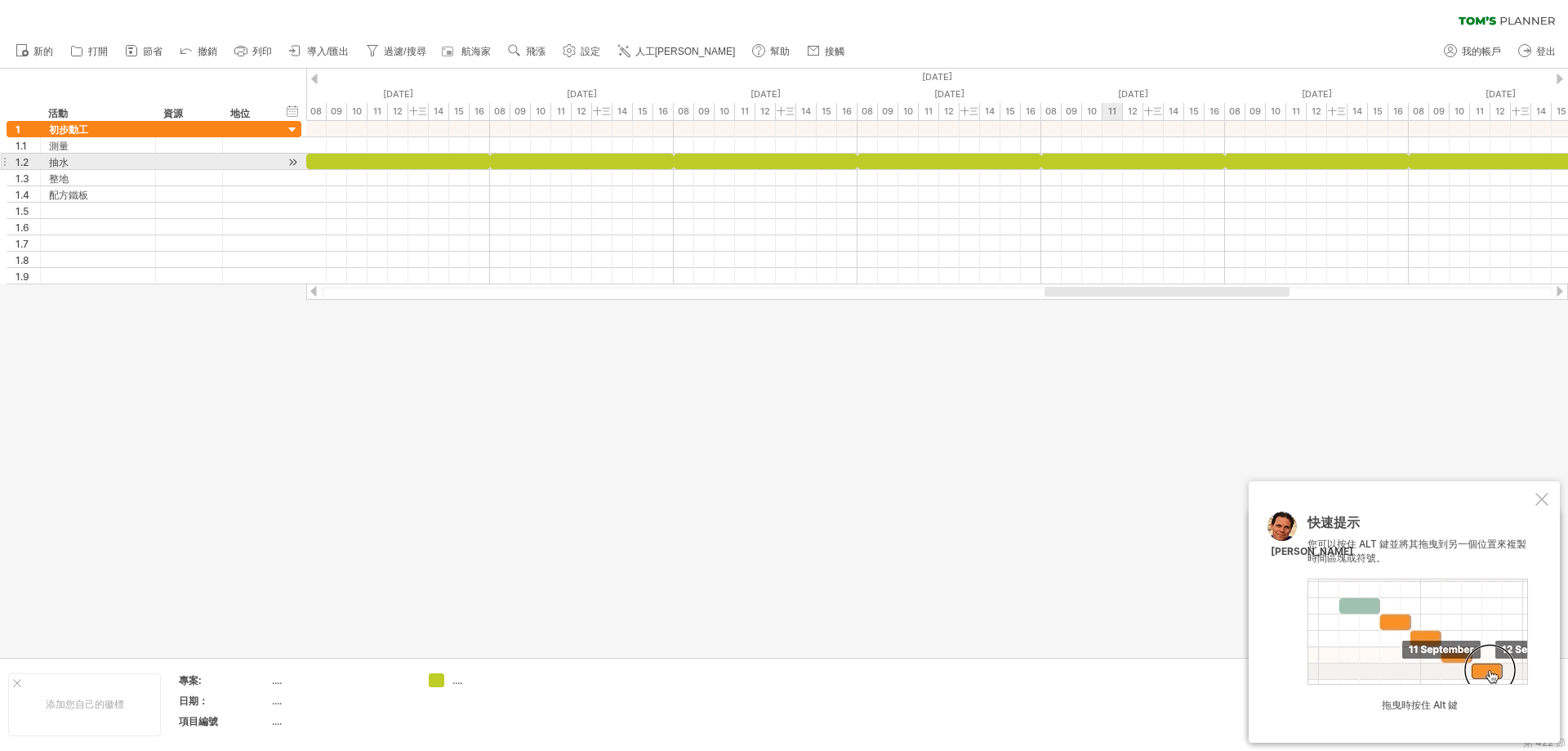
click at [1112, 161] on div at bounding box center [1133, 161] width 184 height 16
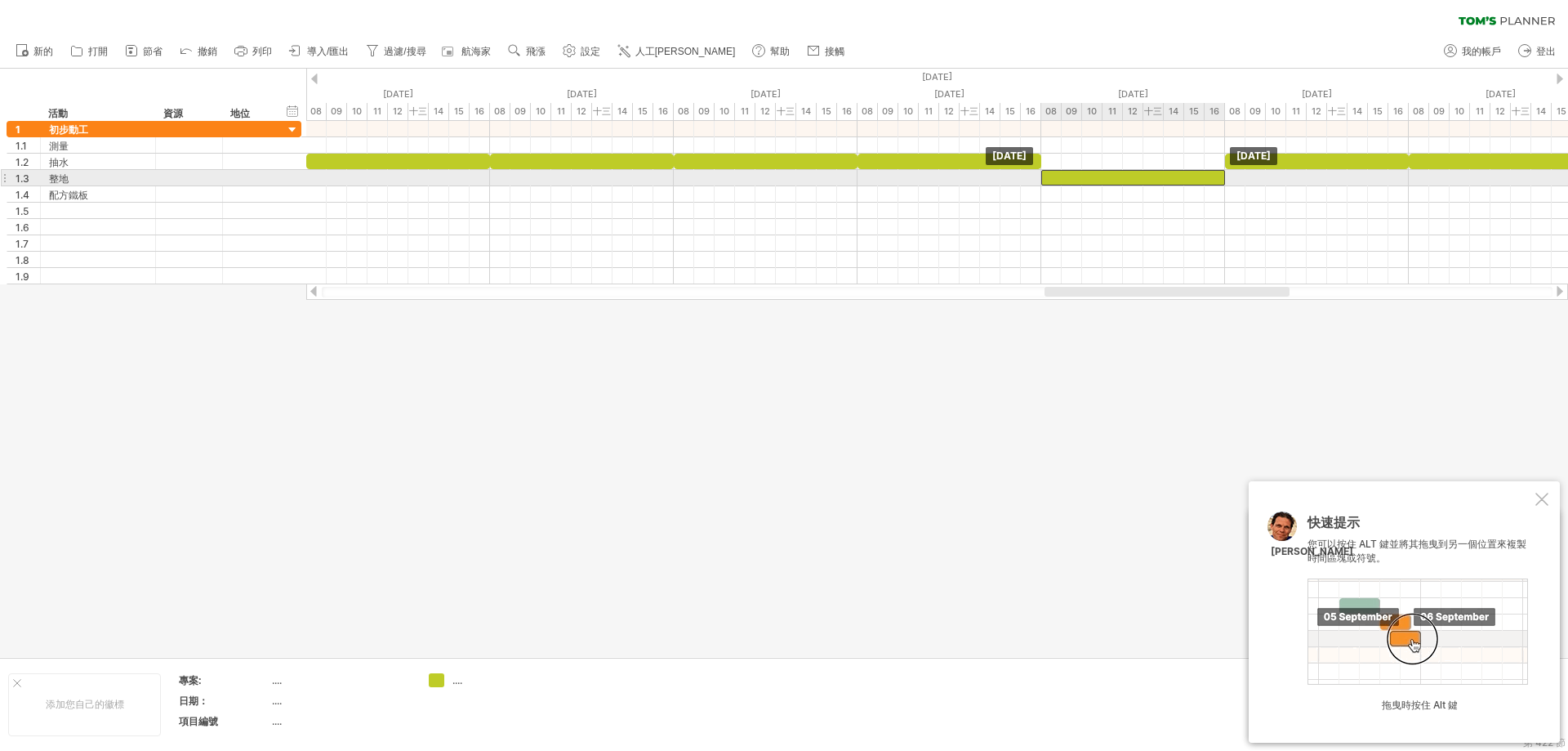
drag, startPoint x: 1111, startPoint y: 160, endPoint x: 1120, endPoint y: 176, distance: 18.4
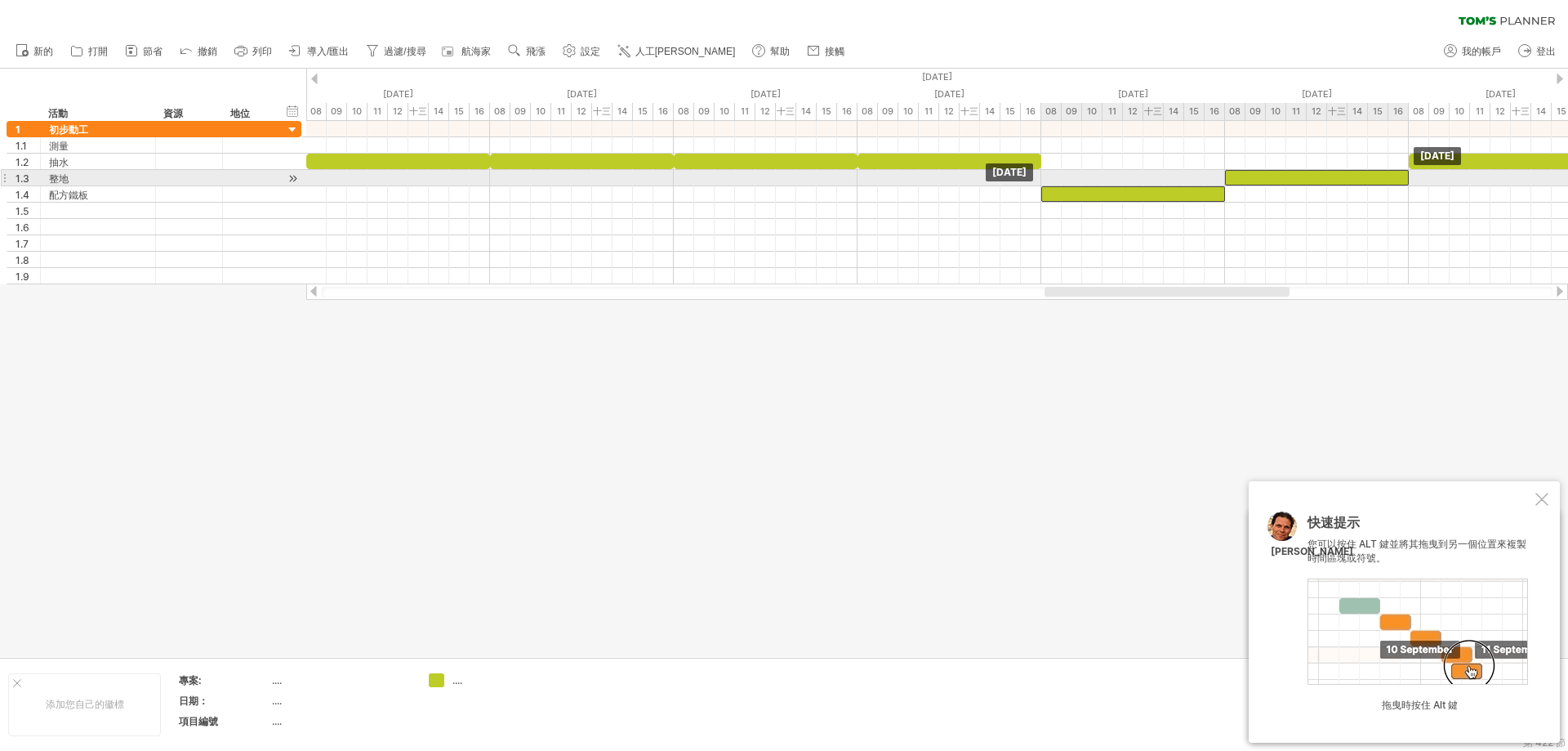
drag, startPoint x: 1296, startPoint y: 160, endPoint x: 1289, endPoint y: 176, distance: 17.5
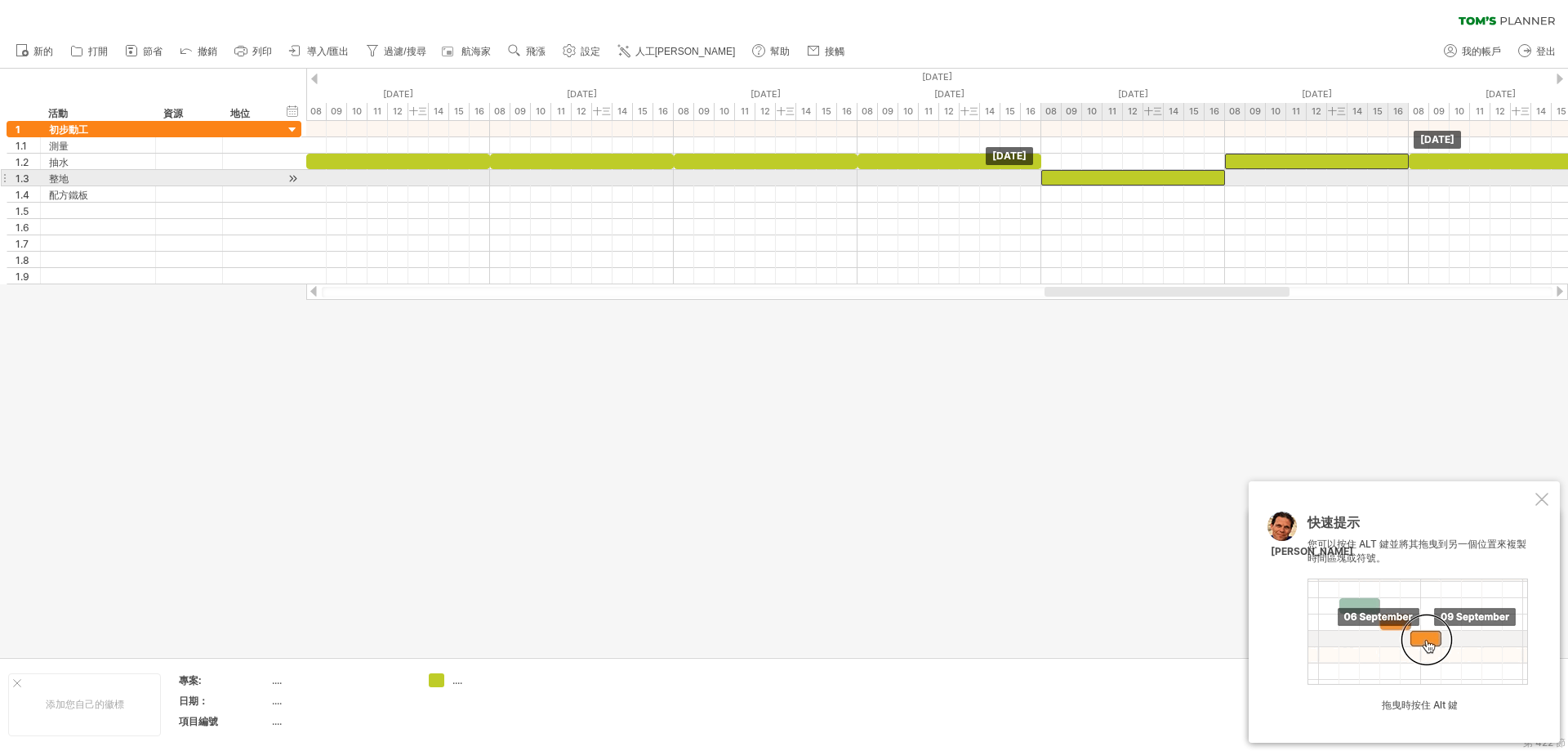
drag, startPoint x: 1186, startPoint y: 199, endPoint x: 1183, endPoint y: 181, distance: 18.2
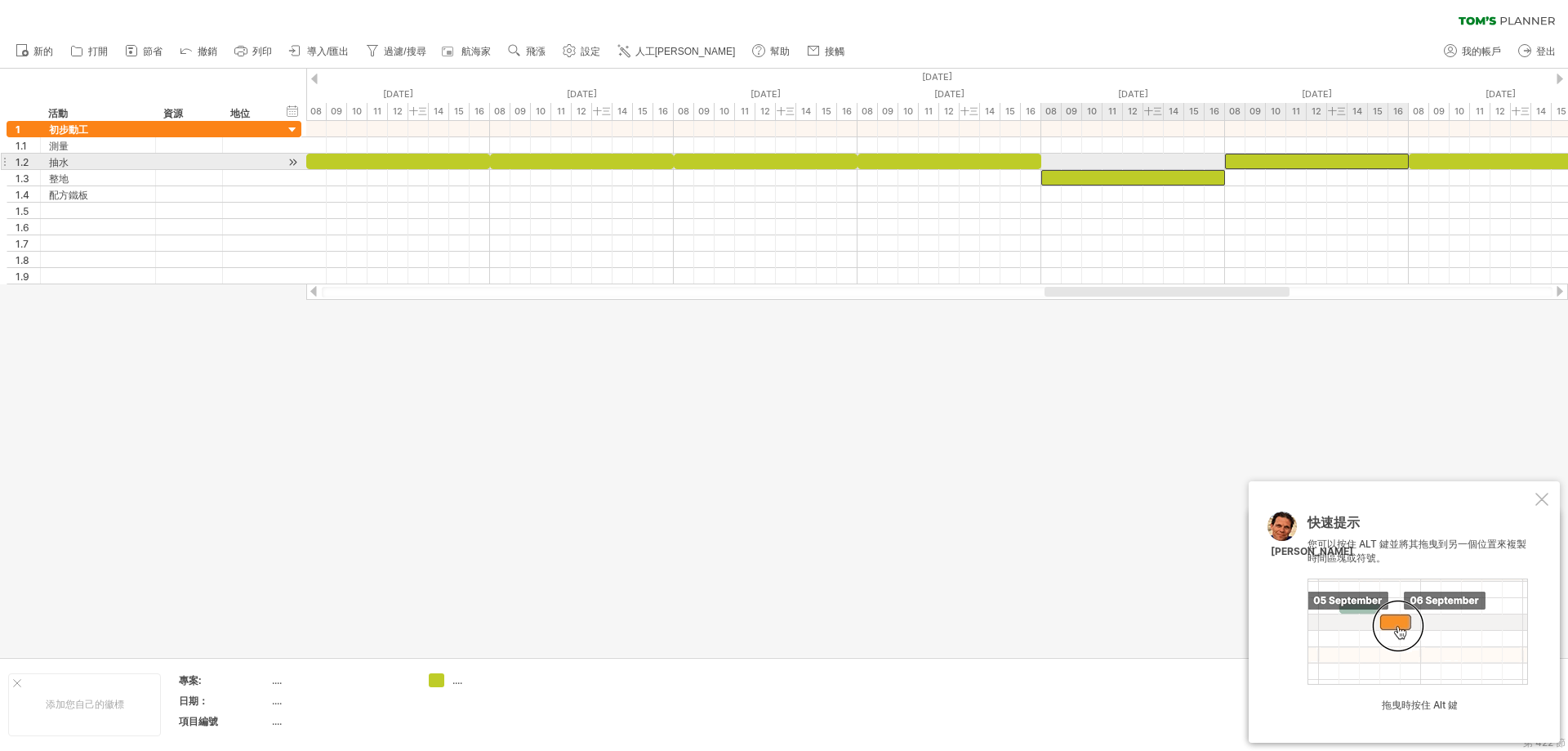
click at [1285, 160] on div at bounding box center [1317, 161] width 184 height 16
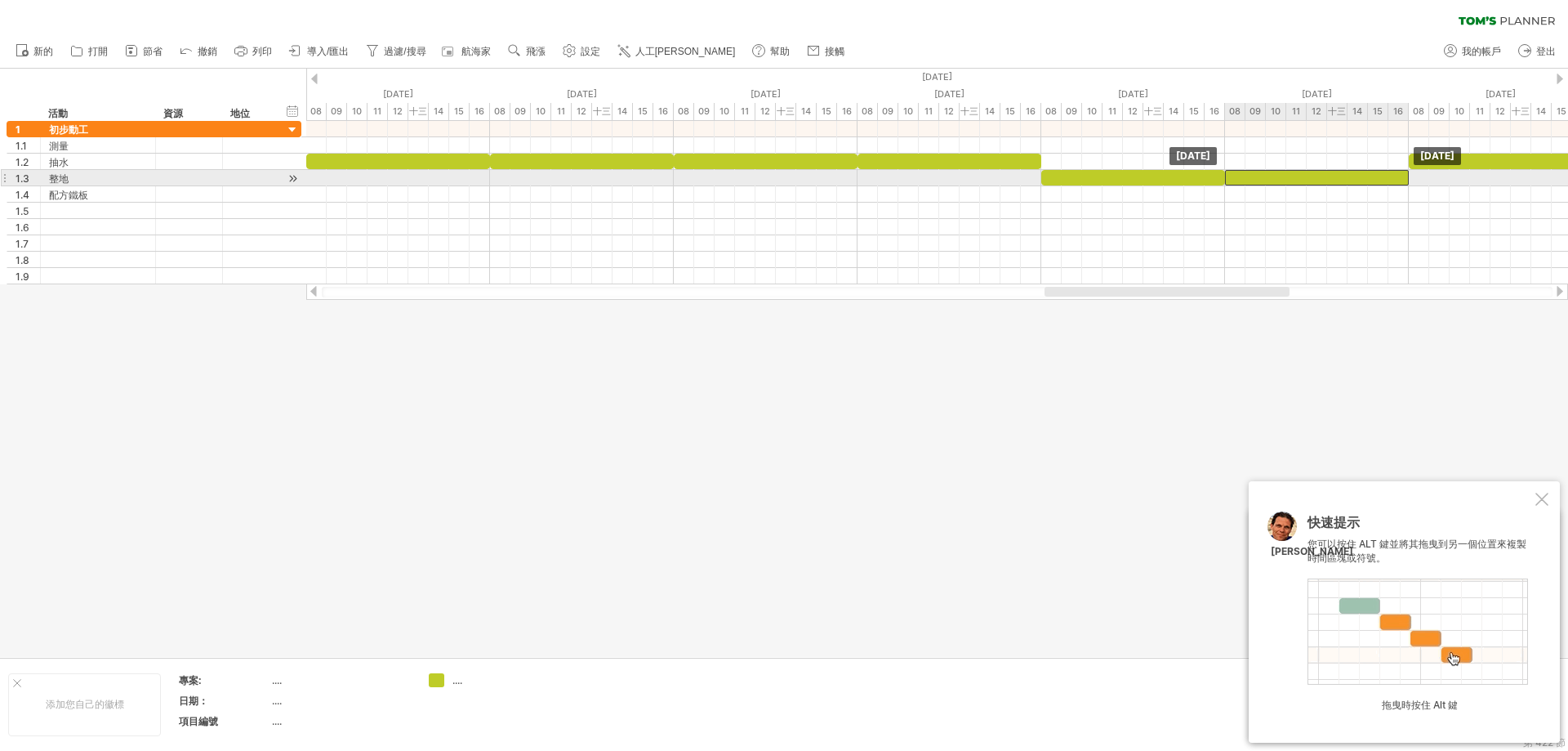
drag, startPoint x: 1284, startPoint y: 159, endPoint x: 1288, endPoint y: 174, distance: 15.5
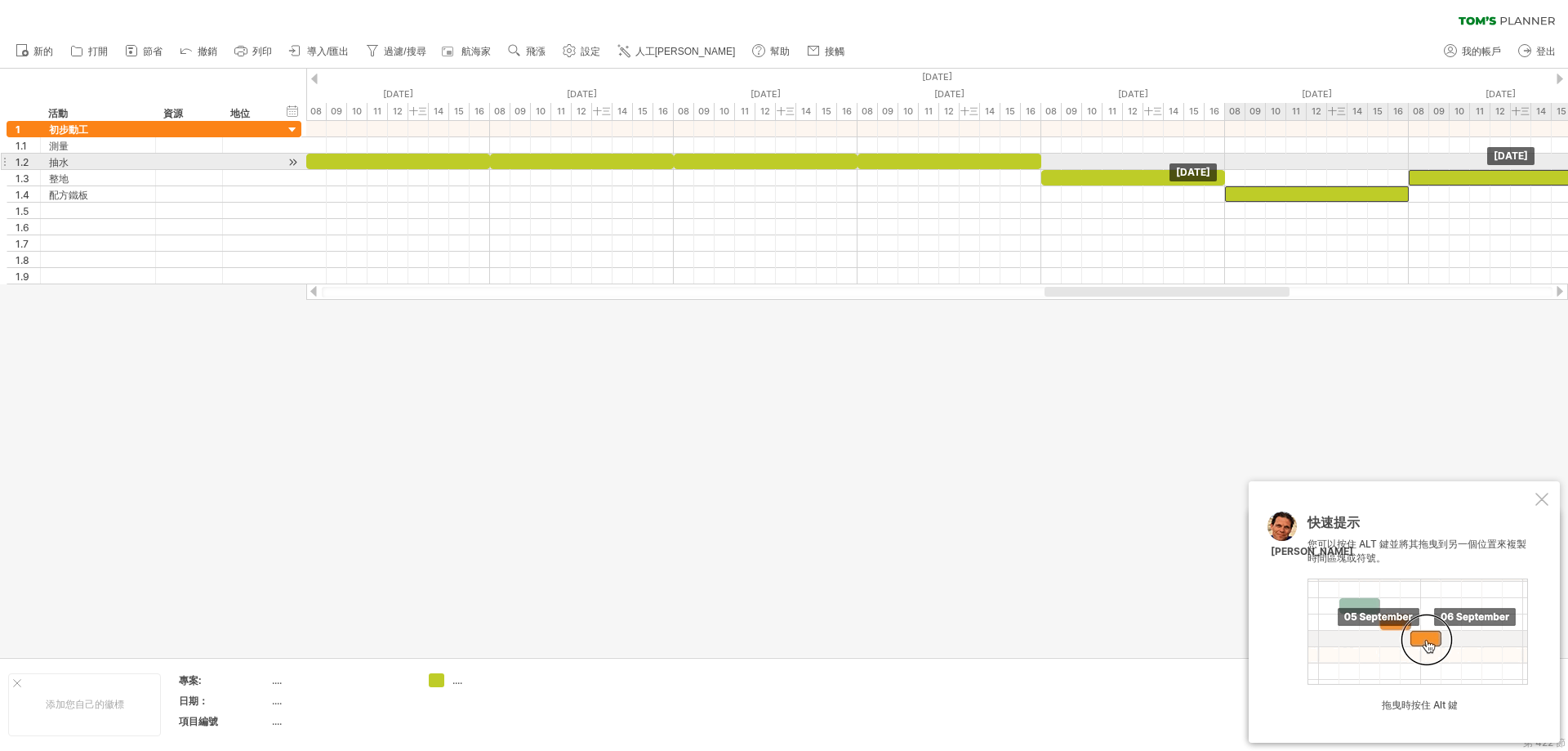
drag, startPoint x: 1467, startPoint y: 157, endPoint x: 1463, endPoint y: 174, distance: 17.5
drag, startPoint x: 1448, startPoint y: 160, endPoint x: 1448, endPoint y: 171, distance: 11.0
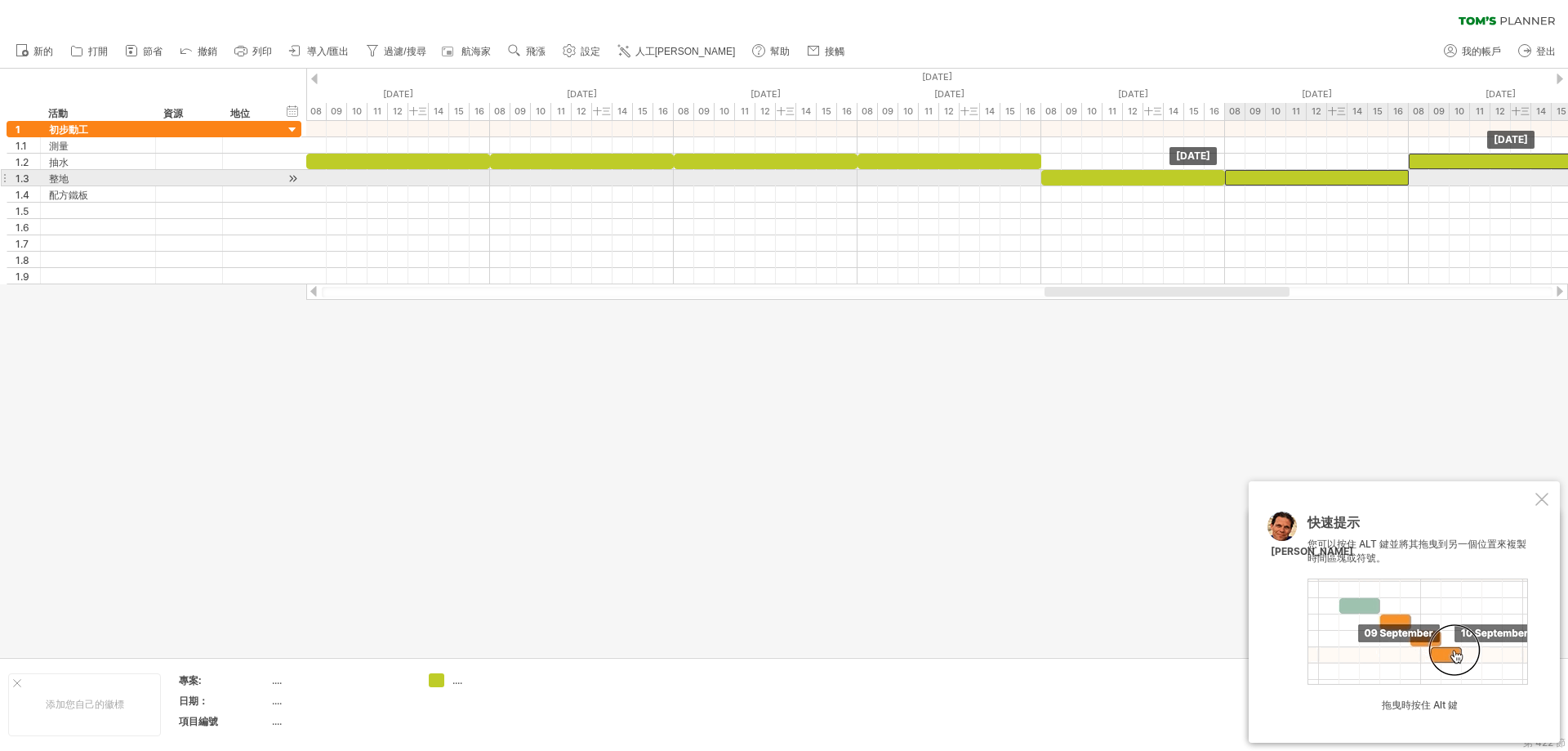
drag, startPoint x: 1377, startPoint y: 201, endPoint x: 1436, endPoint y: 166, distance: 68.6
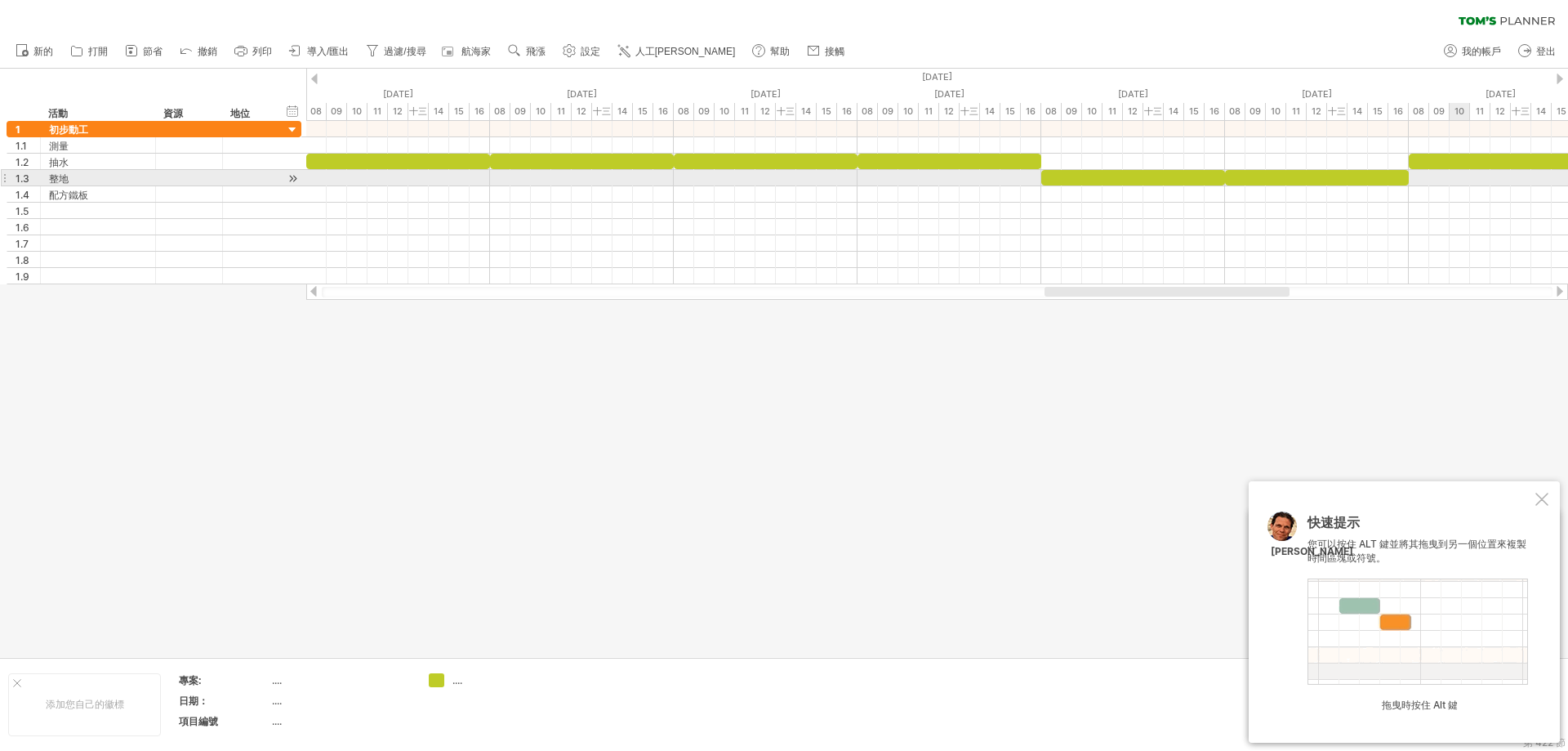
click at [1463, 181] on div at bounding box center [937, 178] width 1262 height 17
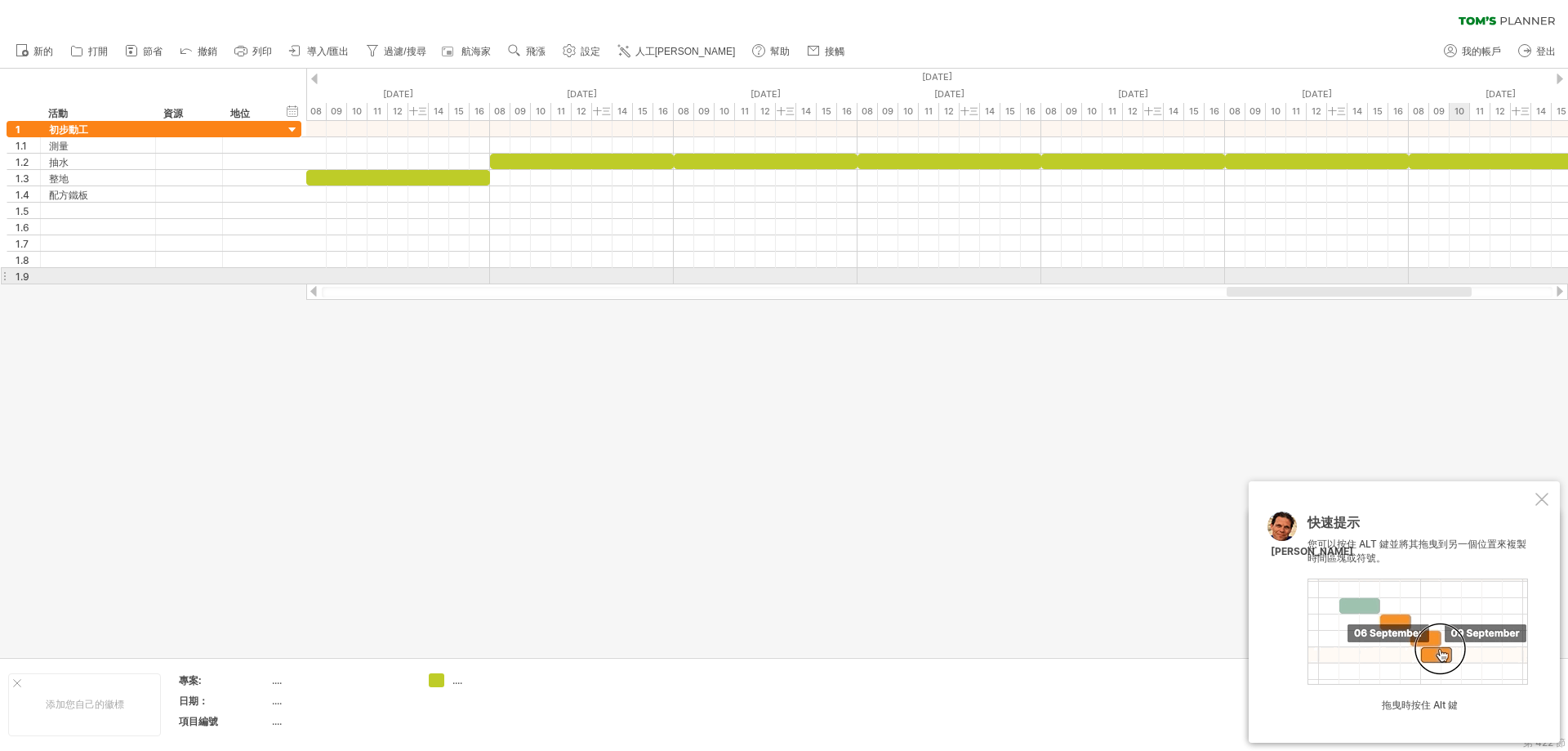
drag, startPoint x: 1271, startPoint y: 292, endPoint x: 605, endPoint y: 179, distance: 675.5
click at [1437, 279] on div "嘗試造訪 [DOMAIN_NAME] 再次連接... 0% 清除過濾器 新的" at bounding box center [784, 375] width 1568 height 751
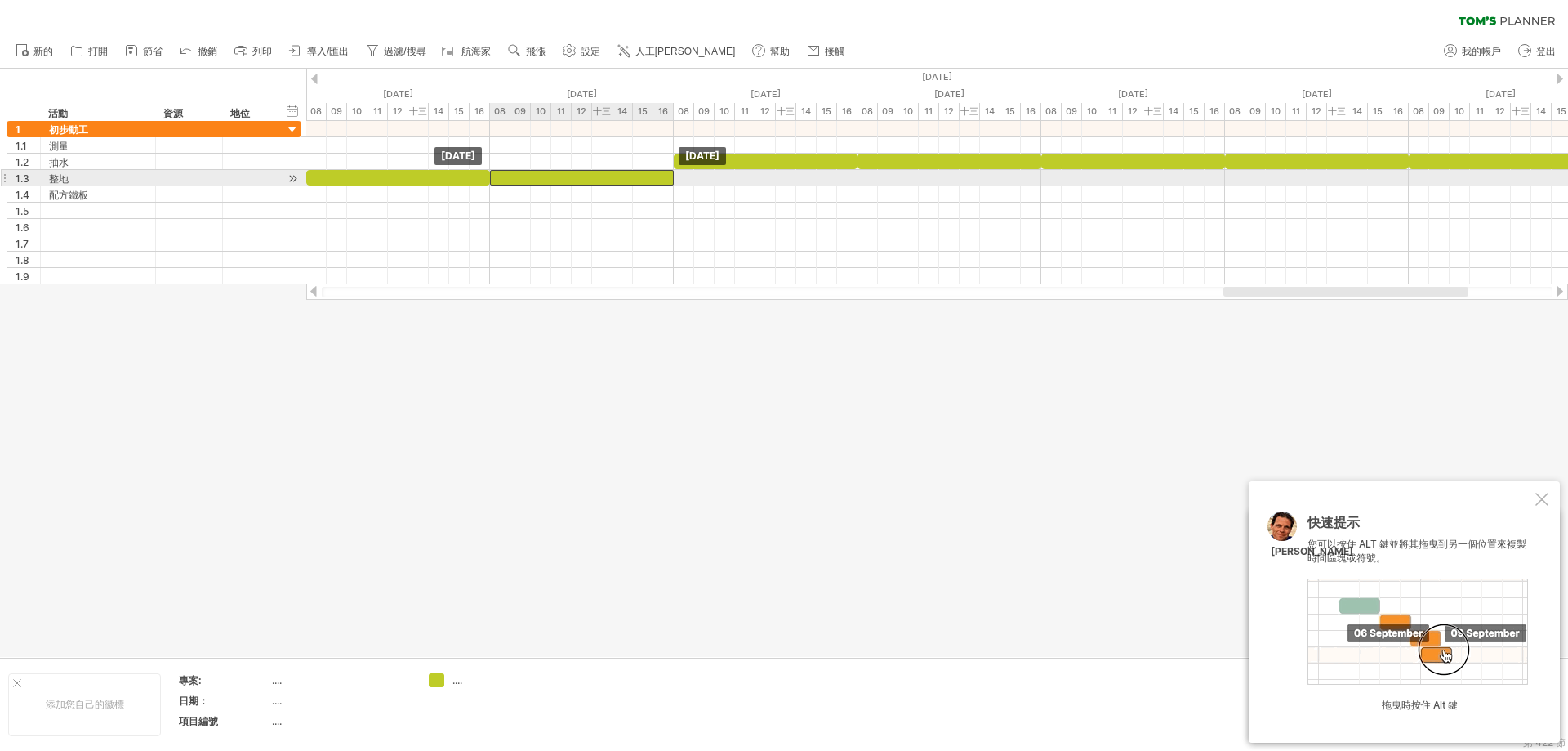
drag, startPoint x: 576, startPoint y: 161, endPoint x: 580, endPoint y: 177, distance: 16.5
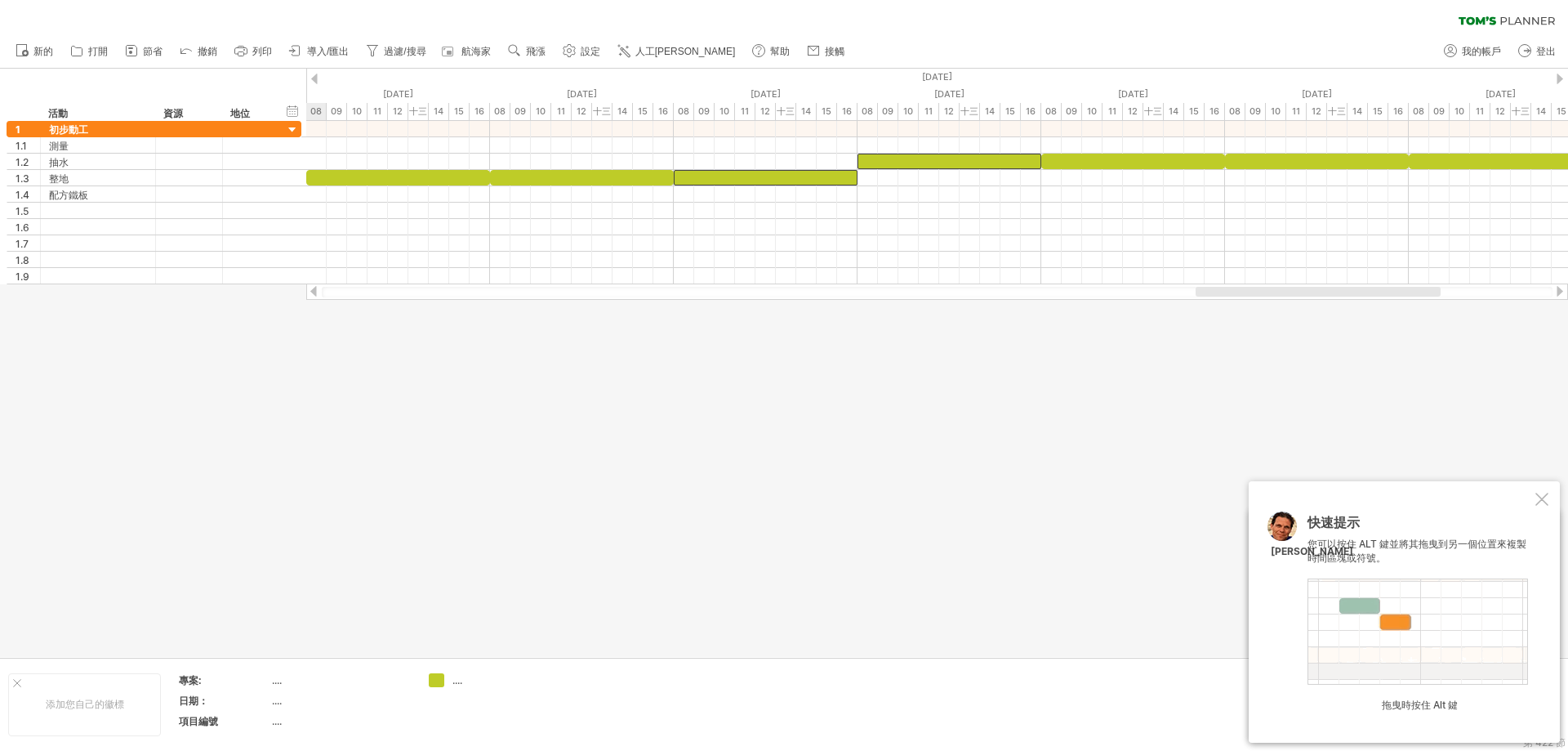
drag, startPoint x: 1239, startPoint y: 287, endPoint x: 1127, endPoint y: 272, distance: 113.0
click at [1200, 298] on div at bounding box center [937, 292] width 1262 height 17
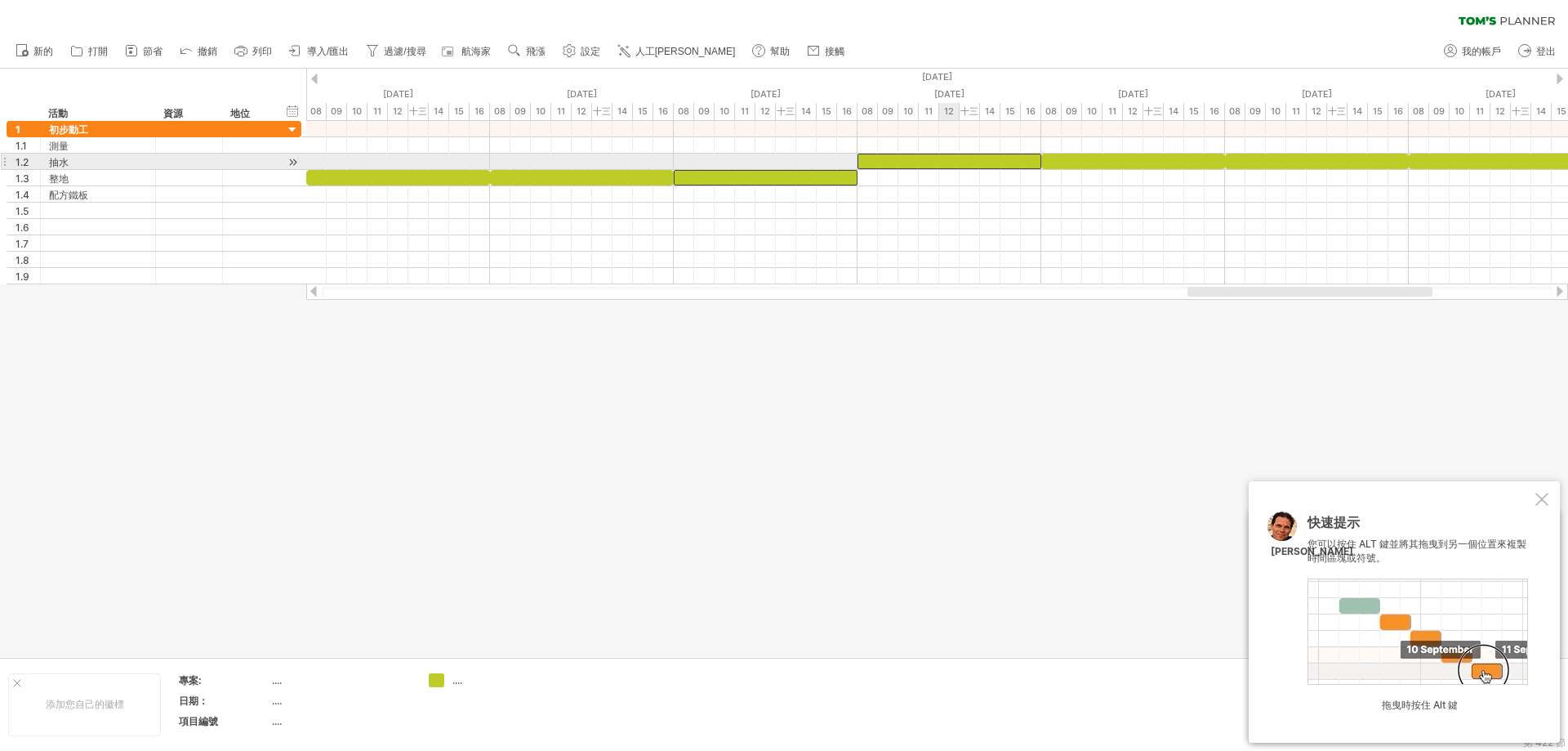
click at [955, 160] on div at bounding box center [950, 161] width 184 height 16
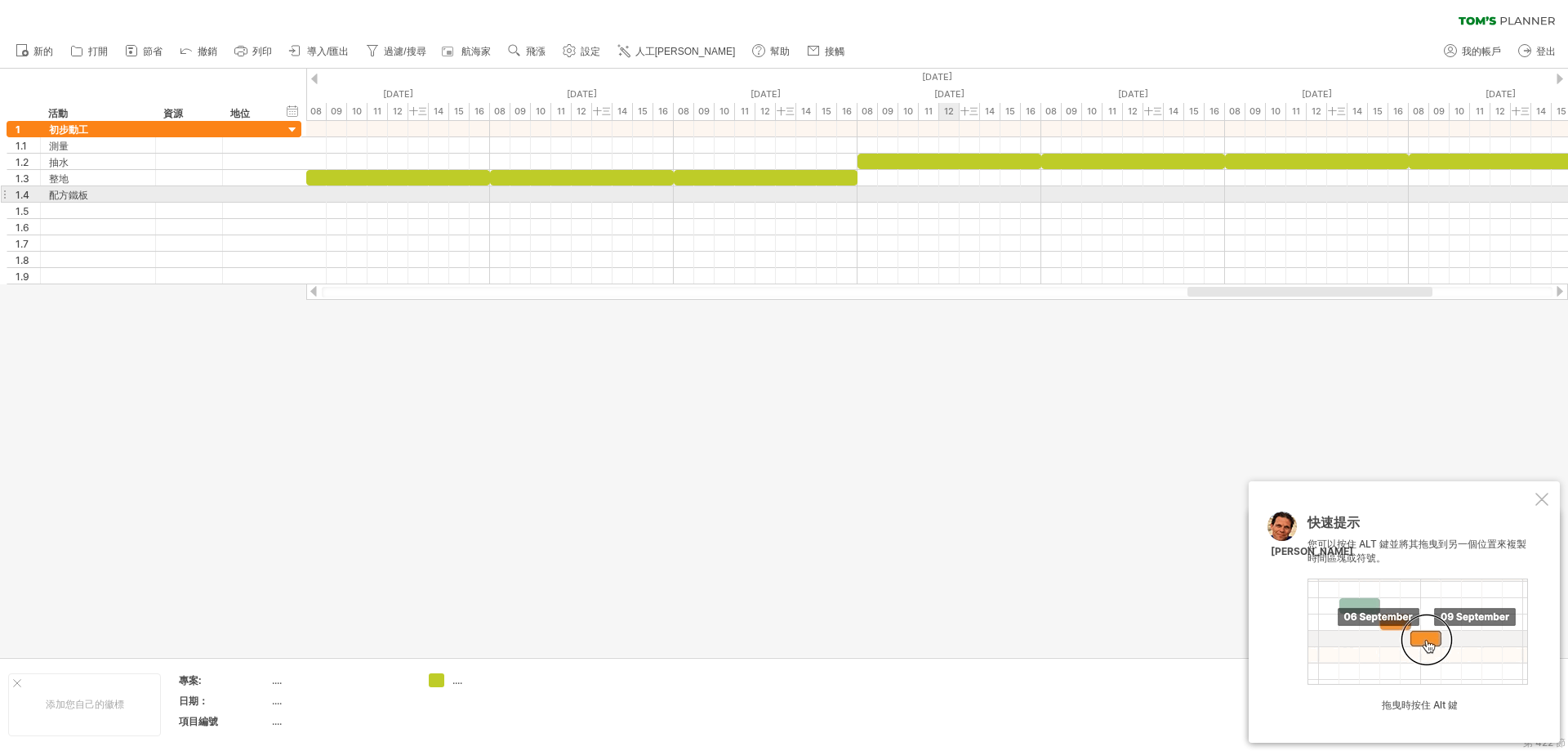
drag, startPoint x: 949, startPoint y: 188, endPoint x: 931, endPoint y: 164, distance: 30.0
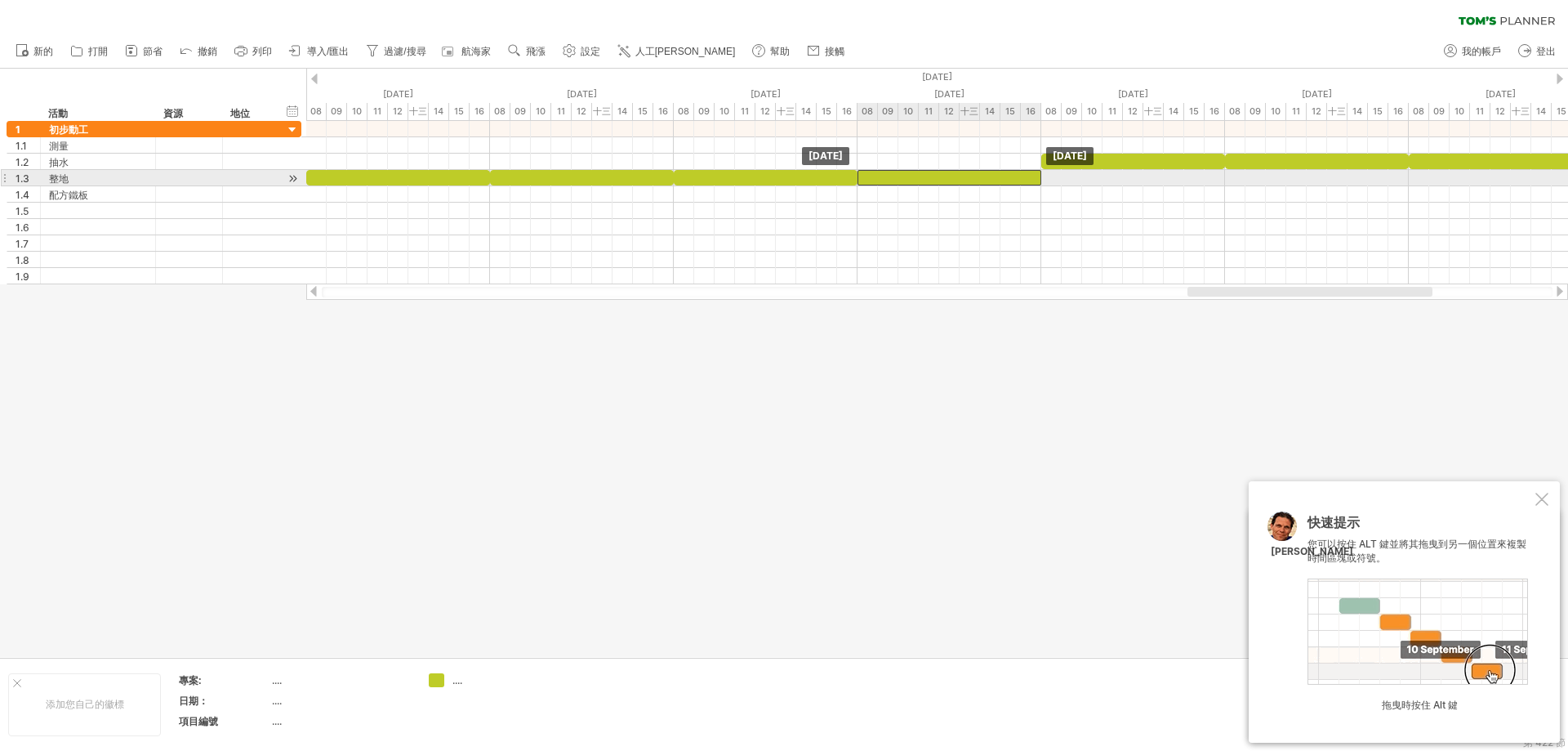
drag, startPoint x: 929, startPoint y: 161, endPoint x: 1088, endPoint y: 162, distance: 159.0
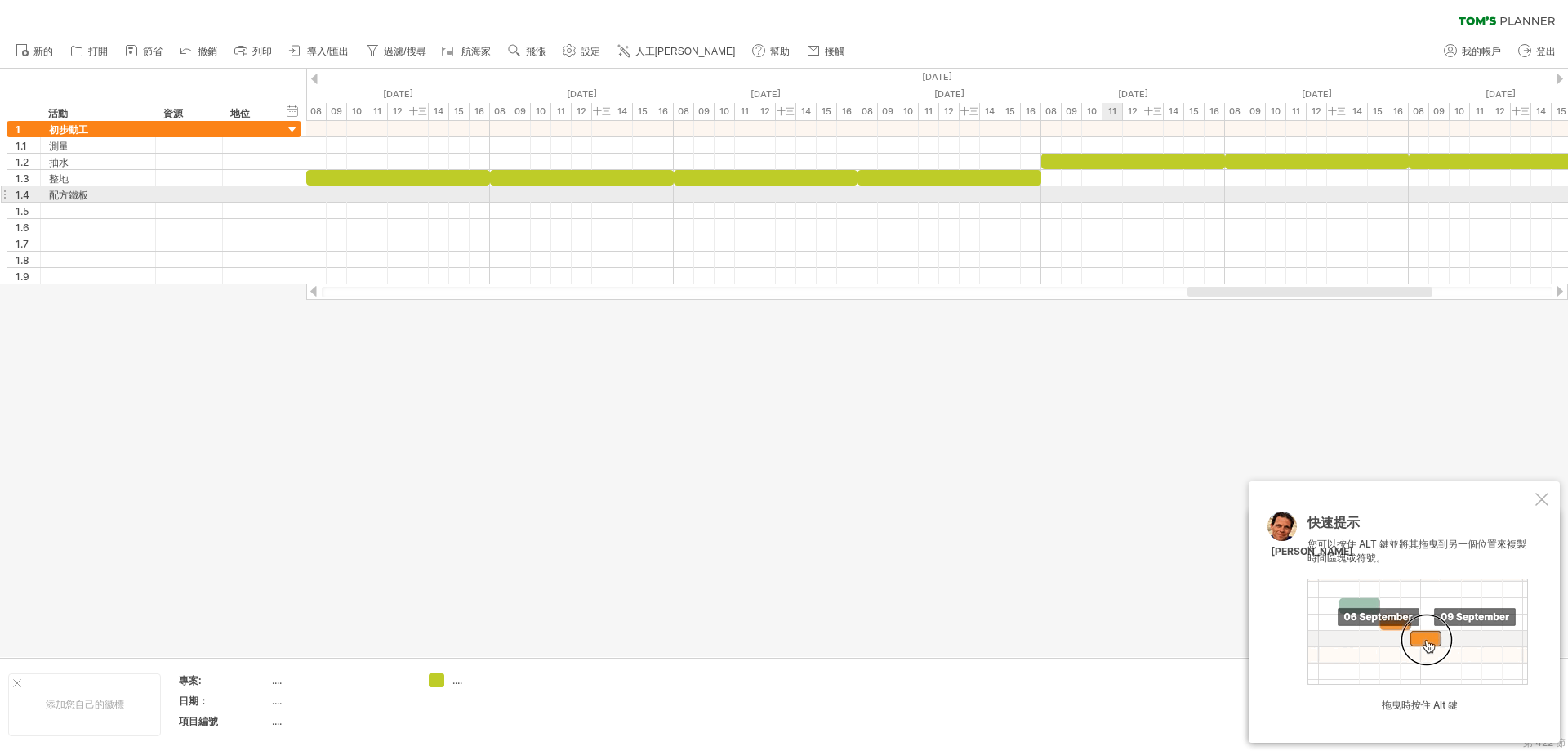
click at [1116, 195] on div at bounding box center [937, 195] width 1262 height 17
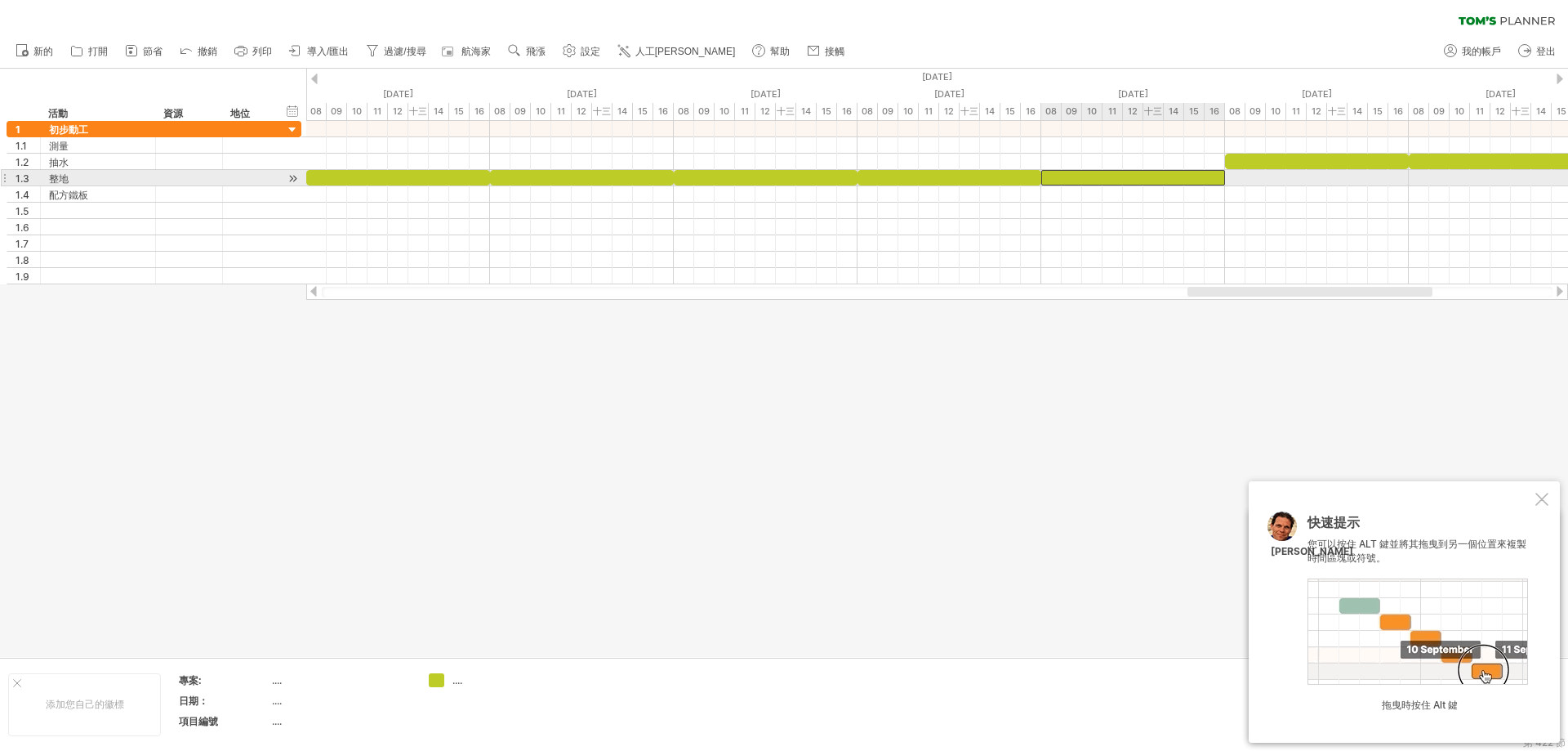
drag, startPoint x: 1102, startPoint y: 158, endPoint x: 1103, endPoint y: 176, distance: 18.0
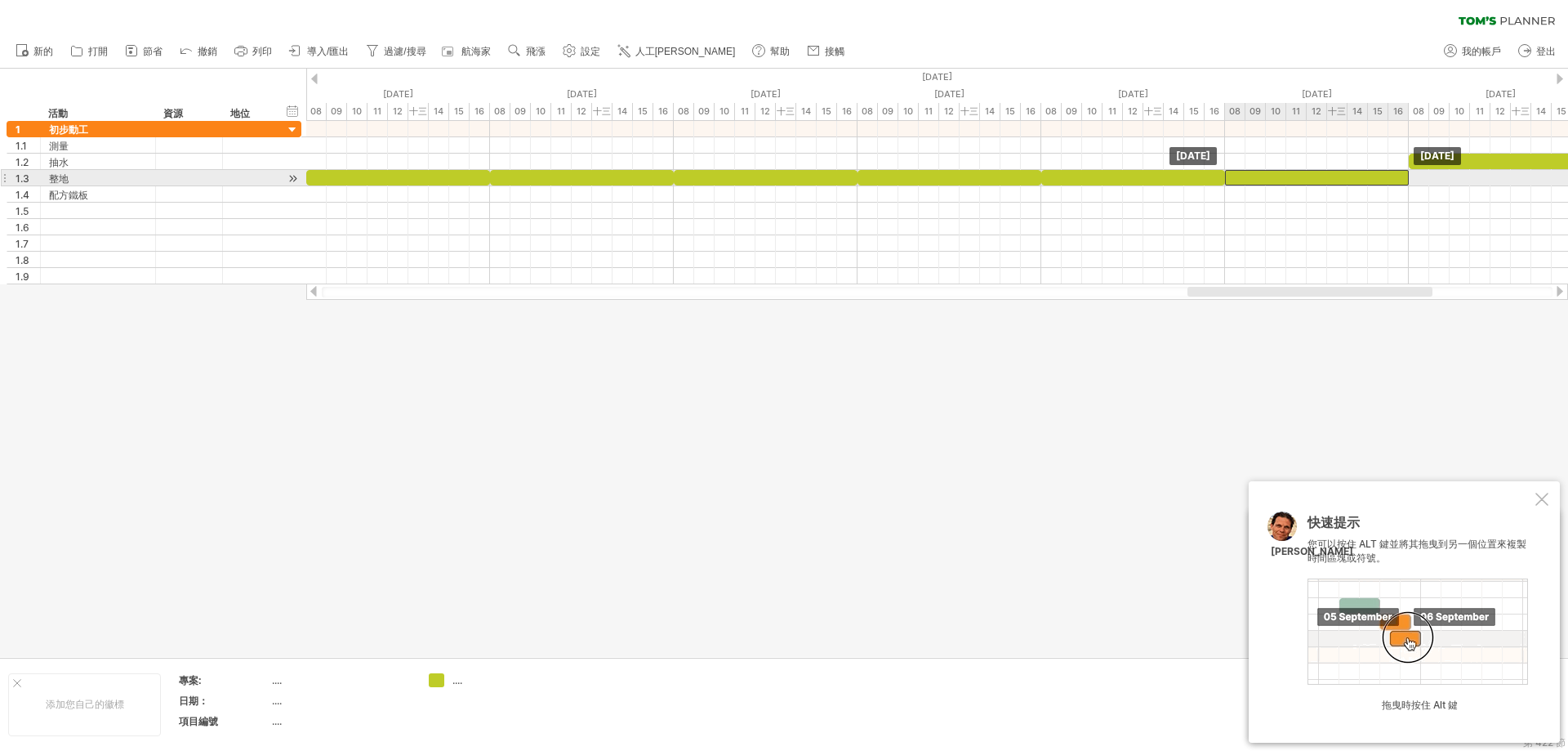
drag, startPoint x: 1273, startPoint y: 159, endPoint x: 1275, endPoint y: 174, distance: 15.1
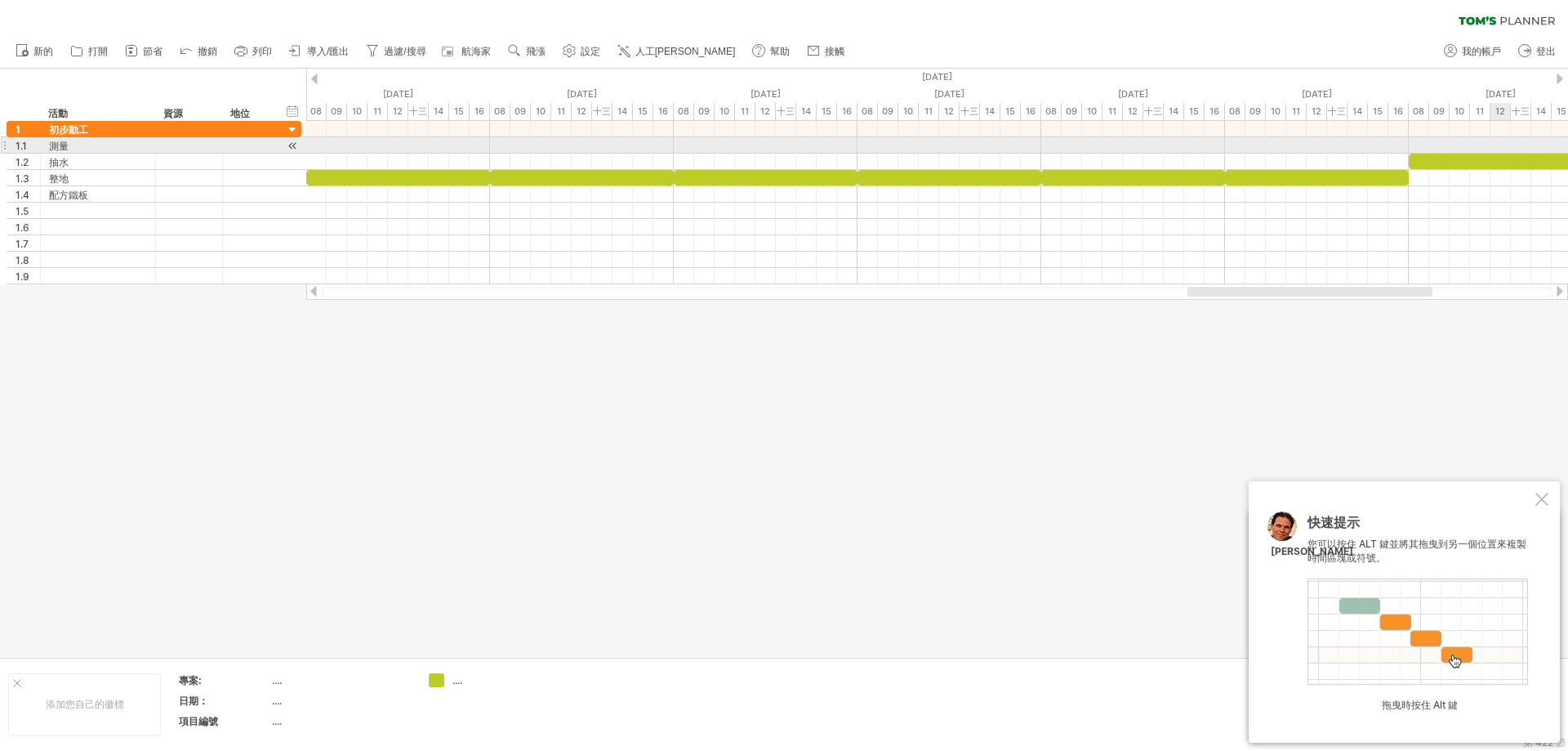
click at [1493, 148] on div at bounding box center [937, 146] width 1262 height 17
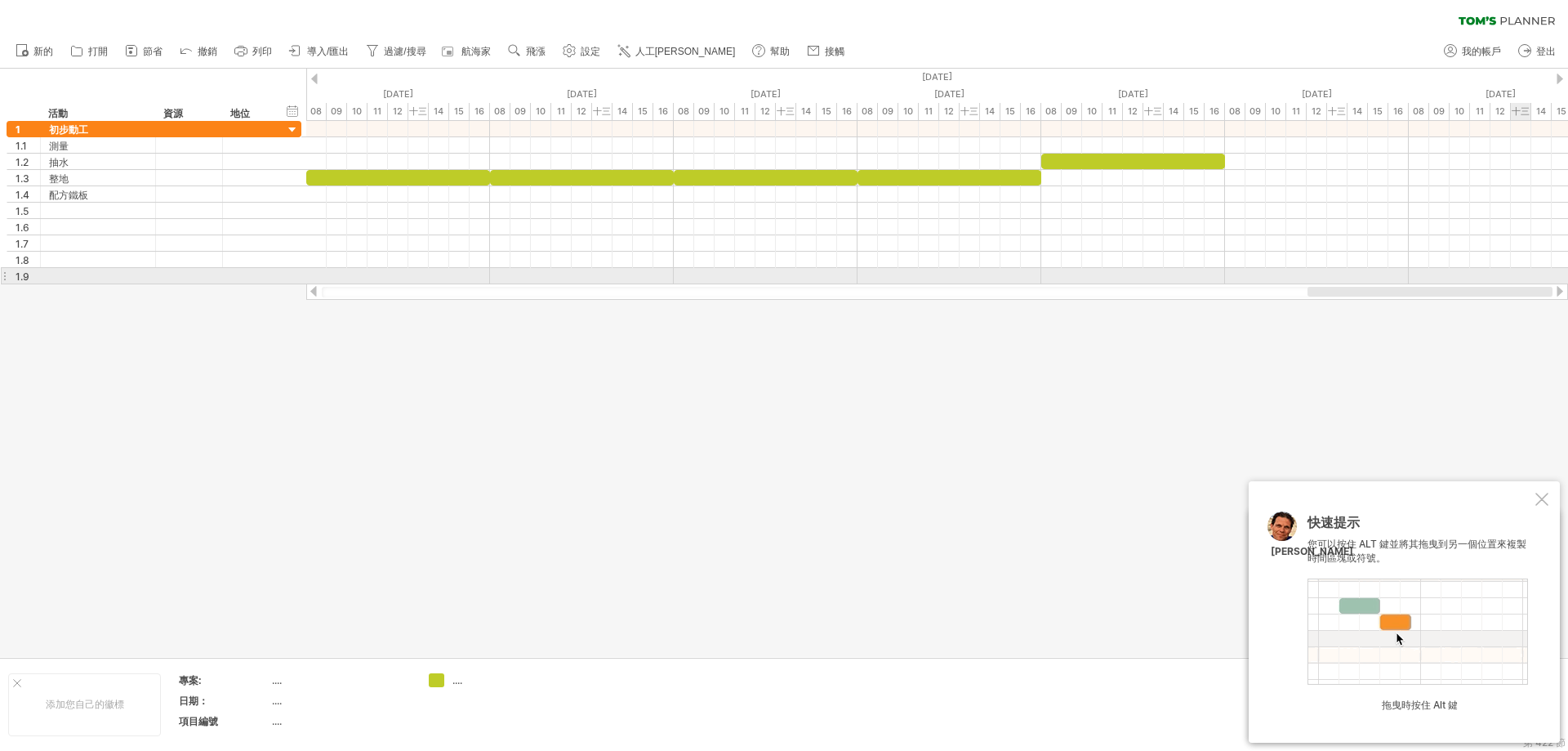
click at [1502, 276] on div "嘗試造訪 [DOMAIN_NAME] 再次連接... 0% 清除過濾器 新的" at bounding box center [784, 375] width 1568 height 751
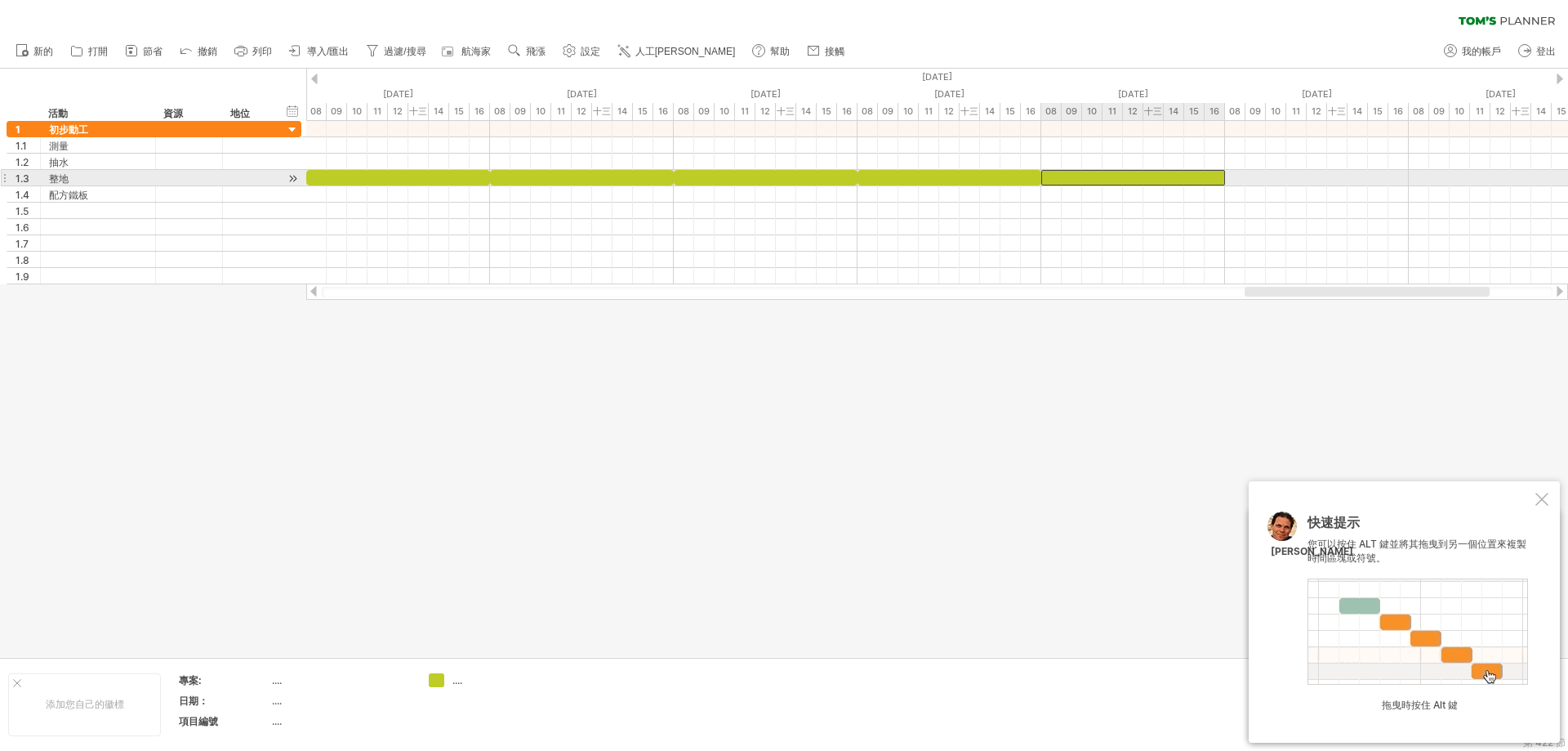
click at [1164, 183] on div at bounding box center [1133, 177] width 184 height 16
click at [1285, 177] on div at bounding box center [937, 178] width 1262 height 17
click at [1180, 166] on div at bounding box center [937, 162] width 1262 height 17
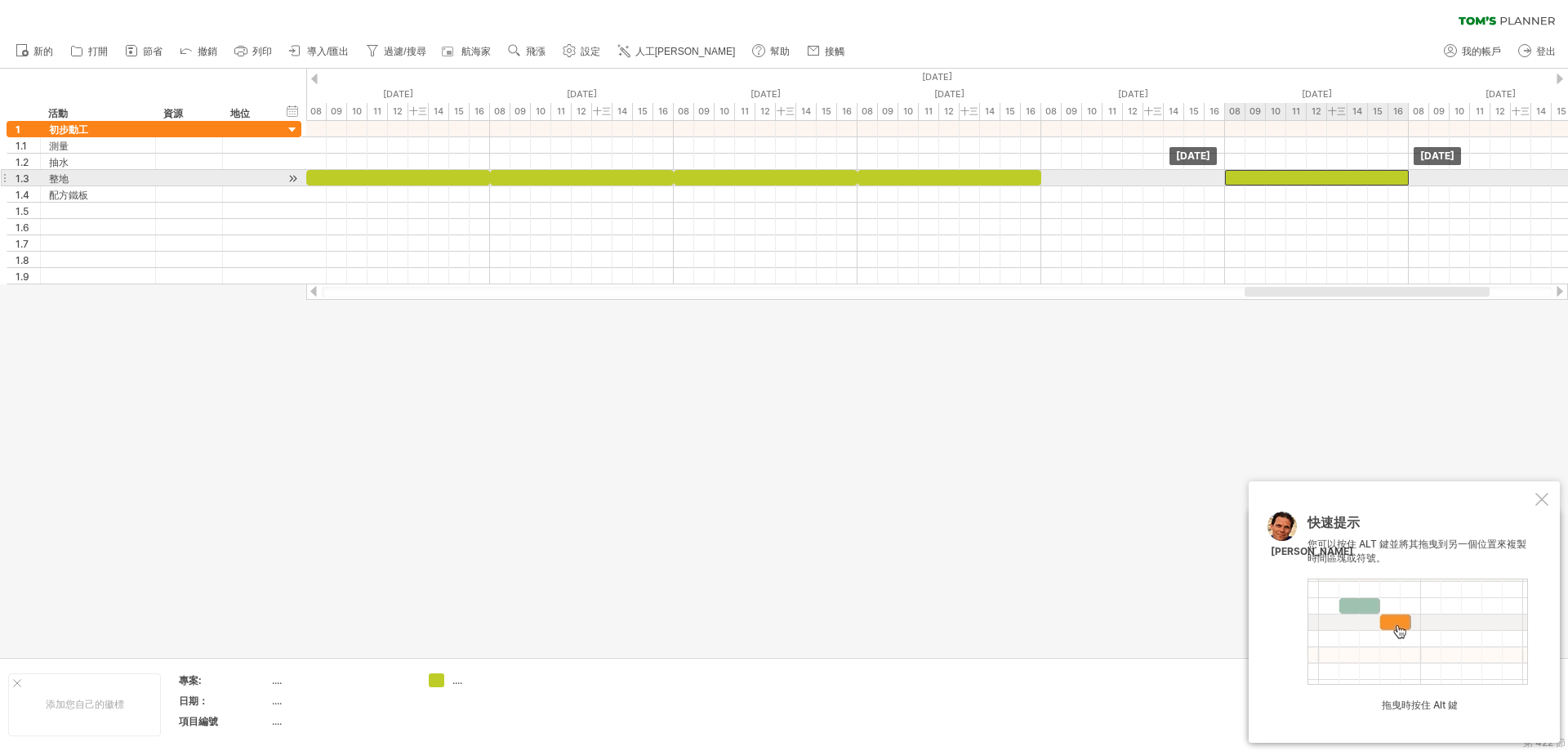
click at [1326, 174] on div at bounding box center [1317, 177] width 184 height 16
click at [1290, 177] on div at bounding box center [1317, 177] width 184 height 16
click at [1127, 174] on div at bounding box center [937, 178] width 1262 height 17
click at [1060, 176] on div at bounding box center [937, 178] width 1262 height 17
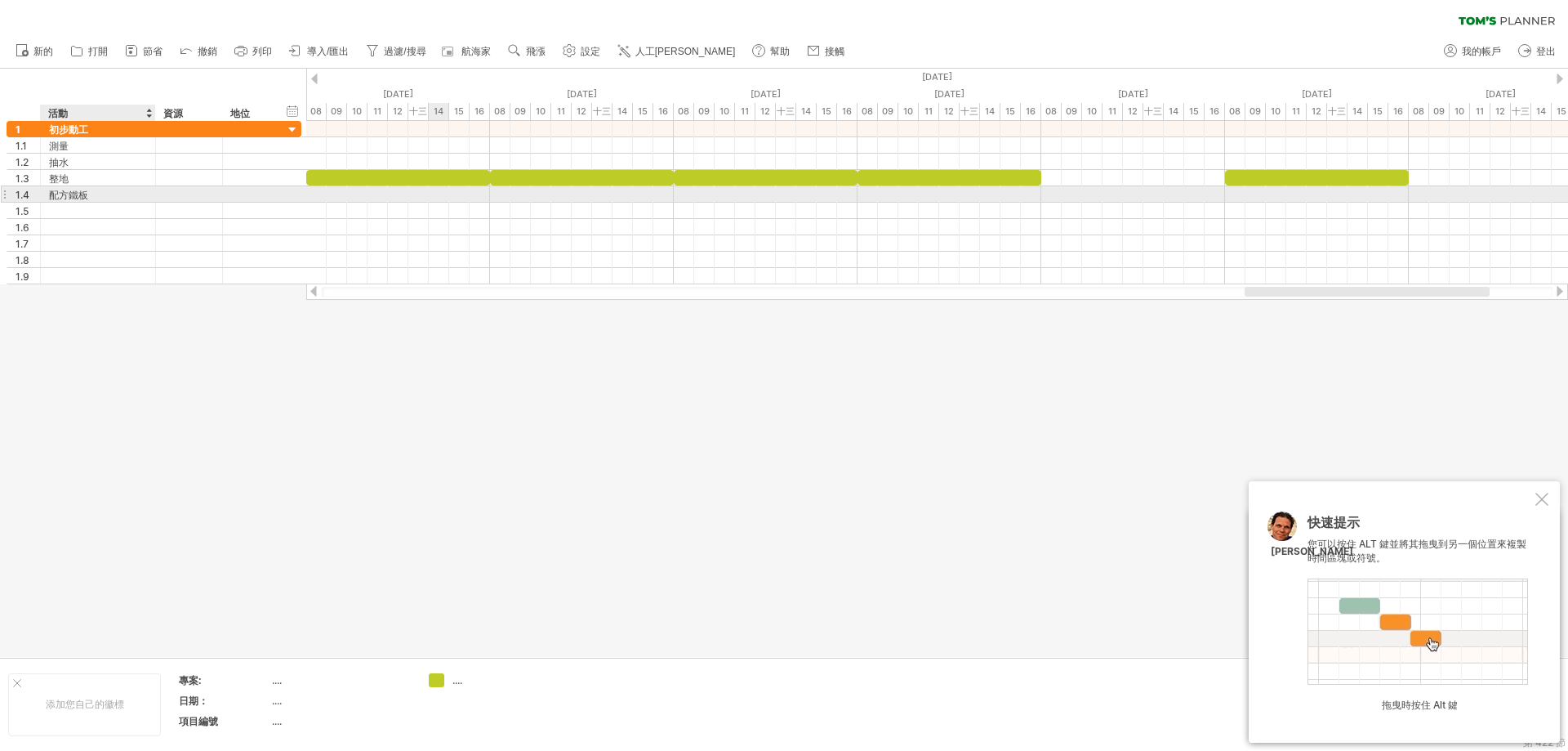
click at [63, 194] on font "配方鐵板" at bounding box center [69, 194] width 39 height 12
click at [64, 195] on font "配方鐵板" at bounding box center [69, 194] width 39 height 12
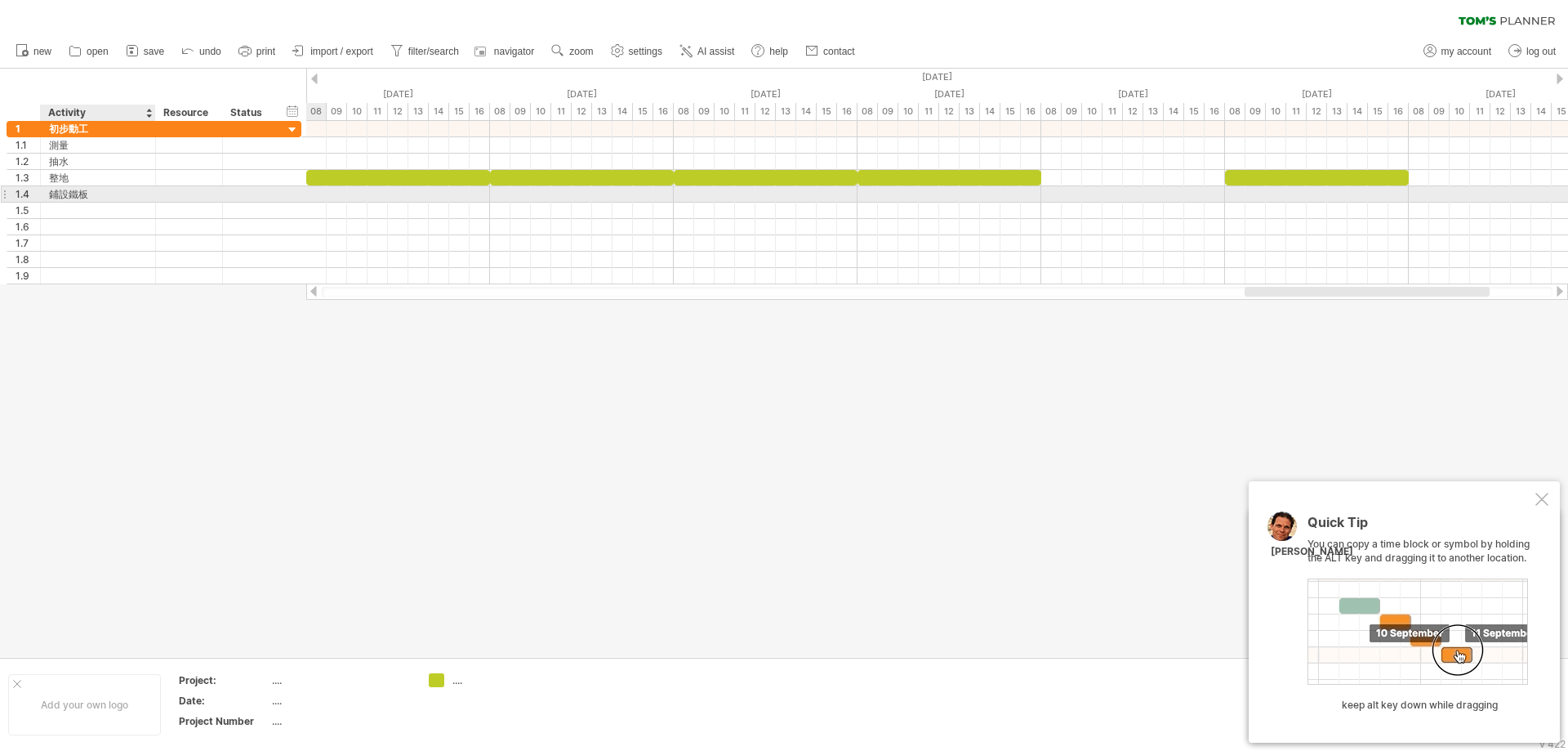
click at [83, 199] on div "鋪設鐵板" at bounding box center [98, 194] width 98 height 16
click at [63, 194] on input "****" at bounding box center [98, 194] width 98 height 16
click at [1267, 188] on div at bounding box center [937, 195] width 1262 height 17
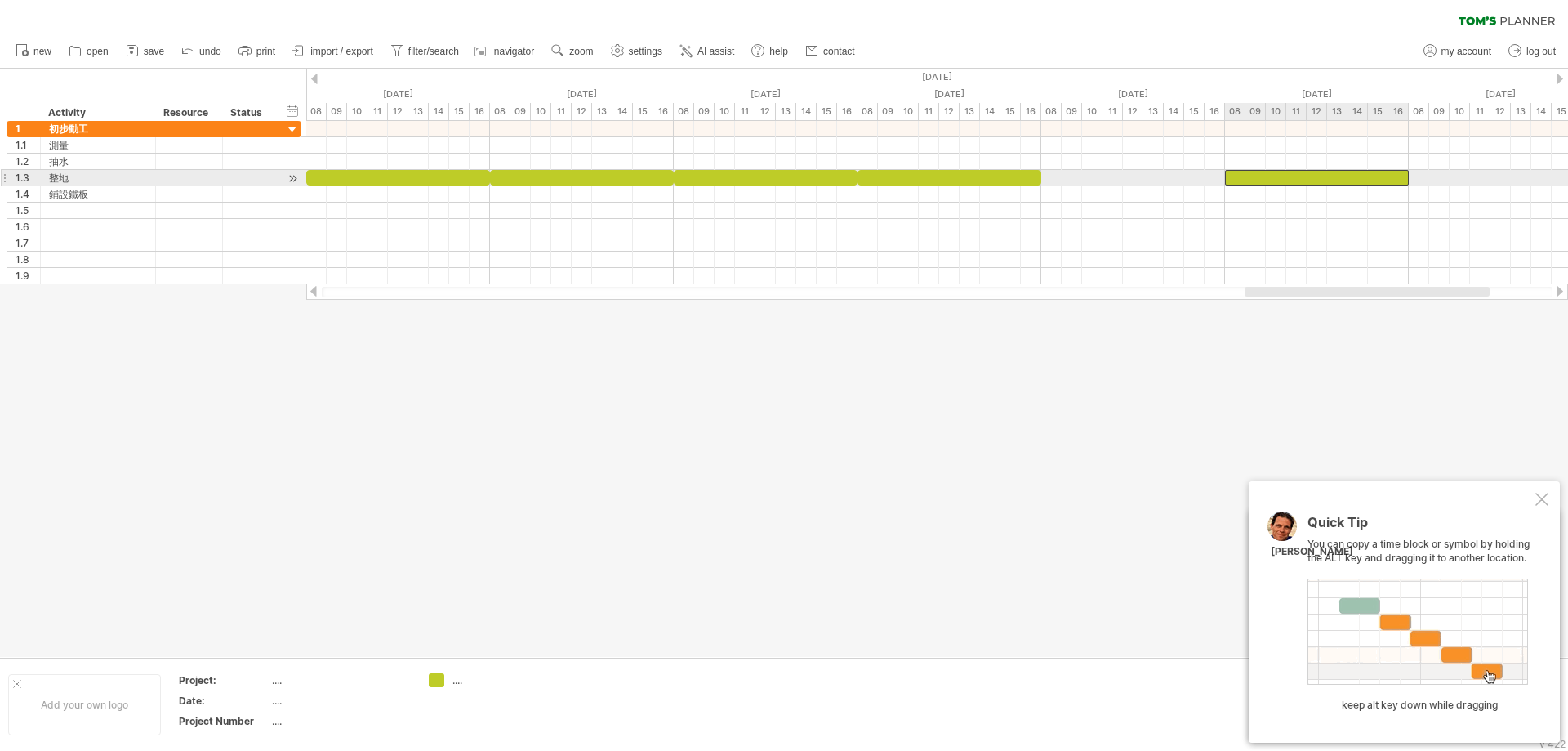
click at [1256, 179] on div at bounding box center [1317, 177] width 184 height 16
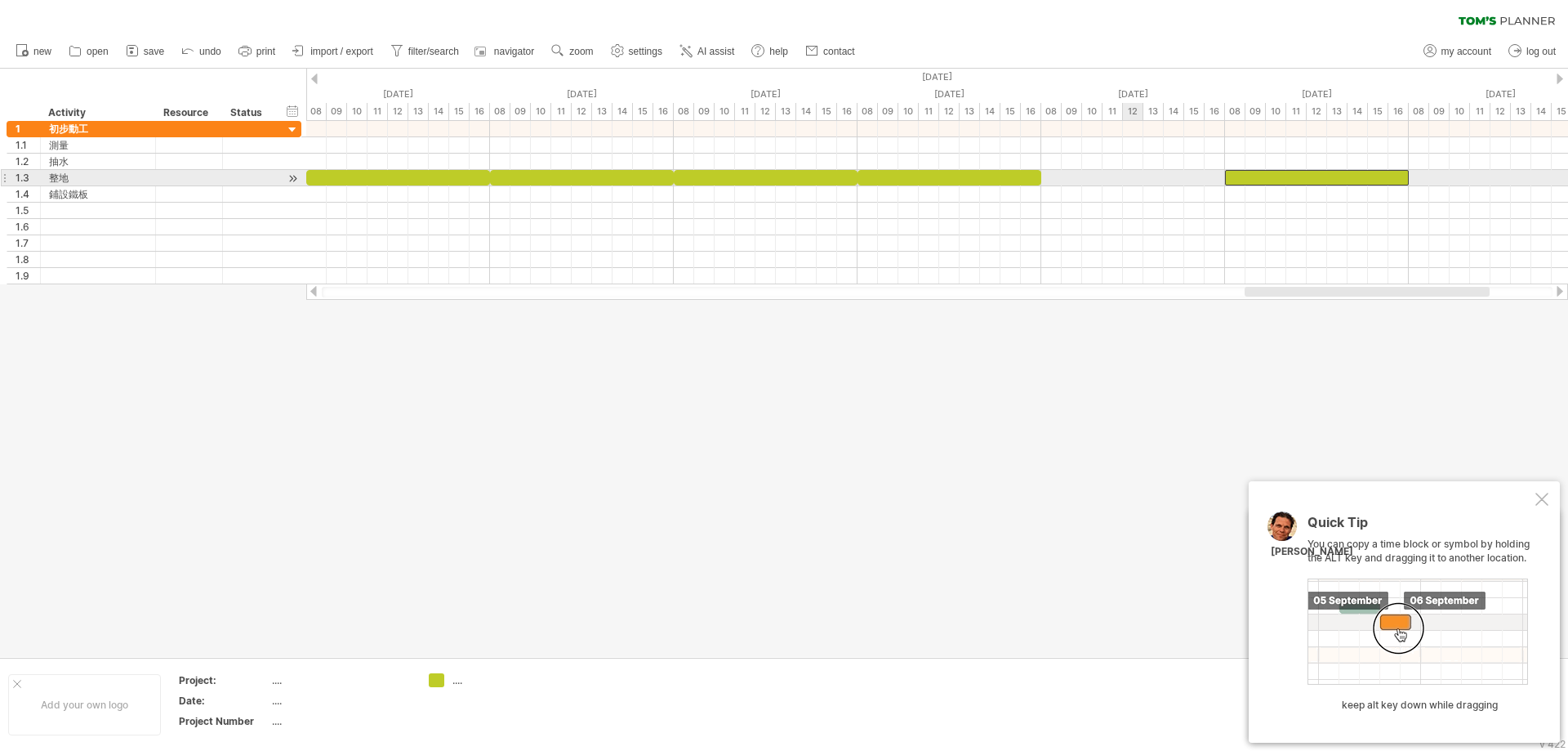
click at [1133, 172] on div at bounding box center [937, 178] width 1262 height 17
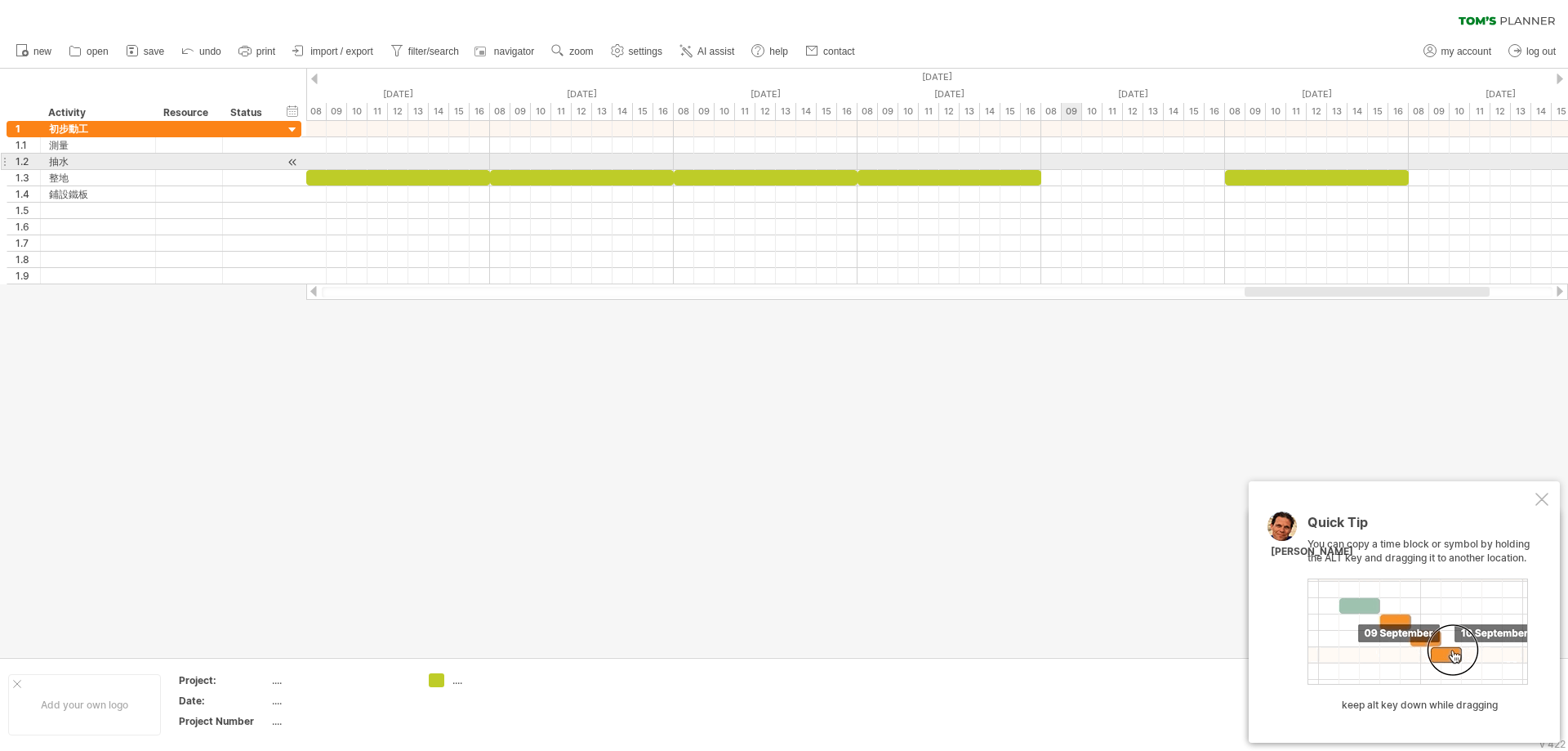
click at [1062, 161] on div at bounding box center [937, 162] width 1262 height 17
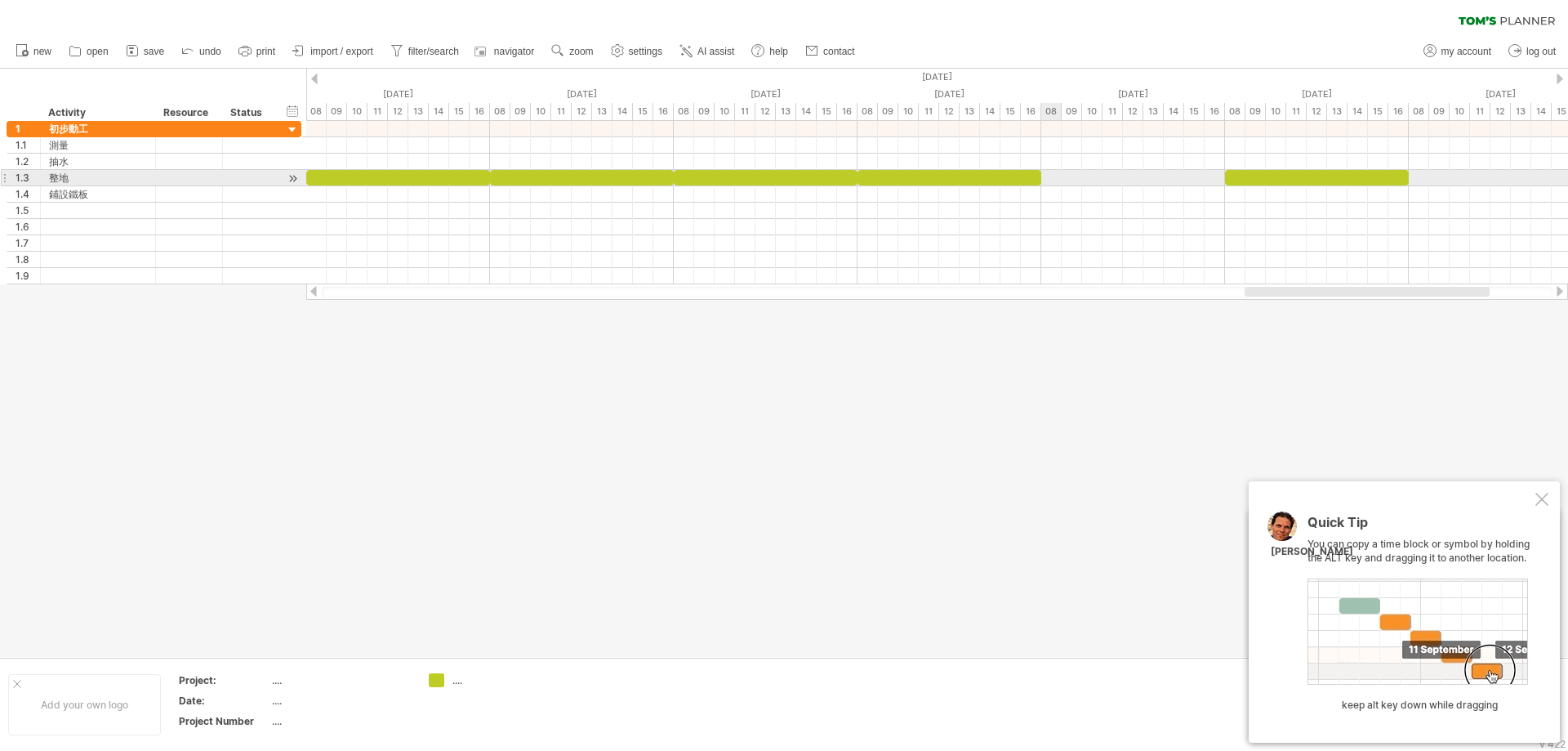
click at [1050, 179] on div at bounding box center [937, 178] width 1262 height 17
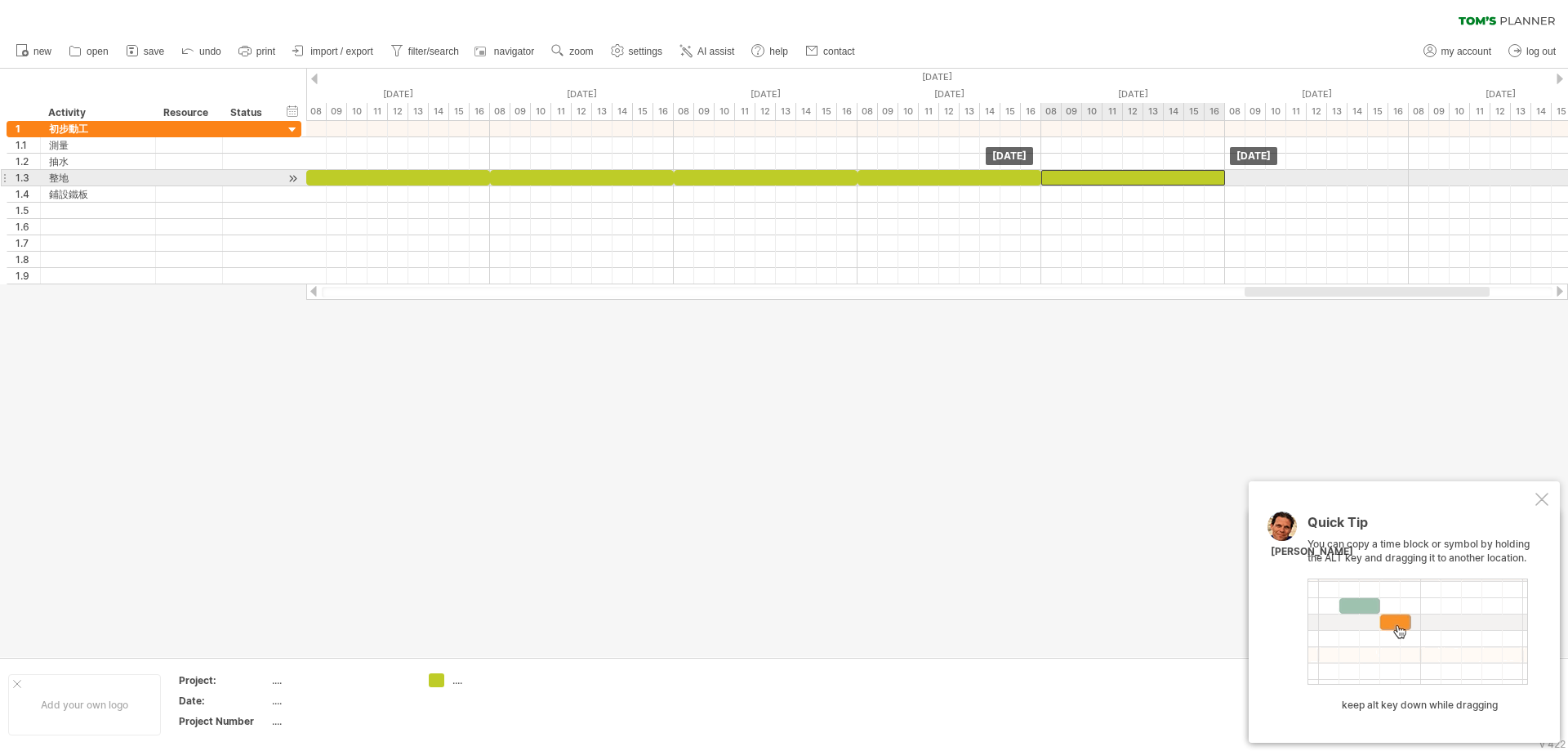
drag, startPoint x: 1296, startPoint y: 179, endPoint x: 1132, endPoint y: 172, distance: 164.1
click at [1132, 172] on div at bounding box center [1133, 177] width 184 height 16
click at [1198, 174] on div at bounding box center [1133, 177] width 184 height 16
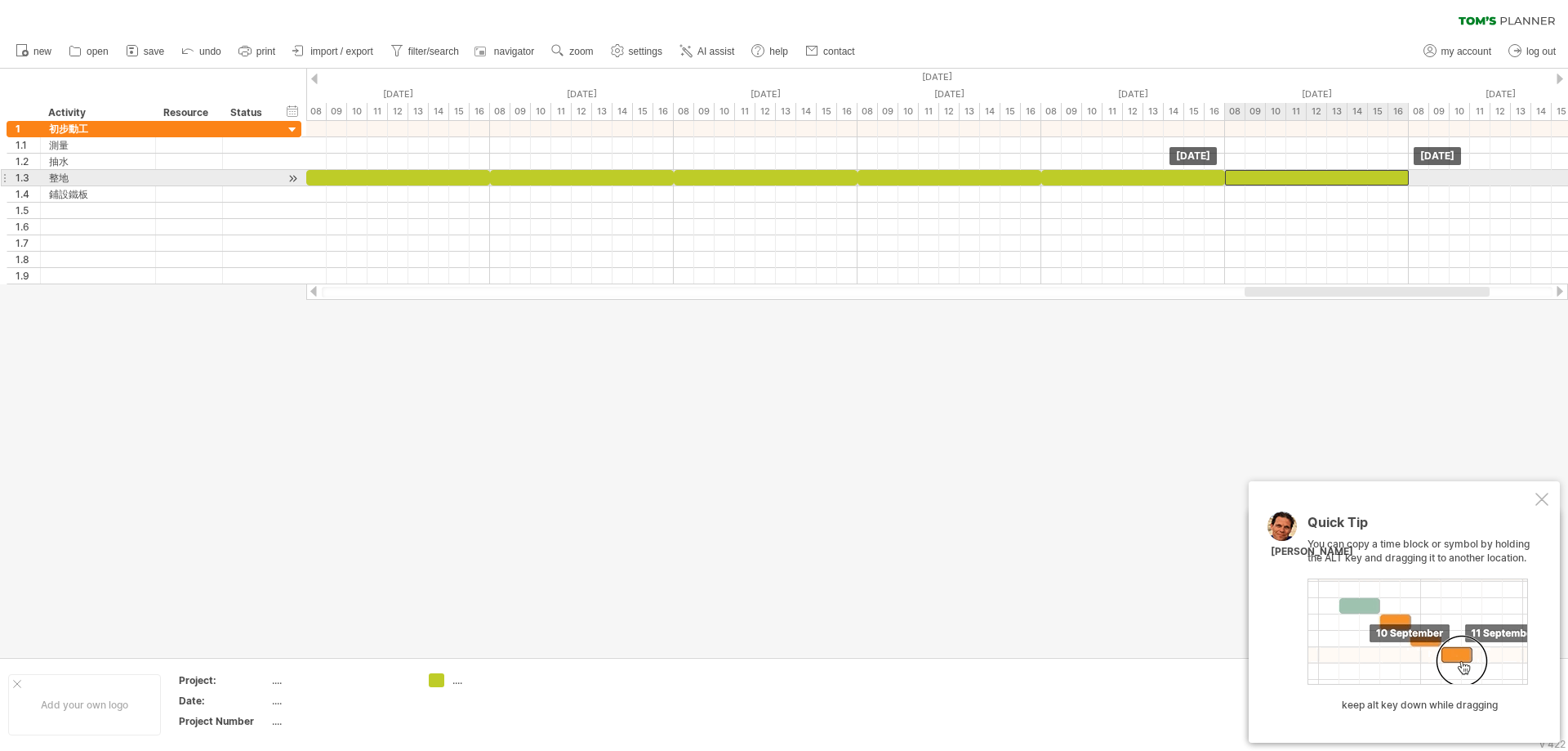
drag, startPoint x: 1201, startPoint y: 174, endPoint x: 1357, endPoint y: 180, distance: 156.1
click at [1357, 180] on div at bounding box center [1317, 177] width 184 height 16
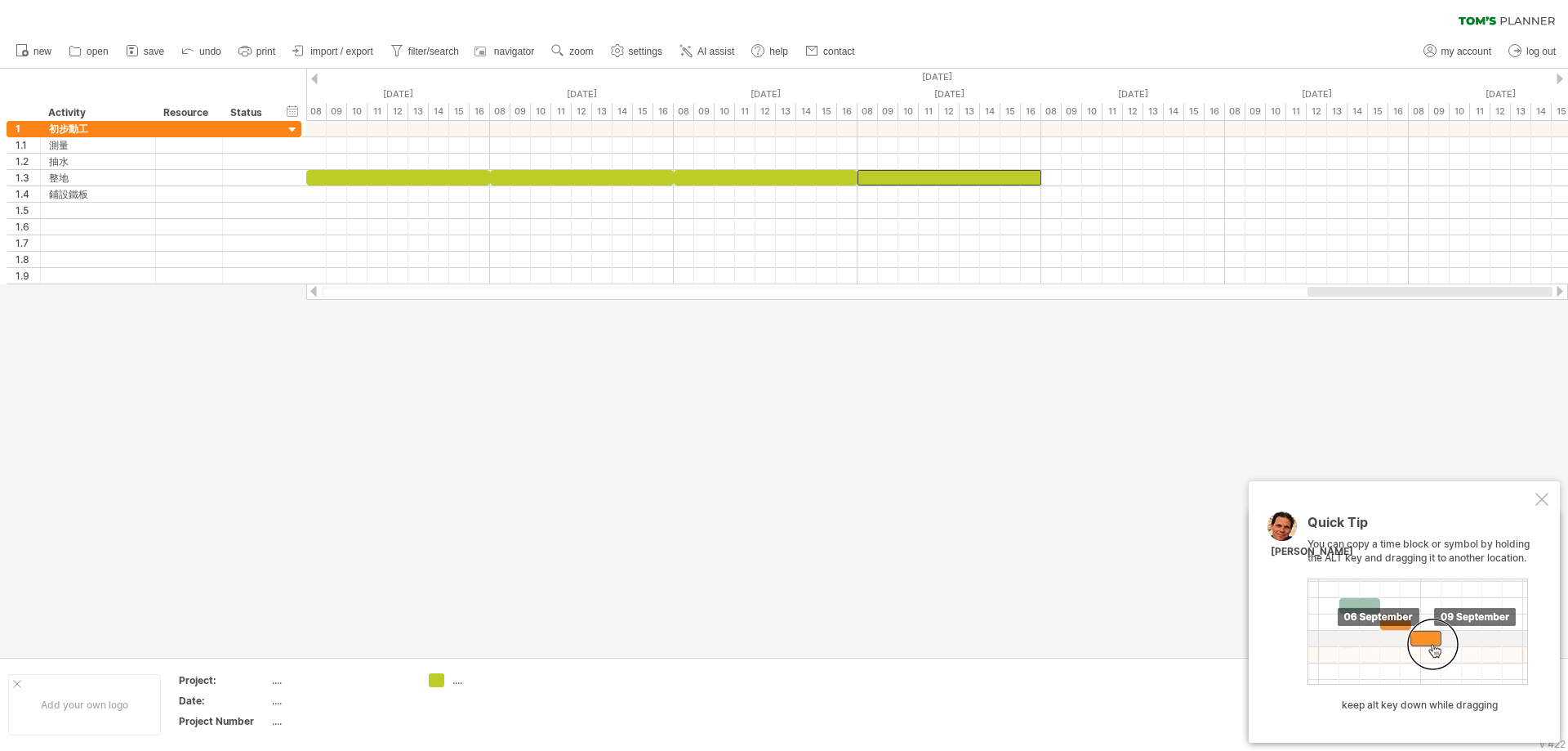
drag, startPoint x: 1354, startPoint y: 292, endPoint x: 1475, endPoint y: 307, distance: 121.9
click at [1475, 307] on div "Trying to reach [DOMAIN_NAME] Connected again... 0% clear filter new 1" at bounding box center [784, 375] width 1568 height 751
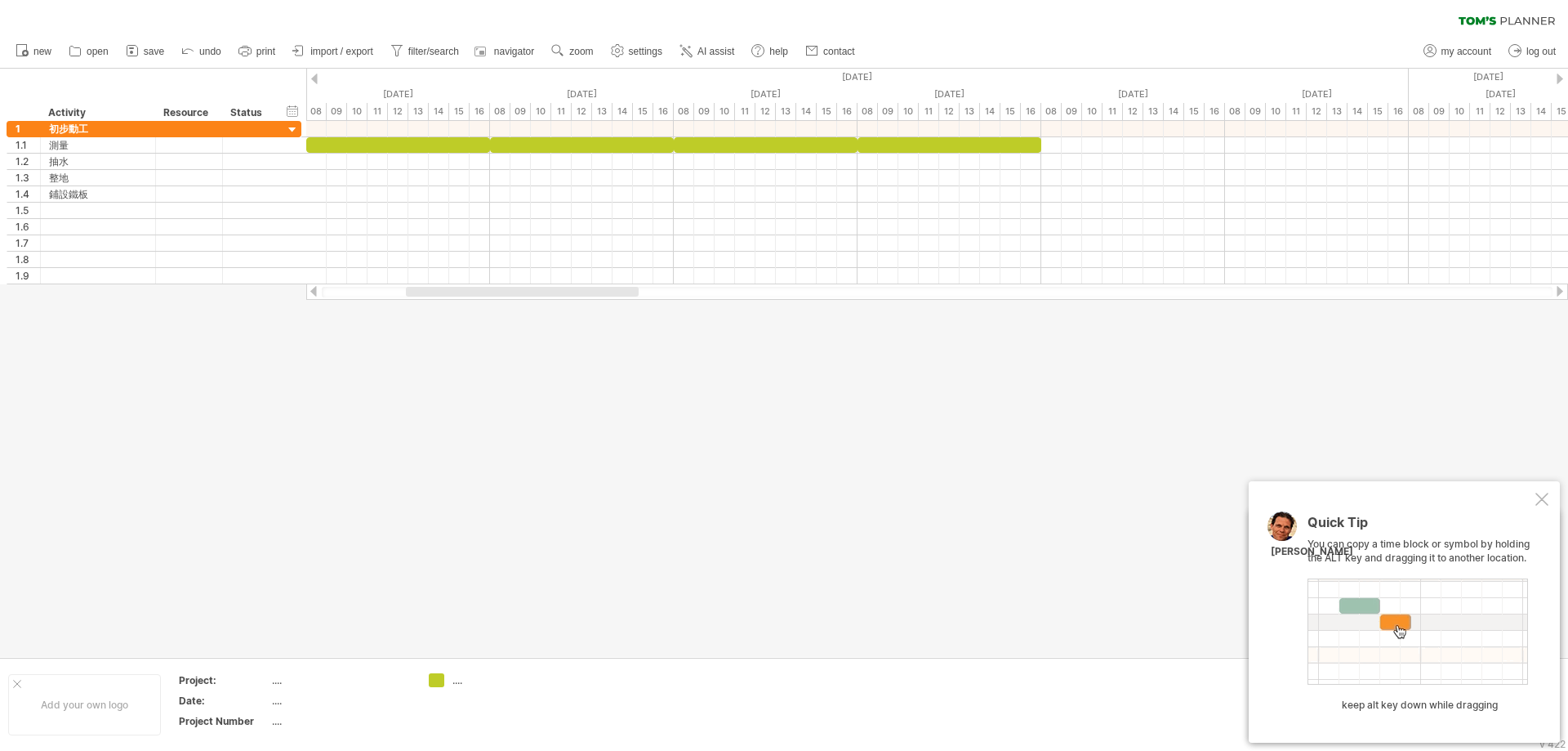
drag, startPoint x: 1450, startPoint y: 294, endPoint x: 596, endPoint y: 306, distance: 854.1
click at [596, 306] on div "Trying to reach [DOMAIN_NAME] Connected again... 0% clear filter new 1" at bounding box center [784, 375] width 1568 height 751
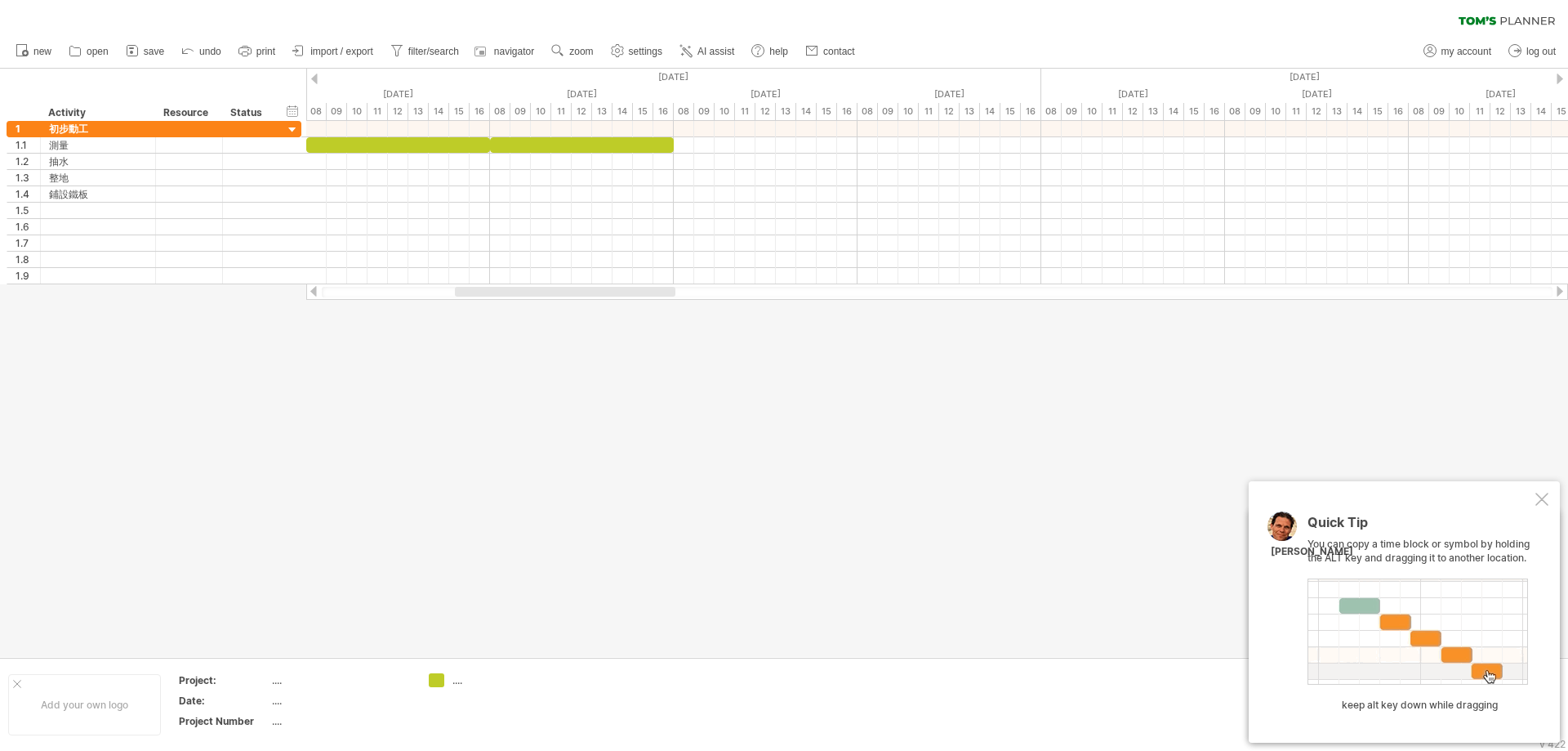
drag, startPoint x: 604, startPoint y: 293, endPoint x: 661, endPoint y: 287, distance: 57.3
click at [662, 297] on div at bounding box center [937, 291] width 1231 height 10
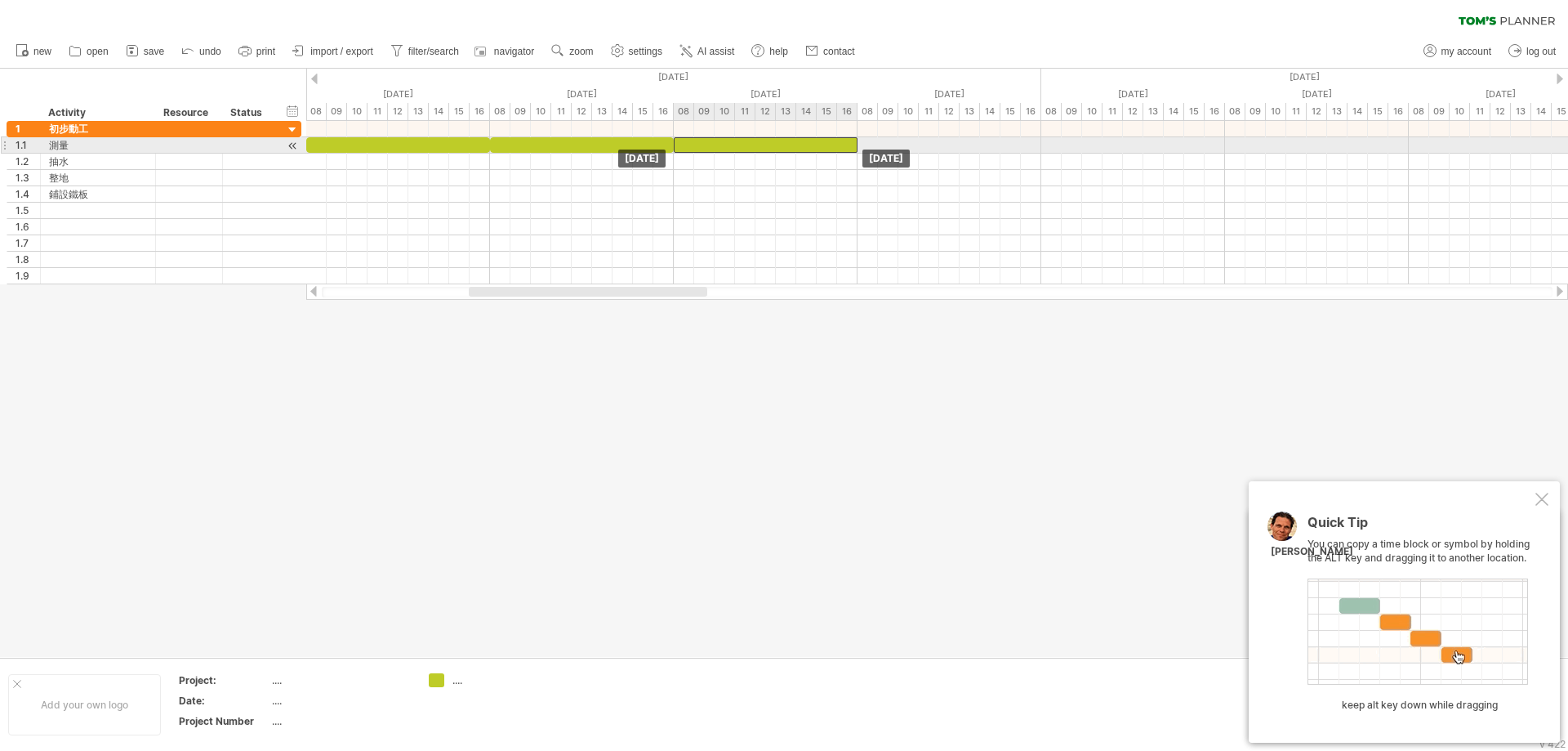
drag, startPoint x: 627, startPoint y: 145, endPoint x: 775, endPoint y: 142, distance: 148.0
click at [775, 142] on div at bounding box center [765, 145] width 184 height 16
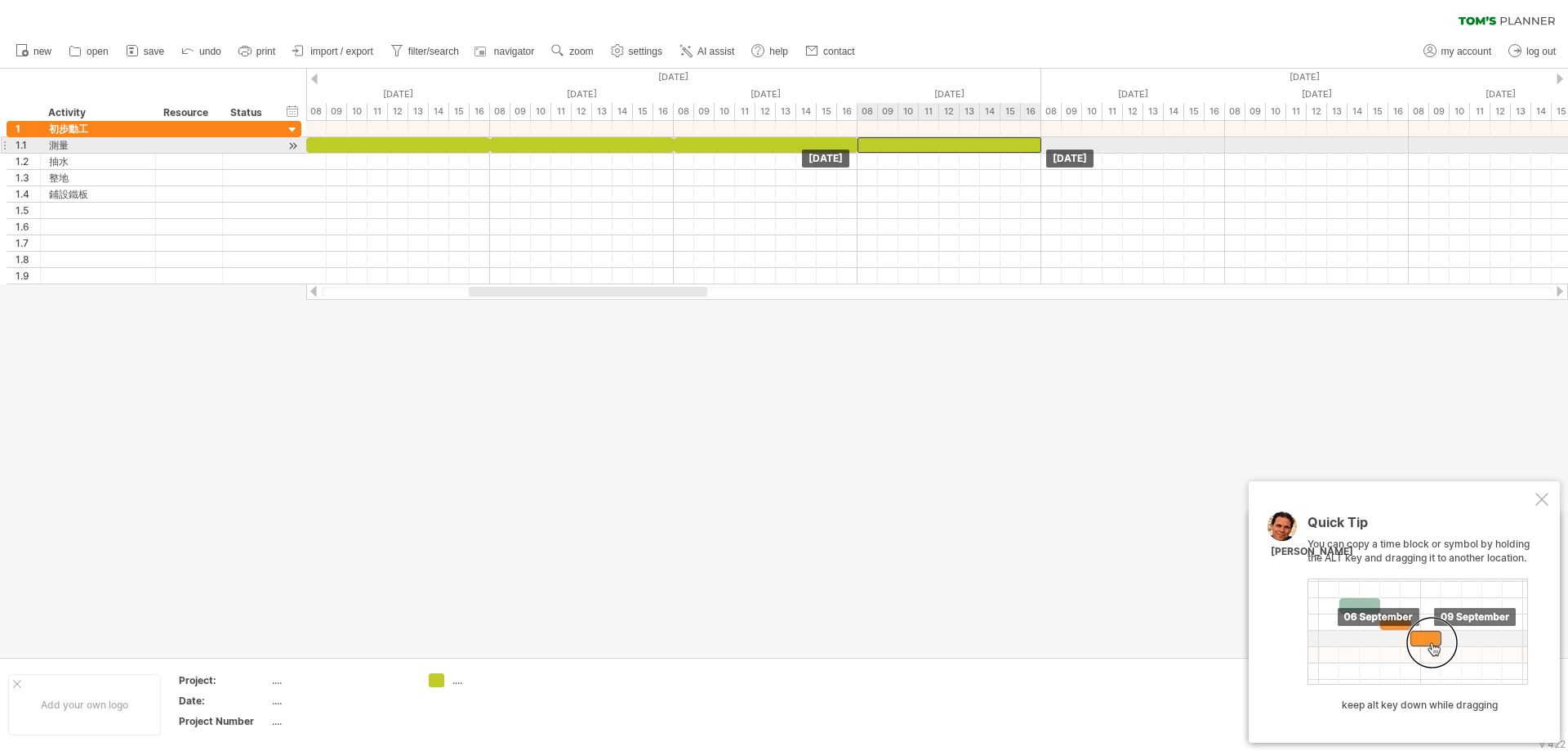
drag, startPoint x: 867, startPoint y: 141, endPoint x: 938, endPoint y: 146, distance: 71.2
click at [938, 146] on div at bounding box center [950, 145] width 184 height 16
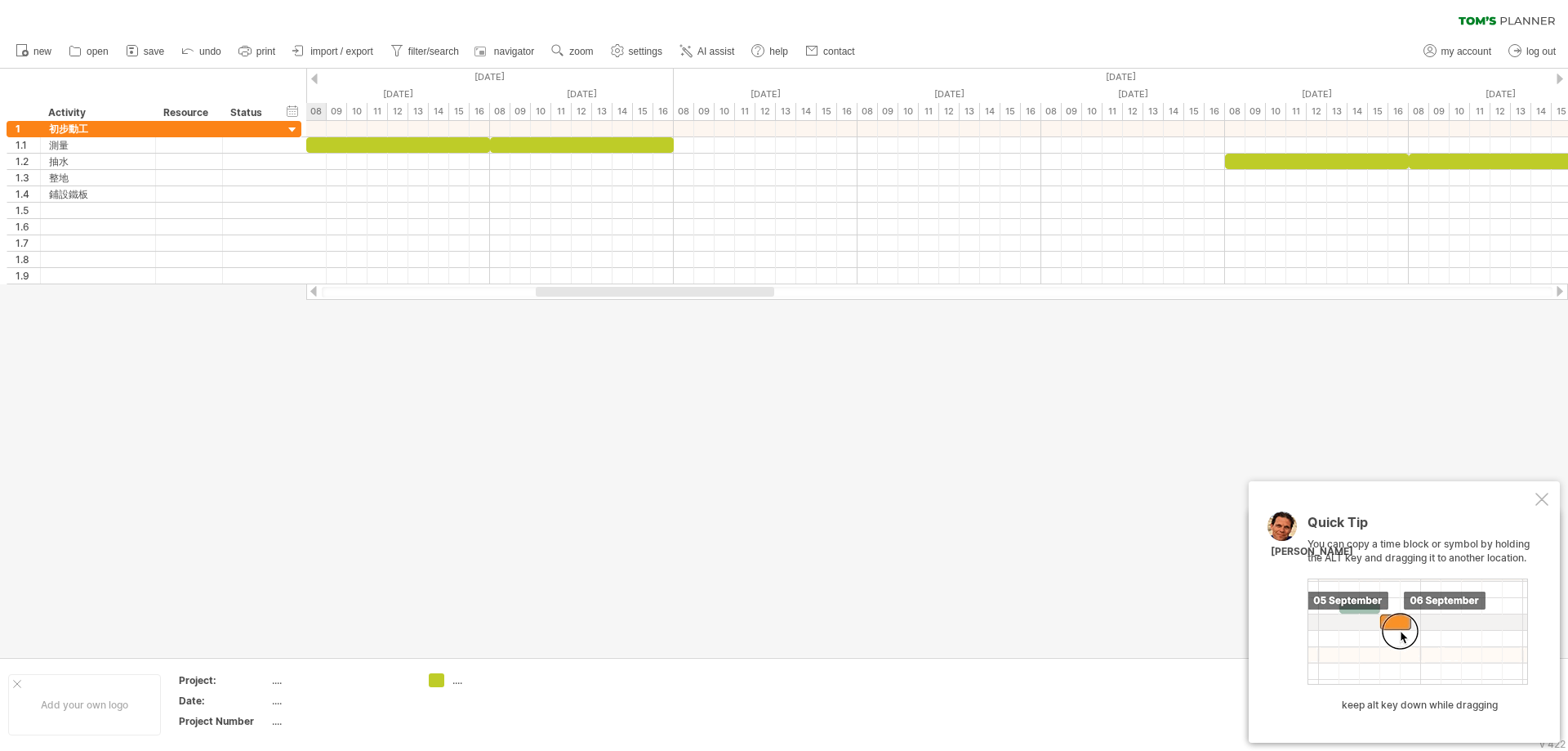
drag, startPoint x: 690, startPoint y: 290, endPoint x: 724, endPoint y: 202, distance: 94.3
click at [756, 297] on div at bounding box center [937, 291] width 1231 height 10
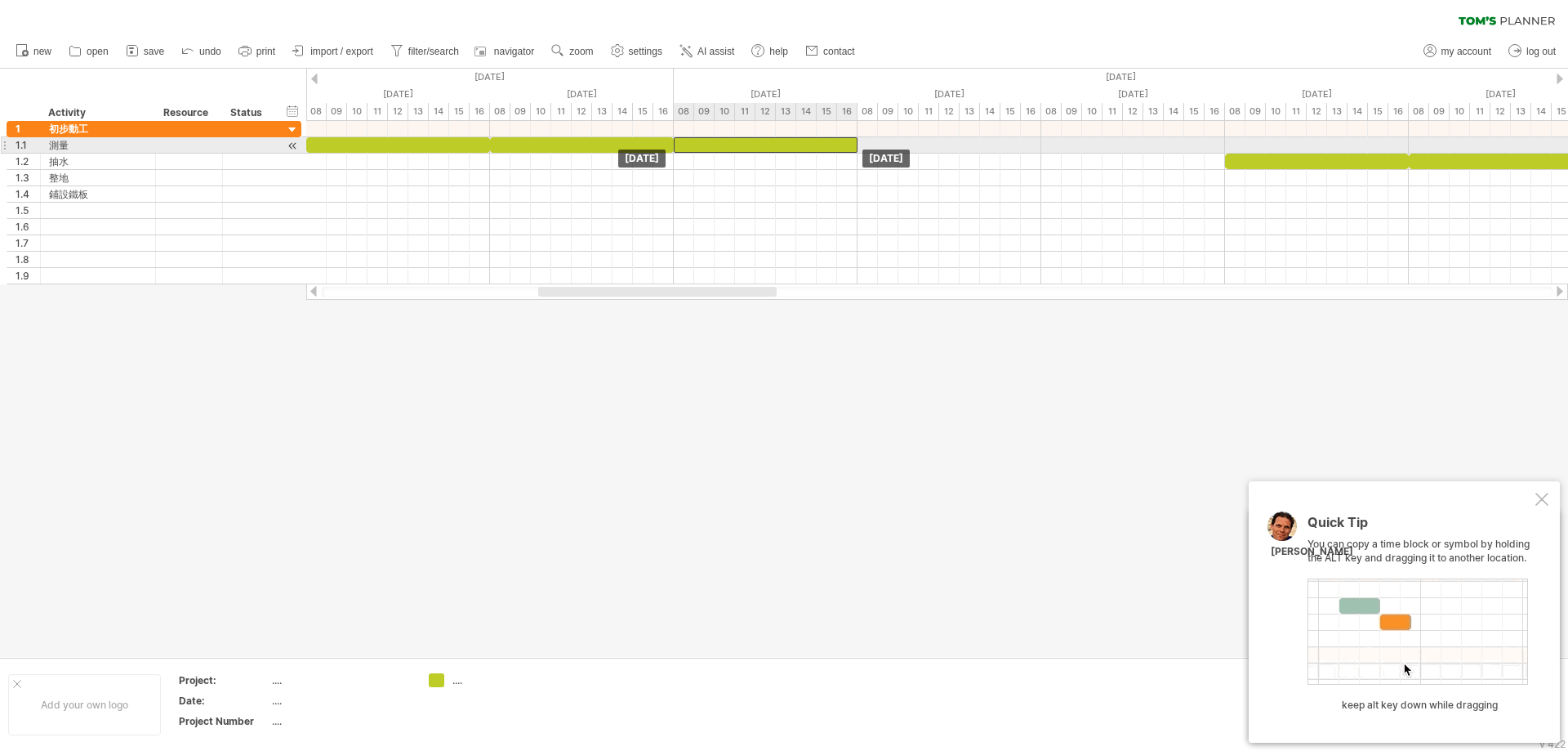
drag, startPoint x: 635, startPoint y: 146, endPoint x: 797, endPoint y: 147, distance: 162.0
click at [797, 147] on div at bounding box center [765, 145] width 184 height 16
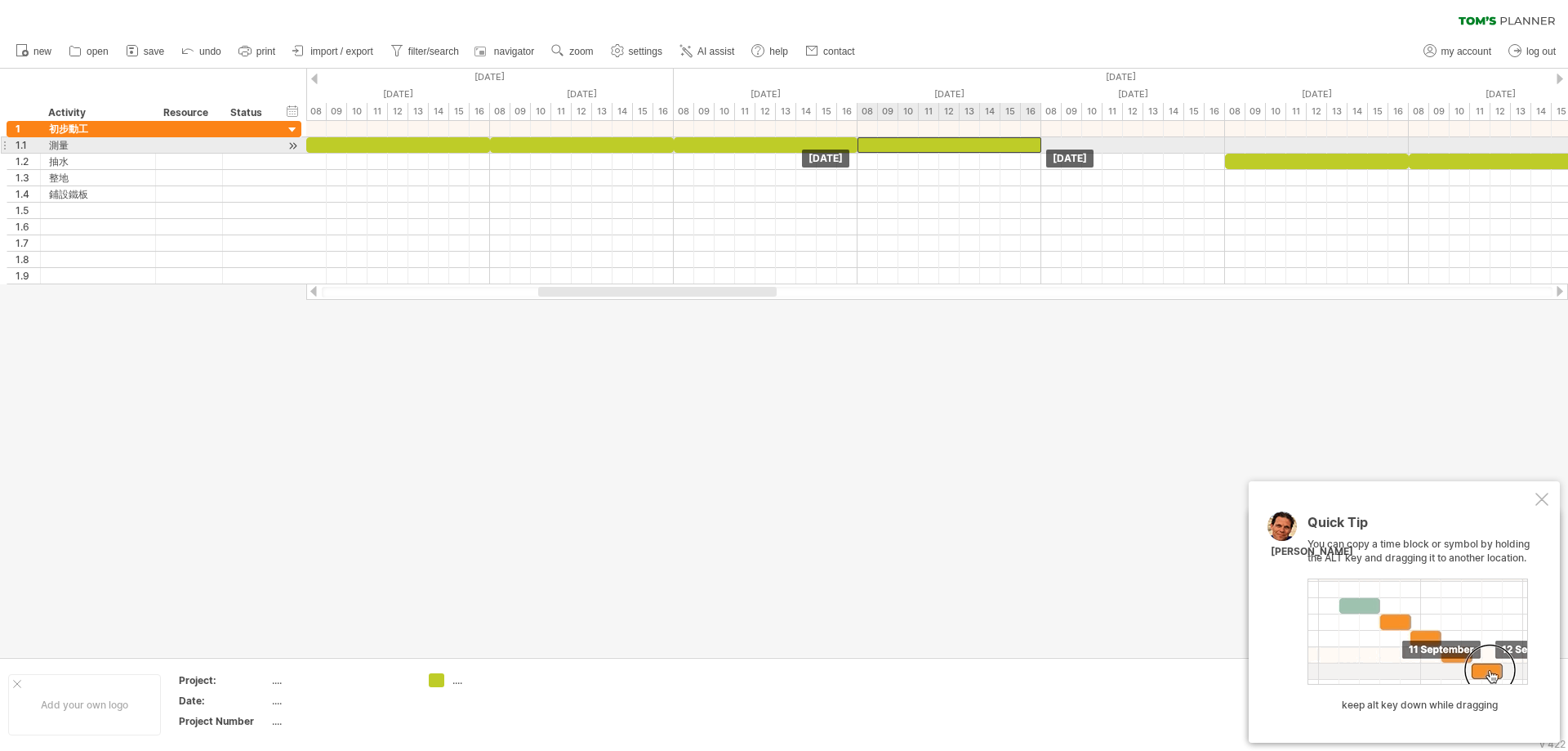
click at [973, 142] on div at bounding box center [950, 145] width 184 height 16
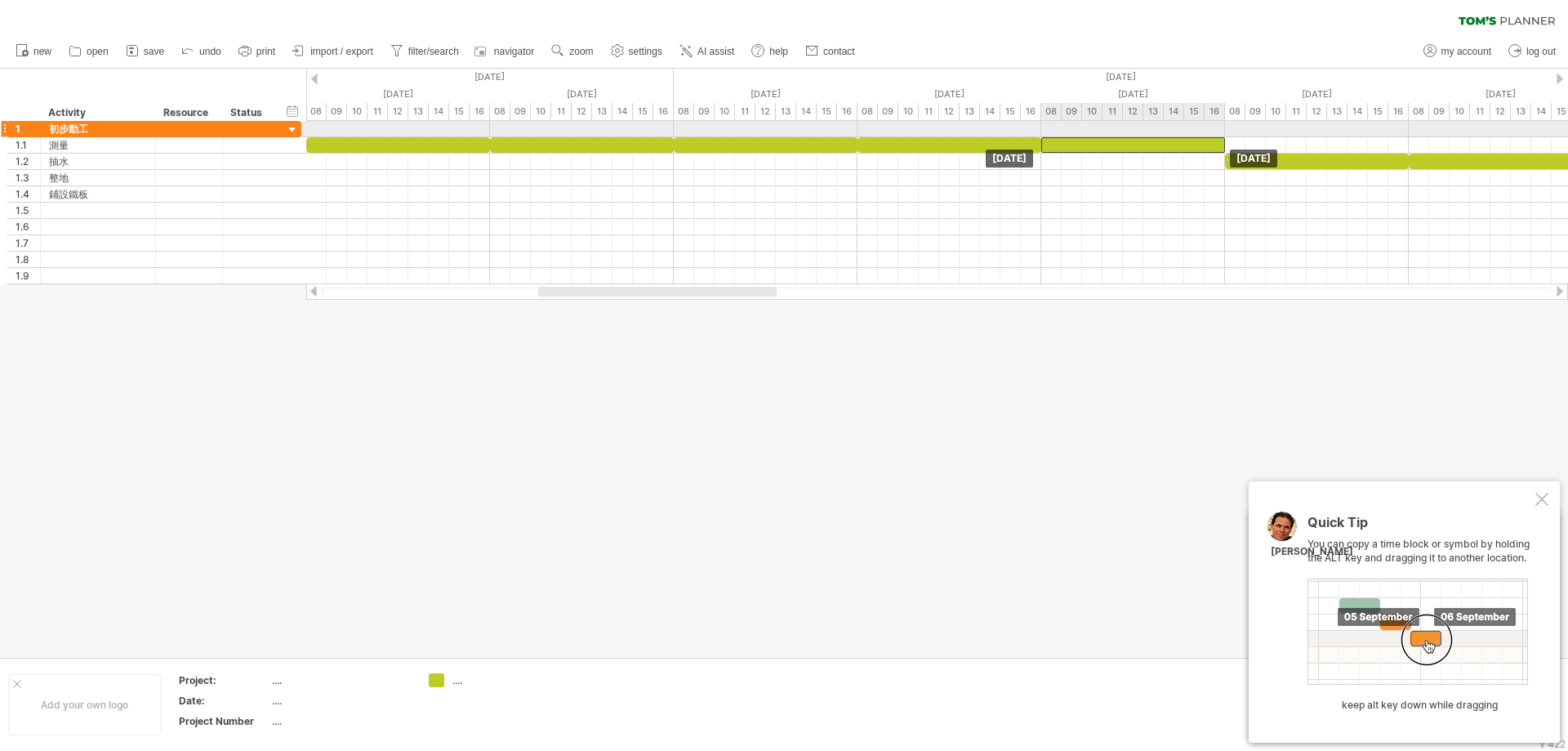
drag, startPoint x: 1020, startPoint y: 145, endPoint x: 1155, endPoint y: 135, distance: 135.4
click at [1155, 135] on div "[DATE] [DATE]" at bounding box center [937, 202] width 1262 height 163
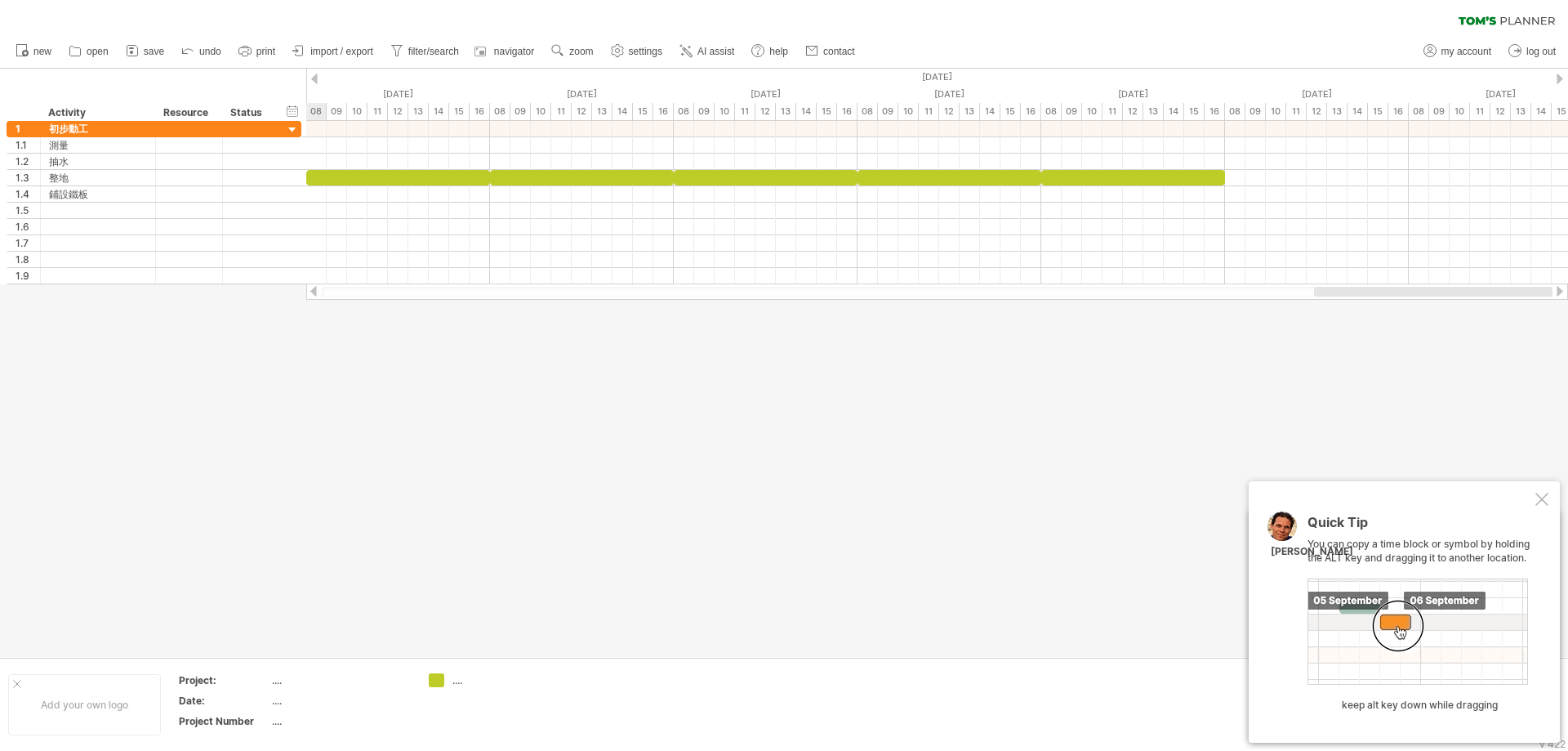
drag, startPoint x: 631, startPoint y: 299, endPoint x: 1510, endPoint y: 307, distance: 879.0
click at [1519, 313] on div "Trying to reach [DOMAIN_NAME] Connected again... 0% clear filter new 1" at bounding box center [784, 375] width 1568 height 751
click at [1117, 324] on div at bounding box center [784, 363] width 1568 height 589
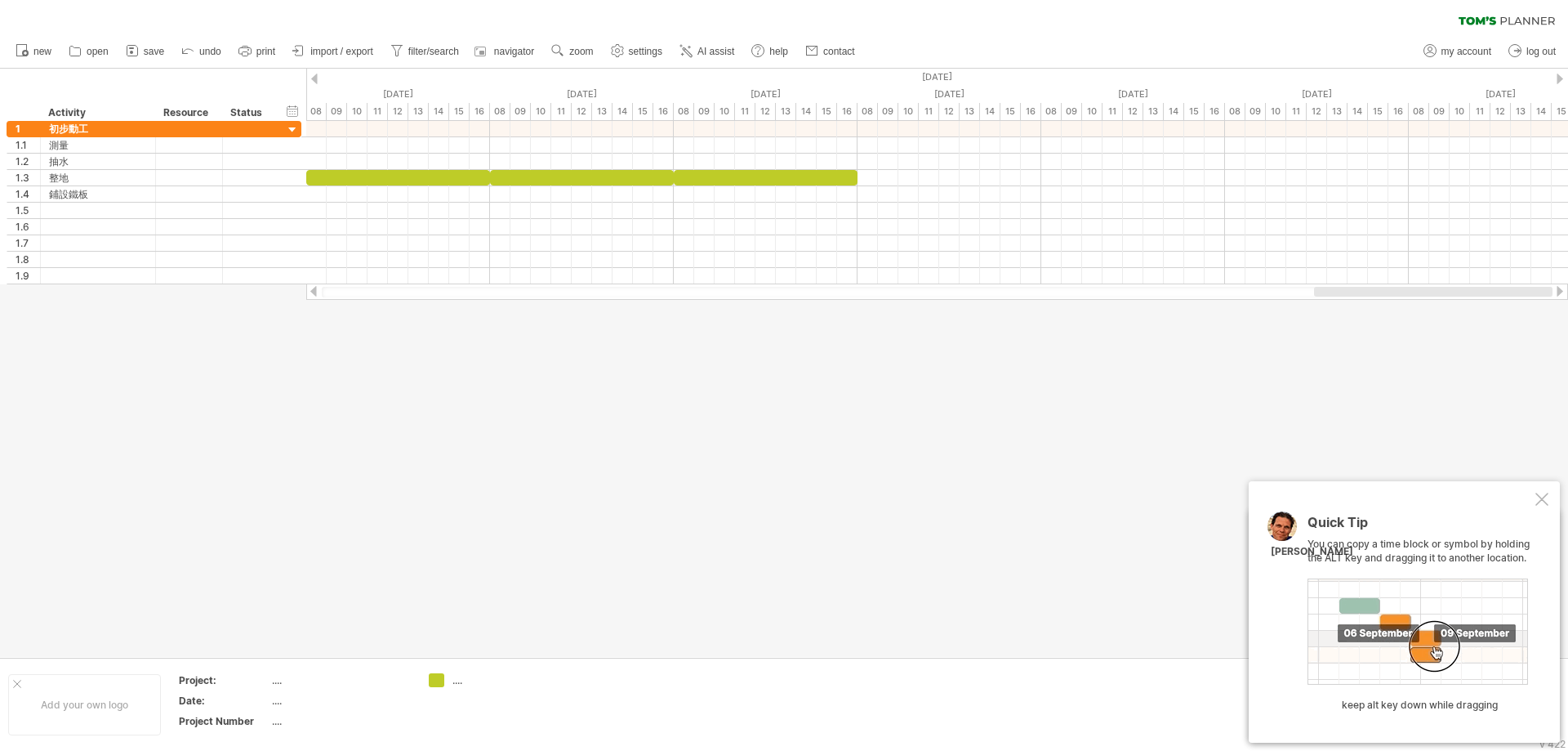
drag, startPoint x: 1364, startPoint y: 288, endPoint x: 1437, endPoint y: 285, distance: 73.1
click at [1437, 285] on div at bounding box center [937, 292] width 1262 height 17
drag, startPoint x: 1416, startPoint y: 291, endPoint x: 770, endPoint y: 235, distance: 648.4
click at [1440, 320] on div "Trying to reach [DOMAIN_NAME] Connected again... 0% clear filter new 1" at bounding box center [784, 375] width 1568 height 751
drag, startPoint x: 1357, startPoint y: 293, endPoint x: 1285, endPoint y: 297, distance: 72.1
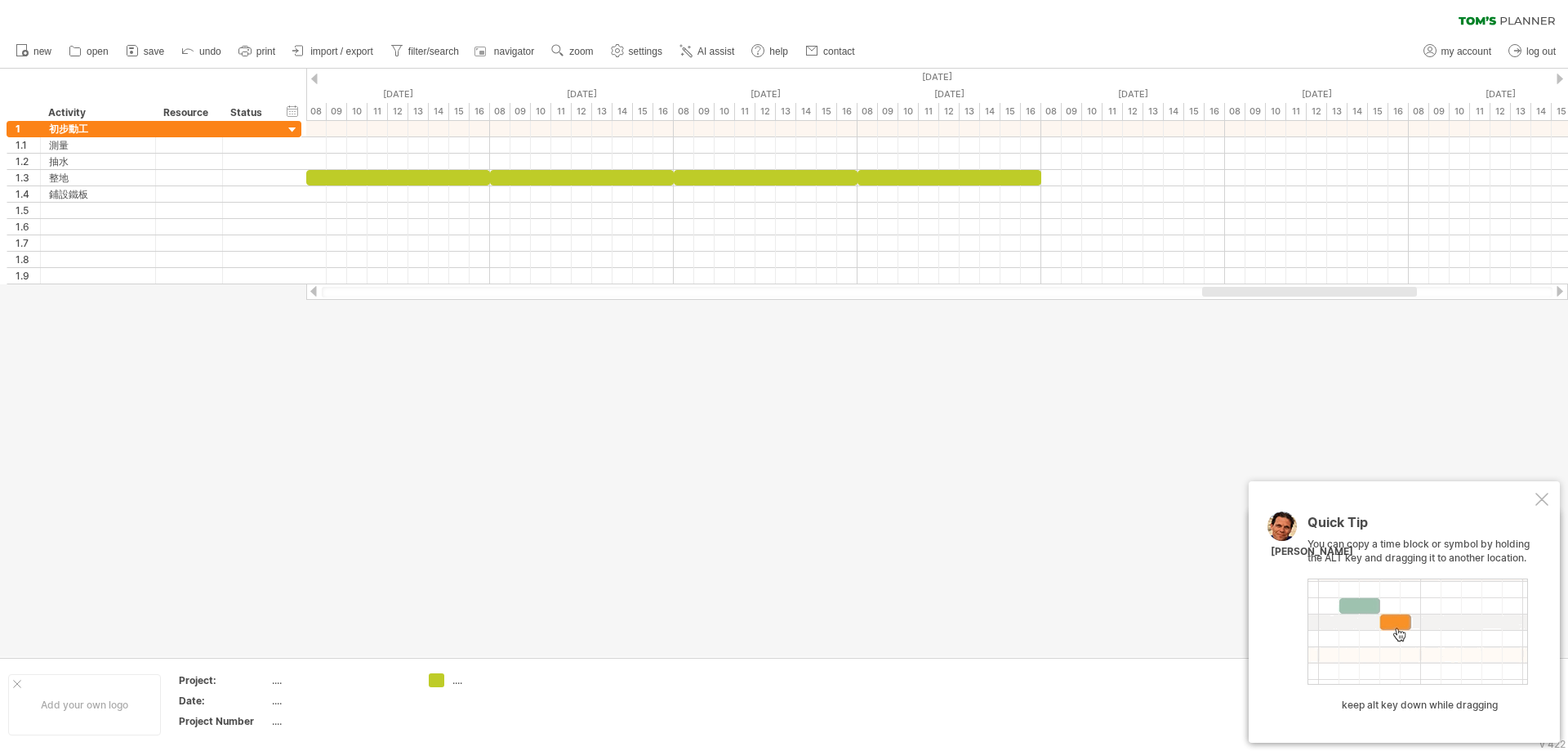
click at [1285, 297] on div at bounding box center [937, 291] width 1231 height 10
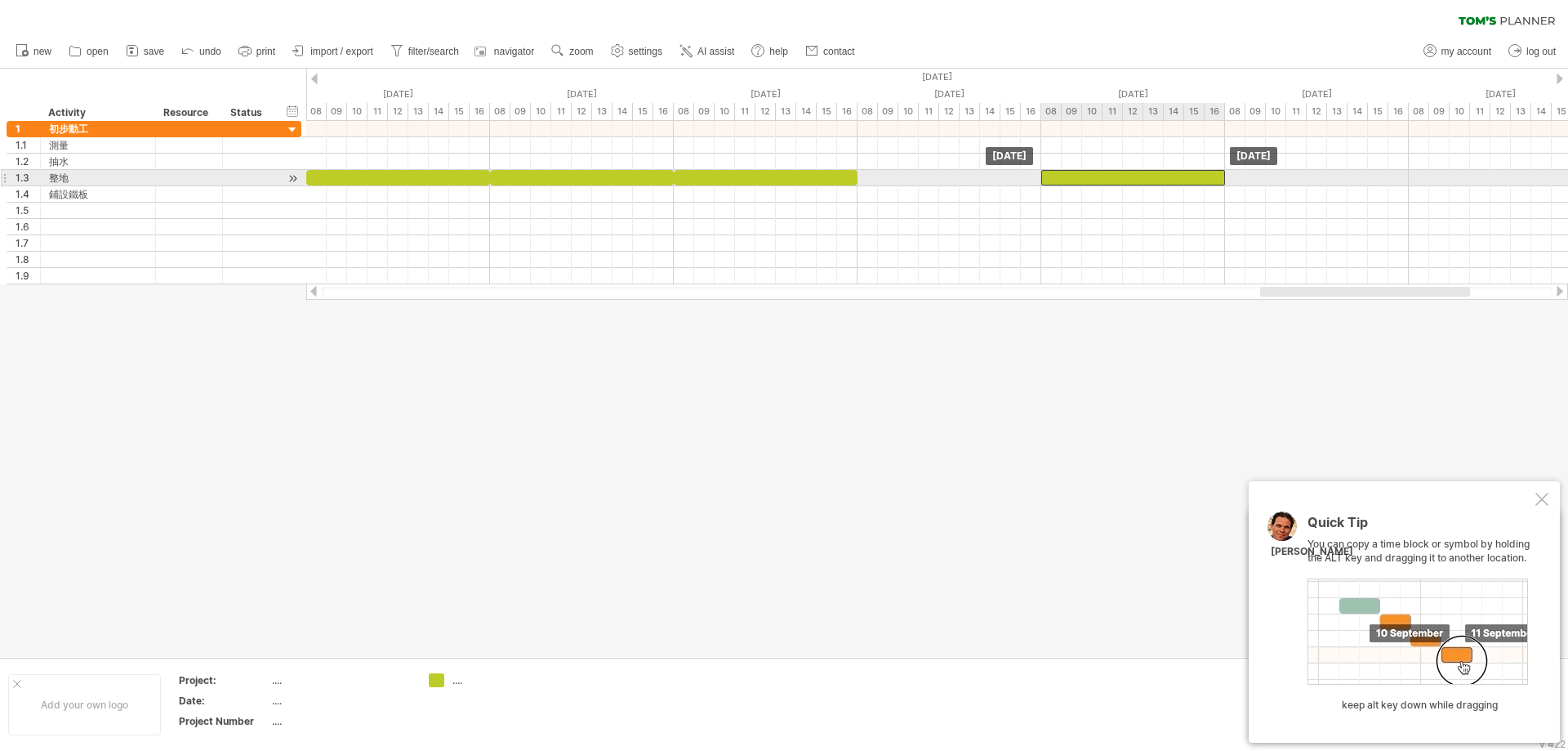
drag, startPoint x: 959, startPoint y: 177, endPoint x: 1154, endPoint y: 174, distance: 195.0
click at [1154, 174] on div at bounding box center [1133, 177] width 184 height 16
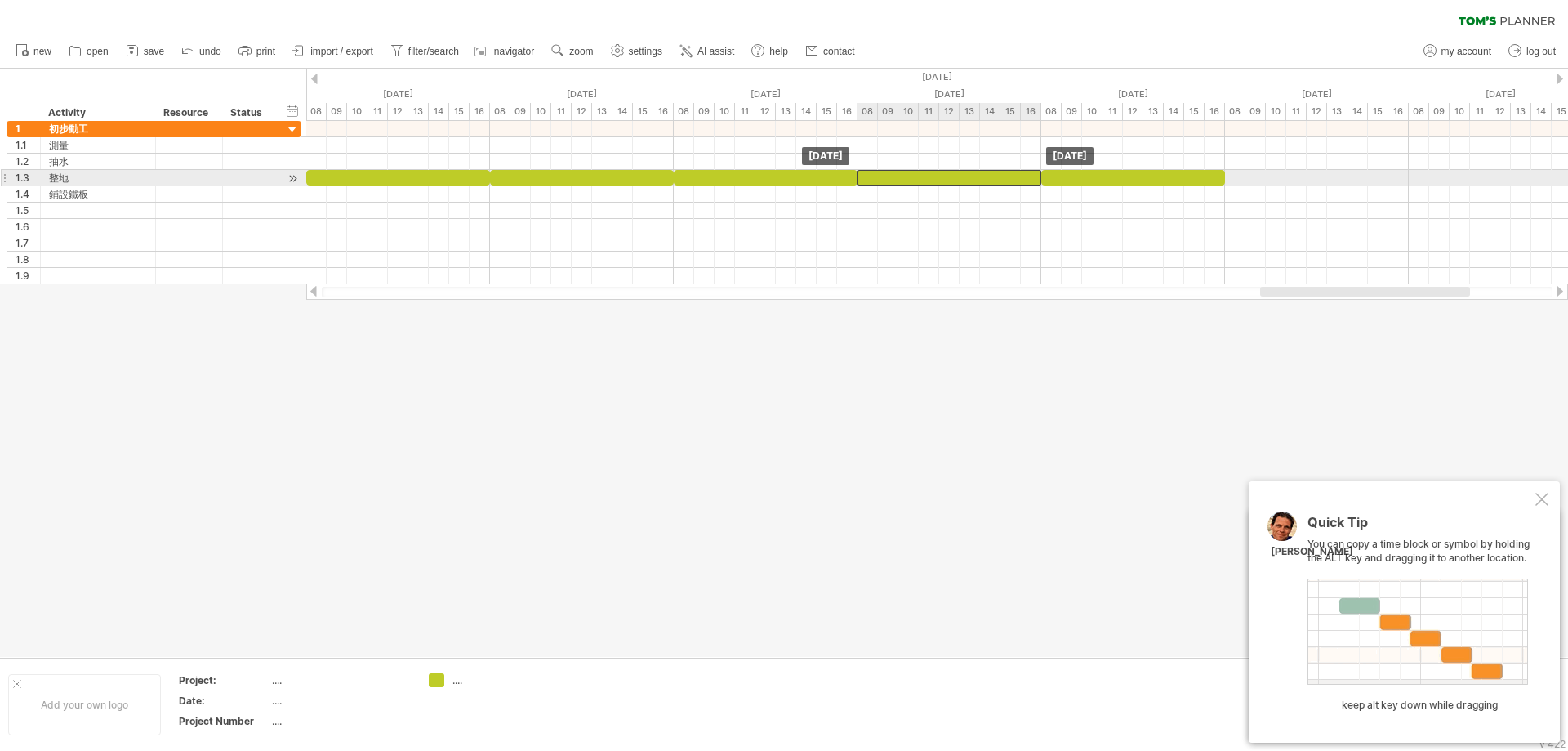
drag, startPoint x: 1120, startPoint y: 178, endPoint x: 953, endPoint y: 182, distance: 167.0
click at [953, 182] on div at bounding box center [950, 177] width 184 height 16
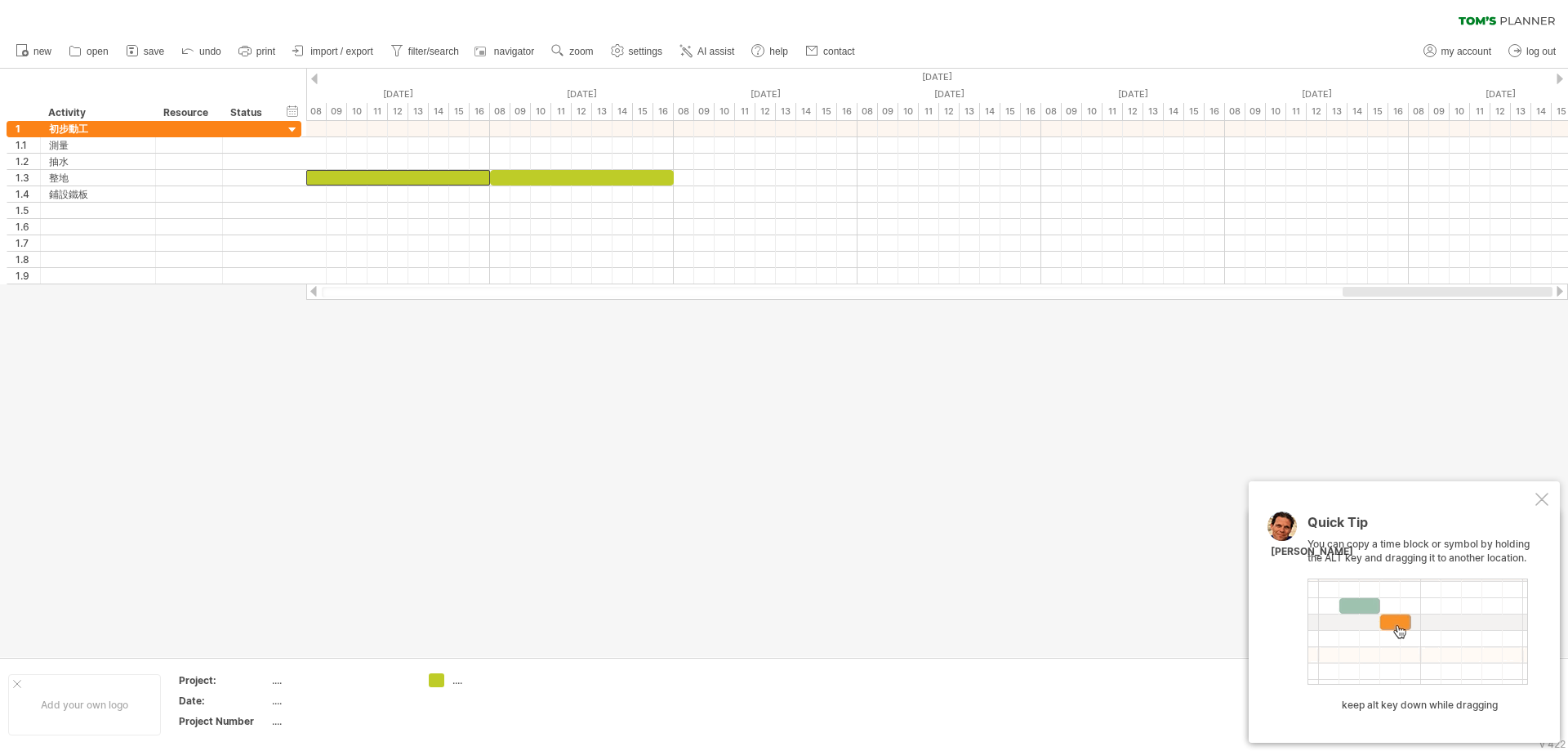
drag, startPoint x: 1353, startPoint y: 291, endPoint x: 1430, endPoint y: 295, distance: 77.1
click at [1490, 299] on div "Trying to reach [DOMAIN_NAME] Connected again... 0% clear filter new 1" at bounding box center [784, 375] width 1568 height 751
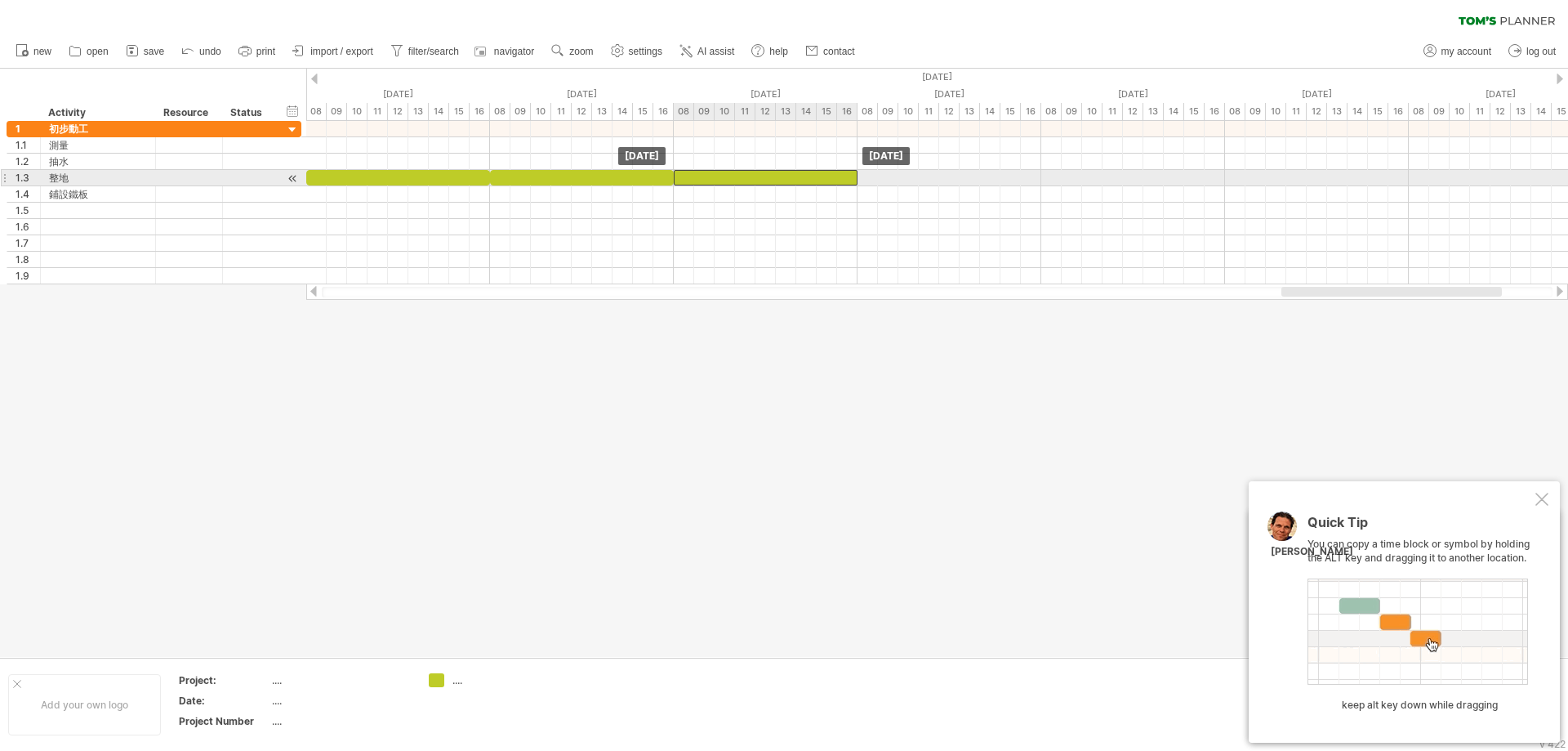
drag, startPoint x: 615, startPoint y: 179, endPoint x: 795, endPoint y: 170, distance: 180.2
click at [795, 170] on div at bounding box center [765, 177] width 184 height 16
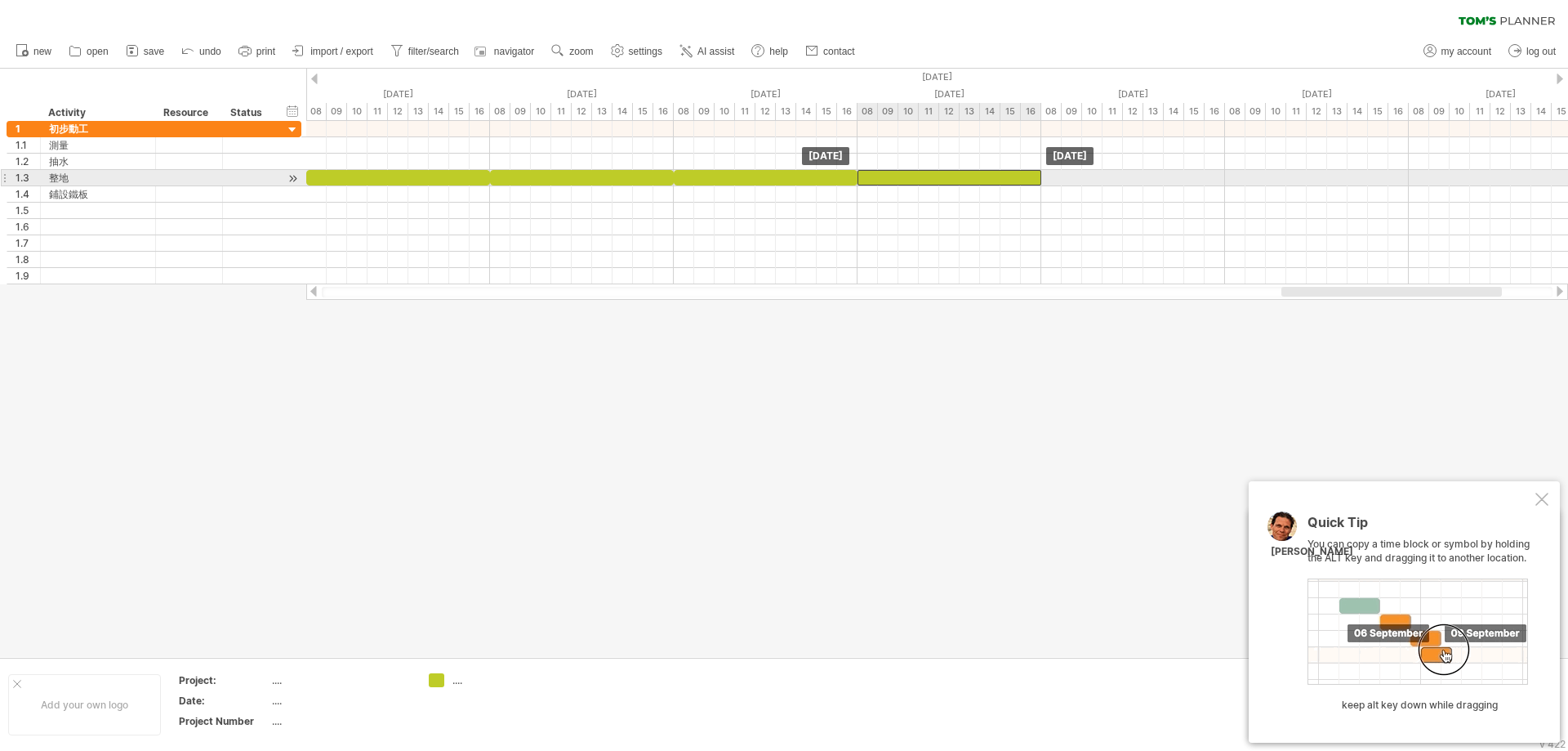
drag, startPoint x: 803, startPoint y: 174, endPoint x: 946, endPoint y: 171, distance: 143.0
click at [946, 171] on div at bounding box center [950, 177] width 184 height 16
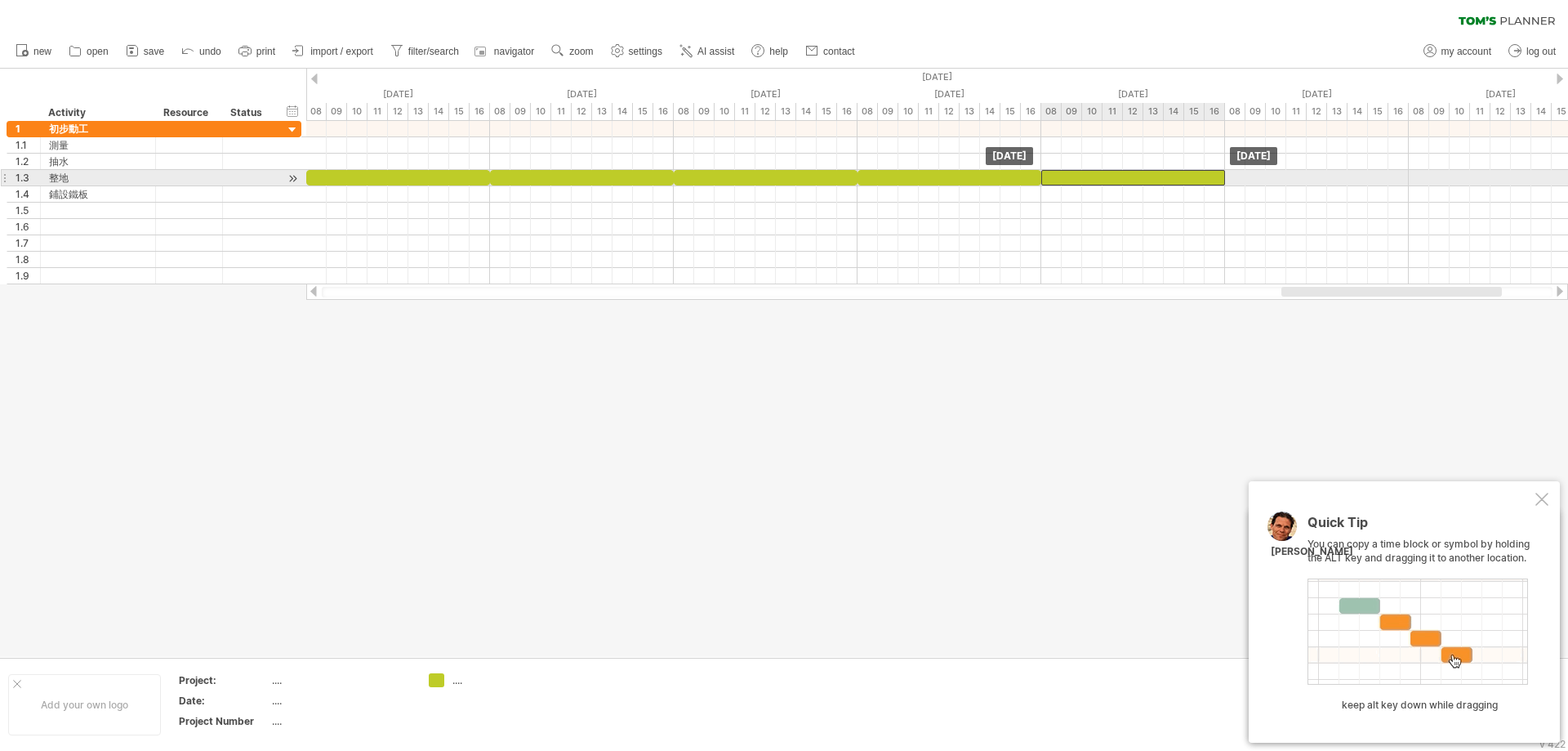
drag, startPoint x: 971, startPoint y: 174, endPoint x: 1147, endPoint y: 174, distance: 176.0
click at [1147, 174] on div at bounding box center [1133, 177] width 184 height 16
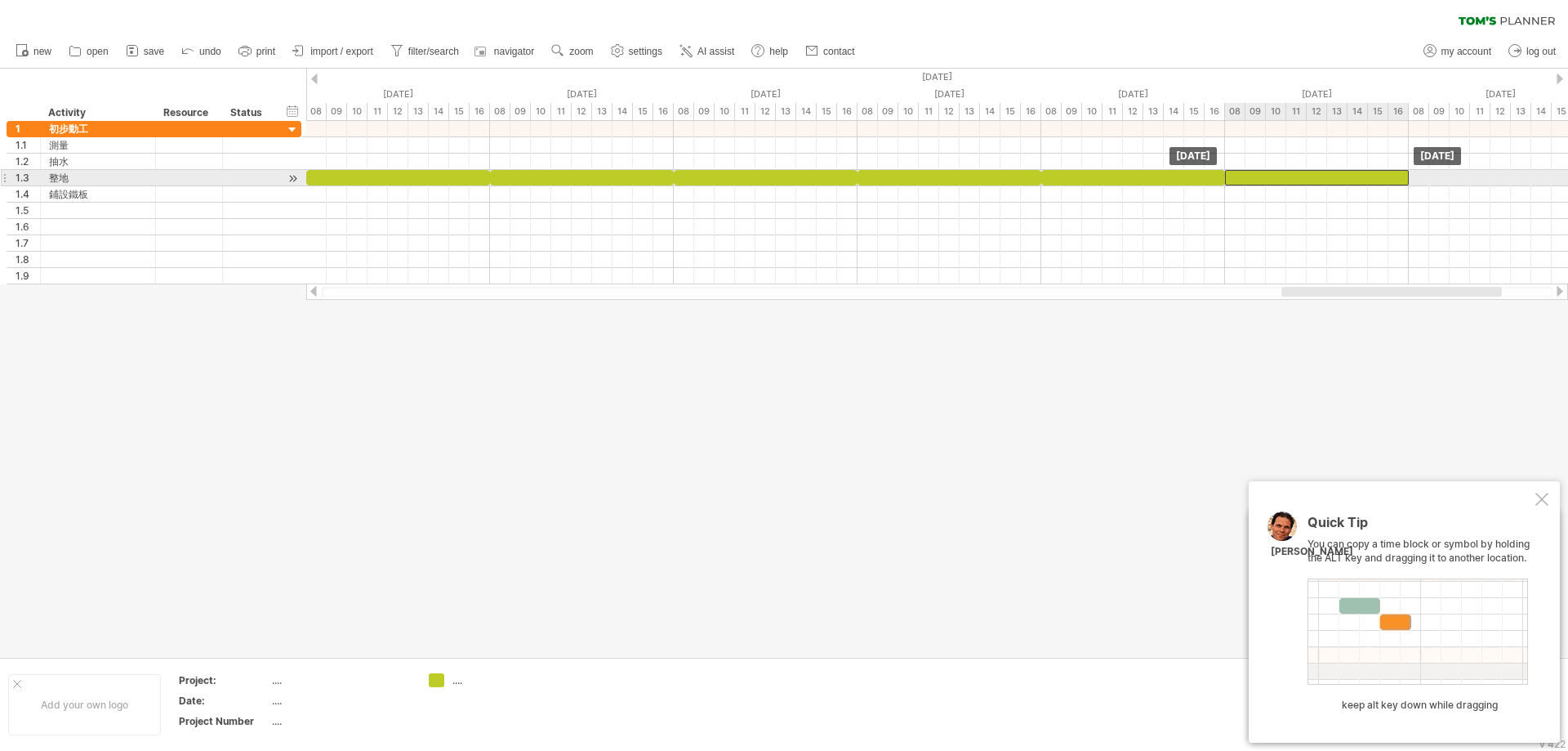
drag, startPoint x: 1177, startPoint y: 176, endPoint x: 1336, endPoint y: 174, distance: 159.0
click at [1336, 174] on div at bounding box center [1317, 177] width 184 height 16
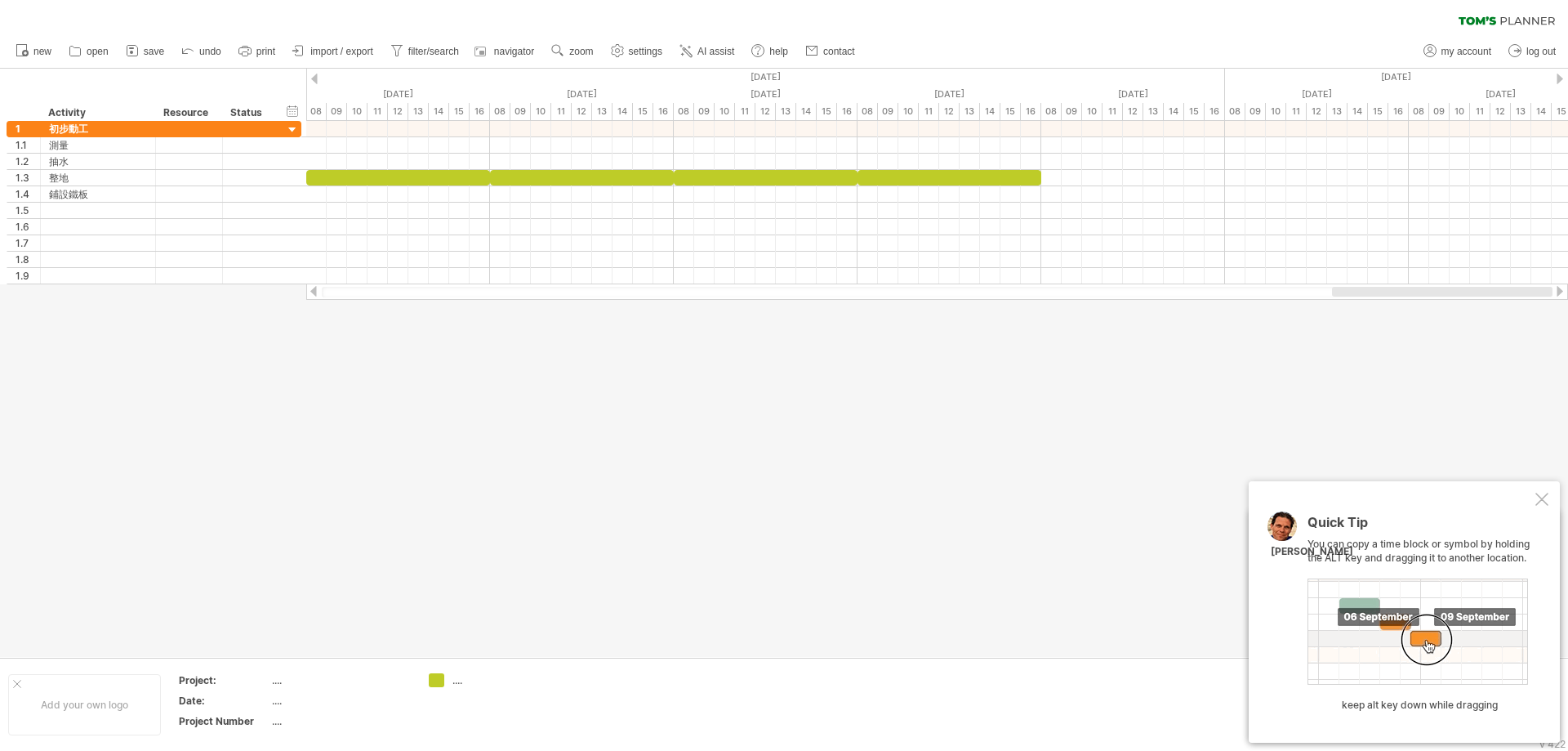
drag, startPoint x: 1368, startPoint y: 295, endPoint x: 1395, endPoint y: 271, distance: 36.1
click at [1482, 285] on div at bounding box center [937, 292] width 1262 height 17
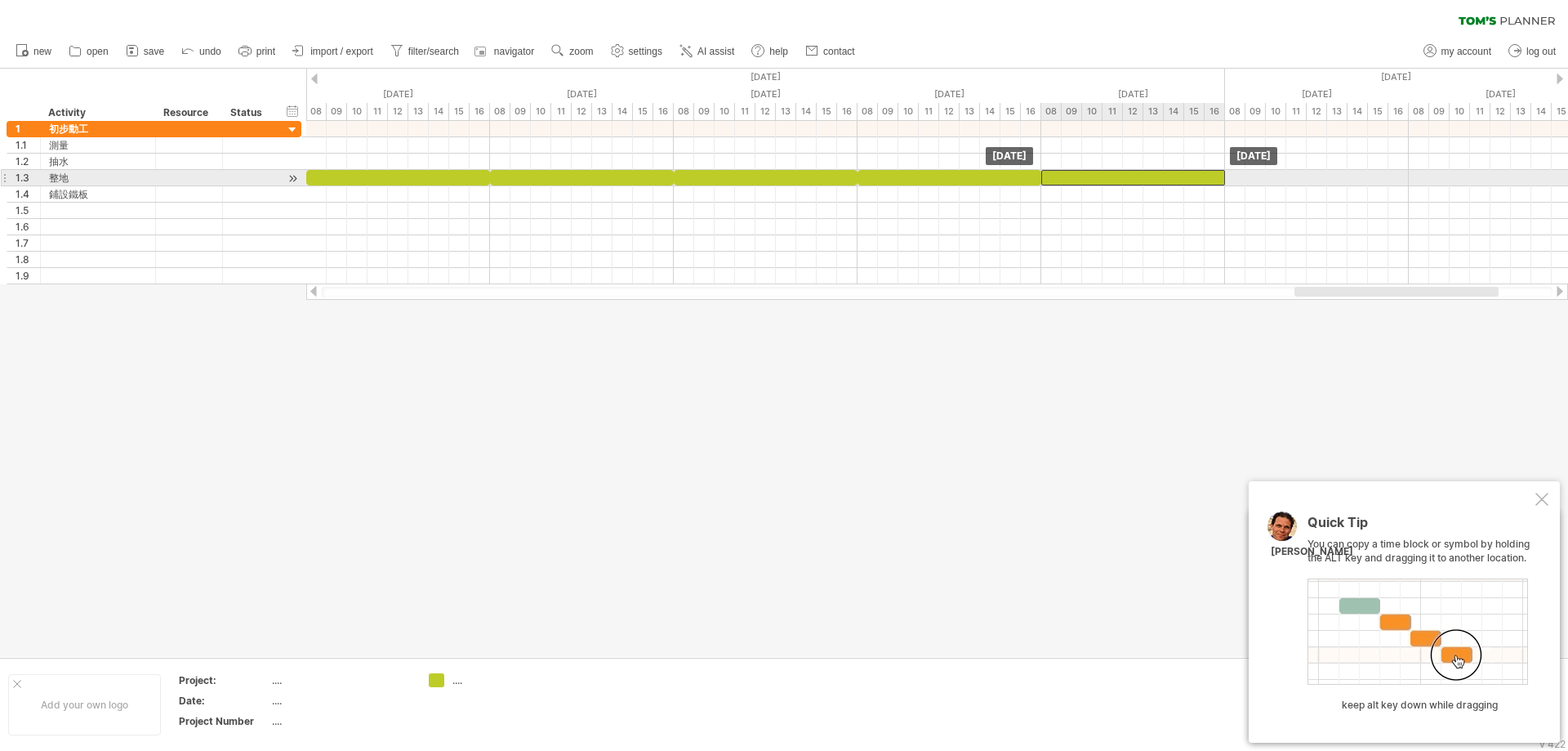
drag, startPoint x: 1002, startPoint y: 181, endPoint x: 1158, endPoint y: 178, distance: 156.0
click at [1158, 178] on div at bounding box center [1133, 177] width 184 height 16
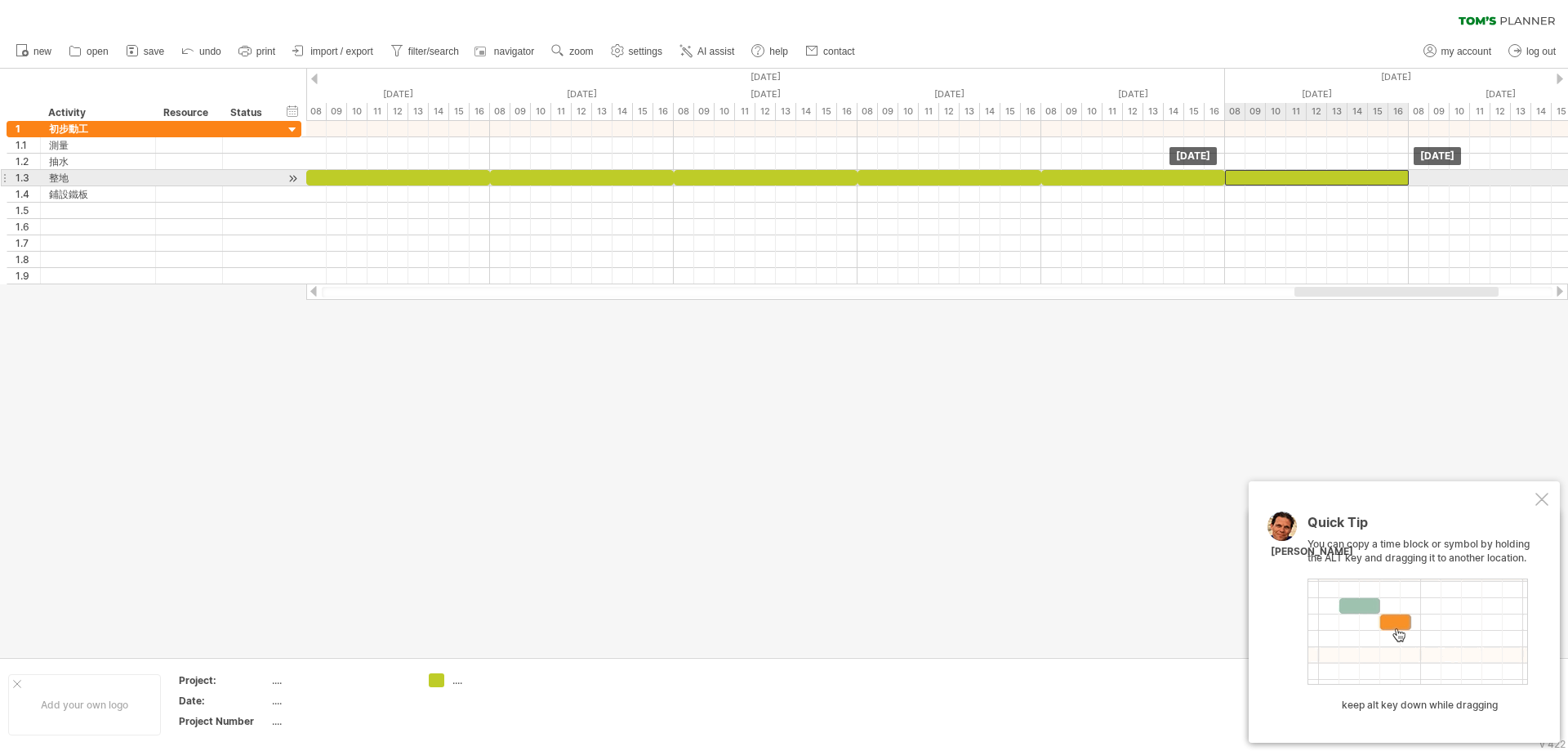
drag, startPoint x: 1139, startPoint y: 180, endPoint x: 1288, endPoint y: 181, distance: 149.0
click at [1288, 181] on div at bounding box center [1317, 177] width 184 height 16
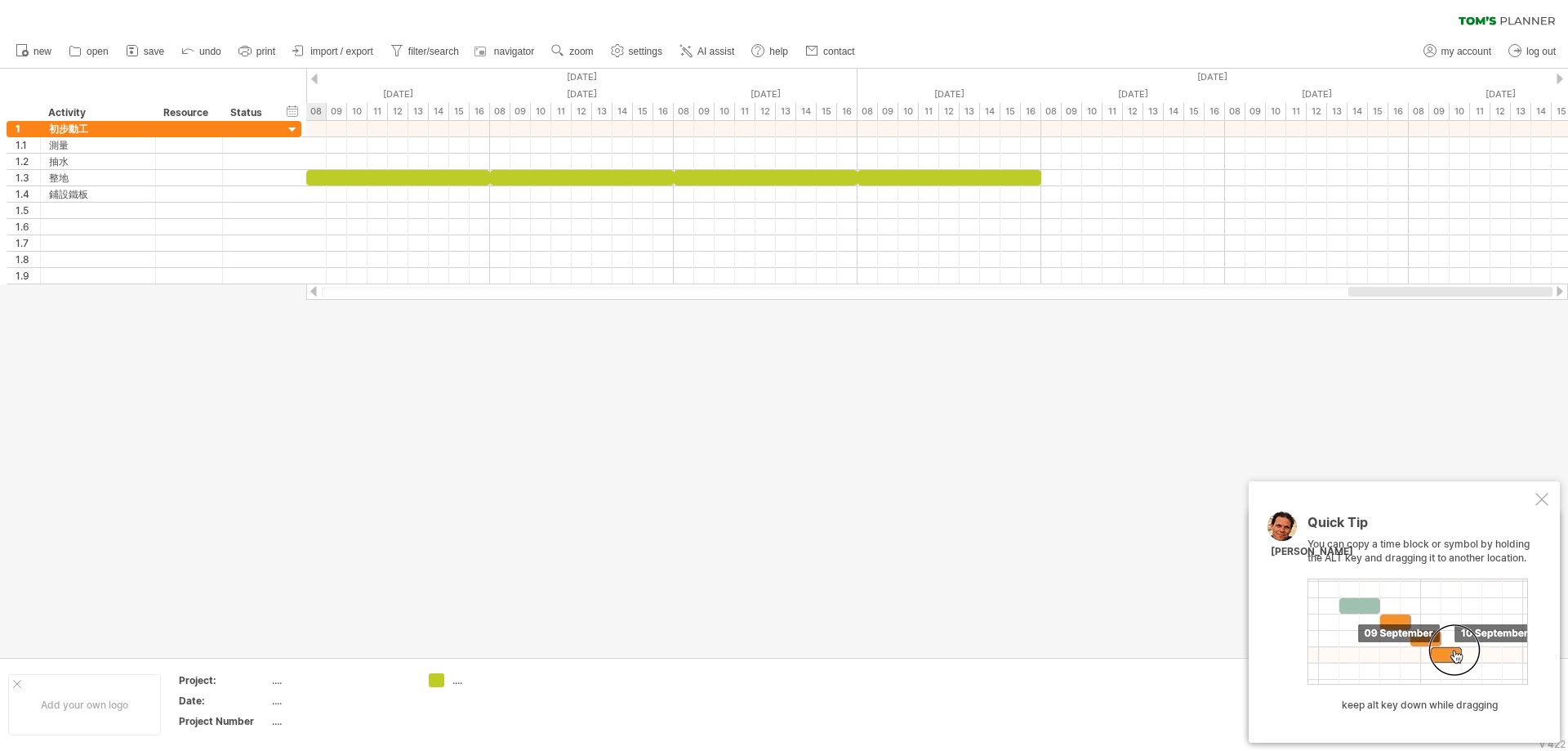
drag, startPoint x: 1338, startPoint y: 292, endPoint x: 1456, endPoint y: 286, distance: 118.2
click at [1456, 286] on div at bounding box center [1450, 291] width 204 height 10
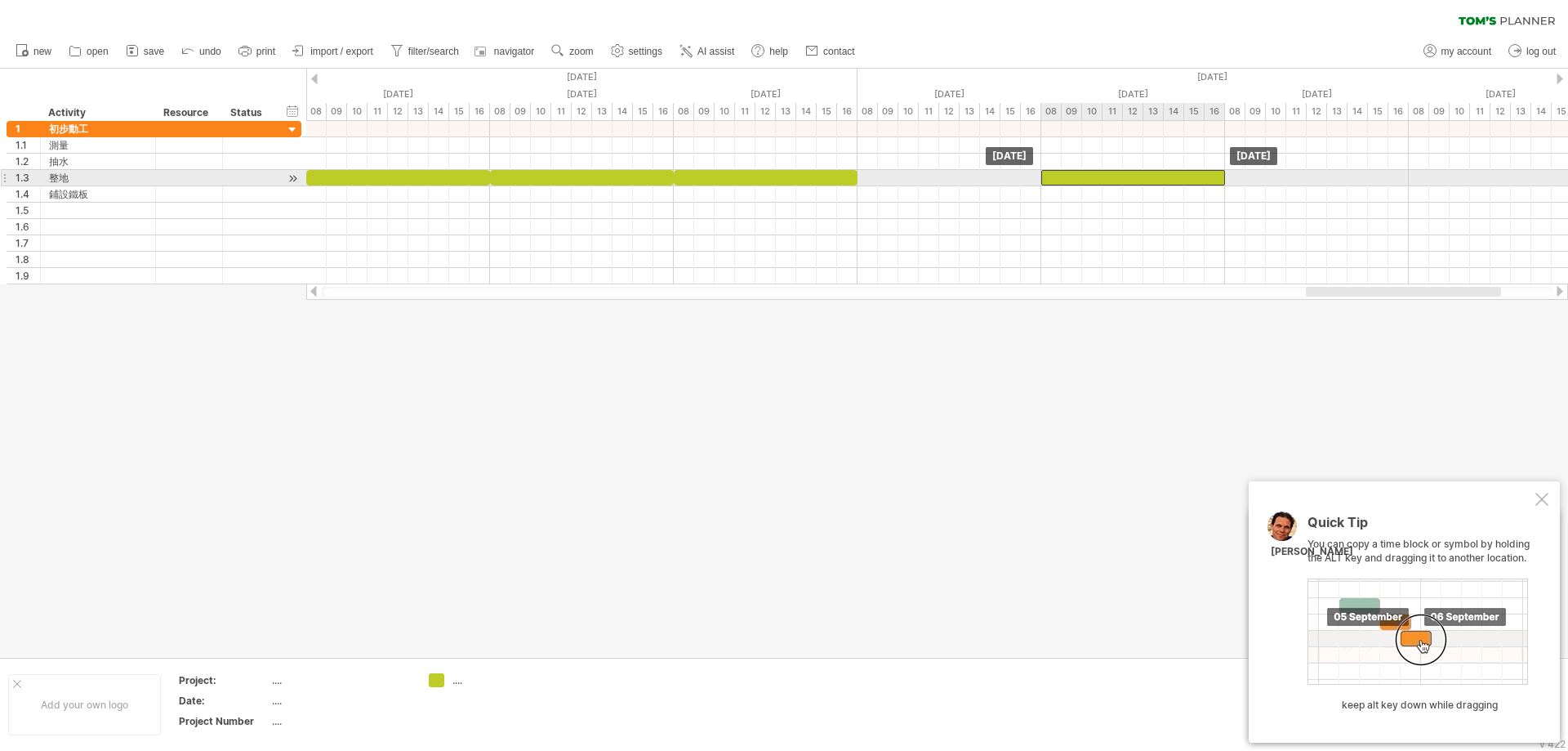
drag, startPoint x: 982, startPoint y: 175, endPoint x: 1147, endPoint y: 175, distance: 165.0
click at [1147, 175] on div at bounding box center [1133, 177] width 184 height 16
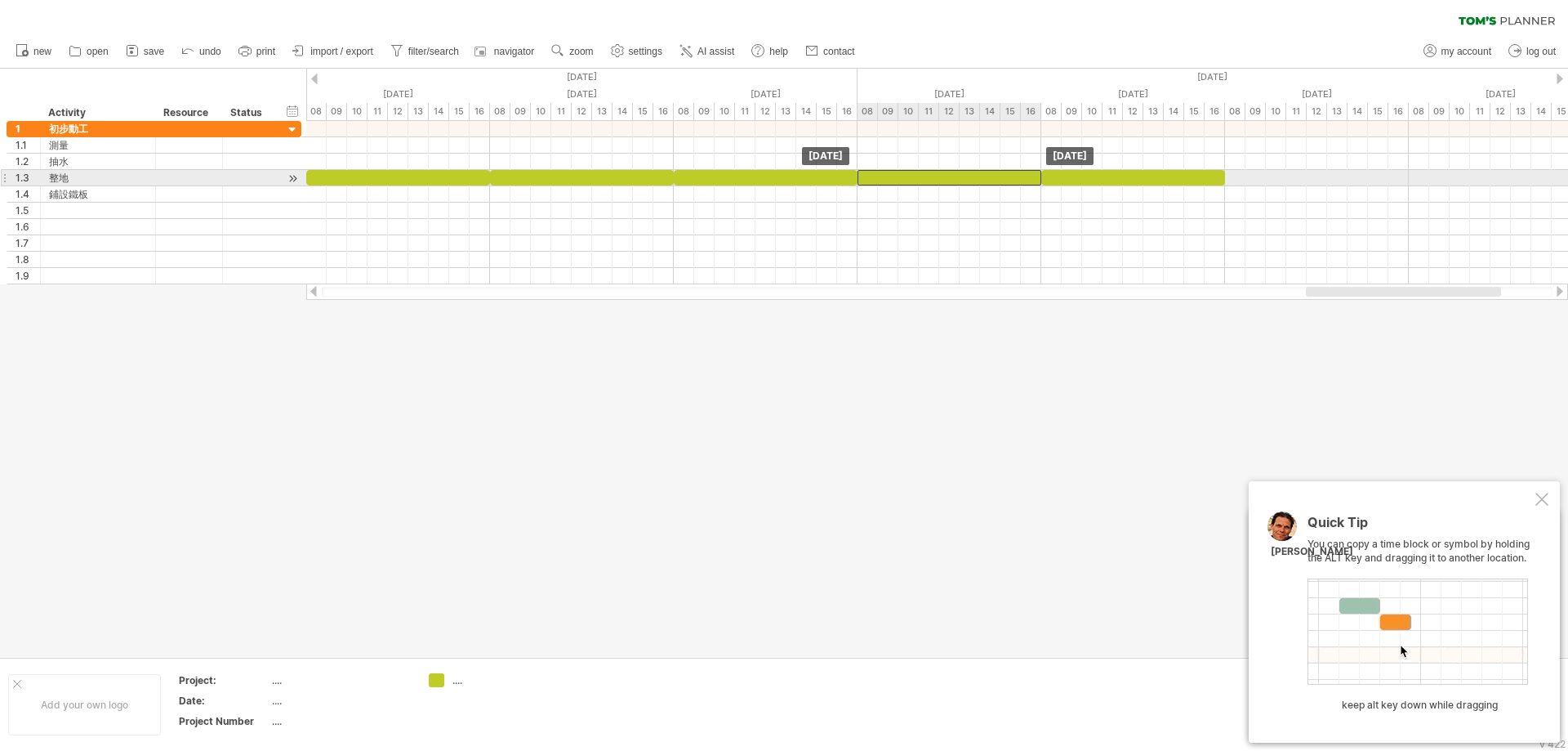
drag, startPoint x: 1058, startPoint y: 181, endPoint x: 969, endPoint y: 174, distance: 89.3
click at [969, 174] on div at bounding box center [950, 177] width 184 height 16
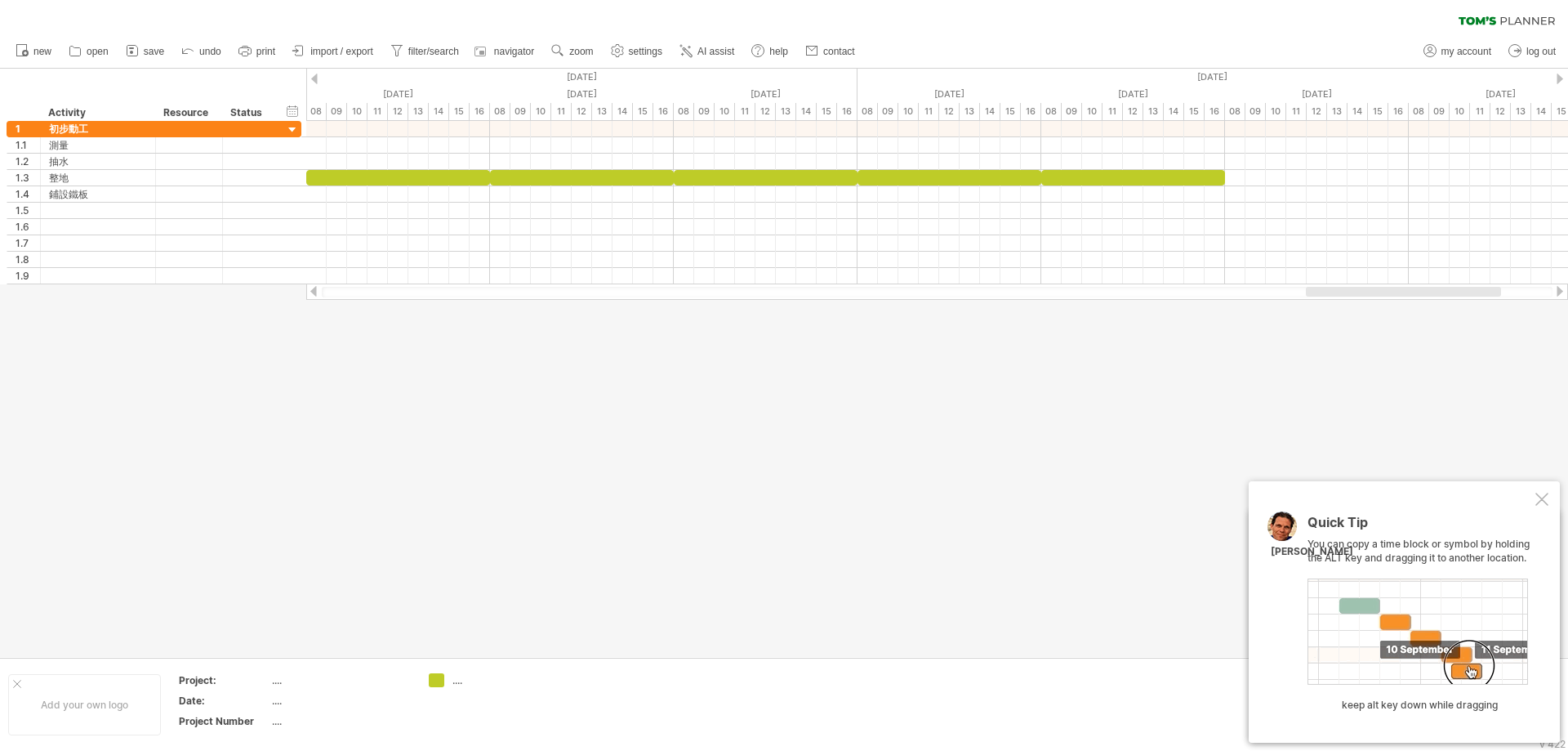
drag, startPoint x: 1417, startPoint y: 298, endPoint x: 1447, endPoint y: 292, distance: 30.6
click at [1465, 293] on div at bounding box center [937, 292] width 1262 height 17
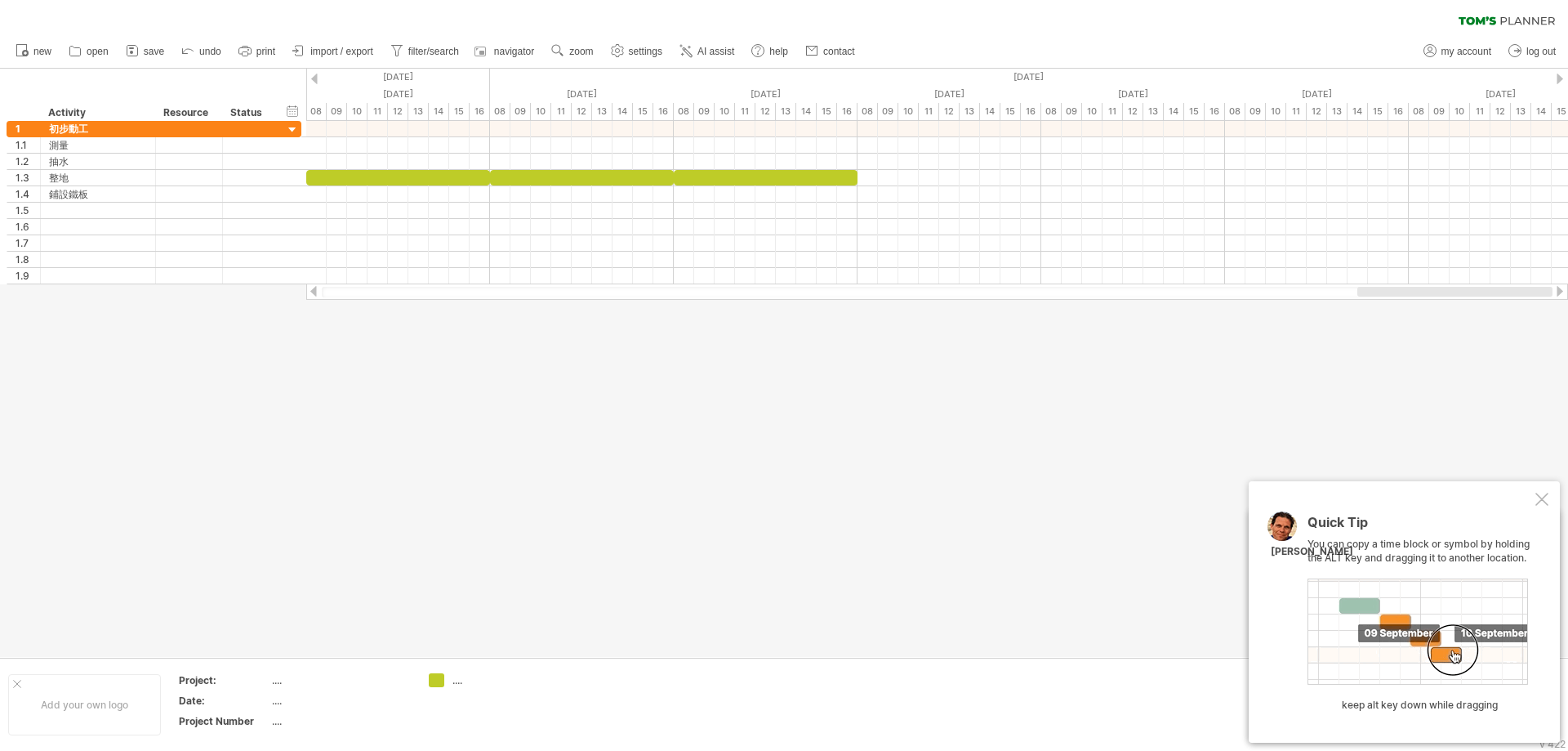
drag, startPoint x: 1443, startPoint y: 286, endPoint x: 1388, endPoint y: 265, distance: 58.9
click at [1568, 286] on div at bounding box center [937, 292] width 1262 height 17
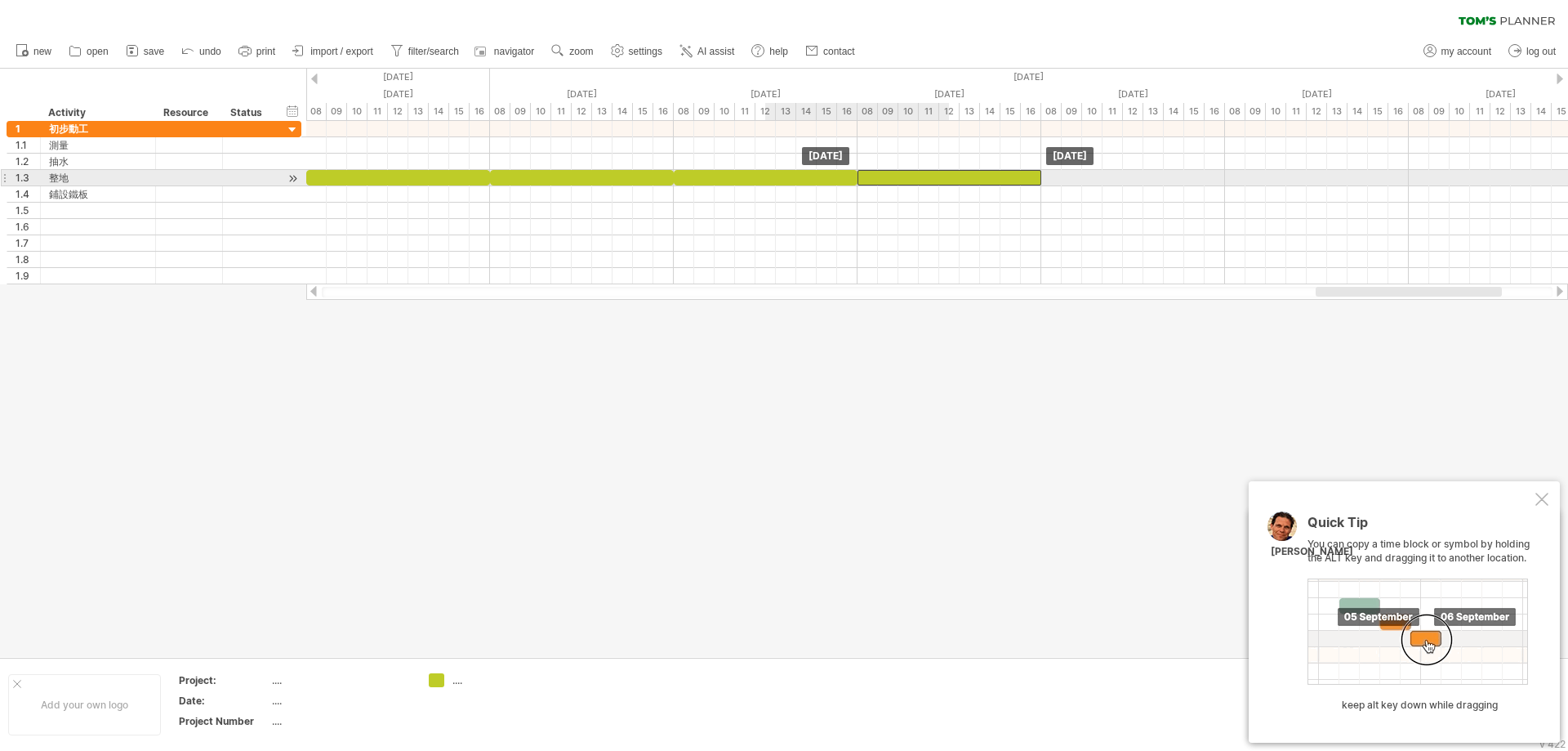
drag, startPoint x: 887, startPoint y: 181, endPoint x: 987, endPoint y: 181, distance: 100.0
click at [987, 181] on div at bounding box center [950, 177] width 184 height 16
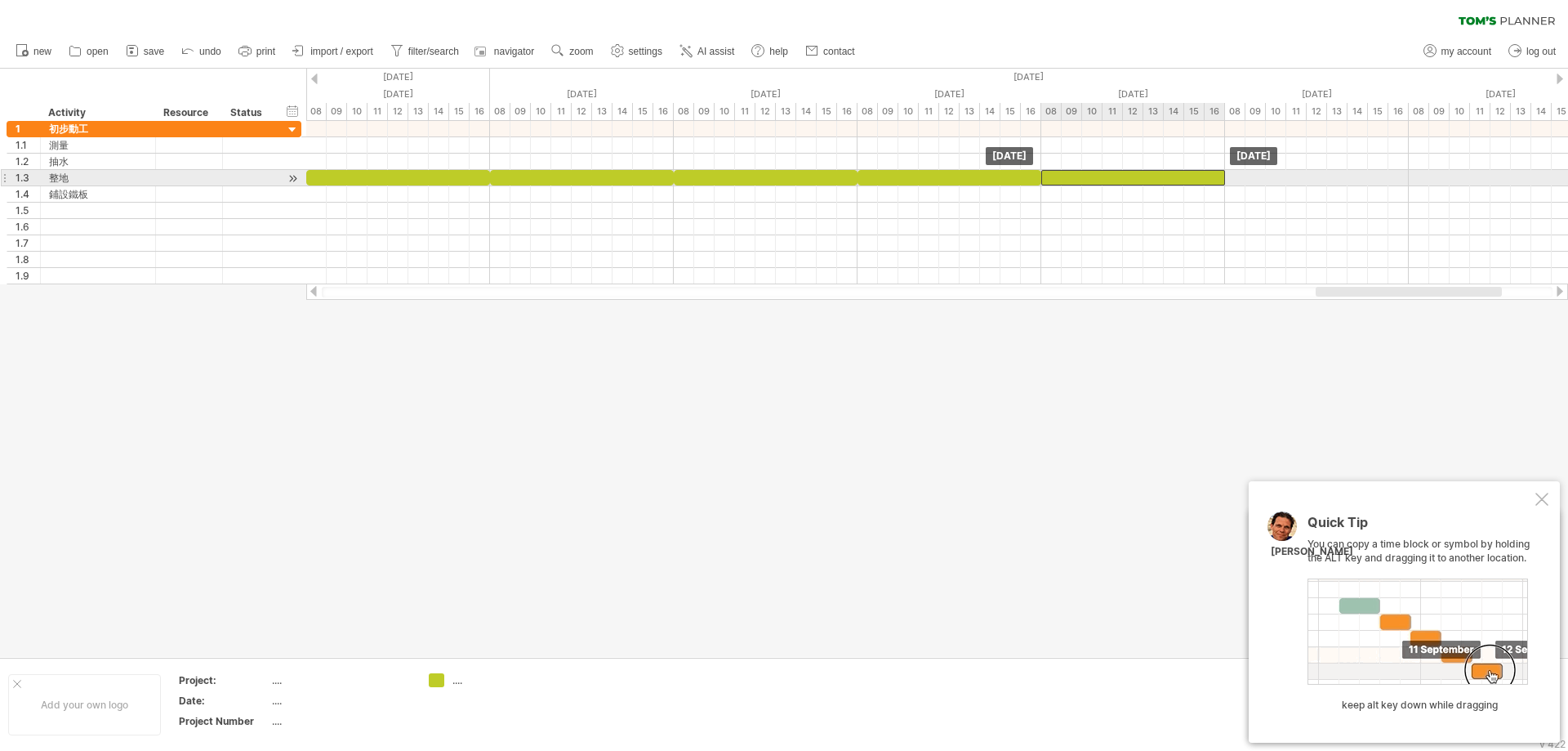
drag, startPoint x: 969, startPoint y: 178, endPoint x: 1177, endPoint y: 177, distance: 208.0
click at [1177, 177] on div at bounding box center [1133, 177] width 184 height 16
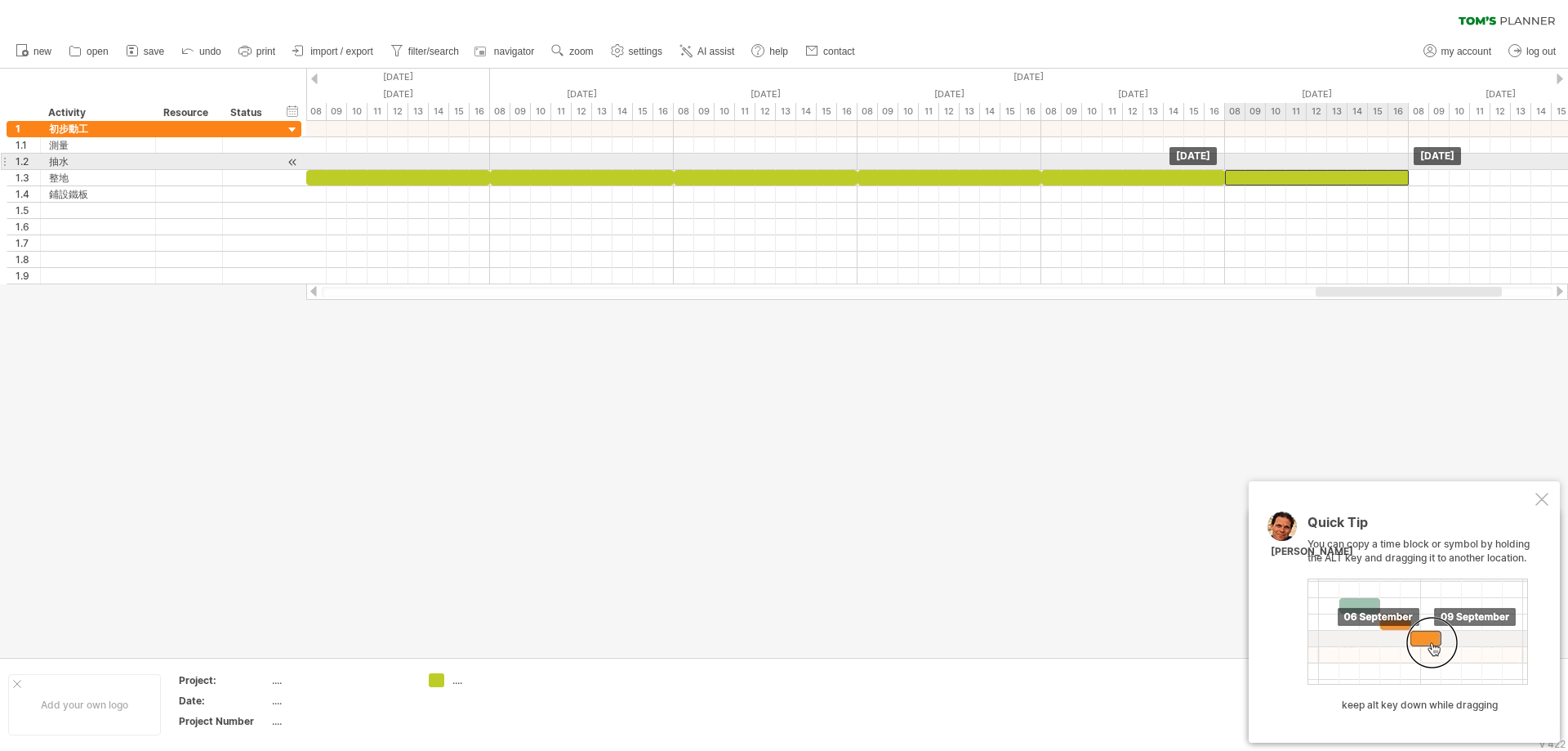
drag, startPoint x: 1184, startPoint y: 177, endPoint x: 1410, endPoint y: 223, distance: 230.6
click at [1350, 170] on div at bounding box center [1317, 177] width 184 height 16
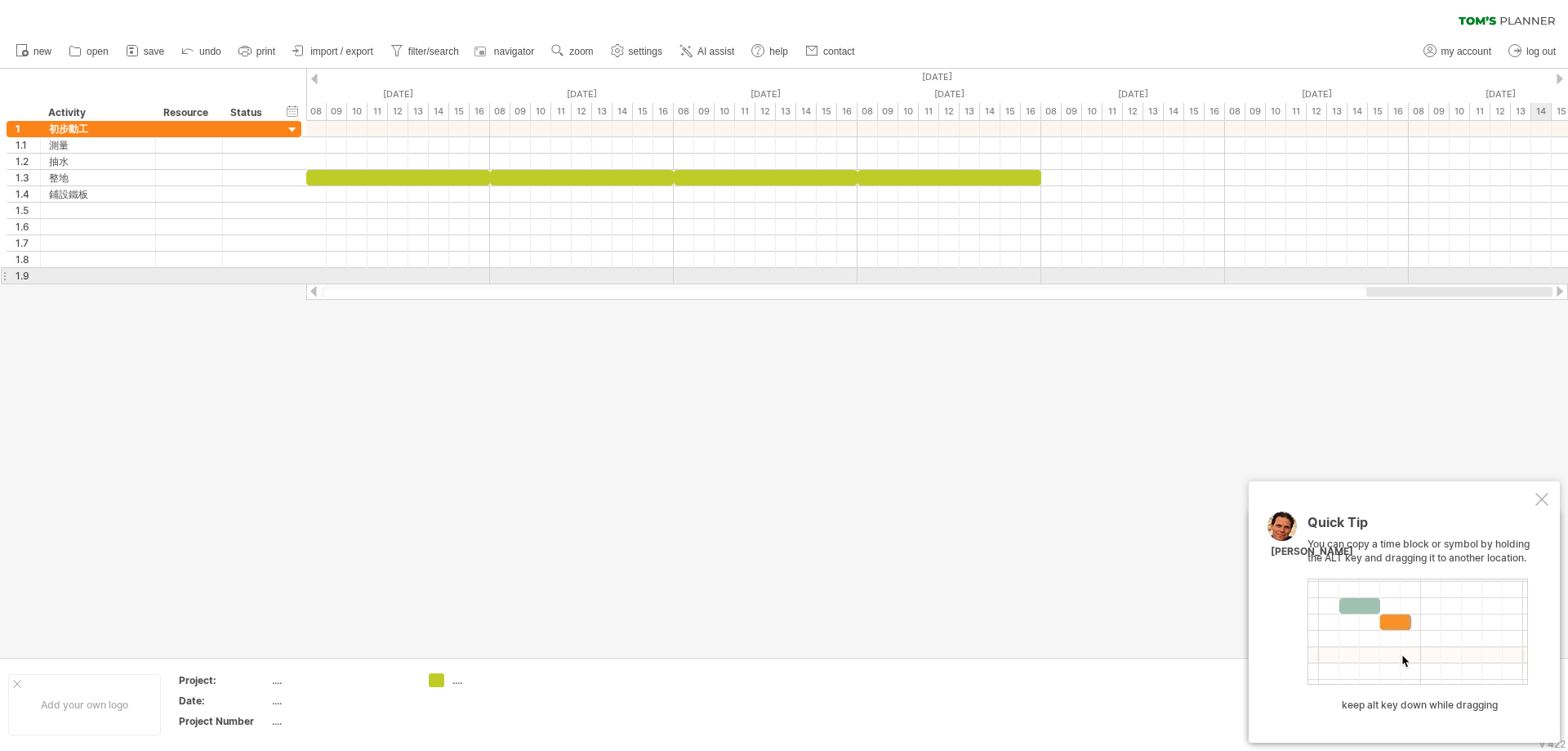
drag, startPoint x: 1414, startPoint y: 289, endPoint x: 1548, endPoint y: 279, distance: 134.4
click at [1548, 279] on div "Trying to reach [DOMAIN_NAME] Connected again... 0% clear filter new 1" at bounding box center [784, 375] width 1568 height 751
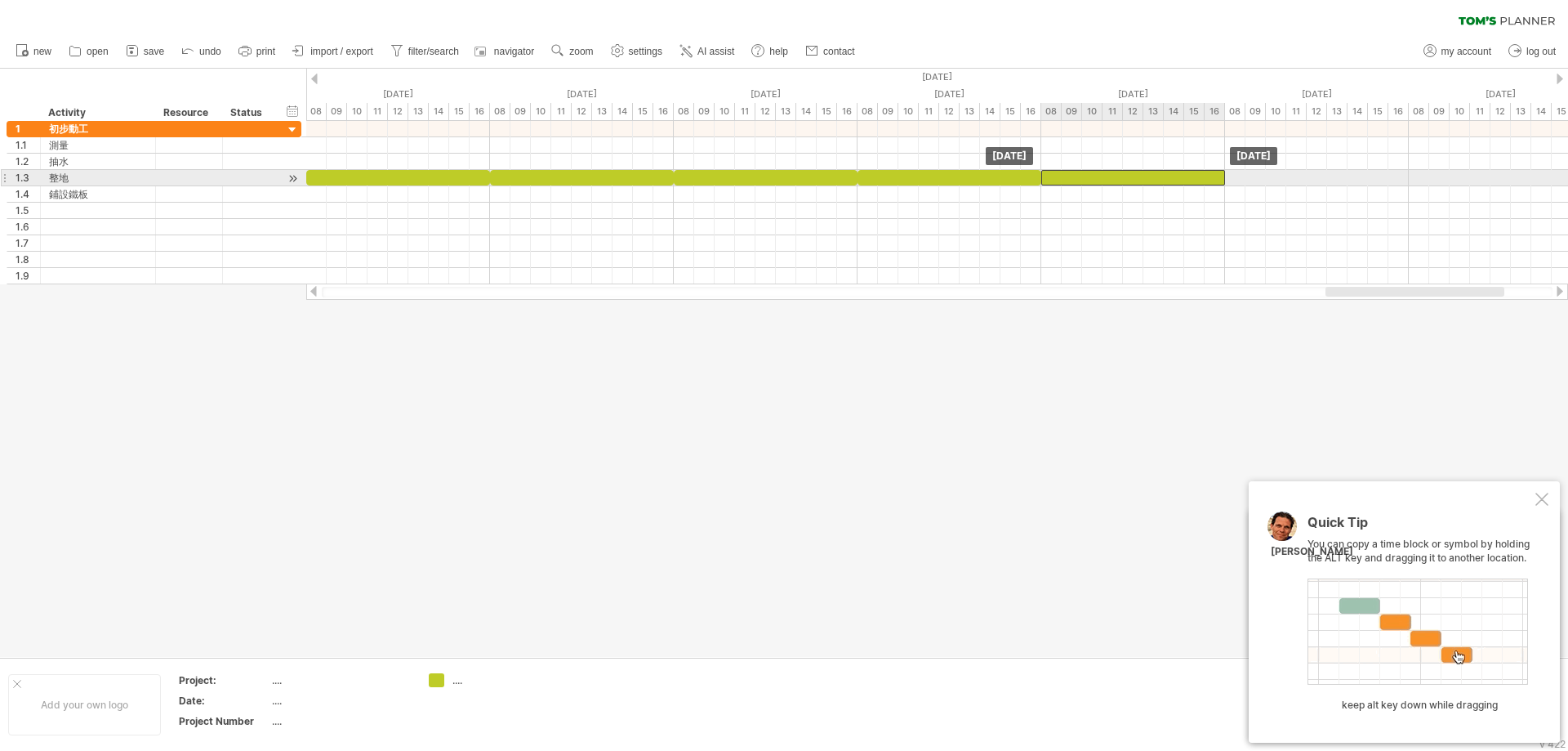
drag, startPoint x: 1125, startPoint y: 183, endPoint x: 1163, endPoint y: 174, distance: 39.1
click at [1163, 174] on div at bounding box center [1133, 177] width 184 height 16
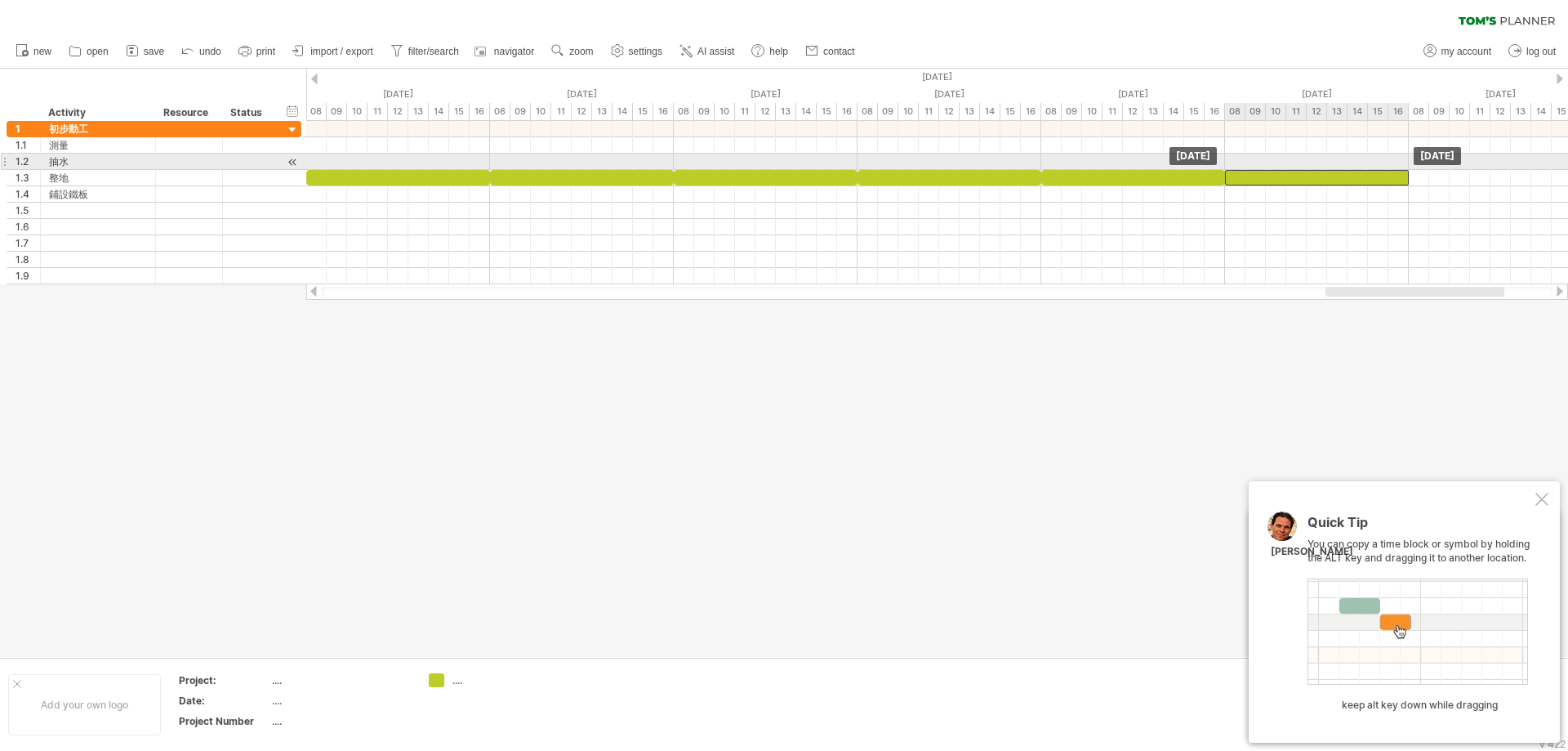
drag, startPoint x: 1169, startPoint y: 174, endPoint x: 1337, endPoint y: 168, distance: 168.1
click at [1337, 168] on div "[DATE] [DATE]" at bounding box center [937, 202] width 1262 height 163
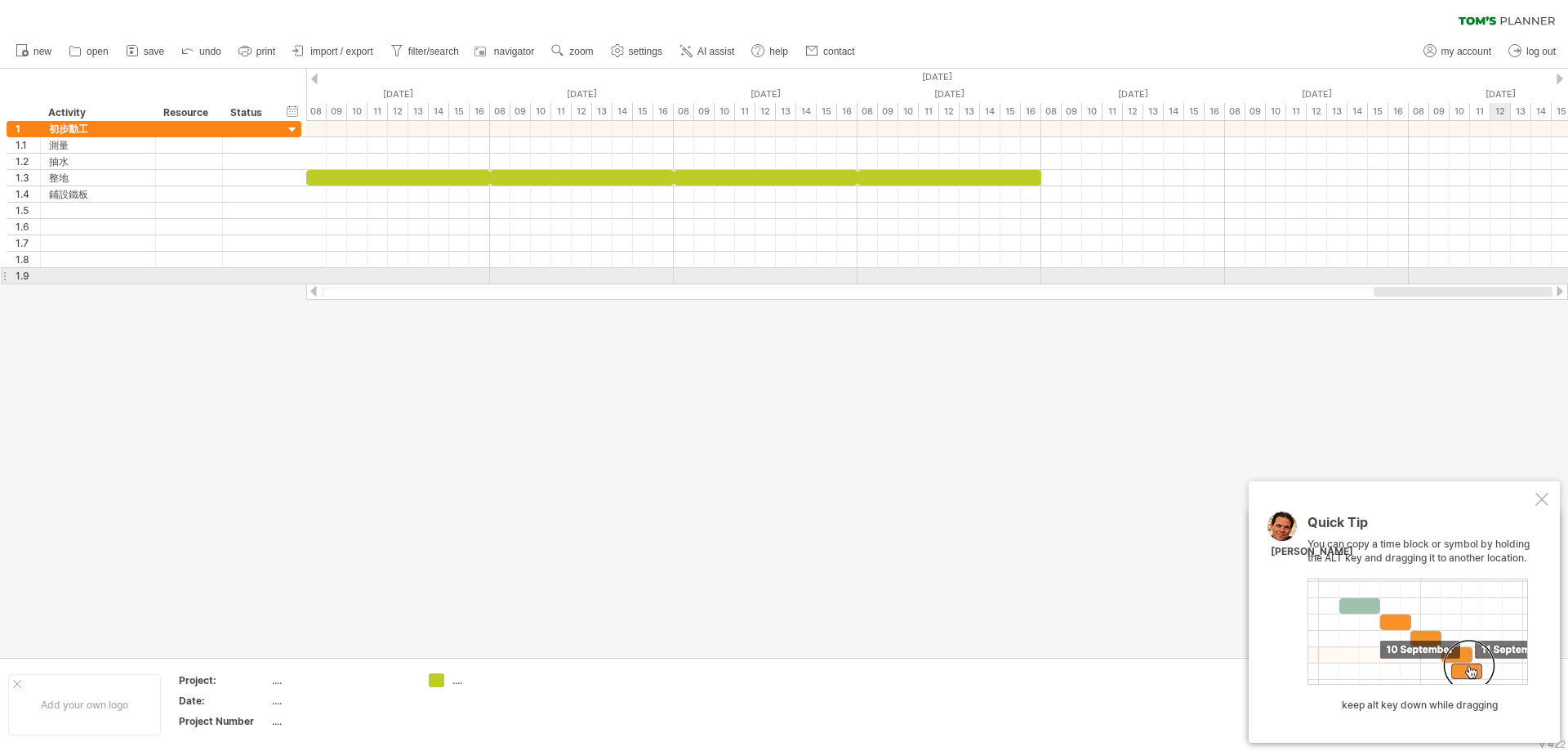
drag, startPoint x: 1373, startPoint y: 293, endPoint x: 1377, endPoint y: 240, distance: 53.2
click at [1494, 279] on div "Trying to reach [DOMAIN_NAME] Connected again... 0% clear filter new 1" at bounding box center [784, 375] width 1568 height 751
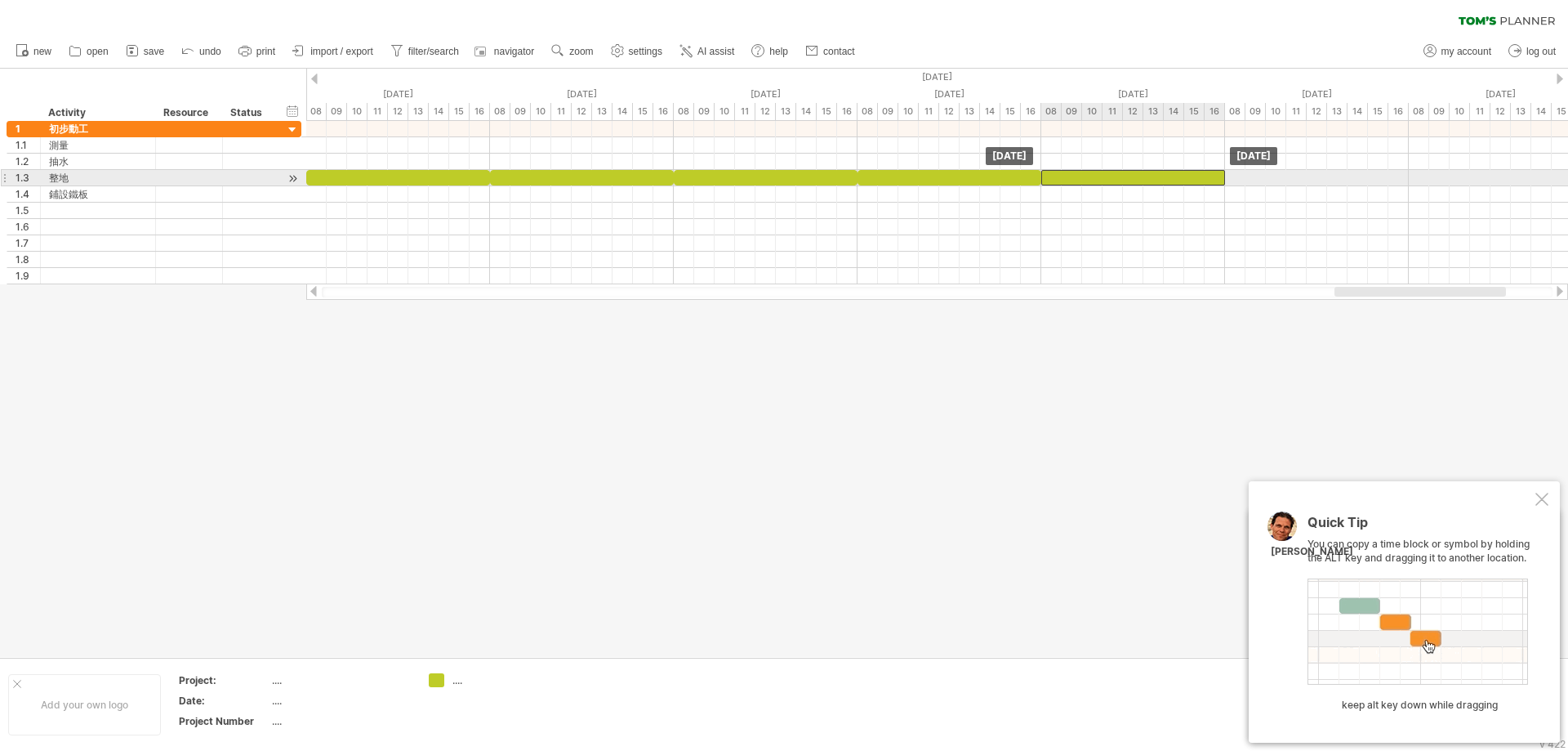
drag, startPoint x: 1023, startPoint y: 177, endPoint x: 1162, endPoint y: 180, distance: 139.0
click at [1162, 180] on div at bounding box center [1133, 177] width 184 height 16
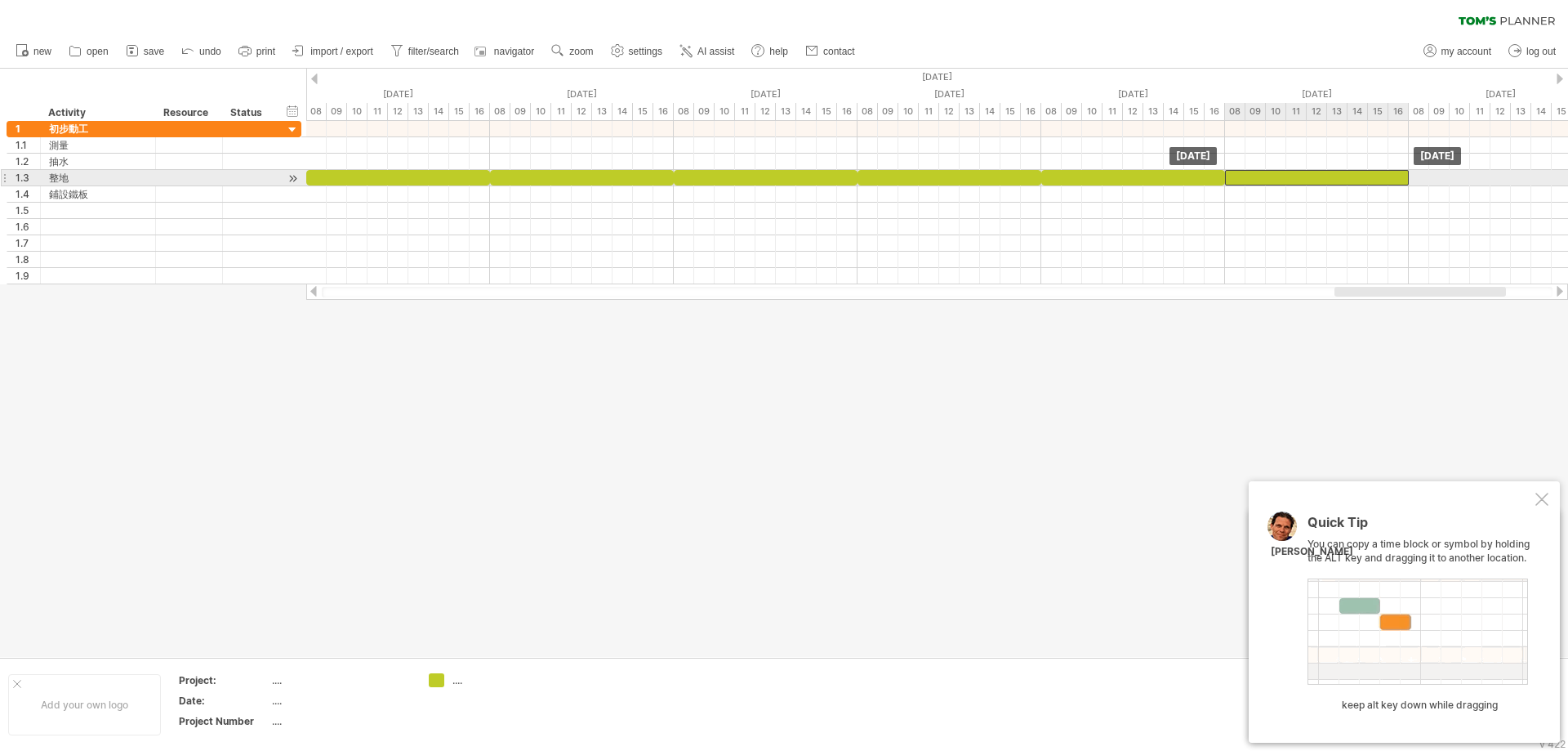
drag, startPoint x: 1162, startPoint y: 179, endPoint x: 1322, endPoint y: 173, distance: 160.1
click at [1322, 173] on div at bounding box center [1317, 177] width 184 height 16
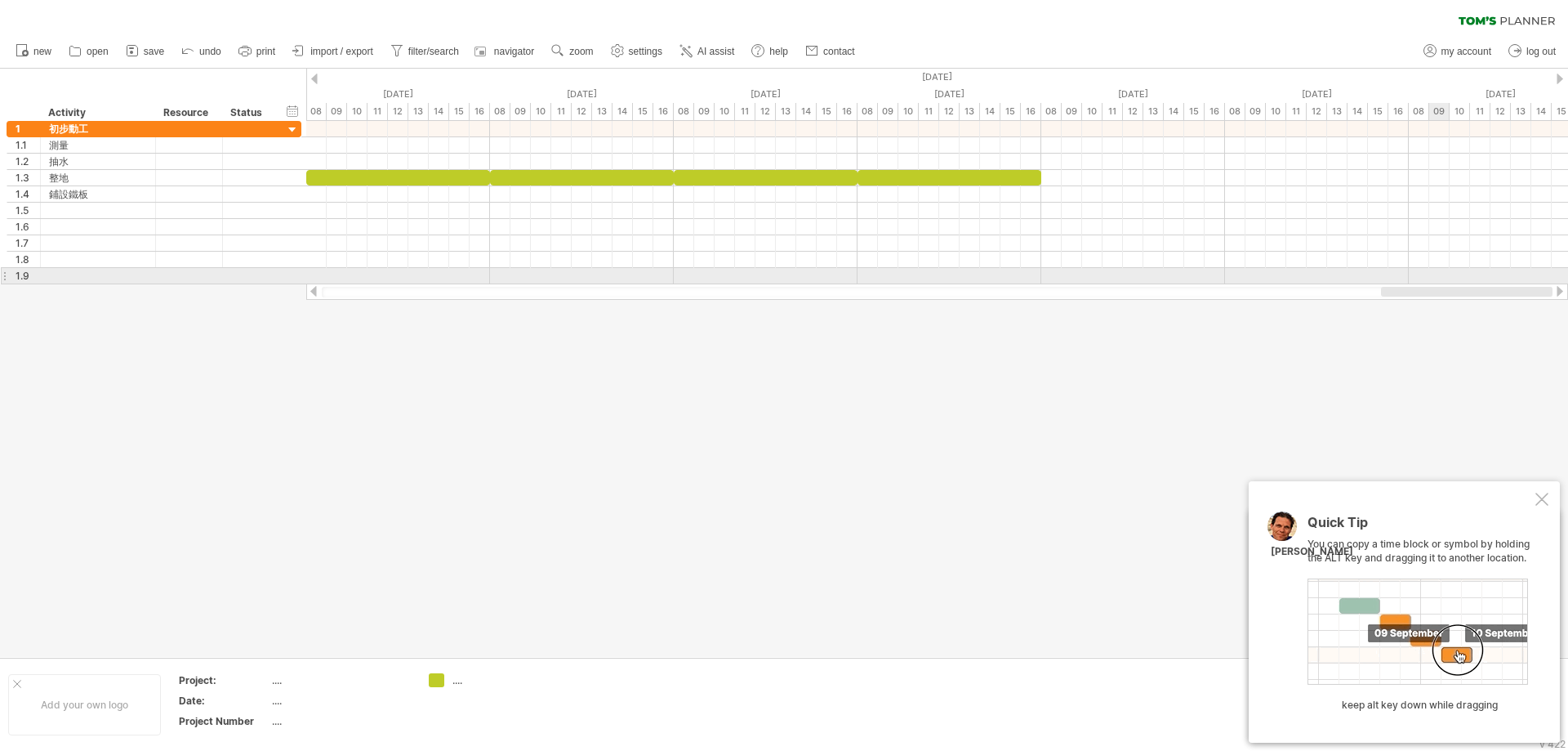
drag, startPoint x: 1384, startPoint y: 292, endPoint x: 1475, endPoint y: 282, distance: 91.5
click at [1475, 282] on div "Trying to reach [DOMAIN_NAME] Connected again... 0% clear filter new 1" at bounding box center [784, 375] width 1568 height 751
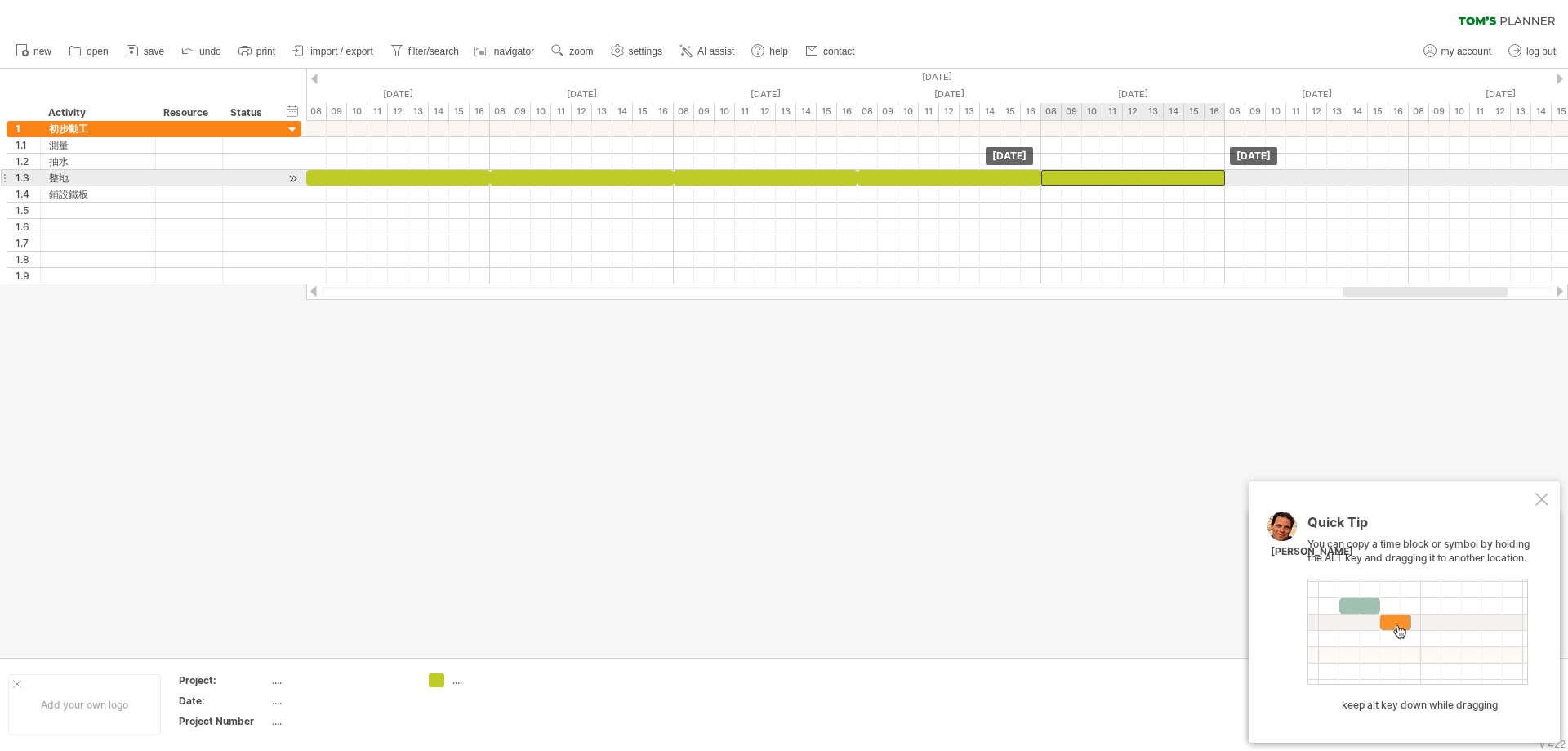
drag, startPoint x: 1067, startPoint y: 176, endPoint x: 1180, endPoint y: 179, distance: 113.0
click at [1180, 179] on div at bounding box center [1133, 177] width 184 height 16
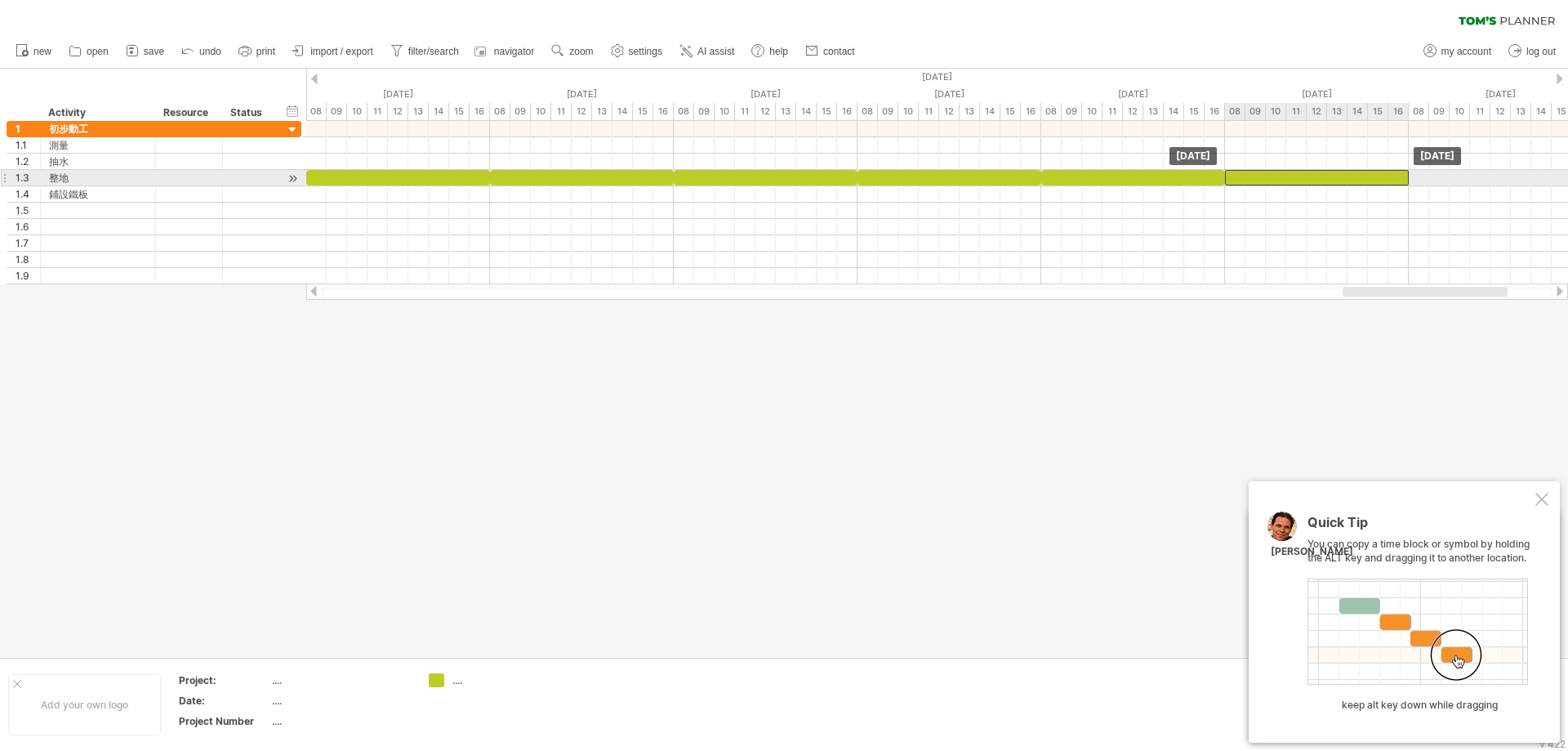
drag, startPoint x: 1200, startPoint y: 177, endPoint x: 1461, endPoint y: 299, distance: 288.1
click at [1356, 178] on div at bounding box center [1317, 177] width 184 height 16
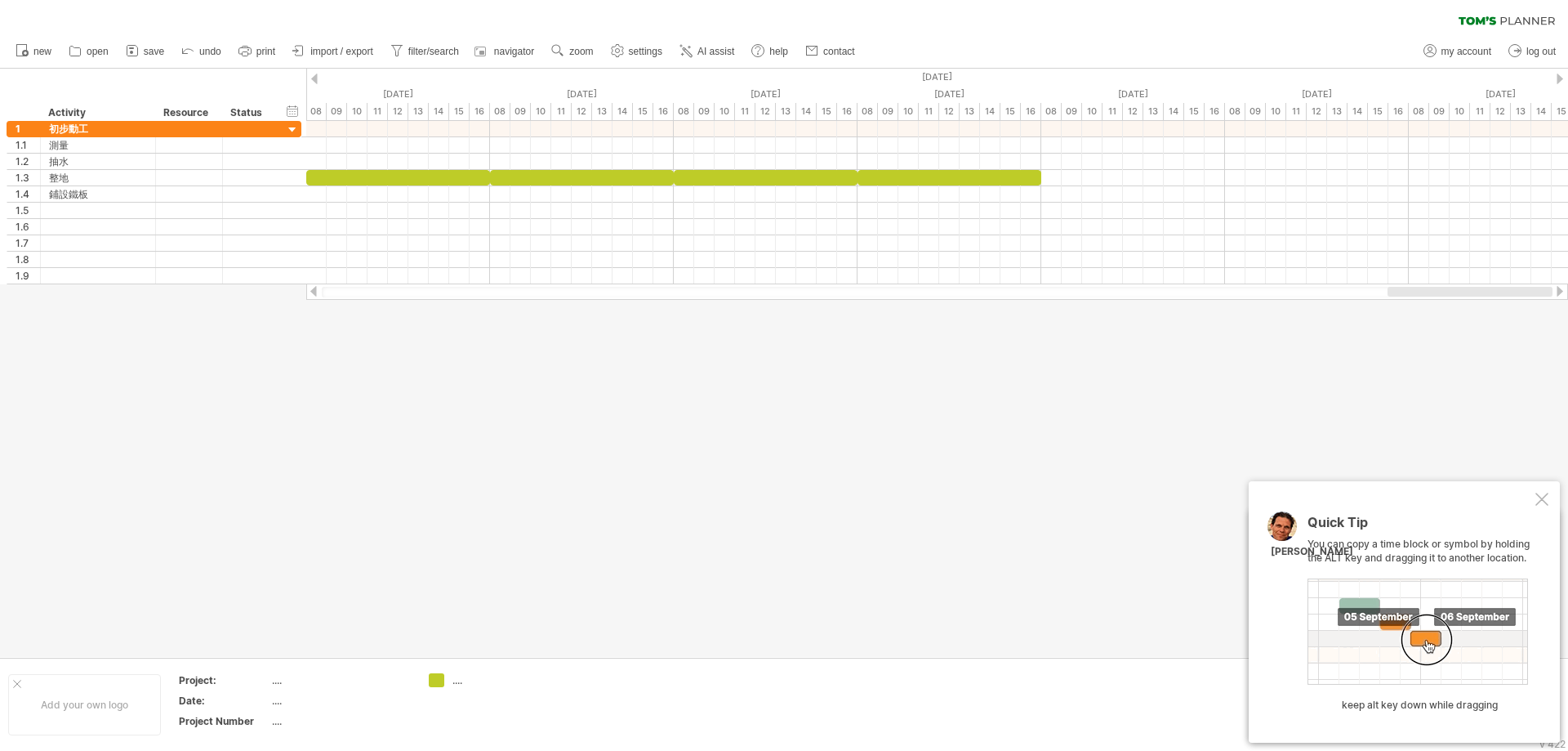
click at [1499, 289] on div at bounding box center [1470, 291] width 165 height 10
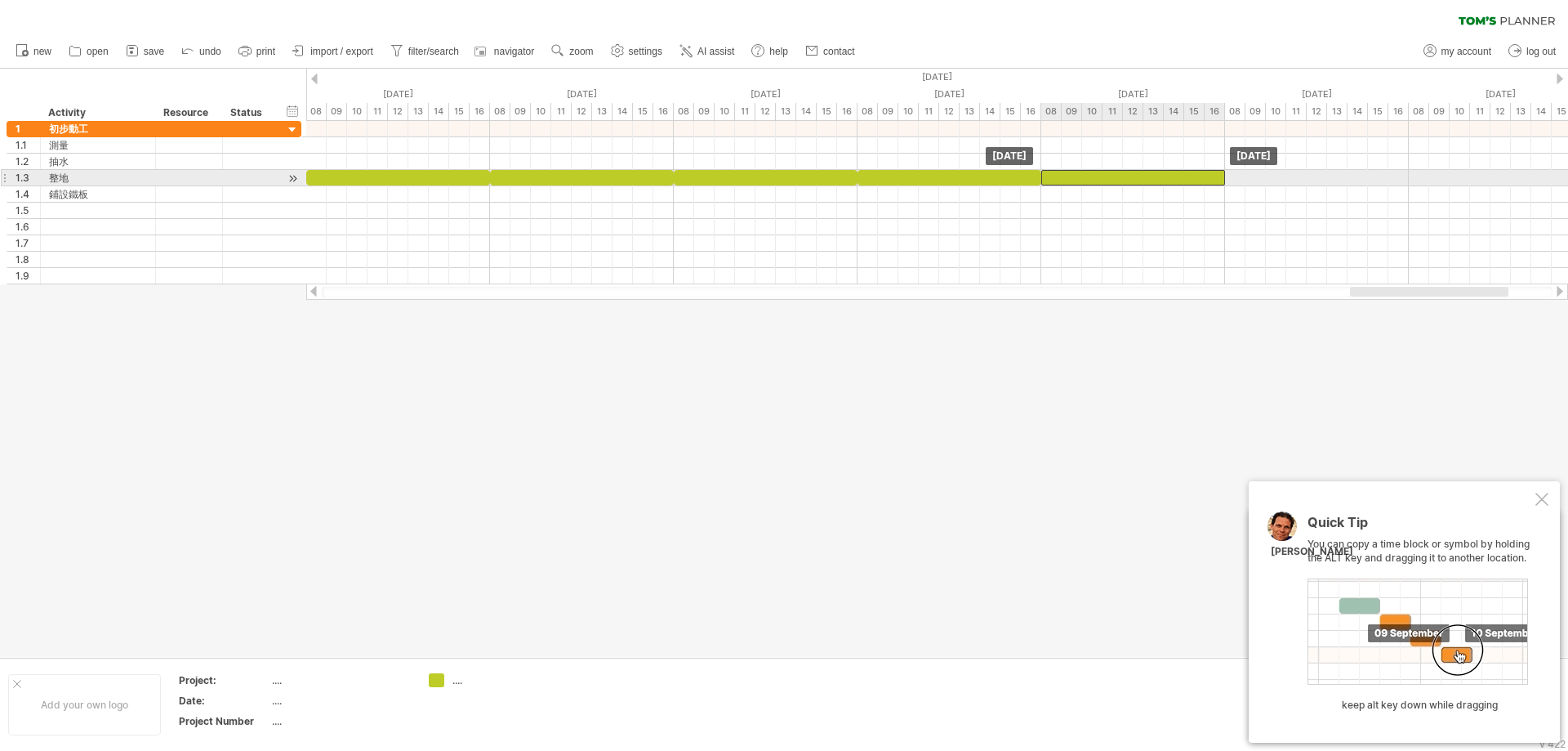
click at [1177, 172] on div at bounding box center [1133, 177] width 184 height 16
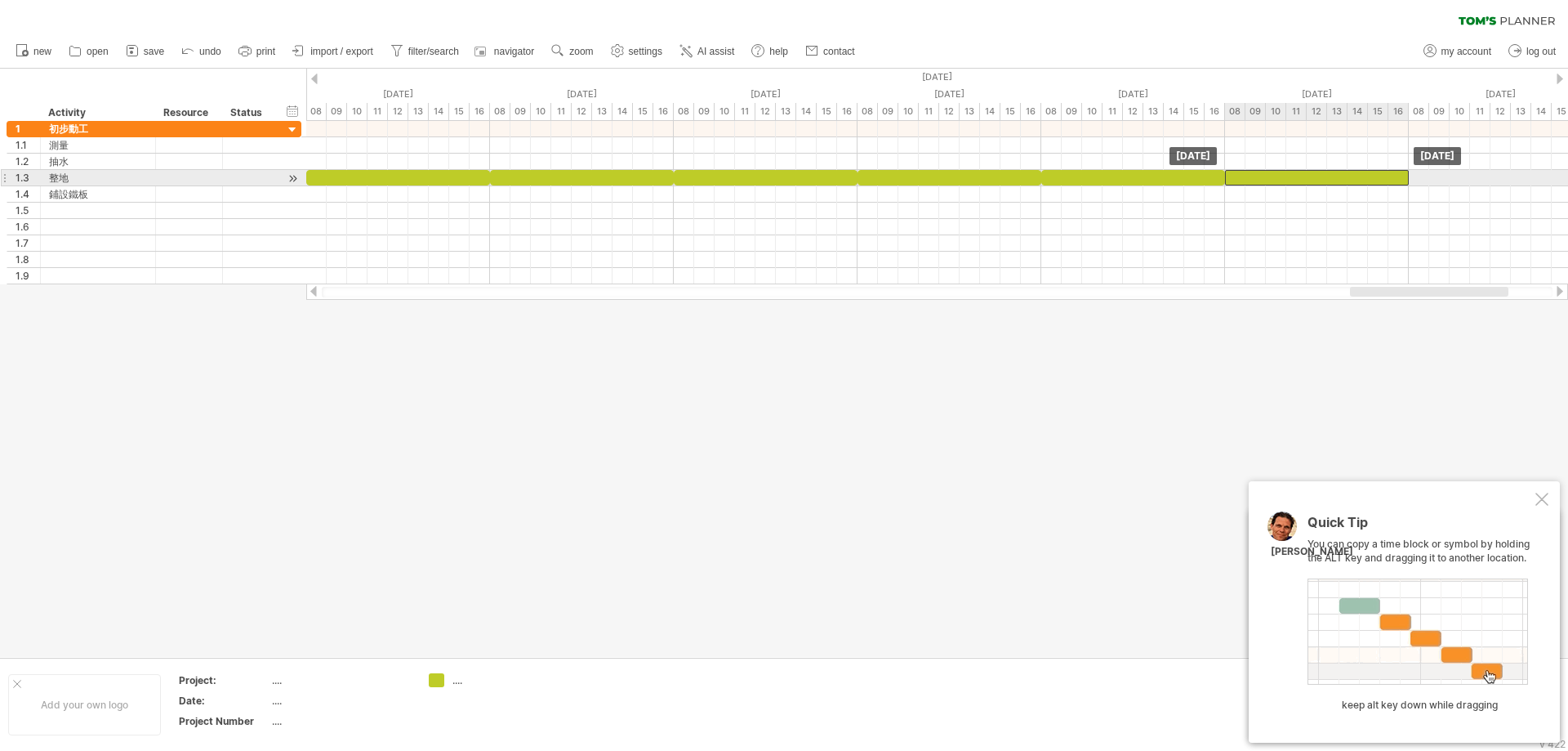
click at [1340, 174] on div at bounding box center [1317, 177] width 184 height 16
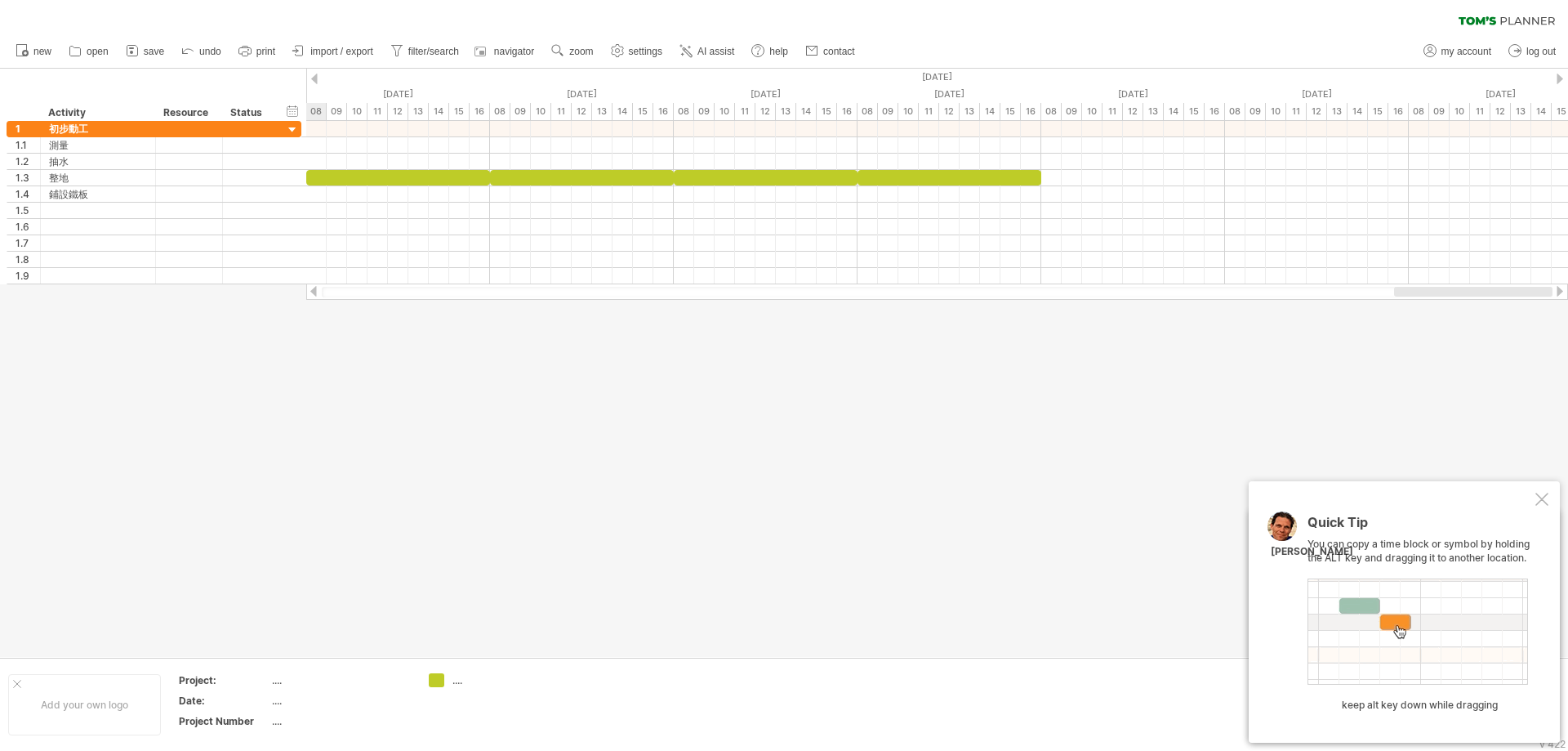
click at [1498, 294] on div at bounding box center [1474, 291] width 159 height 10
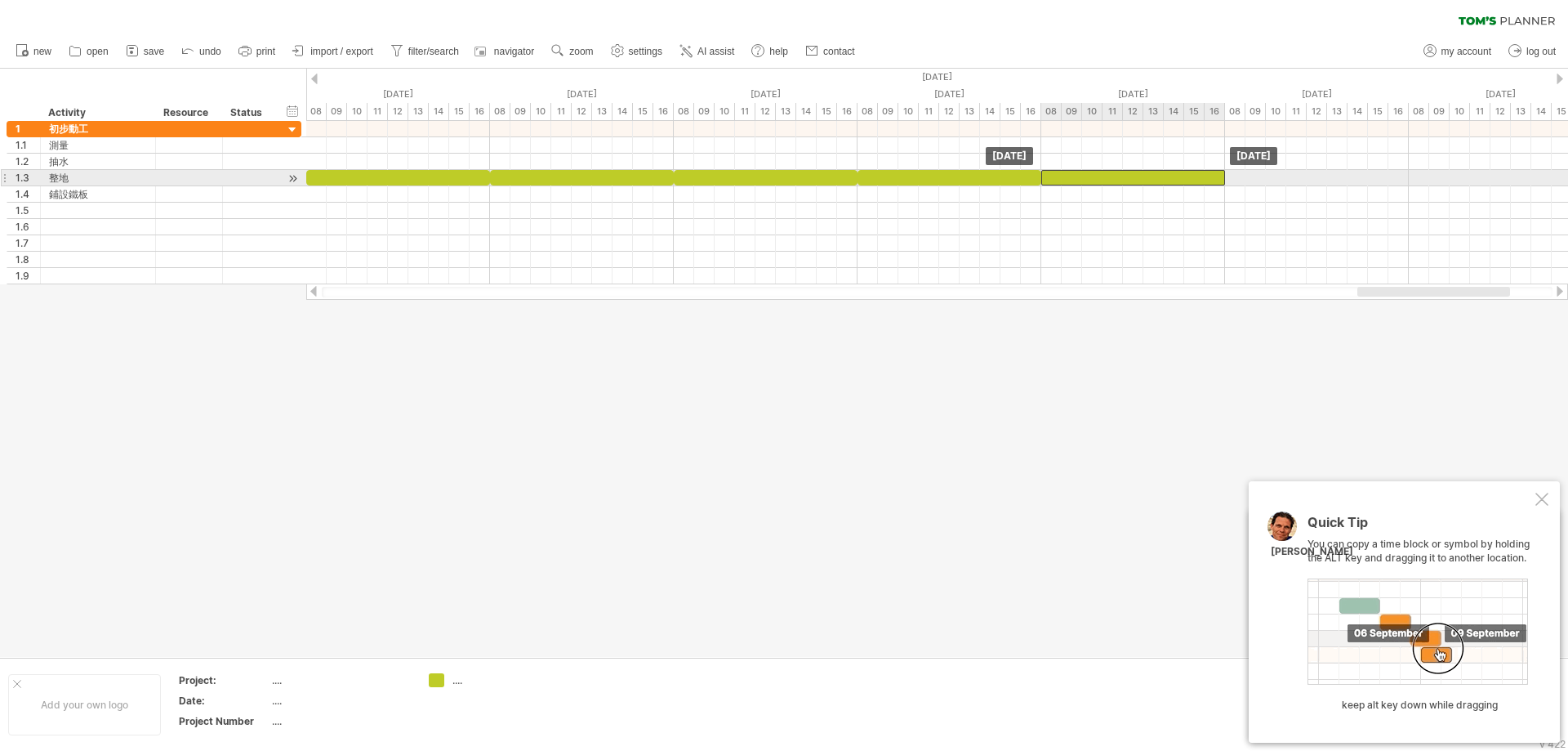
click at [1185, 183] on div at bounding box center [1133, 177] width 184 height 16
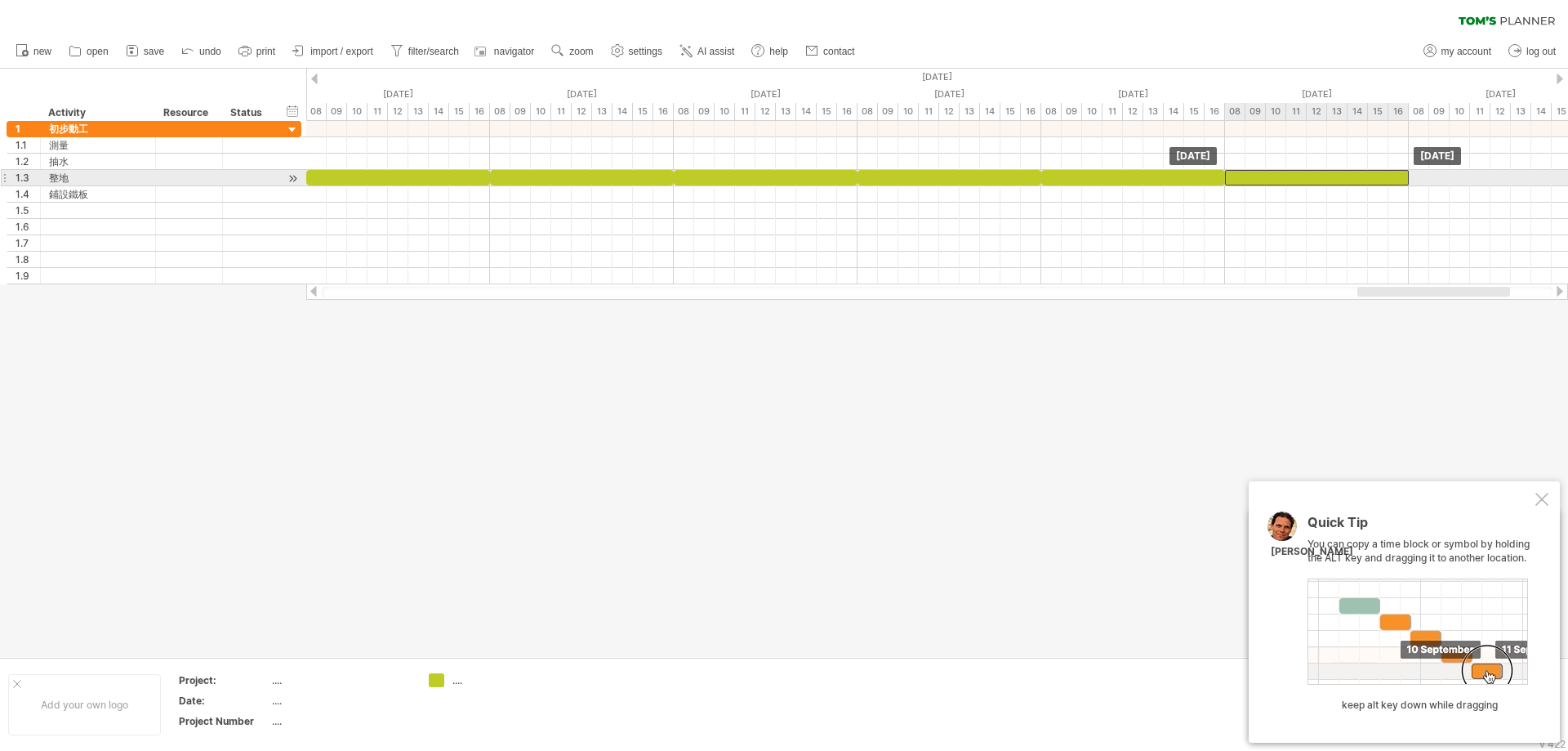
click at [1333, 181] on div at bounding box center [1317, 177] width 184 height 16
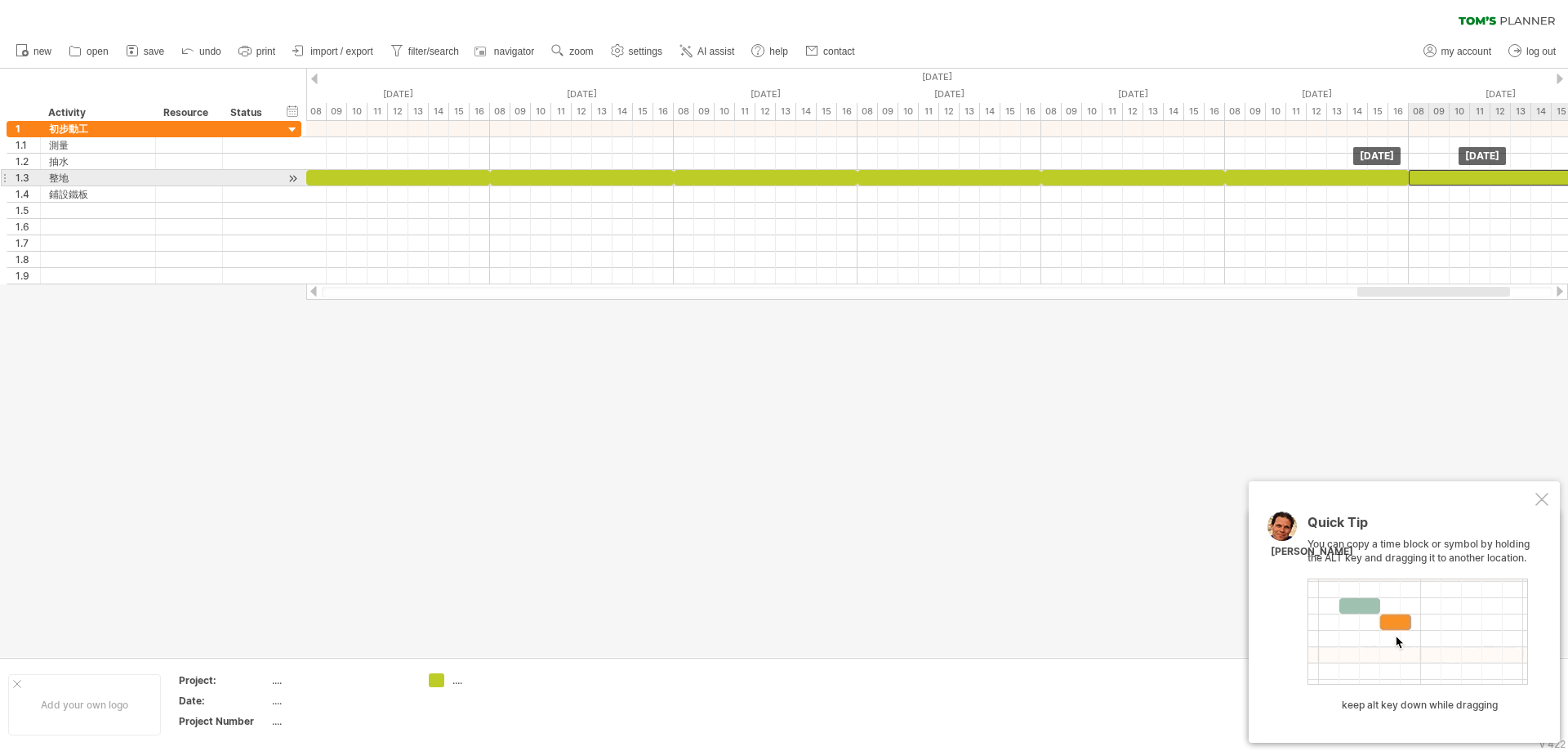
click at [1496, 174] on div at bounding box center [1501, 177] width 184 height 16
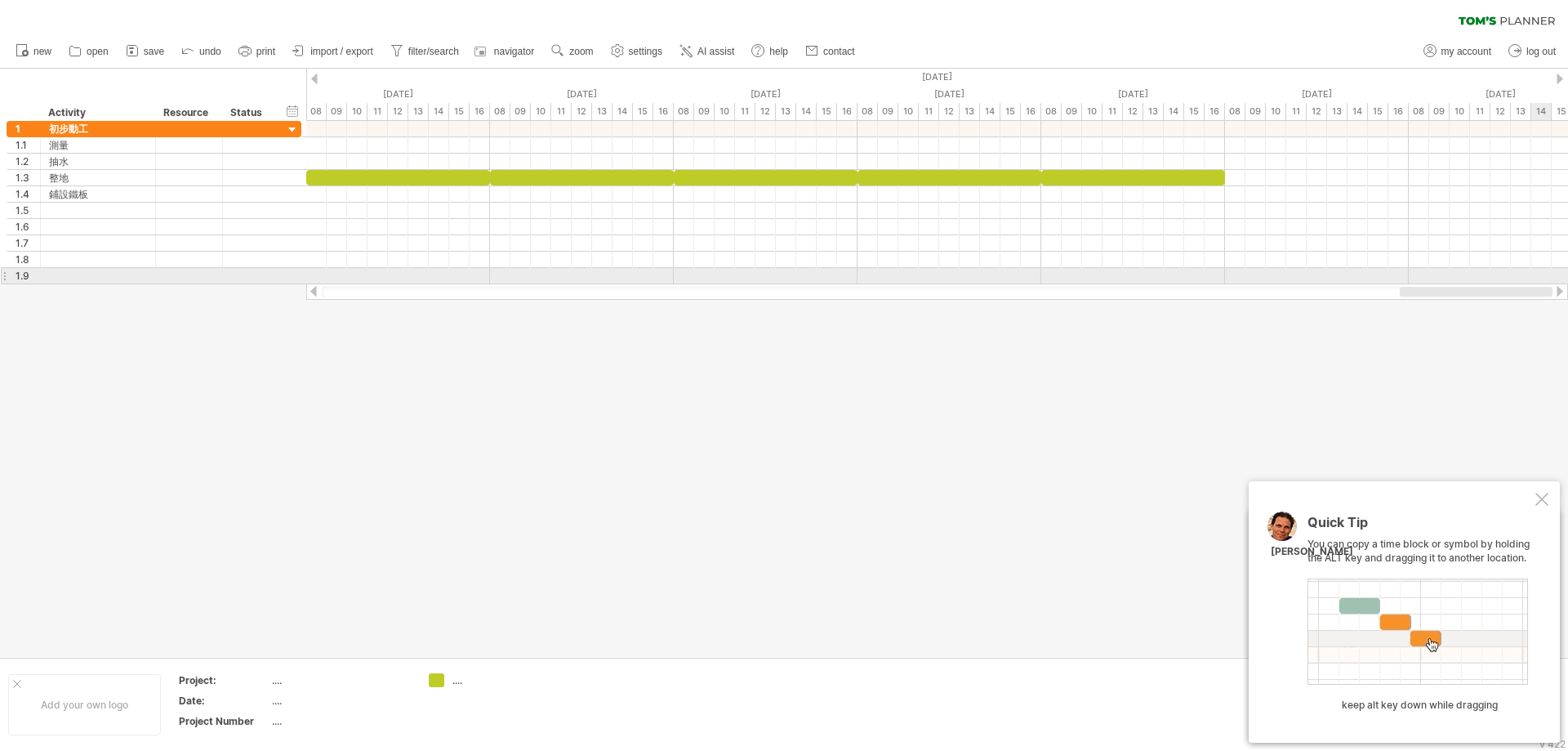
click at [1542, 281] on div "Trying to reach [DOMAIN_NAME] Connected again... 0% clear filter new 1" at bounding box center [784, 375] width 1568 height 751
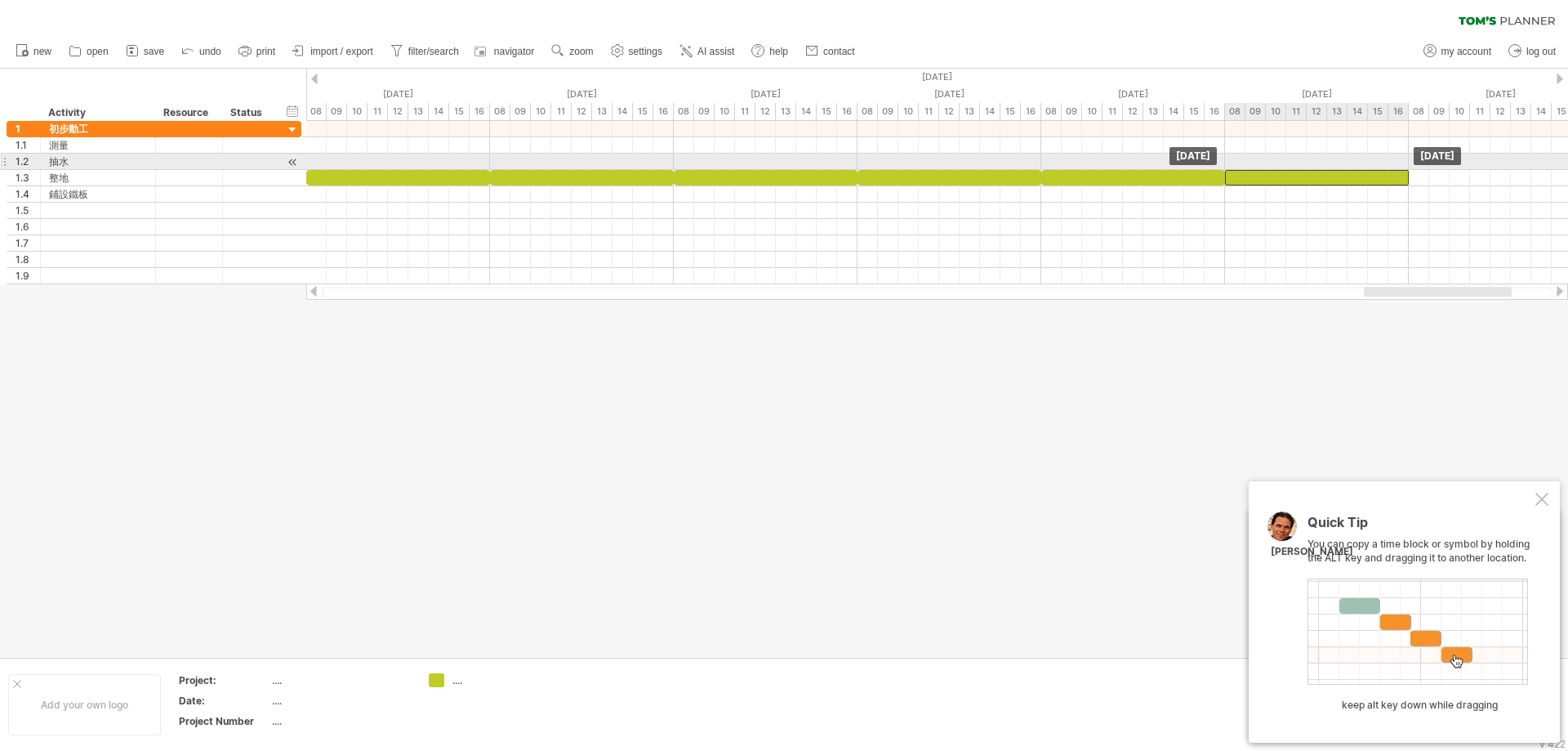
click at [1344, 168] on div "[DATE] [DATE]" at bounding box center [937, 202] width 1262 height 163
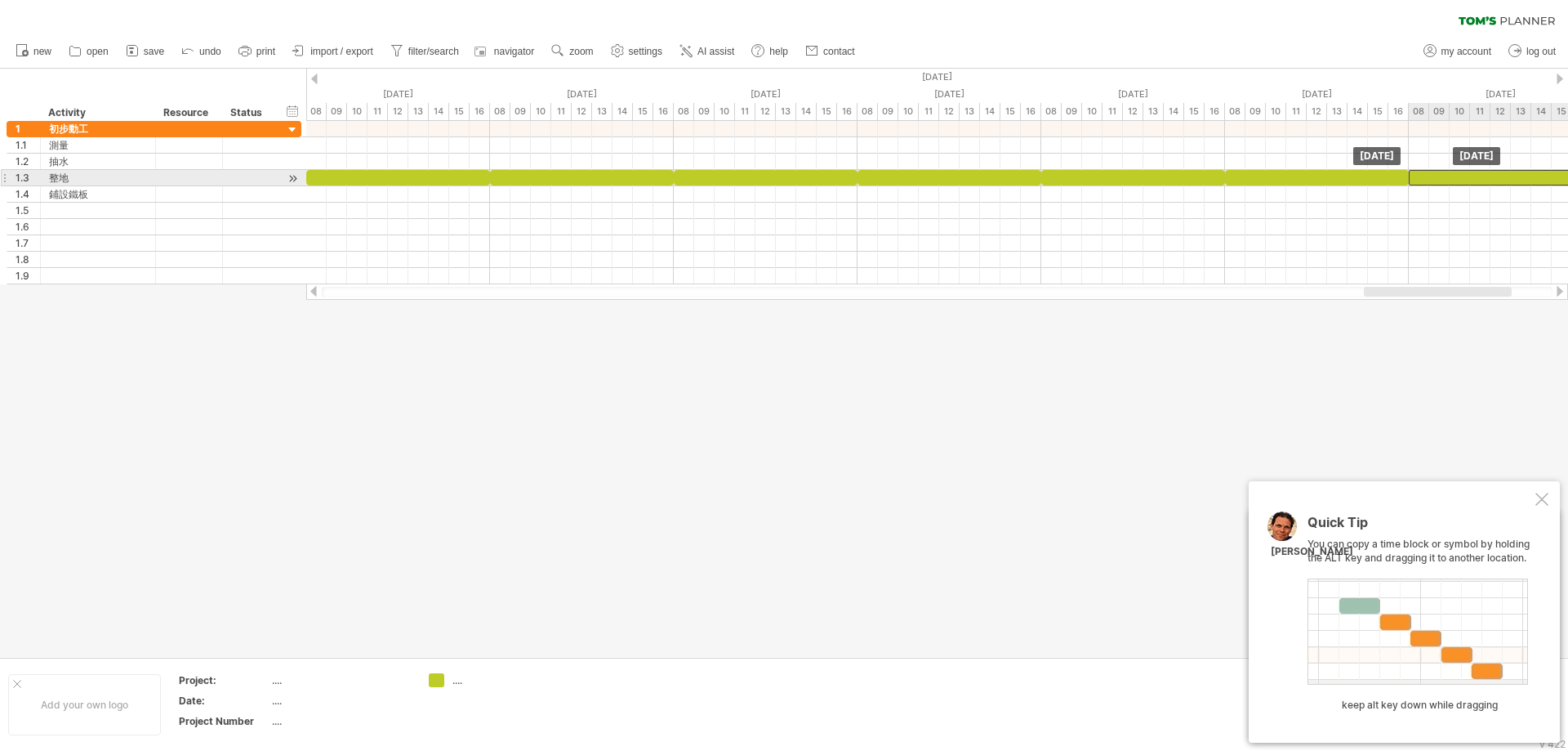
click at [1493, 174] on div at bounding box center [1501, 177] width 184 height 16
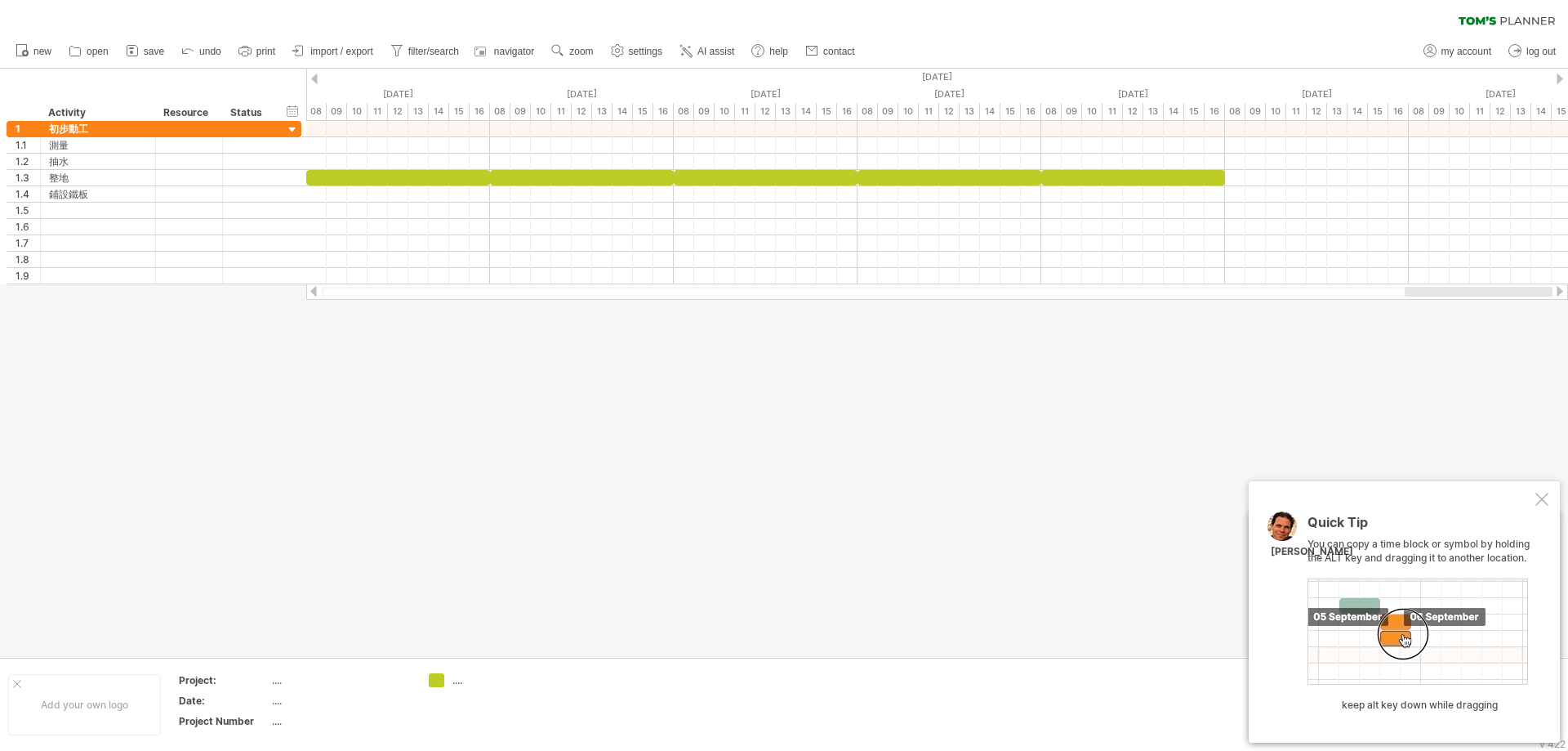
click at [1484, 298] on div at bounding box center [937, 292] width 1262 height 17
click at [1543, 506] on div at bounding box center [1542, 499] width 13 height 13
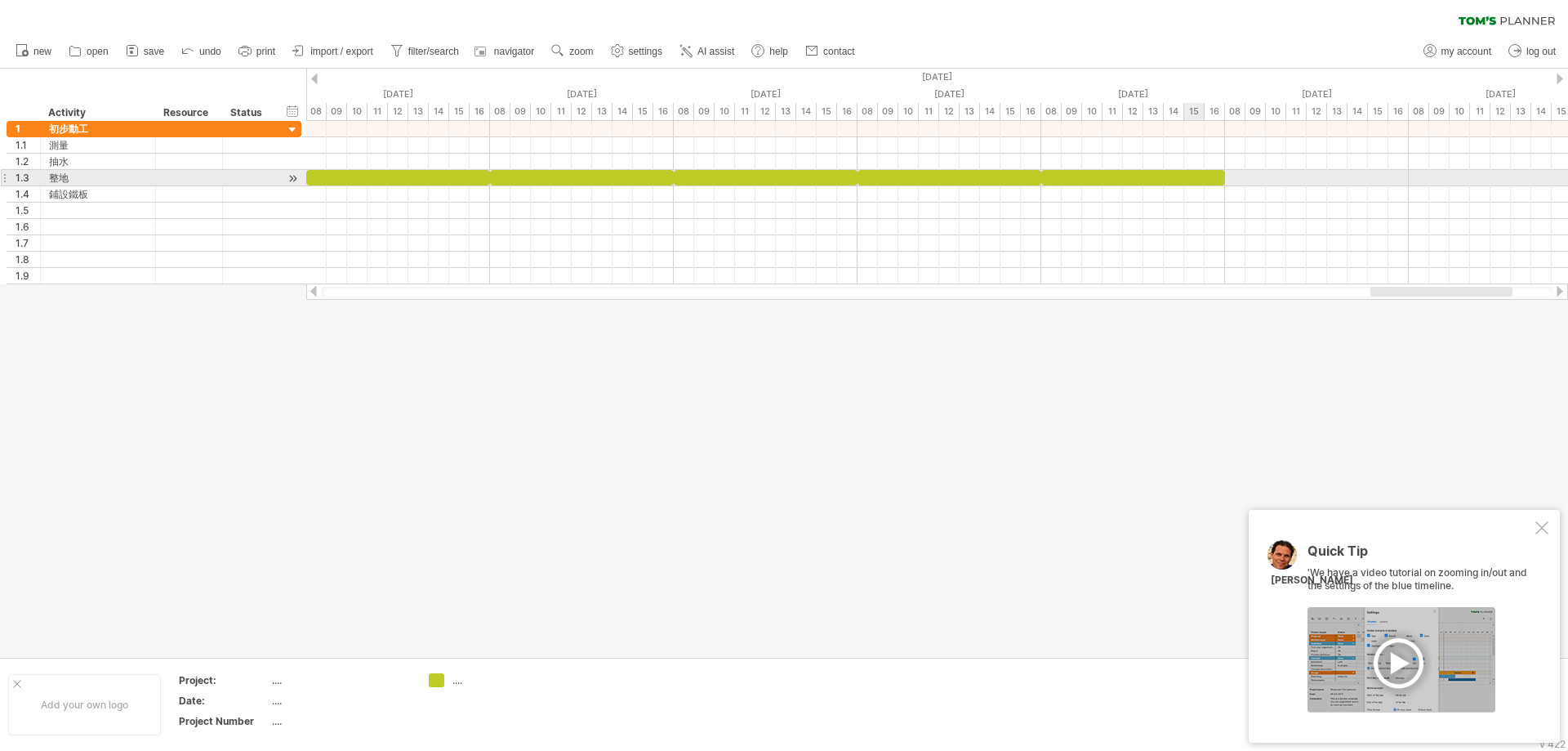
click at [1192, 176] on div at bounding box center [1133, 177] width 184 height 16
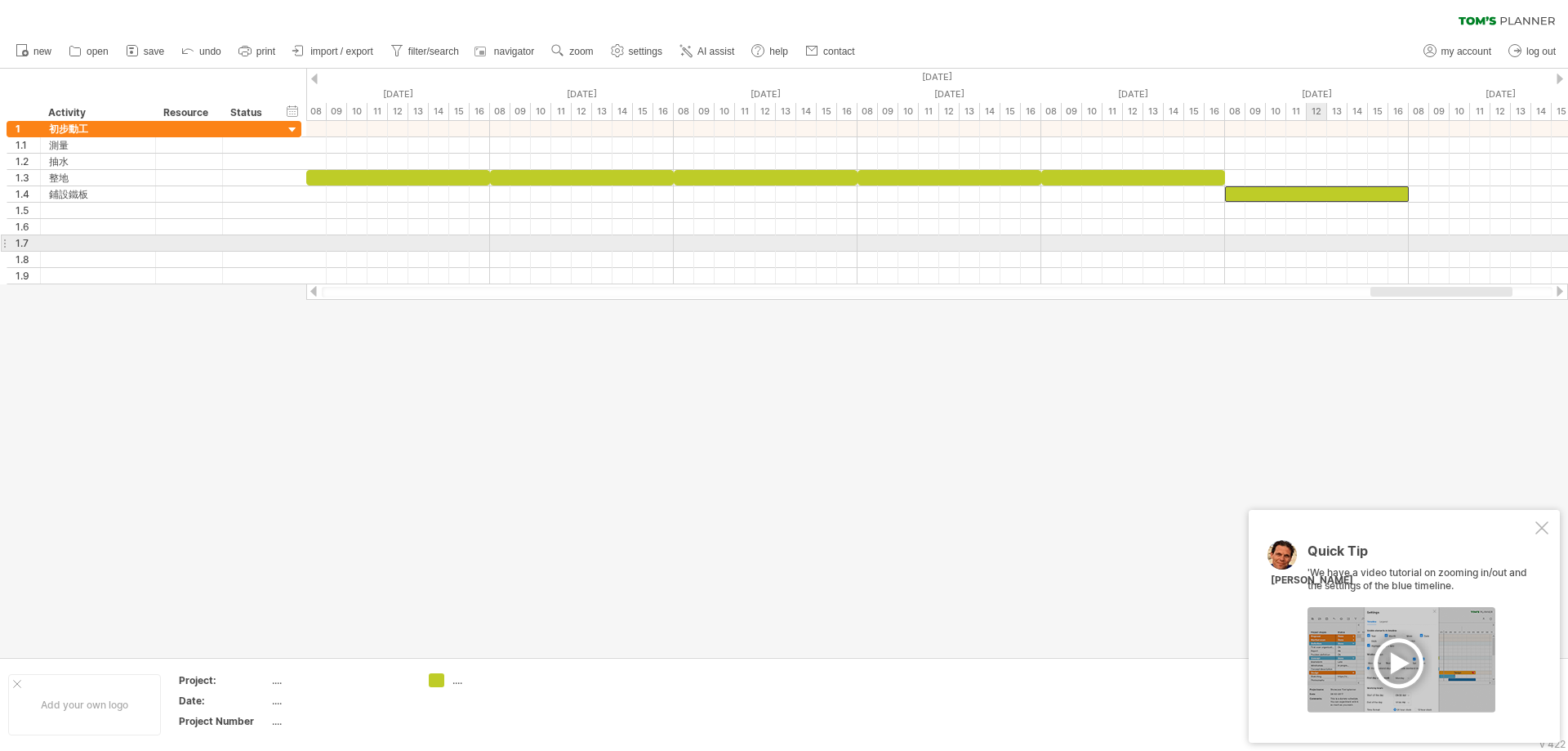
click at [1321, 238] on div at bounding box center [937, 243] width 1262 height 17
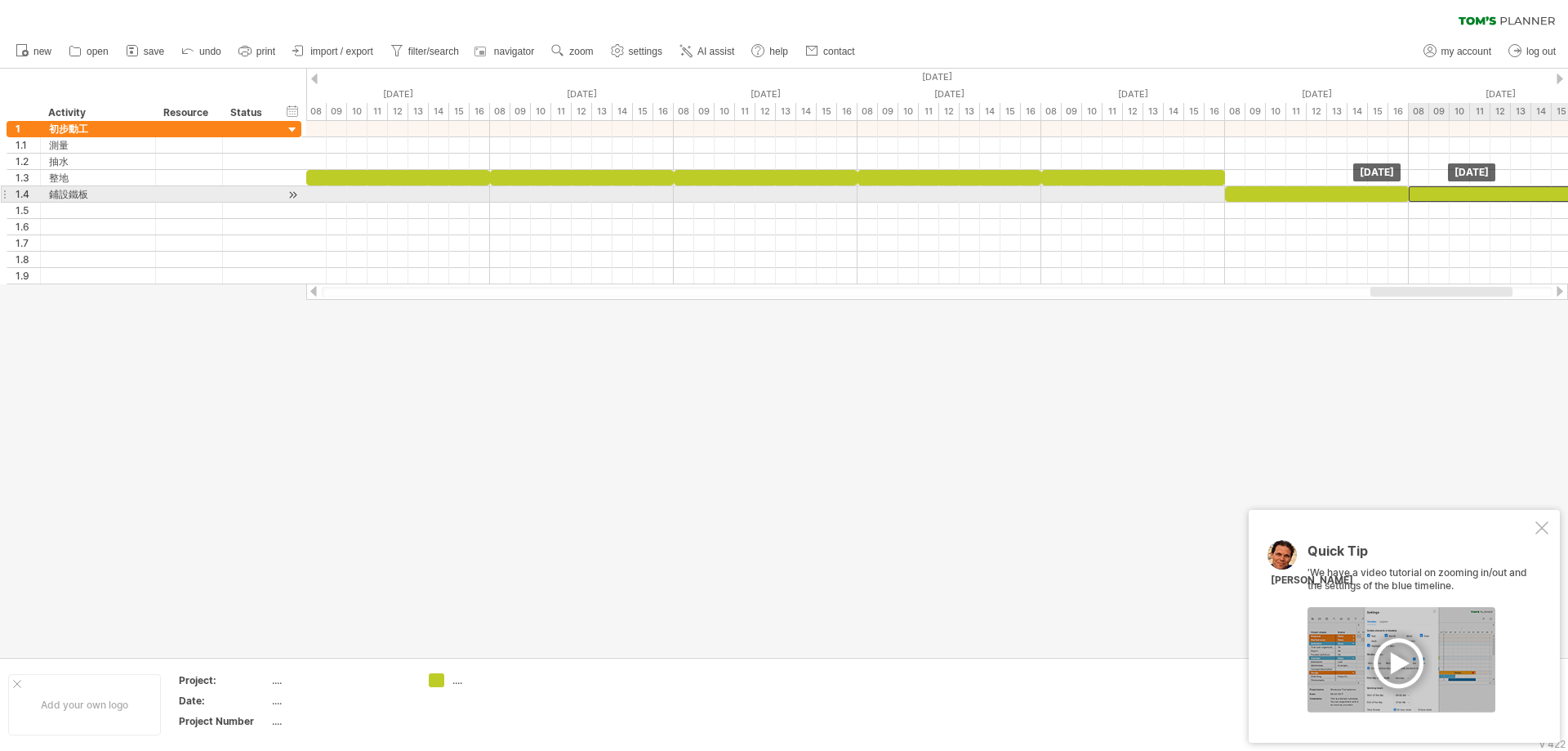
click at [1491, 188] on div at bounding box center [1501, 194] width 184 height 16
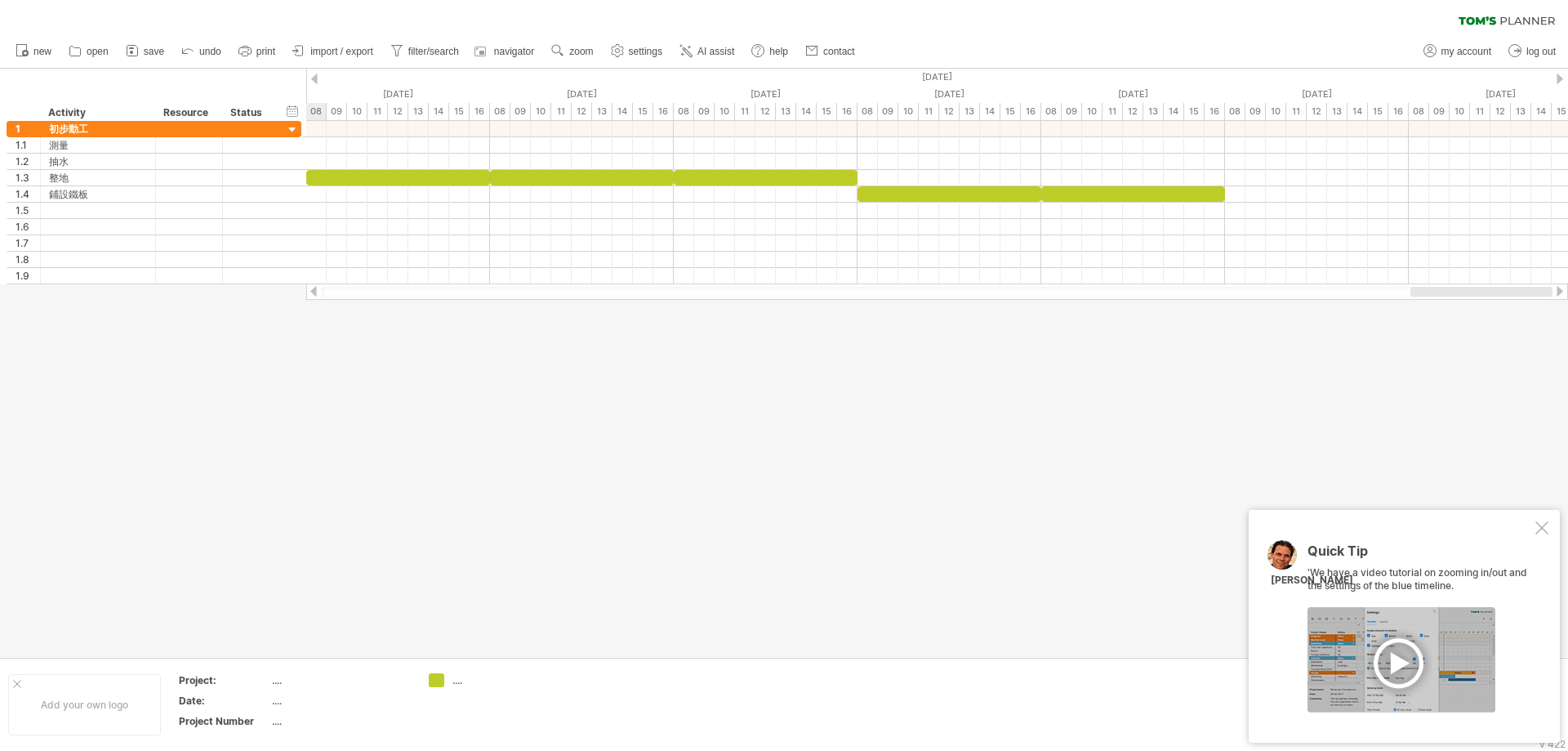
click at [1550, 291] on div at bounding box center [1481, 291] width 142 height 10
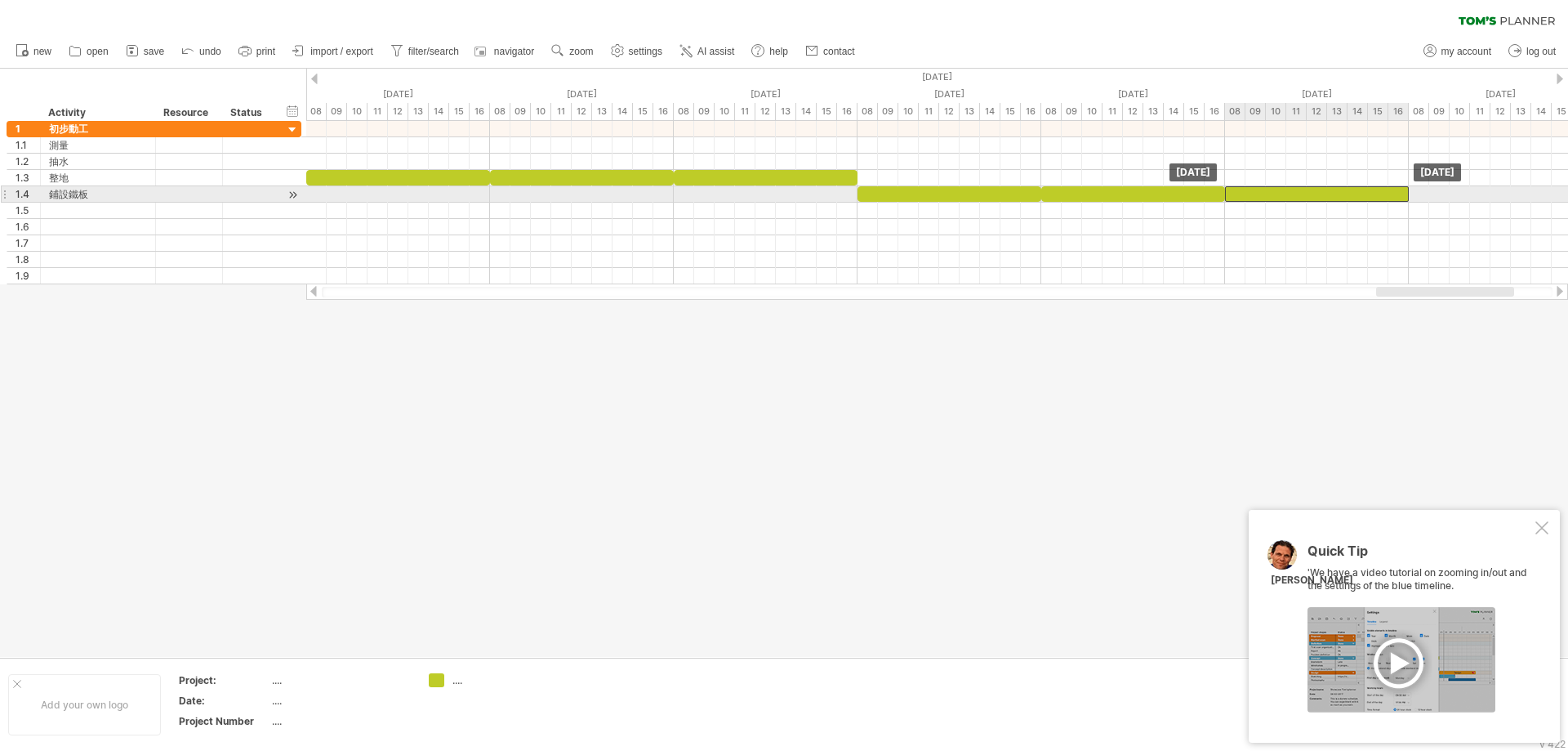
click at [1335, 192] on div at bounding box center [1317, 194] width 184 height 16
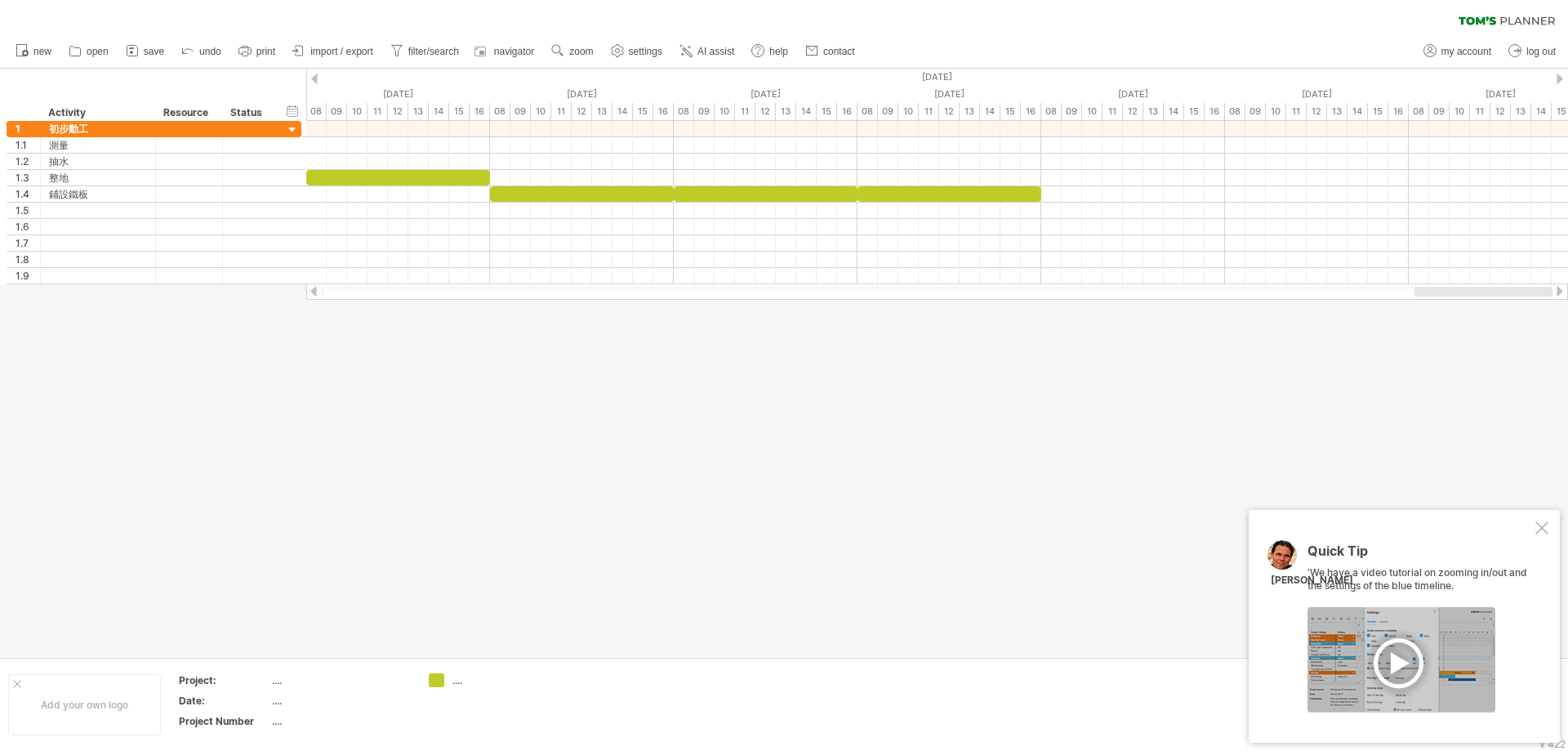
click at [1501, 287] on div at bounding box center [1484, 291] width 138 height 10
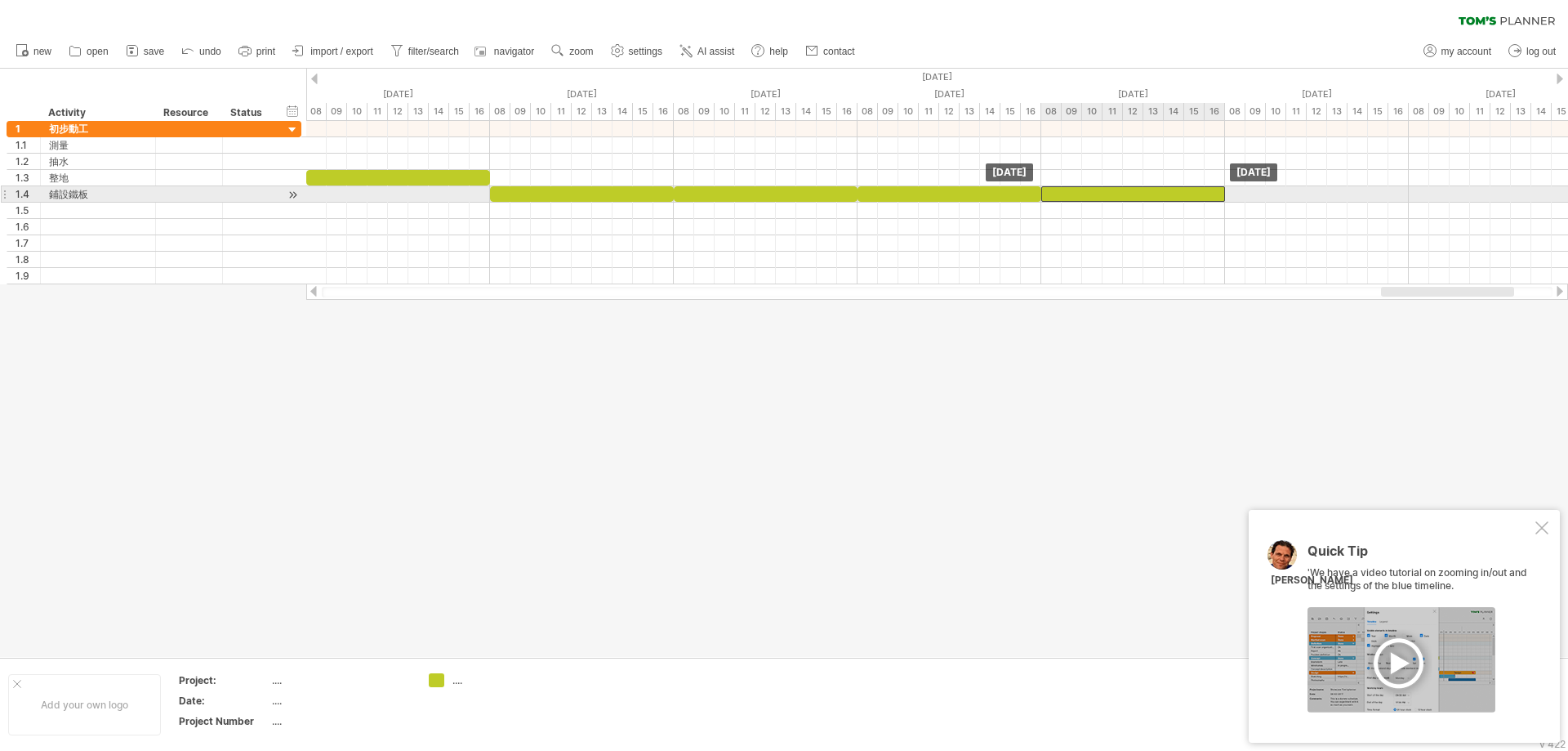
click at [1162, 191] on div "[DATE] [DATE]" at bounding box center [937, 202] width 1262 height 163
click at [971, 195] on div at bounding box center [1041, 194] width 184 height 16
click at [930, 186] on div at bounding box center [937, 178] width 1262 height 17
click at [906, 193] on div at bounding box center [904, 194] width 92 height 16
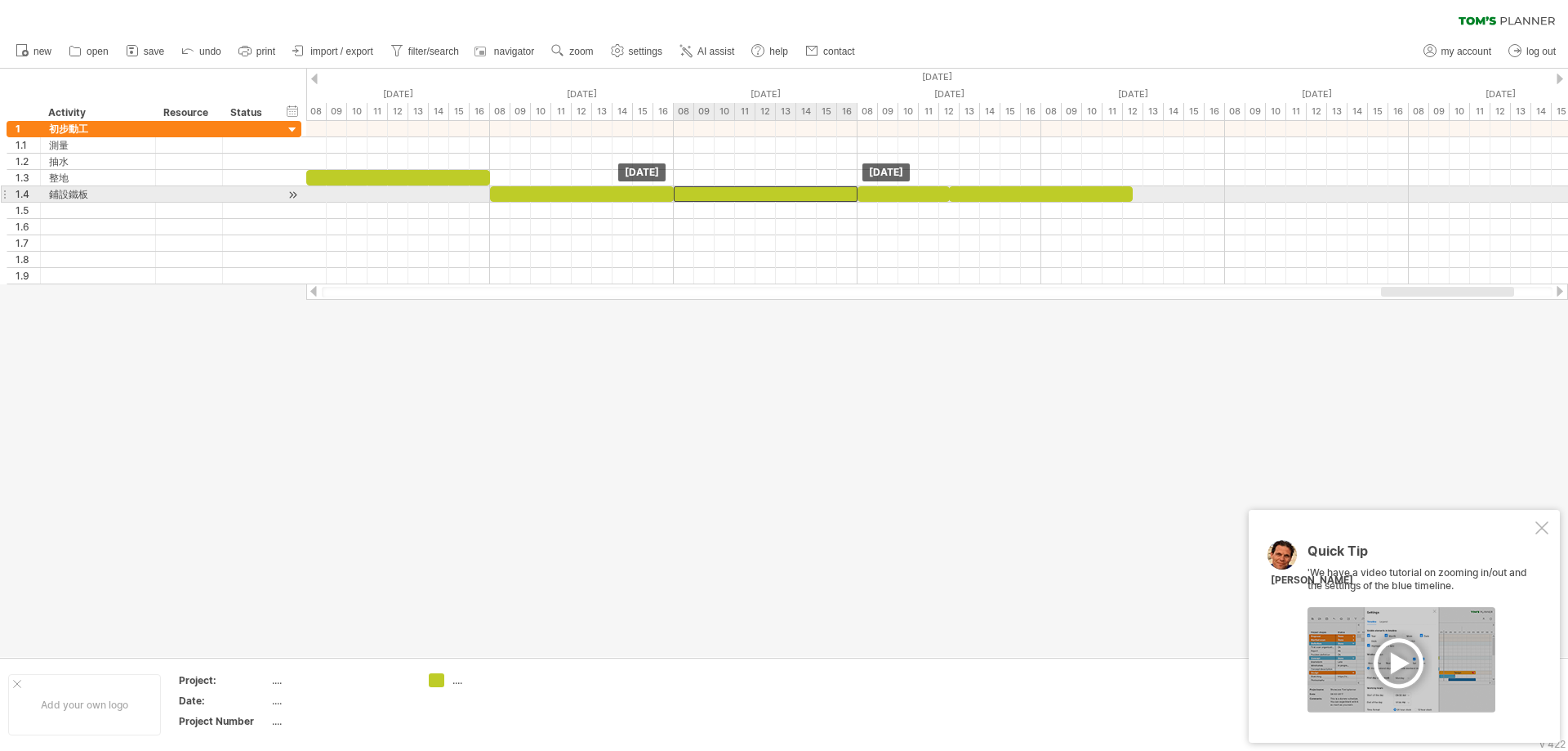
click at [747, 191] on div at bounding box center [765, 194] width 184 height 16
click at [917, 188] on div "[DATE] [DATE]" at bounding box center [937, 202] width 1262 height 163
click at [896, 191] on div at bounding box center [950, 194] width 184 height 16
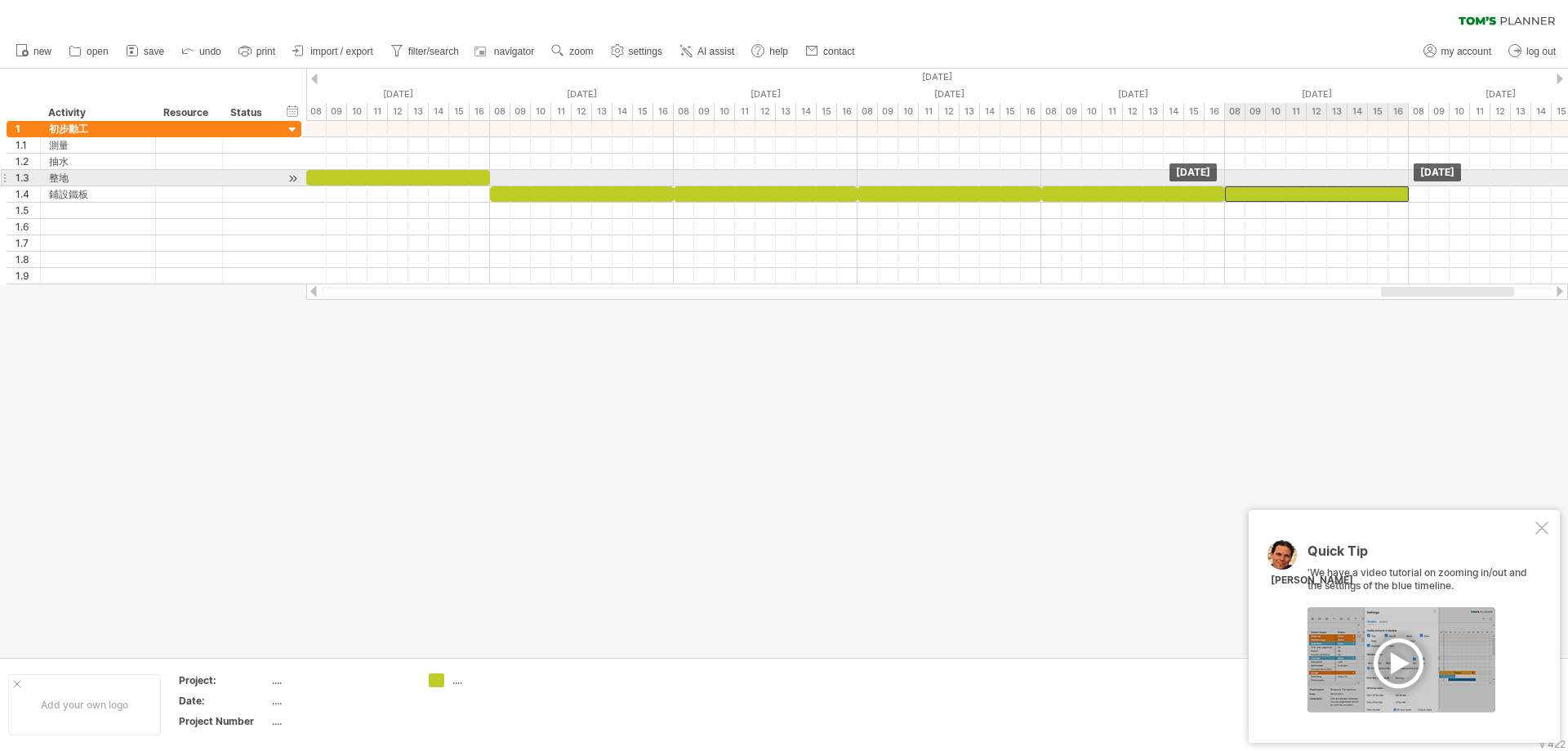
click at [1294, 181] on div "[DATE] [DATE]" at bounding box center [937, 202] width 1262 height 163
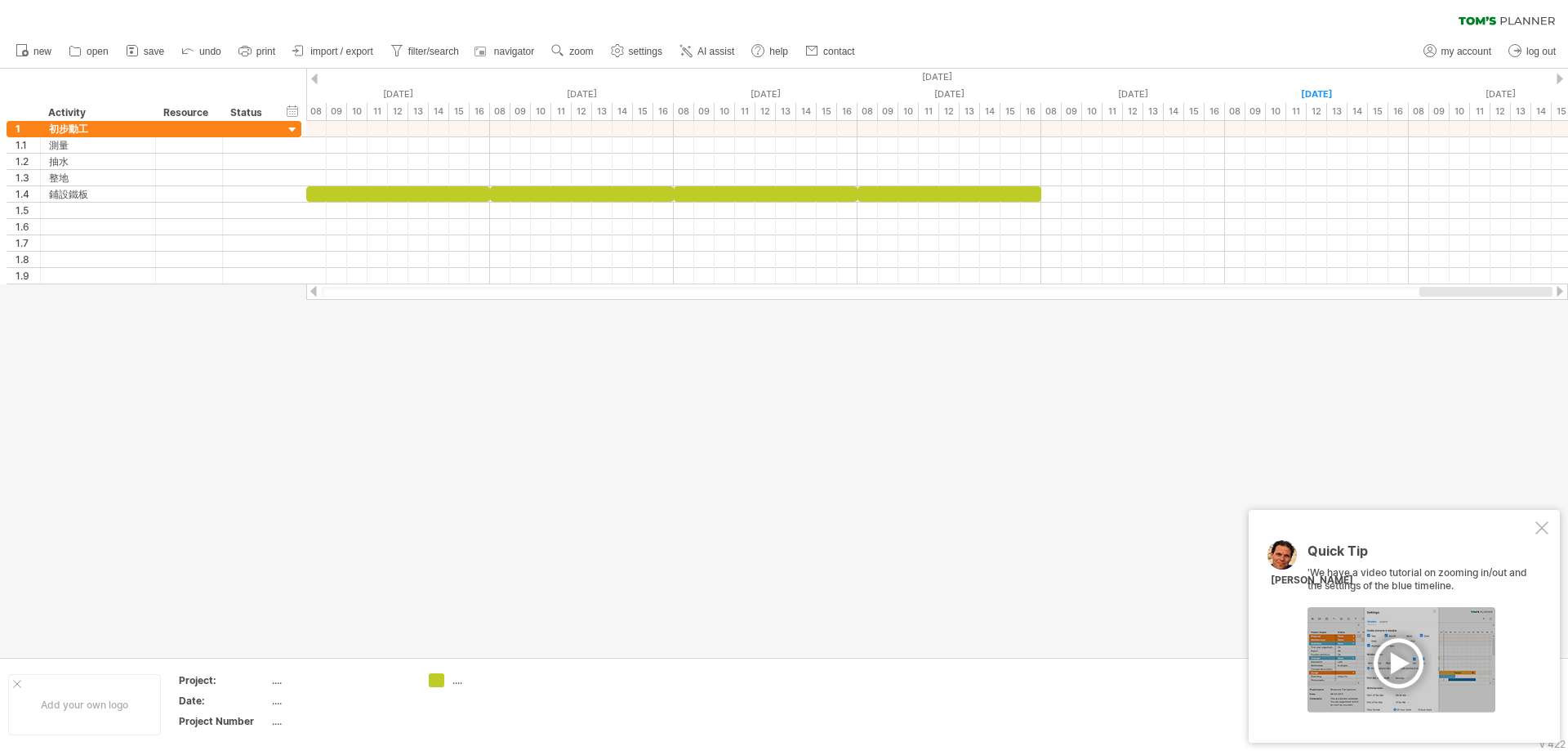
click at [1519, 299] on div at bounding box center [937, 292] width 1262 height 17
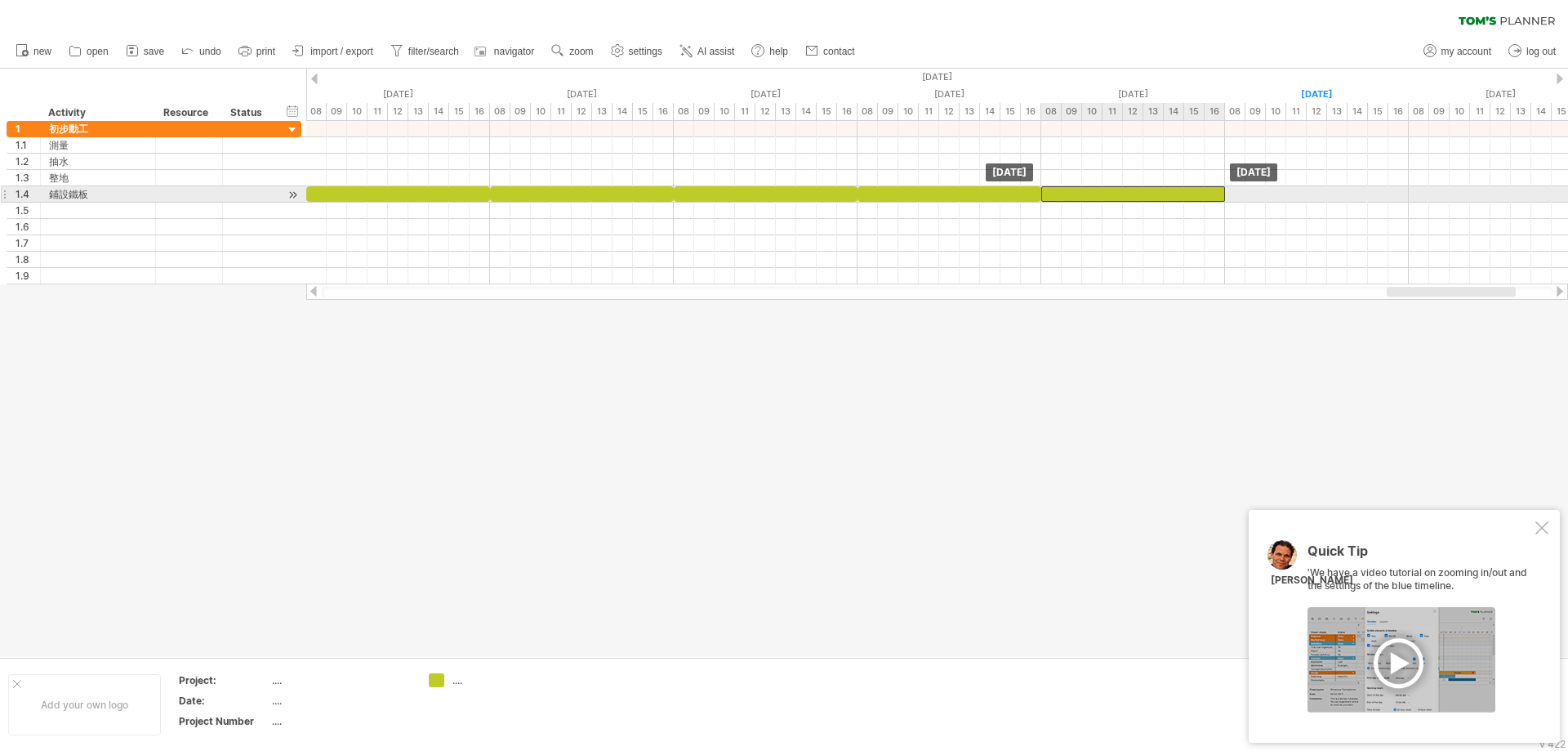
click at [1103, 192] on div at bounding box center [1133, 194] width 184 height 16
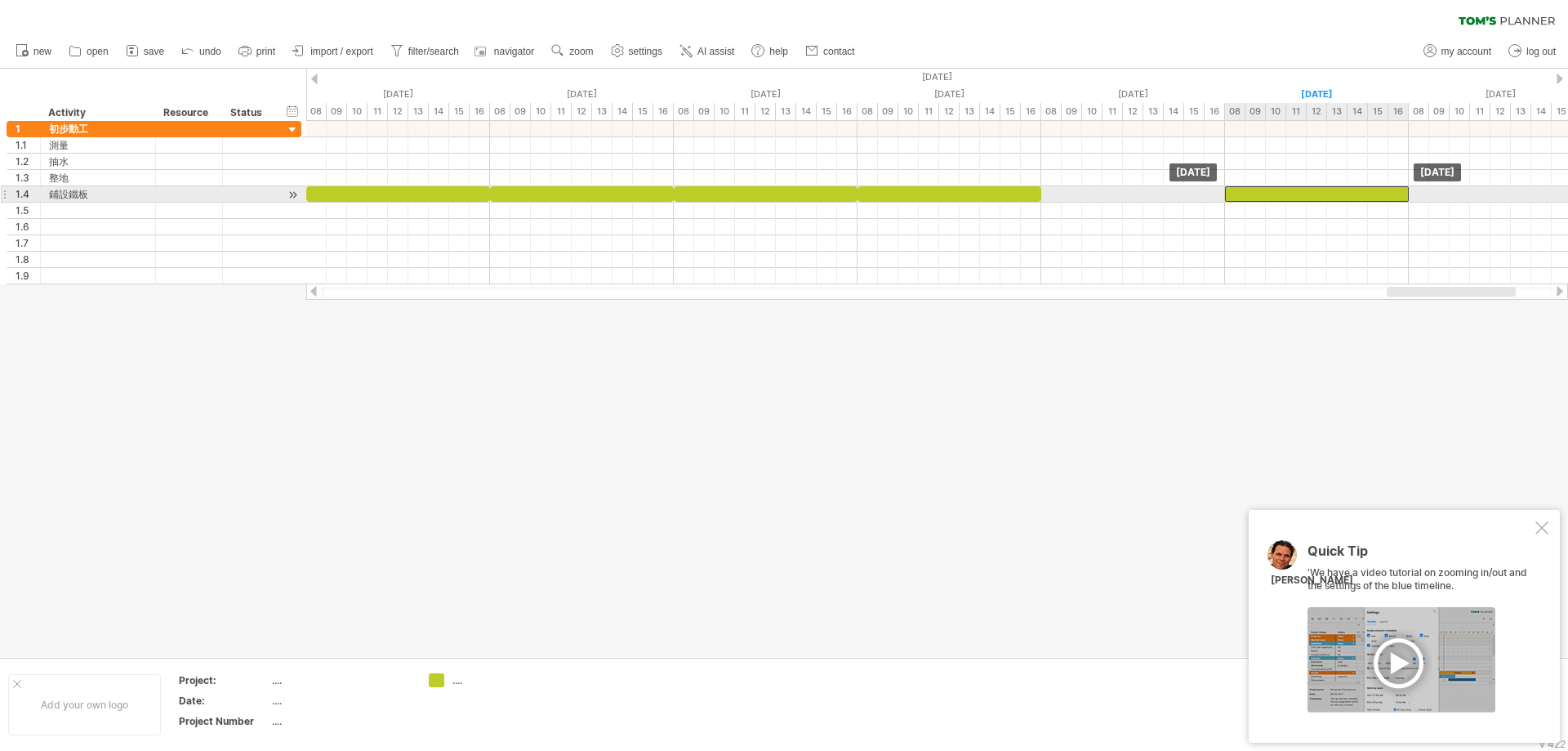
click at [1266, 192] on div at bounding box center [1317, 194] width 184 height 16
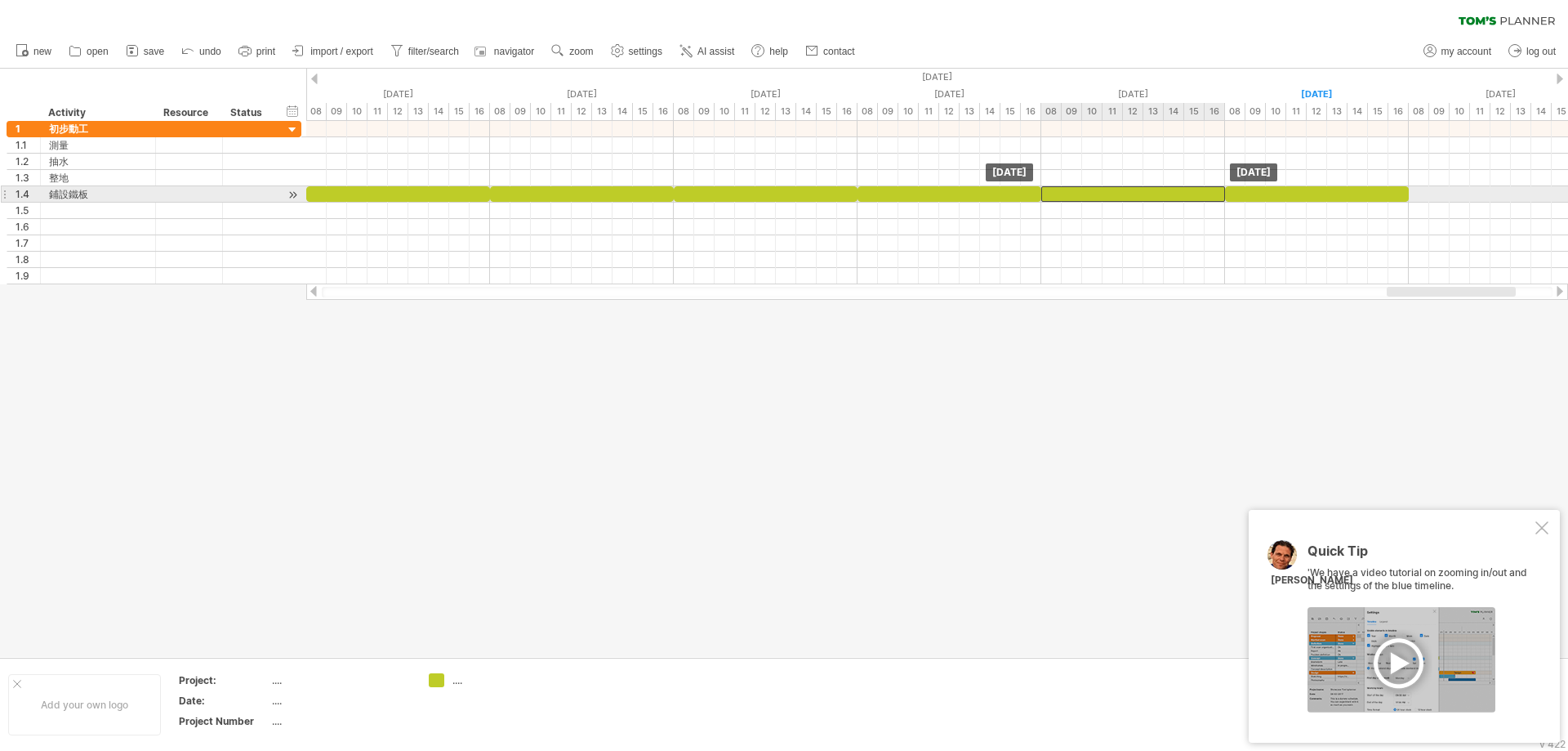
click at [1076, 194] on div at bounding box center [1133, 194] width 184 height 16
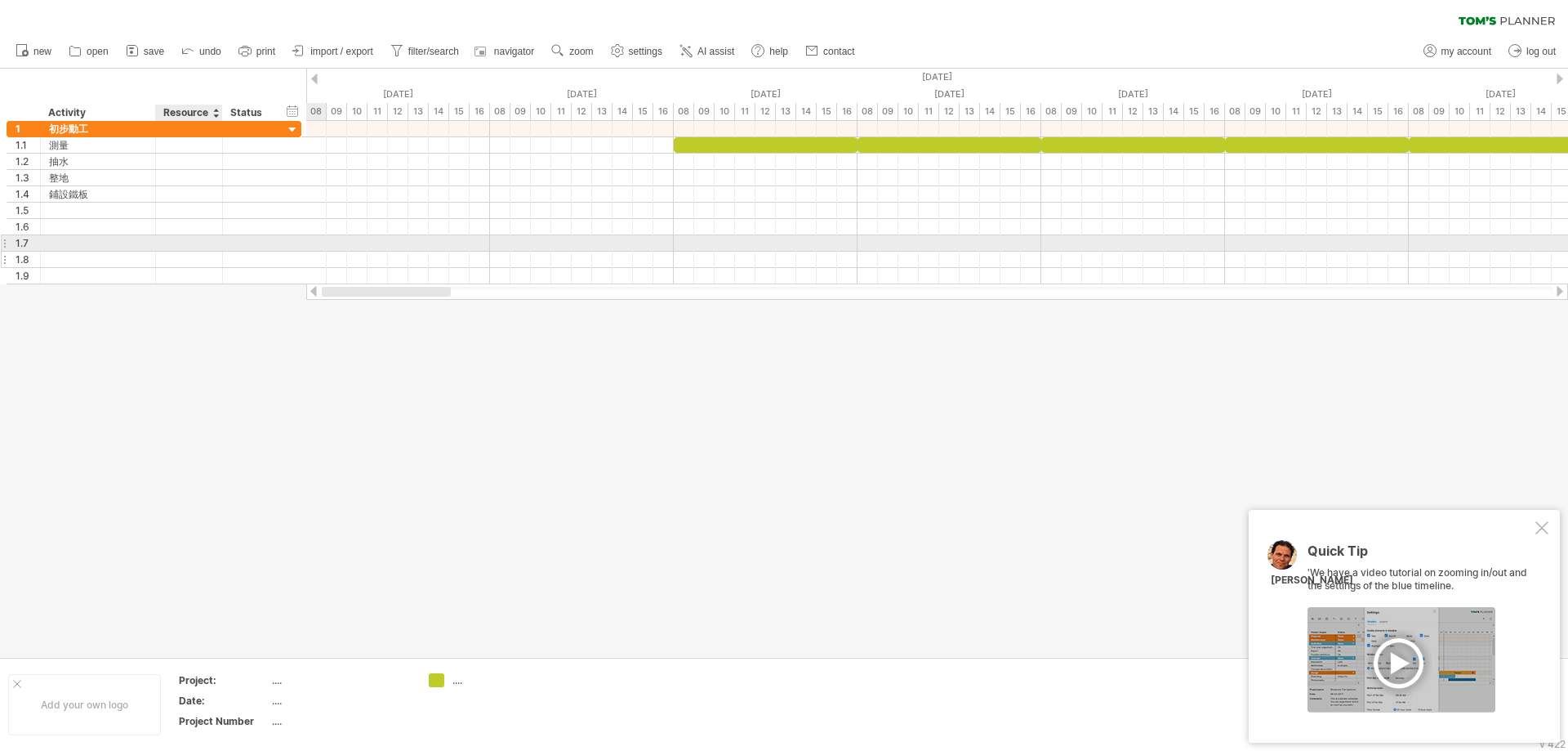
click at [180, 252] on div "Trying to reach [DOMAIN_NAME] Connected again... 0% clear filter new 1" at bounding box center [784, 375] width 1568 height 751
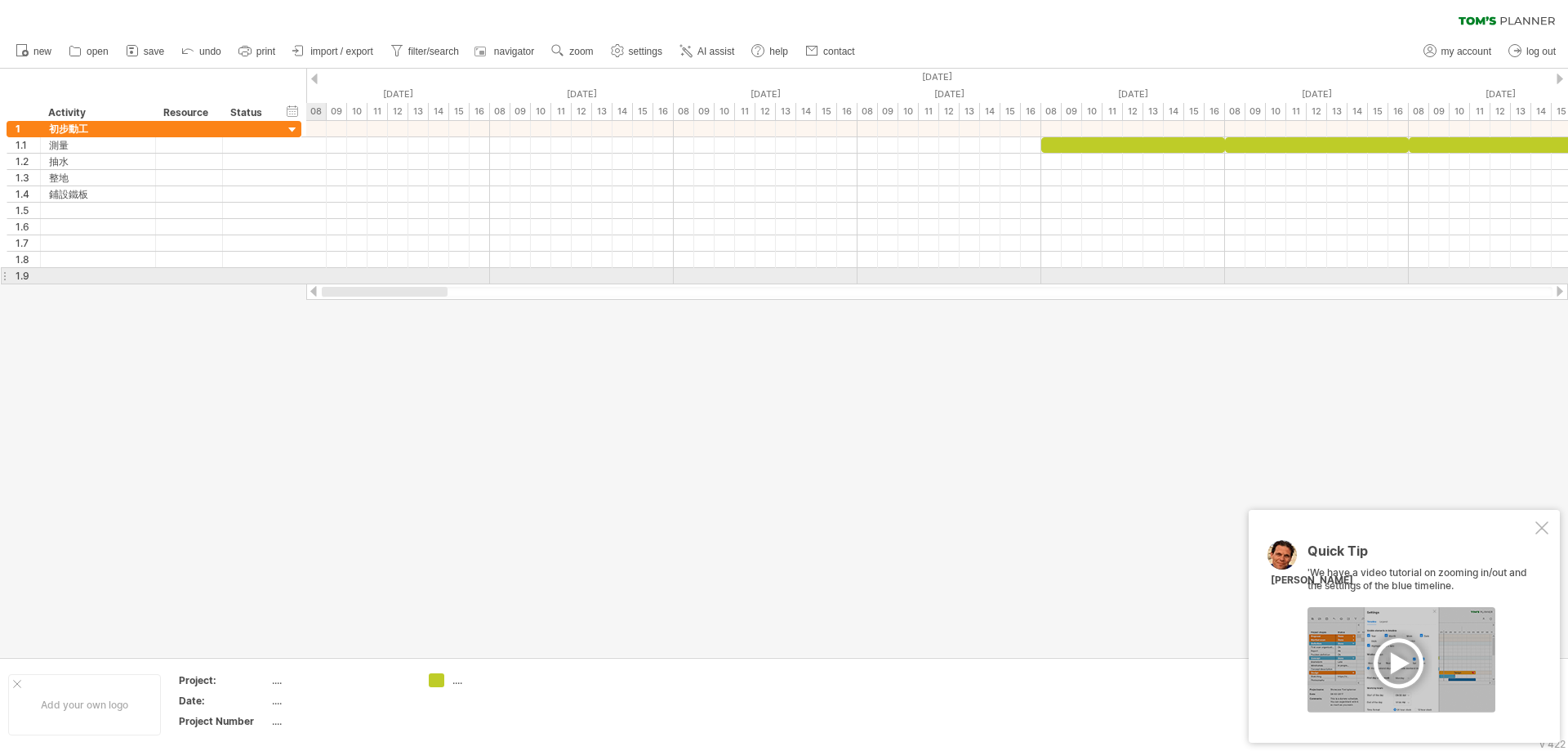
click at [308, 283] on div "Trying to reach [DOMAIN_NAME] Connected again... 0% clear filter new 1" at bounding box center [784, 375] width 1568 height 751
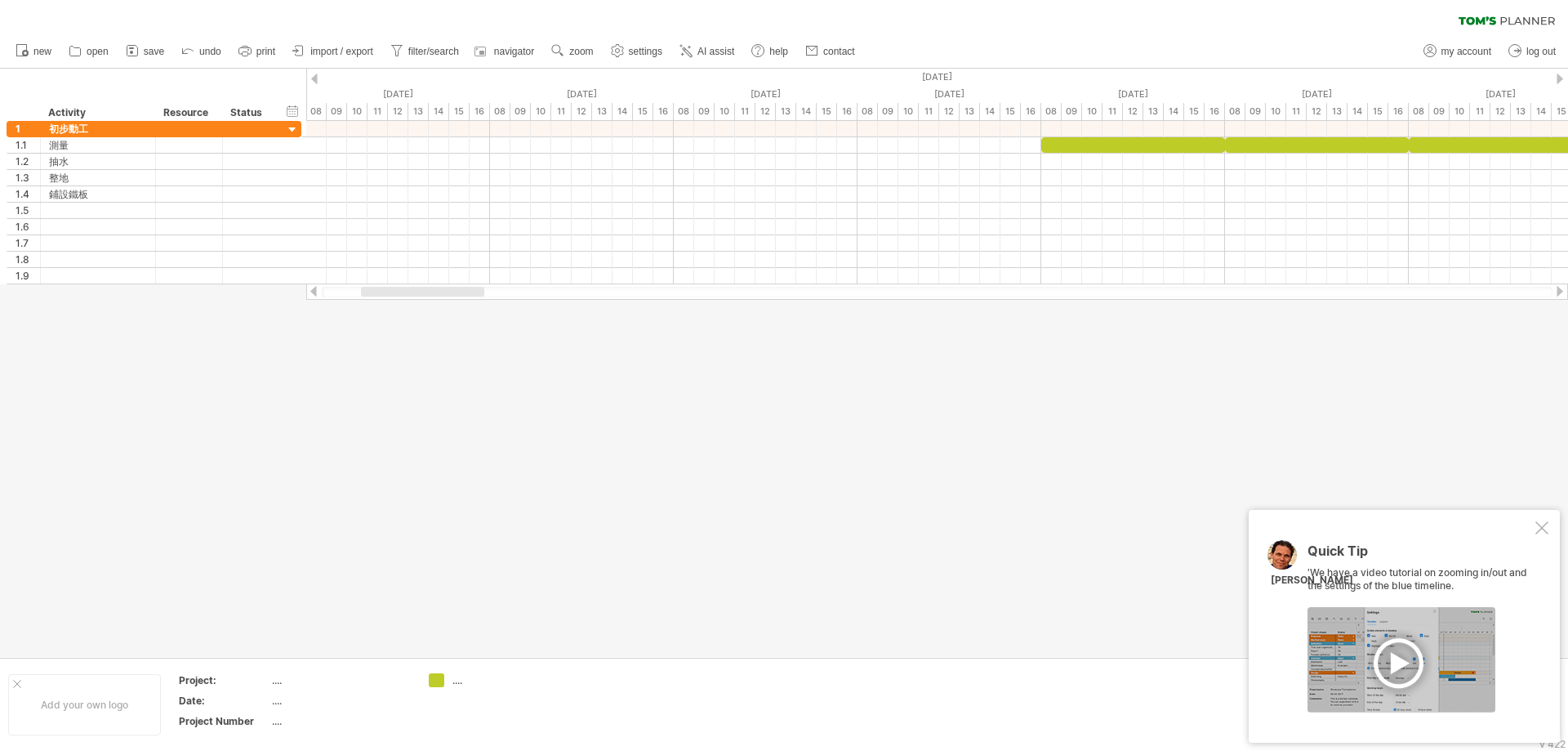
click at [1550, 522] on div "Quick Tip 'We have a video tutorial on zooming in/out and the settings of the b…" at bounding box center [1405, 626] width 312 height 233
click at [1534, 522] on div "Quick Tip 'We have a video tutorial on zooming in/out and the settings of the b…" at bounding box center [1405, 626] width 312 height 233
click at [1542, 522] on div at bounding box center [1542, 528] width 13 height 13
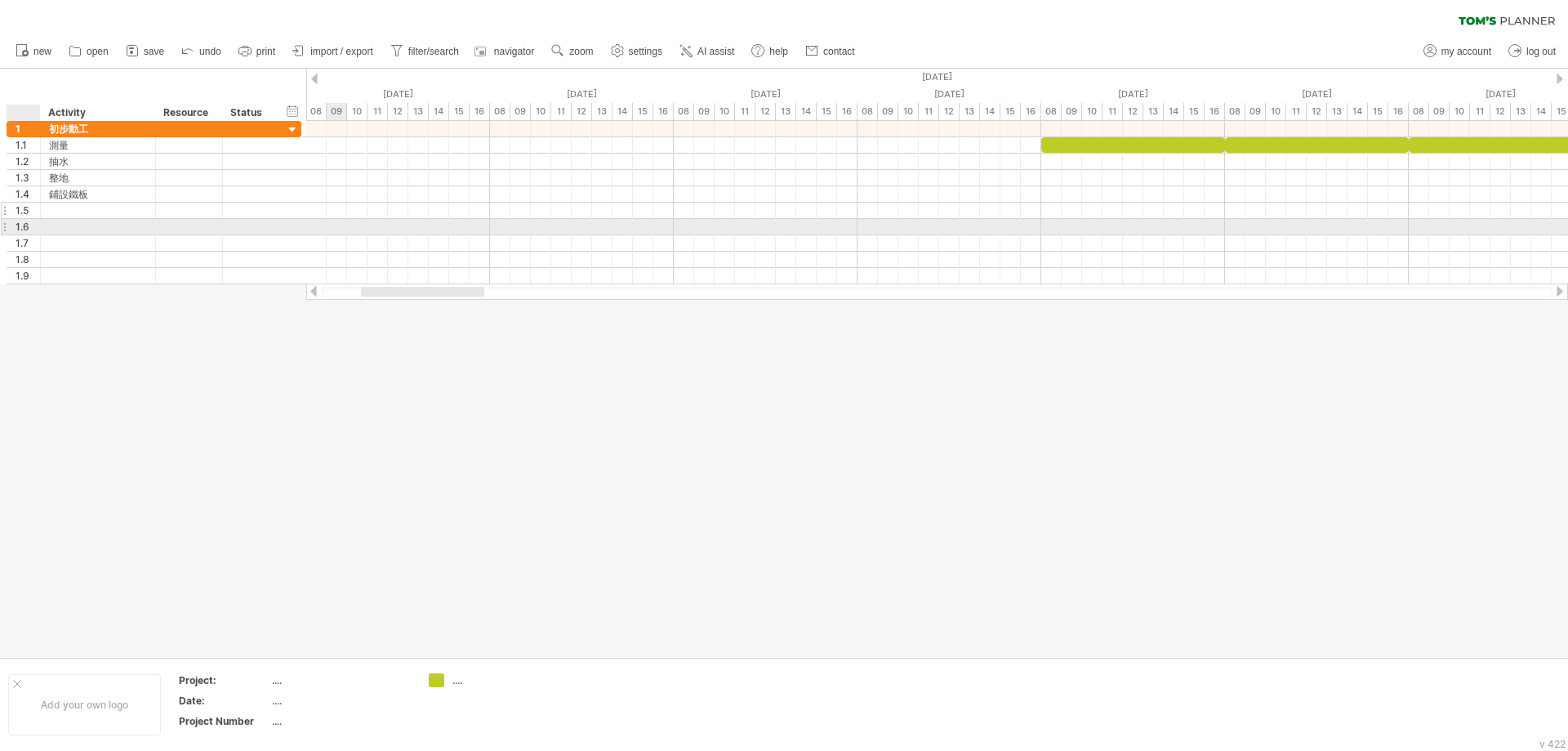
click at [86, 214] on div at bounding box center [98, 210] width 98 height 16
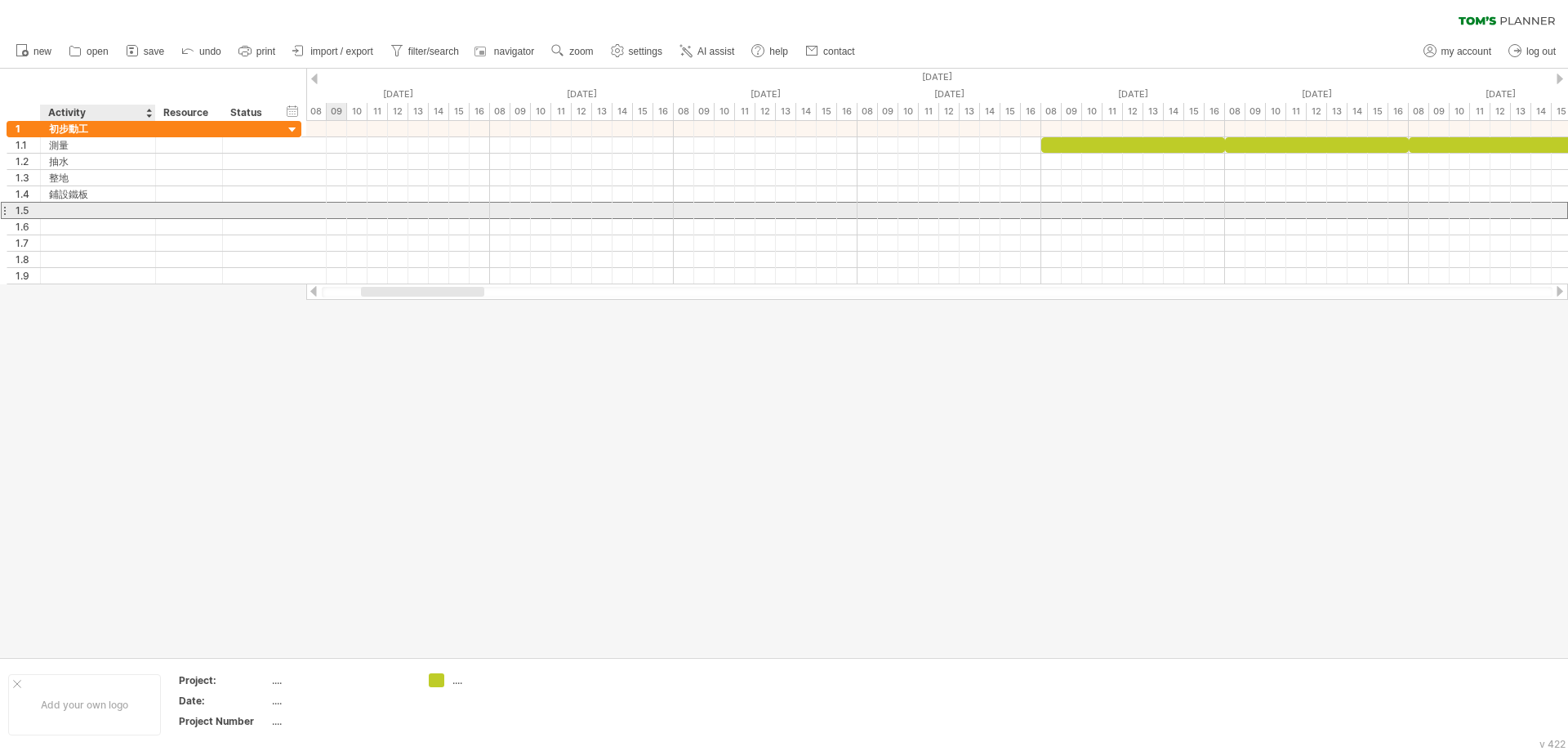
click at [75, 208] on input "text" at bounding box center [98, 210] width 98 height 16
type input "*"
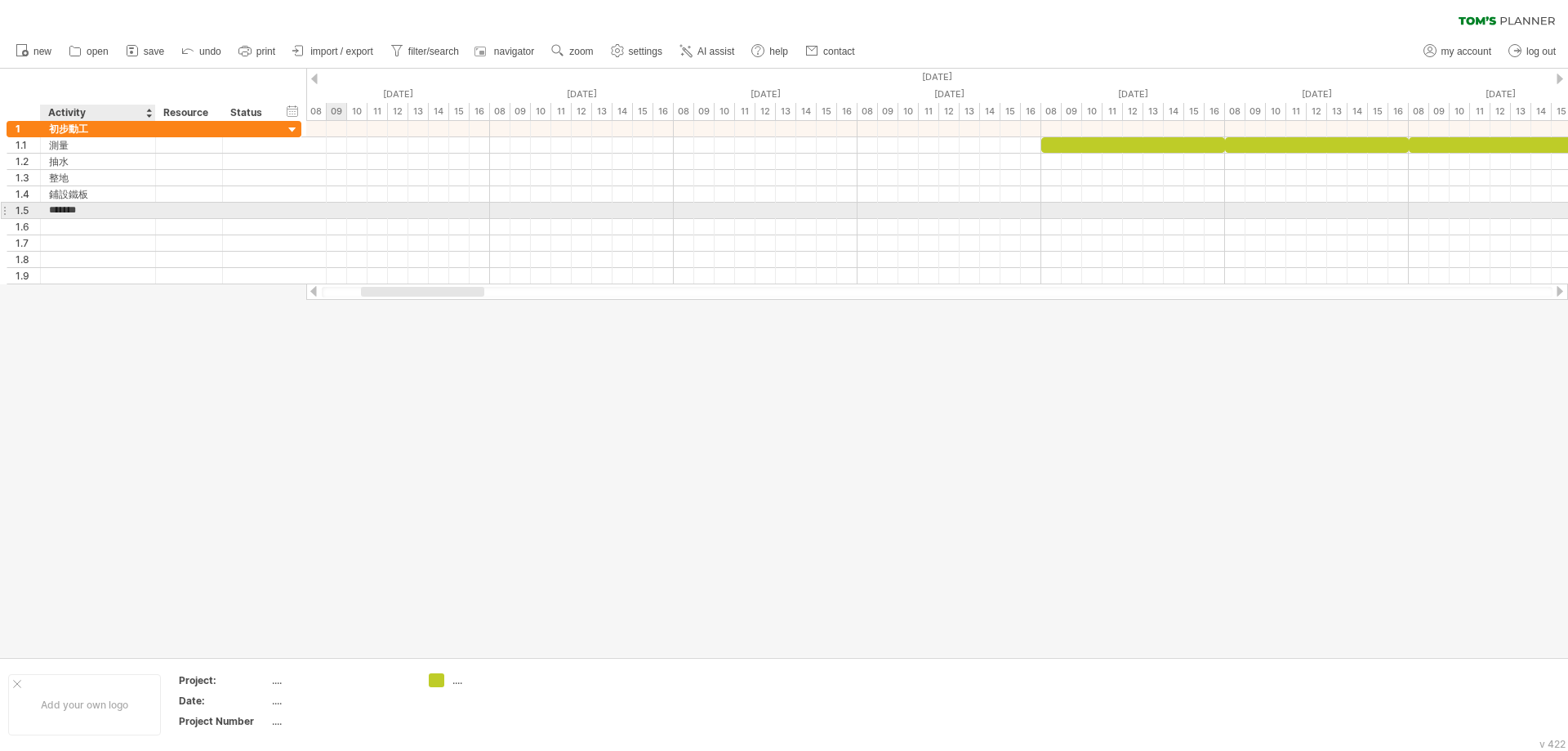
type input "******"
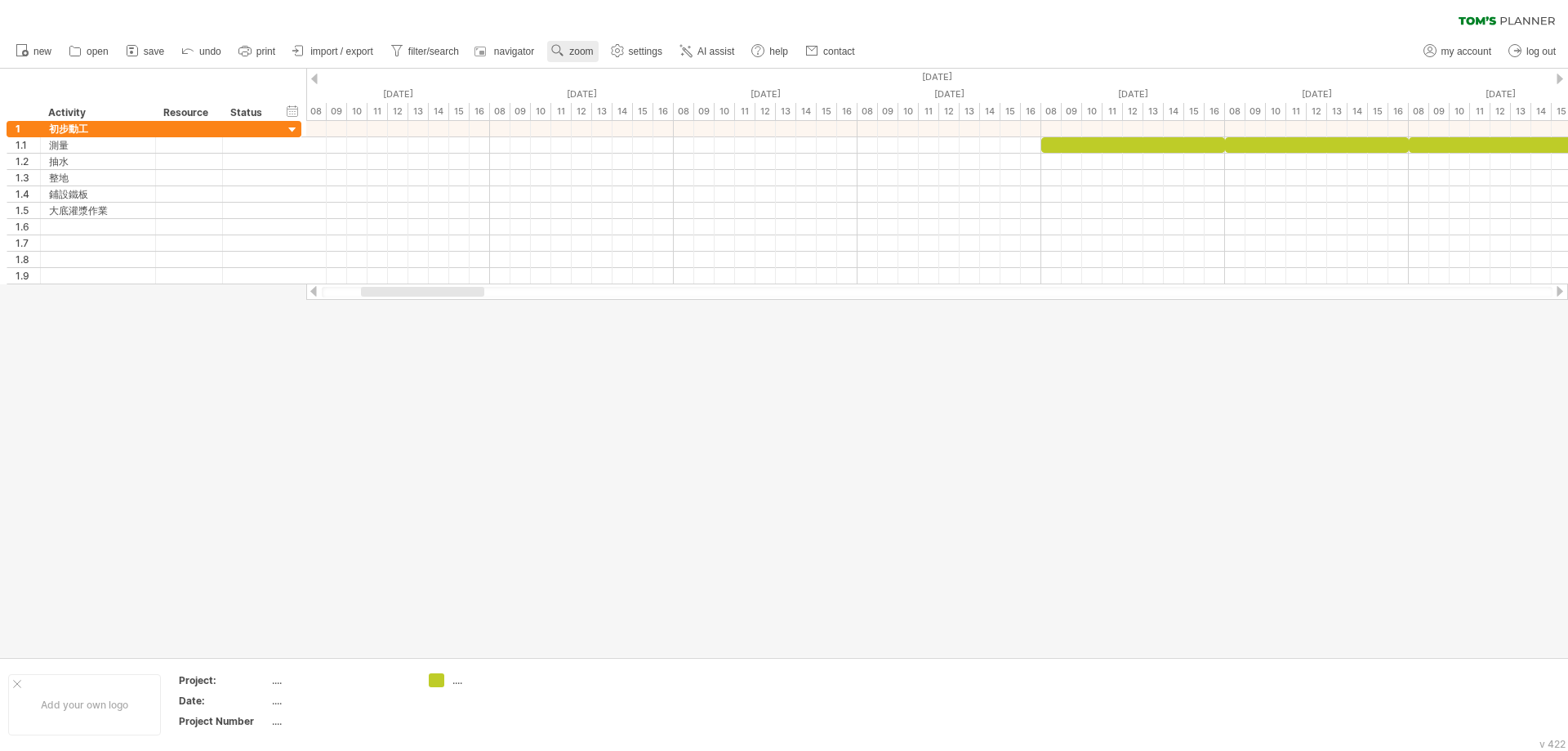
click at [576, 56] on span "zoom" at bounding box center [580, 51] width 23 height 11
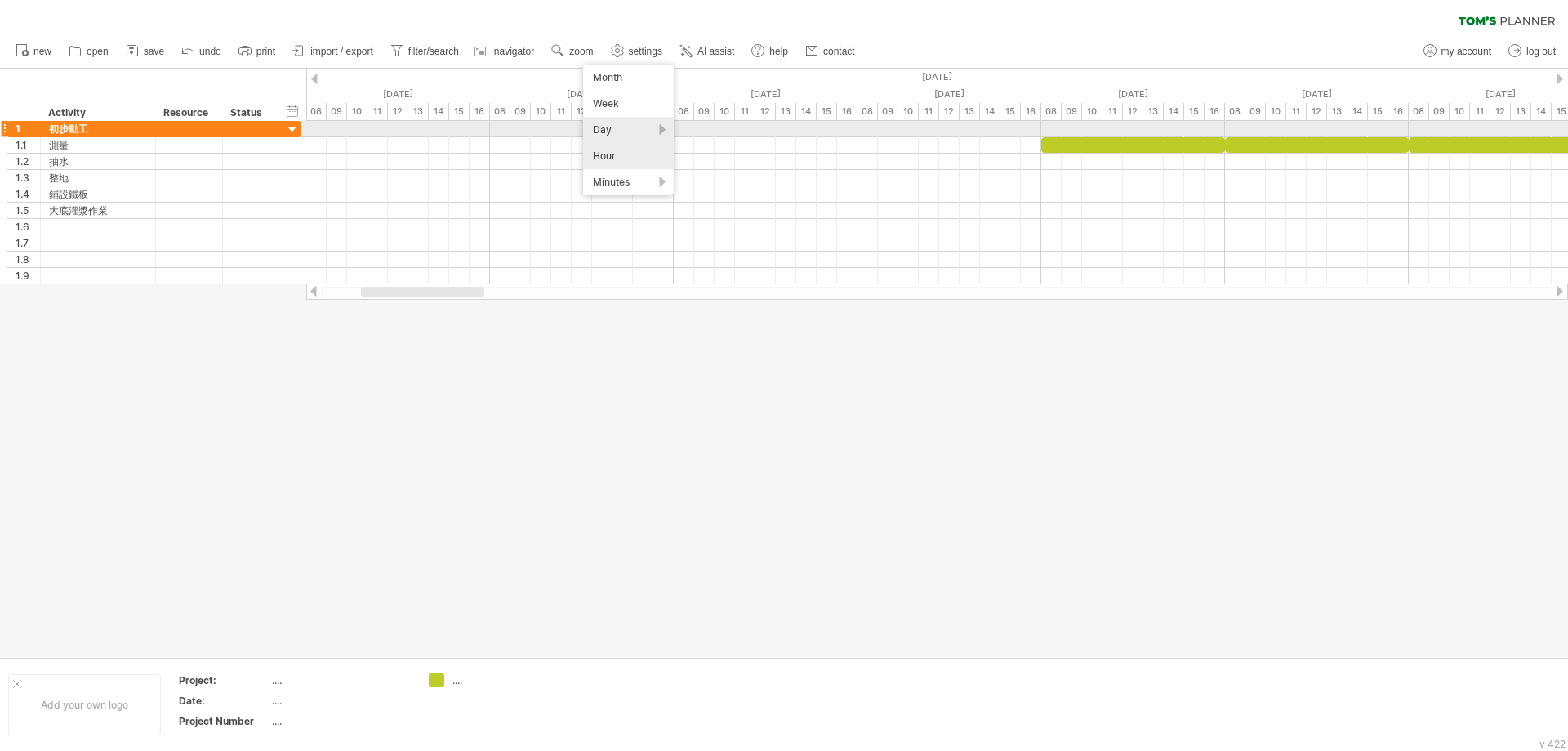
click at [622, 128] on div "Day" at bounding box center [628, 130] width 90 height 26
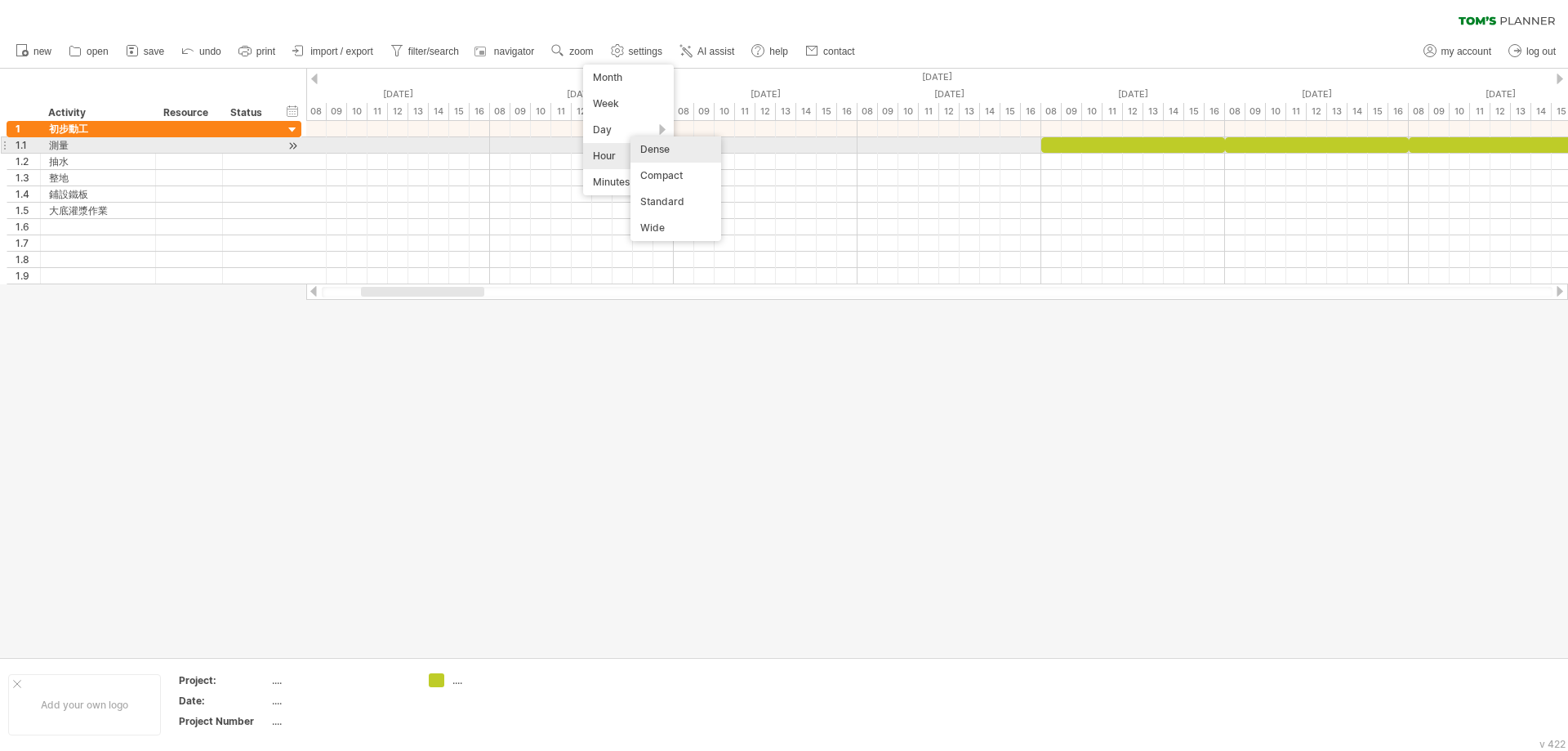
click at [670, 146] on div "Dense" at bounding box center [675, 149] width 90 height 26
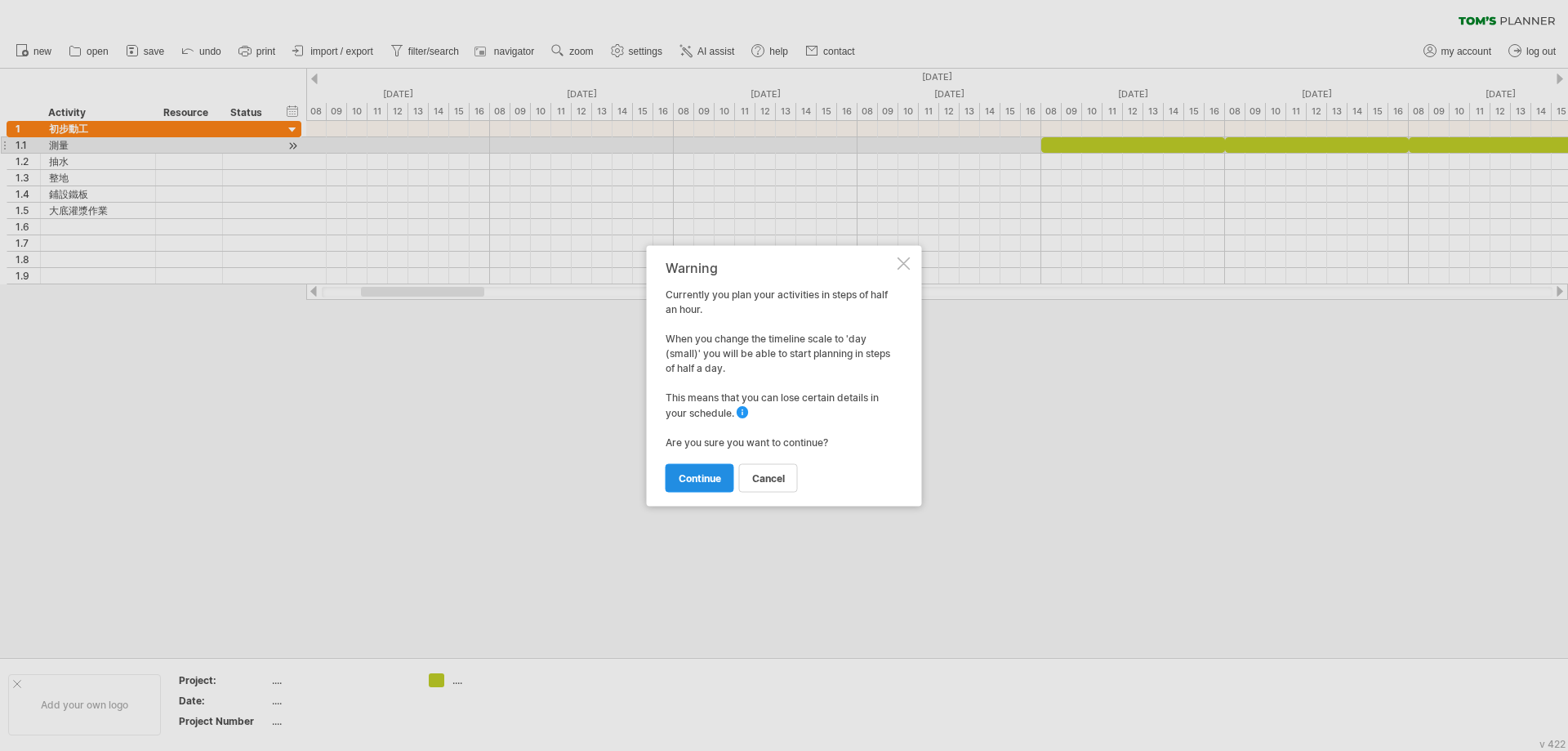
click at [716, 476] on span "continue" at bounding box center [701, 477] width 43 height 12
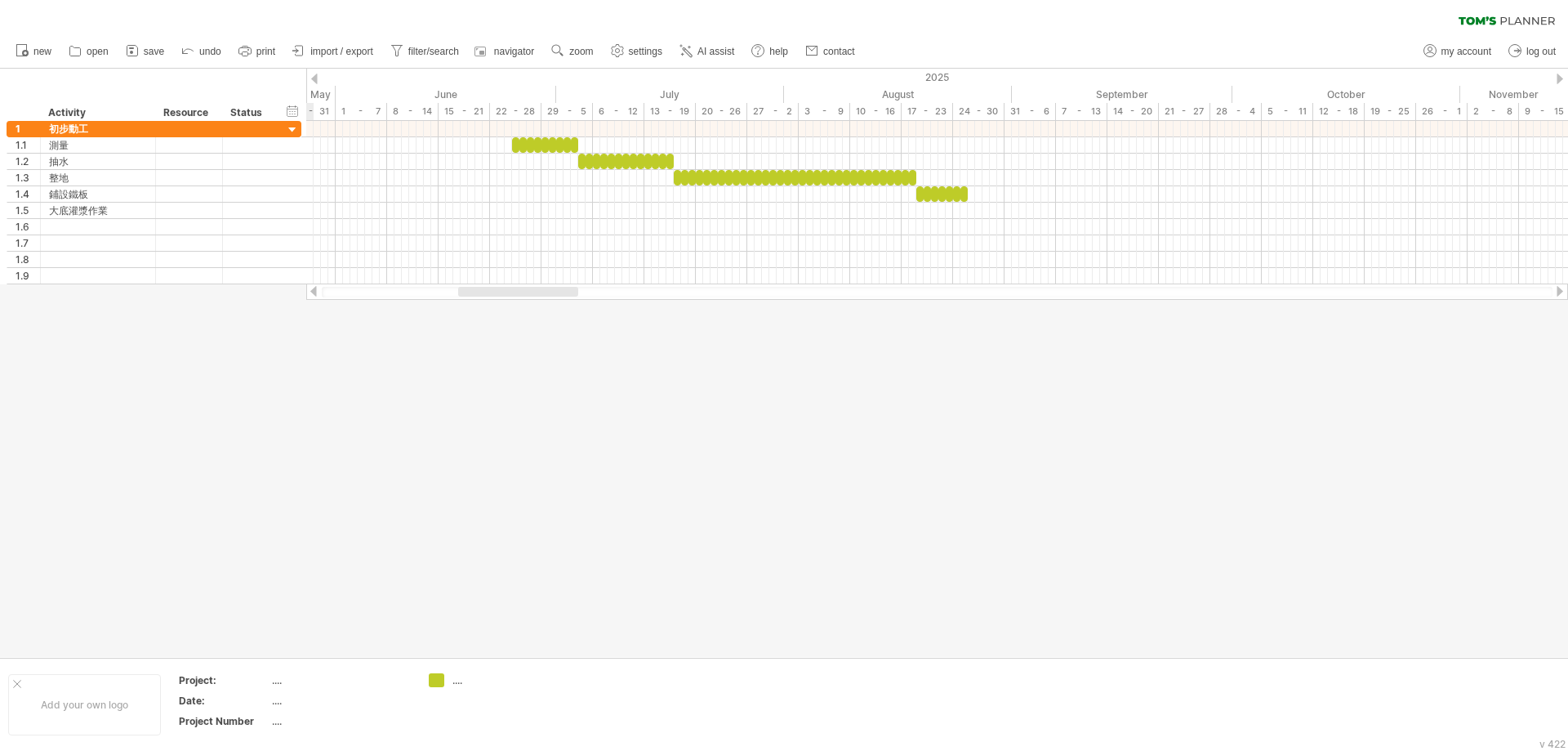
drag, startPoint x: 633, startPoint y: 290, endPoint x: 527, endPoint y: 299, distance: 106.4
click at [527, 299] on div at bounding box center [937, 292] width 1262 height 17
click at [582, 56] on span "zoom" at bounding box center [580, 51] width 23 height 11
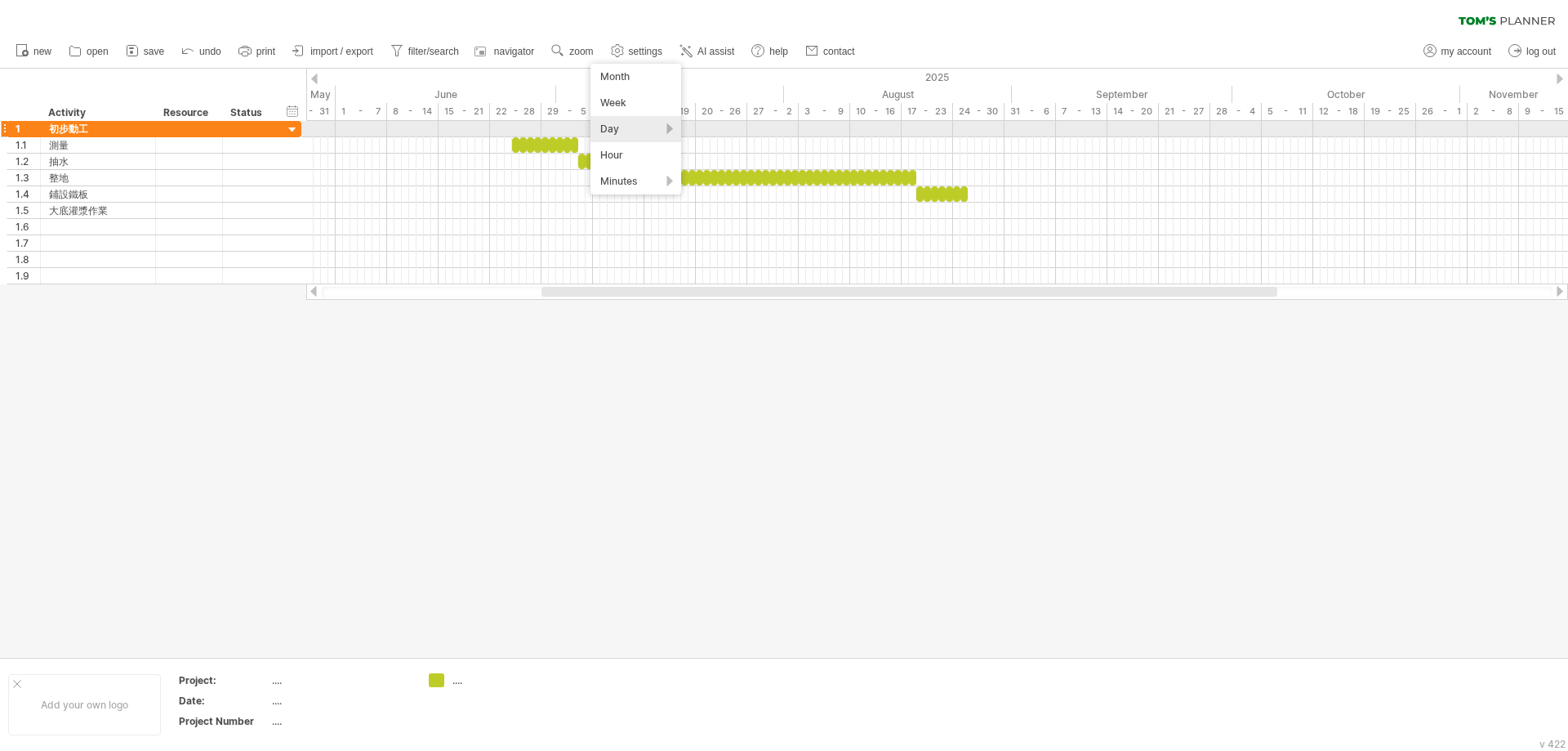
click at [645, 132] on div "Day" at bounding box center [635, 129] width 90 height 26
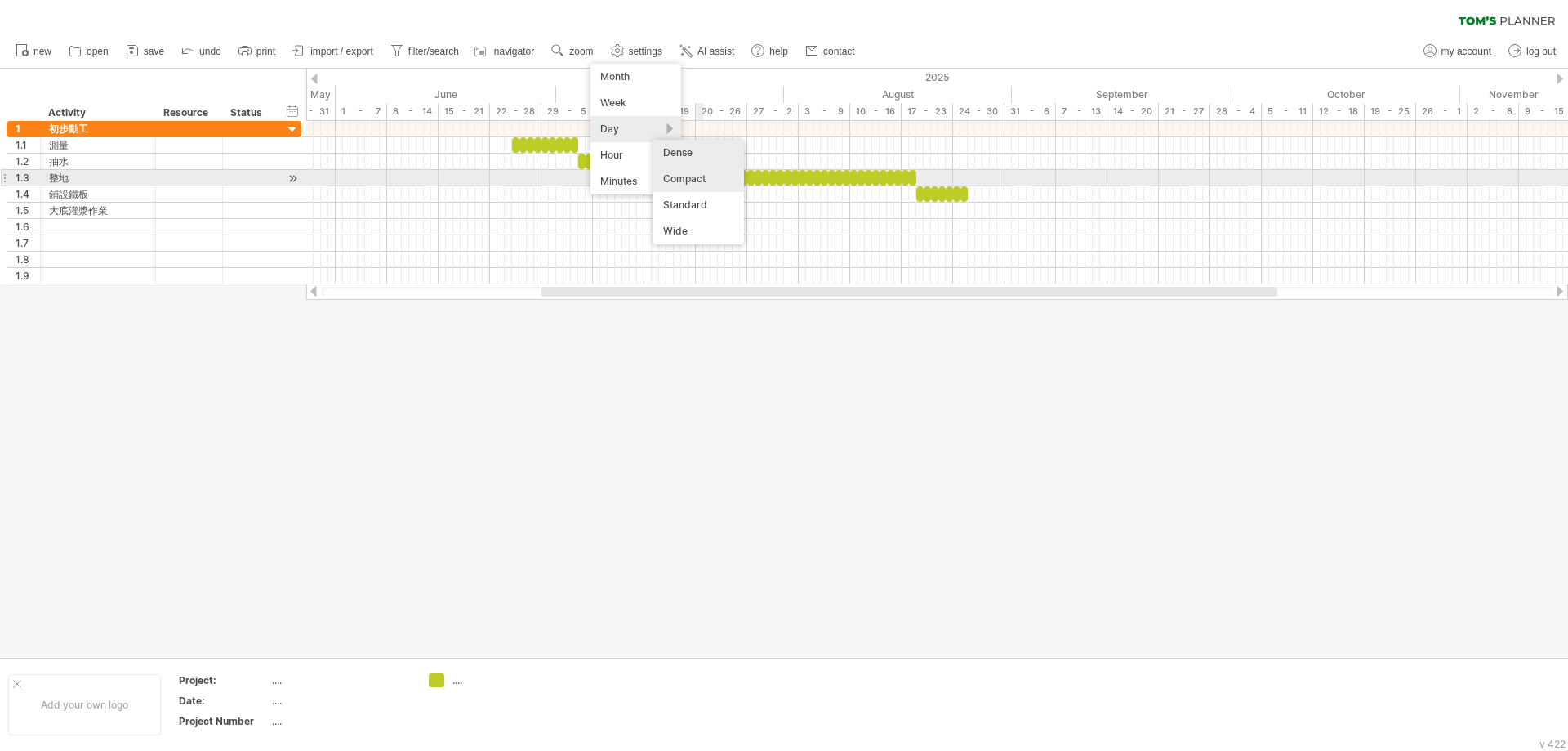
click at [725, 176] on div "Compact" at bounding box center [699, 179] width 90 height 26
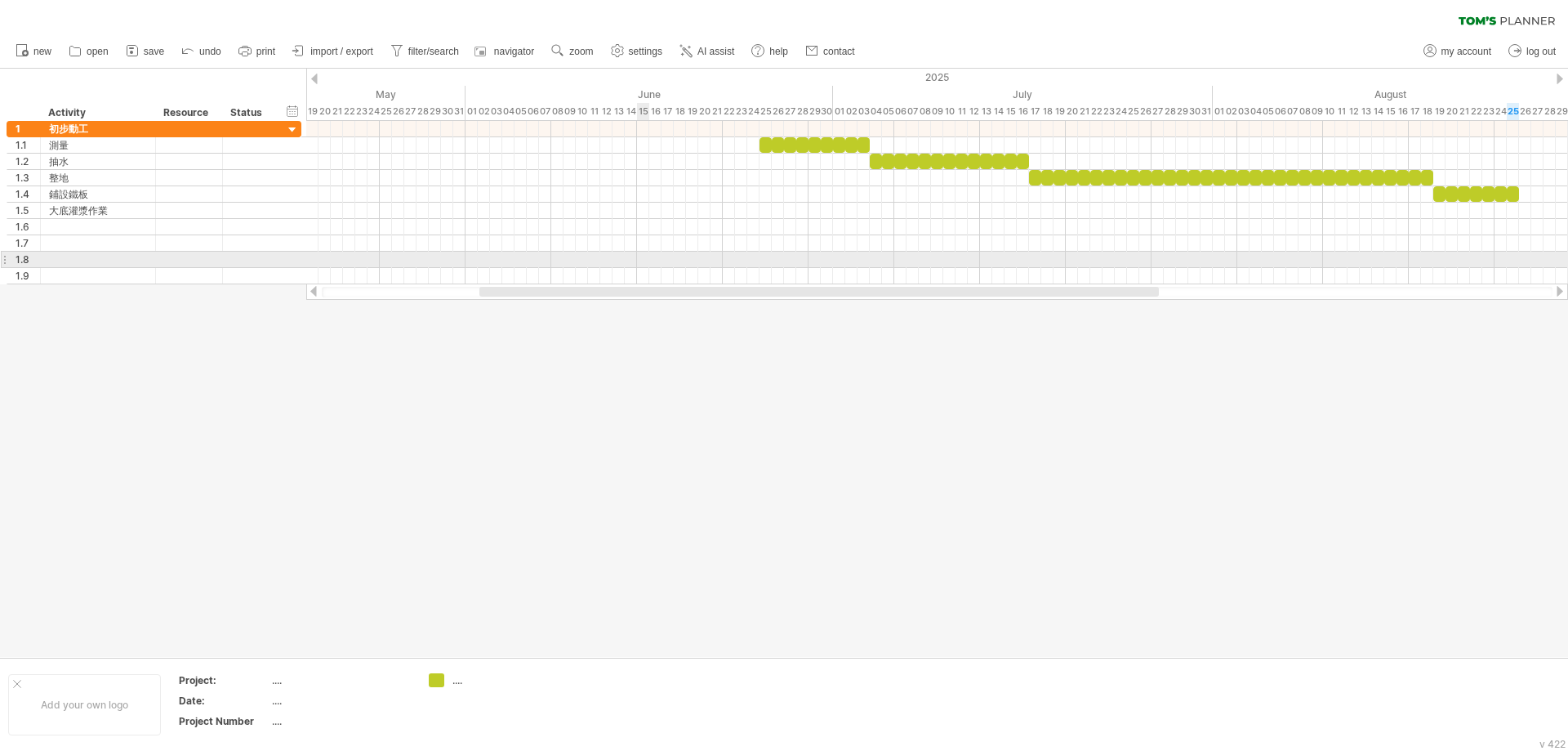
drag, startPoint x: 696, startPoint y: 290, endPoint x: 642, endPoint y: 255, distance: 64.4
click at [642, 255] on div "Trying to reach [DOMAIN_NAME] Connected again... 0% clear filter new 1" at bounding box center [784, 375] width 1568 height 751
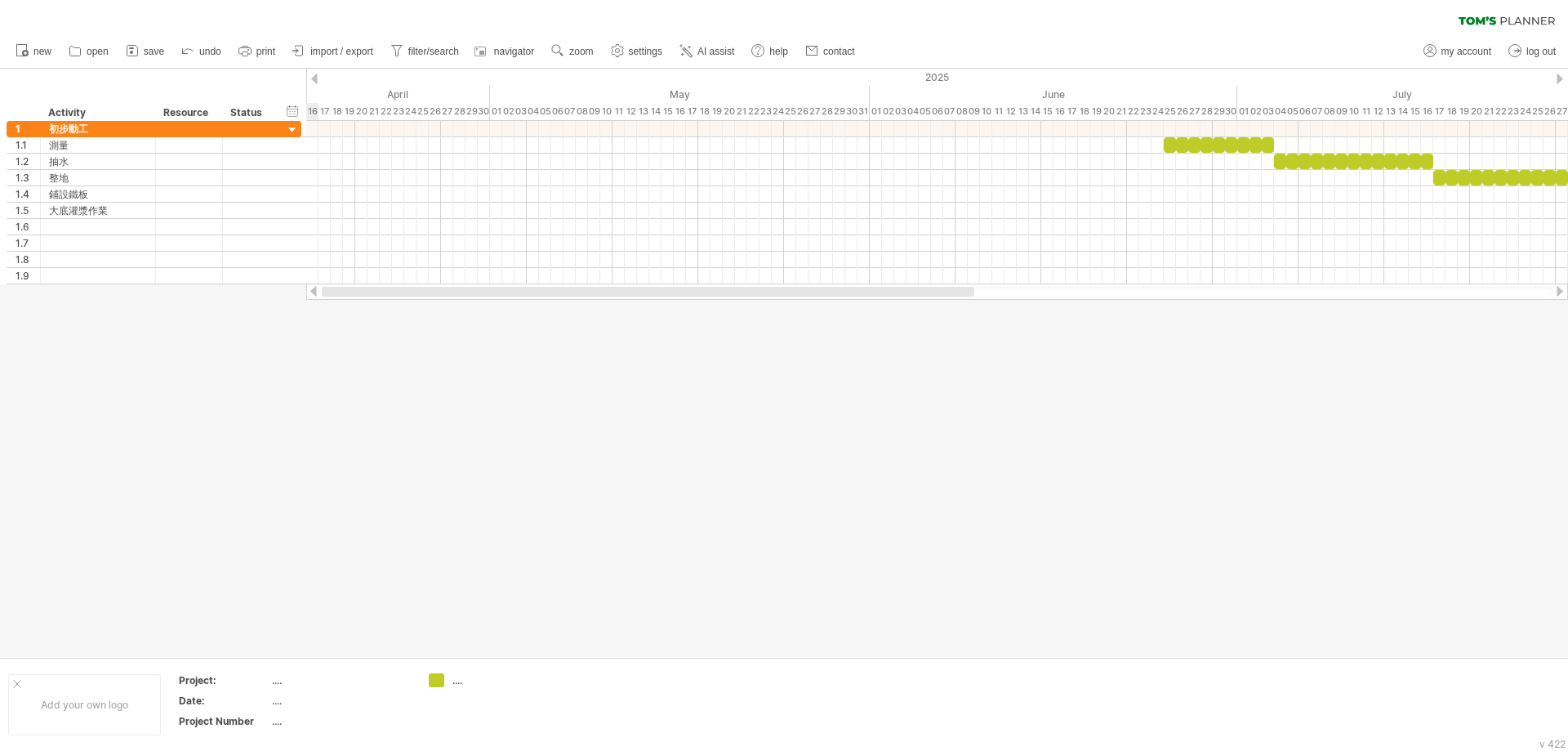
drag, startPoint x: 1022, startPoint y: 293, endPoint x: 585, endPoint y: 348, distance: 440.4
click at [608, 354] on div "Trying to reach [DOMAIN_NAME] Connected again... 0% clear filter new 1" at bounding box center [784, 375] width 1568 height 751
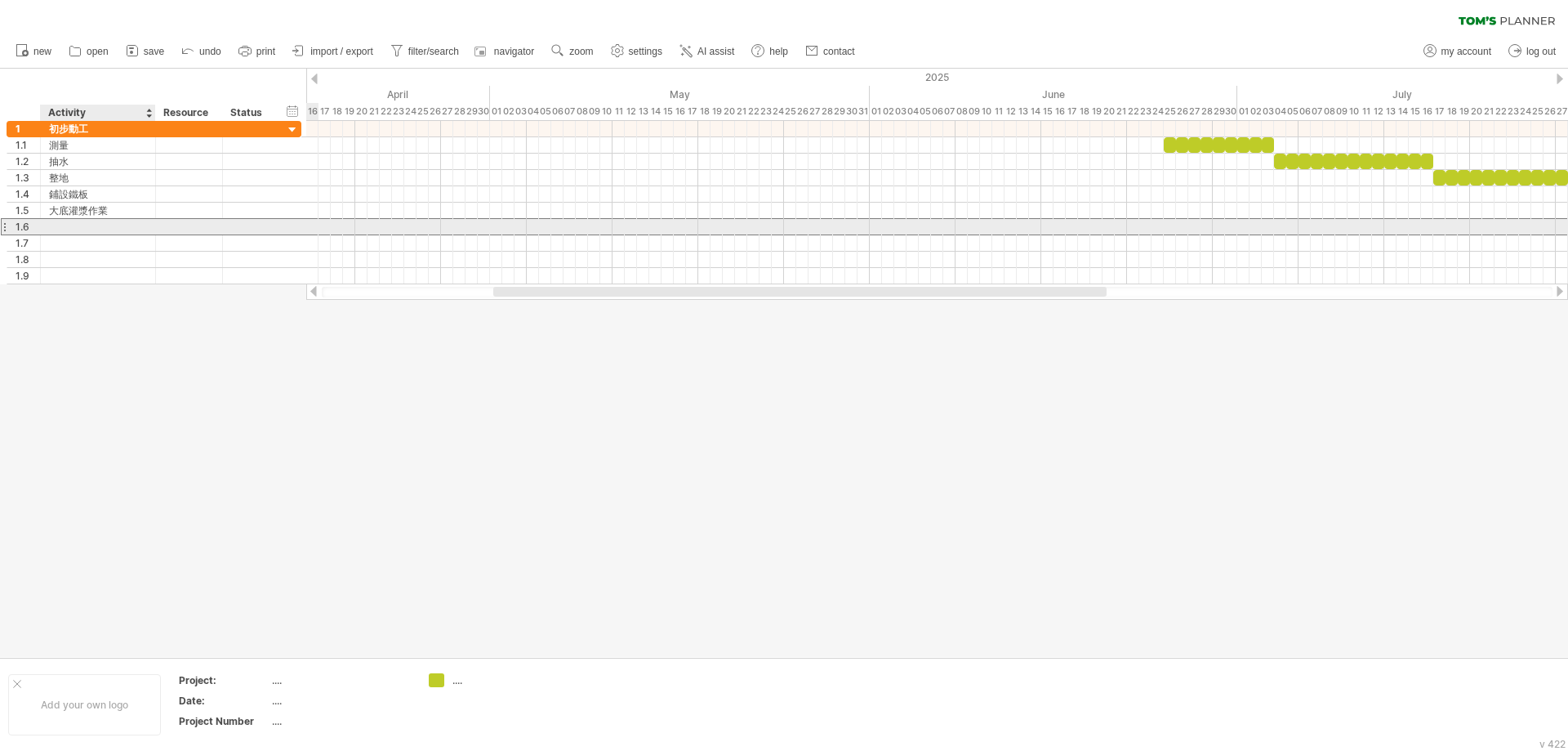
click at [115, 230] on div at bounding box center [98, 227] width 98 height 16
type input "******"
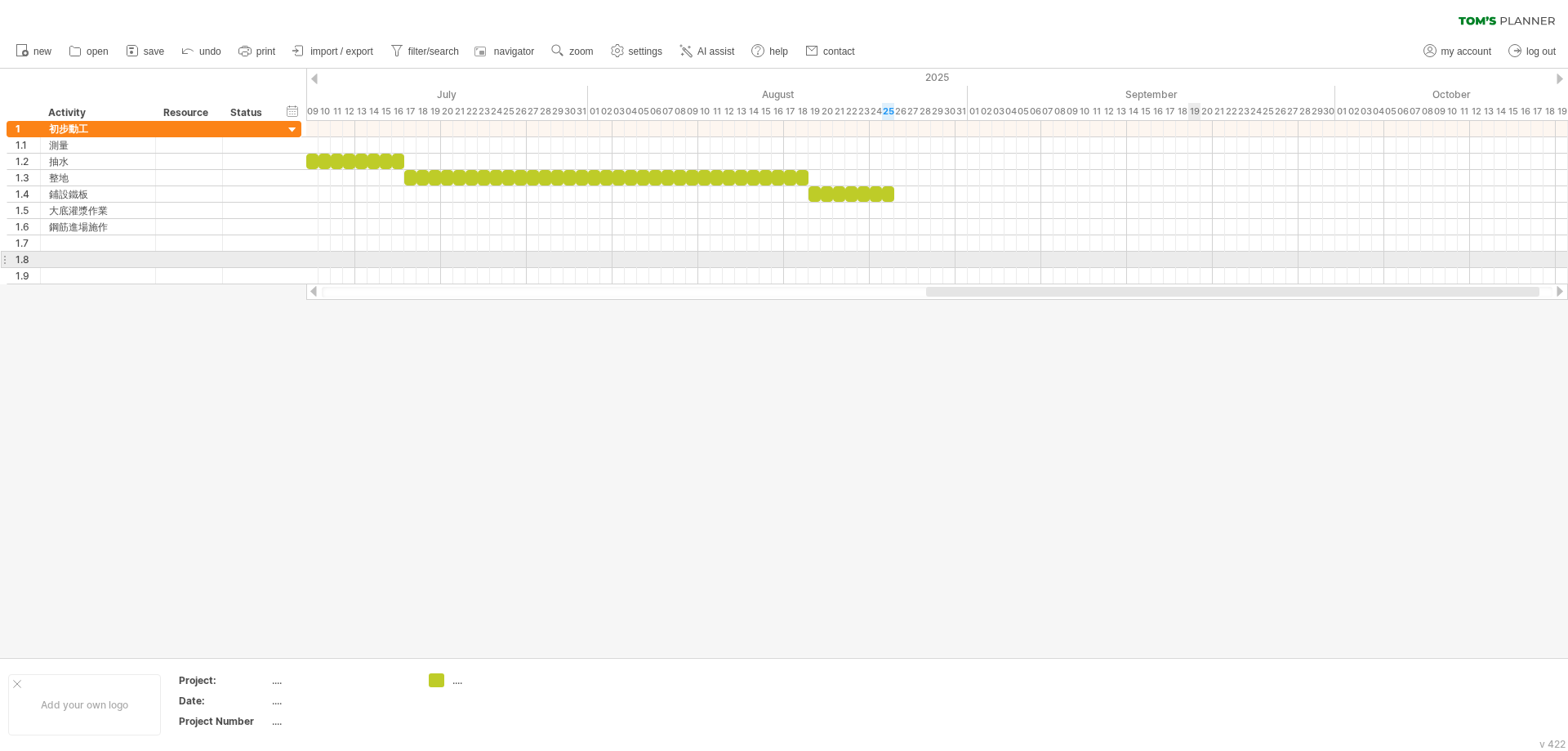
drag, startPoint x: 765, startPoint y: 292, endPoint x: 1085, endPoint y: 177, distance: 340.0
click at [1207, 268] on div "Trying to reach [DOMAIN_NAME] Connected again... 0% clear filter new 1" at bounding box center [784, 375] width 1568 height 751
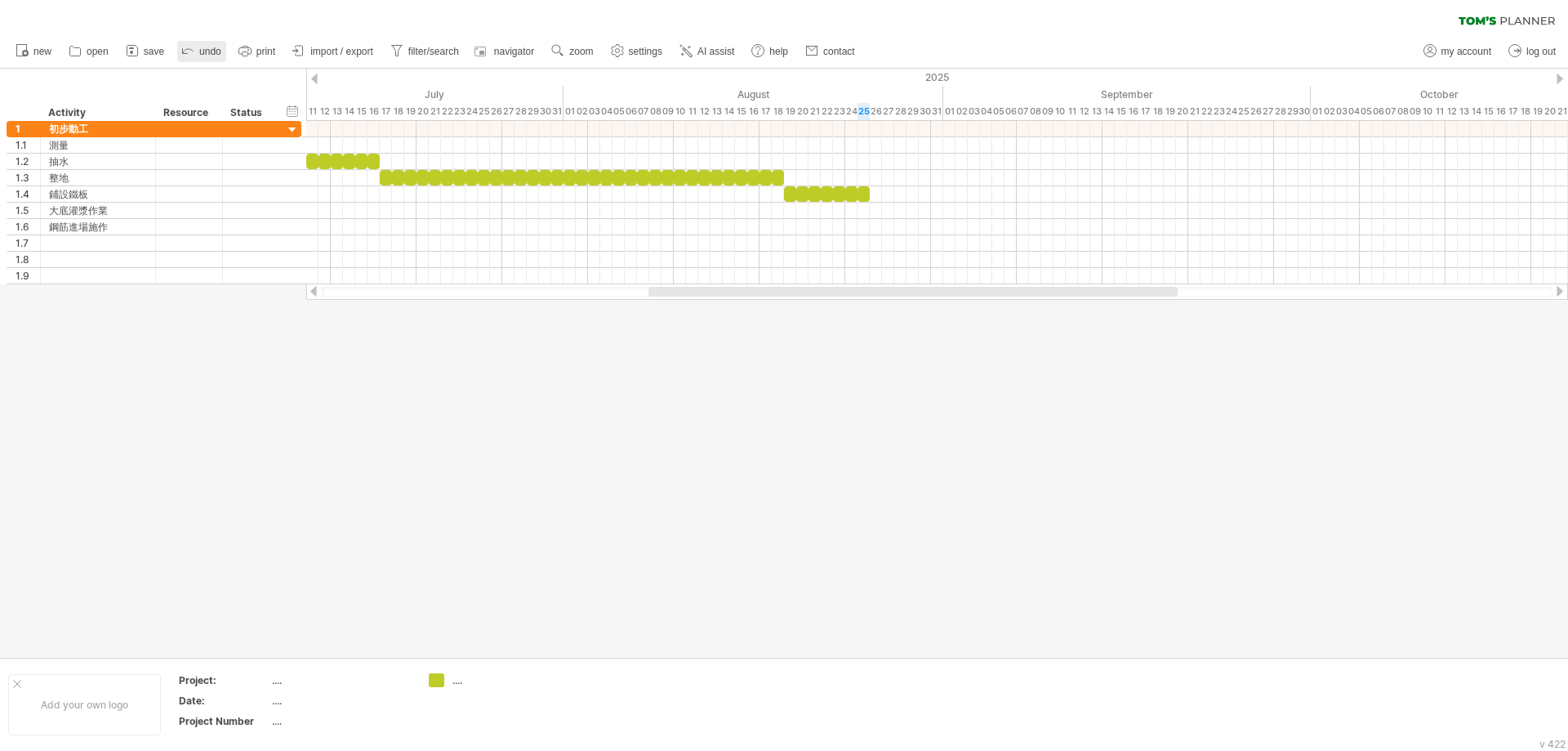
click at [212, 50] on span "undo" at bounding box center [211, 51] width 22 height 11
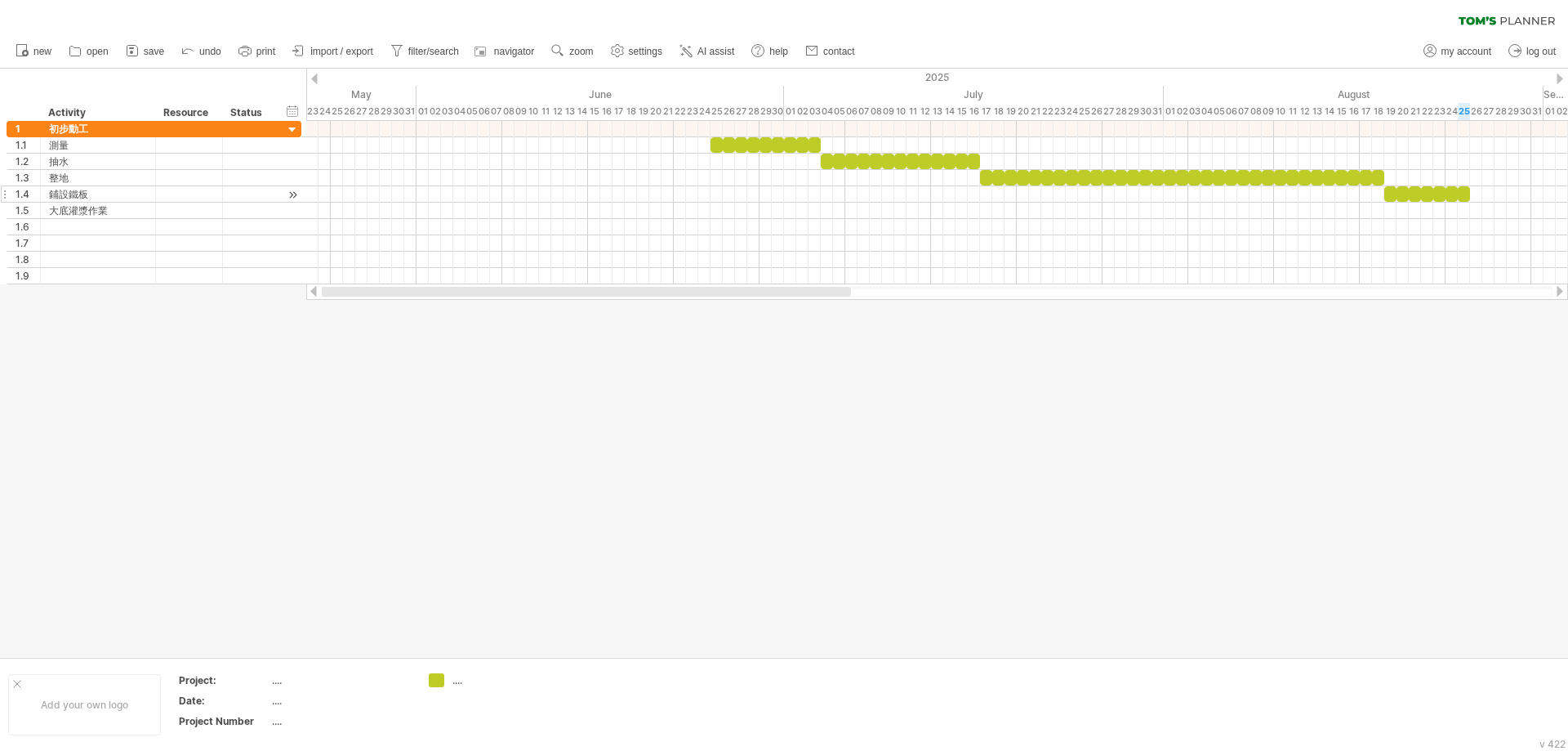
drag, startPoint x: 817, startPoint y: 290, endPoint x: 221, endPoint y: 201, distance: 602.6
click at [295, 330] on div "Trying to reach [DOMAIN_NAME] Connected again... 0% clear filter new 1" at bounding box center [784, 375] width 1568 height 751
click at [582, 40] on ul "new open" at bounding box center [435, 51] width 854 height 35
click at [577, 43] on link "zoom" at bounding box center [573, 51] width 50 height 21
click at [643, 82] on div "Week" at bounding box center [631, 90] width 90 height 26
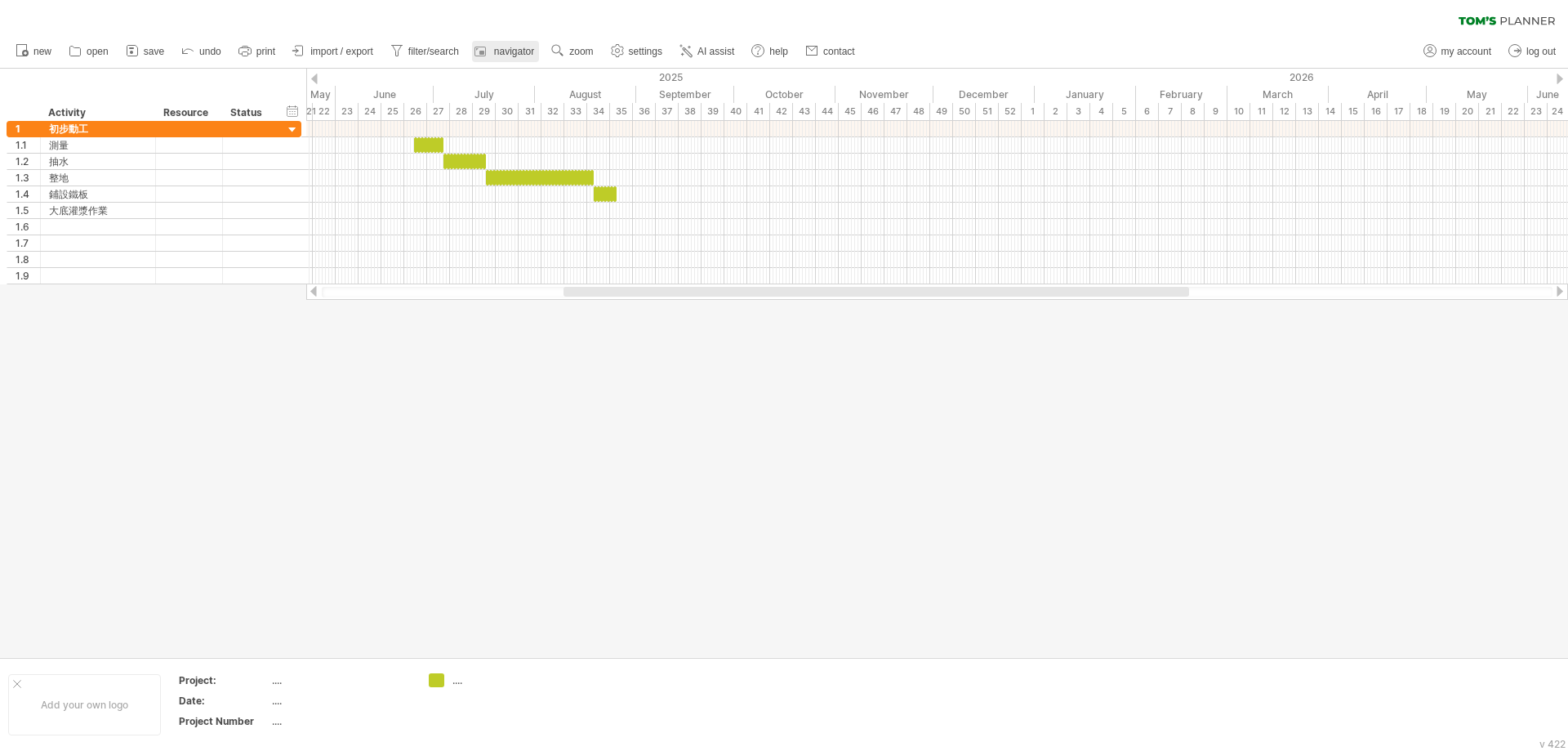
click at [529, 51] on span "navigator" at bounding box center [514, 51] width 40 height 11
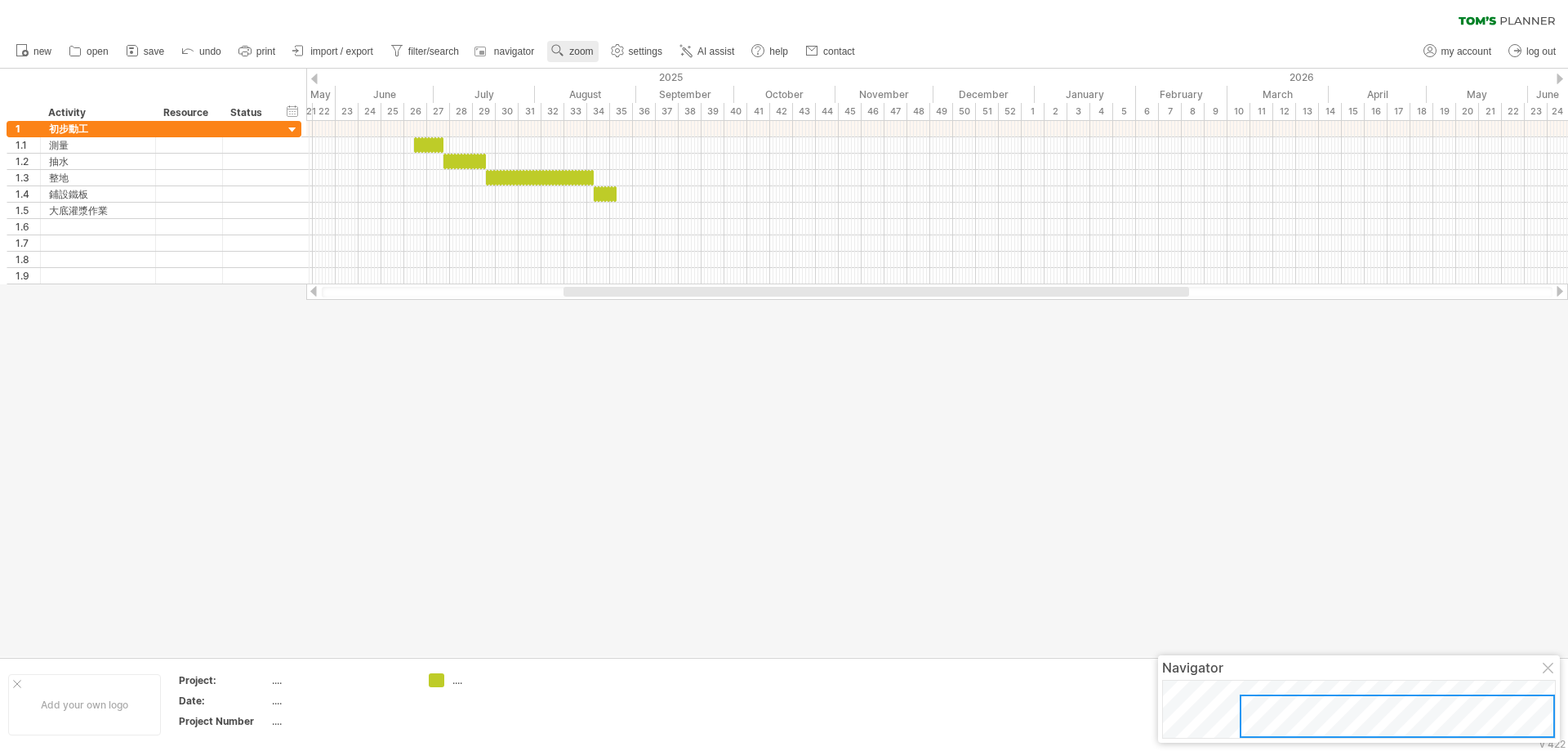
click at [589, 49] on span "zoom" at bounding box center [580, 51] width 23 height 11
click at [628, 130] on div "Day" at bounding box center [641, 122] width 90 height 26
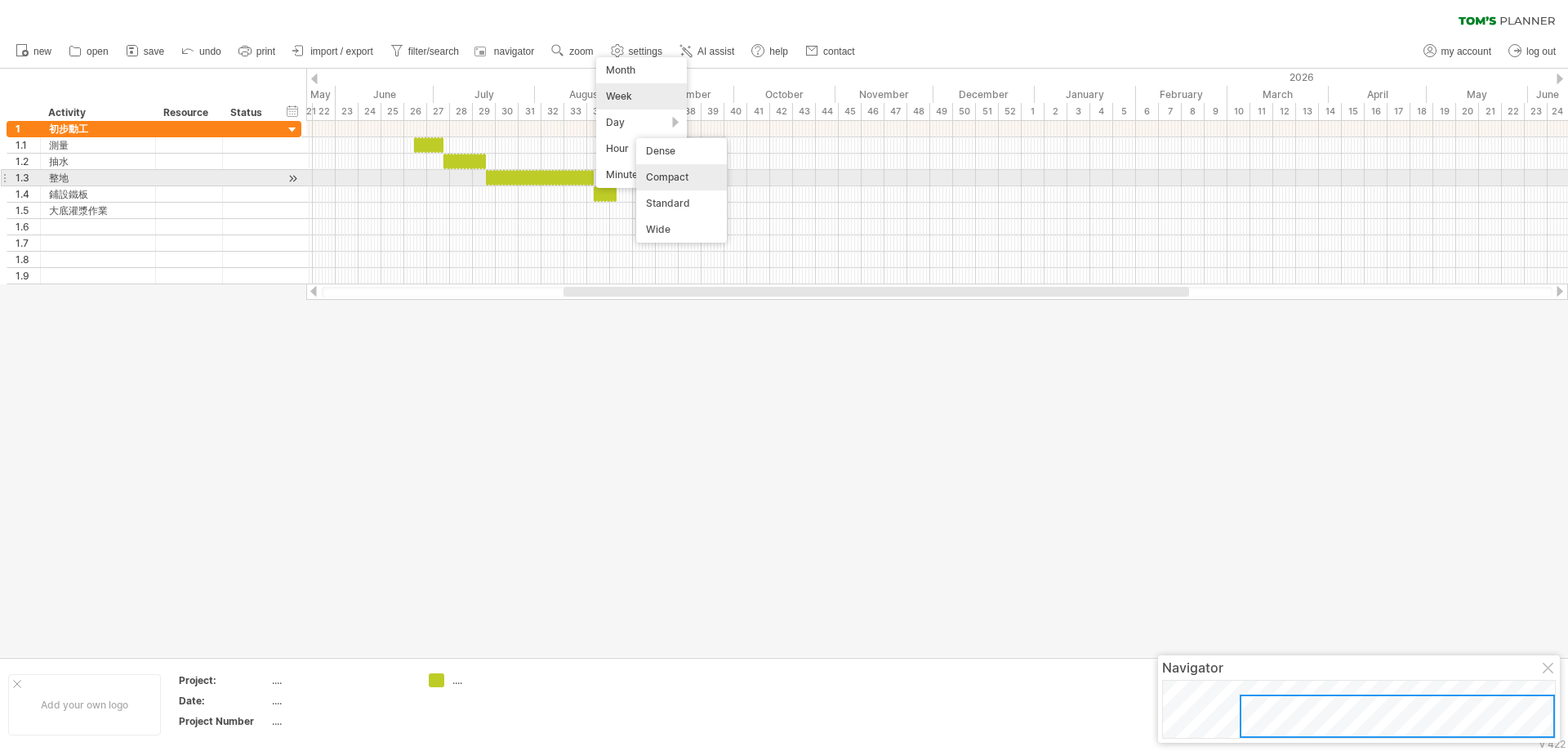
click at [686, 178] on div "Compact" at bounding box center [681, 177] width 90 height 26
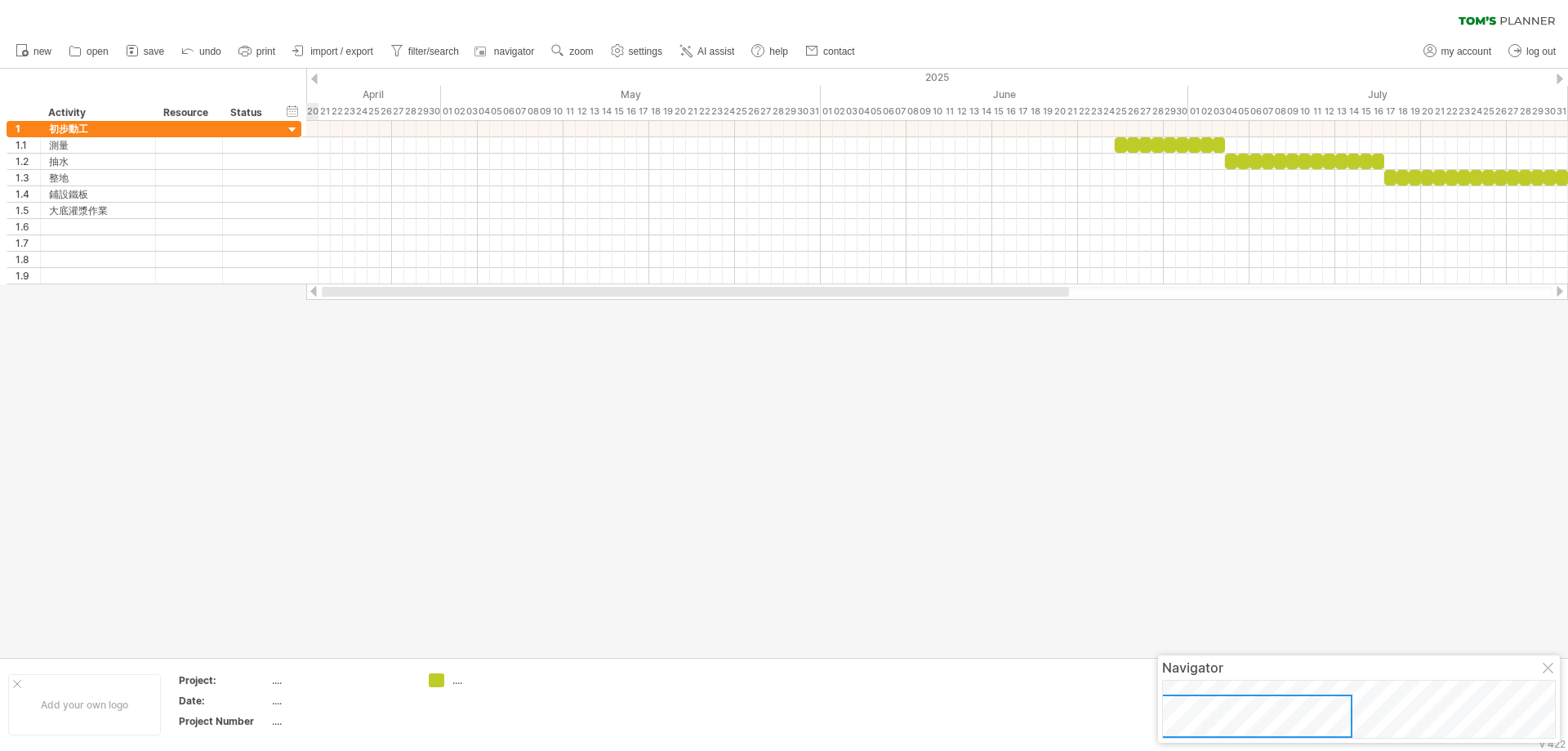
drag, startPoint x: 731, startPoint y: 296, endPoint x: 510, endPoint y: 333, distance: 224.1
click at [507, 339] on div "Trying to reach [DOMAIN_NAME] Connected again... 0% clear filter new 1" at bounding box center [784, 375] width 1568 height 751
click at [582, 49] on span "zoom" at bounding box center [580, 51] width 23 height 11
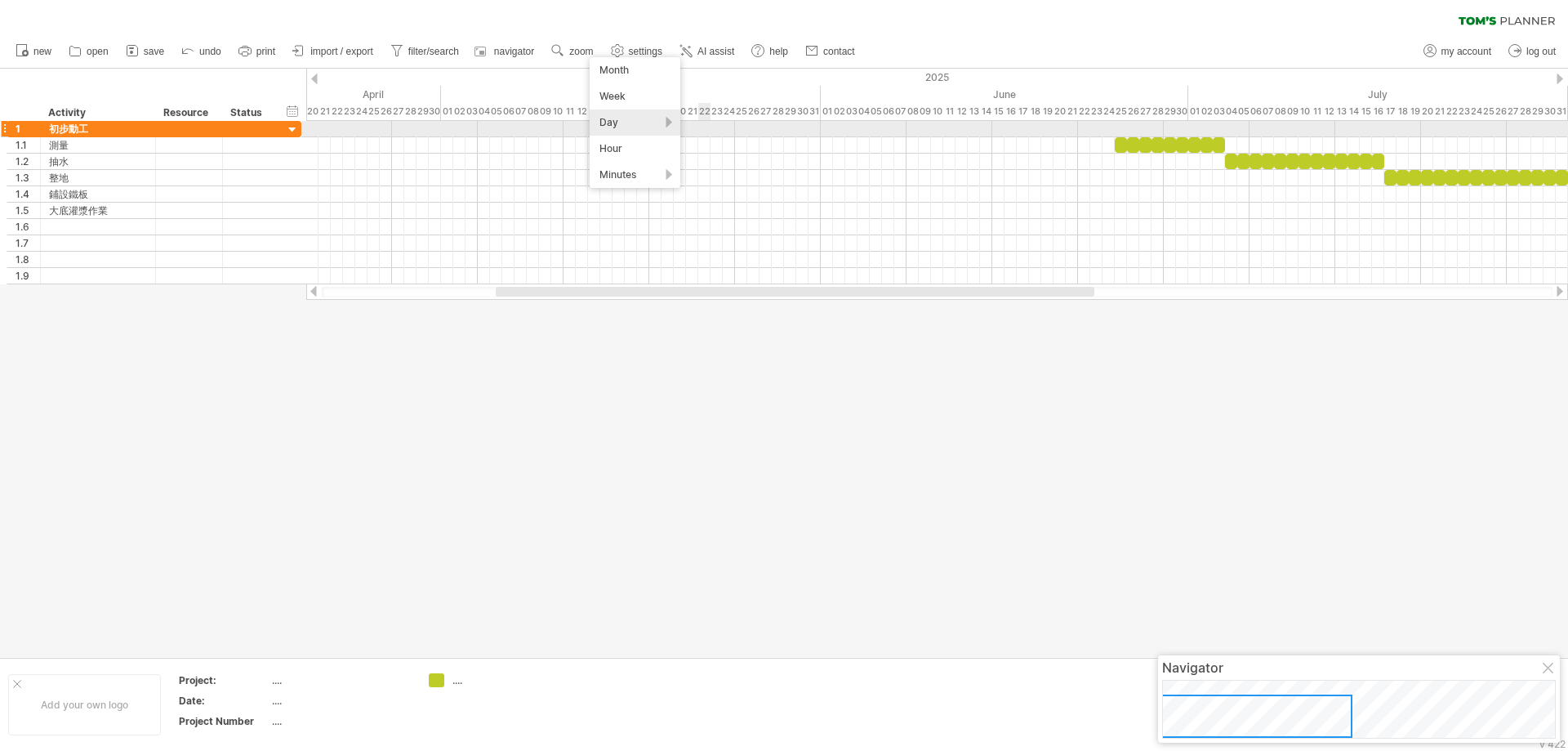
click at [650, 122] on div "Day" at bounding box center [634, 122] width 90 height 26
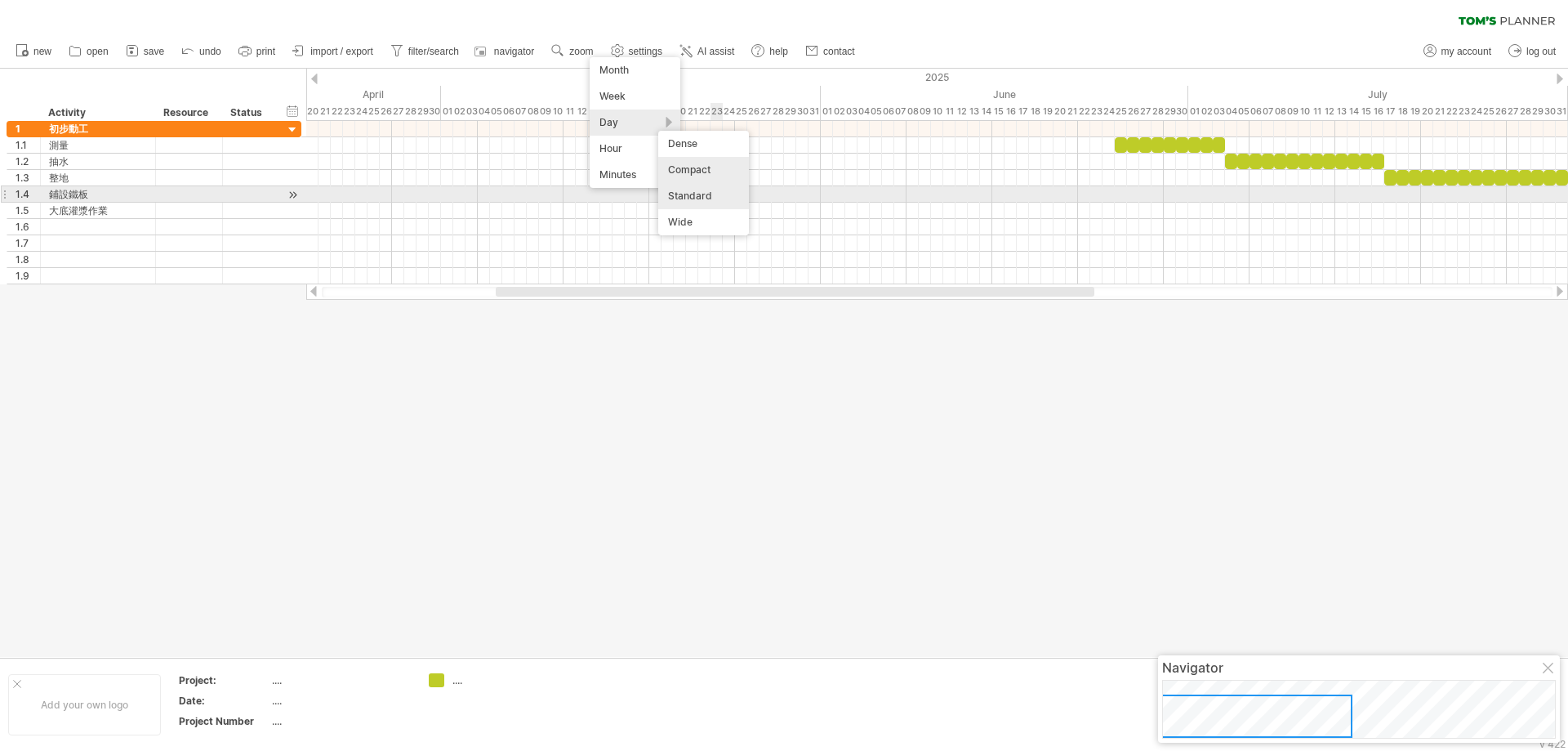
click at [703, 188] on div "Standard" at bounding box center [703, 196] width 90 height 26
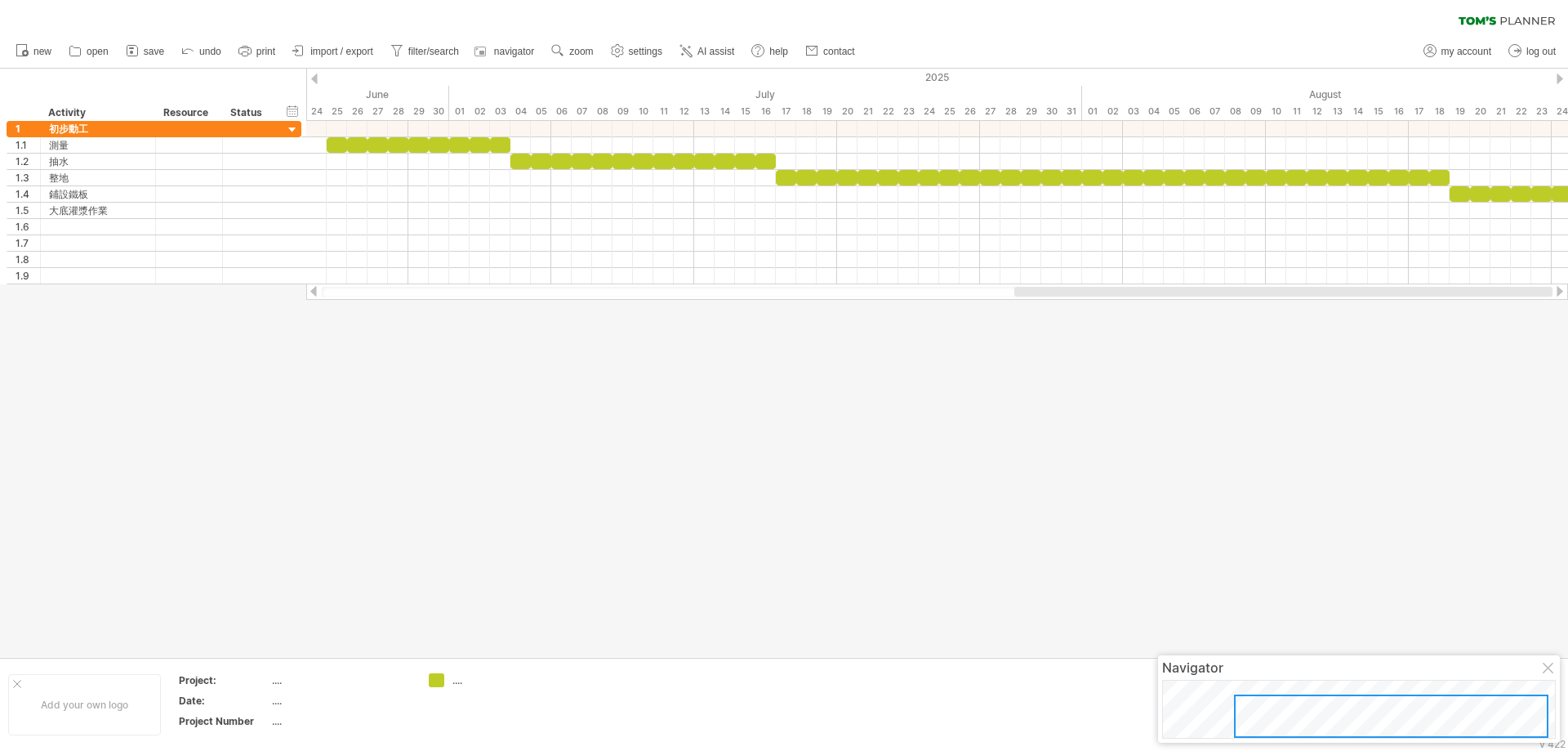
drag, startPoint x: 766, startPoint y: 292, endPoint x: 1425, endPoint y: 292, distance: 659.0
click at [1425, 292] on div at bounding box center [1284, 291] width 538 height 10
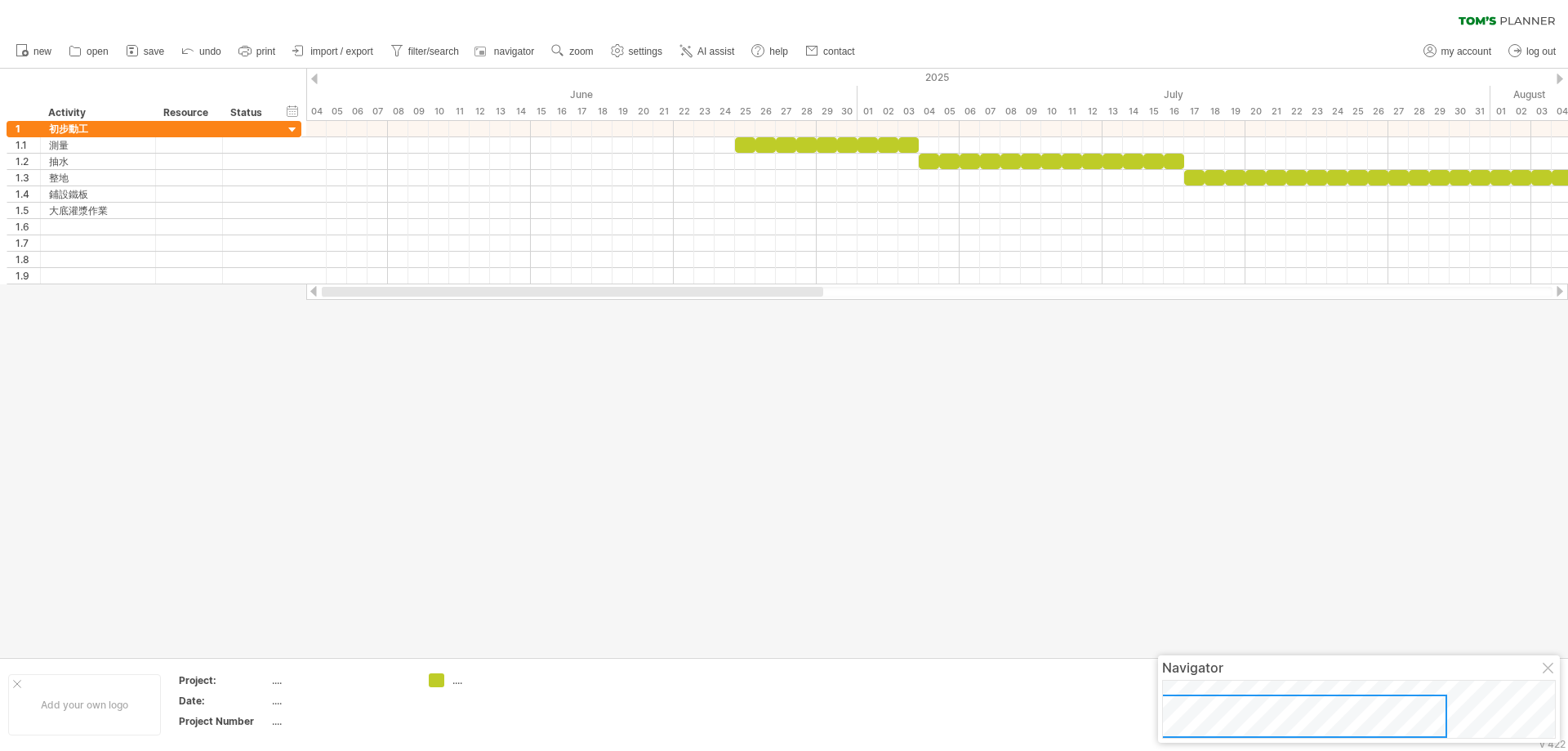
drag, startPoint x: 1033, startPoint y: 289, endPoint x: 295, endPoint y: 310, distance: 738.3
click at [295, 310] on div "Trying to reach [DOMAIN_NAME] Connected again... 0% clear filter new 1" at bounding box center [784, 375] width 1568 height 751
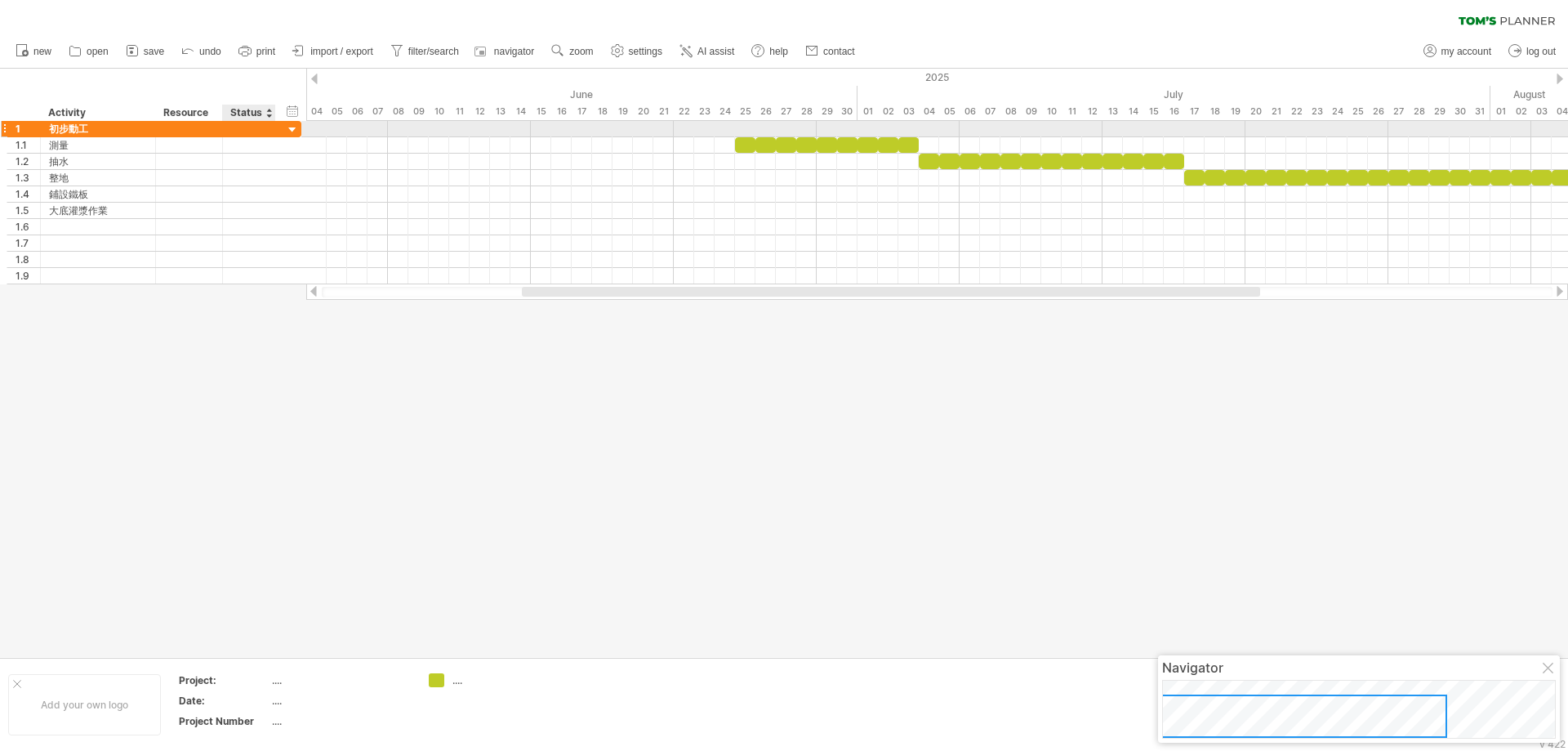
click at [290, 126] on div at bounding box center [293, 130] width 16 height 16
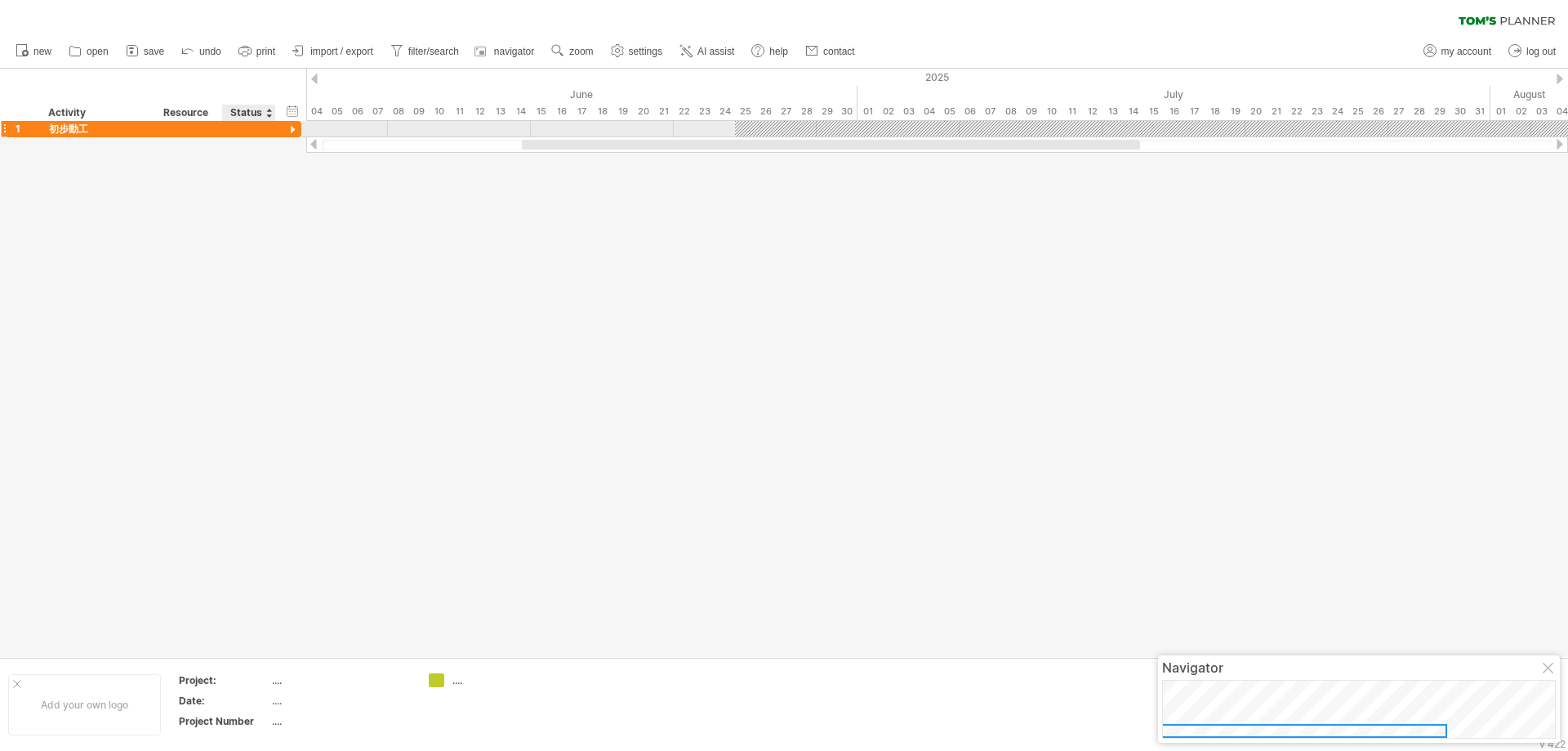
click at [290, 128] on div at bounding box center [293, 130] width 16 height 16
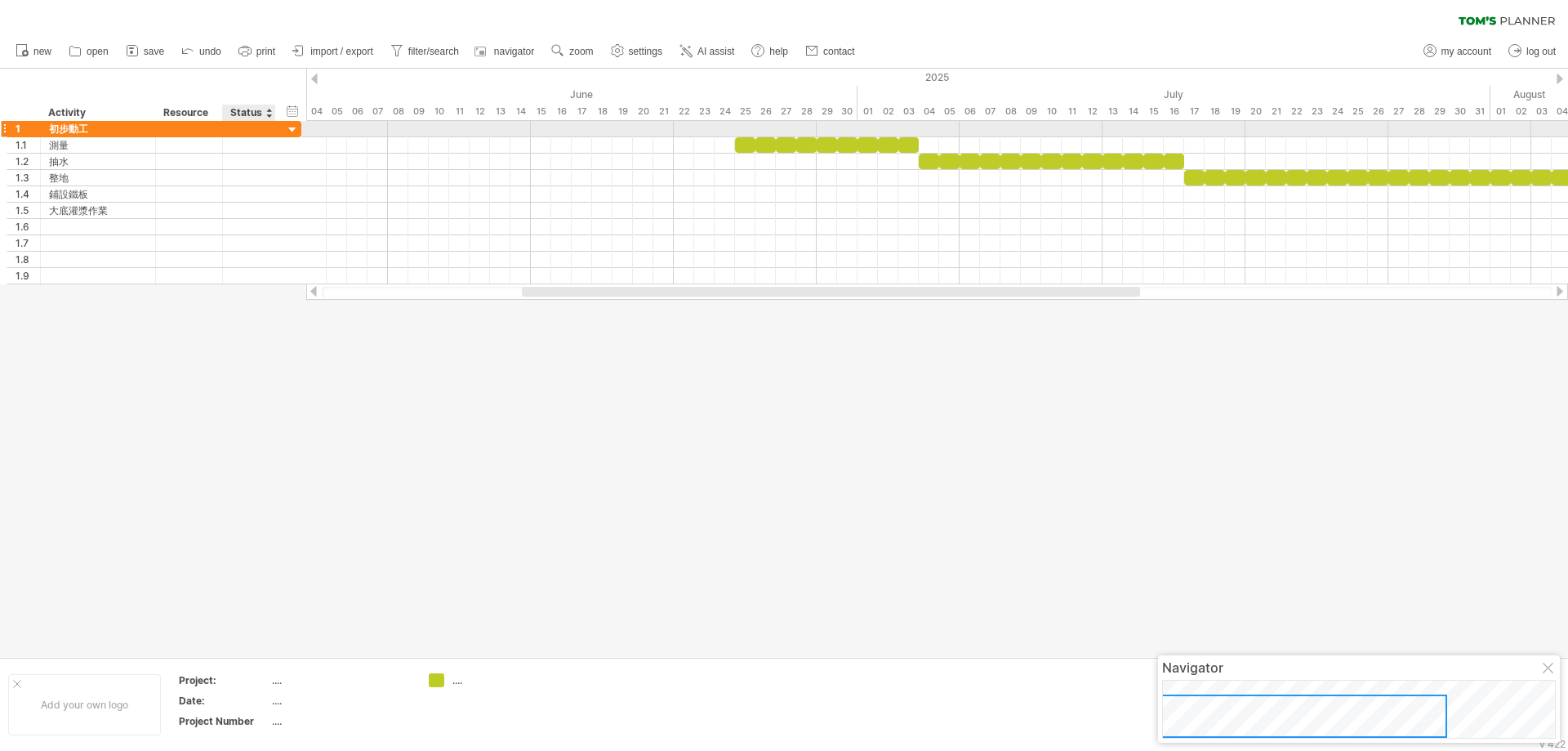
click at [290, 128] on div at bounding box center [293, 130] width 16 height 16
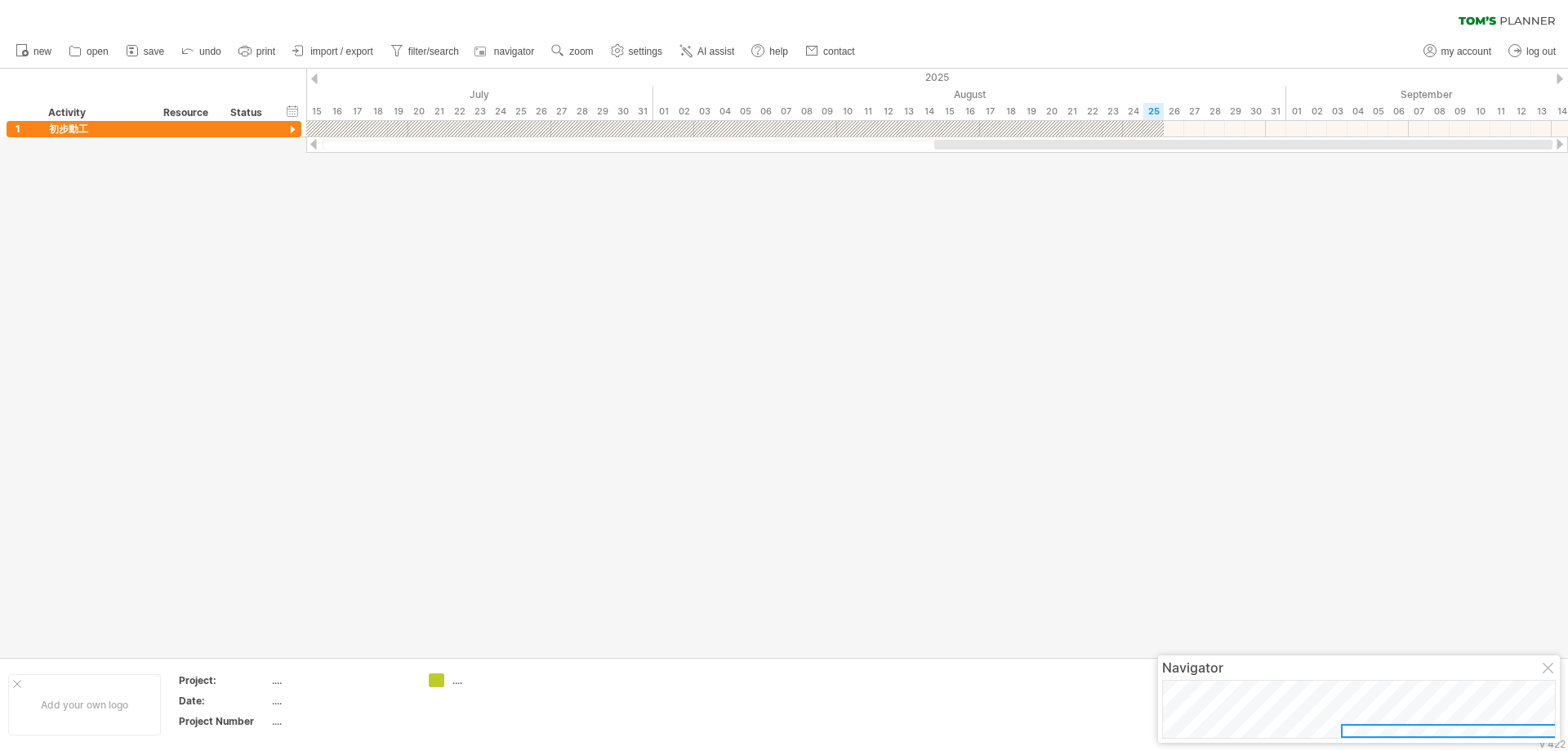
drag, startPoint x: 645, startPoint y: 143, endPoint x: 1192, endPoint y: 149, distance: 547.0
click at [1253, 148] on div at bounding box center [1243, 145] width 618 height 10
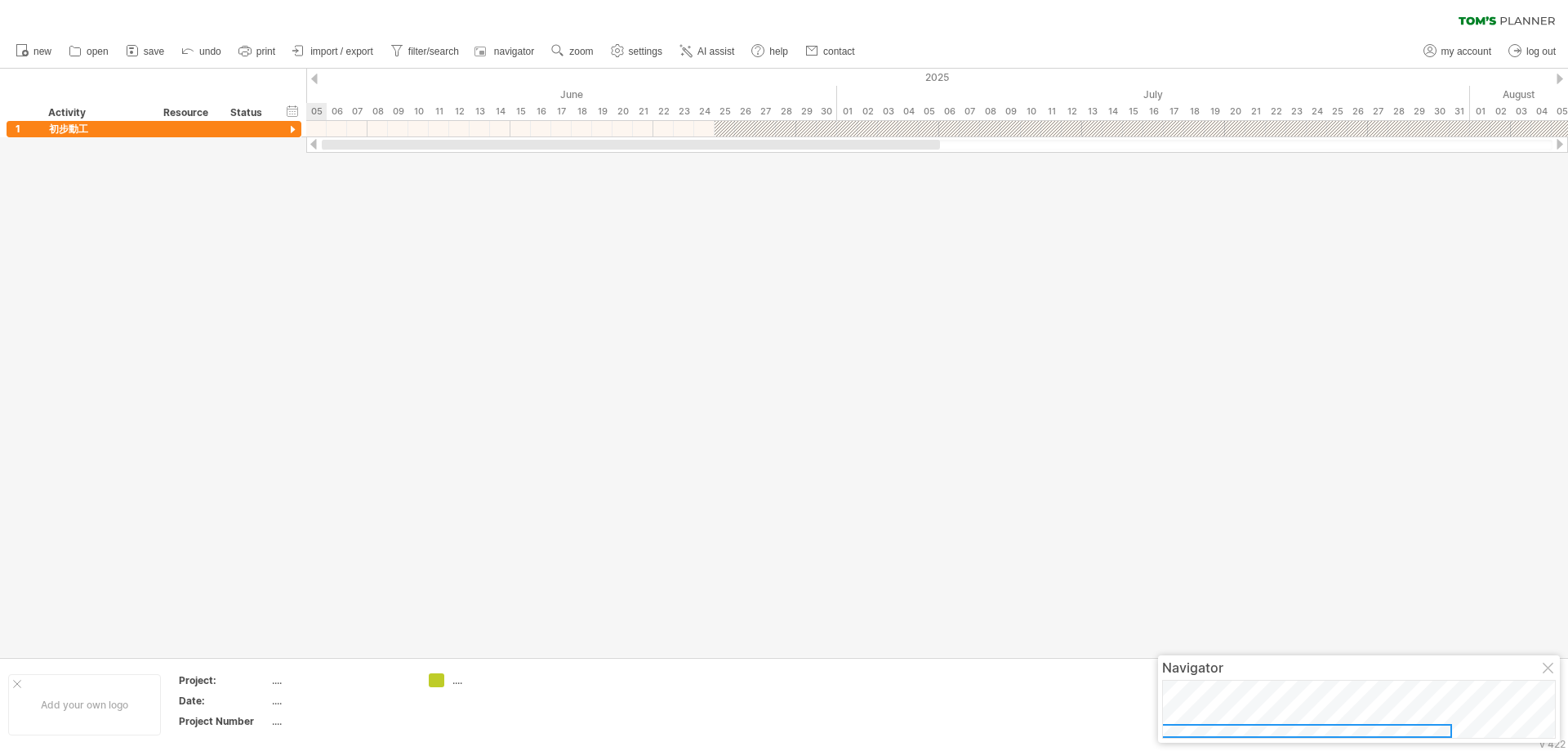
drag, startPoint x: 1126, startPoint y: 142, endPoint x: 276, endPoint y: 174, distance: 850.6
click at [283, 213] on div "Trying to reach [DOMAIN_NAME] Connected again... 0% clear filter new 1" at bounding box center [784, 375] width 1568 height 751
click at [286, 138] on div "Trying to reach [DOMAIN_NAME] Connected again... 0% clear filter new 1" at bounding box center [784, 375] width 1568 height 751
click at [295, 132] on div at bounding box center [293, 130] width 16 height 16
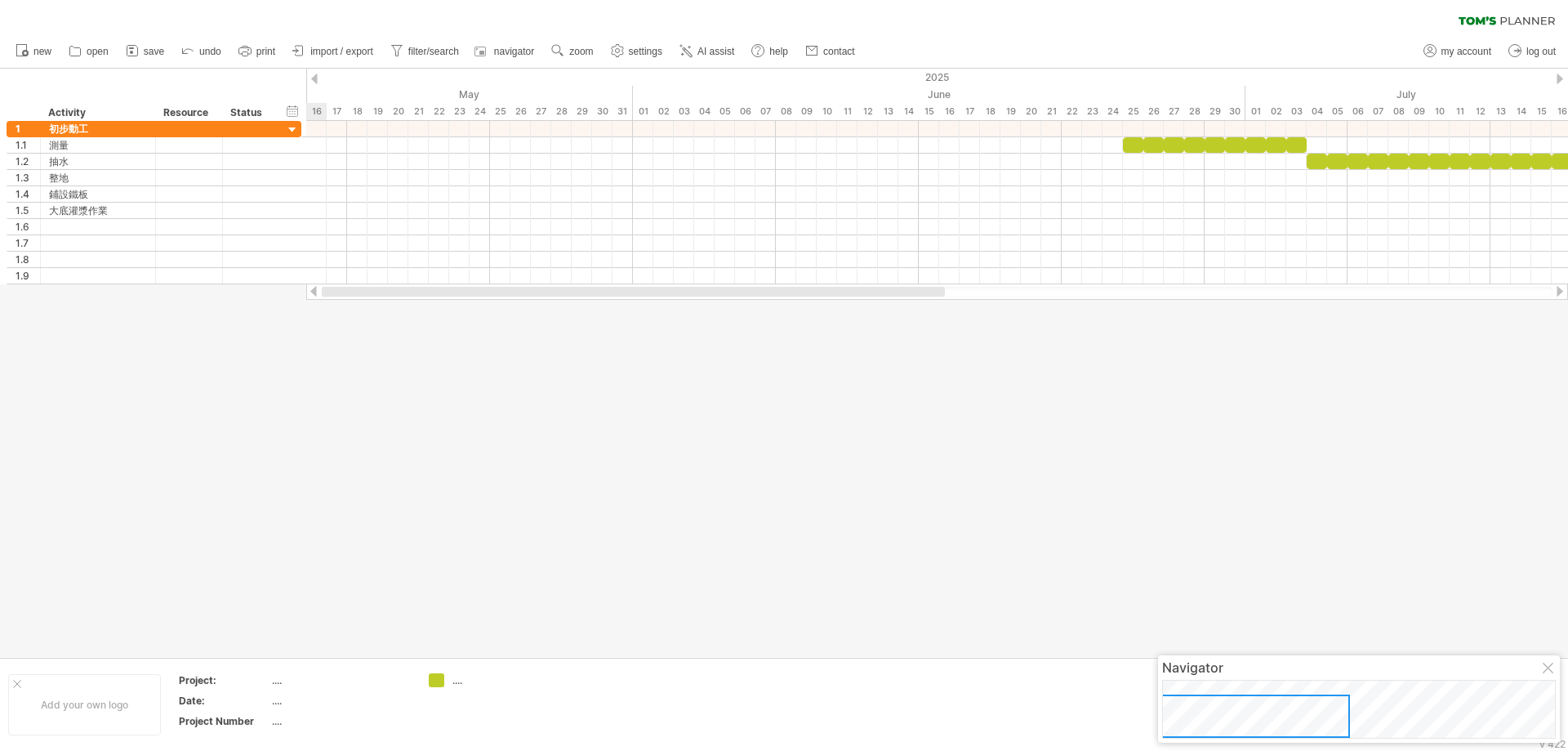
drag, startPoint x: 976, startPoint y: 293, endPoint x: 529, endPoint y: 405, distance: 460.8
click at [529, 405] on div "Trying to reach [DOMAIN_NAME] Connected again... 0% clear filter new 1" at bounding box center [784, 375] width 1568 height 751
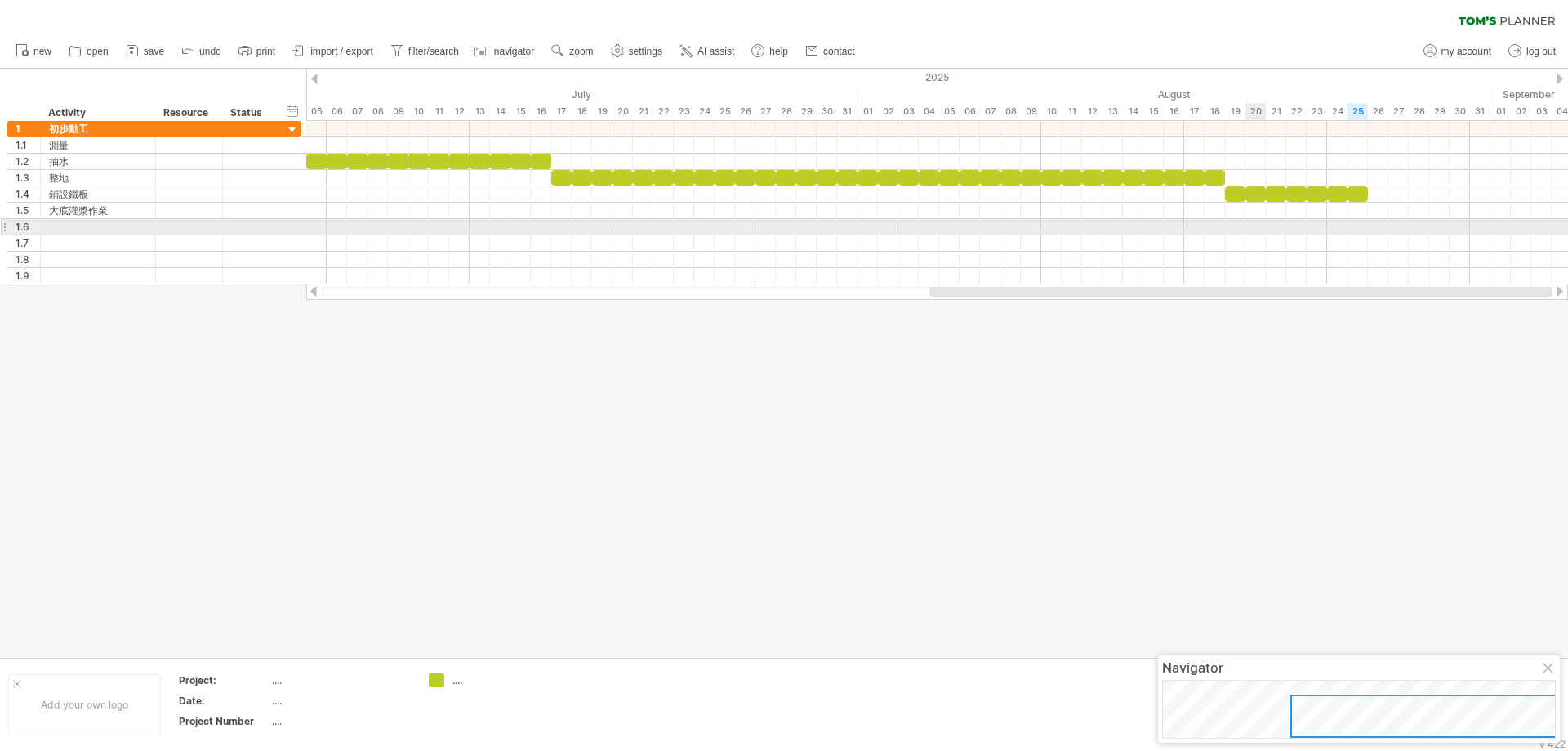
drag, startPoint x: 549, startPoint y: 294, endPoint x: 1262, endPoint y: 227, distance: 716.1
click at [1262, 227] on div "Trying to reach [DOMAIN_NAME] Connected again... 0% clear filter new 1" at bounding box center [784, 375] width 1568 height 751
click at [59, 228] on div at bounding box center [98, 227] width 98 height 16
type input "*****"
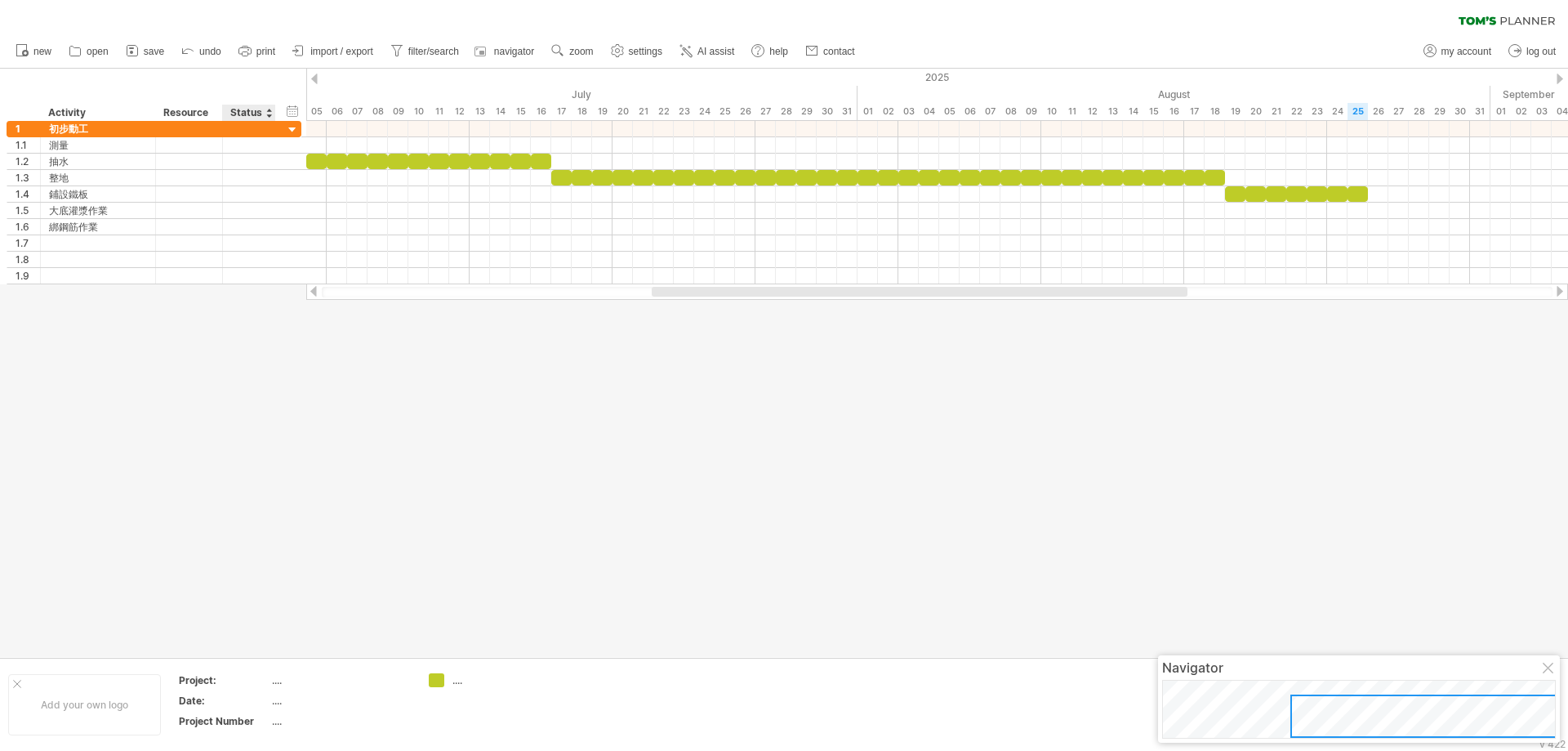
click at [227, 393] on div at bounding box center [784, 363] width 1568 height 589
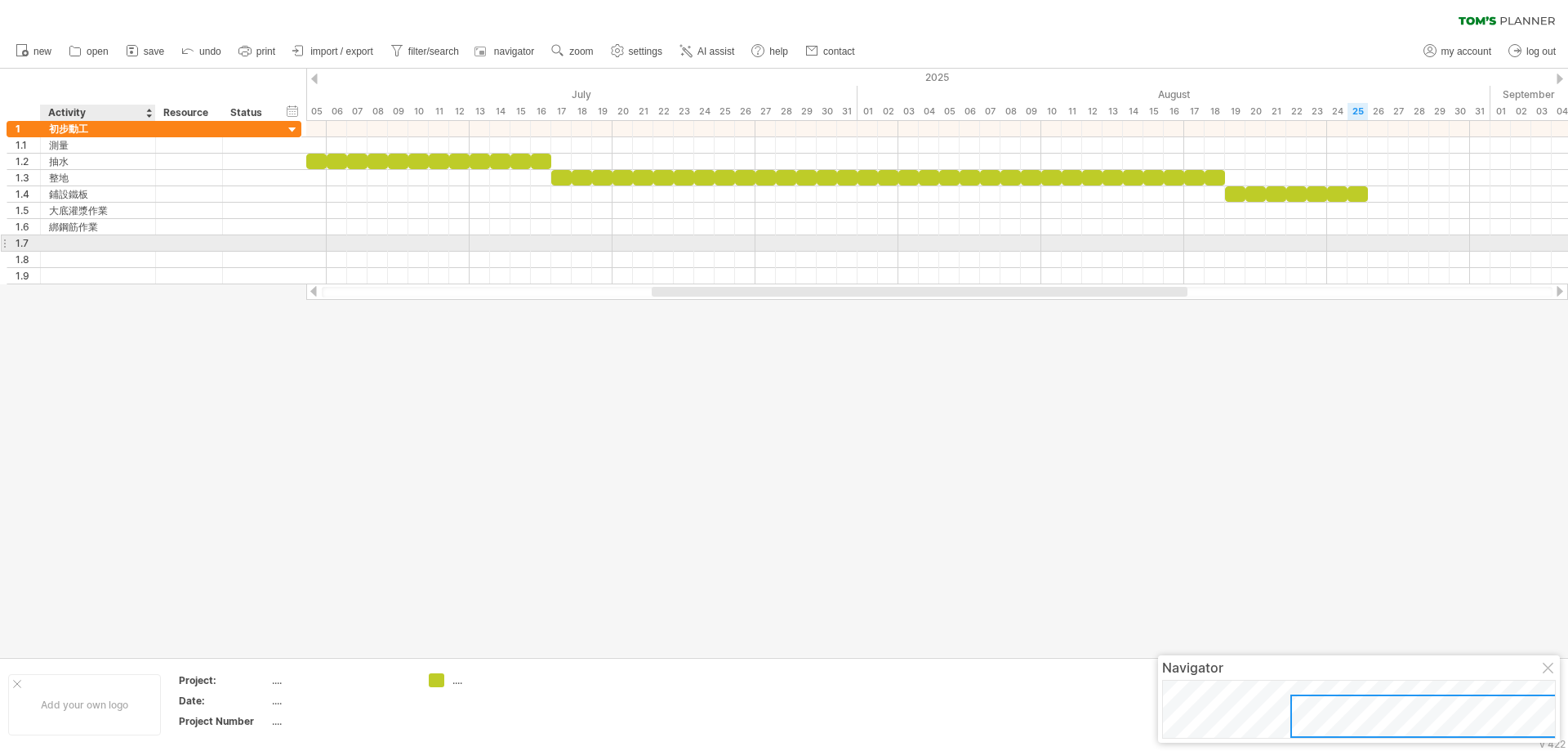
click at [92, 243] on div at bounding box center [98, 243] width 98 height 16
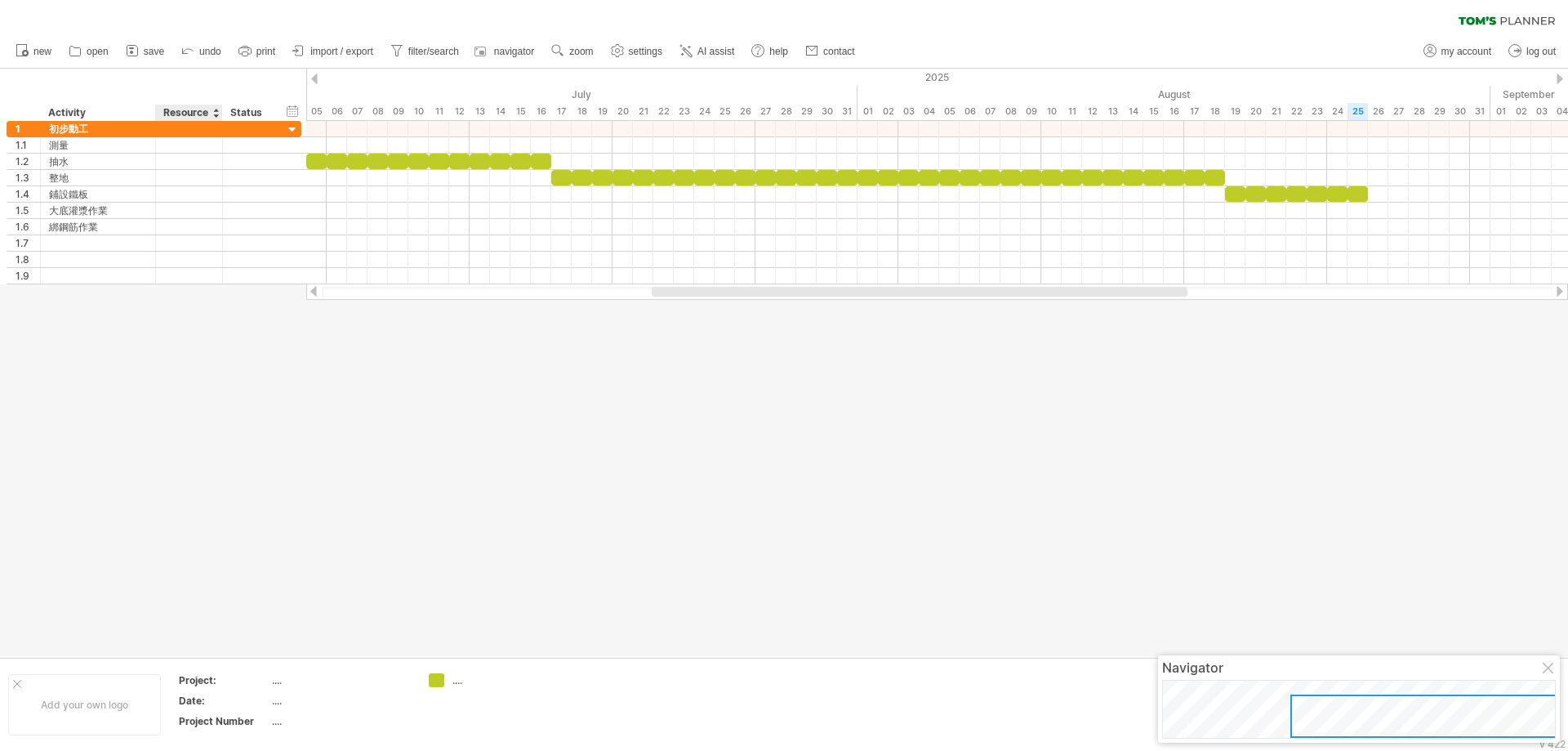
click at [181, 339] on div at bounding box center [784, 363] width 1568 height 589
click at [637, 56] on span "settings" at bounding box center [645, 51] width 34 height 11
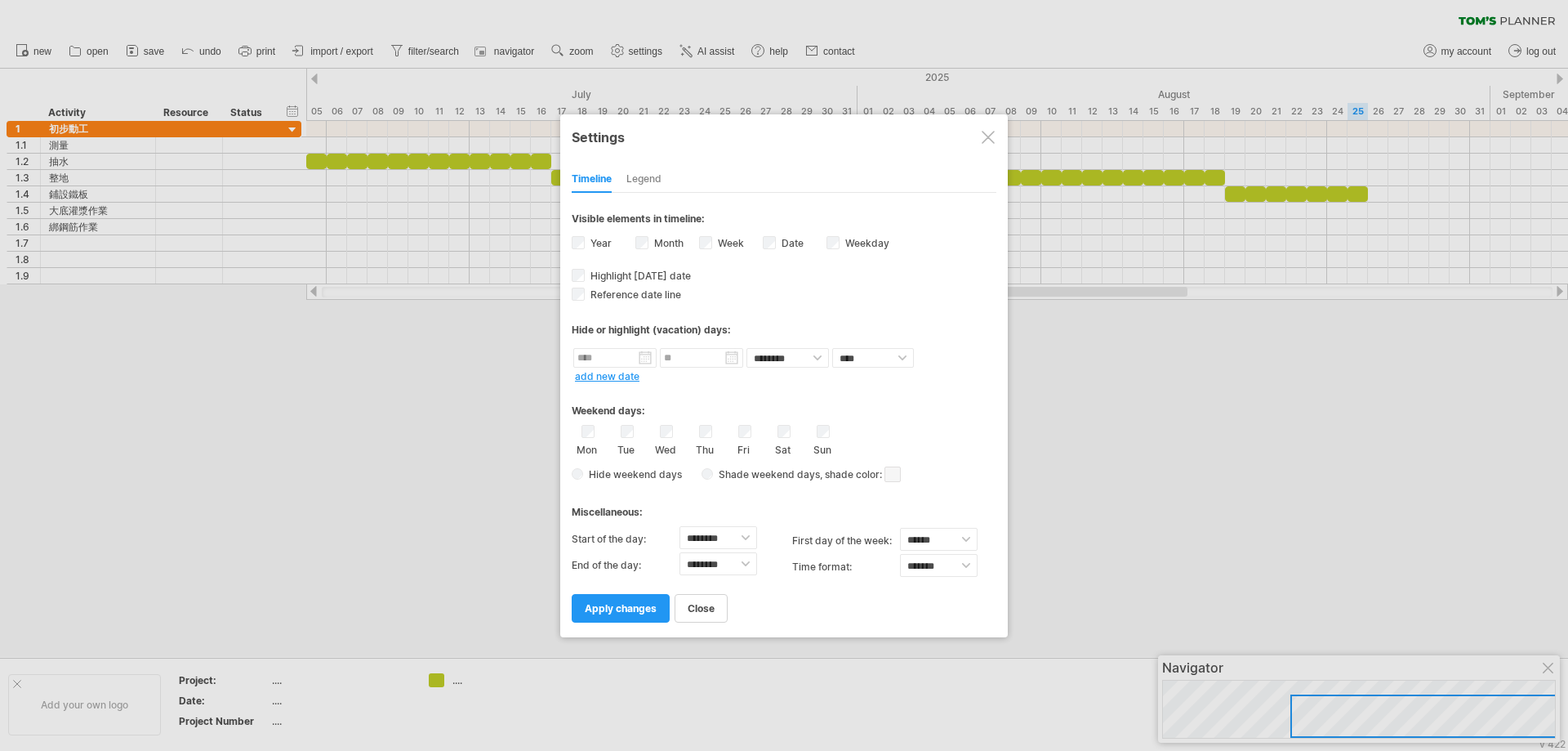
click at [639, 51] on div at bounding box center [784, 375] width 1568 height 751
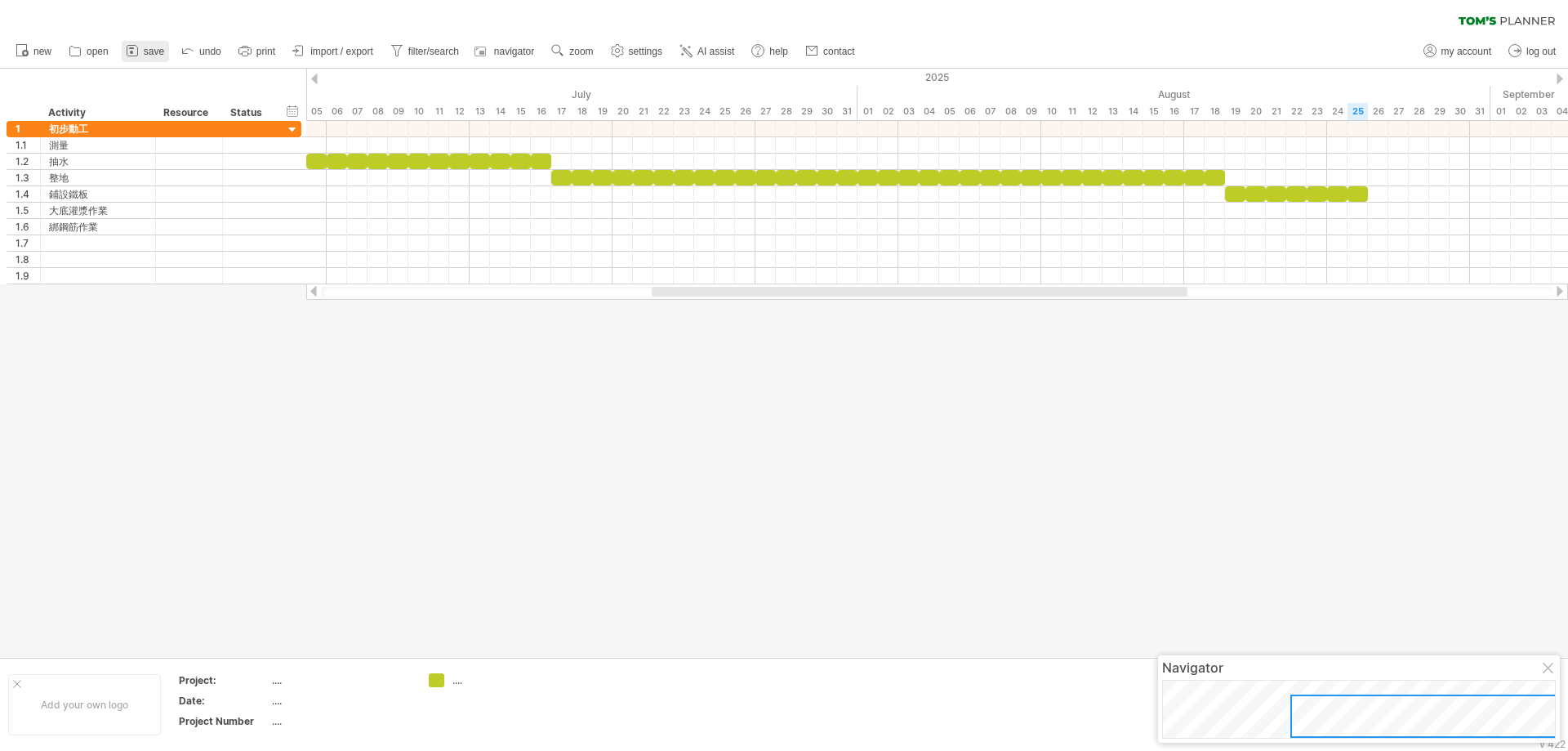
click at [132, 55] on icon at bounding box center [132, 51] width 17 height 17
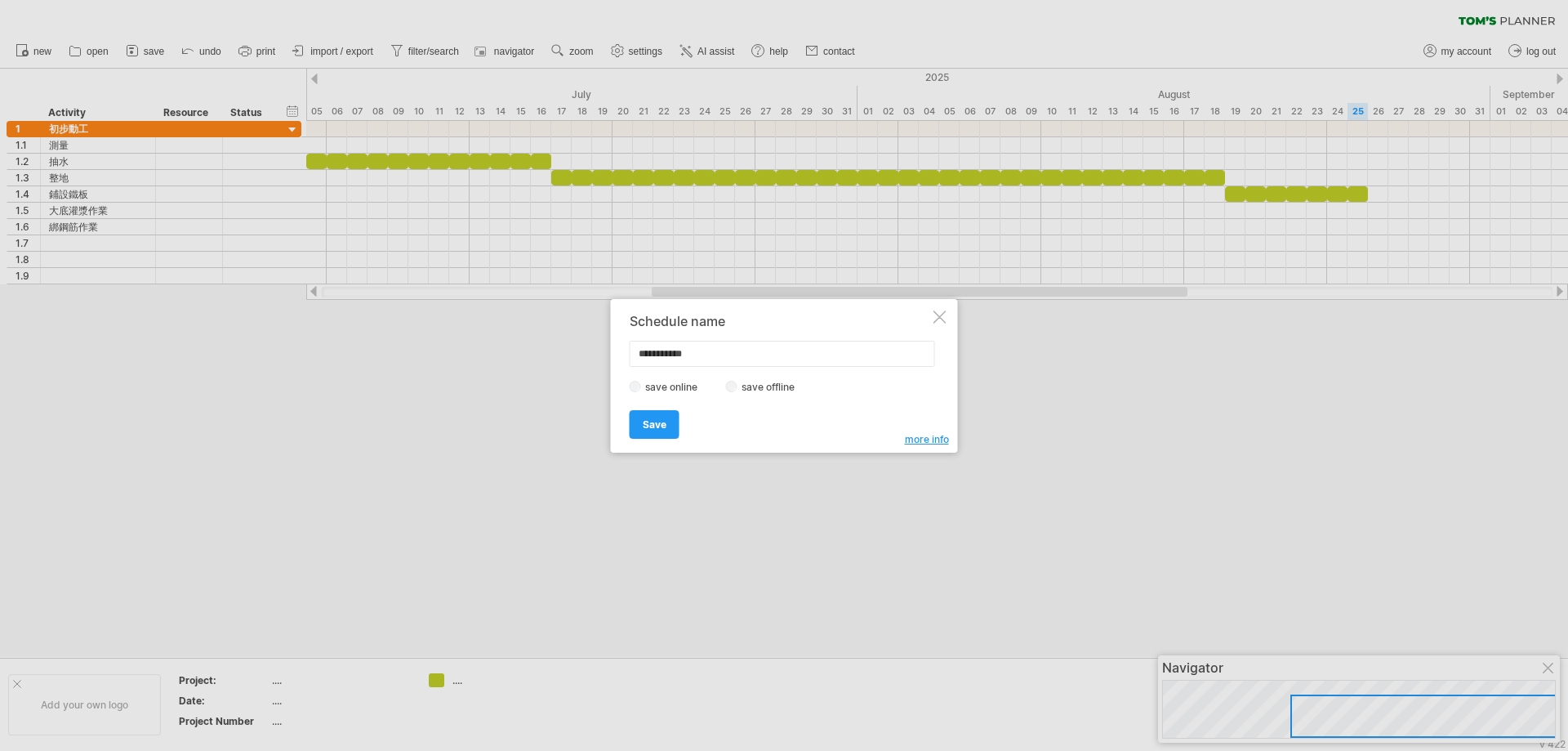
click at [940, 320] on div at bounding box center [940, 317] width 13 height 13
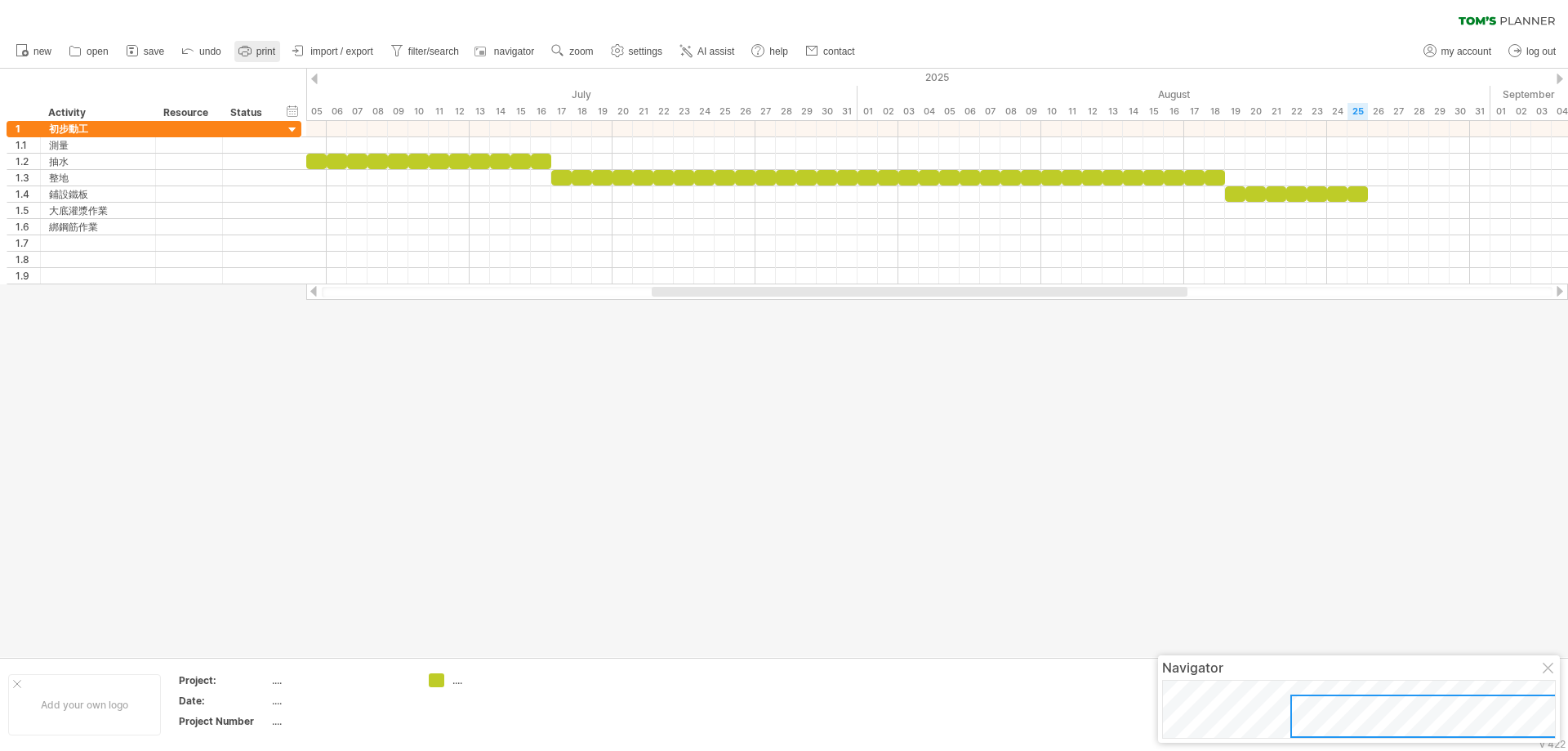
click at [243, 54] on icon at bounding box center [245, 51] width 17 height 17
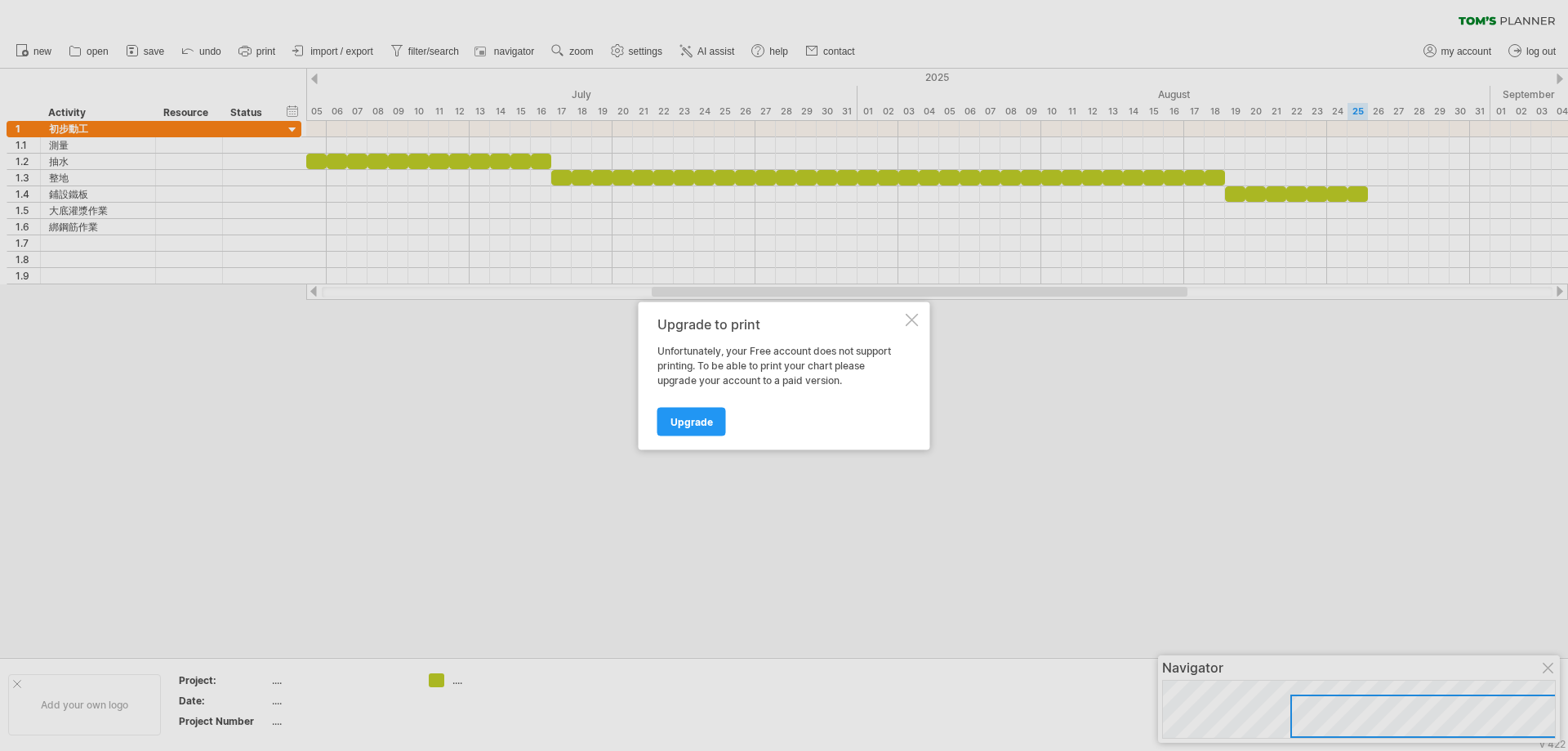
click at [916, 321] on div at bounding box center [912, 319] width 13 height 13
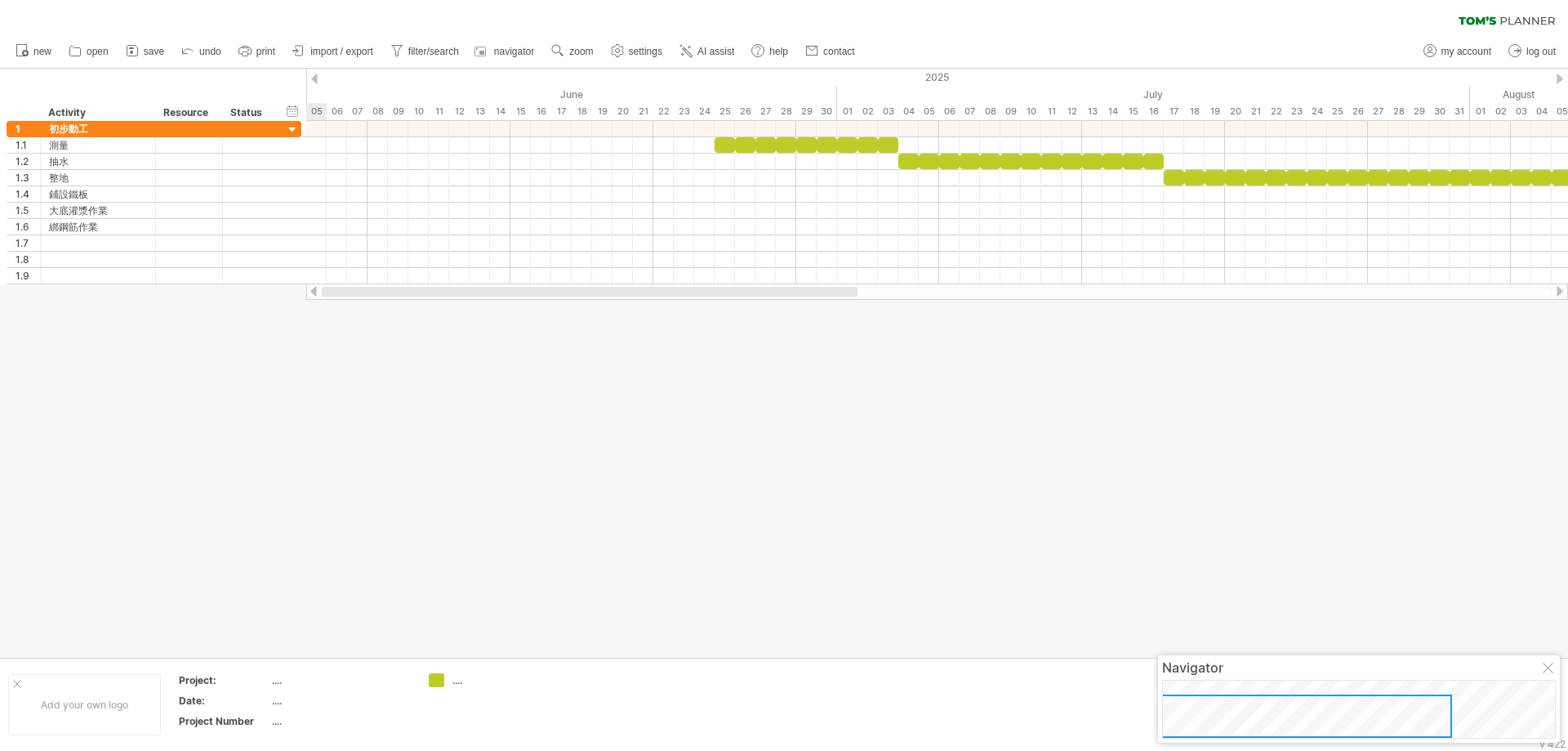
drag, startPoint x: 630, startPoint y: 302, endPoint x: 294, endPoint y: 318, distance: 336.4
click at [294, 318] on div "Trying to reach [DOMAIN_NAME] Connected again... 0% clear filter new 1" at bounding box center [784, 375] width 1568 height 751
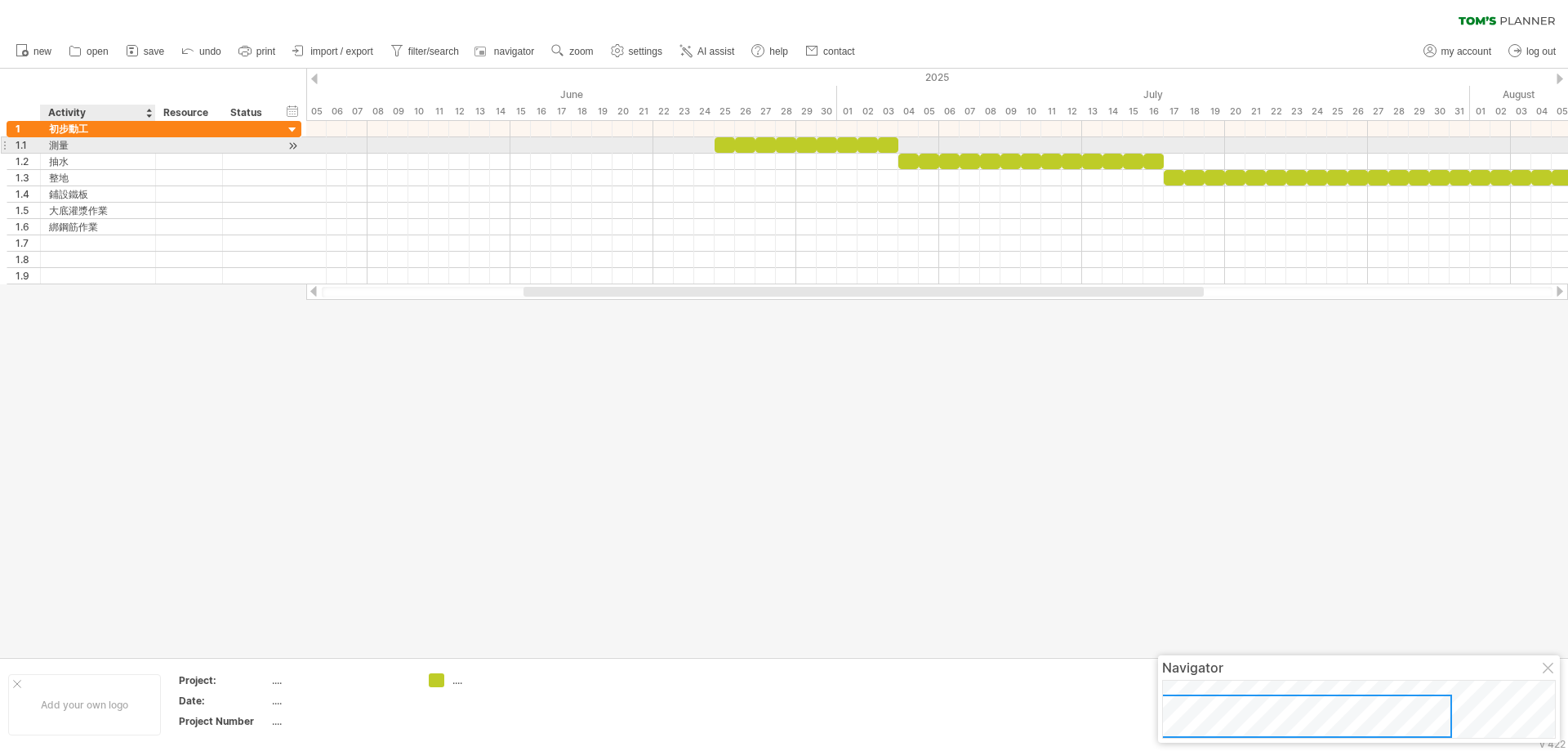
click at [67, 146] on div "測量" at bounding box center [98, 145] width 98 height 16
drag, startPoint x: 76, startPoint y: 145, endPoint x: 44, endPoint y: 141, distance: 32.2
click at [44, 141] on div "** 測量" at bounding box center [98, 145] width 115 height 16
drag, startPoint x: 73, startPoint y: 164, endPoint x: 51, endPoint y: 159, distance: 22.6
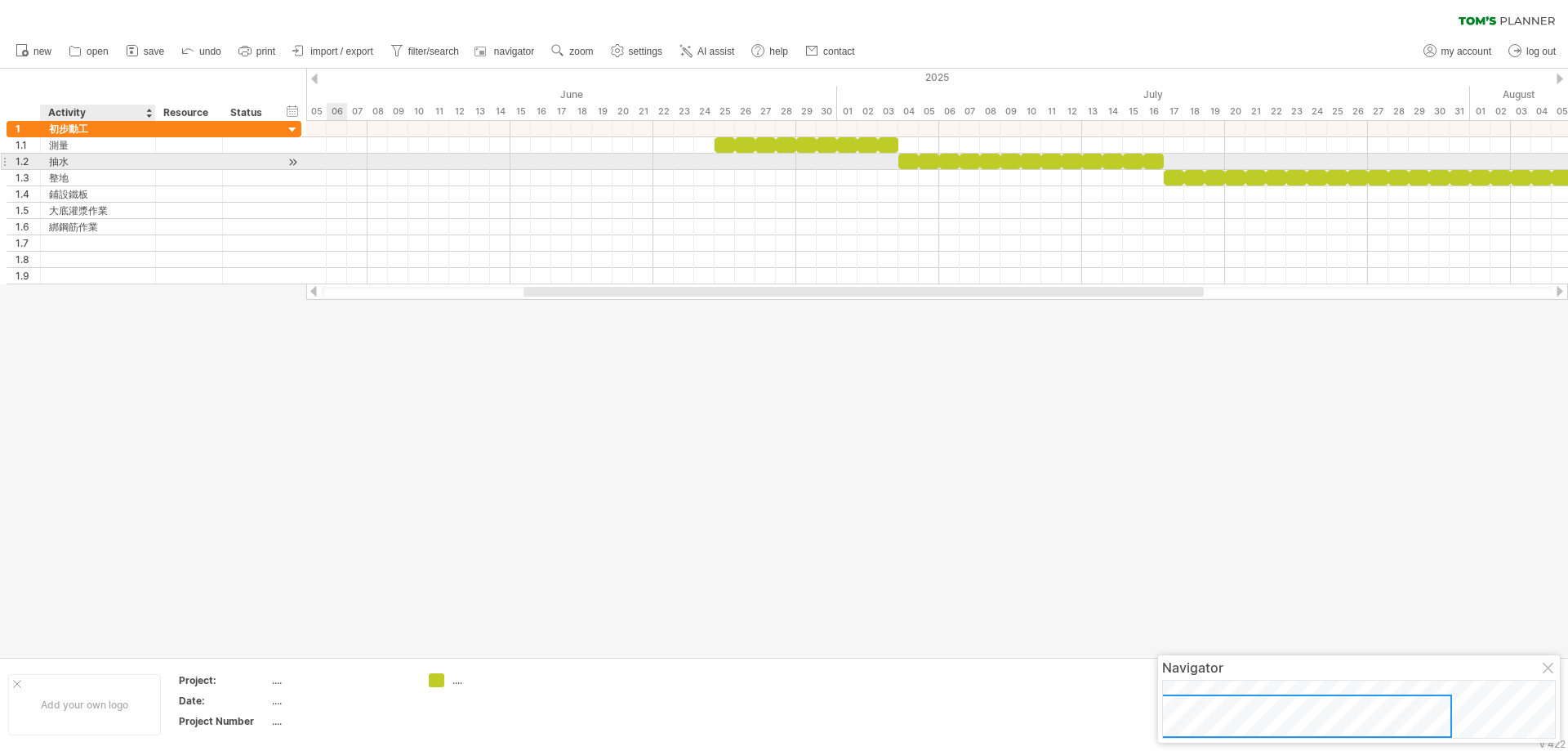
click at [74, 168] on div "抽水" at bounding box center [98, 161] width 98 height 16
drag, startPoint x: 76, startPoint y: 160, endPoint x: 47, endPoint y: 155, distance: 29.4
click at [48, 155] on div "** 抽水" at bounding box center [98, 161] width 115 height 16
click at [69, 163] on div "抽水" at bounding box center [98, 161] width 98 height 16
click at [76, 174] on div "整地" at bounding box center [98, 177] width 98 height 16
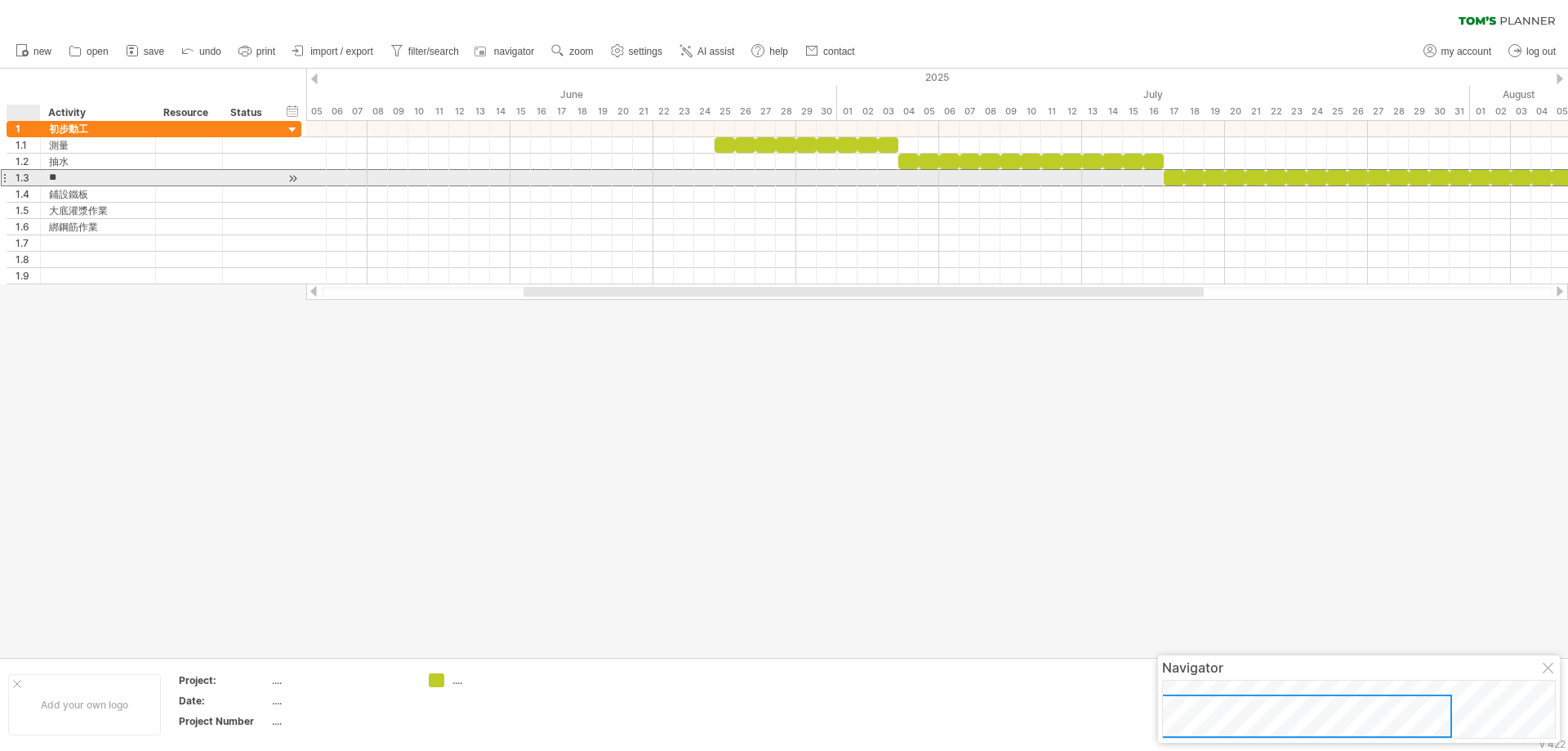
drag, startPoint x: 74, startPoint y: 177, endPoint x: 45, endPoint y: 174, distance: 29.2
click at [45, 174] on div "** 整地" at bounding box center [98, 177] width 115 height 16
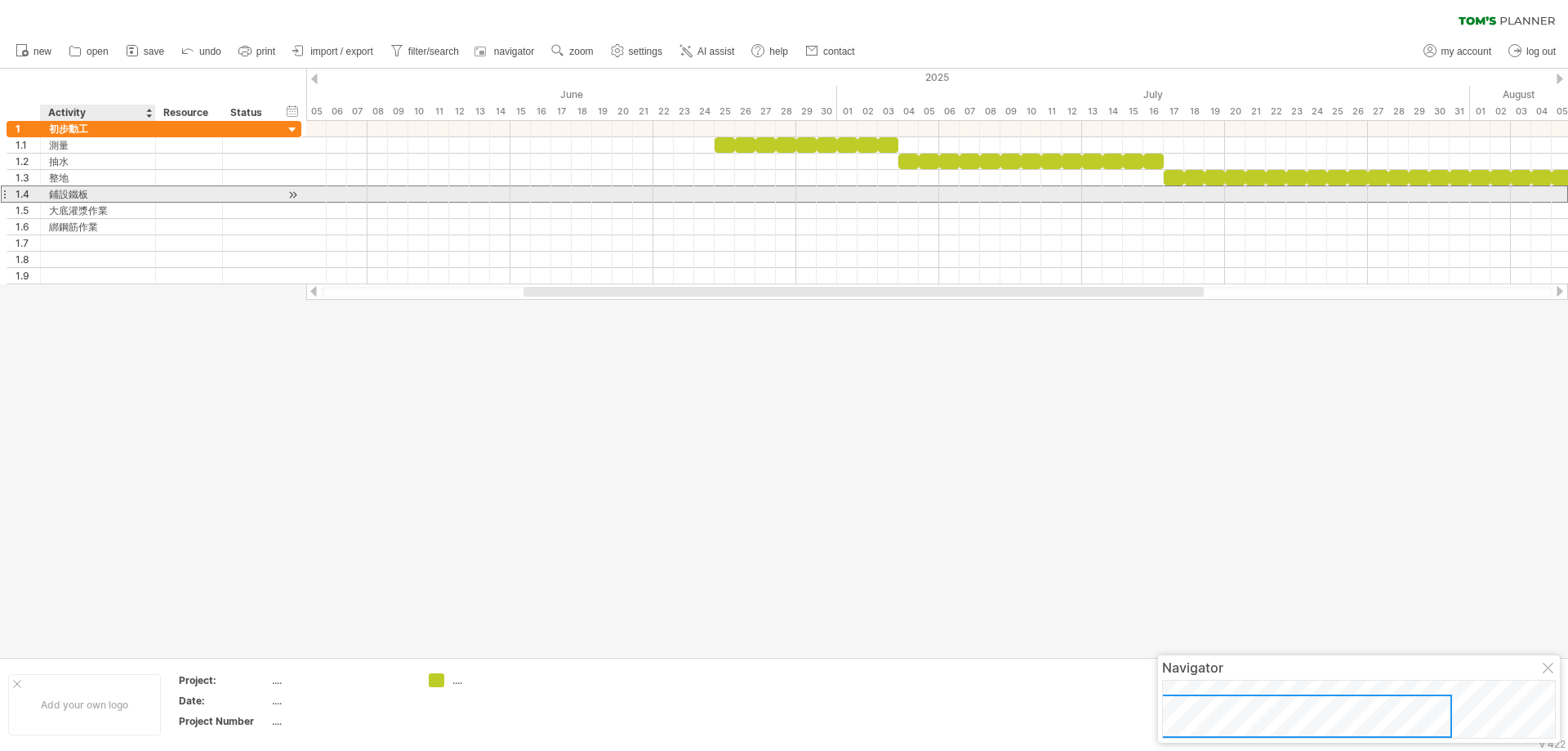
click at [87, 188] on div "鋪設鐵板" at bounding box center [98, 194] width 98 height 16
drag, startPoint x: 95, startPoint y: 193, endPoint x: 57, endPoint y: 192, distance: 38.0
click at [47, 195] on div "**** 鋪設鐵板" at bounding box center [98, 194] width 115 height 16
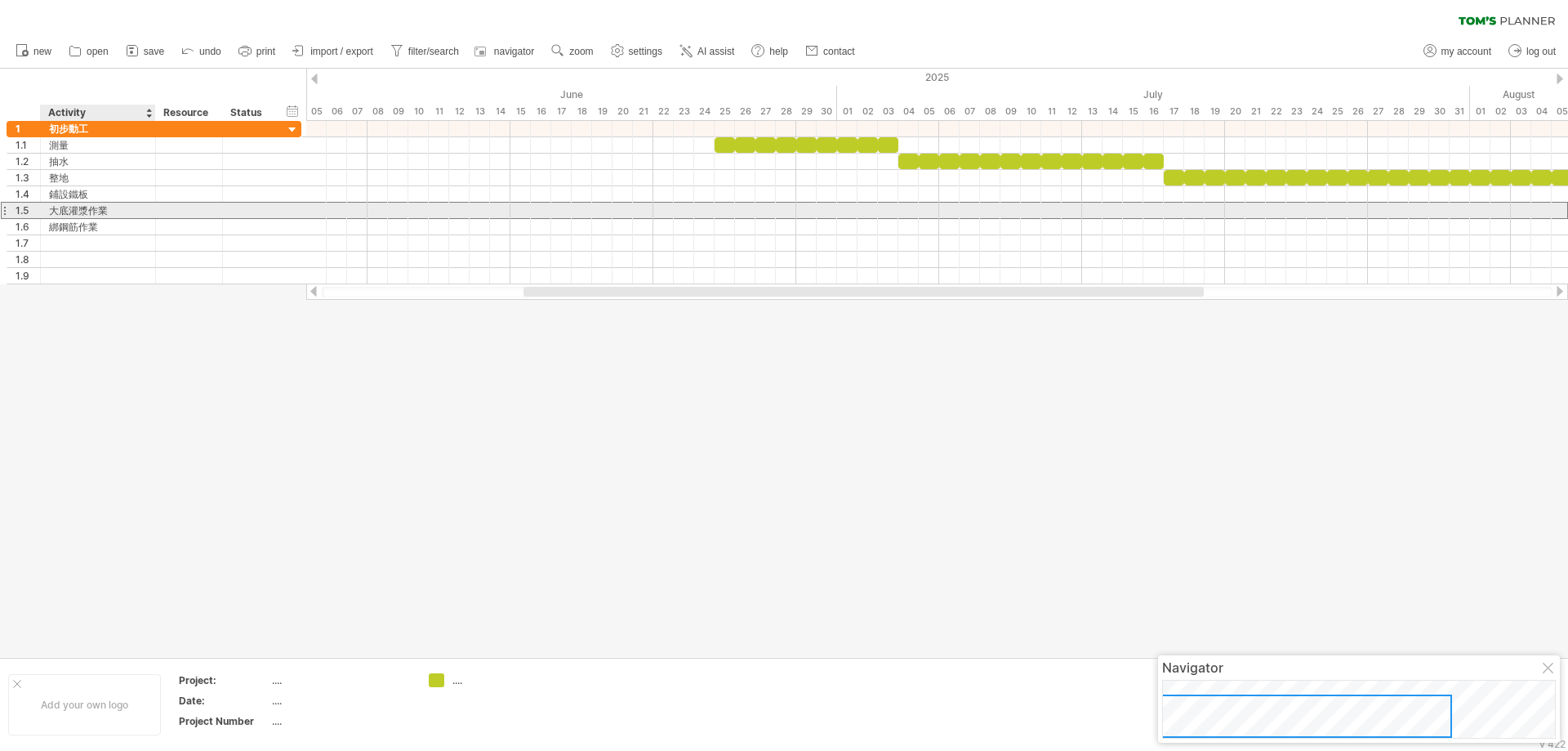
click at [90, 213] on div "大底灌漿作業" at bounding box center [98, 210] width 98 height 16
drag, startPoint x: 112, startPoint y: 209, endPoint x: 49, endPoint y: 214, distance: 63.2
click at [49, 214] on div "****** 大底灌漿作業" at bounding box center [98, 210] width 115 height 16
click at [99, 213] on div "大底灌漿作業" at bounding box center [98, 210] width 98 height 16
drag, startPoint x: 112, startPoint y: 210, endPoint x: 43, endPoint y: 214, distance: 69.1
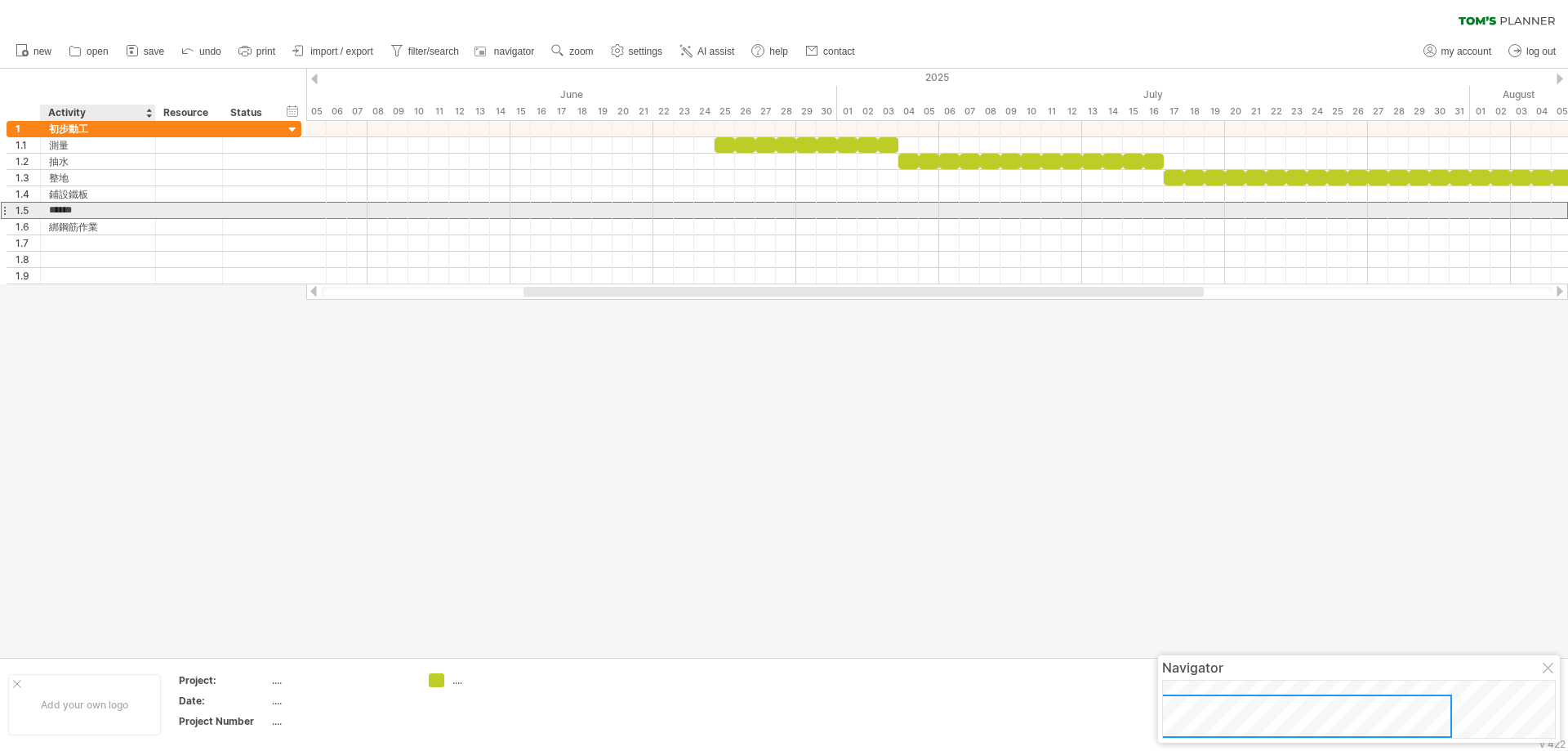
click at [43, 214] on div "****** 大底灌漿作業" at bounding box center [98, 210] width 115 height 16
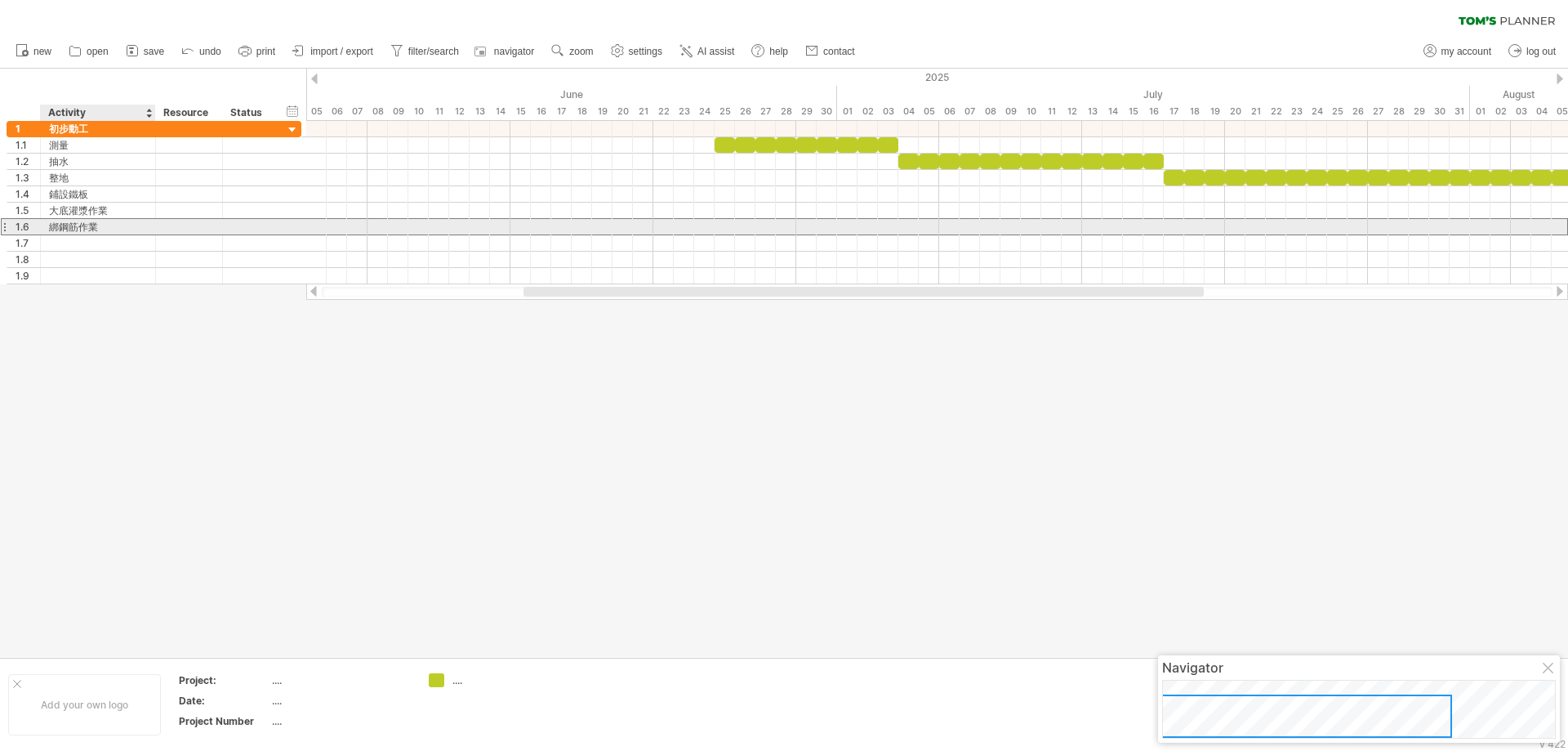
click at [99, 232] on div "綁鋼筋作業" at bounding box center [98, 227] width 98 height 16
drag, startPoint x: 104, startPoint y: 227, endPoint x: 43, endPoint y: 224, distance: 61.1
click at [45, 224] on div "***** 綁鋼筋作業" at bounding box center [98, 227] width 115 height 16
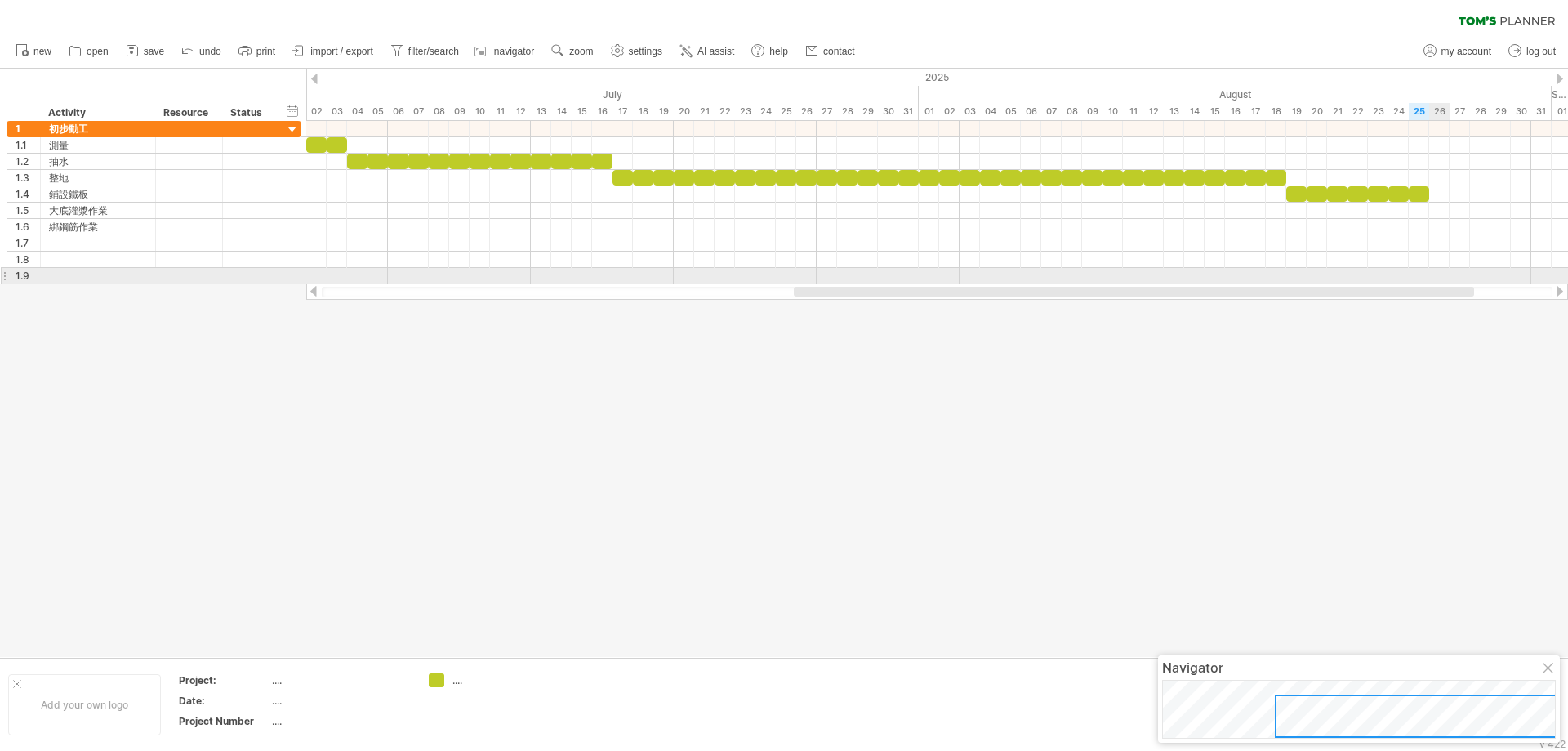
drag, startPoint x: 1172, startPoint y: 295, endPoint x: 1442, endPoint y: 282, distance: 270.3
click at [1442, 282] on div "Trying to reach [DOMAIN_NAME] Connected again... 0% clear filter new 1" at bounding box center [784, 375] width 1568 height 751
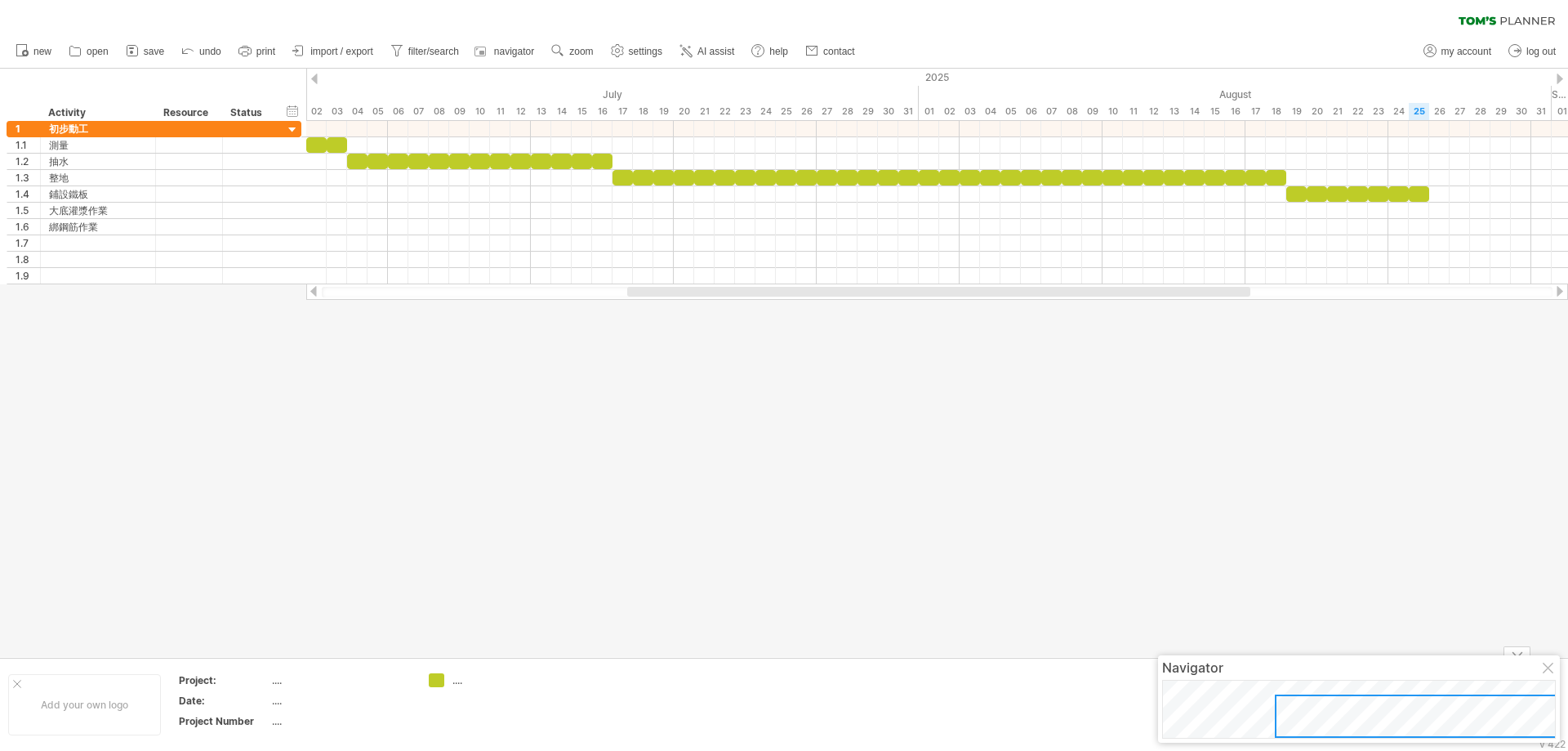
click at [665, 712] on td at bounding box center [614, 704] width 129 height 63
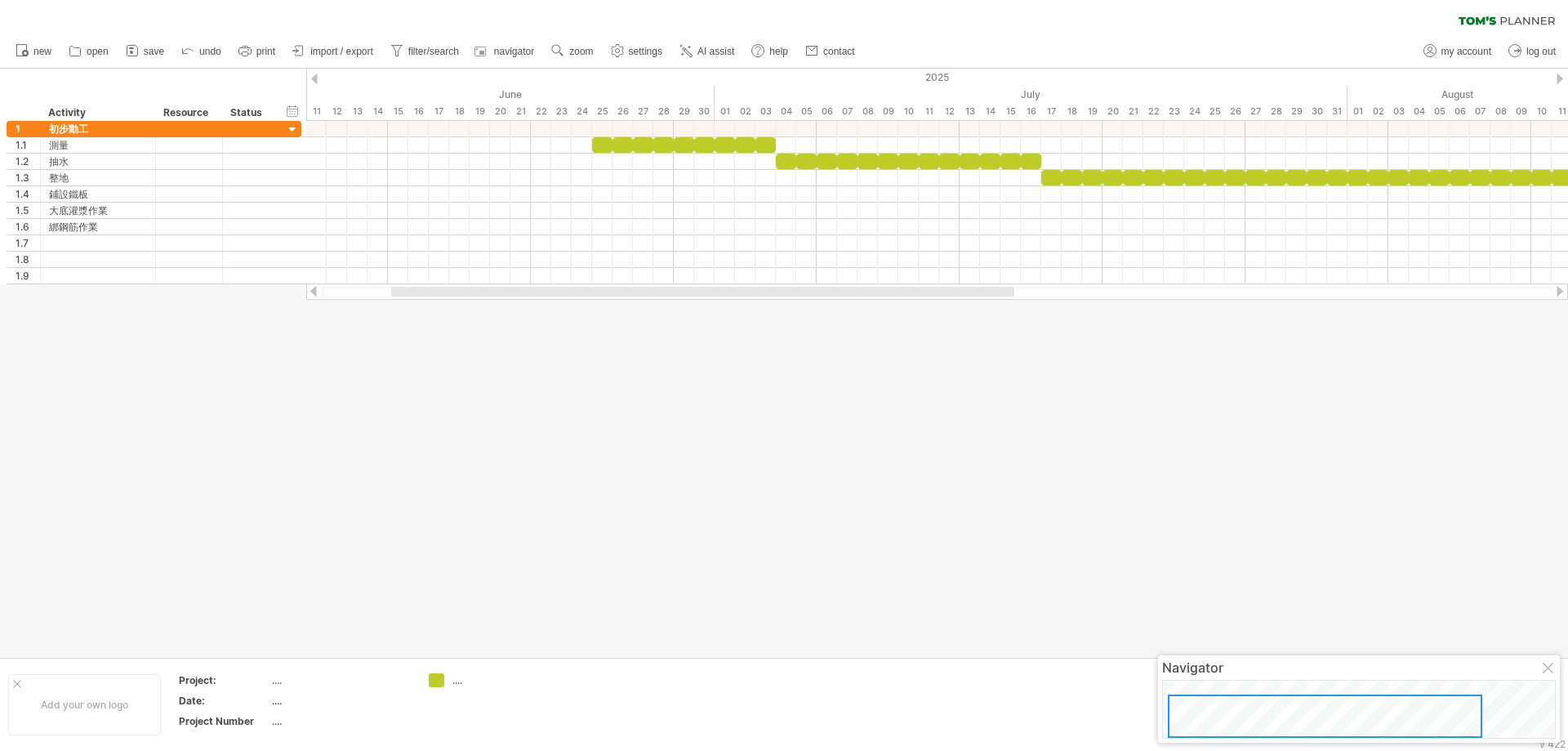
drag, startPoint x: 673, startPoint y: 292, endPoint x: 445, endPoint y: 317, distance: 229.4
click at [445, 317] on div "Trying to reach [DOMAIN_NAME] Connected again... 0% clear filter new 1" at bounding box center [784, 375] width 1568 height 751
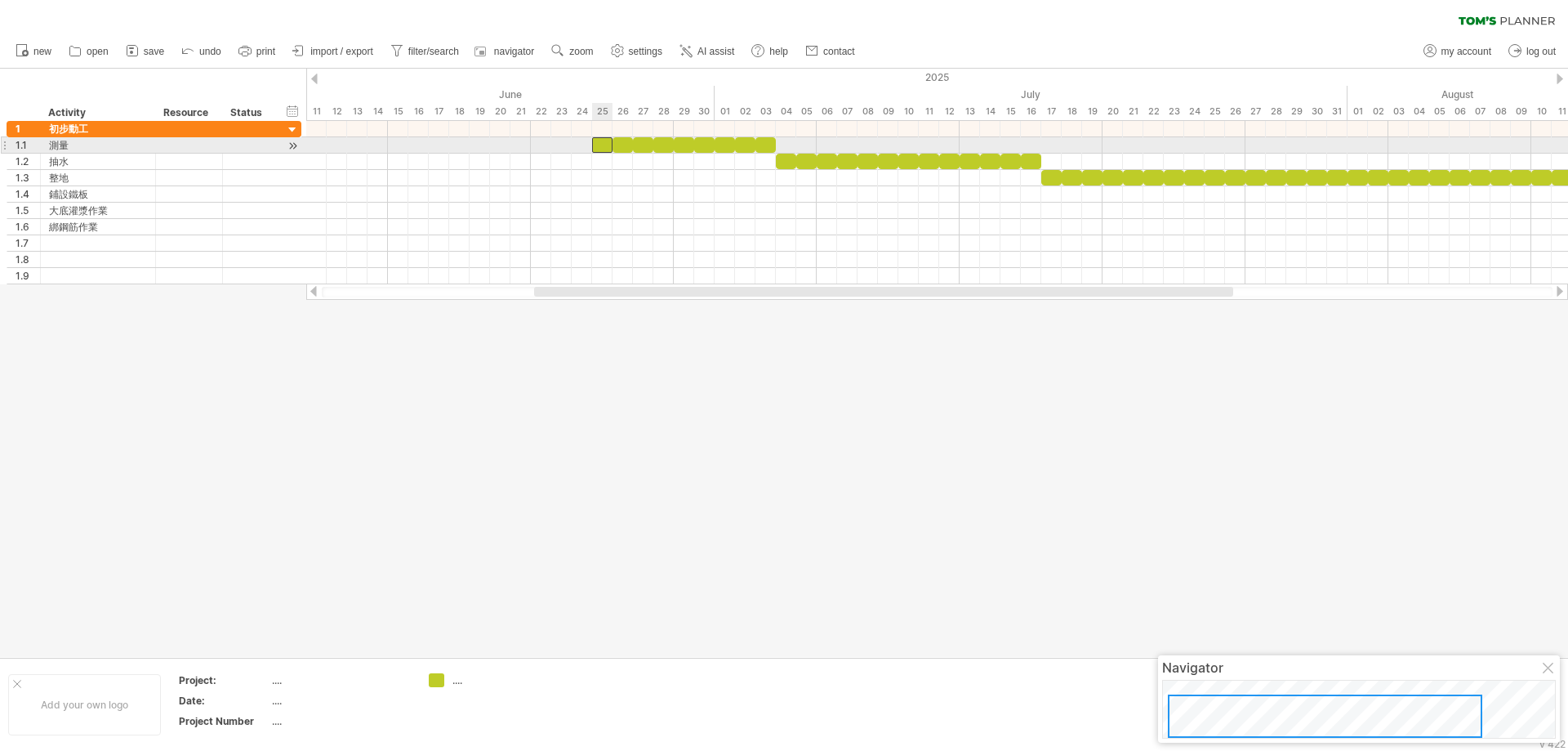
click at [605, 141] on div at bounding box center [603, 145] width 21 height 16
click at [764, 138] on div at bounding box center [766, 145] width 21 height 16
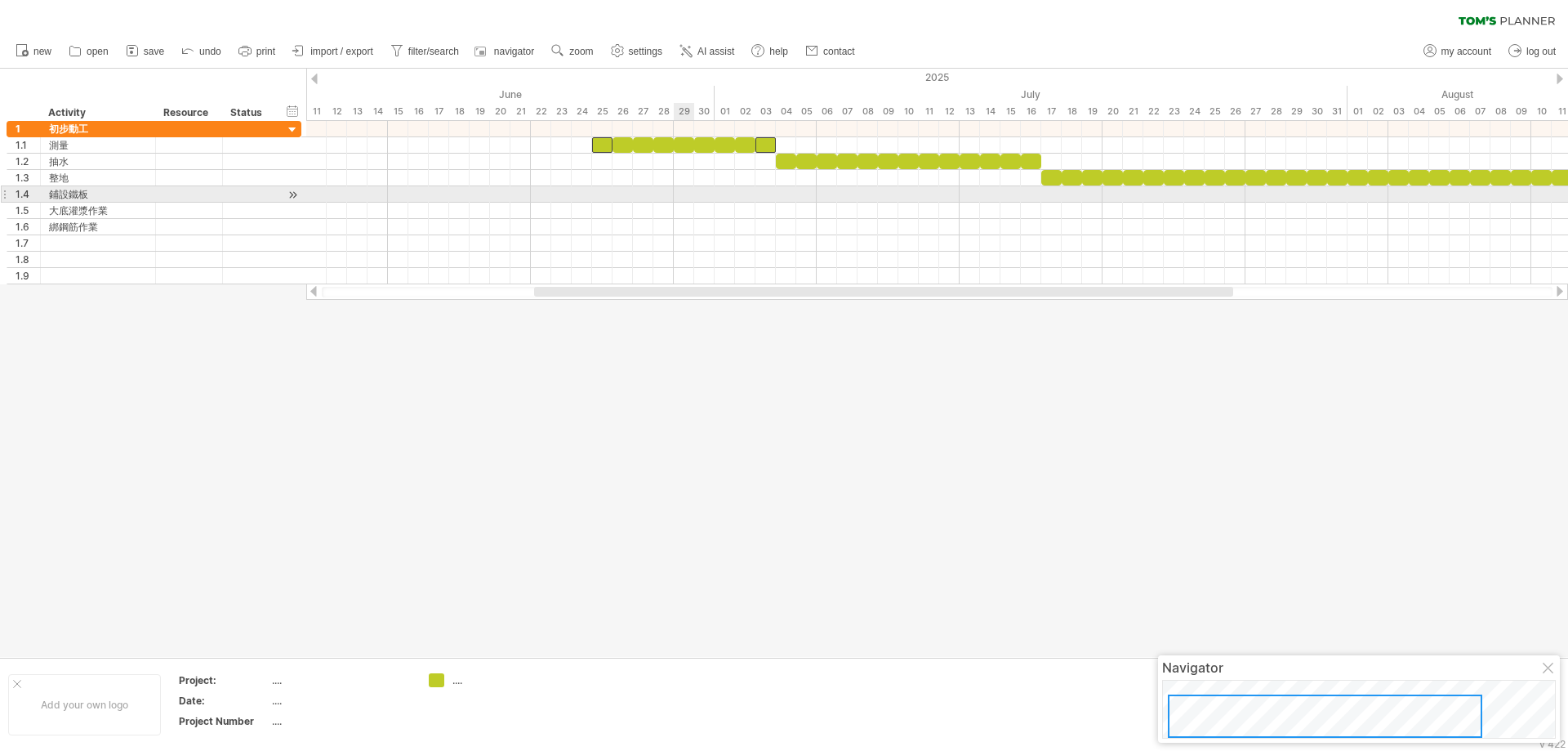
click at [679, 202] on div at bounding box center [937, 211] width 1262 height 17
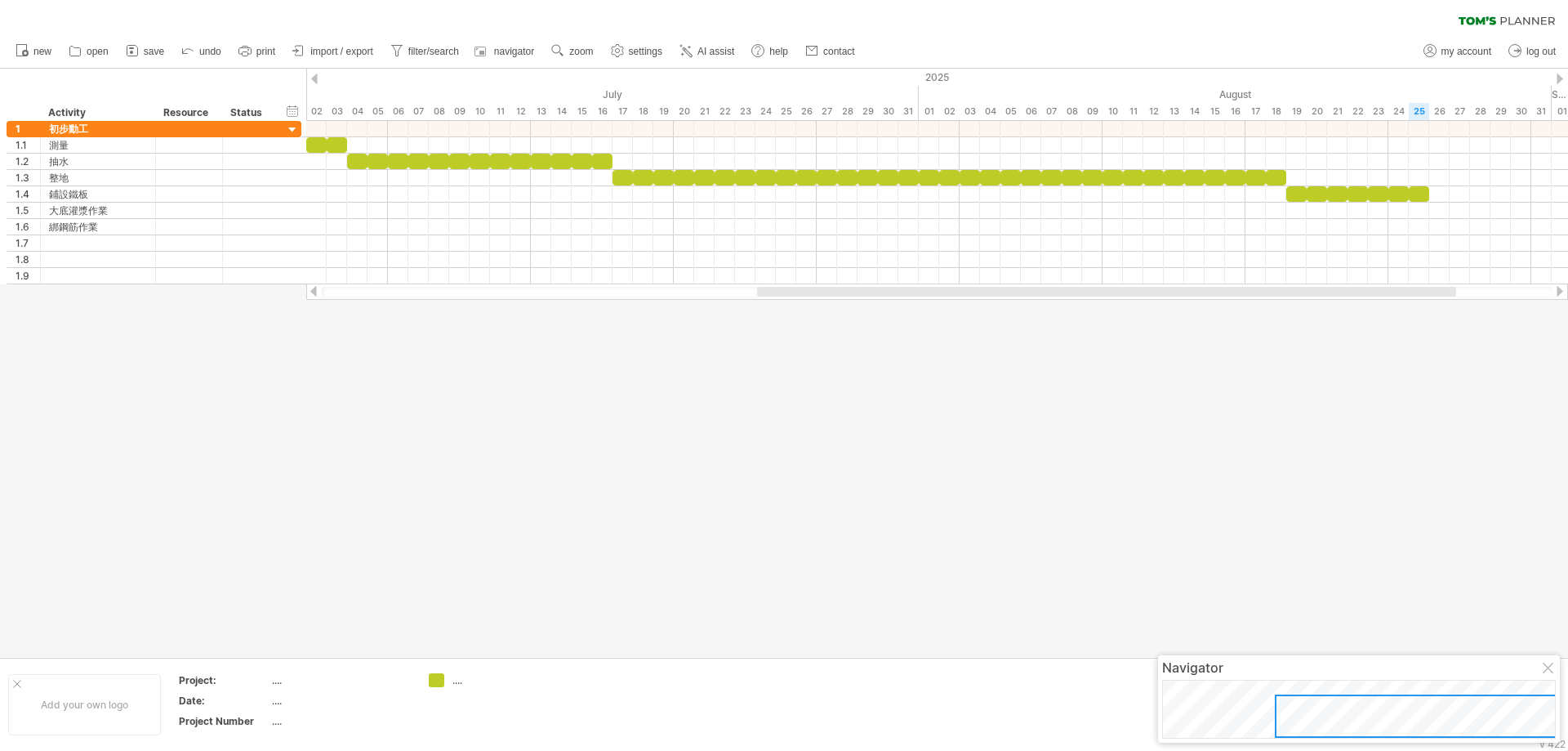
drag, startPoint x: 1091, startPoint y: 295, endPoint x: 1320, endPoint y: 299, distance: 229.0
click at [1320, 299] on div at bounding box center [937, 292] width 1262 height 17
